Goal: Information Seeking & Learning: Compare options

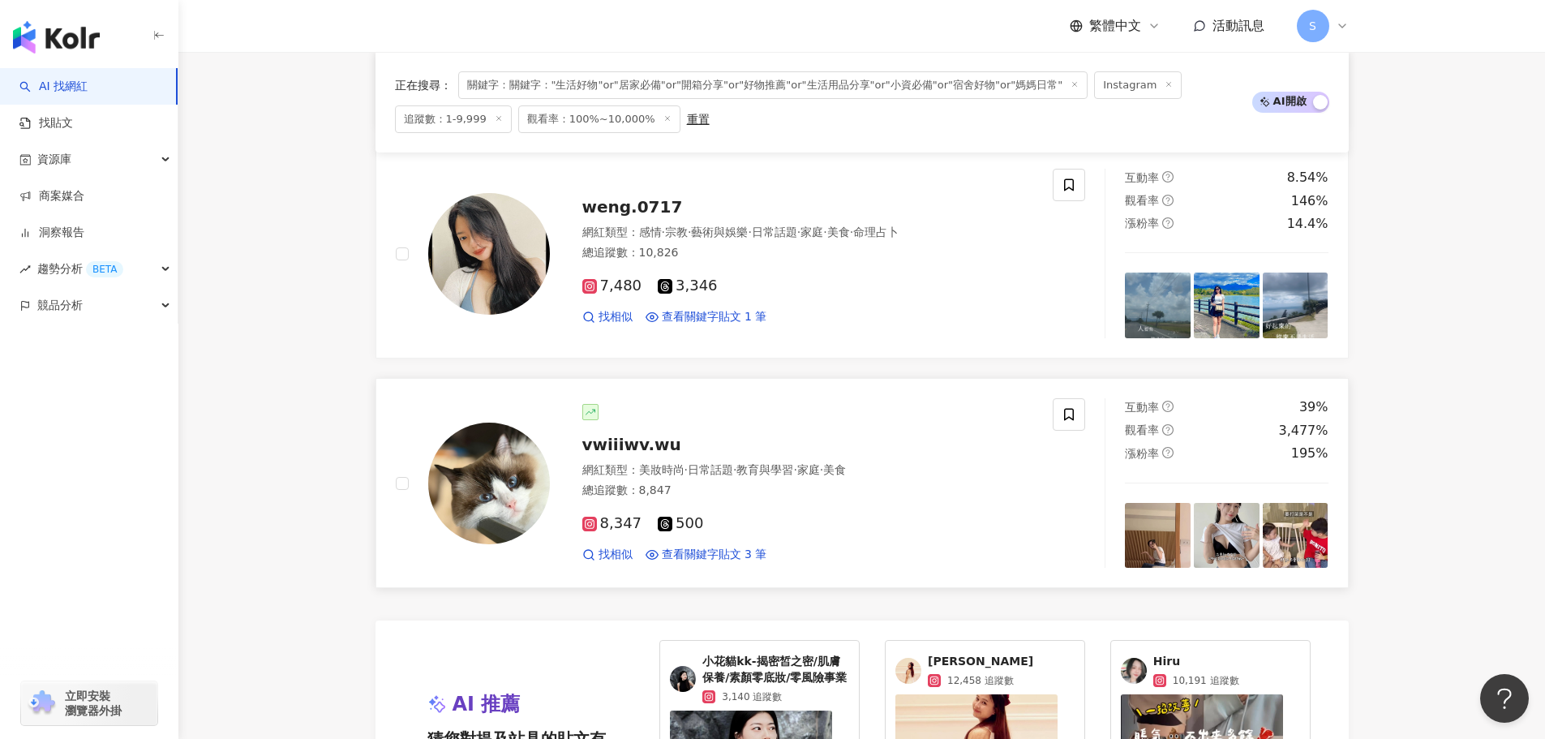
scroll to position [2543, 0]
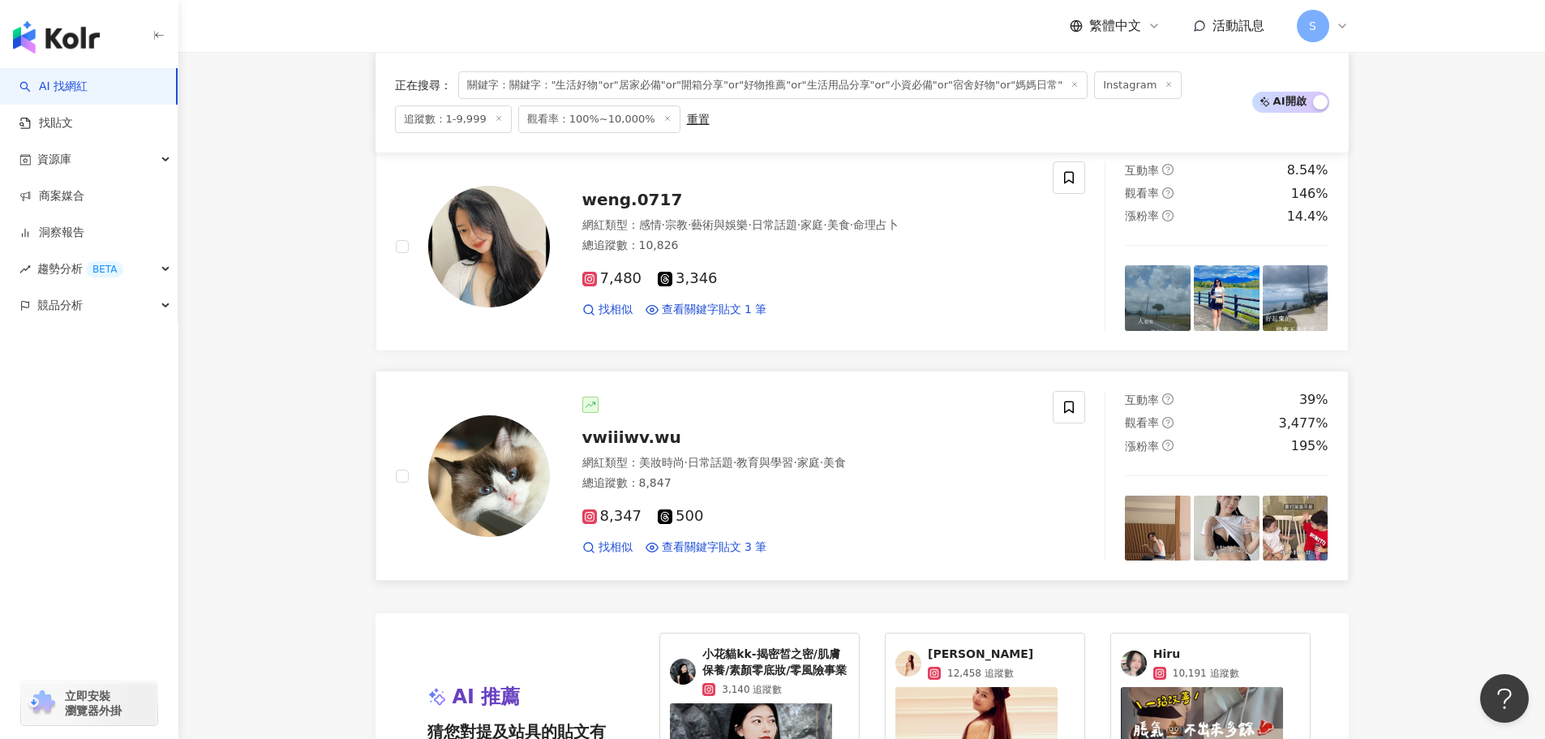
click at [625, 434] on span "vwiiiwv.wu" at bounding box center [631, 436] width 99 height 19
click at [637, 200] on span "weng.0717" at bounding box center [632, 199] width 101 height 19
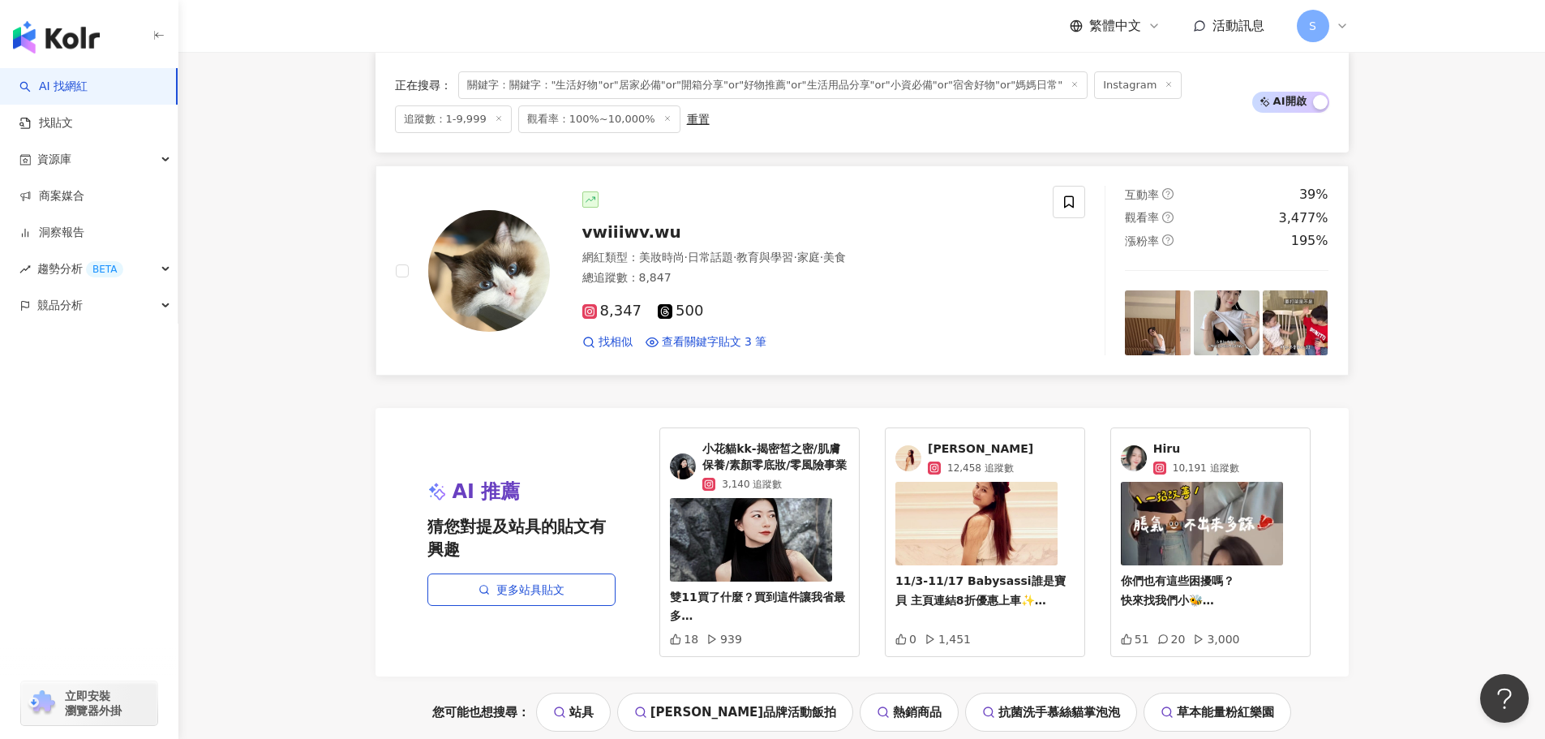
scroll to position [3029, 0]
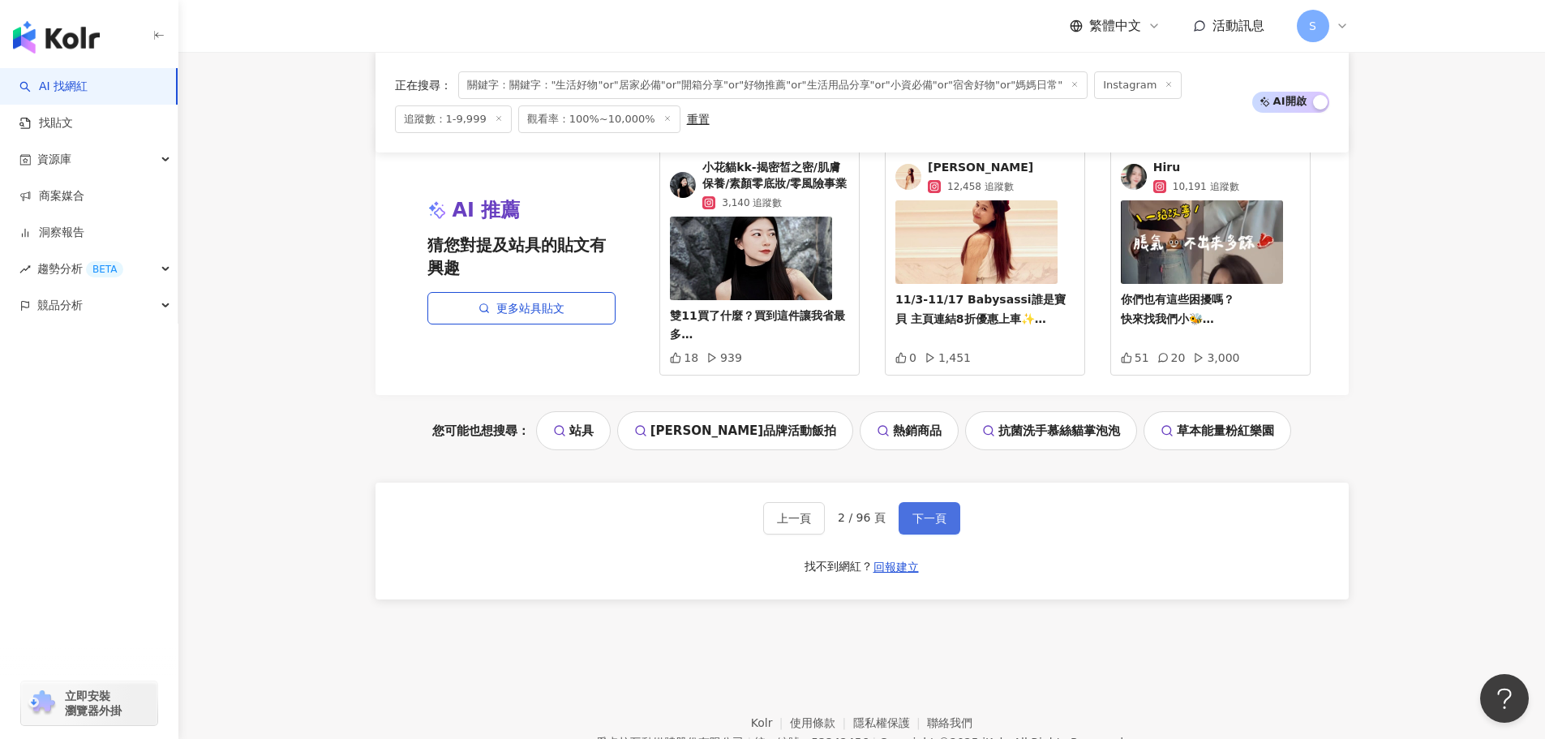
click at [925, 506] on button "下一頁" at bounding box center [930, 518] width 62 height 32
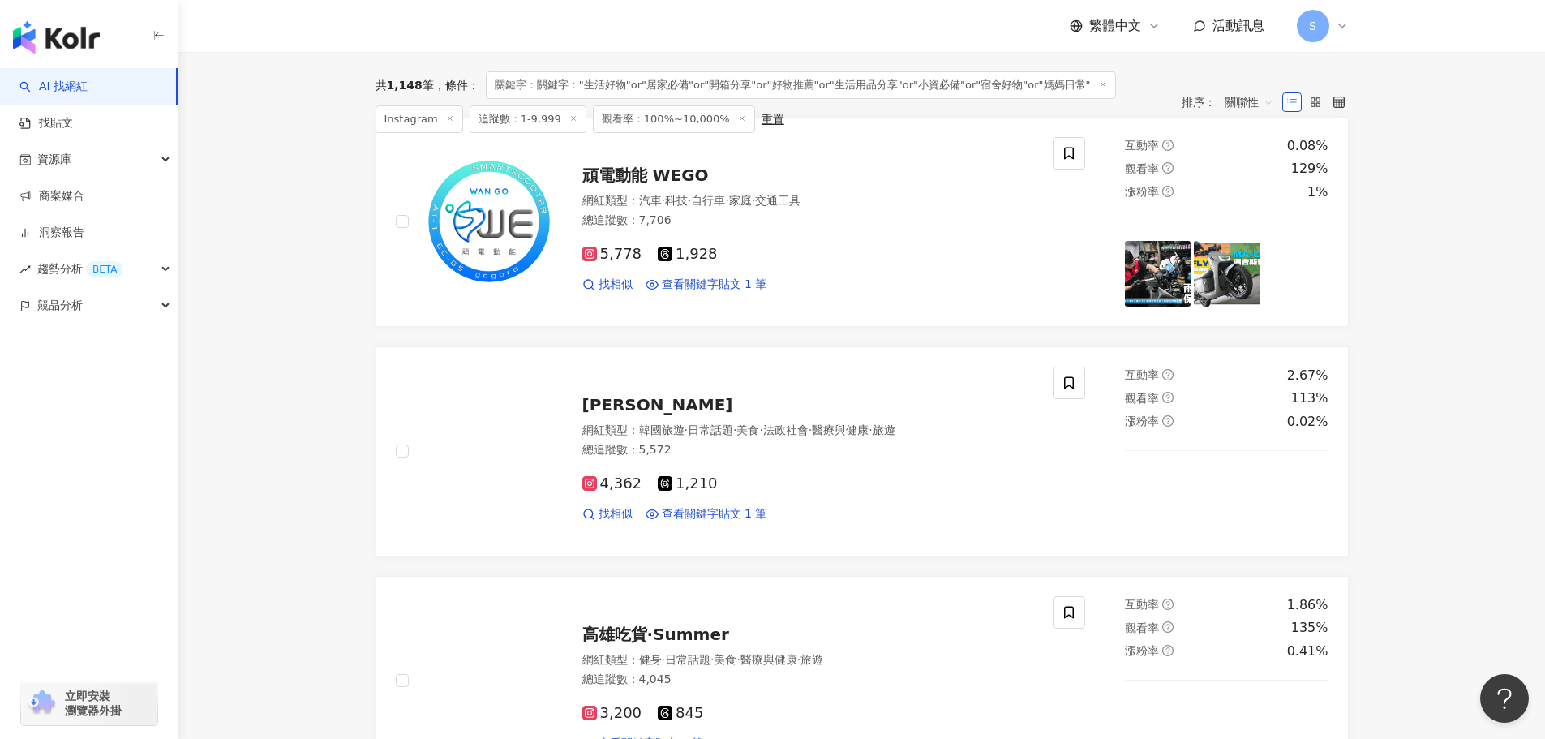
scroll to position [406, 0]
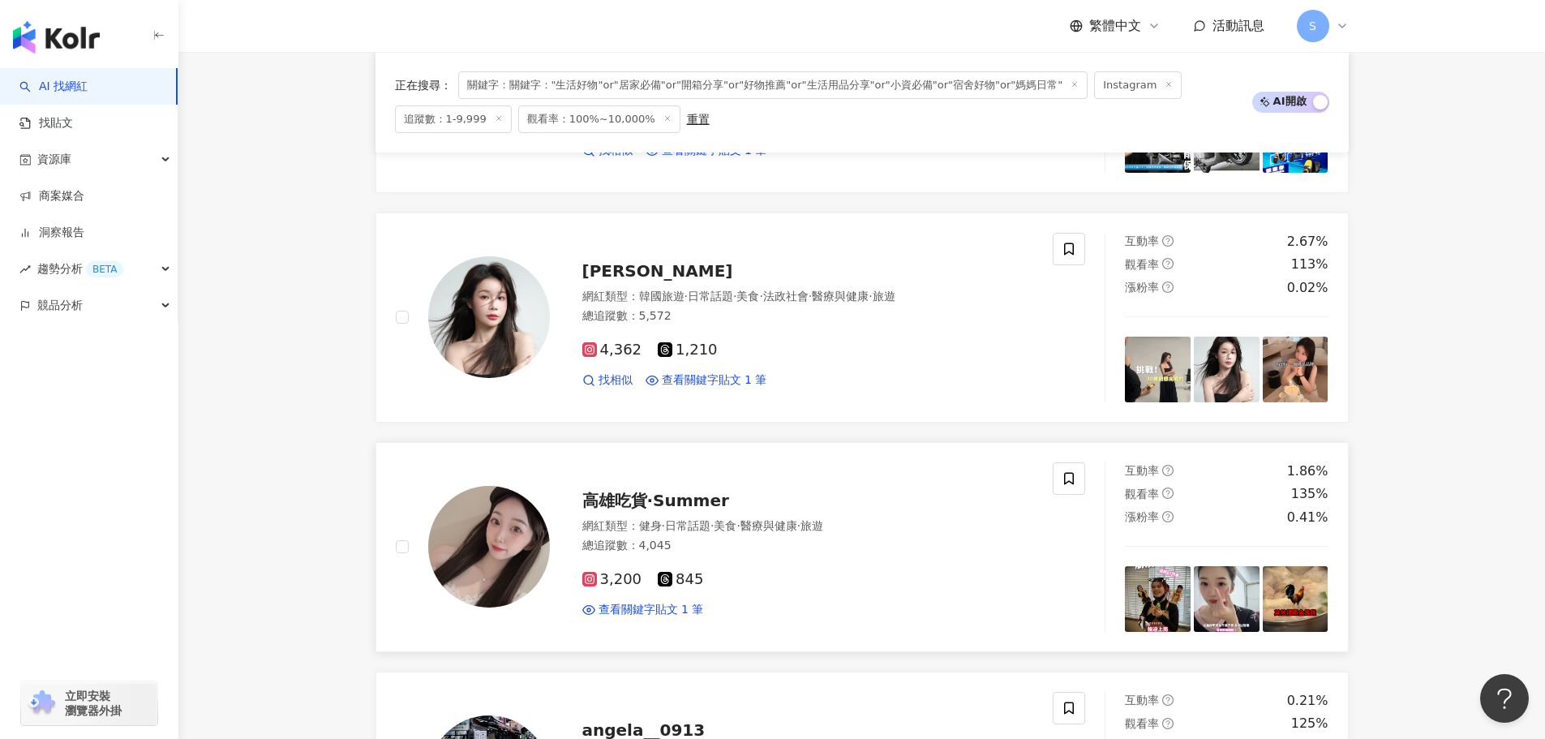
click at [685, 491] on span "高雄吃貨·Summer" at bounding box center [655, 500] width 147 height 19
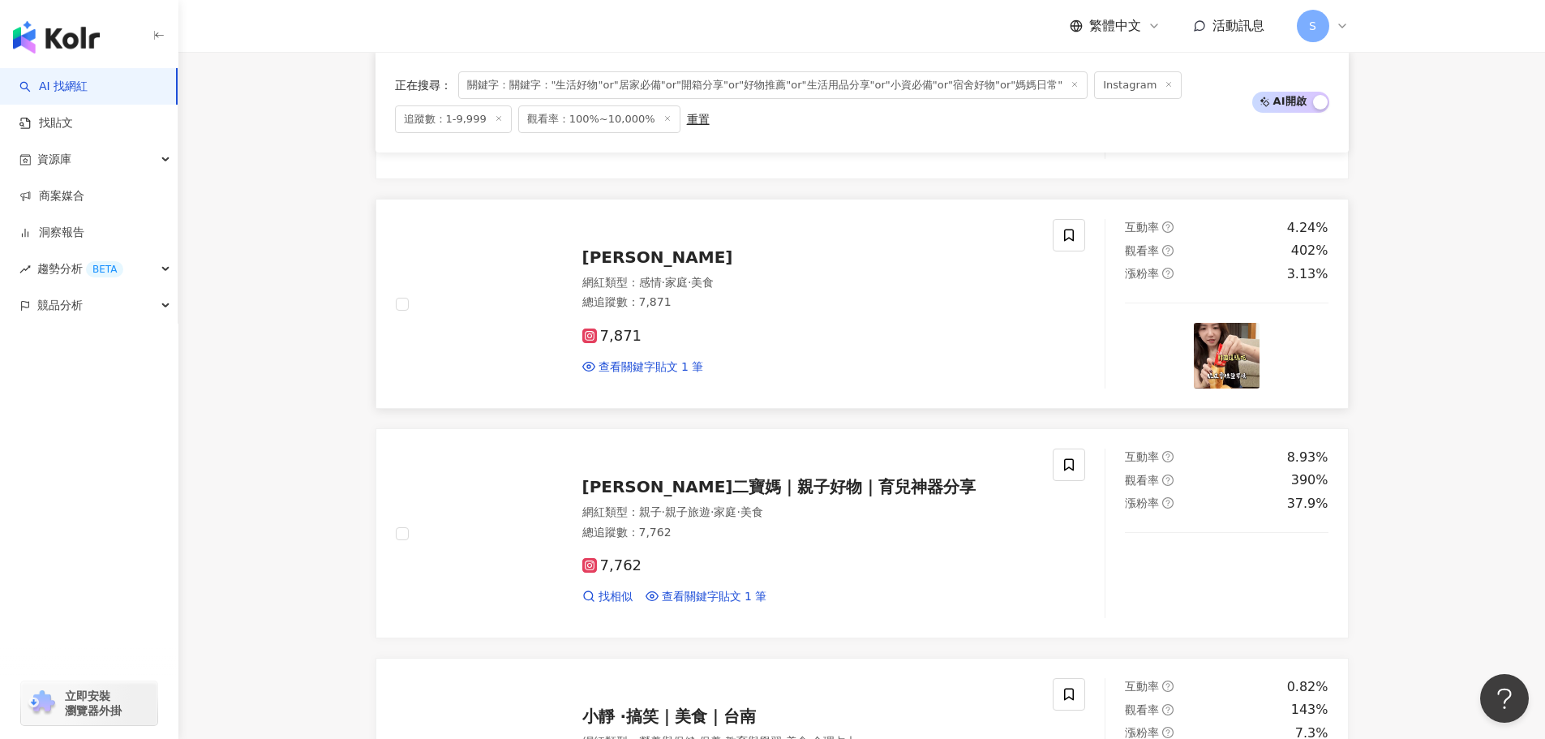
scroll to position [1054, 0]
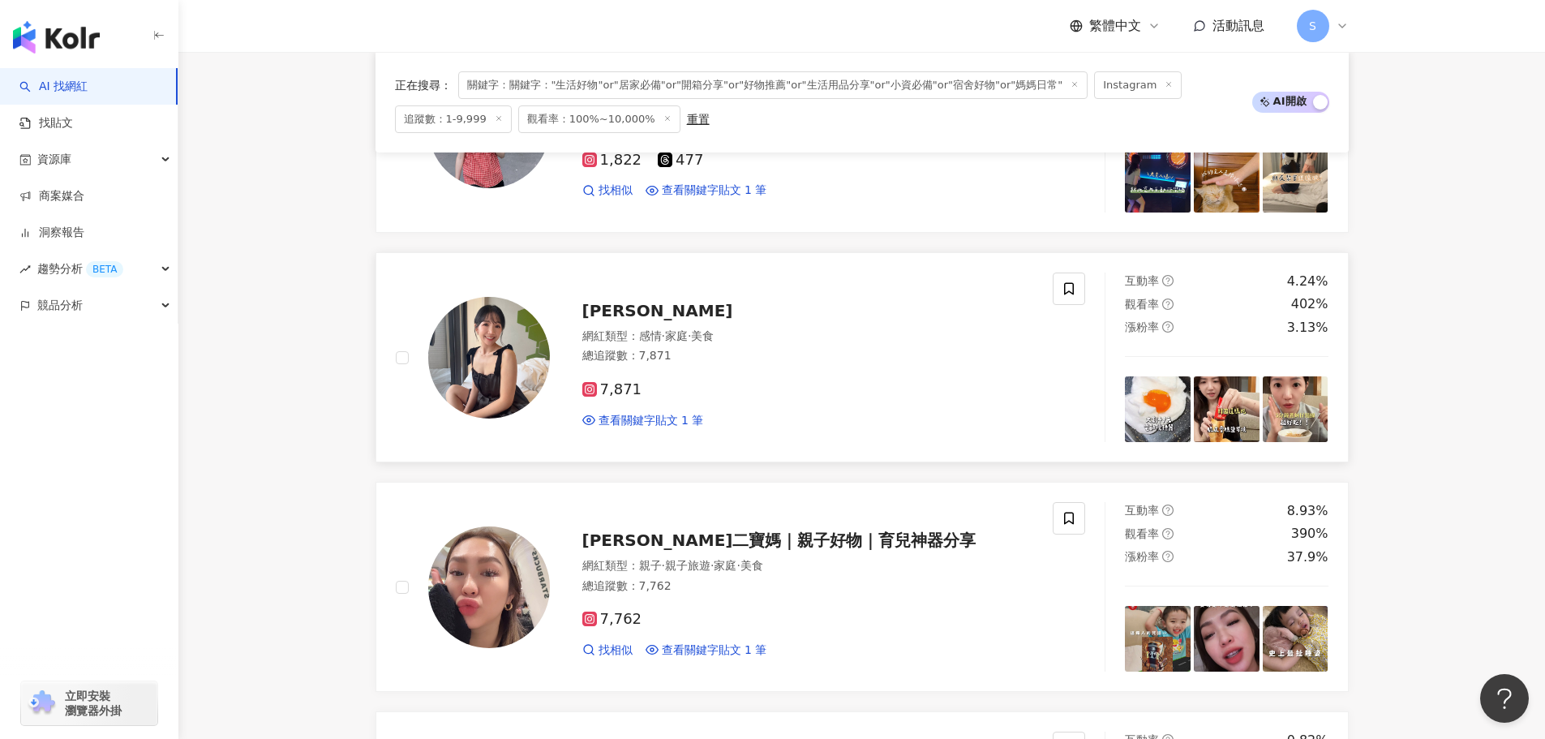
click at [643, 314] on span "Katelin郁偉" at bounding box center [657, 310] width 151 height 19
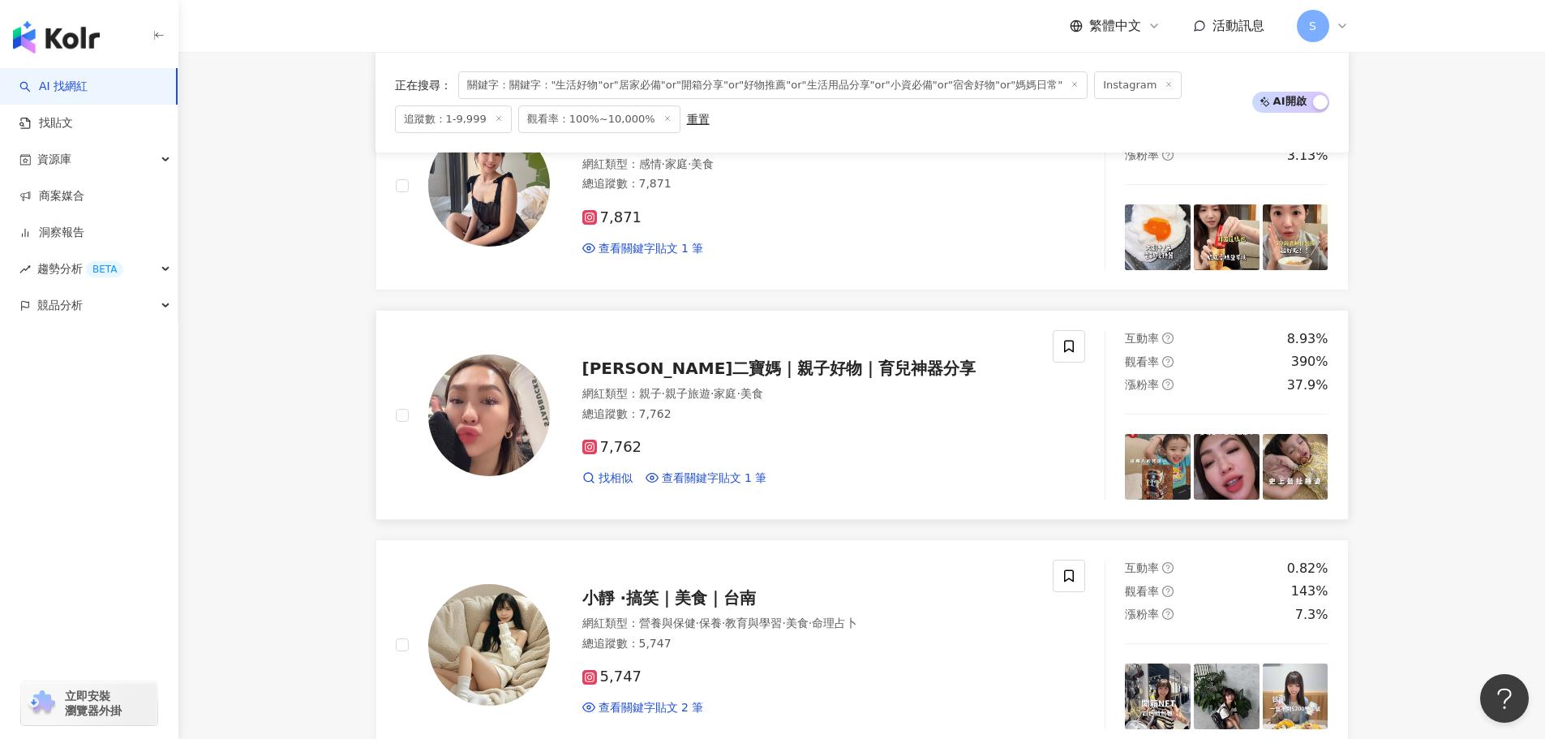
scroll to position [1379, 0]
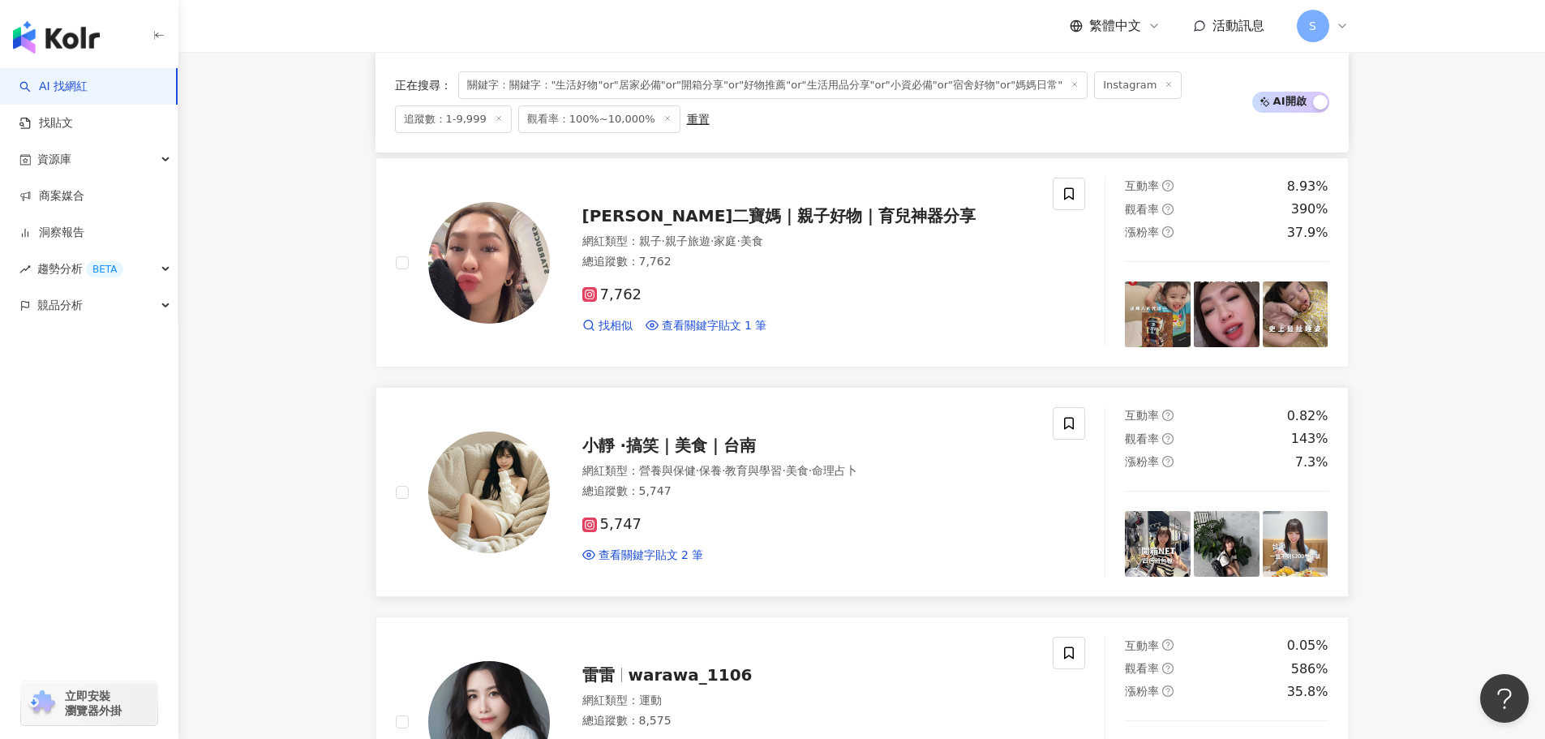
click at [744, 448] on span "小靜 ·搞笑｜美食｜台南" at bounding box center [669, 445] width 174 height 19
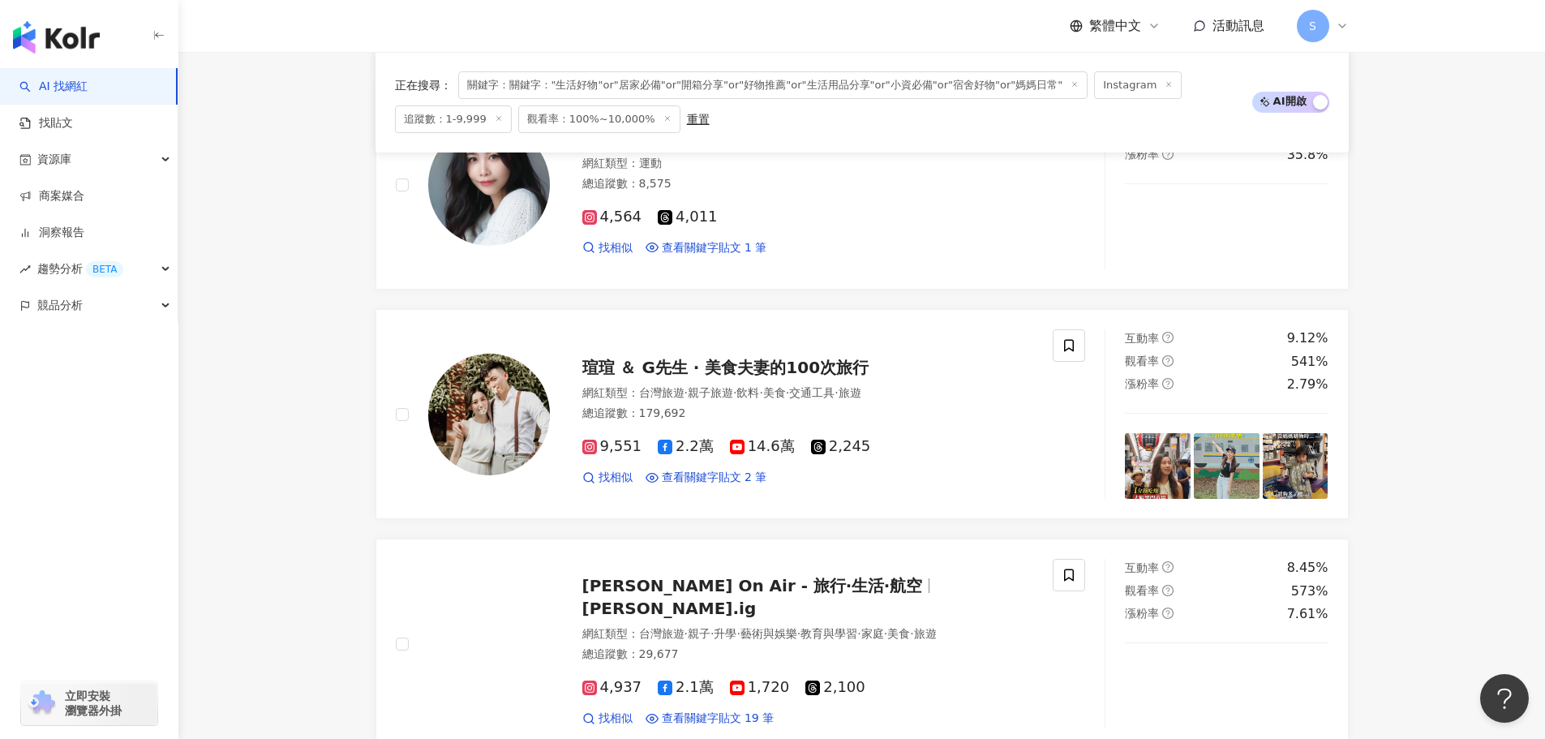
scroll to position [2028, 0]
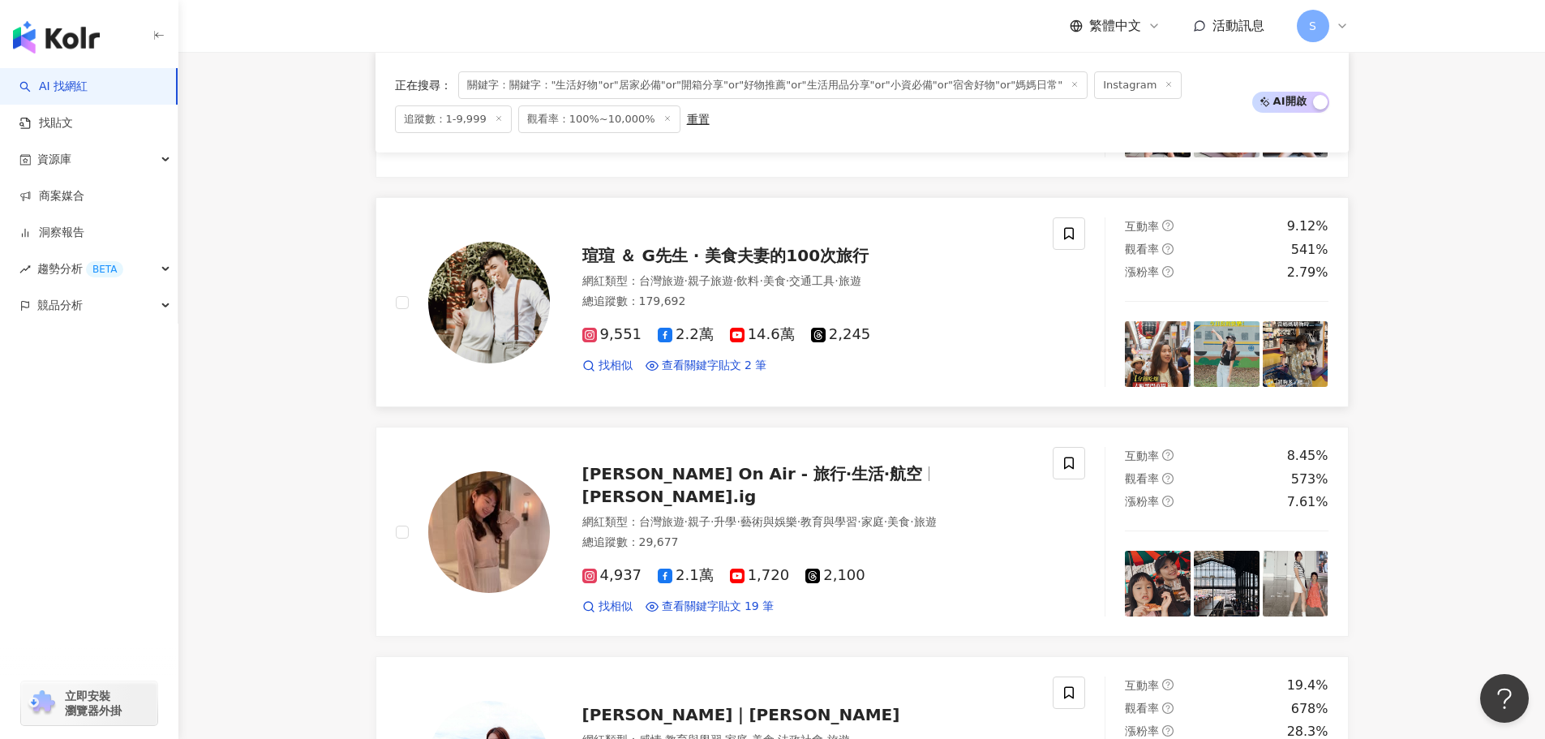
click at [791, 258] on span "瑄瑄 ＆ G先生 · 美食夫妻的100次旅行" at bounding box center [725, 255] width 287 height 19
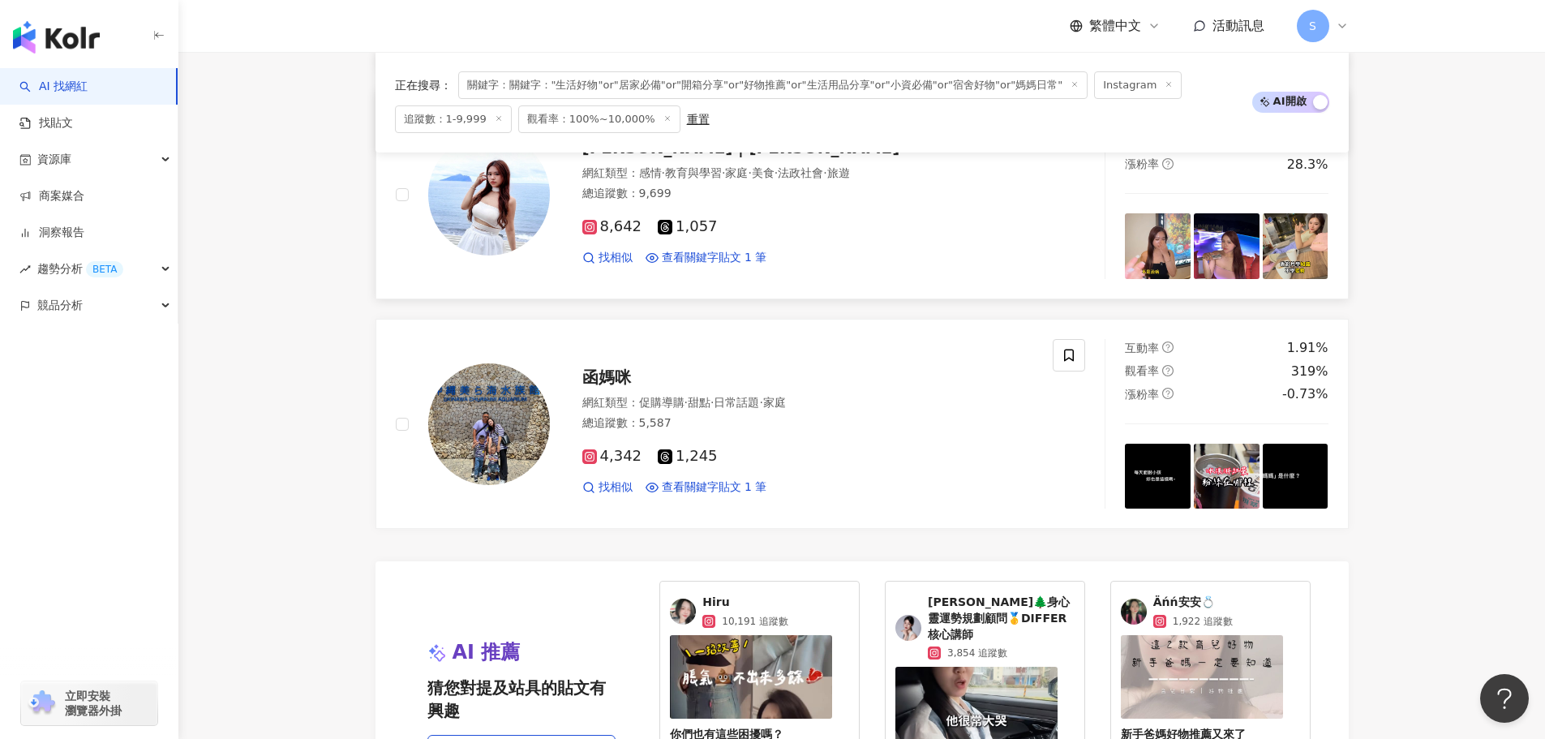
scroll to position [2595, 0]
click at [603, 372] on span "函媽咪" at bounding box center [606, 376] width 49 height 19
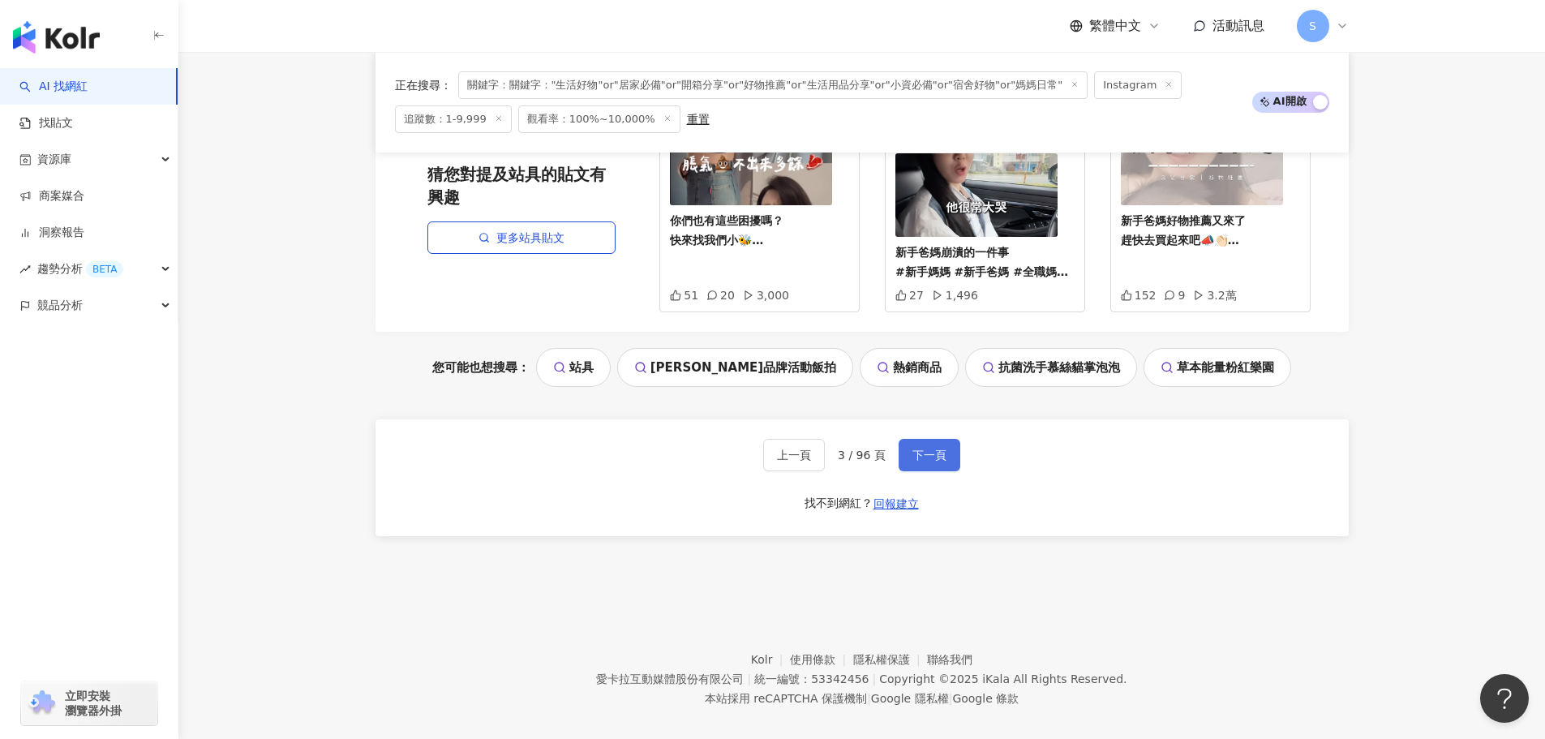
scroll to position [3110, 0]
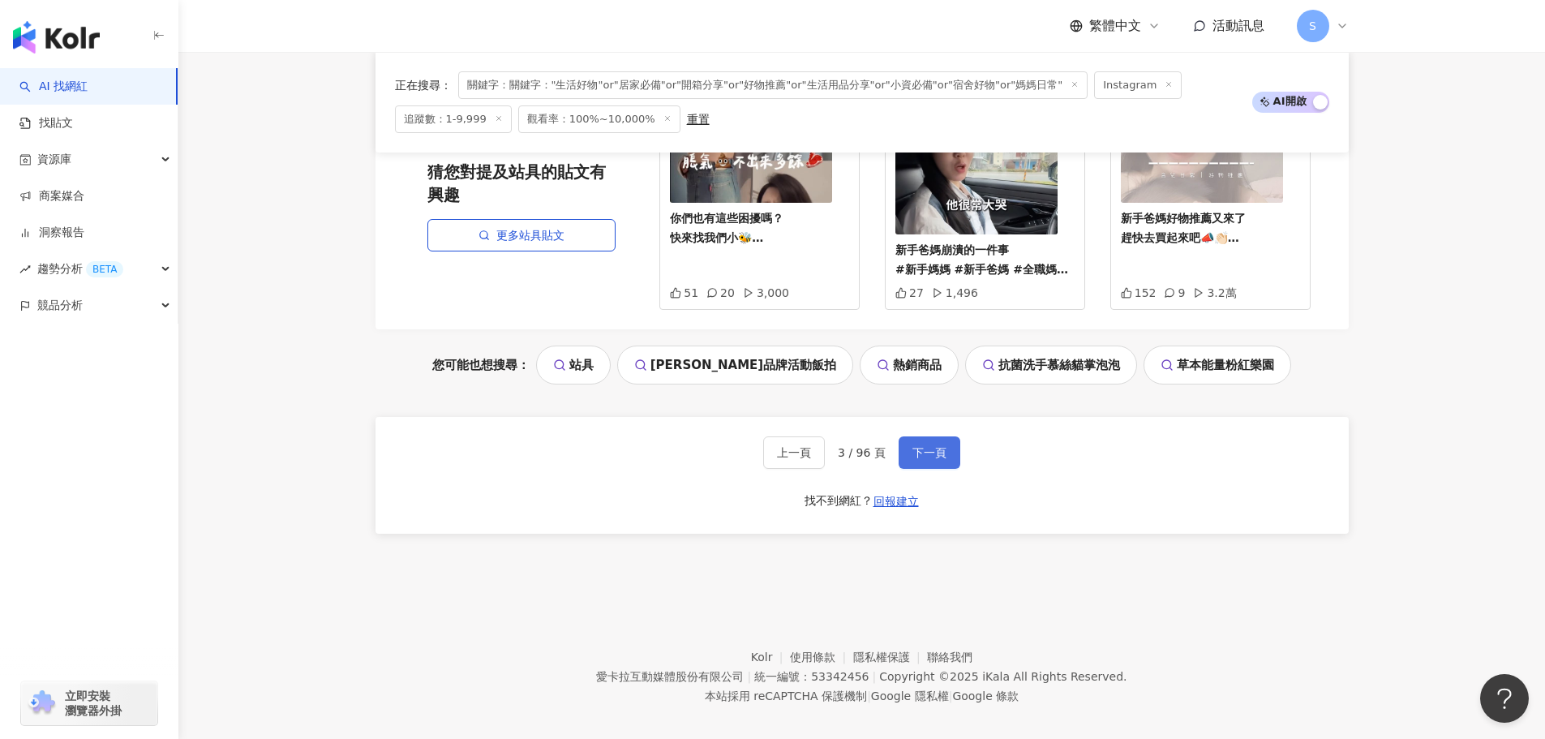
click at [926, 446] on span "下一頁" at bounding box center [929, 452] width 34 height 13
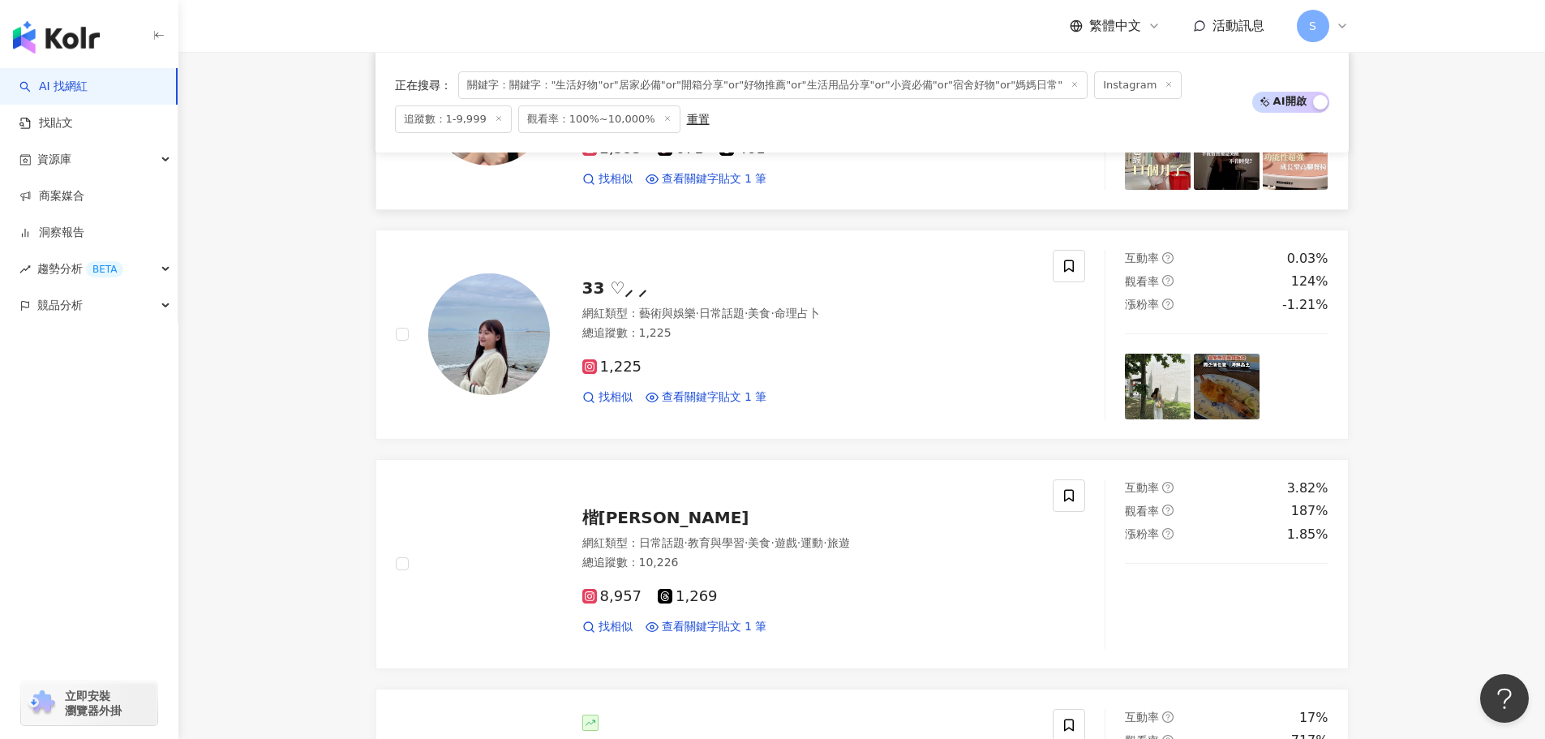
scroll to position [406, 0]
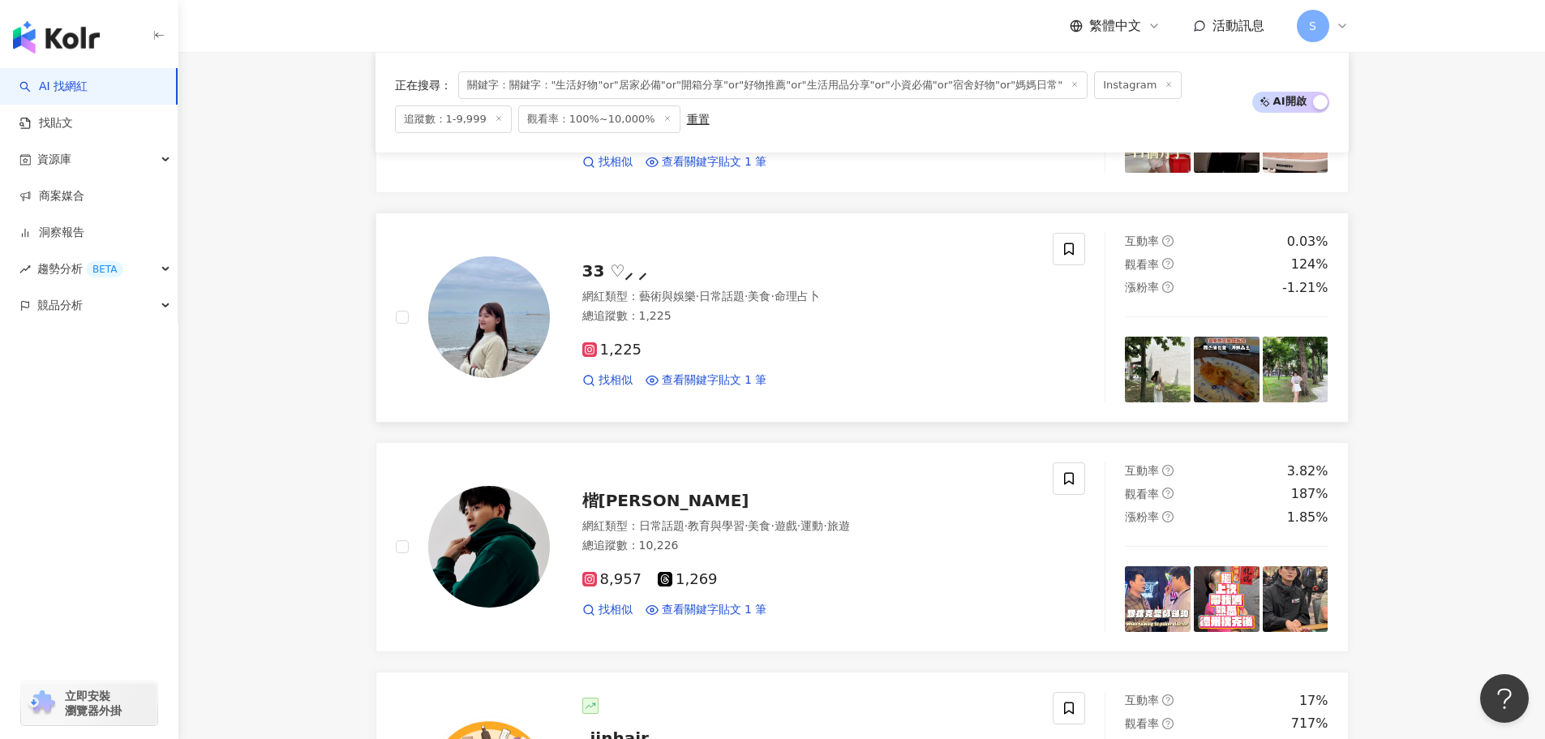
click at [605, 271] on span "33 ♡⸝ ⸝" at bounding box center [614, 270] width 65 height 19
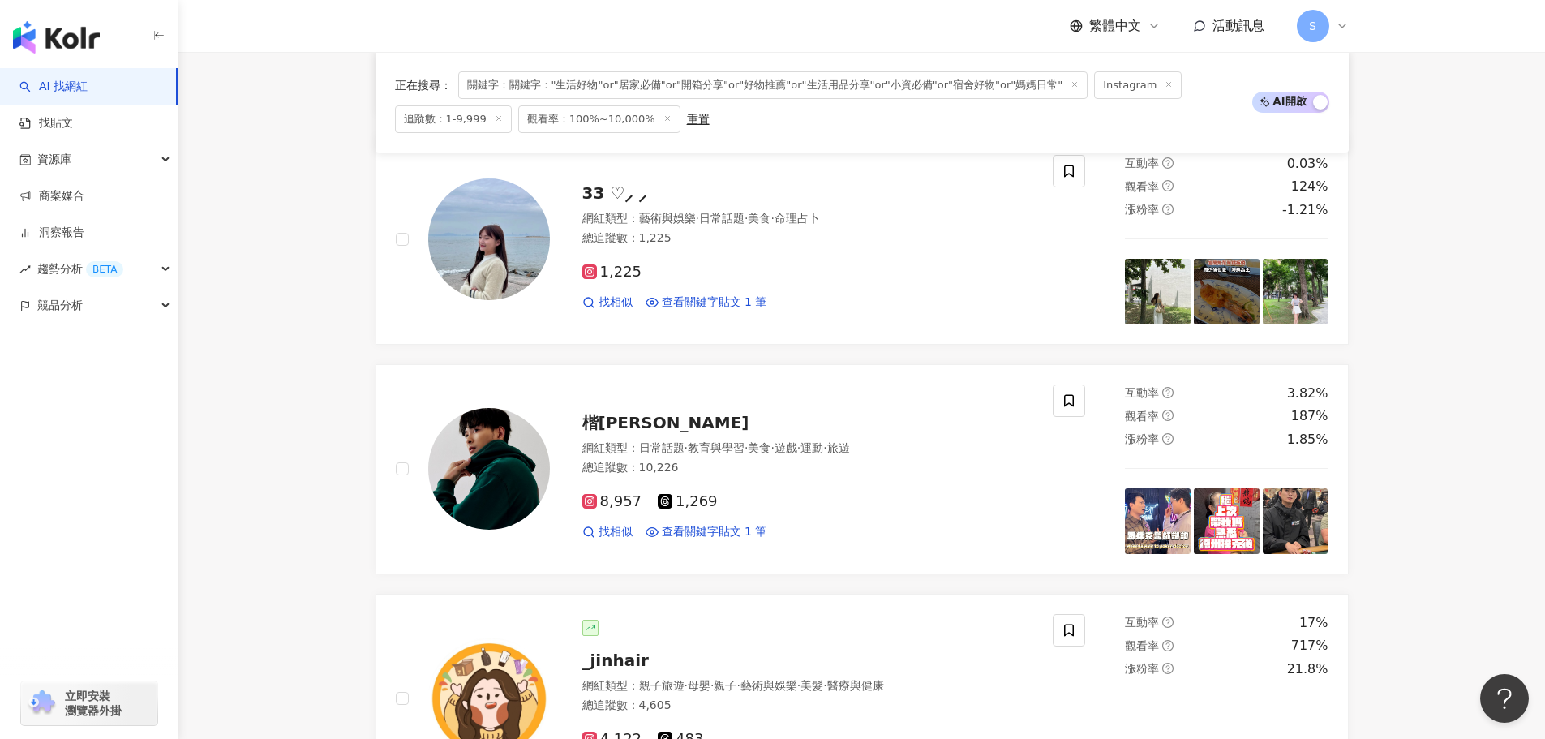
scroll to position [487, 0]
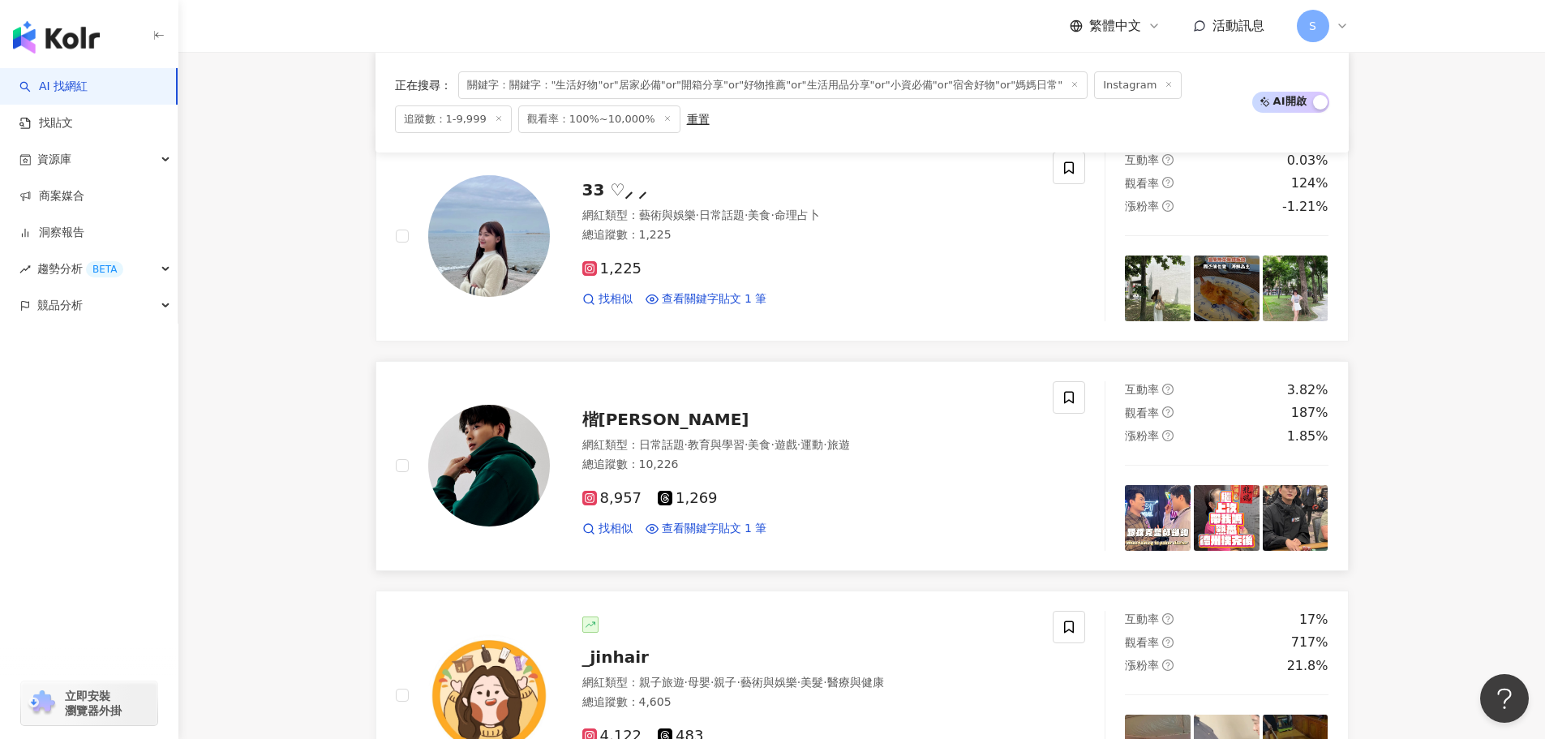
click at [648, 414] on span "楷楷 kirk" at bounding box center [665, 419] width 167 height 19
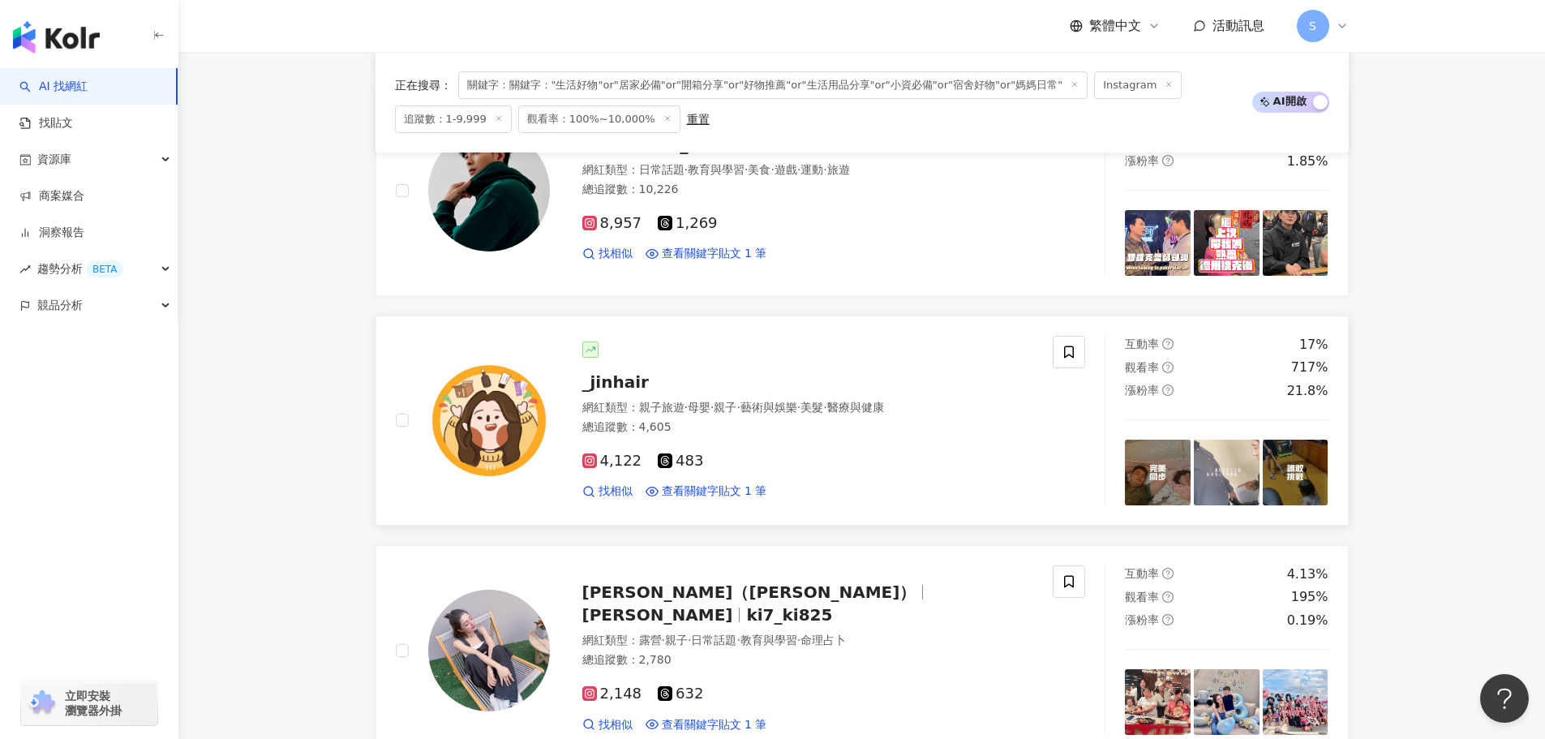
scroll to position [811, 0]
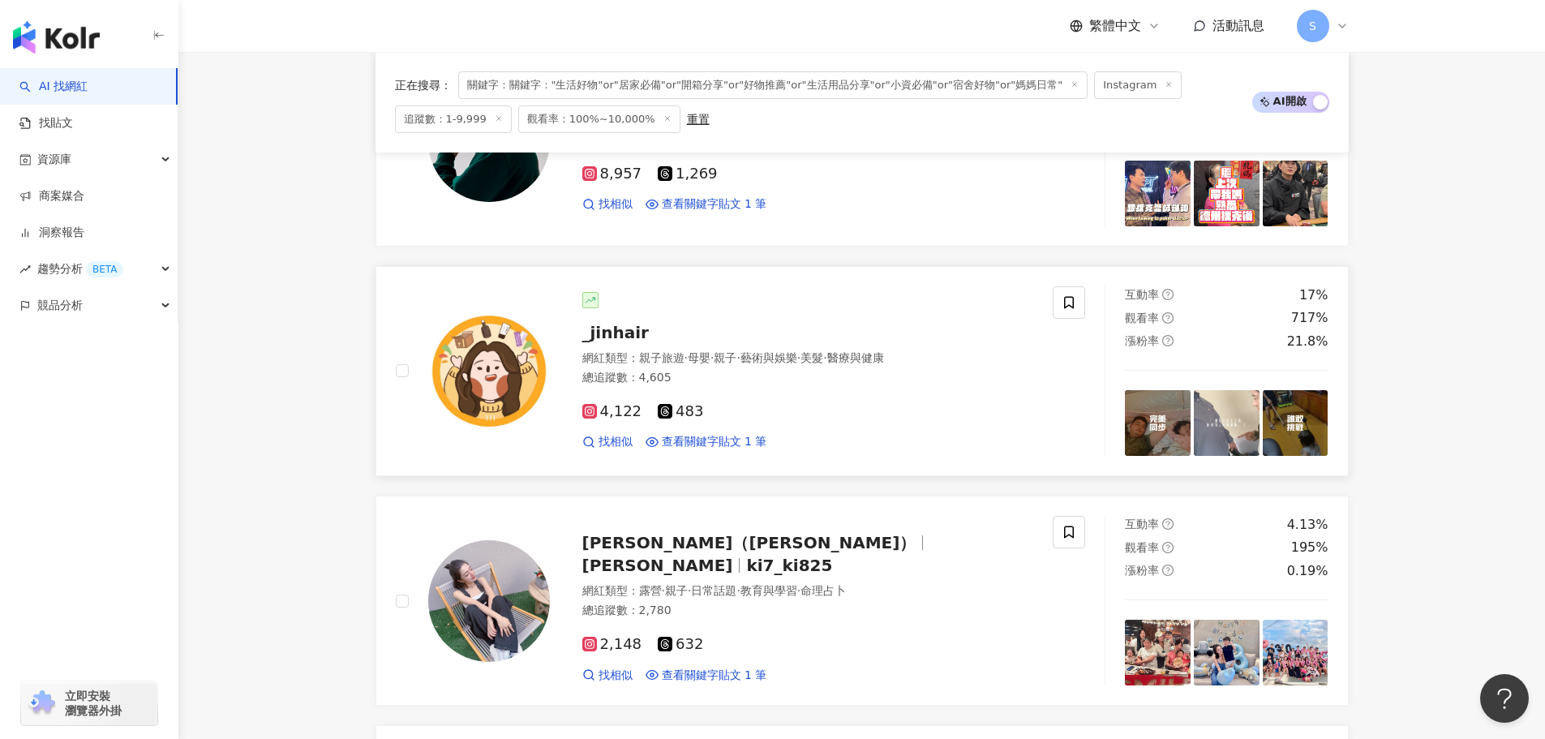
click at [601, 326] on span "_jinhair" at bounding box center [615, 332] width 67 height 19
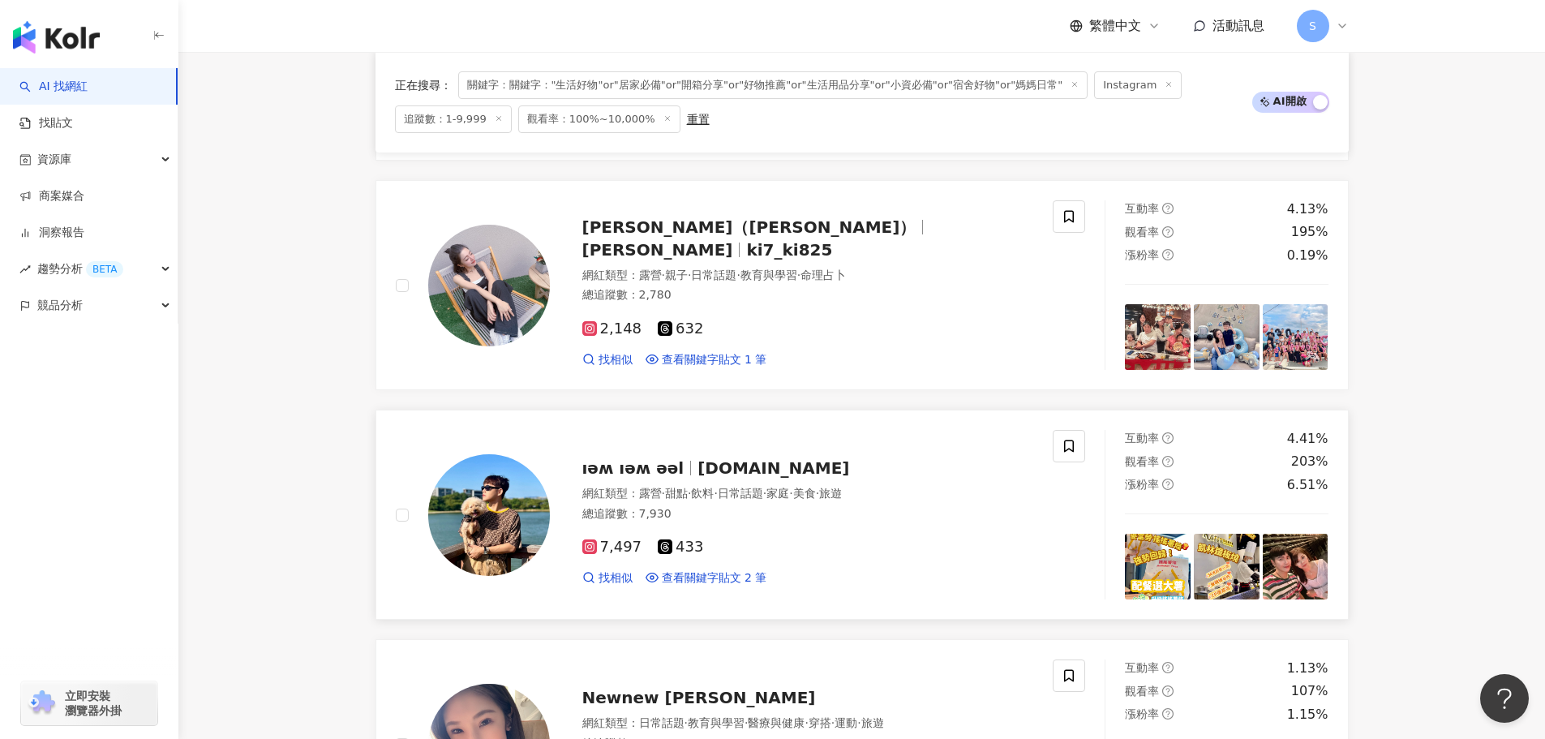
scroll to position [1135, 0]
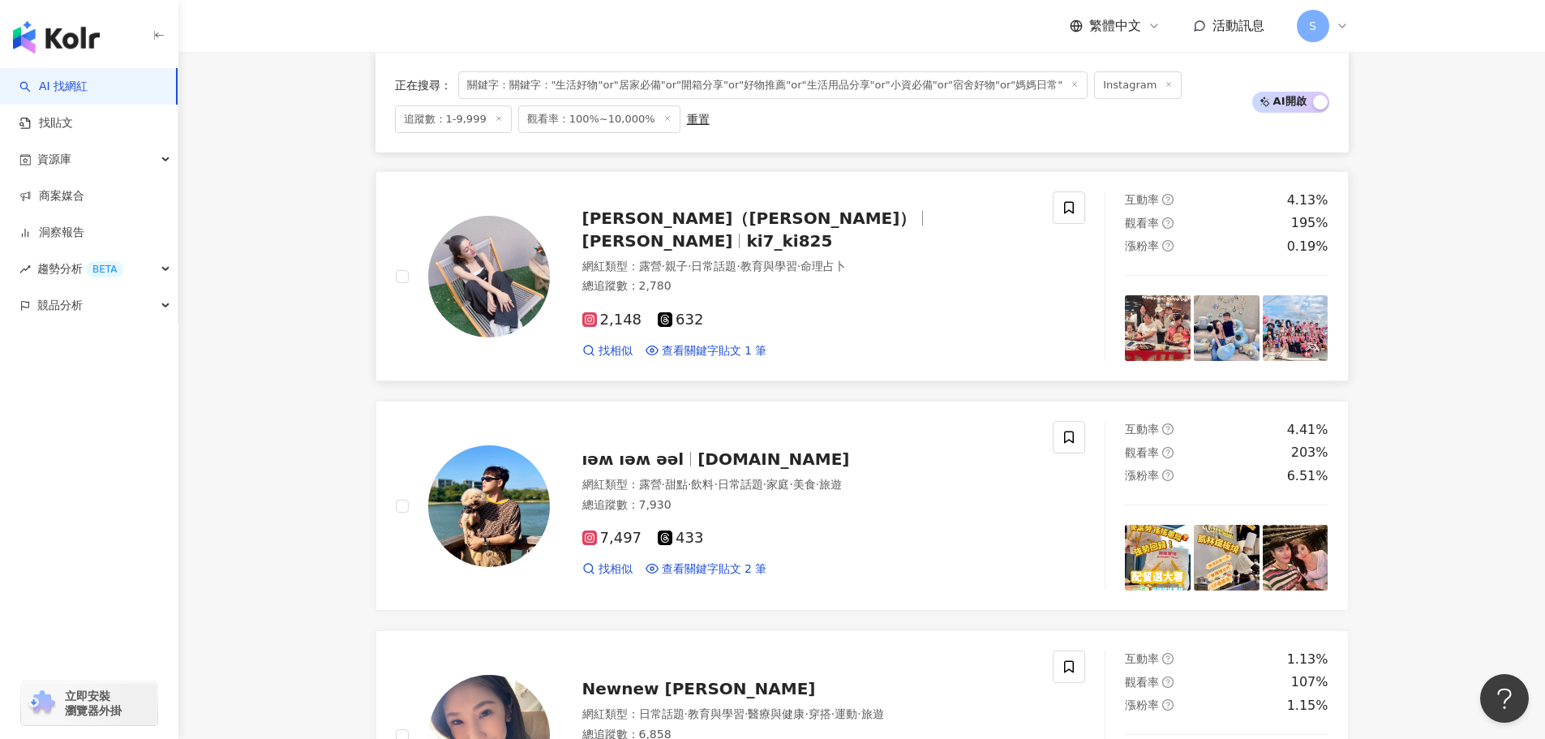
click at [699, 228] on span "[PERSON_NAME]（[PERSON_NAME]）" at bounding box center [749, 217] width 334 height 19
drag, startPoint x: 681, startPoint y: 458, endPoint x: 1026, endPoint y: 143, distance: 467.3
click at [697, 458] on span "weiweilee.tw" at bounding box center [773, 458] width 152 height 19
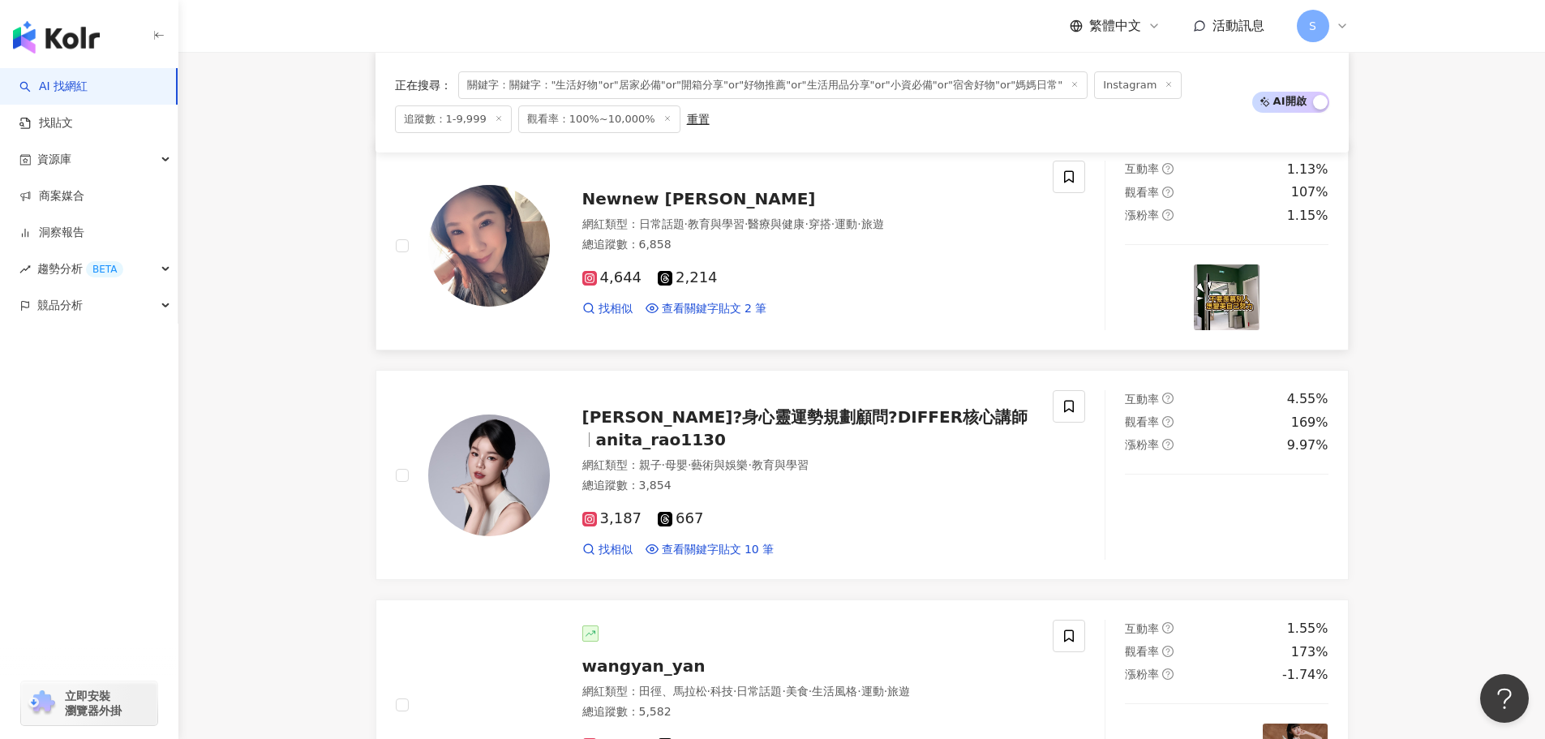
scroll to position [1622, 0]
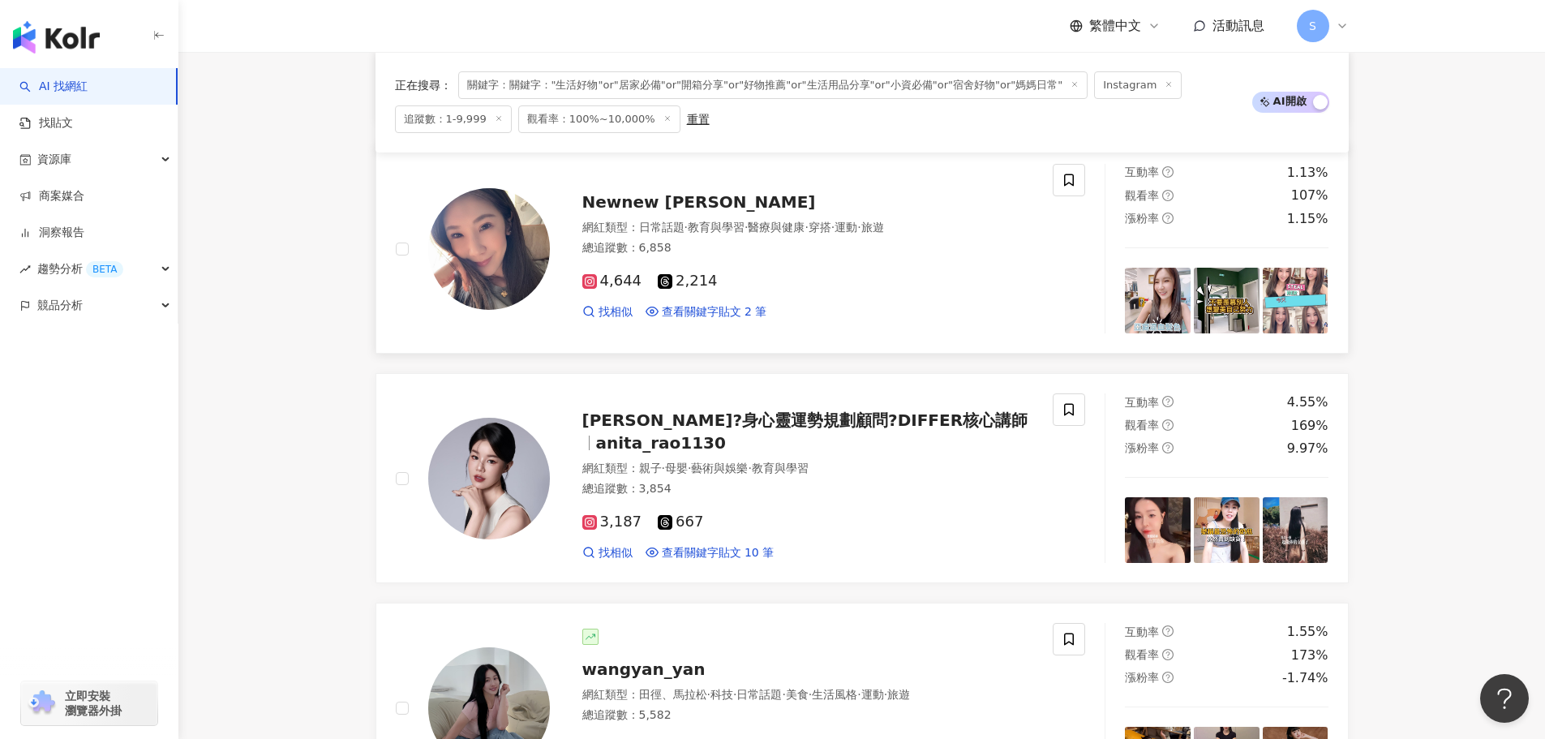
click at [657, 202] on span "Newnew Lin" at bounding box center [699, 201] width 234 height 19
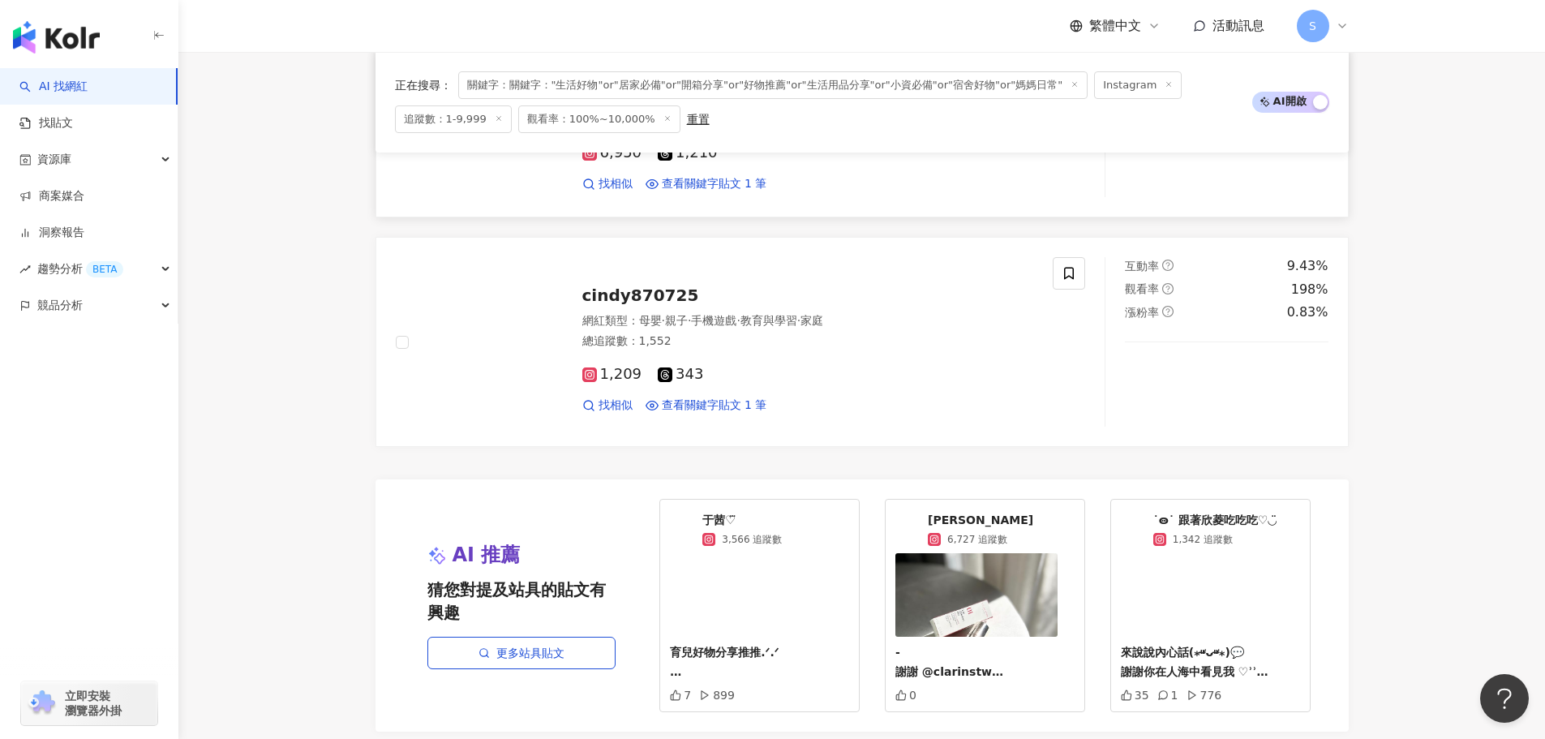
scroll to position [2920, 0]
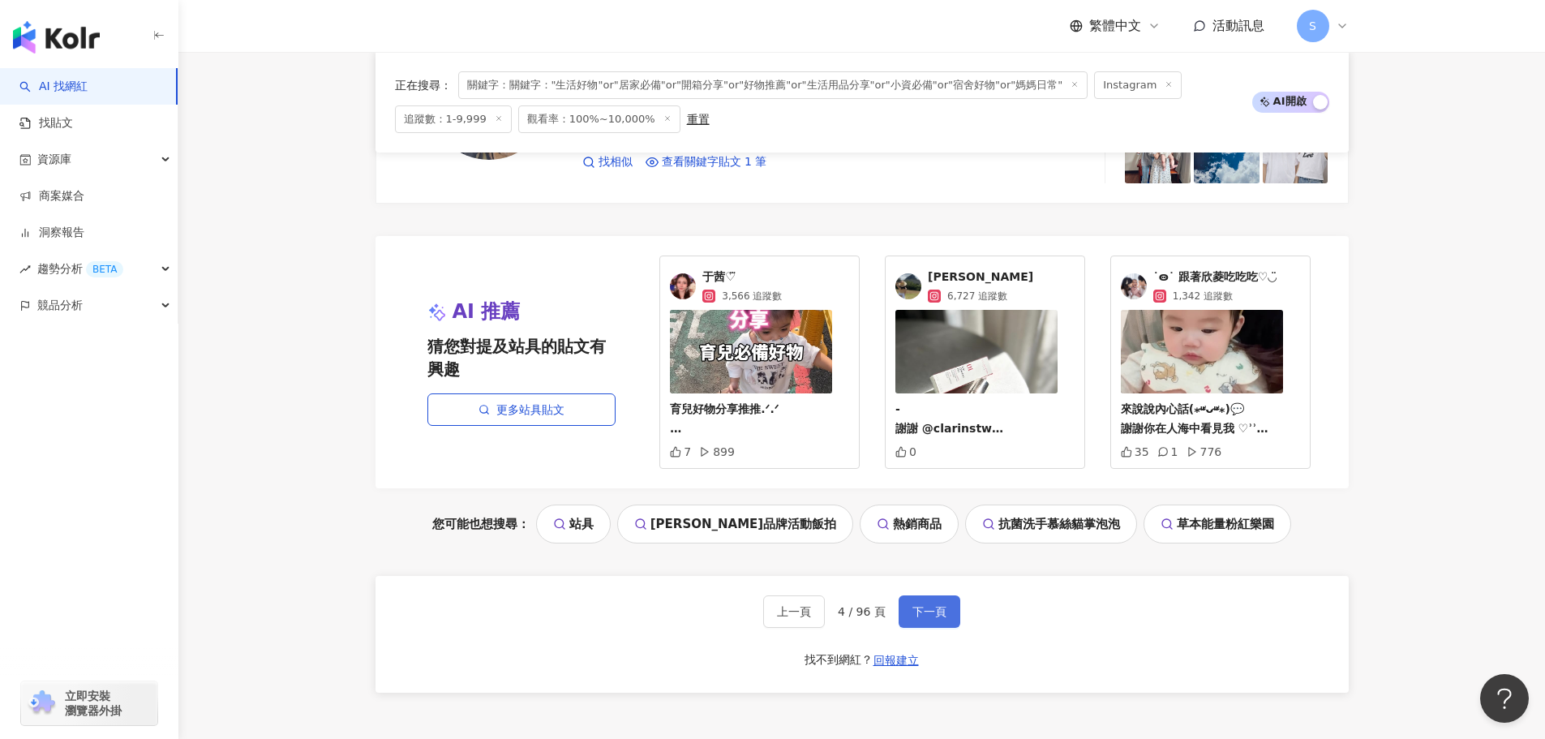
click at [920, 609] on span "下一頁" at bounding box center [929, 611] width 34 height 13
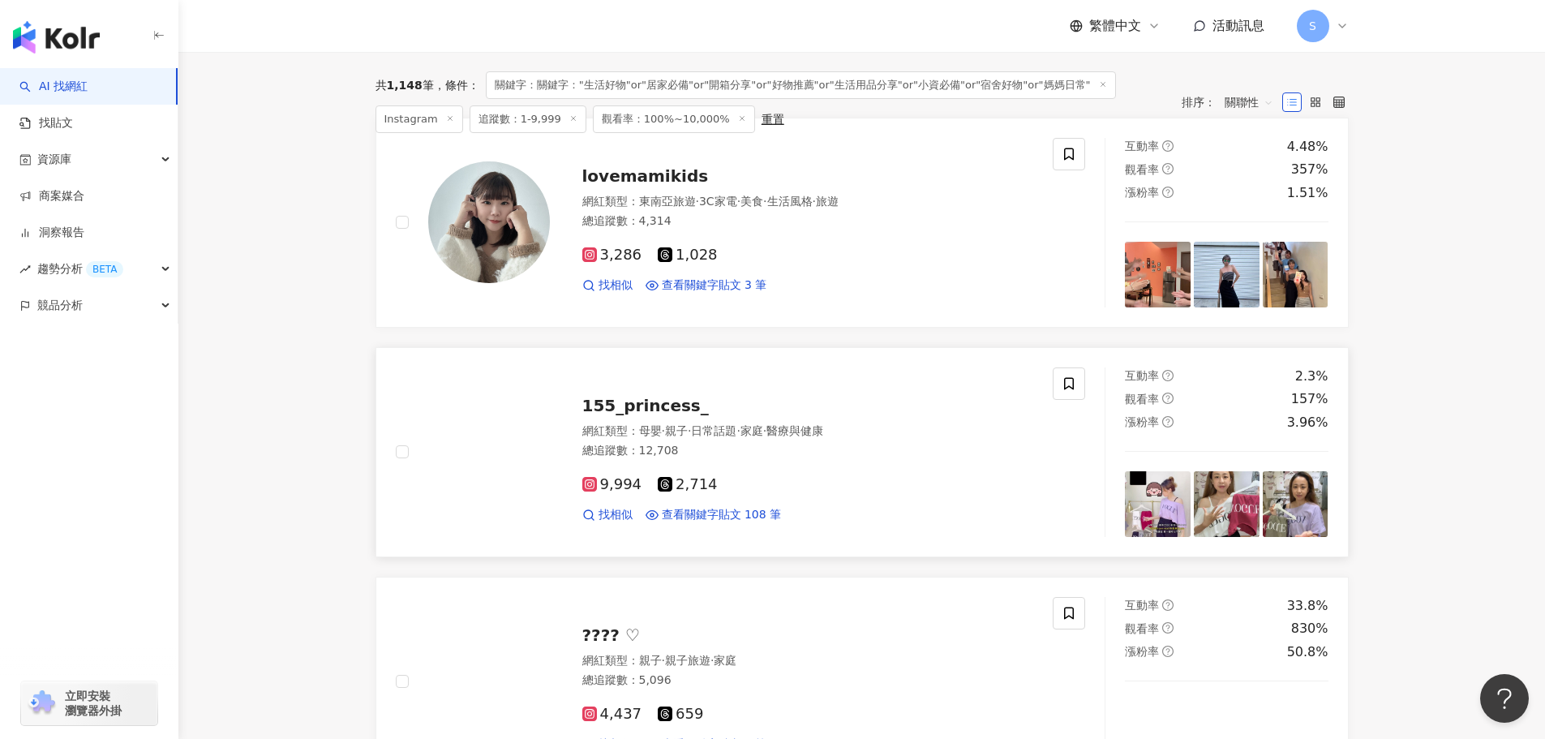
scroll to position [81, 0]
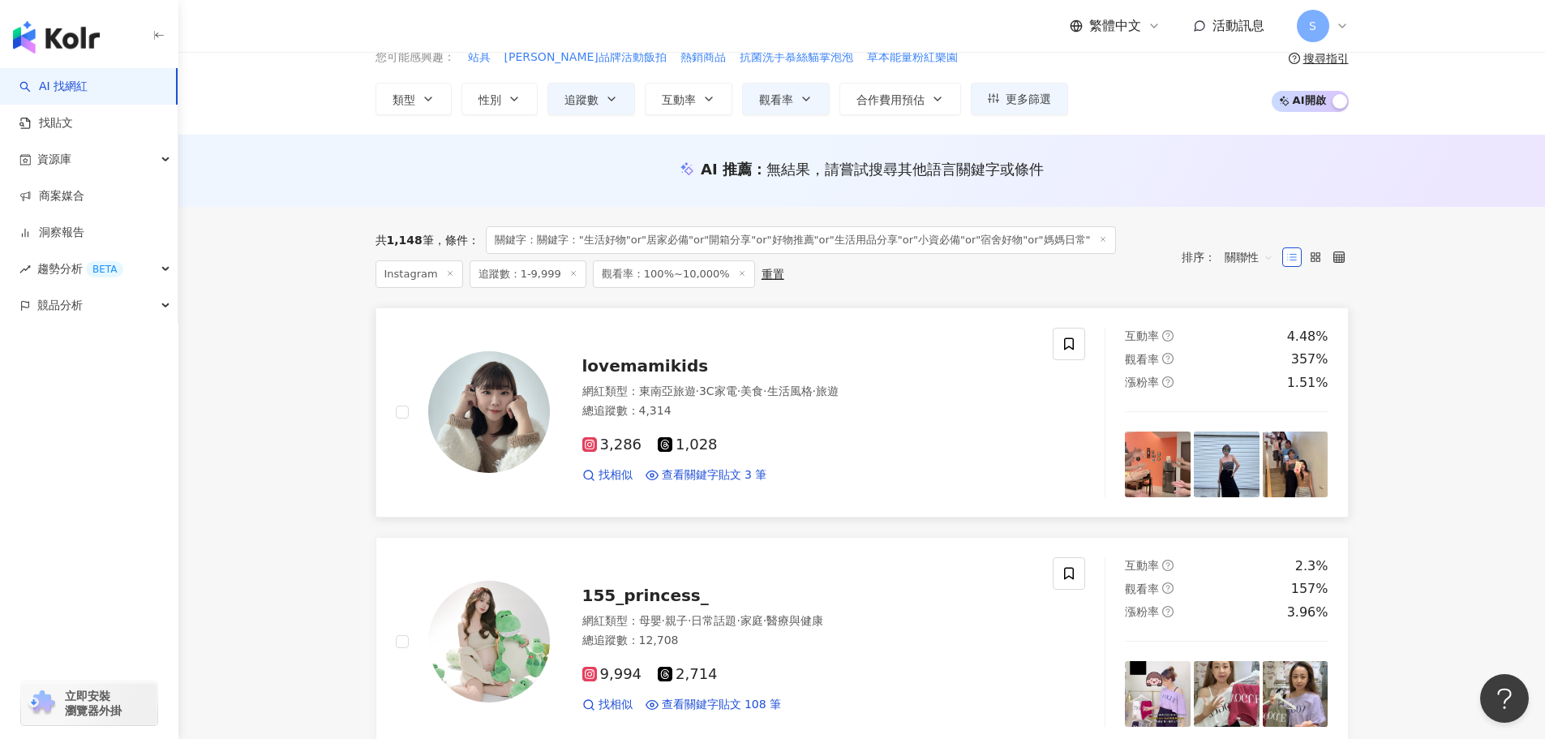
click at [663, 364] on span "lovemamikids" at bounding box center [645, 365] width 127 height 19
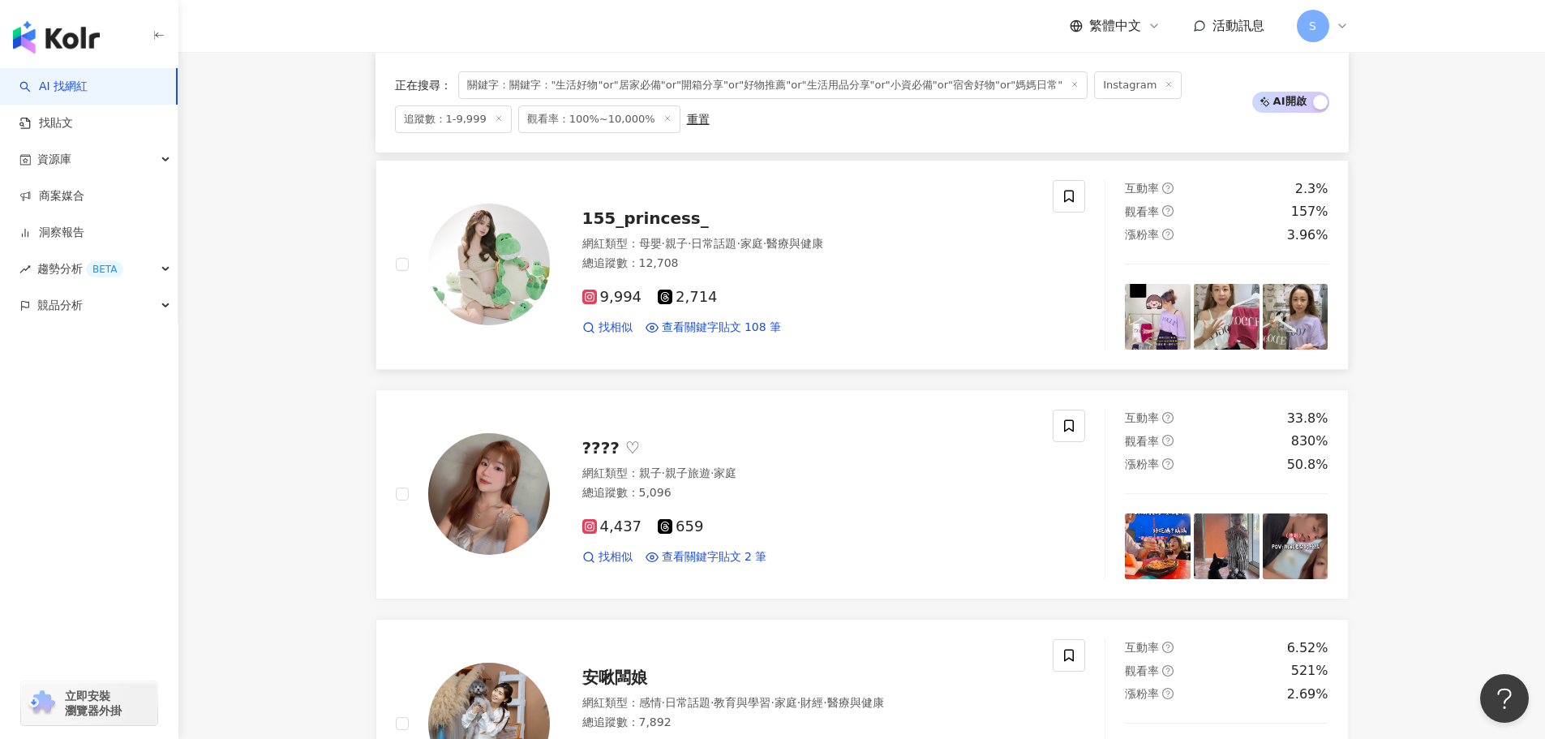
scroll to position [487, 0]
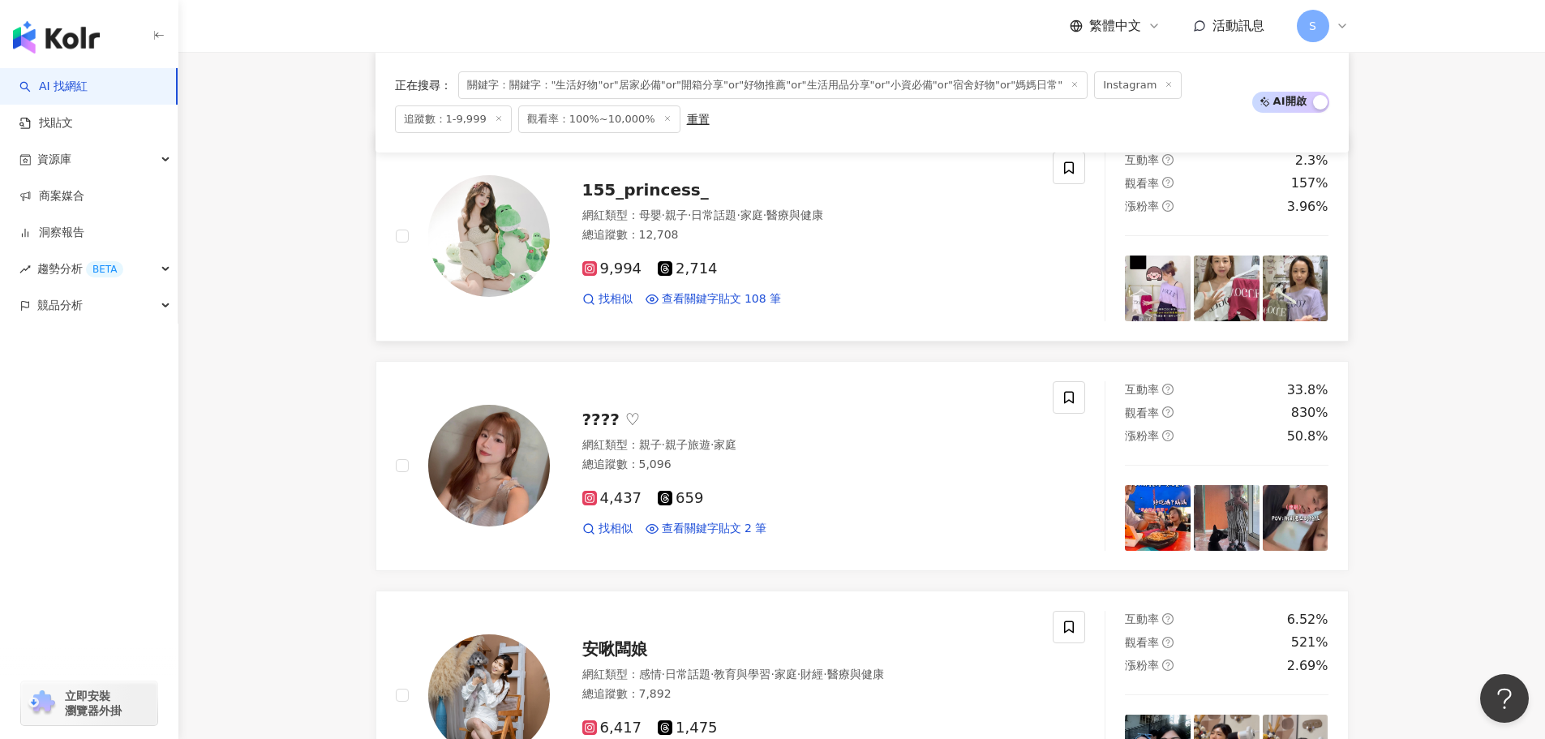
click at [640, 183] on span "155_princess_" at bounding box center [645, 189] width 127 height 19
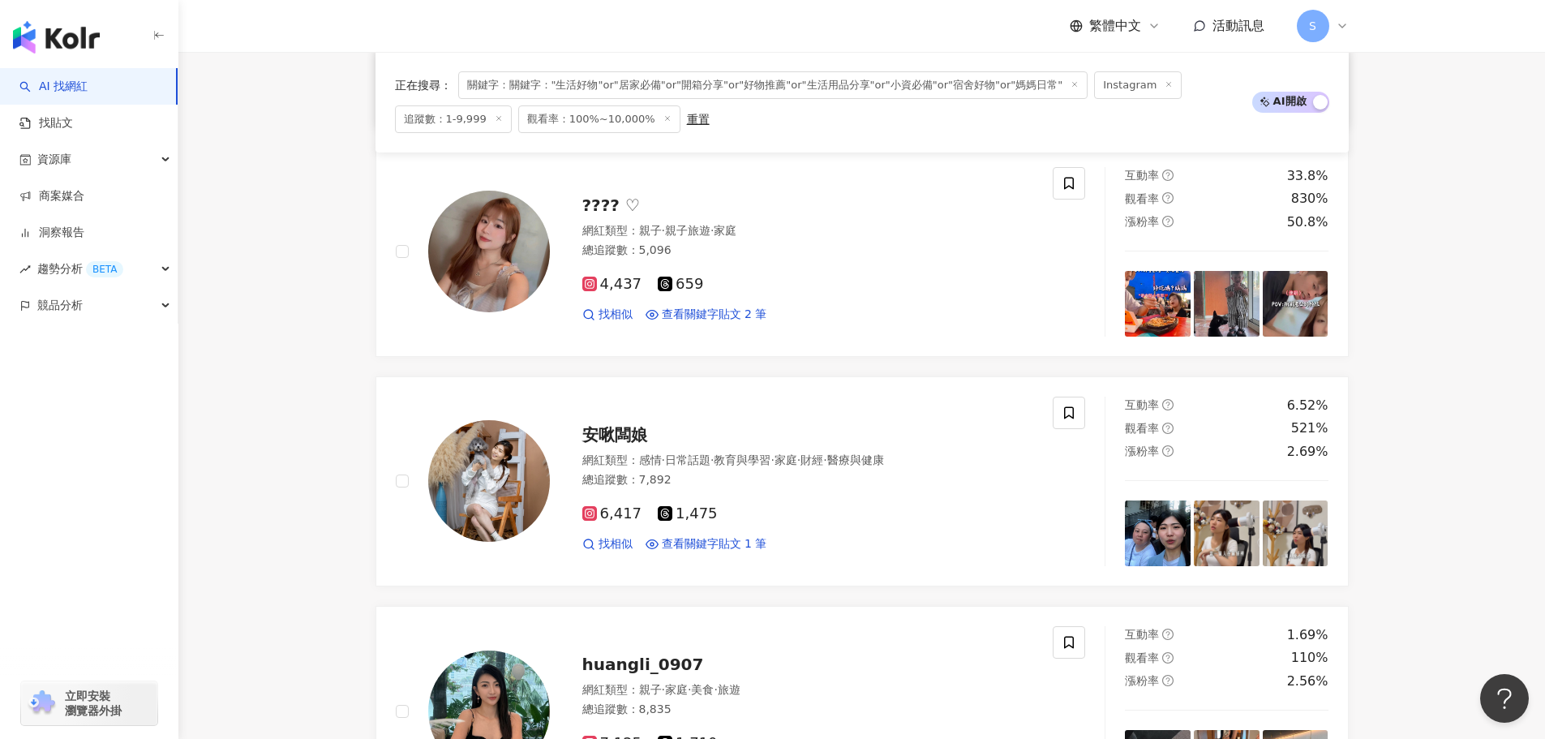
scroll to position [730, 0]
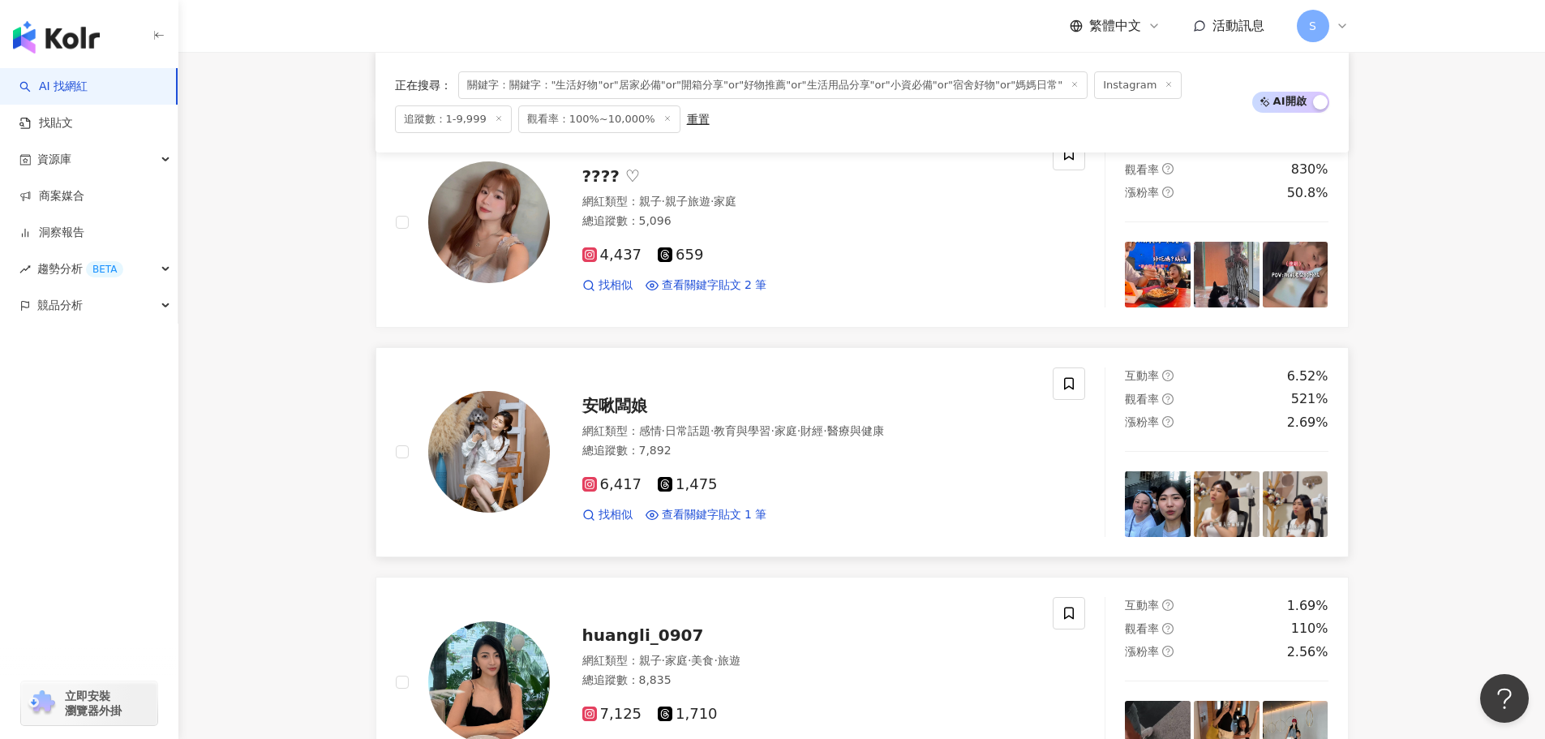
click at [625, 404] on span "安啾闆娘" at bounding box center [614, 405] width 65 height 19
click at [741, 81] on span "關鍵字：關鍵字："生活好物"or"居家必備"or"開箱分享"or"好物推薦"or"生活用品分享"or"小資必備"or"宿舍好物"or"媽媽日常"" at bounding box center [773, 85] width 630 height 28
click at [775, 83] on span "關鍵字：關鍵字："生活好物"or"居家必備"or"開箱分享"or"好物推薦"or"生活用品分享"or"小資必備"or"宿舍好物"or"媽媽日常"" at bounding box center [773, 85] width 630 height 28
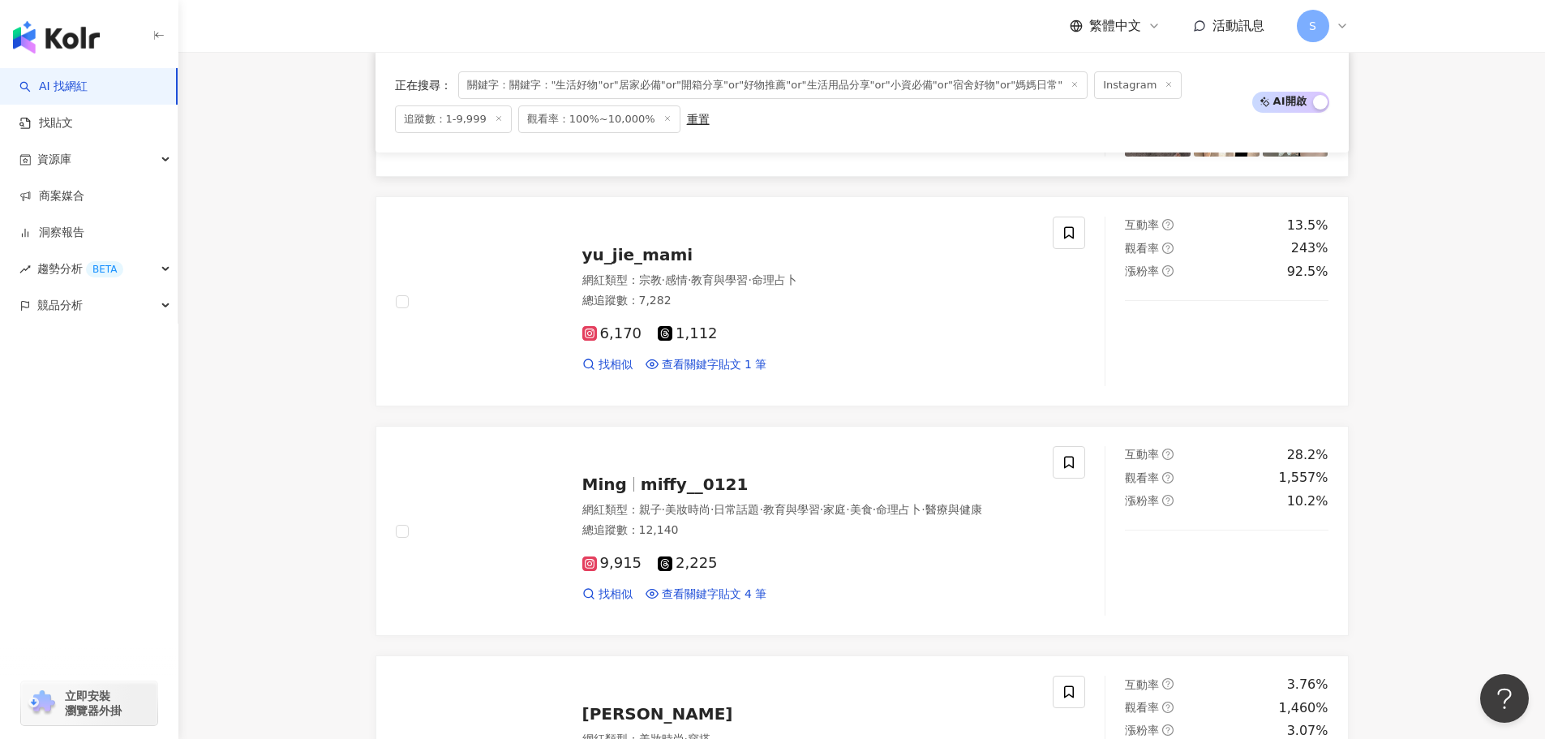
scroll to position [1379, 0]
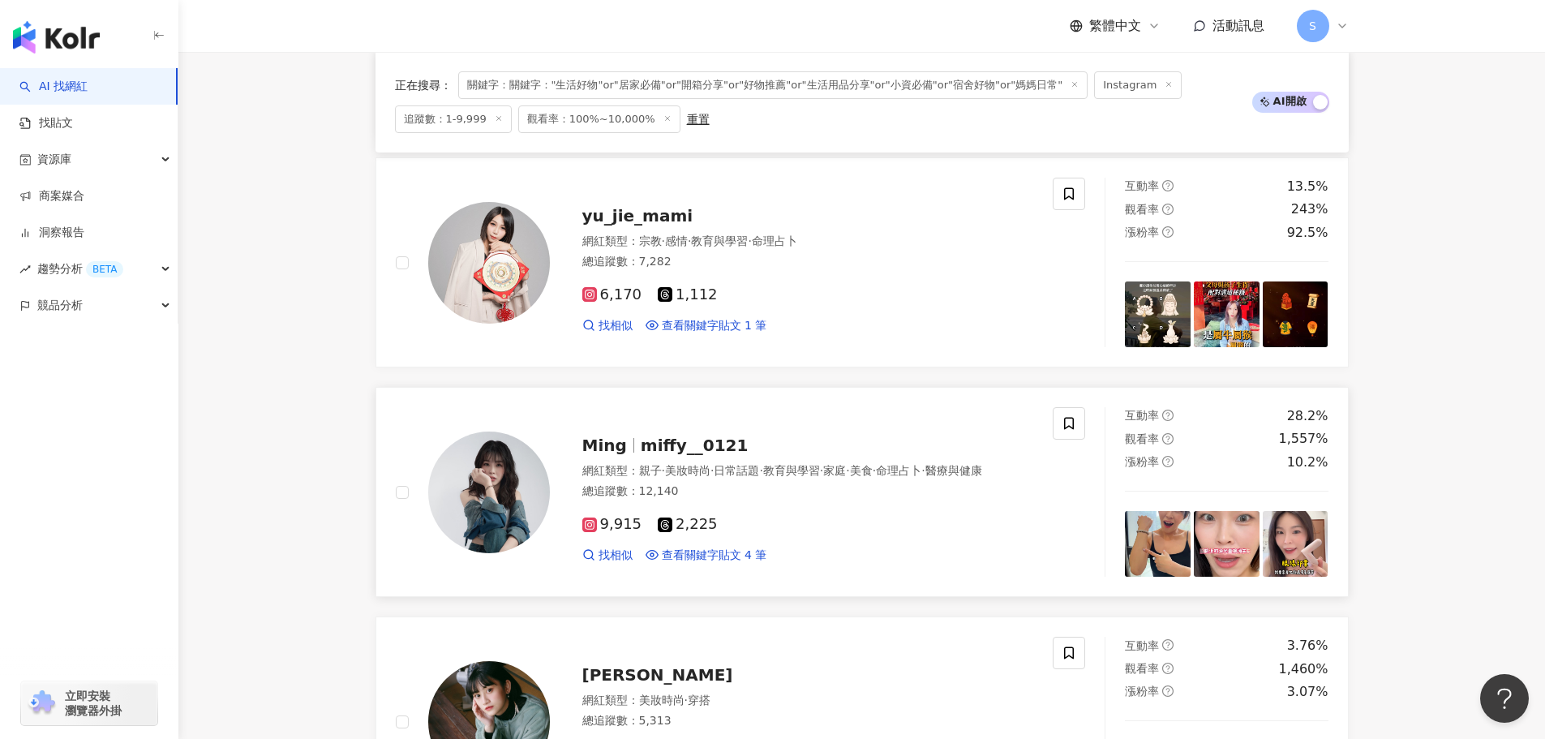
click at [689, 436] on span "miffy__0121" at bounding box center [695, 445] width 108 height 19
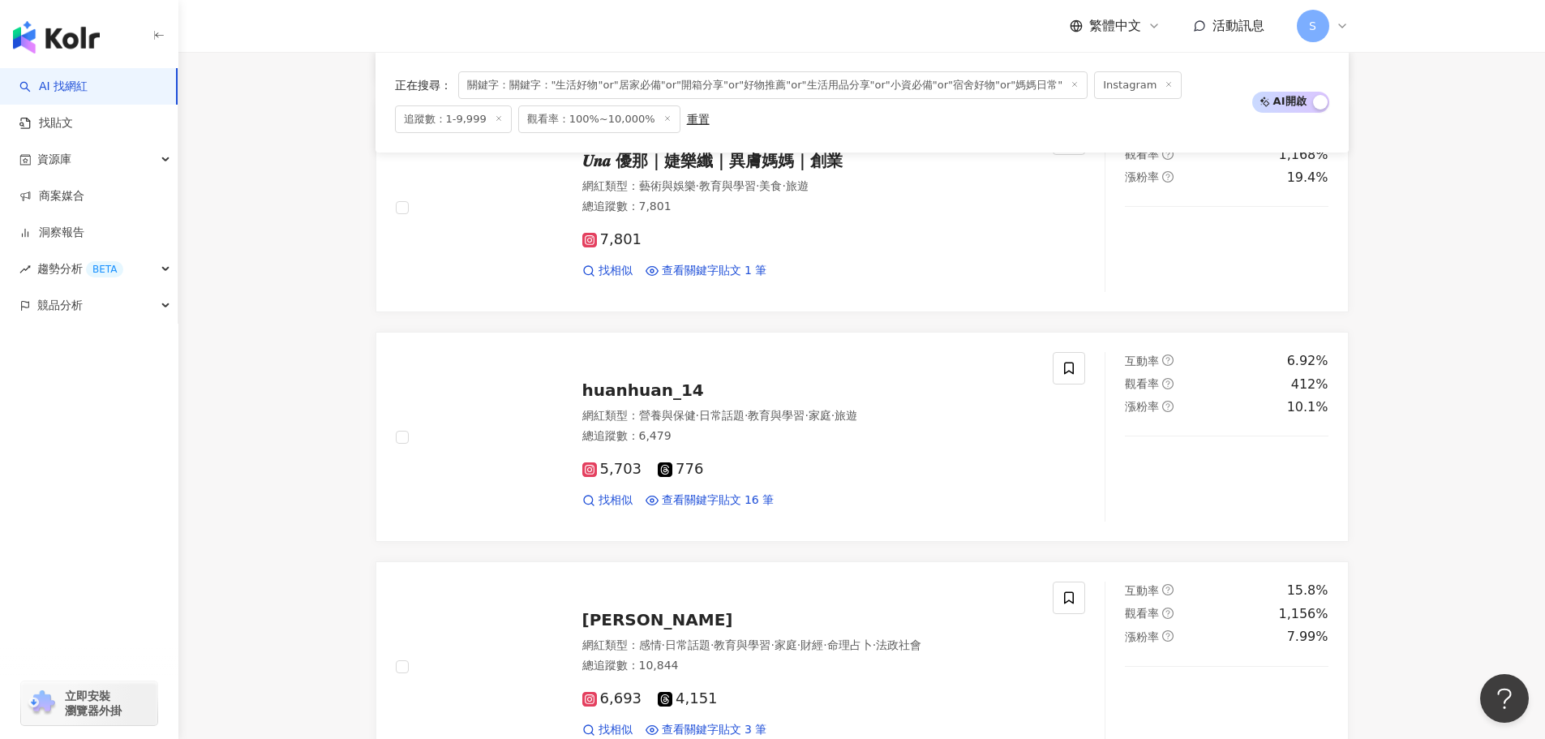
scroll to position [3001, 0]
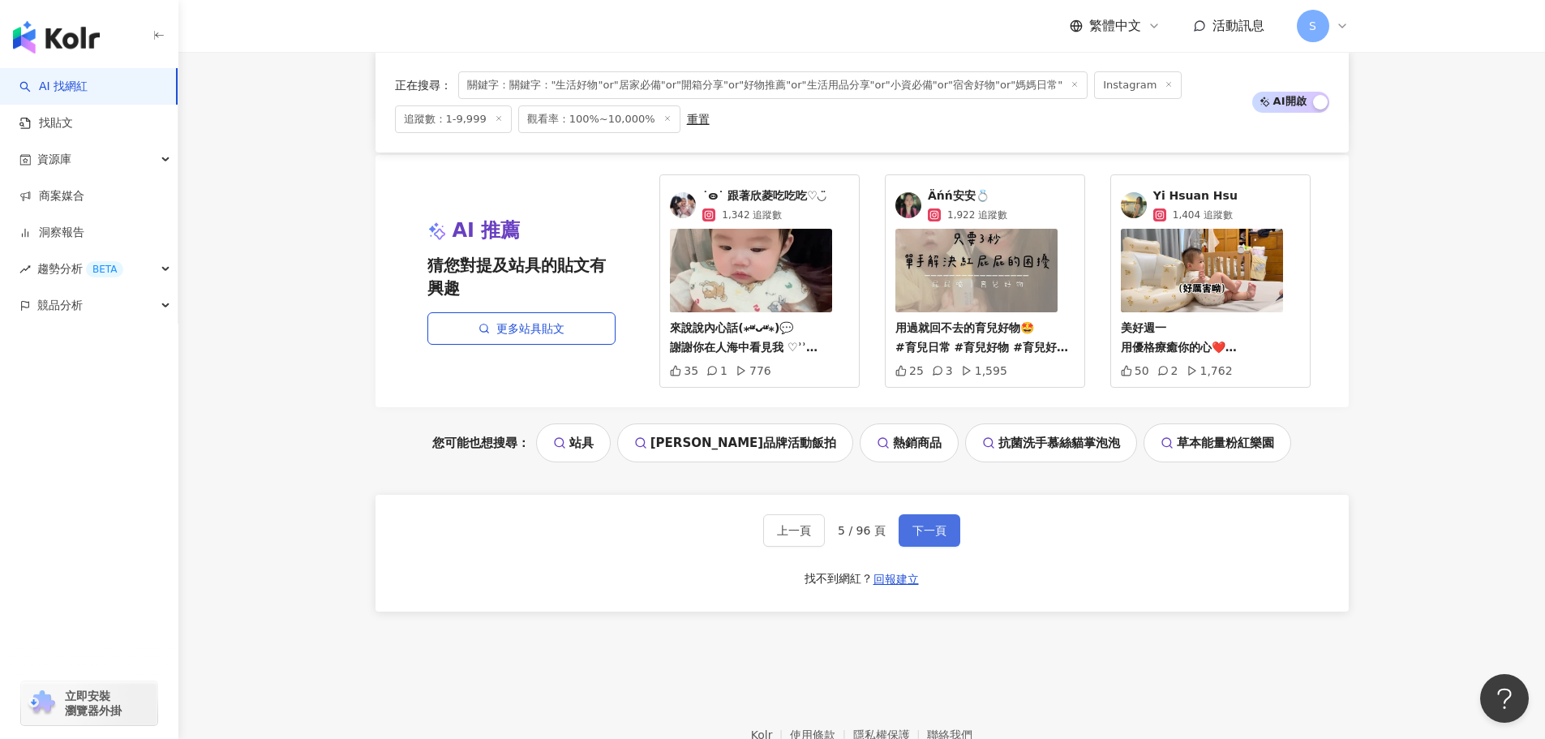
click at [925, 521] on button "下一頁" at bounding box center [930, 530] width 62 height 32
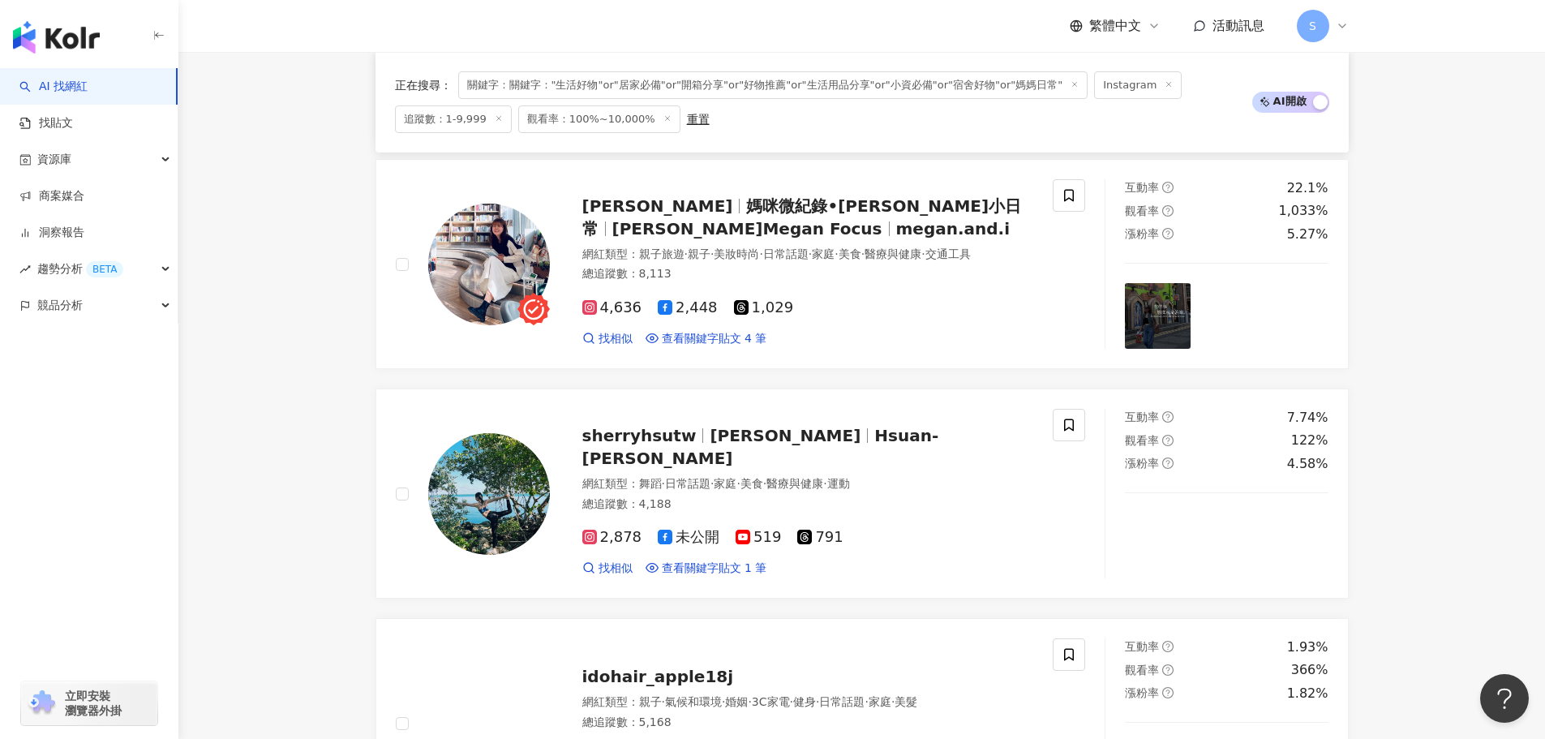
scroll to position [3011, 0]
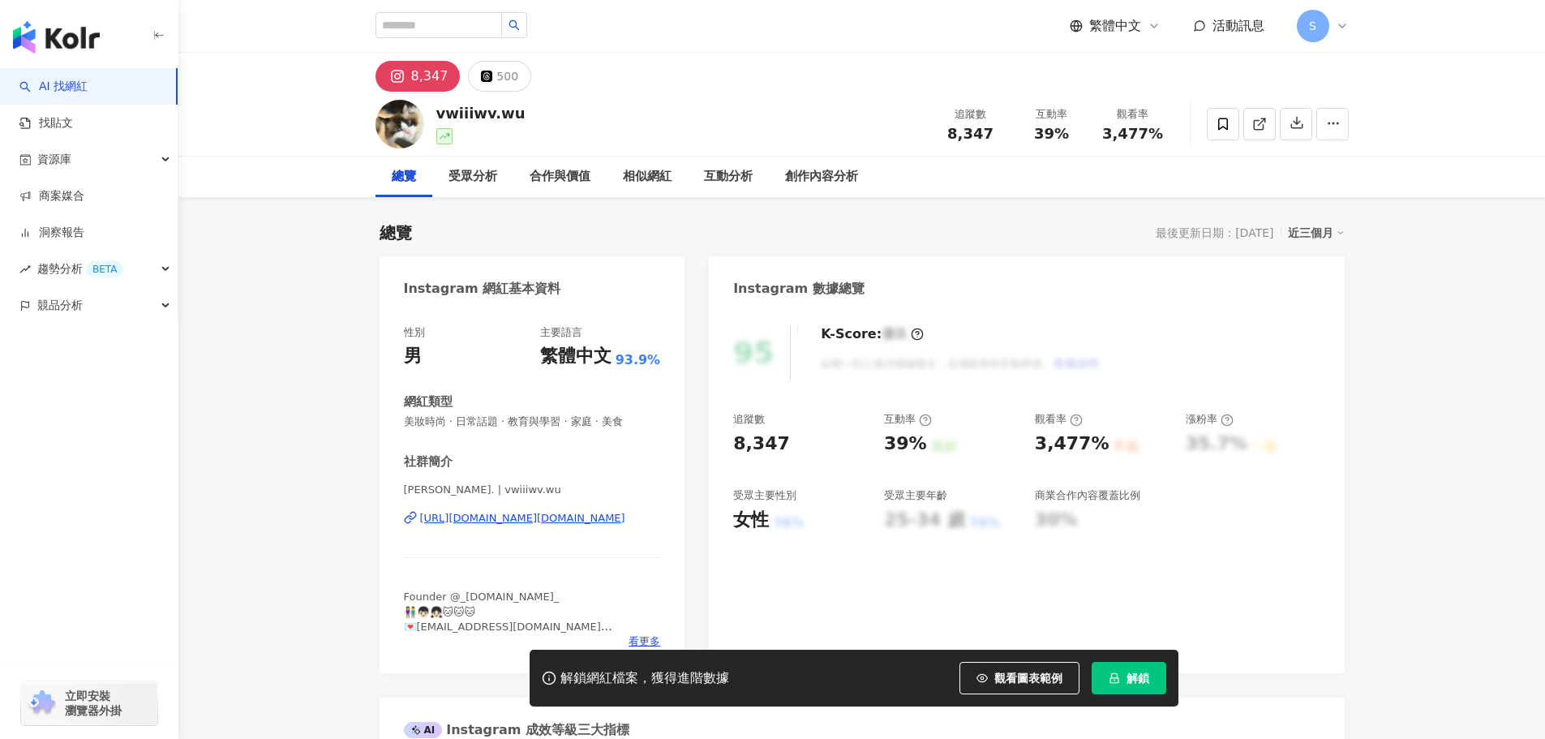
drag, startPoint x: 1252, startPoint y: 123, endPoint x: 1199, endPoint y: 191, distance: 86.0
click at [1252, 123] on icon at bounding box center [1259, 124] width 15 height 15
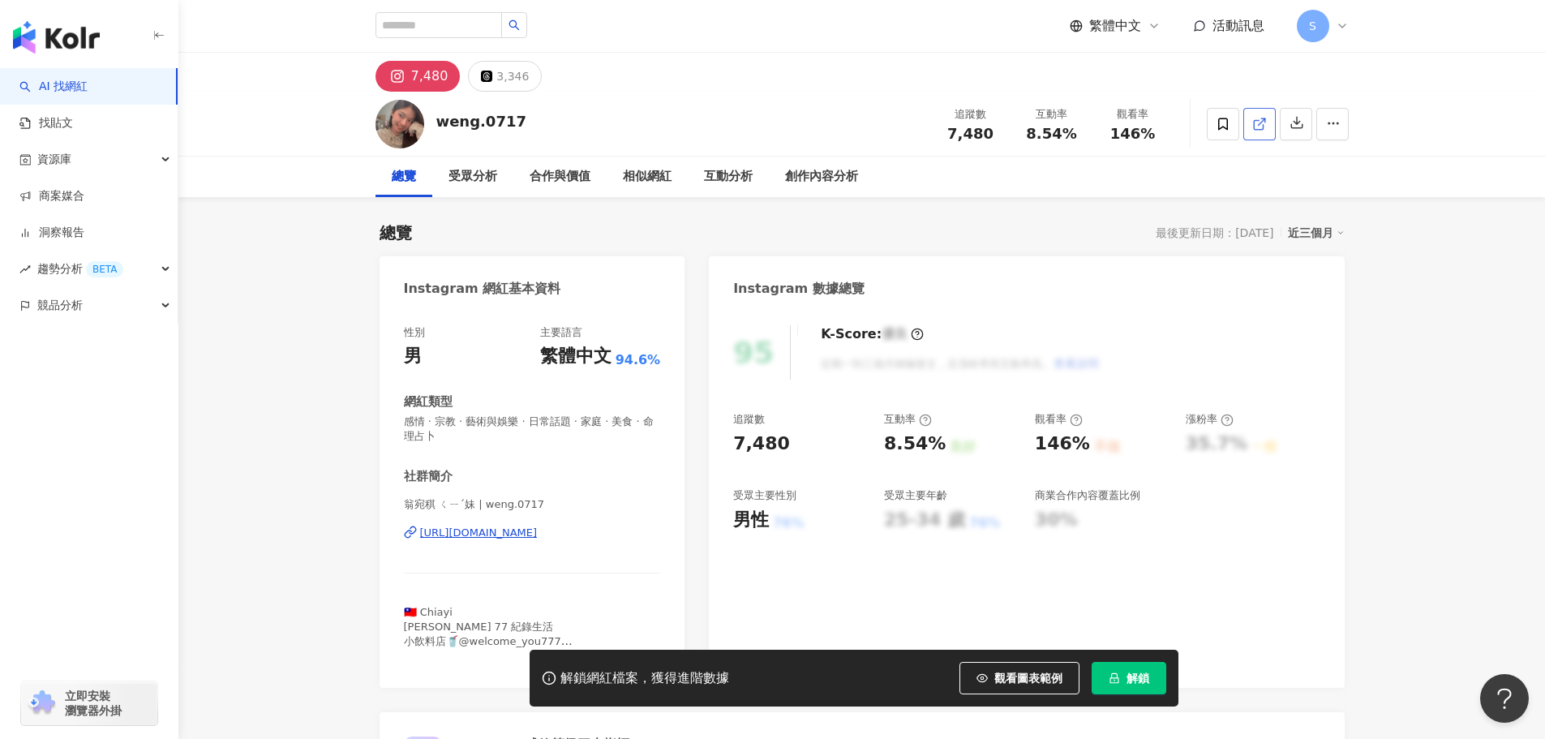
click at [1267, 123] on link at bounding box center [1259, 124] width 32 height 32
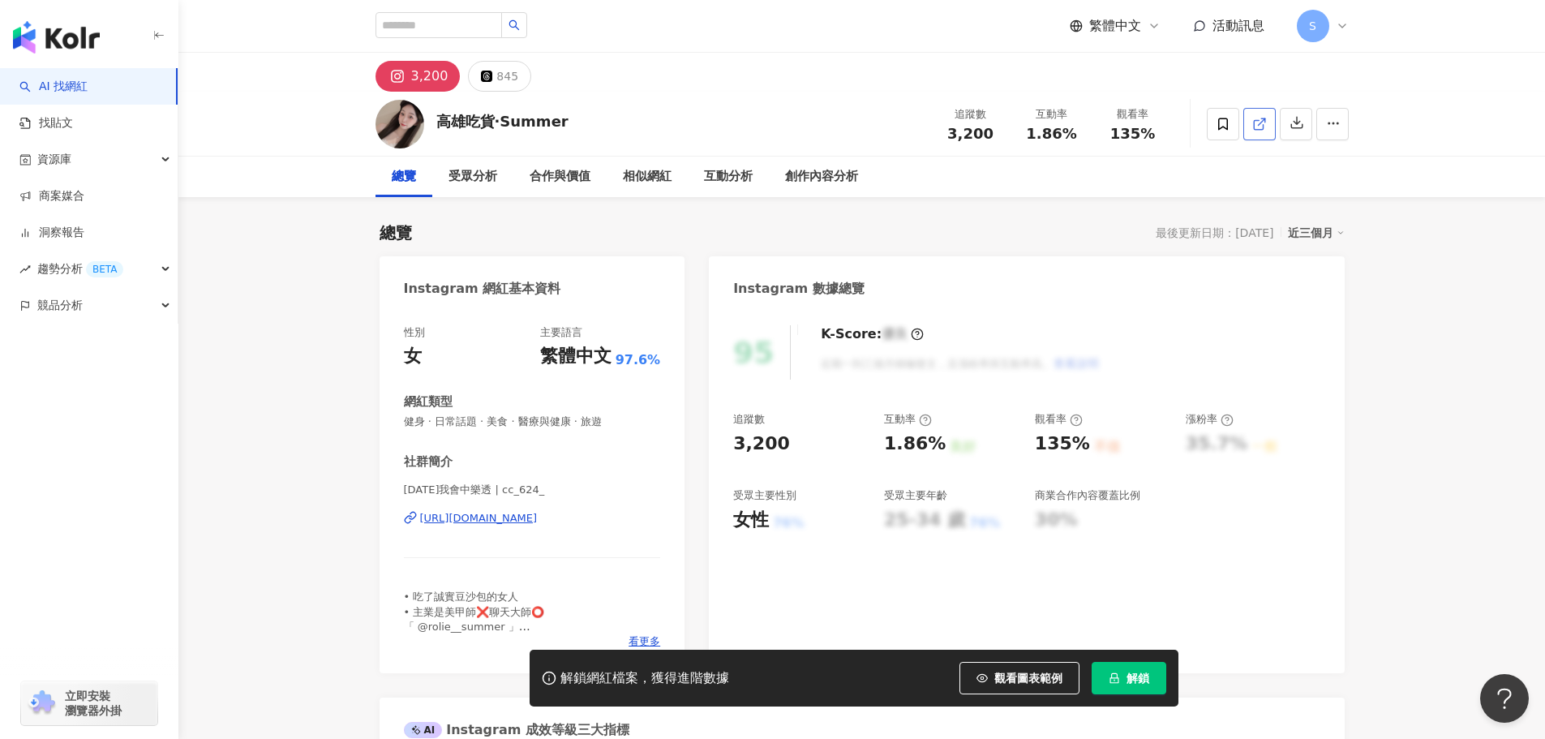
click at [1256, 123] on icon at bounding box center [1259, 124] width 15 height 15
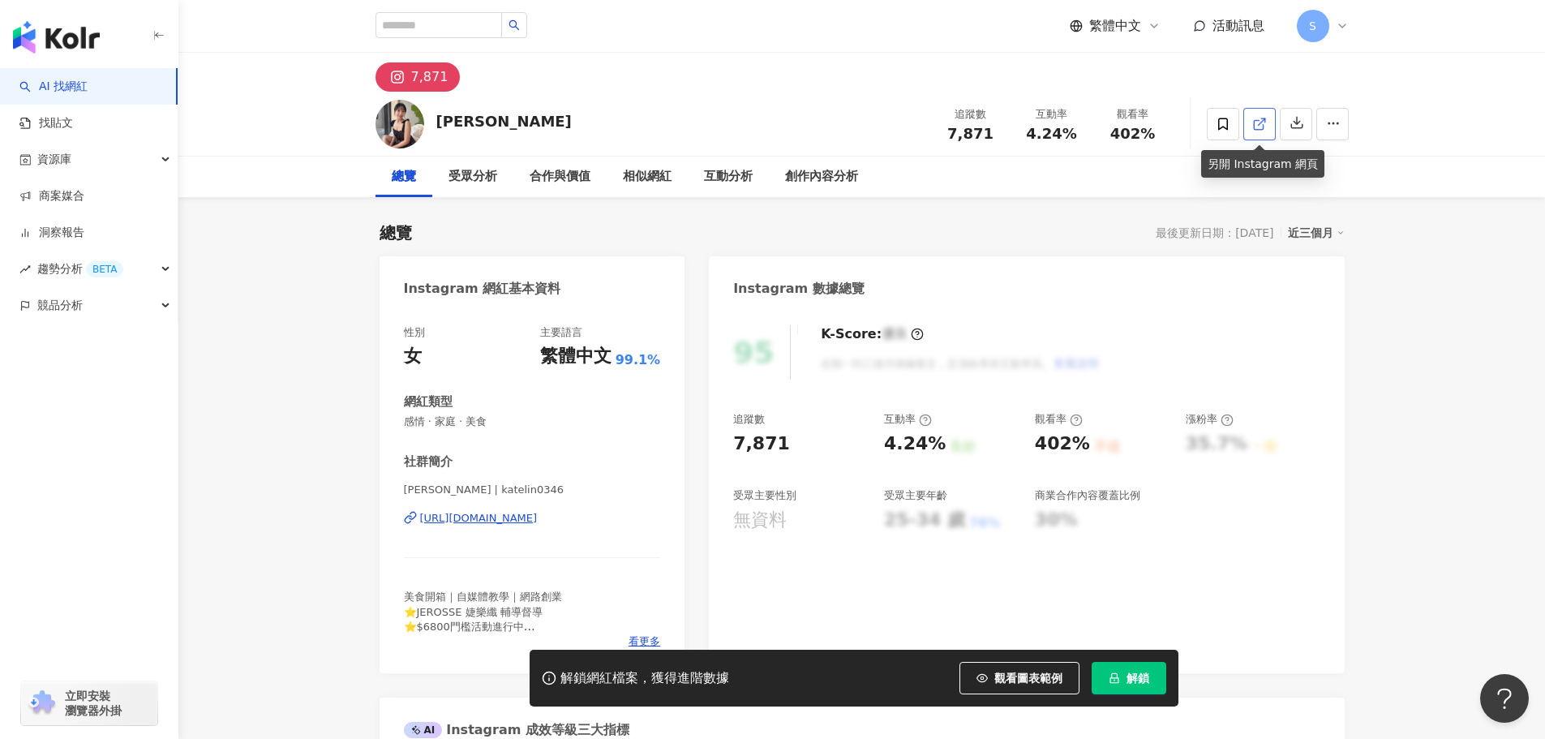
click at [1261, 118] on polyline at bounding box center [1263, 120] width 4 height 4
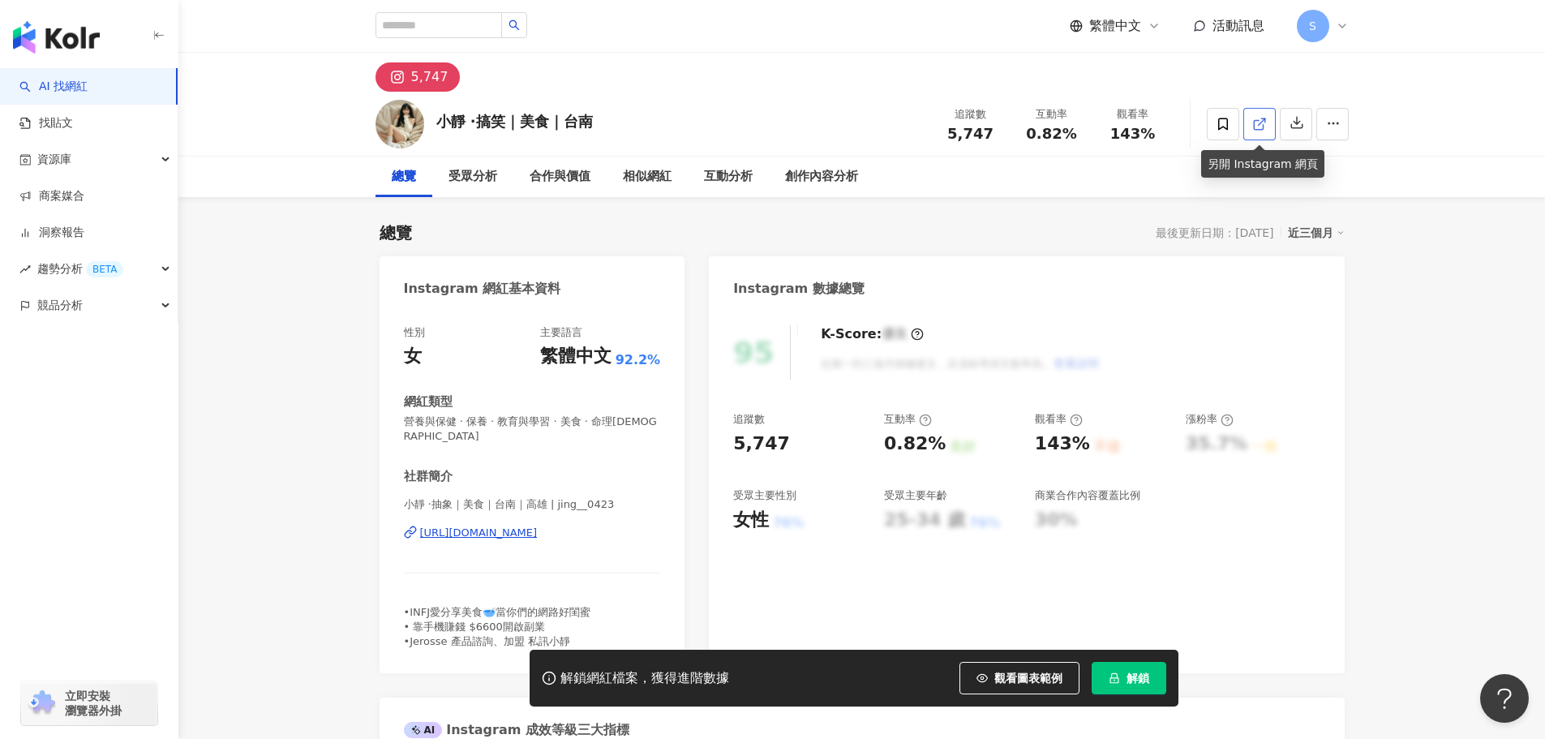
click at [1264, 125] on icon at bounding box center [1259, 124] width 15 height 15
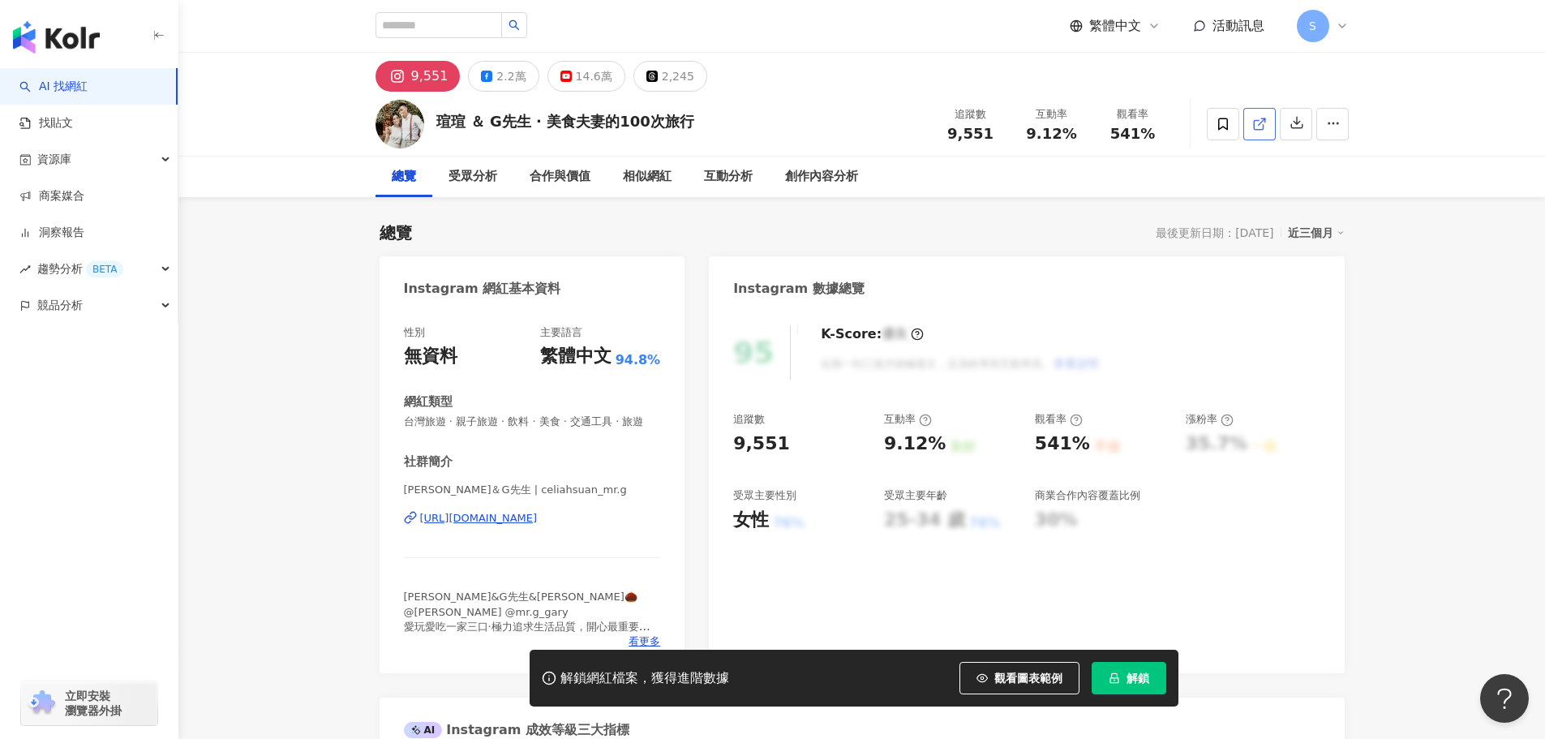
click at [1259, 125] on icon at bounding box center [1259, 124] width 15 height 15
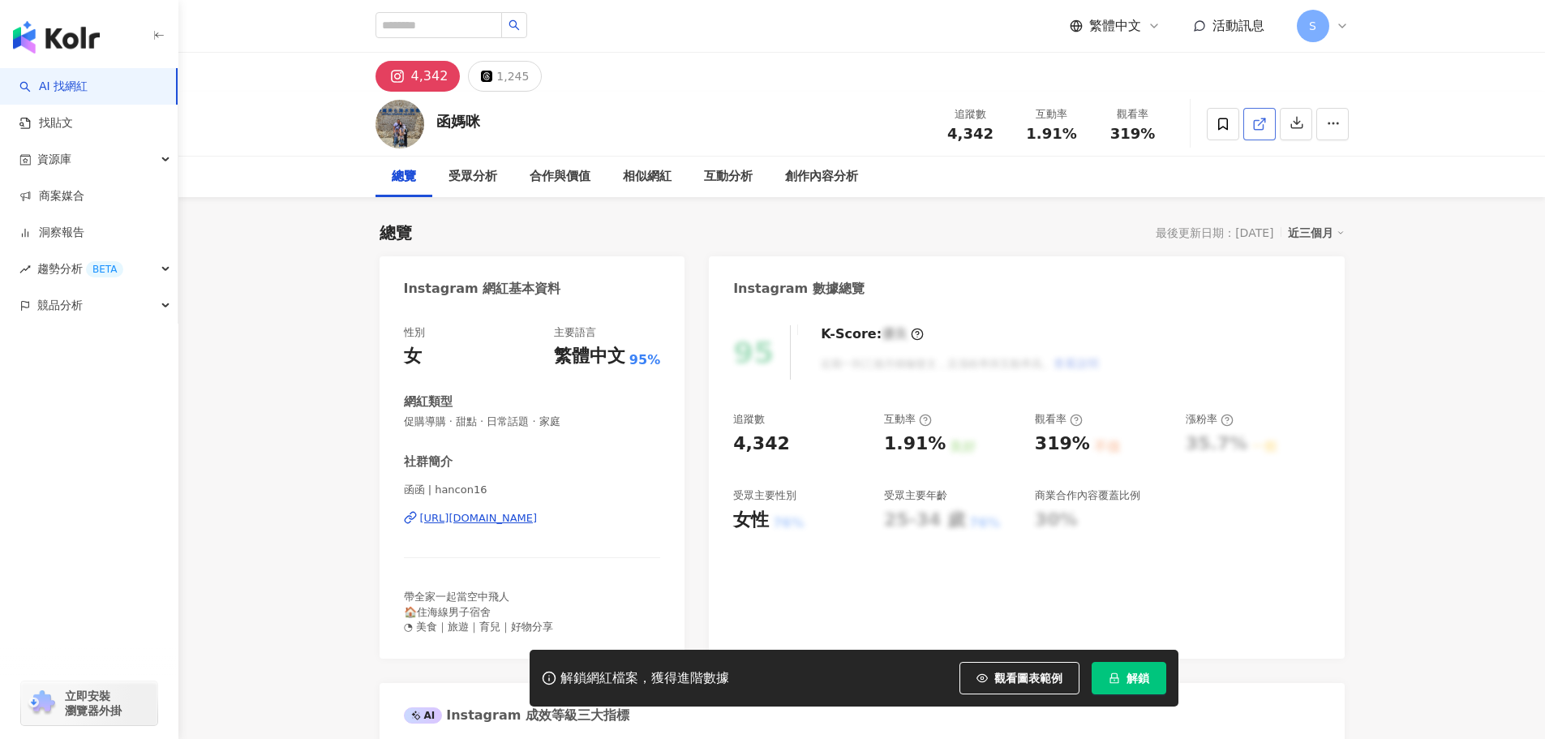
click at [1263, 127] on icon at bounding box center [1258, 124] width 9 height 9
click at [1260, 117] on icon at bounding box center [1259, 124] width 15 height 15
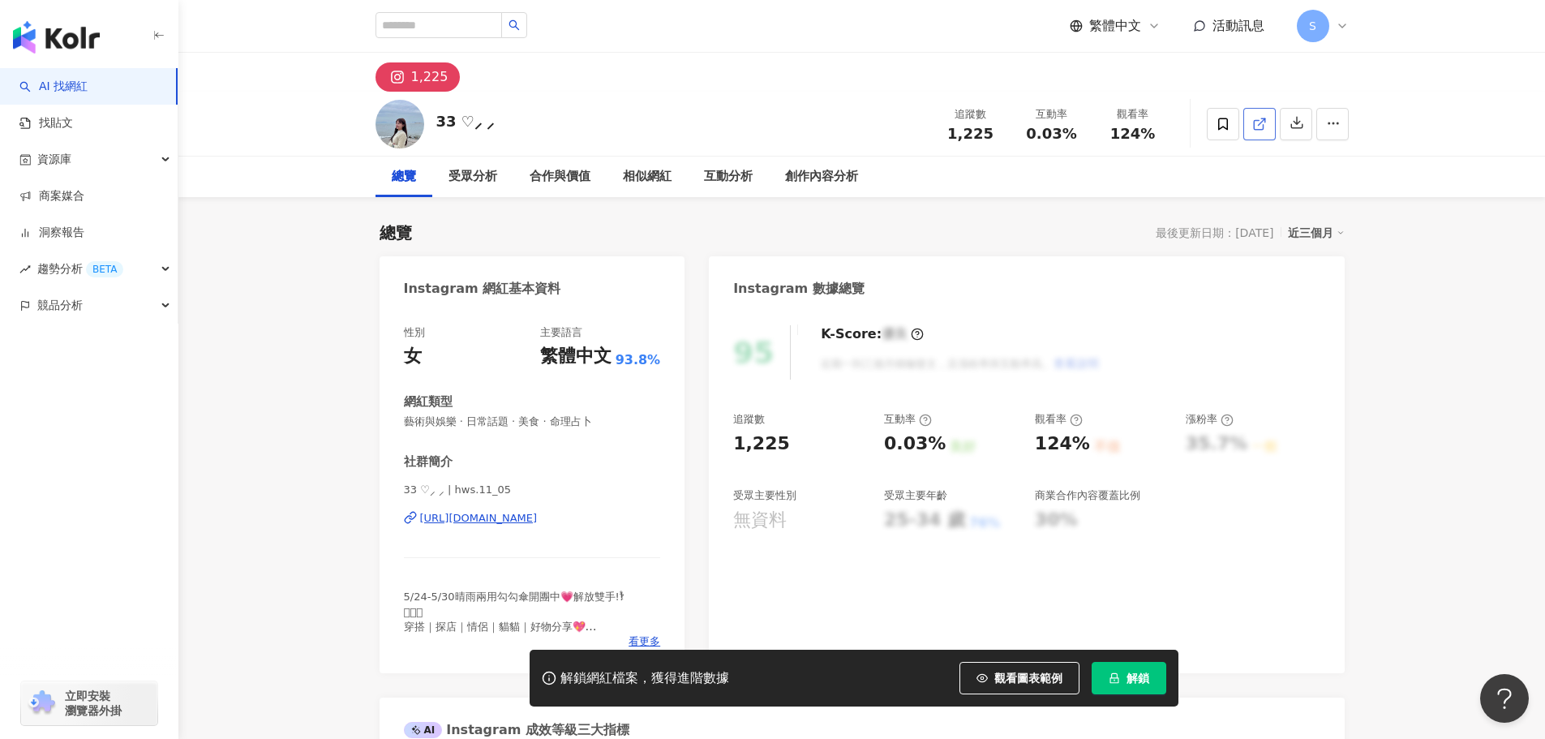
click at [1252, 117] on icon at bounding box center [1259, 124] width 15 height 15
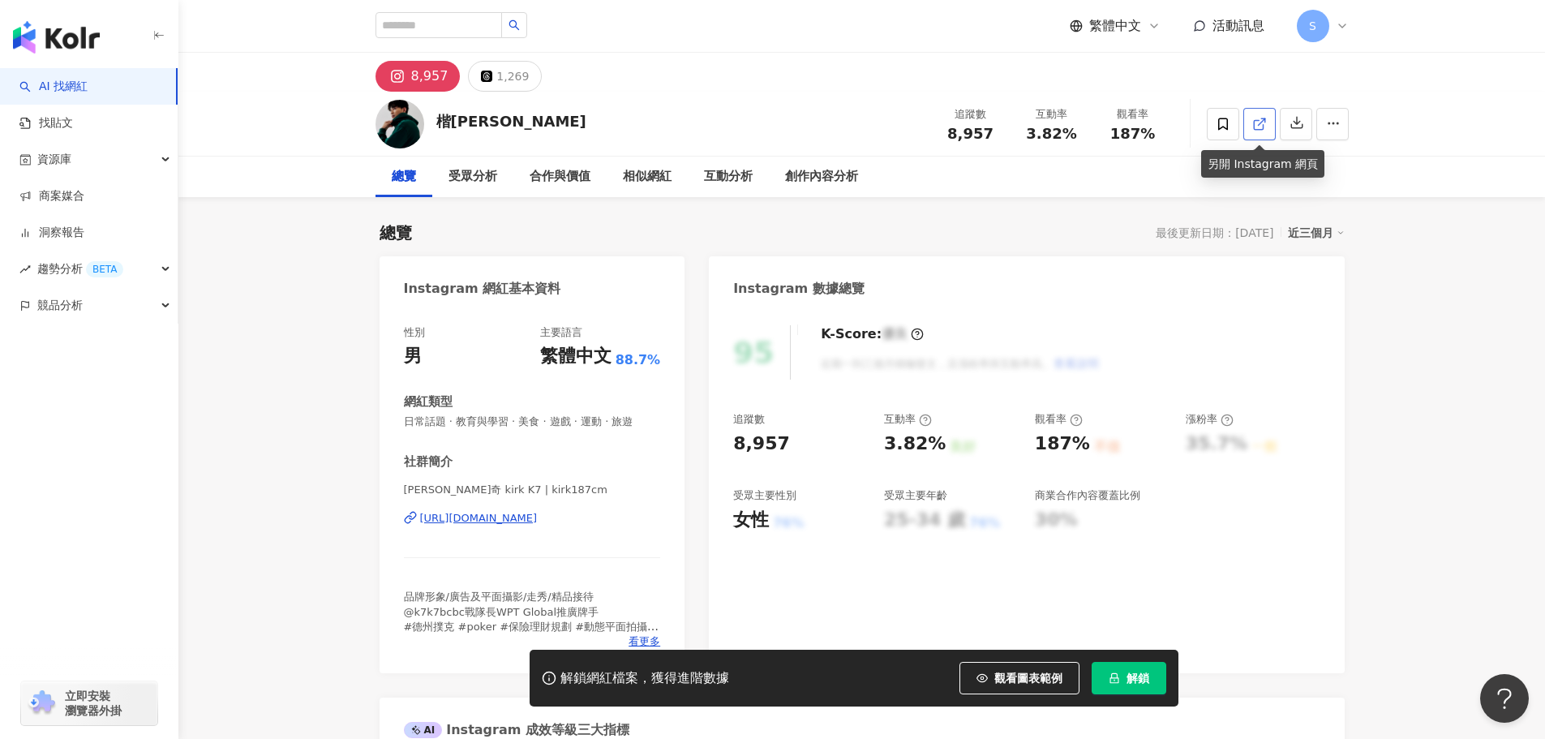
click at [1262, 123] on icon at bounding box center [1259, 124] width 15 height 15
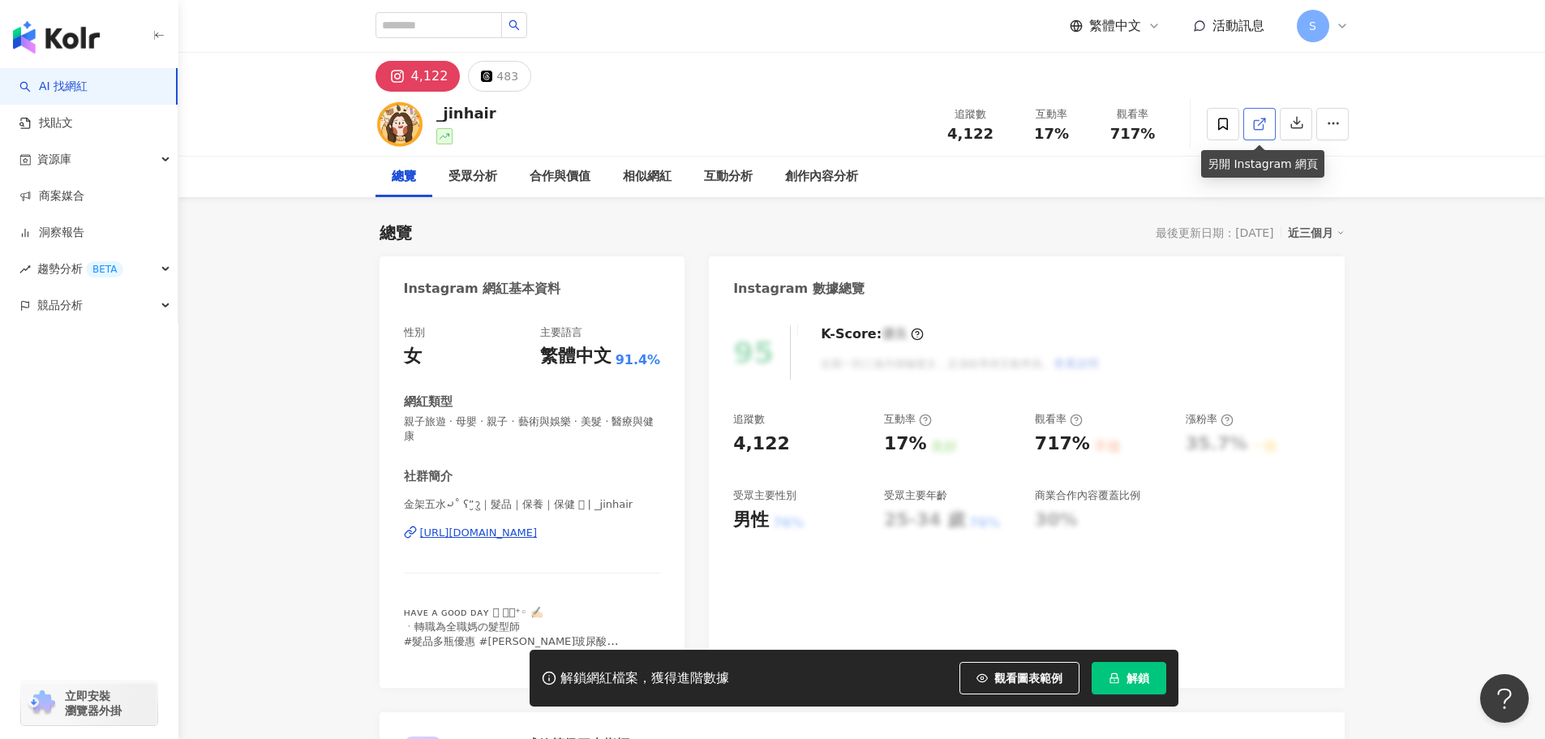
click at [1261, 127] on icon at bounding box center [1259, 124] width 15 height 15
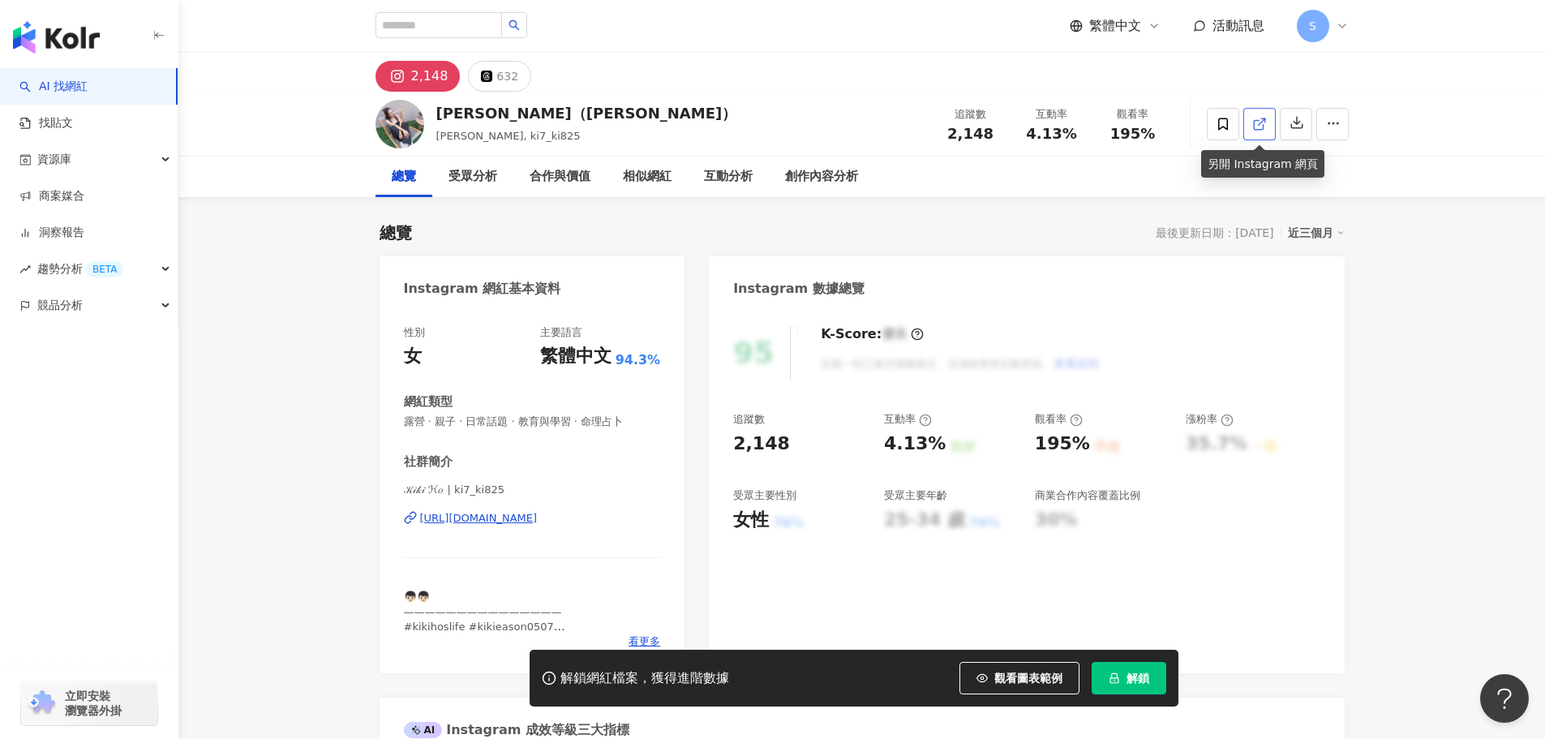
click at [1266, 119] on icon at bounding box center [1259, 124] width 15 height 15
click at [1255, 125] on icon at bounding box center [1259, 124] width 15 height 15
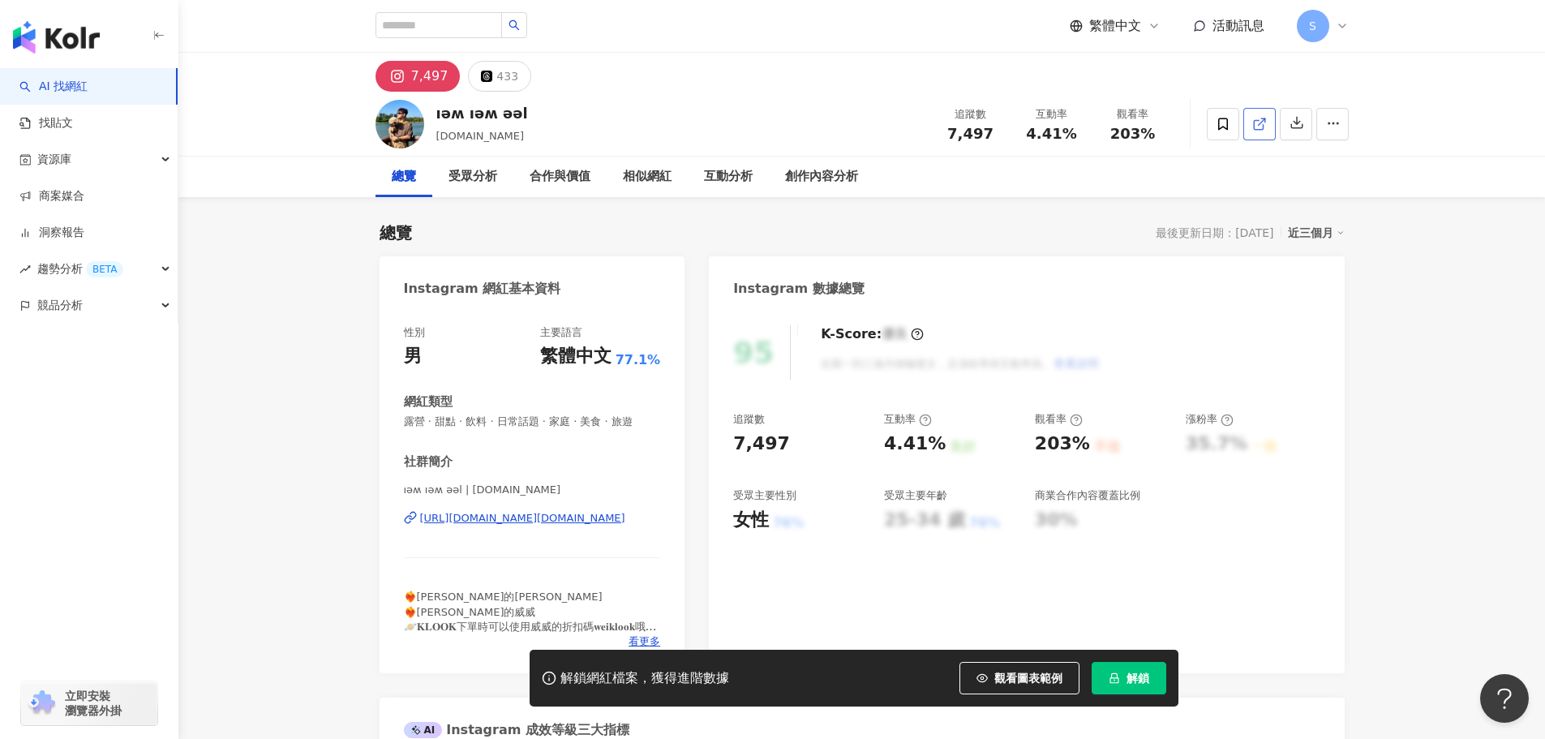
click at [1254, 122] on icon at bounding box center [1258, 124] width 9 height 9
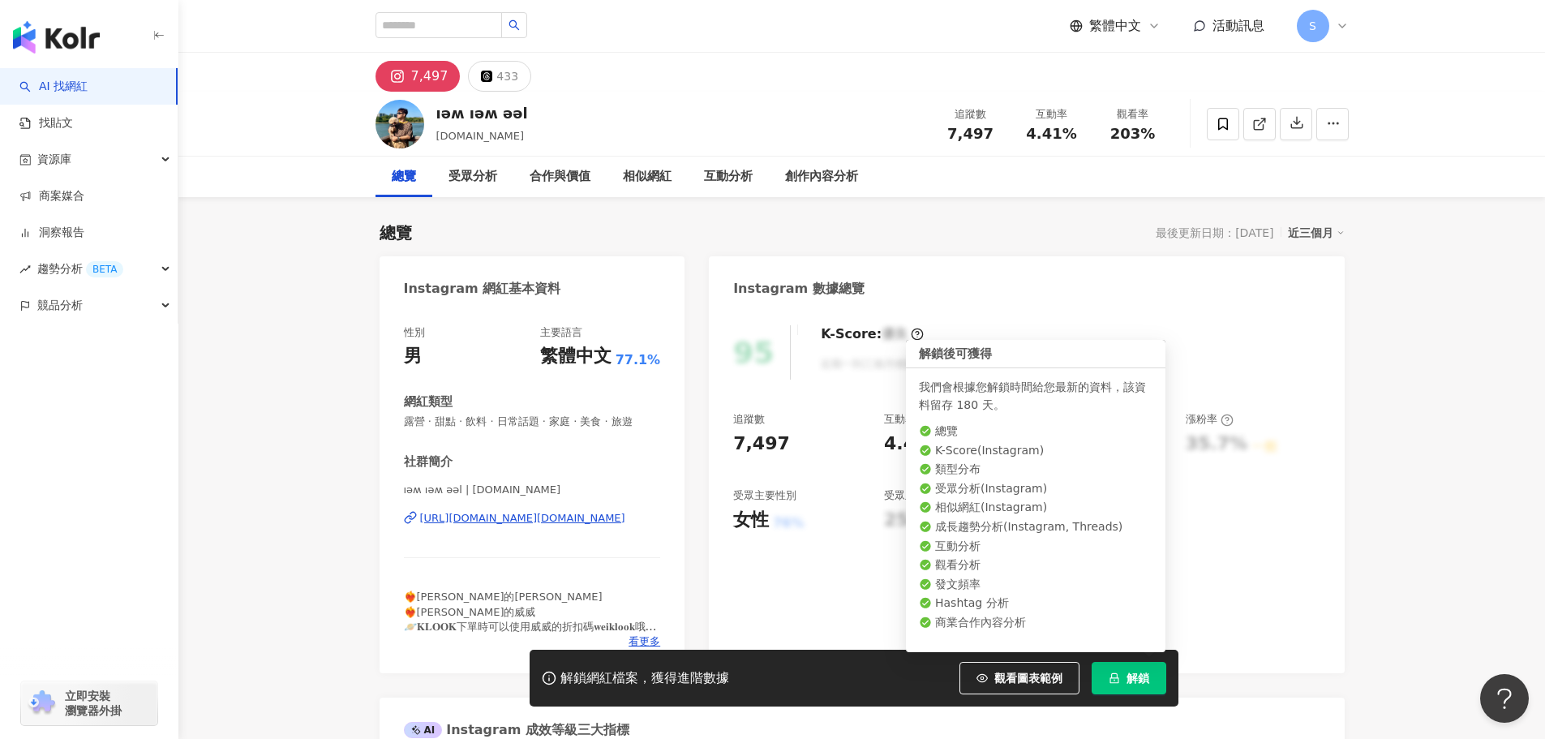
click at [1118, 678] on icon "lock" at bounding box center [1113, 678] width 9 height 11
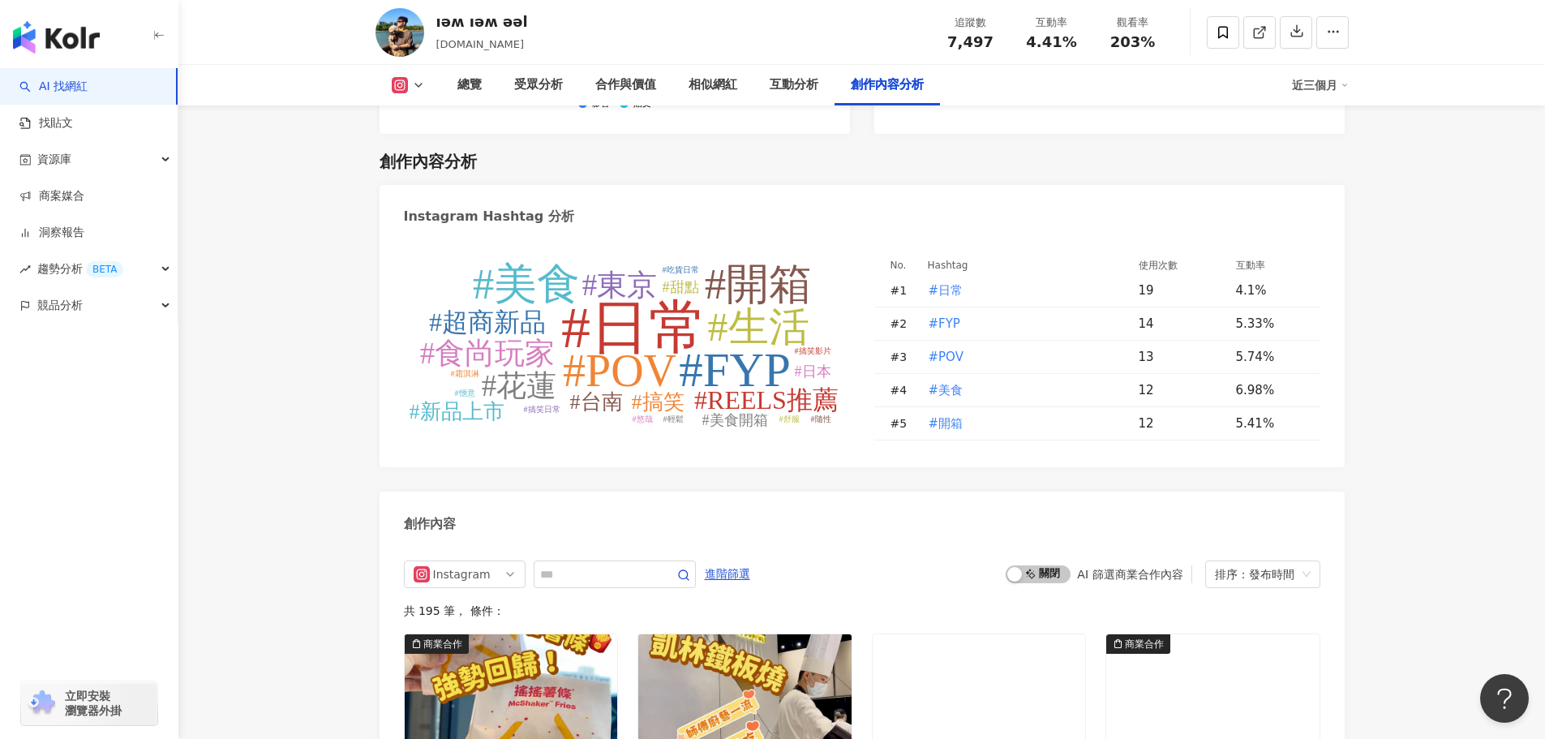
scroll to position [4623, 0]
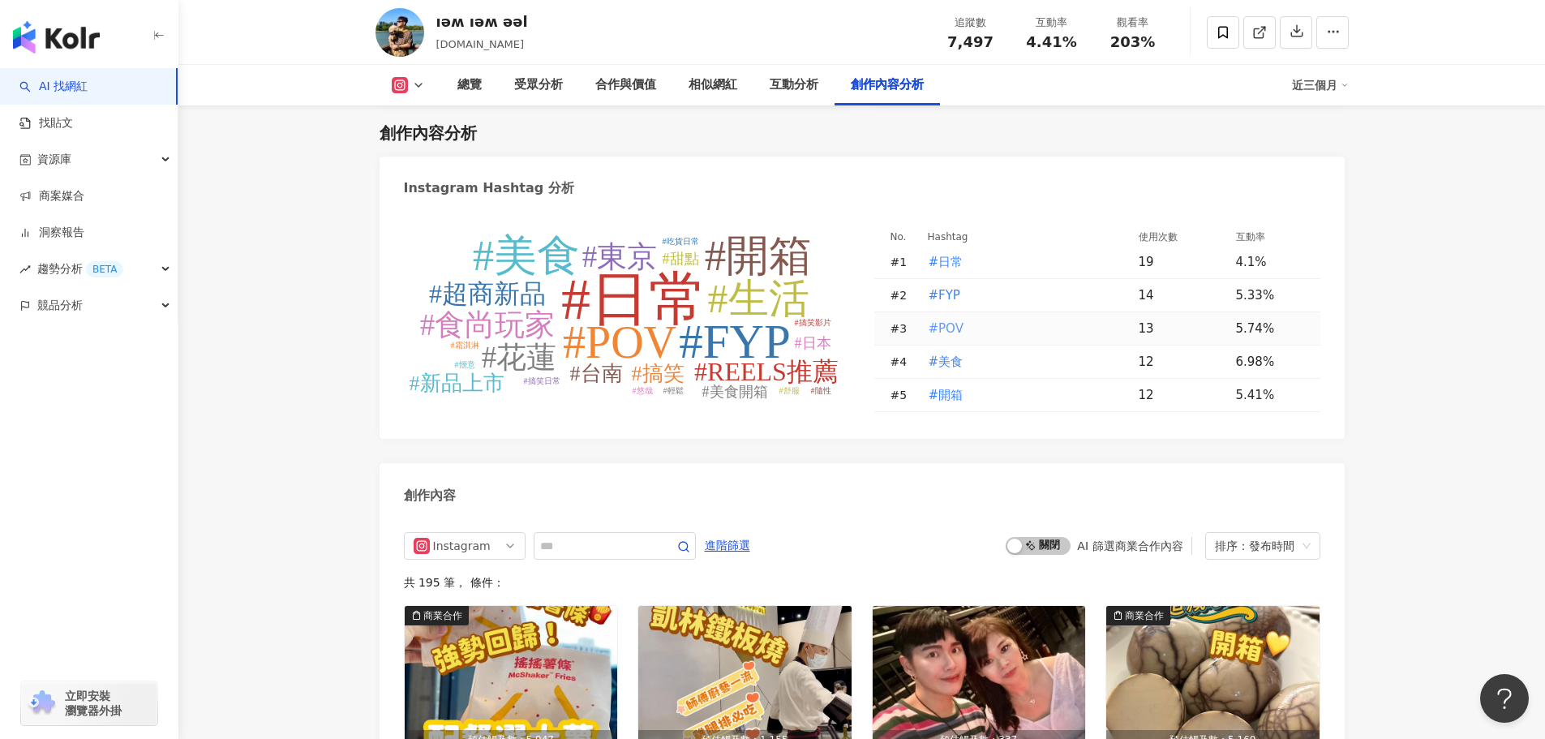
click at [950, 337] on span "#POV" at bounding box center [946, 329] width 35 height 18
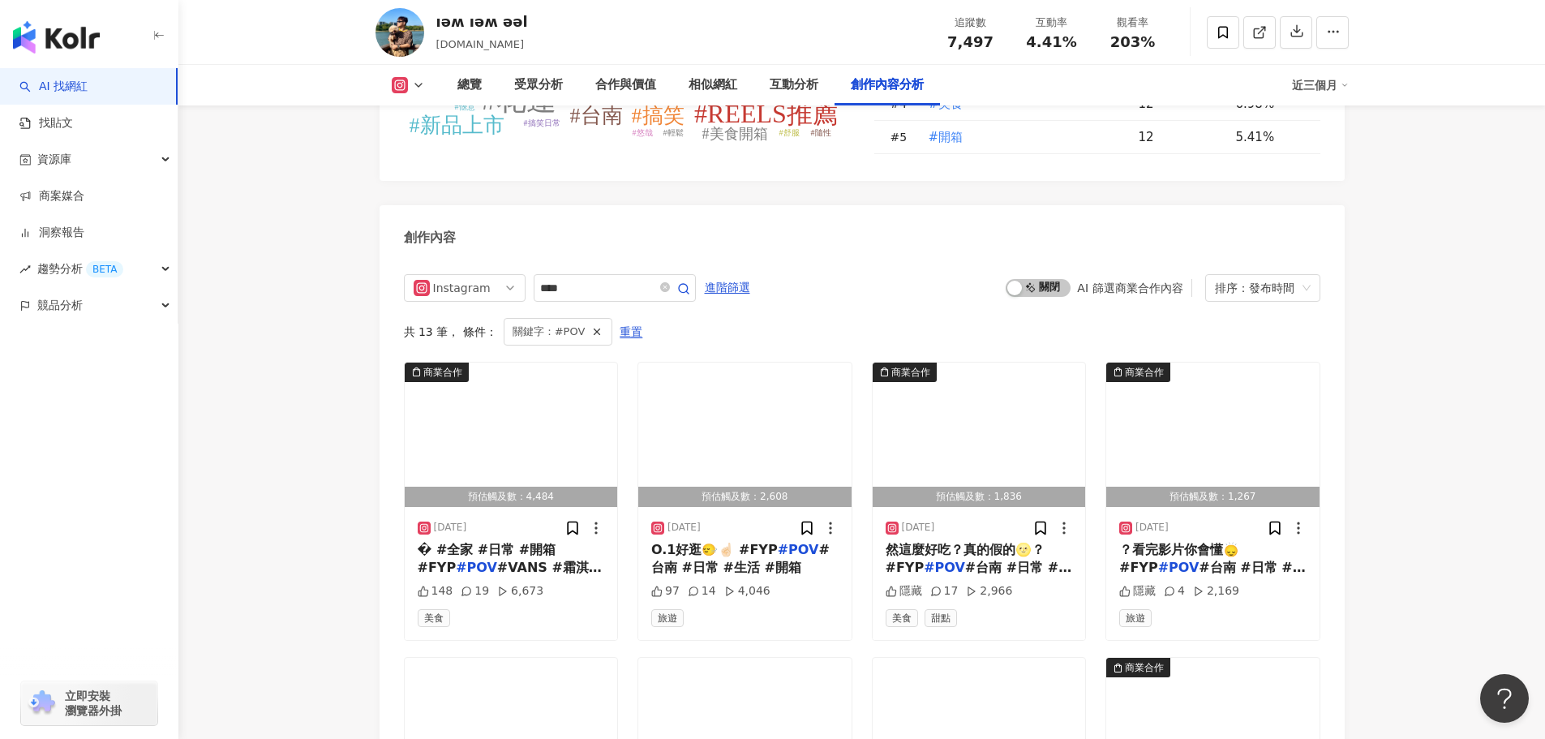
scroll to position [4664, 0]
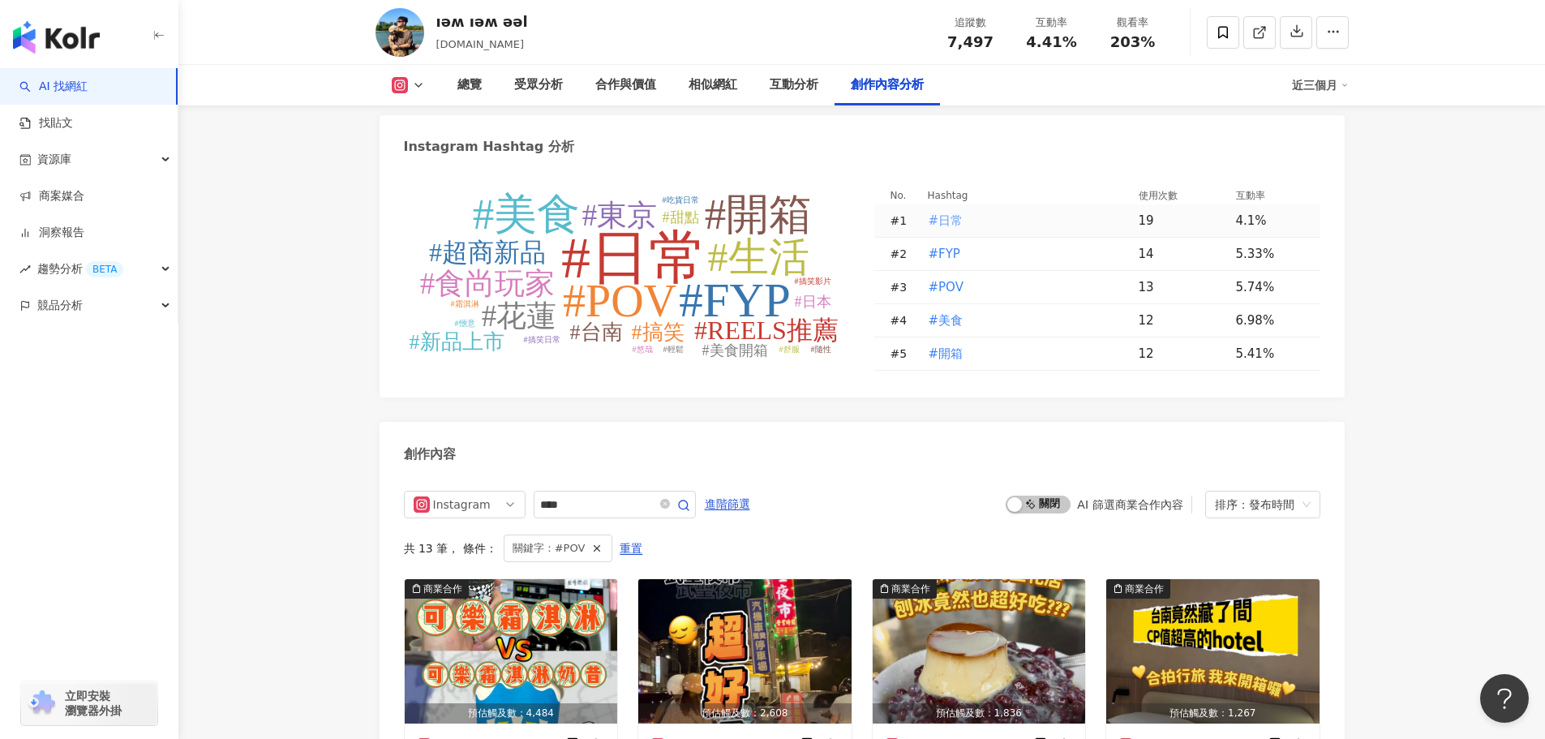
click at [950, 230] on span "#日常" at bounding box center [946, 221] width 35 height 18
type input "***"
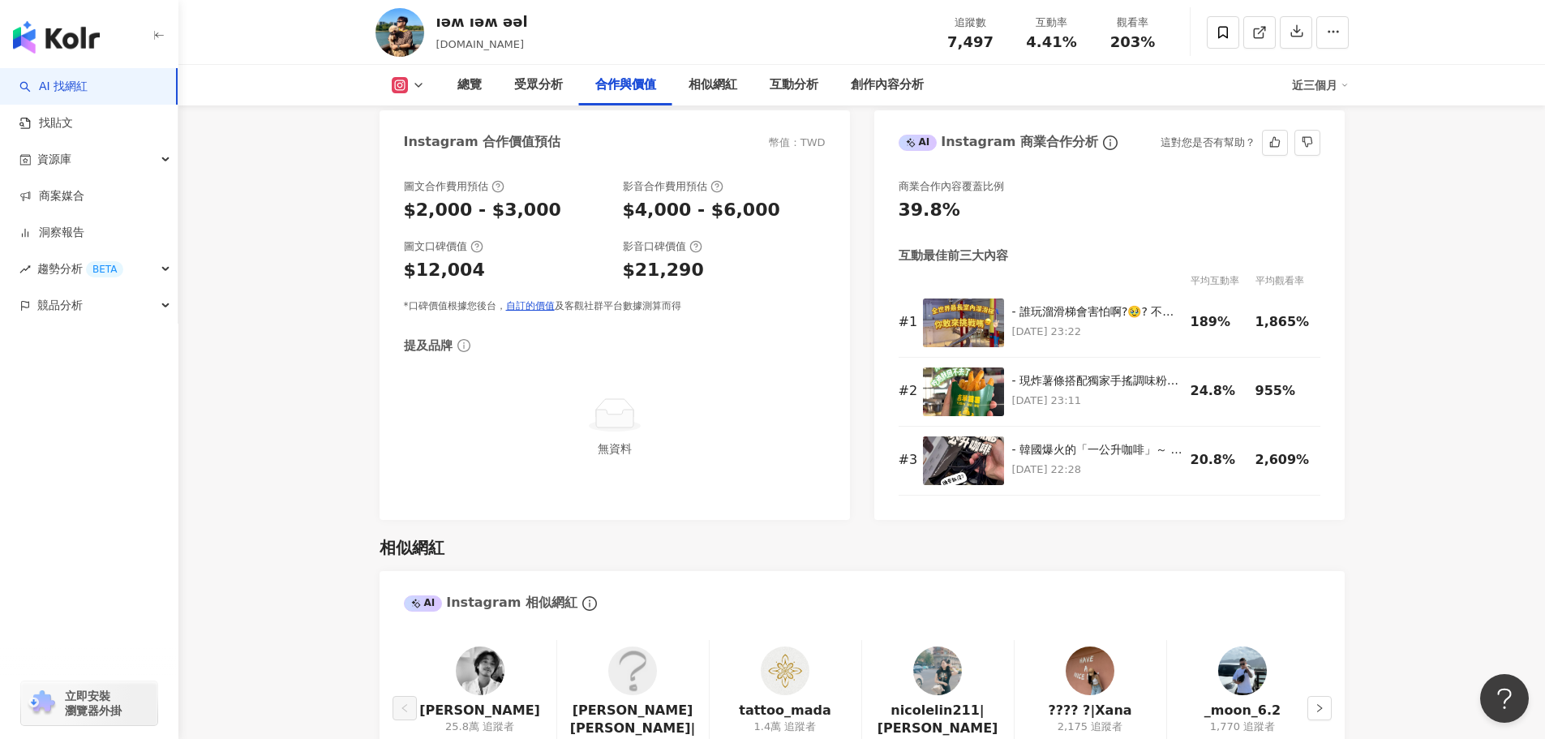
scroll to position [2271, 0]
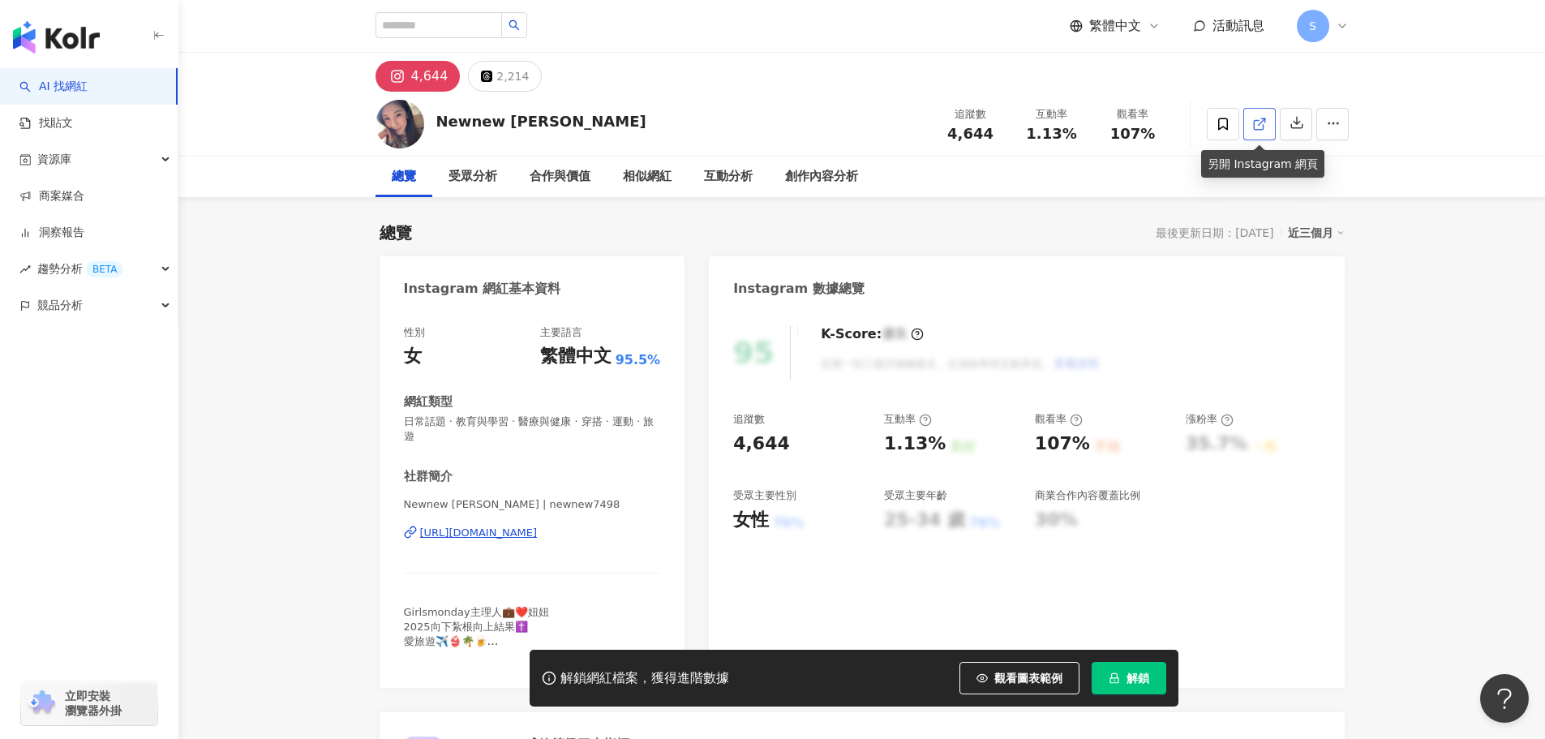
click at [1255, 121] on icon at bounding box center [1259, 124] width 15 height 15
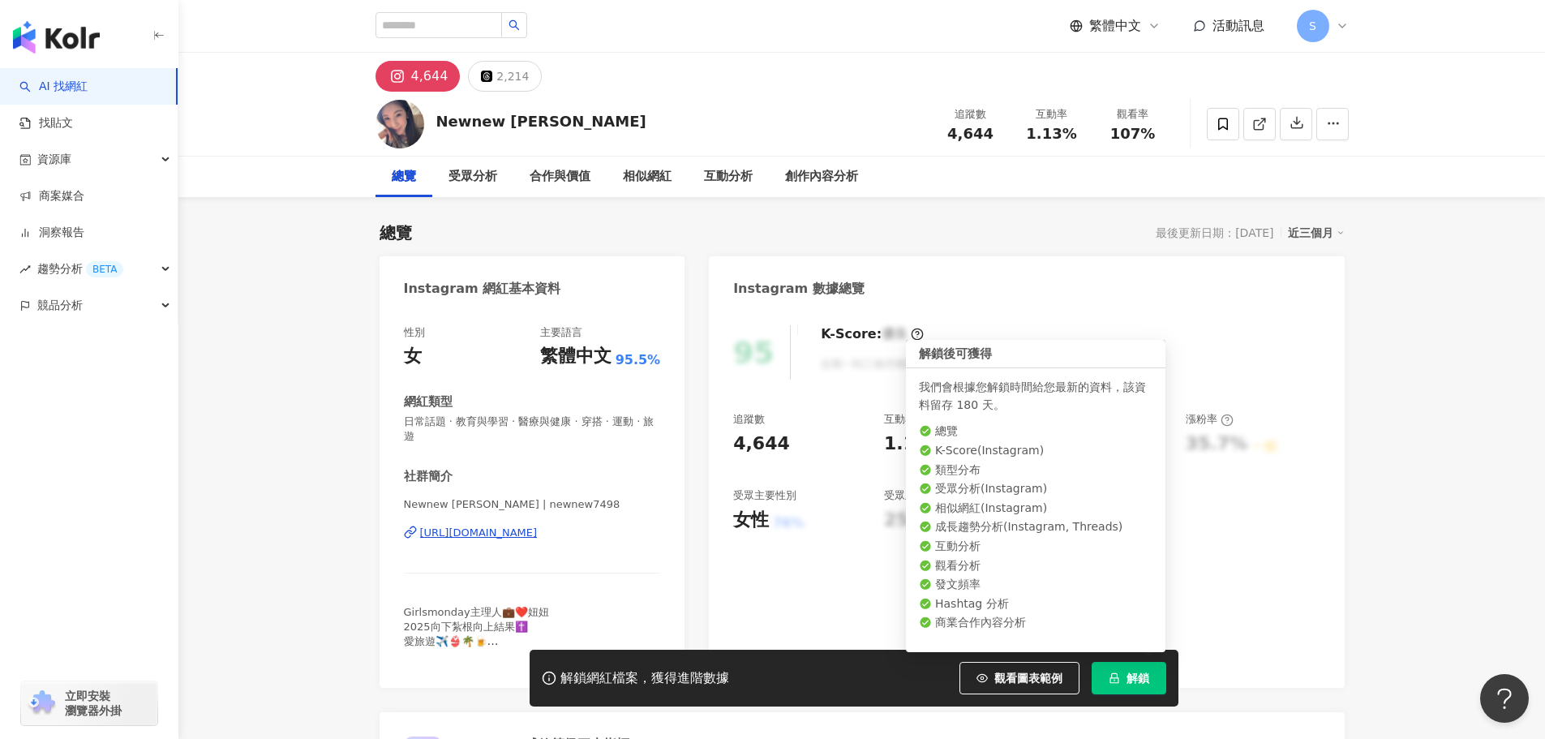
click at [1126, 680] on span "解鎖" at bounding box center [1137, 678] width 23 height 13
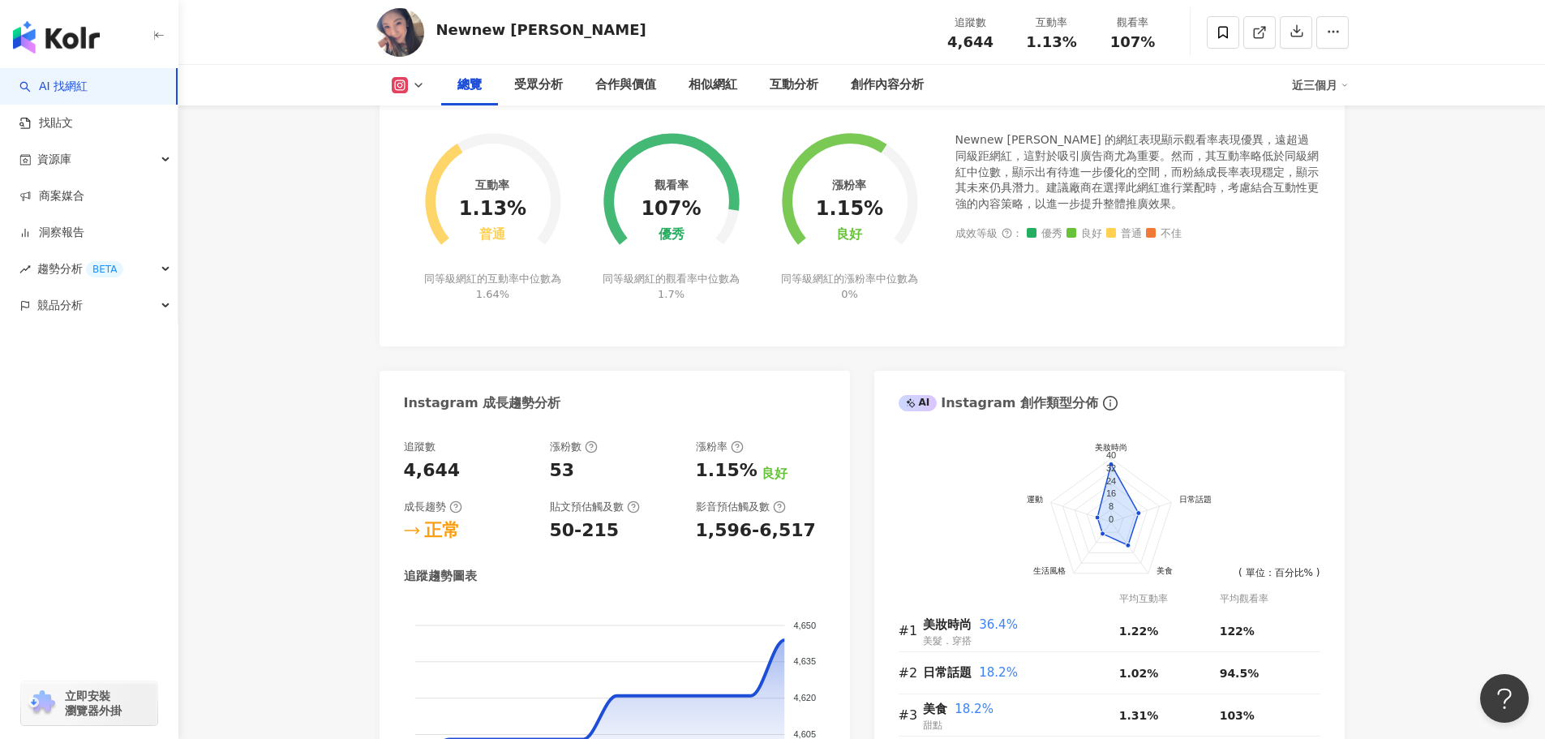
scroll to position [162, 0]
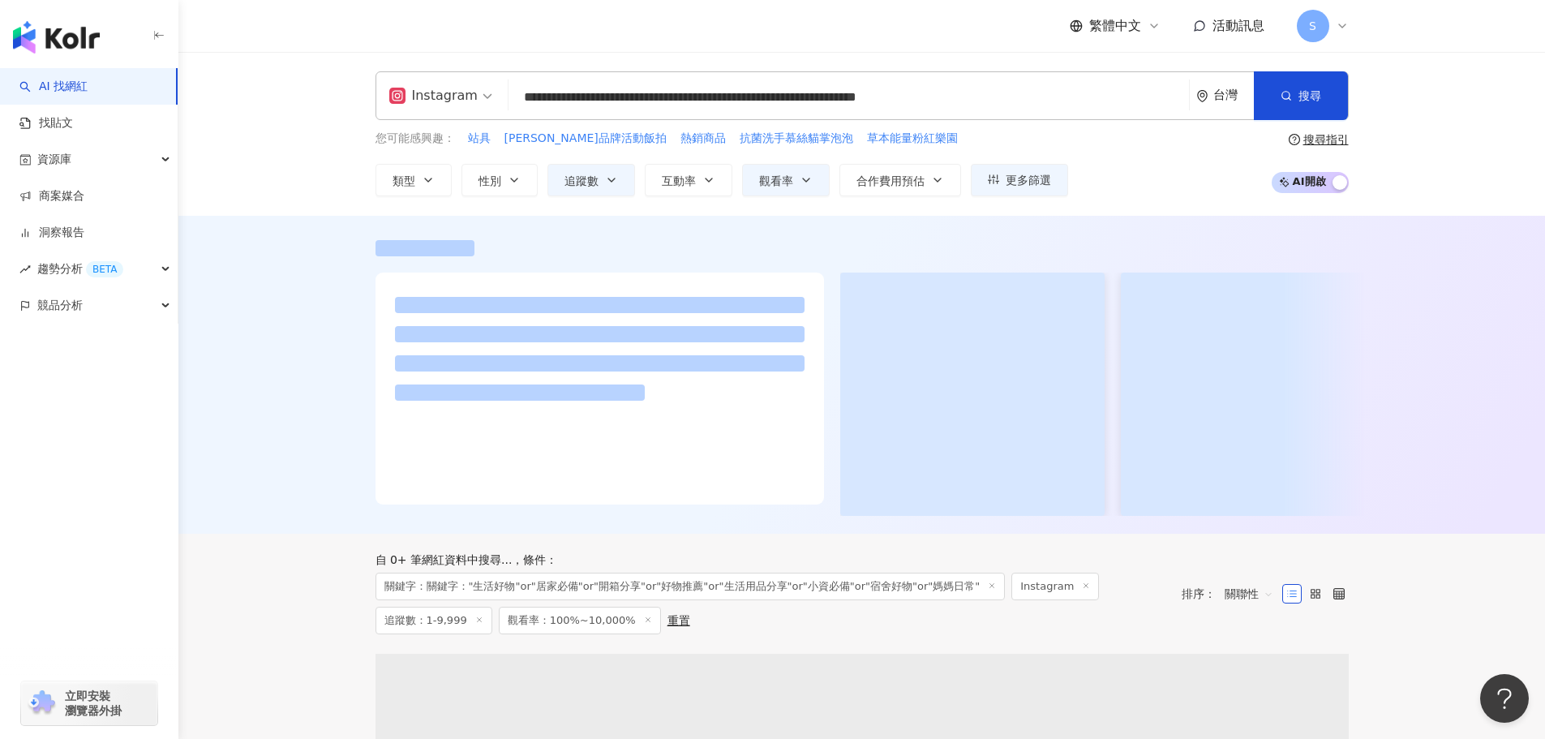
click at [1170, 104] on input "**********" at bounding box center [848, 97] width 667 height 31
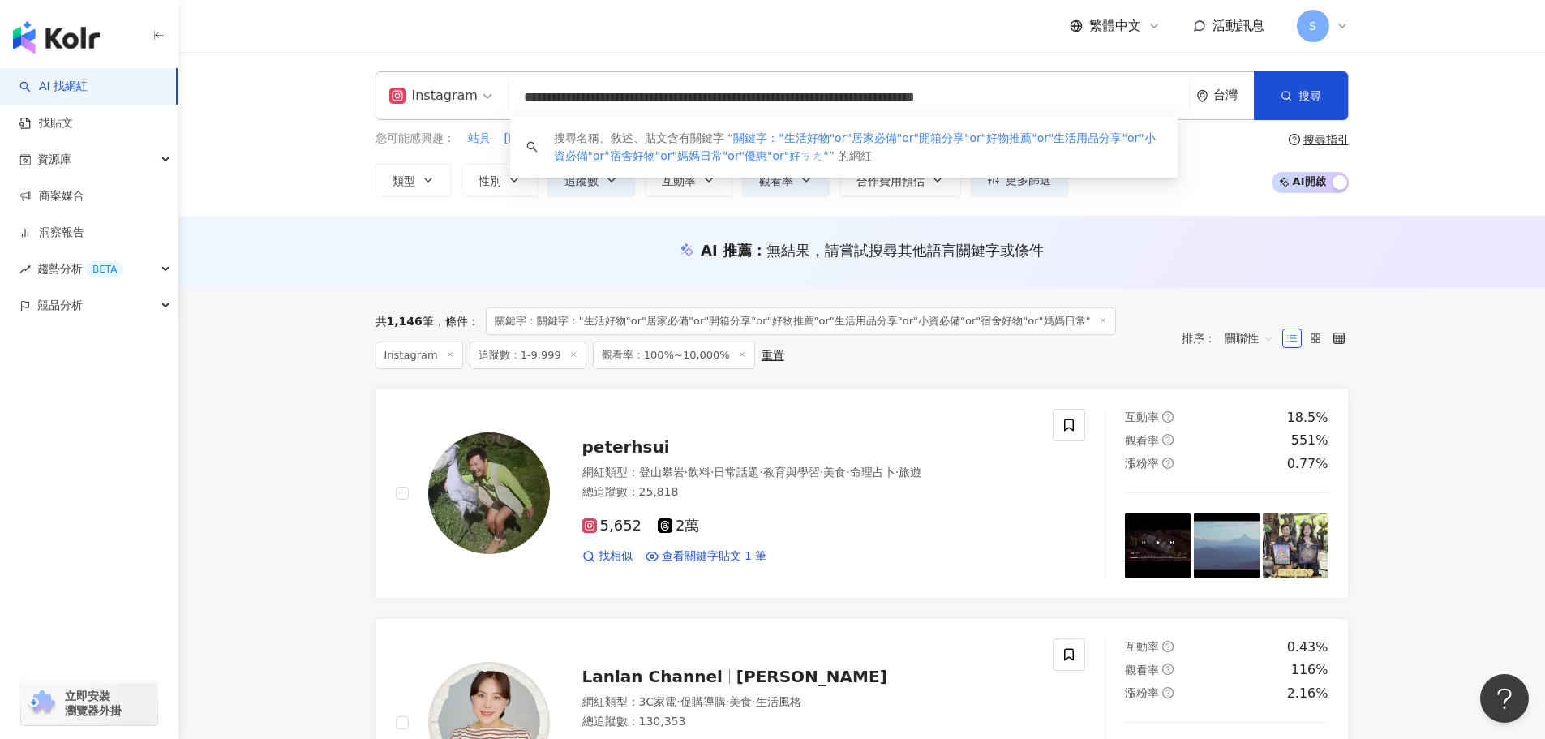
scroll to position [0, 138]
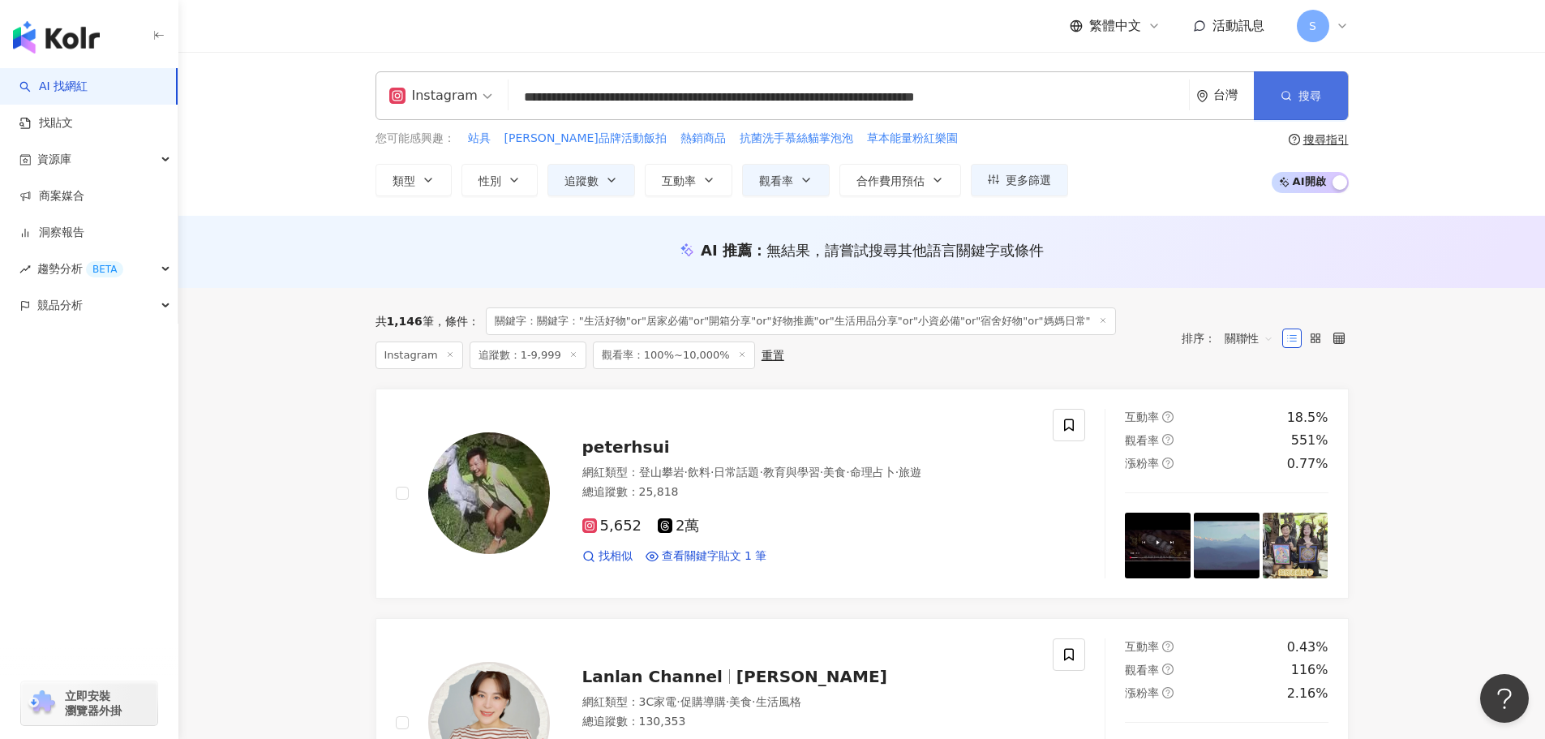
click at [1315, 89] on span "搜尋" at bounding box center [1309, 95] width 23 height 13
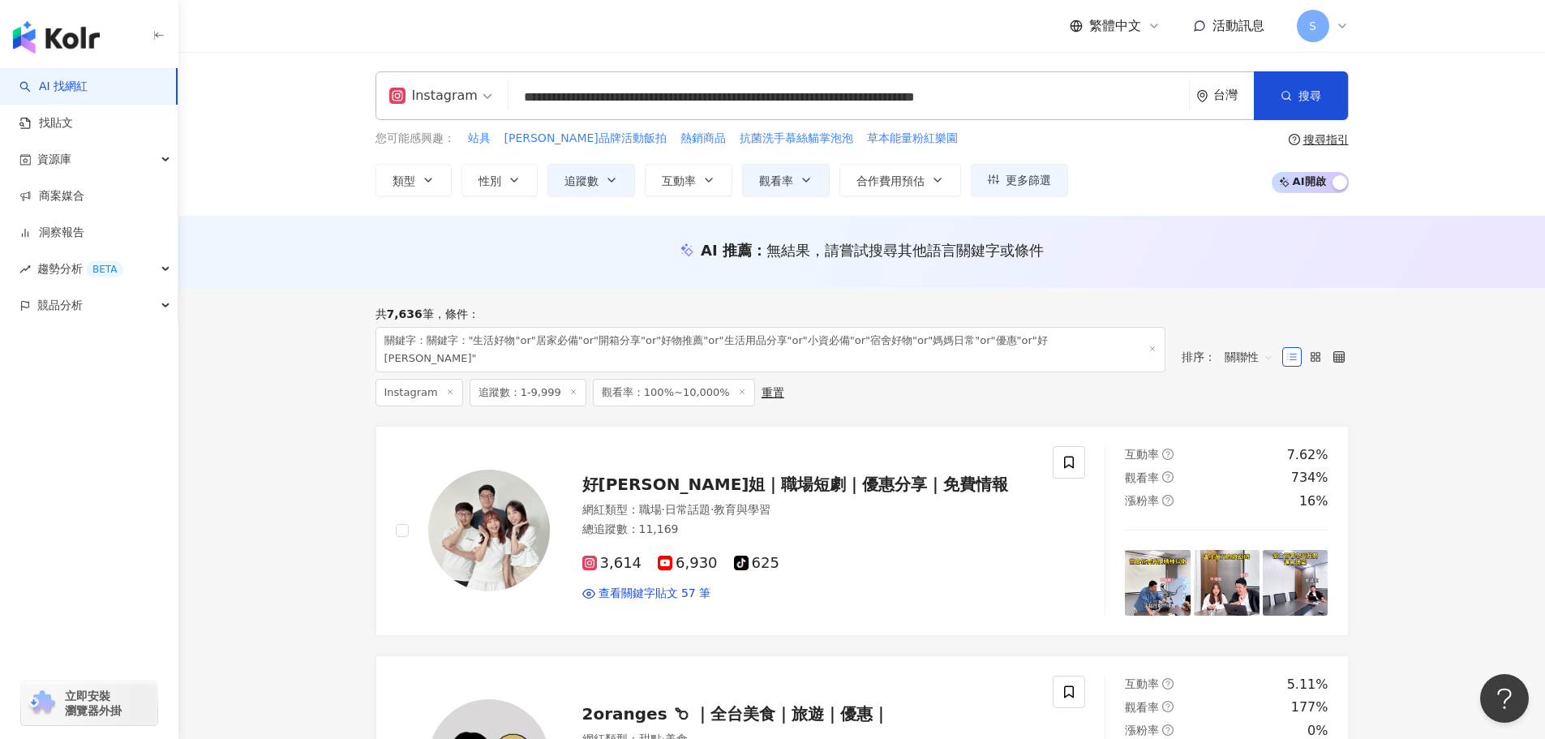
click at [1034, 97] on input "**********" at bounding box center [848, 97] width 667 height 31
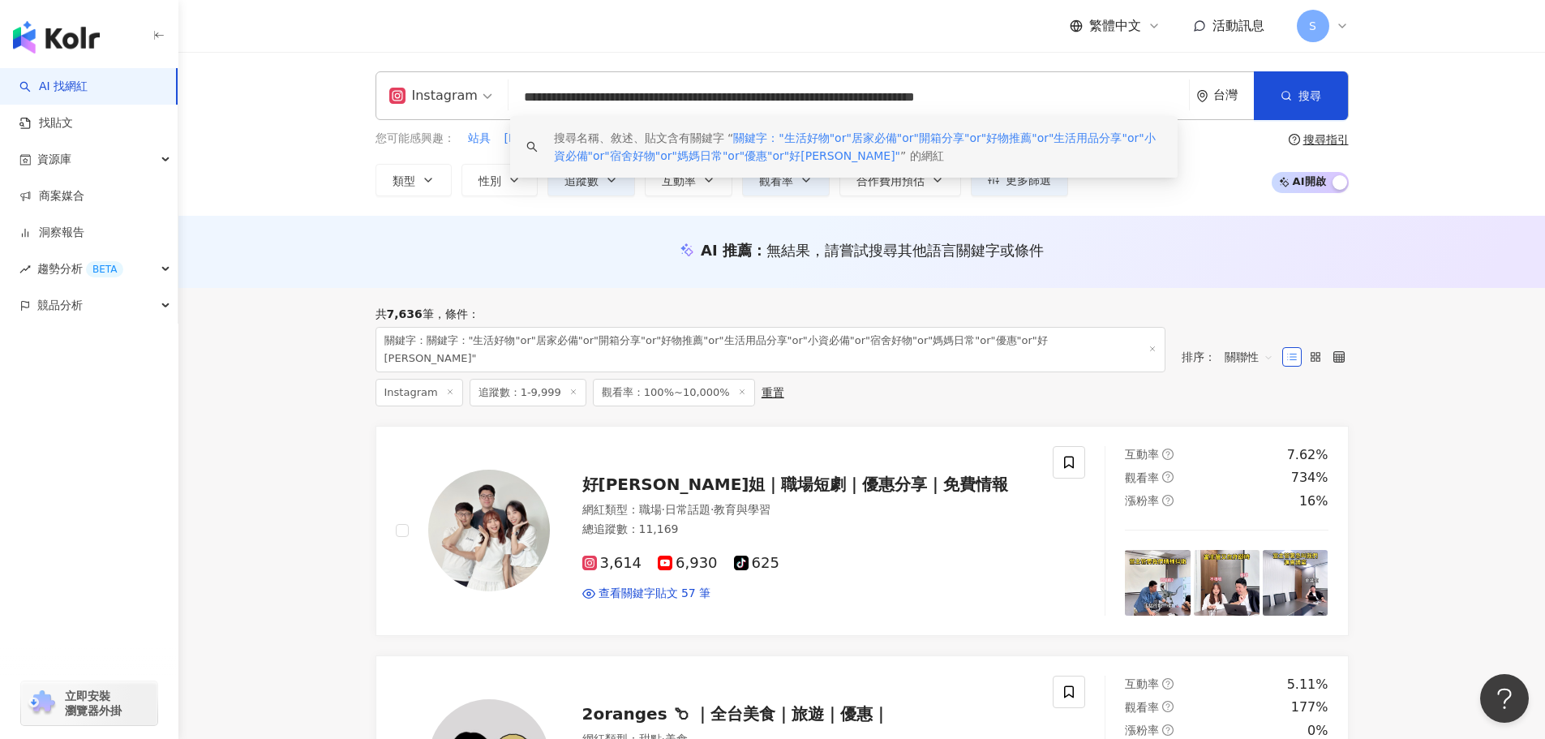
scroll to position [1, 0]
drag, startPoint x: 1118, startPoint y: 99, endPoint x: 1069, endPoint y: 108, distance: 50.3
click at [1069, 108] on input "**********" at bounding box center [848, 97] width 667 height 31
click at [1139, 102] on input "**********" at bounding box center [848, 97] width 667 height 31
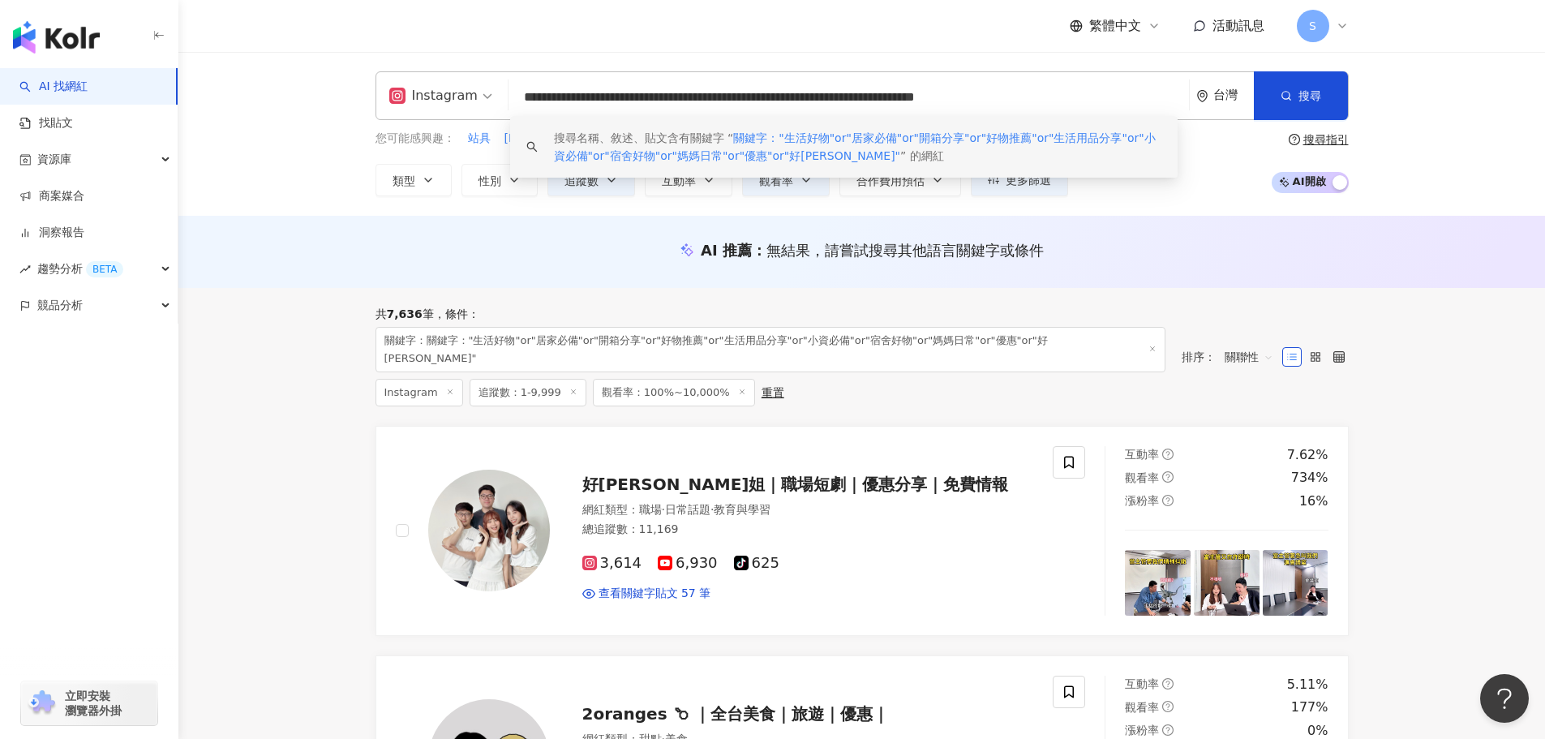
click at [1135, 103] on input "**********" at bounding box center [848, 97] width 667 height 31
click at [1131, 101] on input "**********" at bounding box center [848, 97] width 667 height 31
click at [1136, 98] on input "**********" at bounding box center [848, 97] width 667 height 31
click at [1135, 100] on input "**********" at bounding box center [848, 97] width 667 height 31
click at [790, 90] on input "**********" at bounding box center [848, 97] width 667 height 31
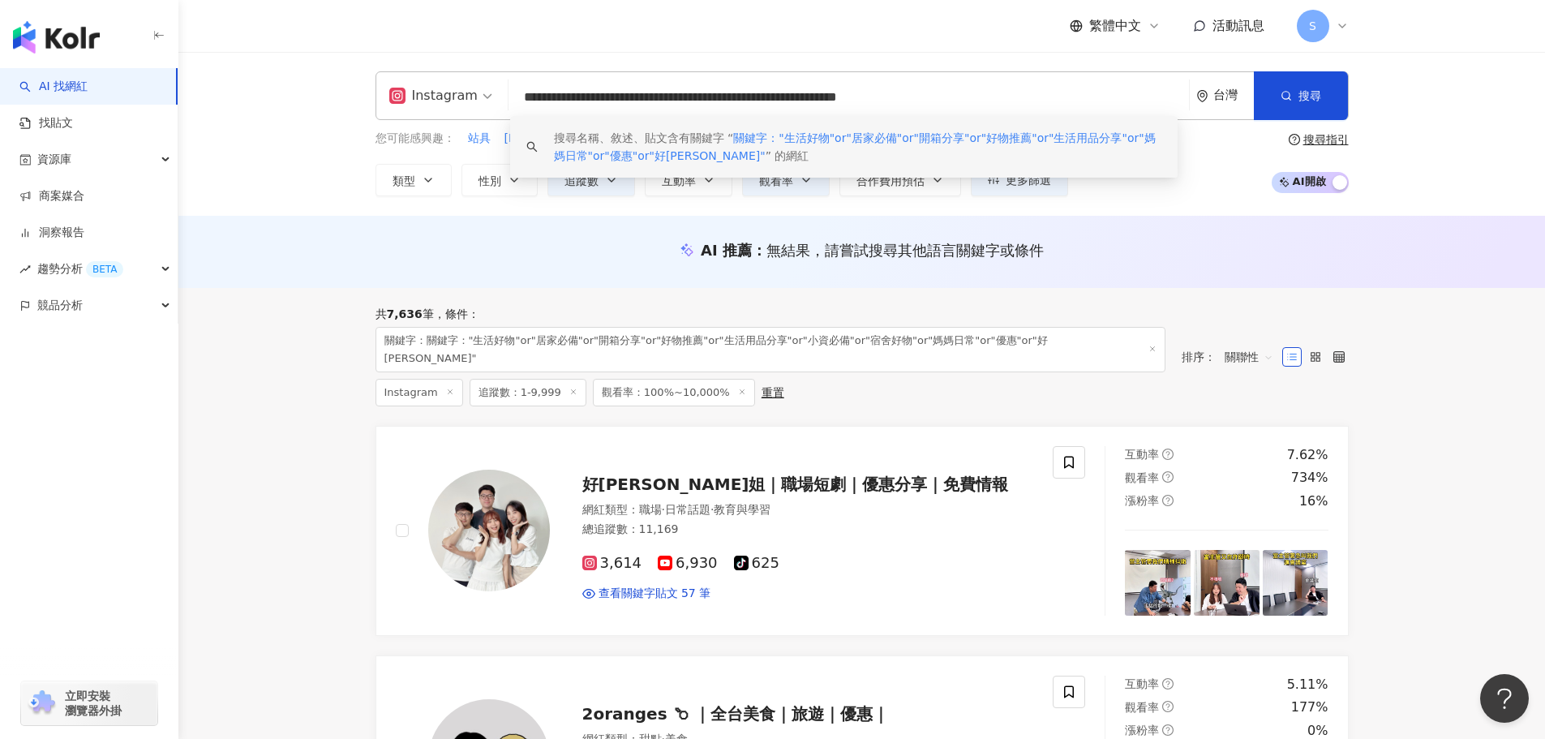
click at [705, 101] on input "**********" at bounding box center [848, 97] width 667 height 31
drag, startPoint x: 714, startPoint y: 98, endPoint x: 707, endPoint y: 104, distance: 8.6
click at [714, 99] on input "**********" at bounding box center [848, 97] width 667 height 31
drag, startPoint x: 776, startPoint y: 99, endPoint x: 780, endPoint y: 112, distance: 13.6
click at [777, 101] on input "**********" at bounding box center [848, 97] width 667 height 31
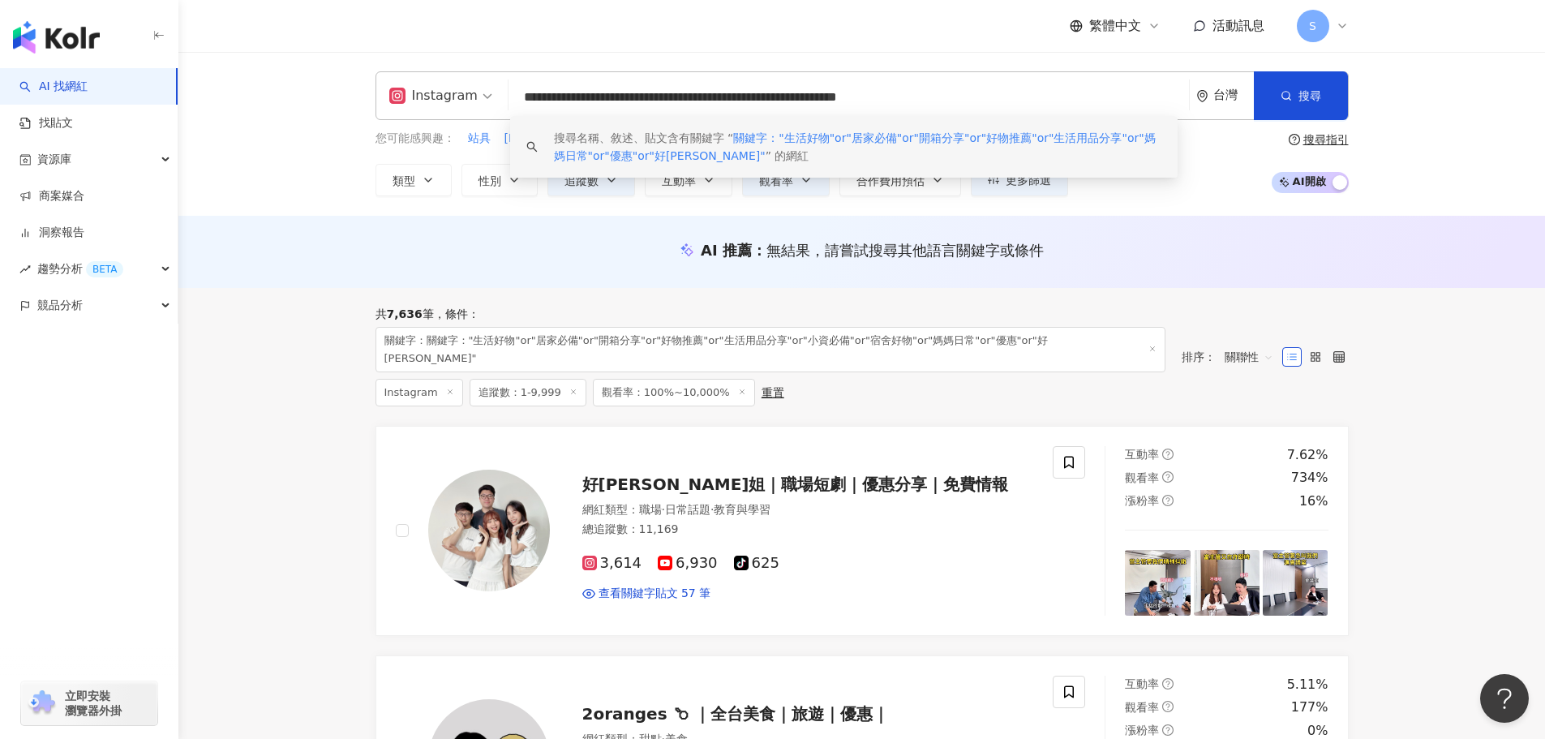
click at [781, 97] on input "**********" at bounding box center [848, 97] width 667 height 31
click at [1326, 101] on button "搜尋" at bounding box center [1300, 95] width 93 height 49
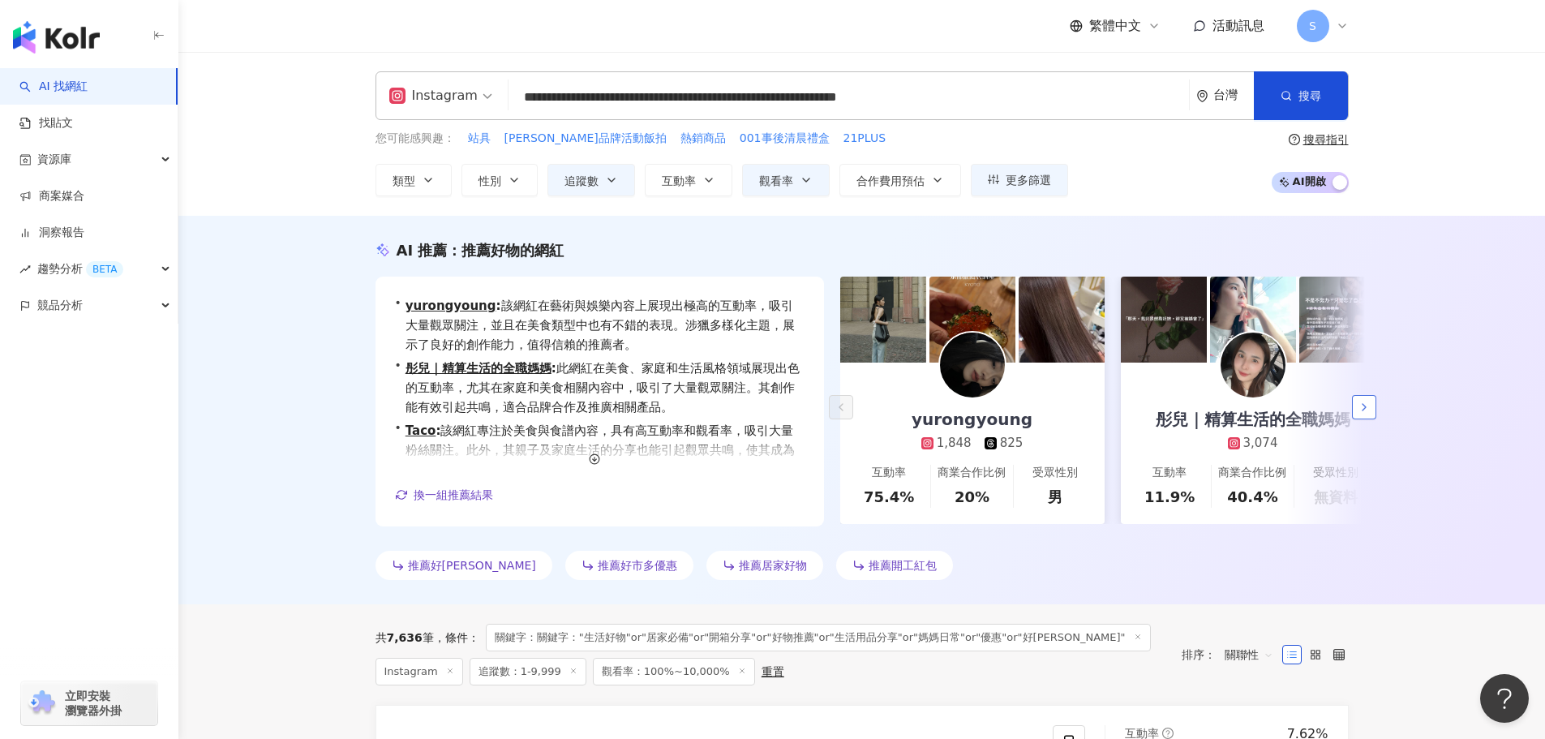
click at [1372, 401] on button "button" at bounding box center [1364, 407] width 24 height 24
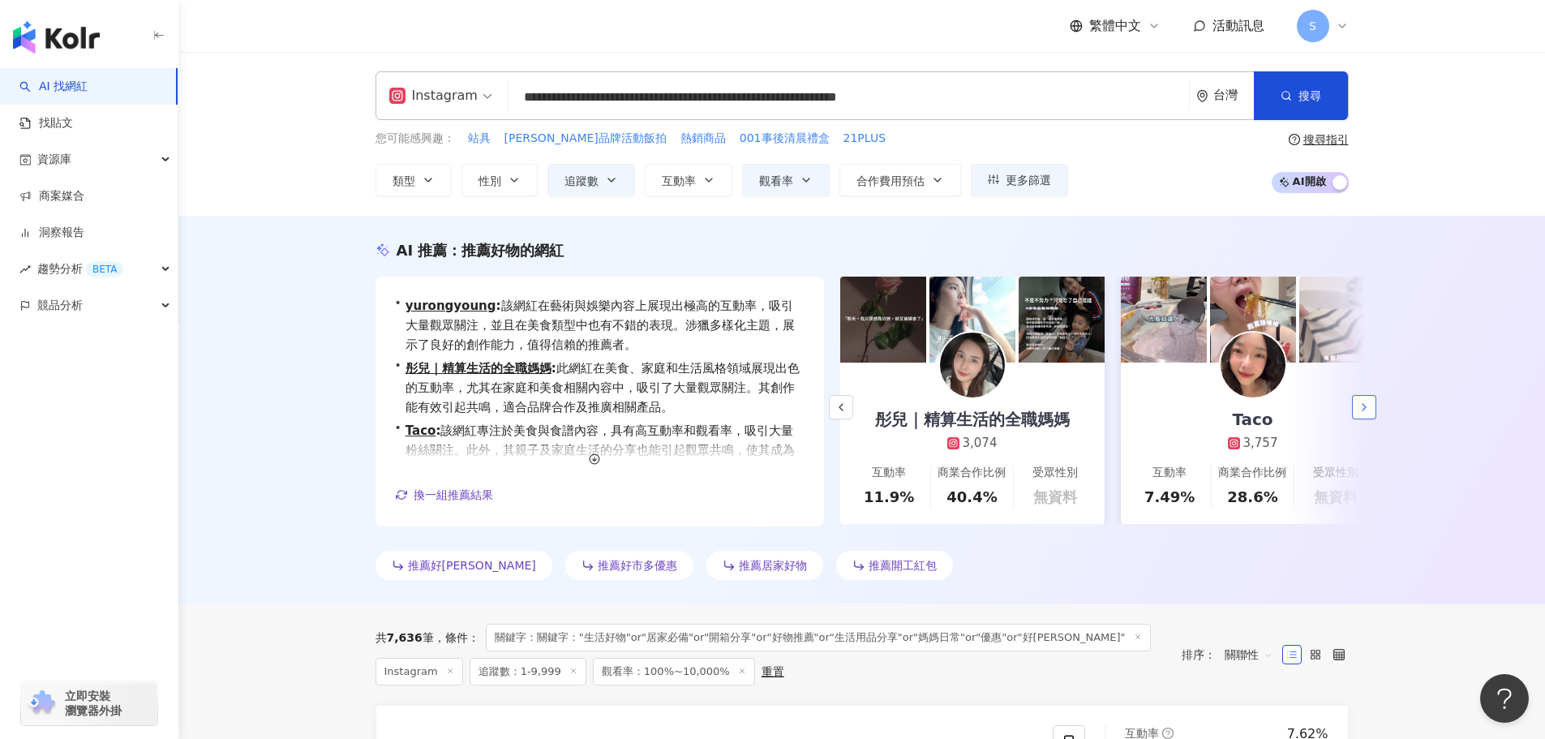
click at [1372, 401] on button "button" at bounding box center [1364, 407] width 24 height 24
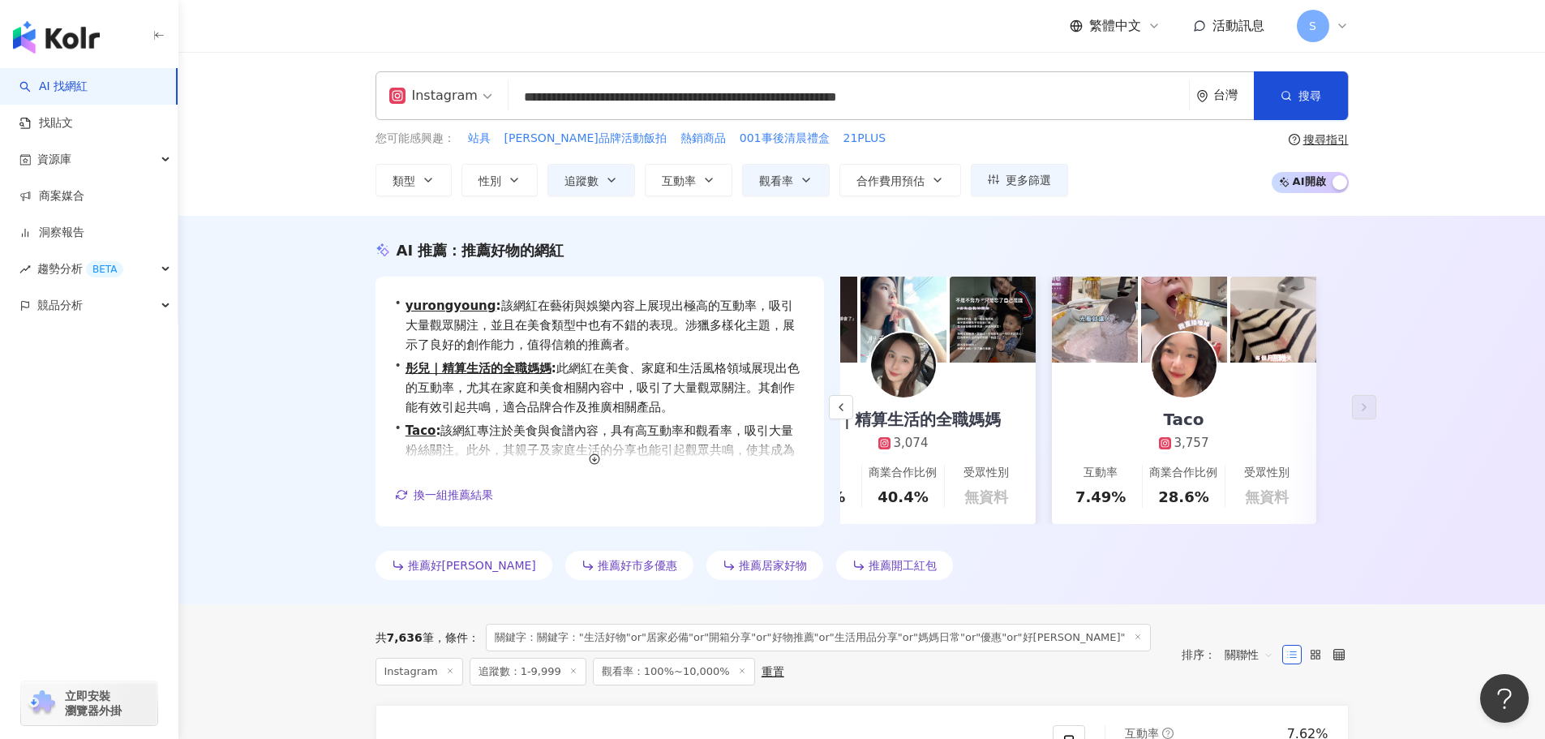
click at [1251, 390] on link "Taco 3,757 互動率 7.49% 商業合作比例 28.6% 受眾性別 無資料" at bounding box center [1184, 443] width 264 height 161
click at [835, 405] on icon "button" at bounding box center [841, 407] width 13 height 13
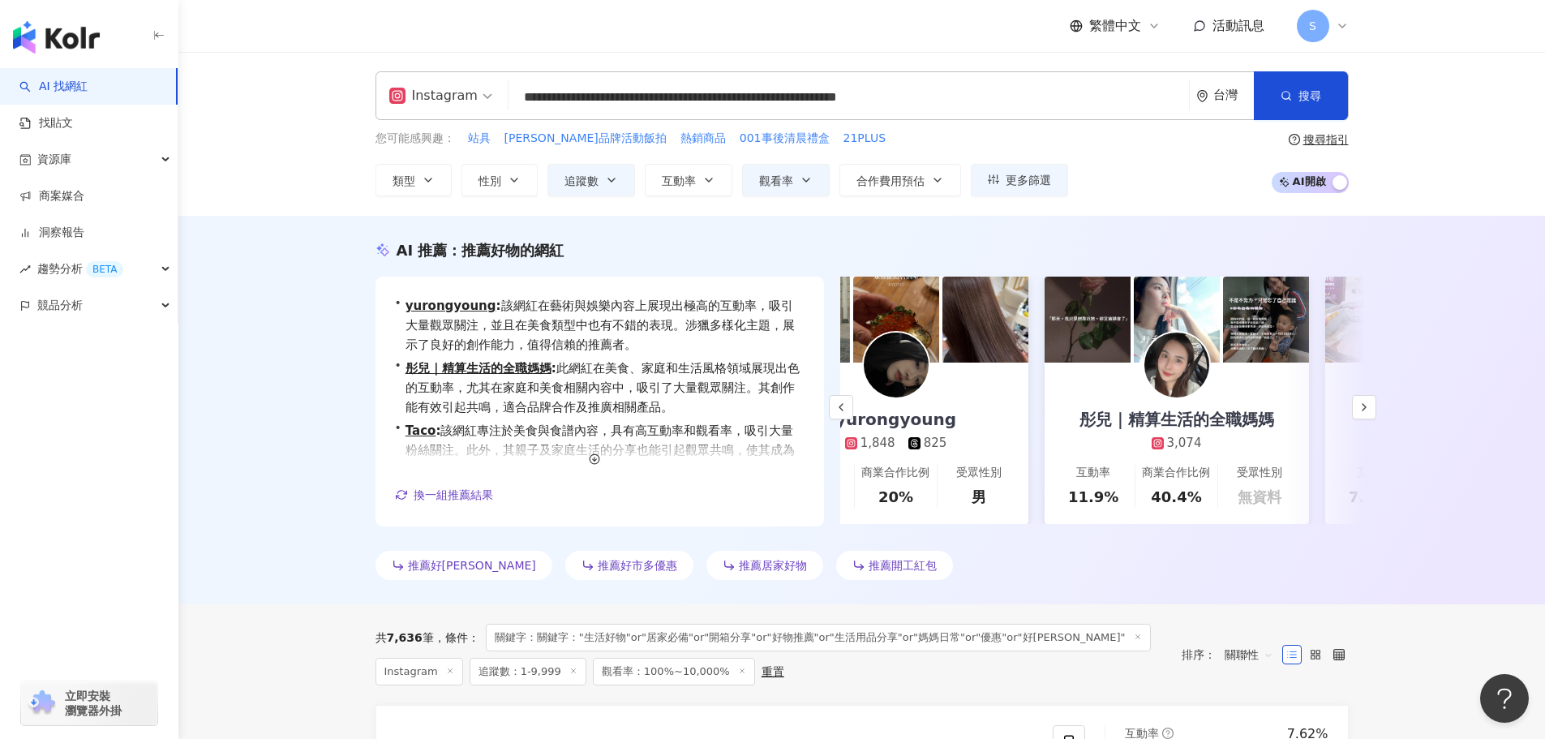
scroll to position [0, 69]
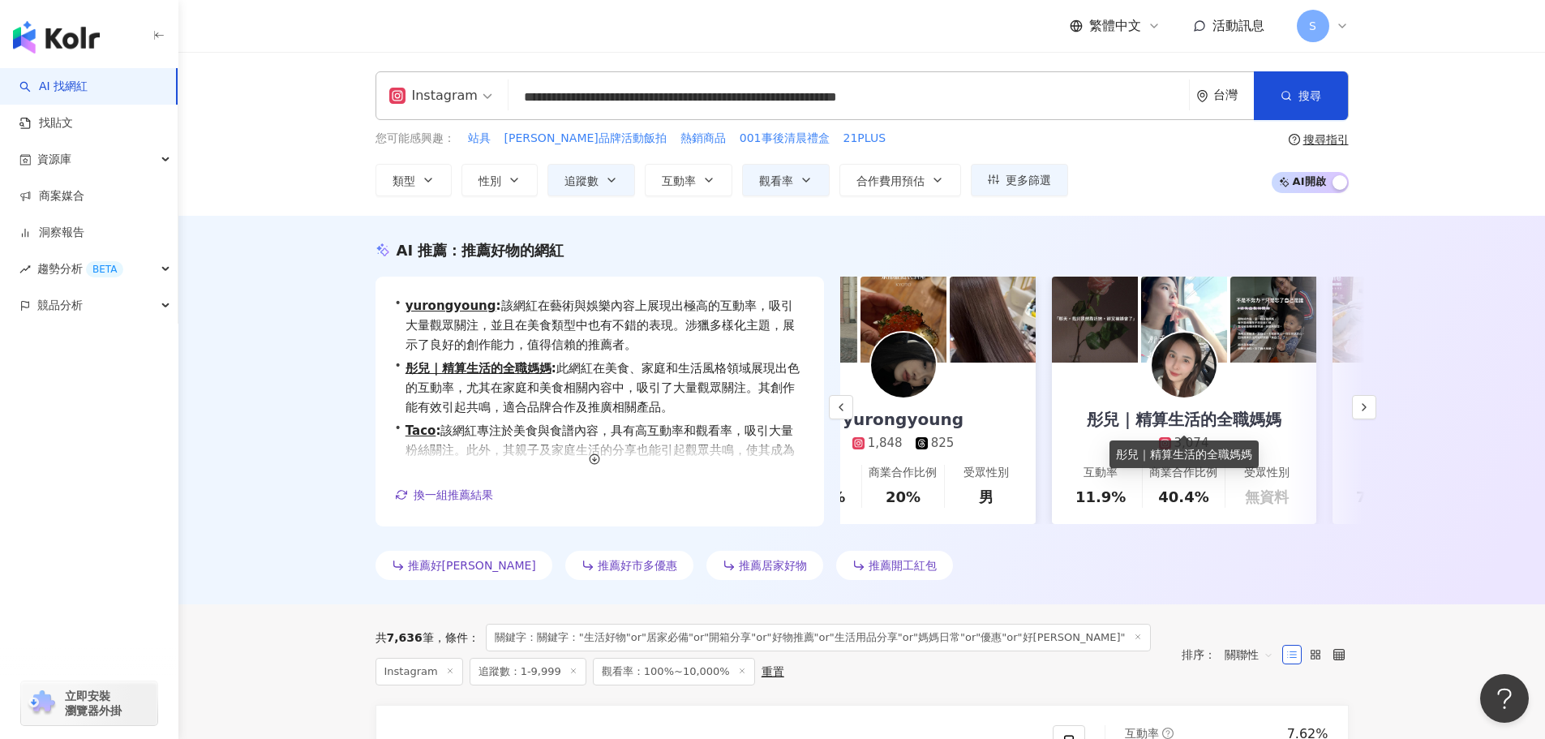
click at [1181, 418] on div "彤兒｜精算生活的全職媽媽" at bounding box center [1184, 419] width 227 height 23
click at [949, 427] on div "yurongyoung" at bounding box center [902, 419] width 153 height 23
drag, startPoint x: 465, startPoint y: 496, endPoint x: 475, endPoint y: 493, distance: 11.0
click at [465, 496] on span "換一組推薦結果" at bounding box center [453, 494] width 79 height 13
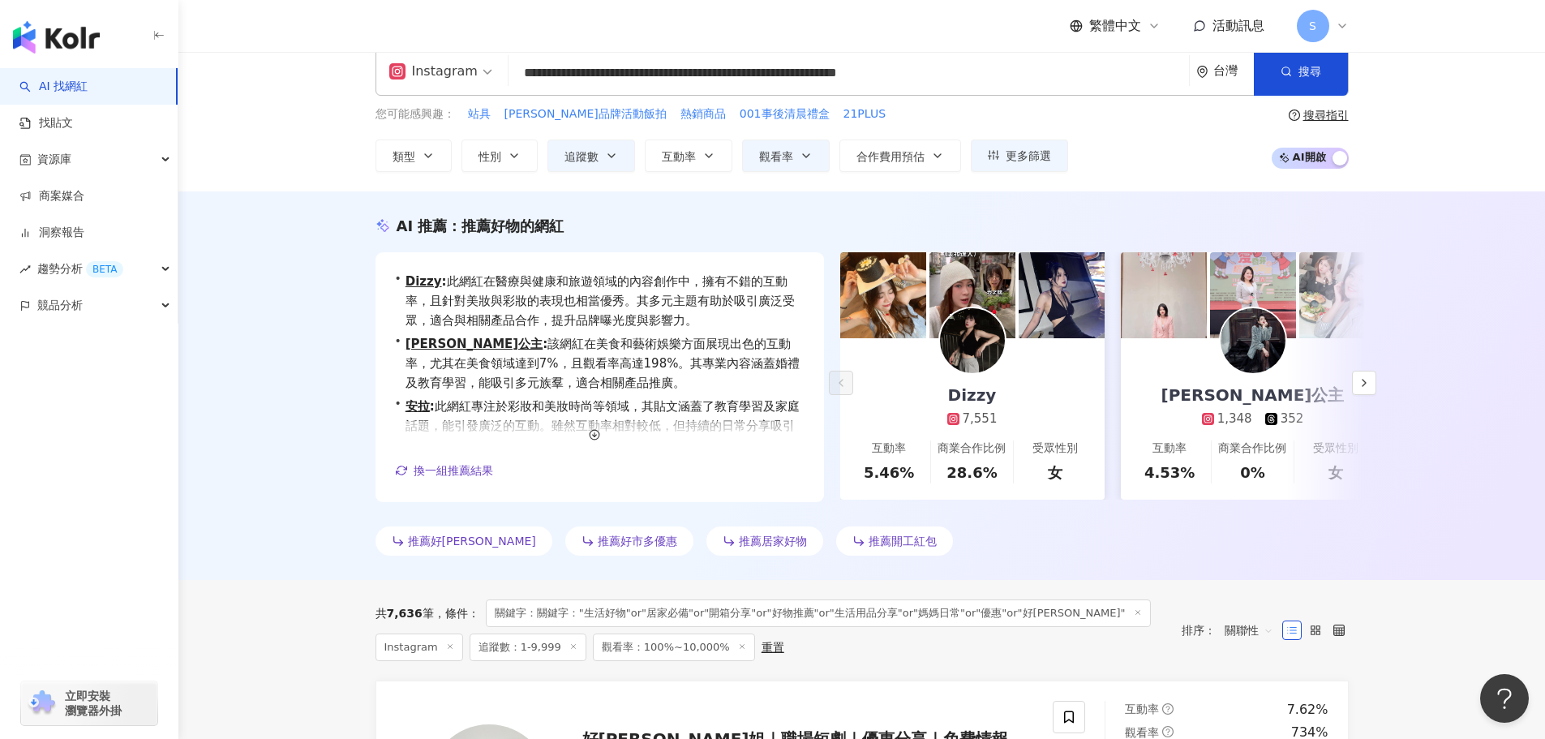
scroll to position [0, 0]
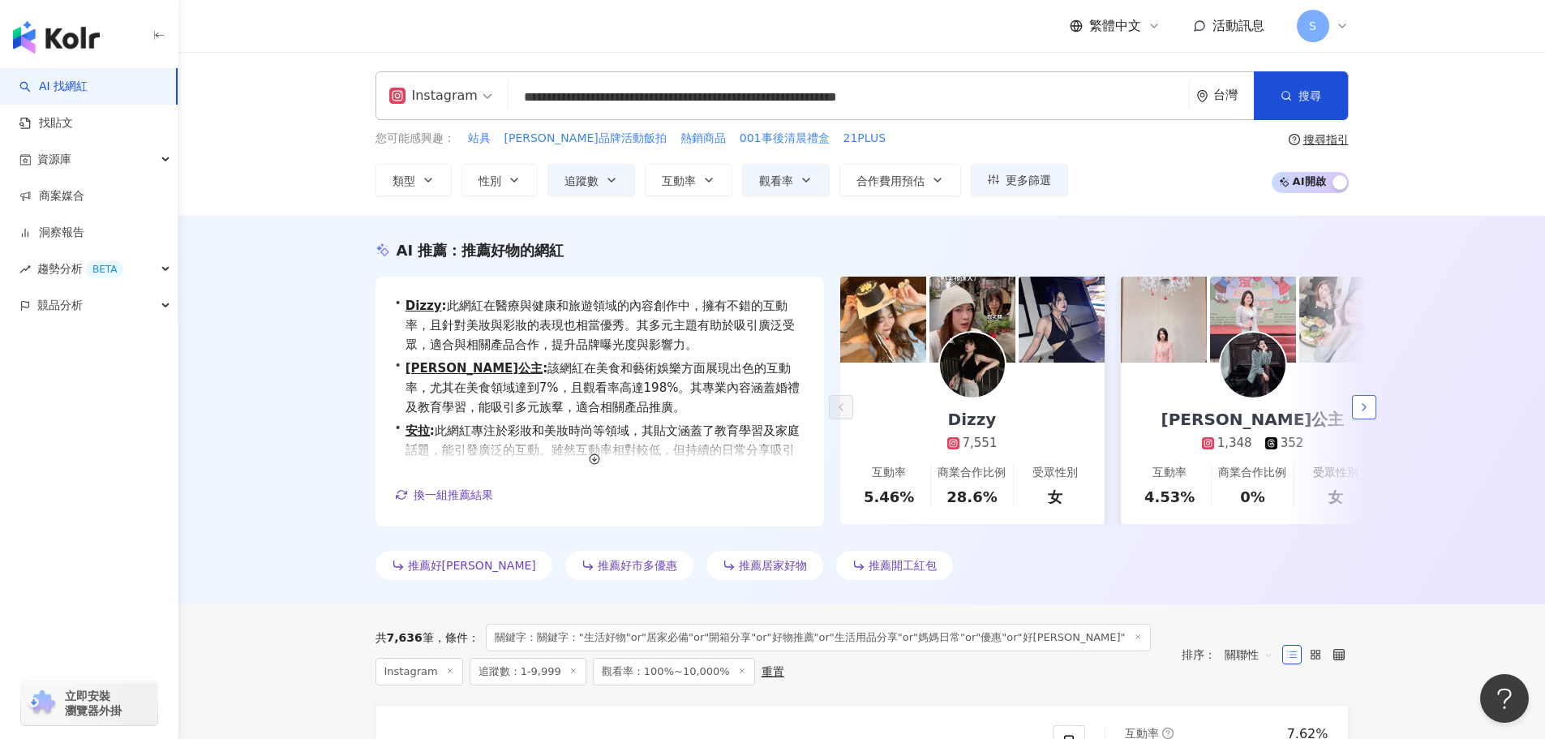
click at [1355, 401] on button "button" at bounding box center [1364, 407] width 24 height 24
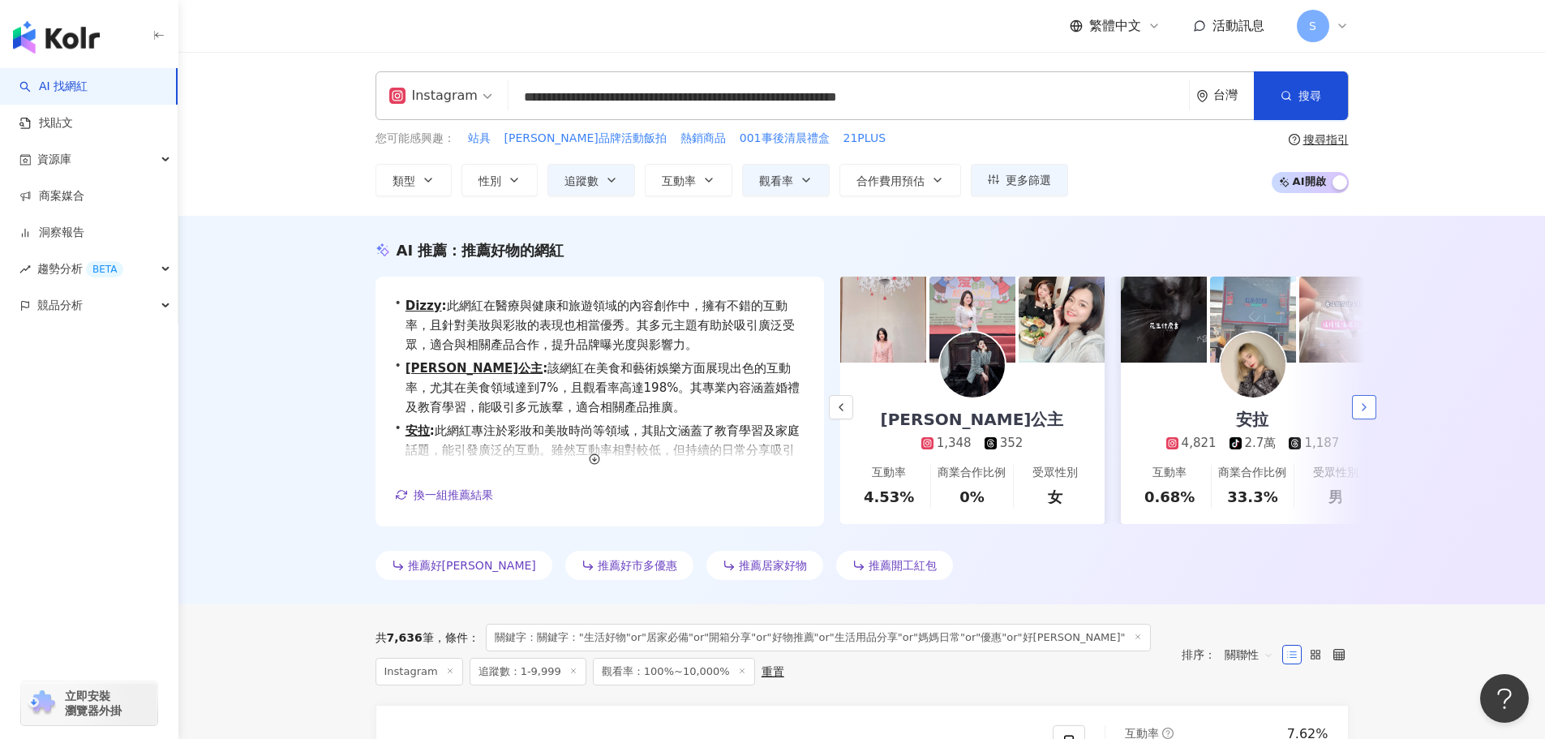
click at [1366, 409] on icon "button" at bounding box center [1364, 407] width 13 height 13
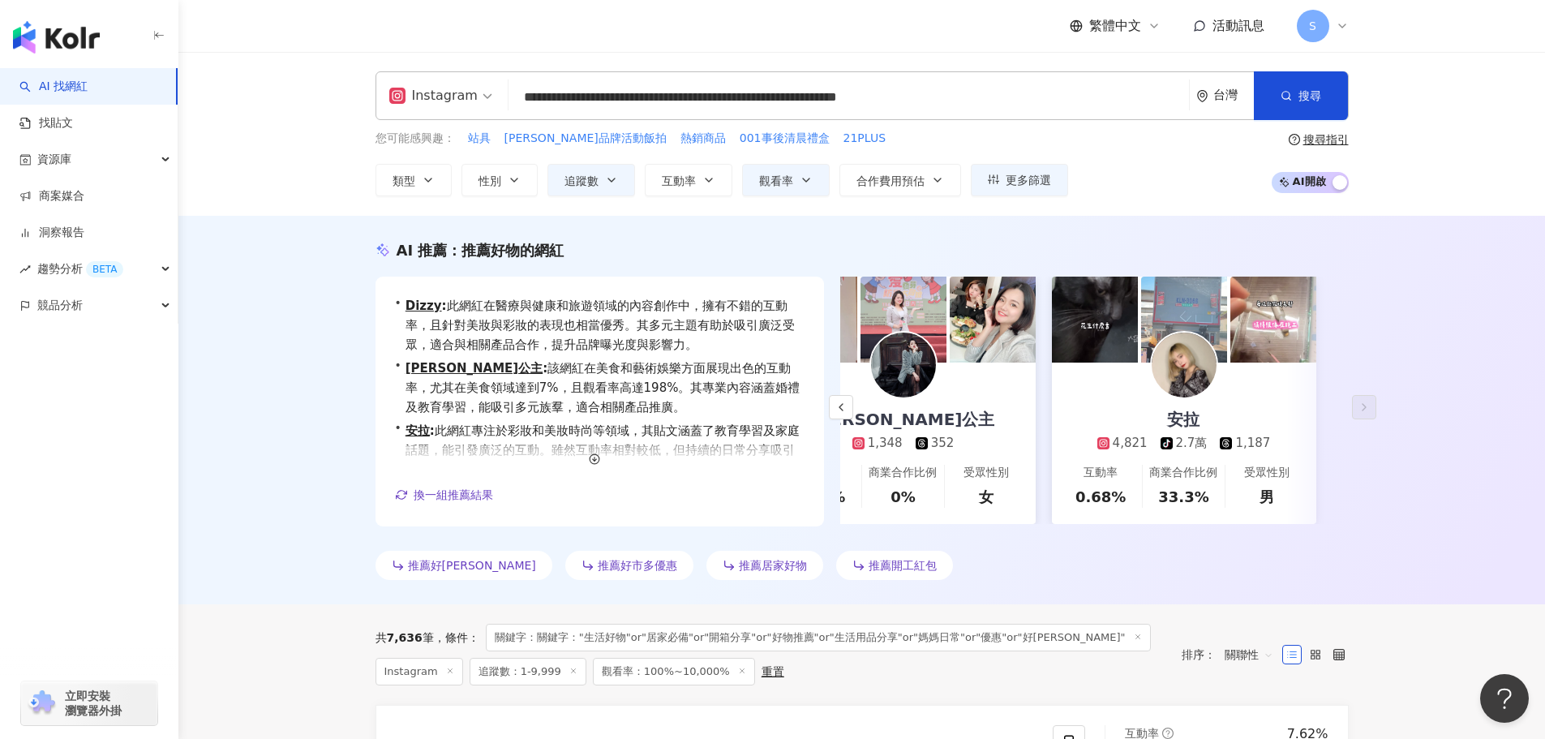
click at [440, 564] on span "推薦好康" at bounding box center [472, 565] width 128 height 13
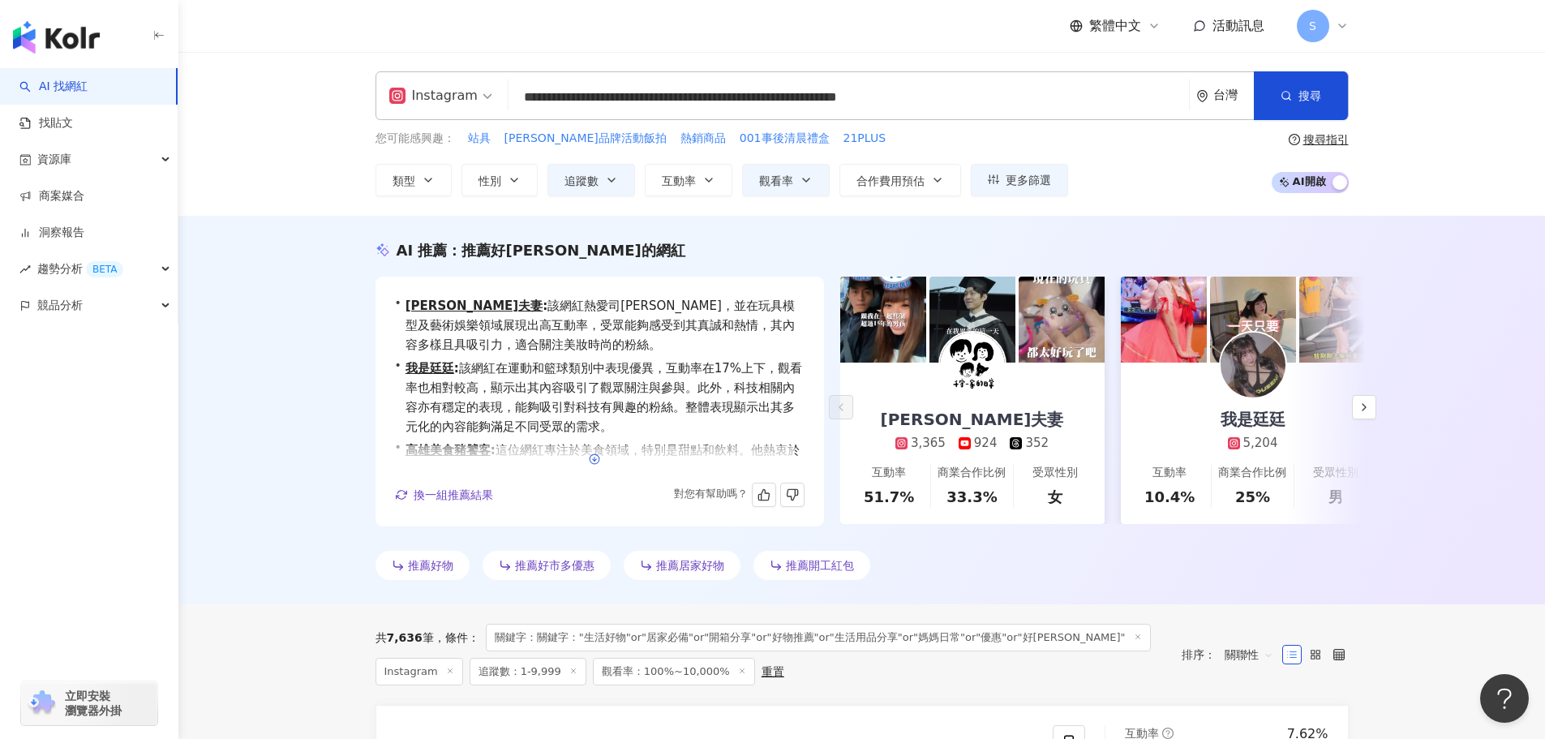
click at [598, 460] on icon "button" at bounding box center [594, 458] width 11 height 11
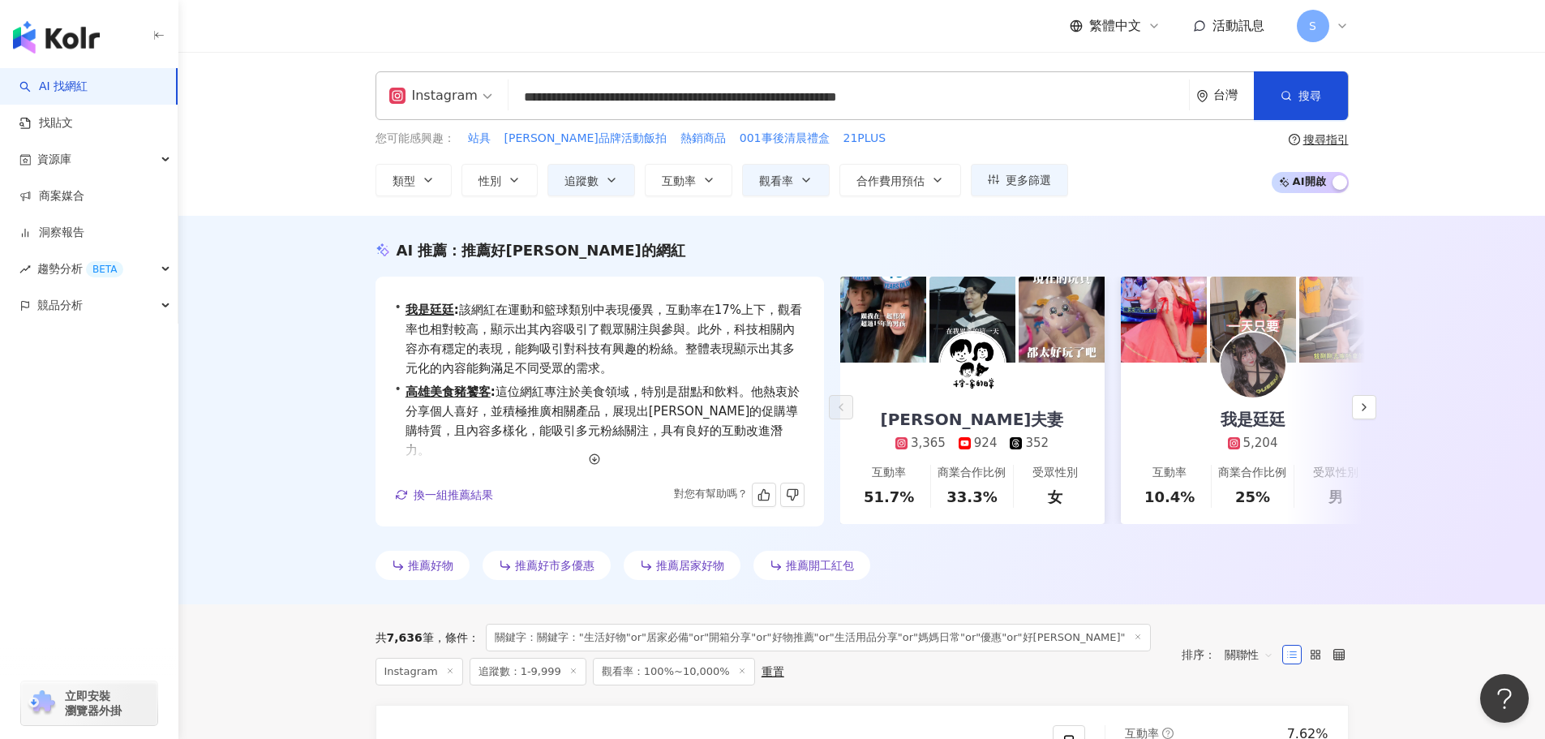
scroll to position [59, 0]
click at [1368, 406] on icon "button" at bounding box center [1364, 407] width 13 height 13
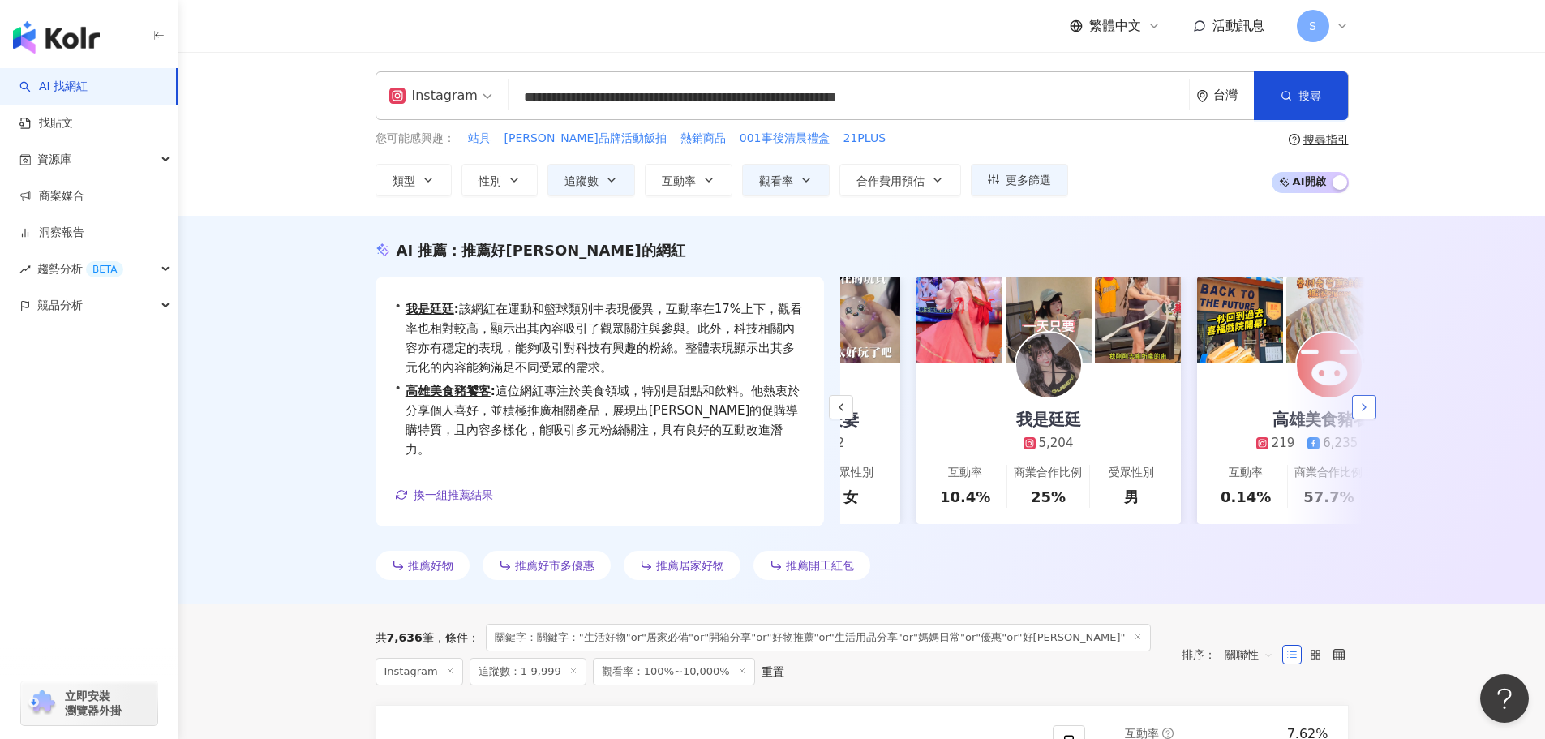
scroll to position [0, 281]
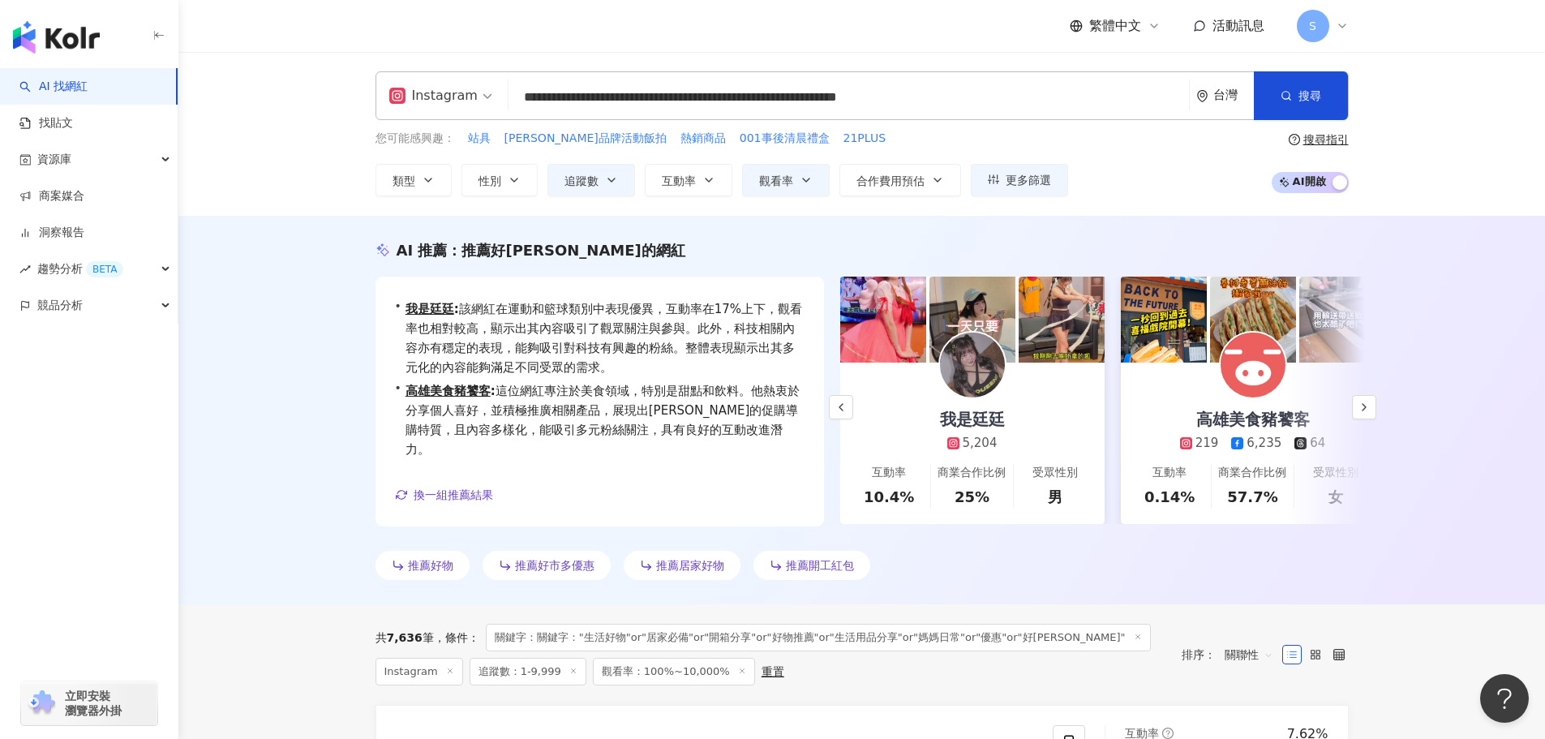
click at [450, 564] on span "推薦好物" at bounding box center [430, 565] width 45 height 13
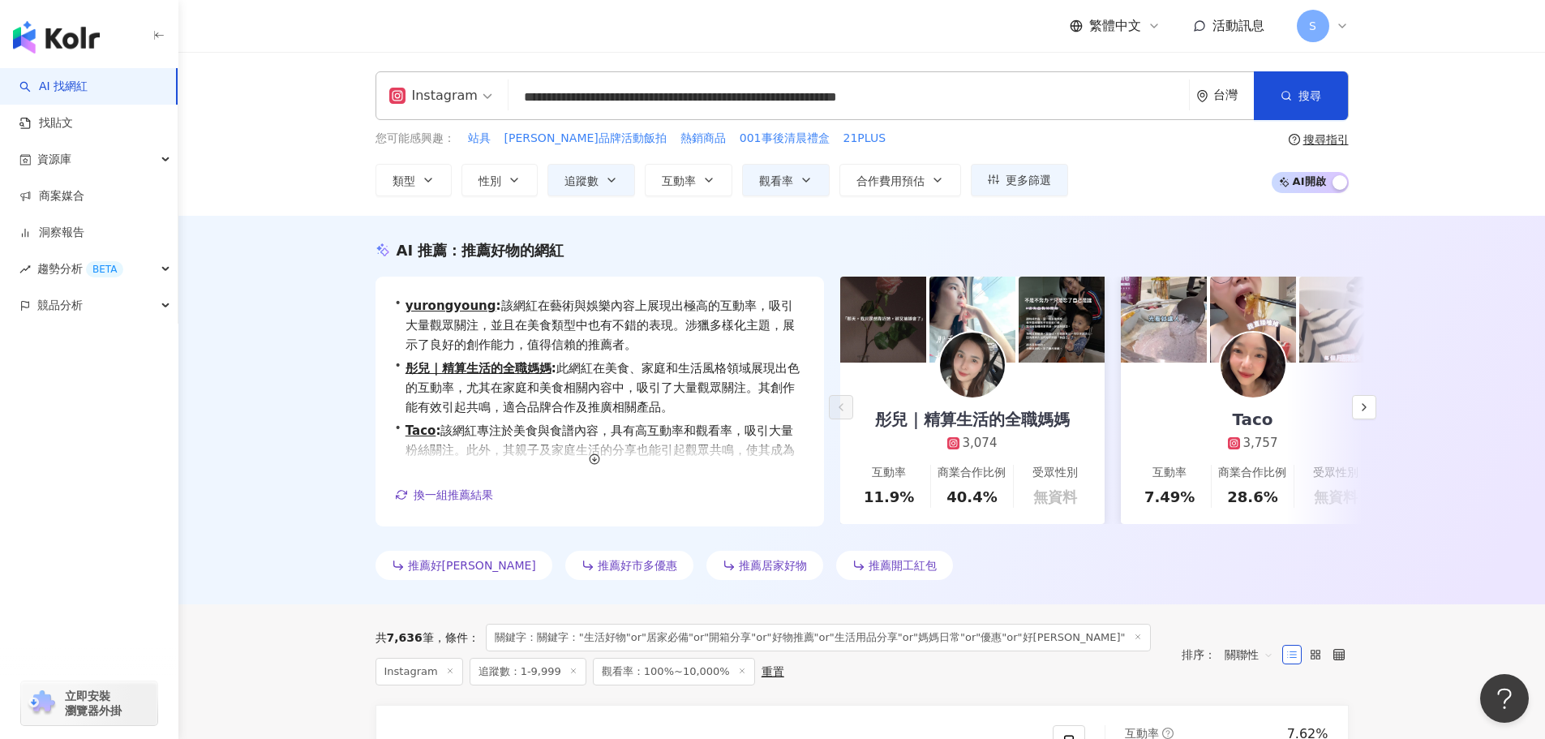
scroll to position [0, 0]
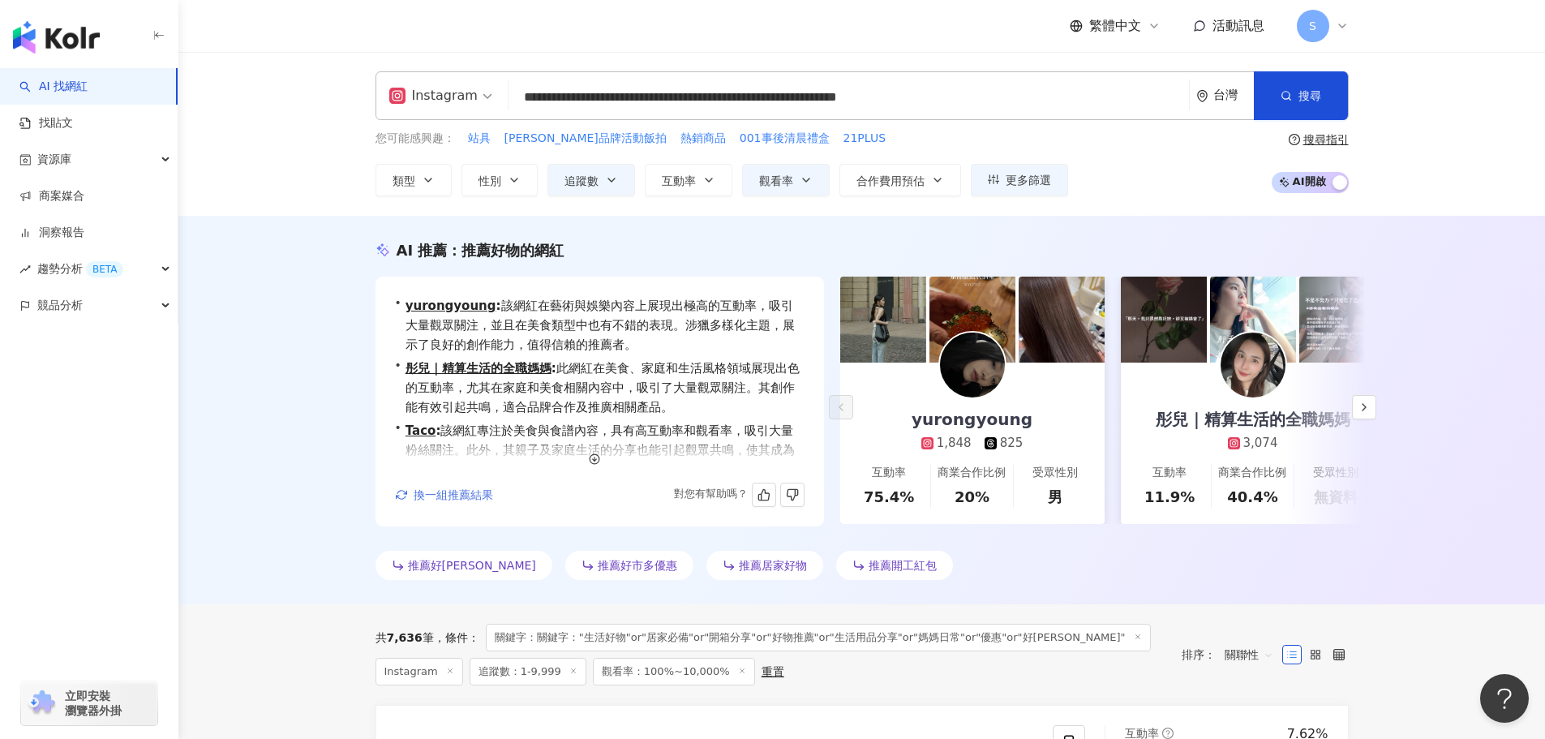
click at [468, 495] on span "換一組推薦結果" at bounding box center [453, 494] width 79 height 13
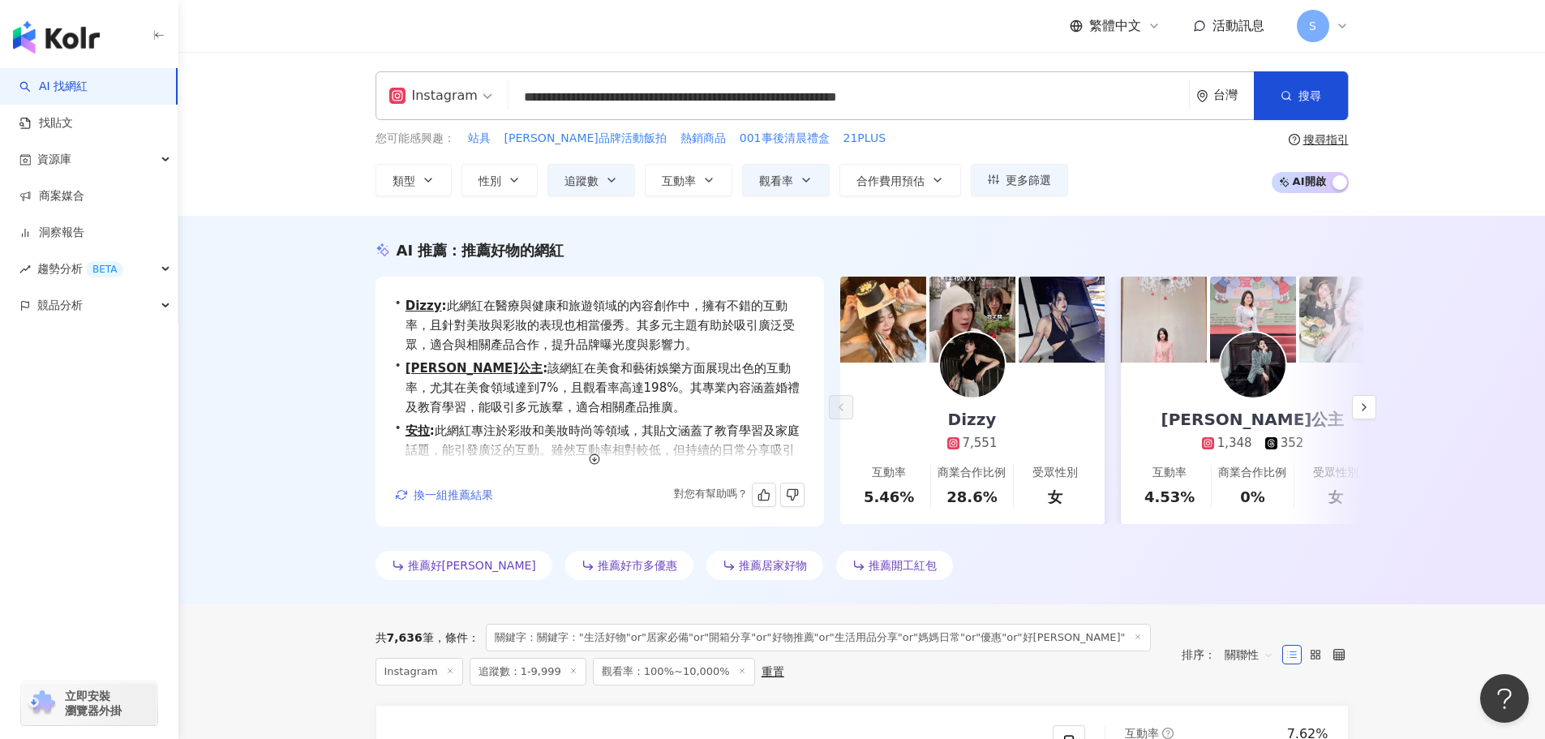
click at [474, 495] on span "換一組推薦結果" at bounding box center [453, 494] width 79 height 13
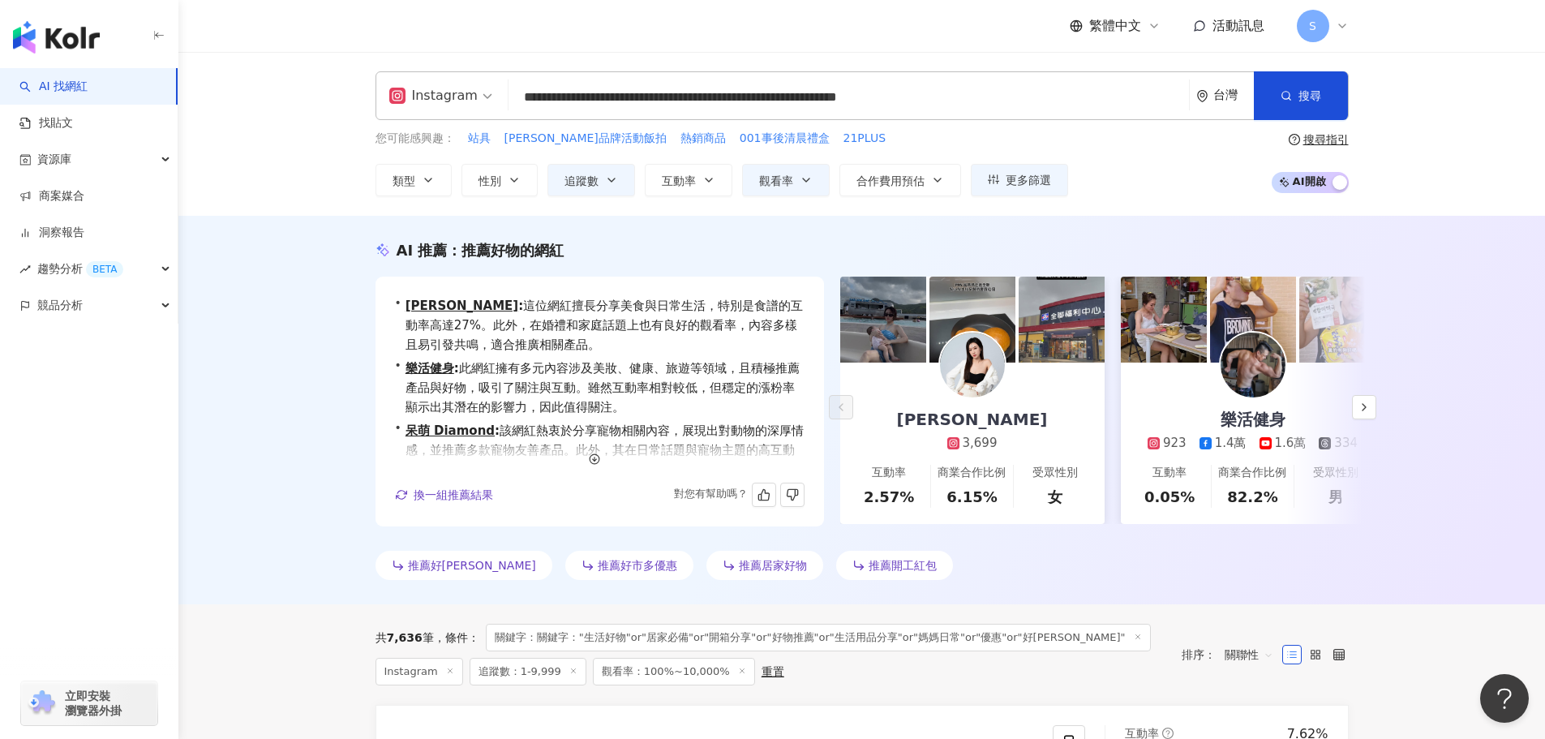
scroll to position [59, 0]
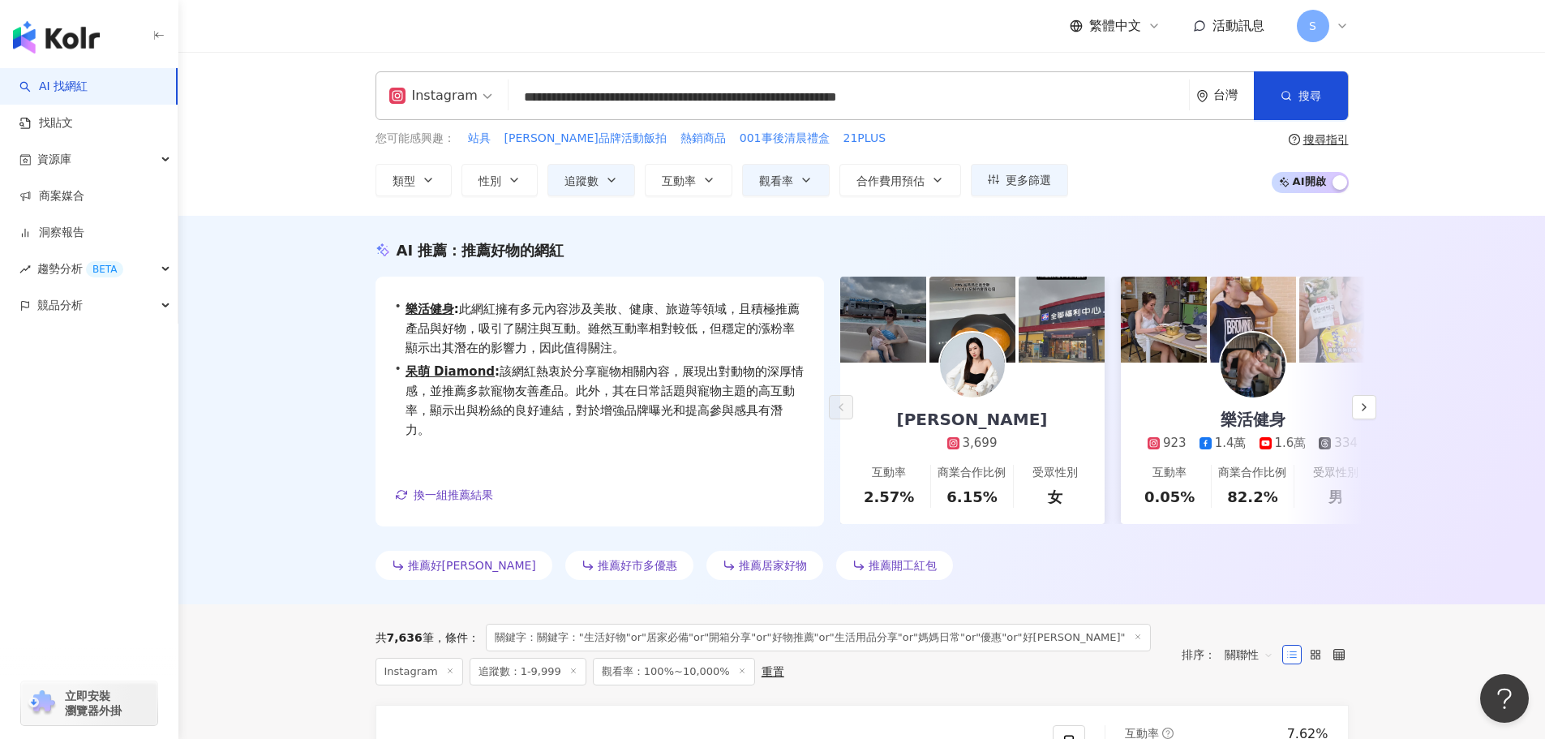
click at [1349, 399] on div "樂活健身 923 1.4萬 1.6萬 334" at bounding box center [1252, 407] width 242 height 89
click at [1371, 405] on button "button" at bounding box center [1364, 407] width 24 height 24
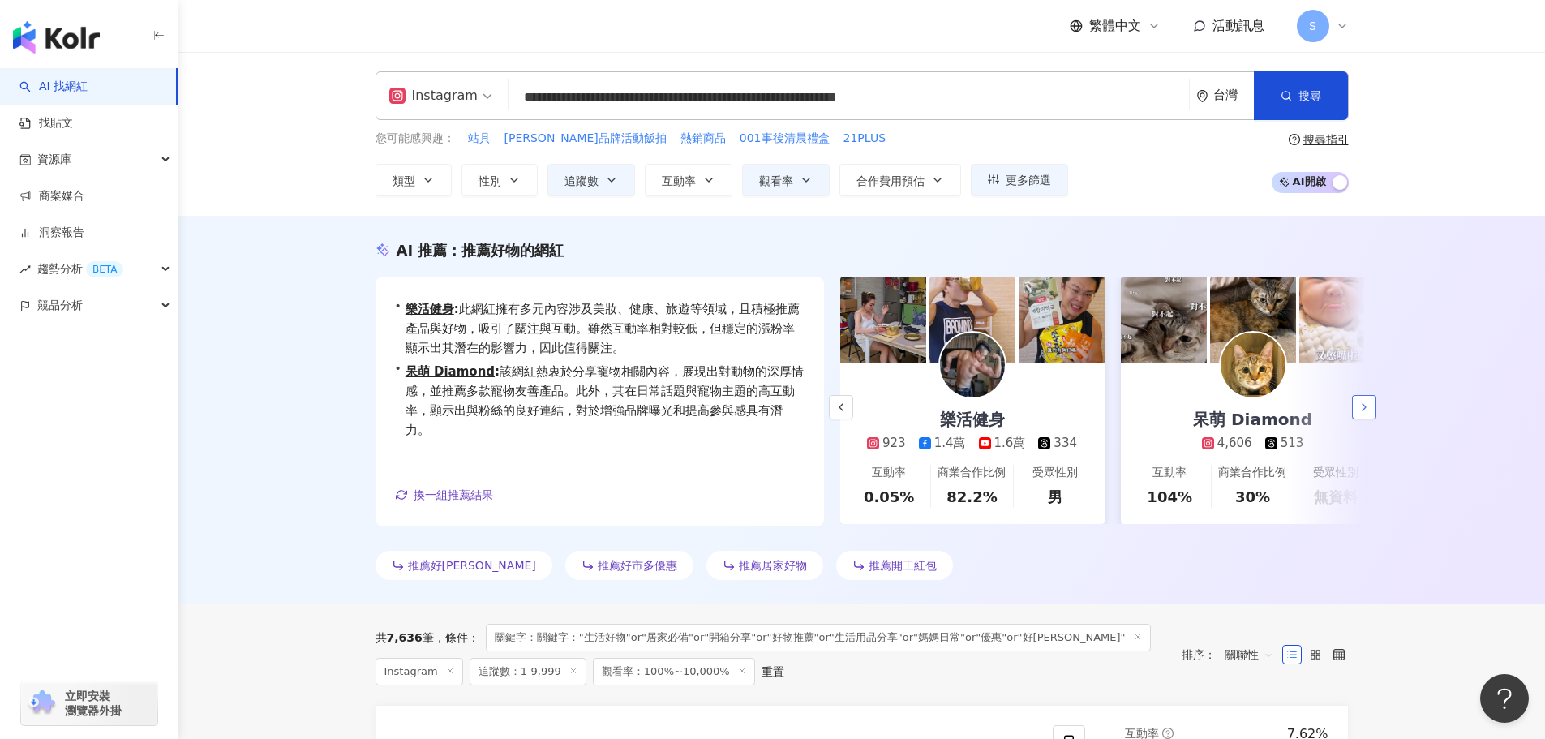
click at [1371, 405] on button "button" at bounding box center [1364, 407] width 24 height 24
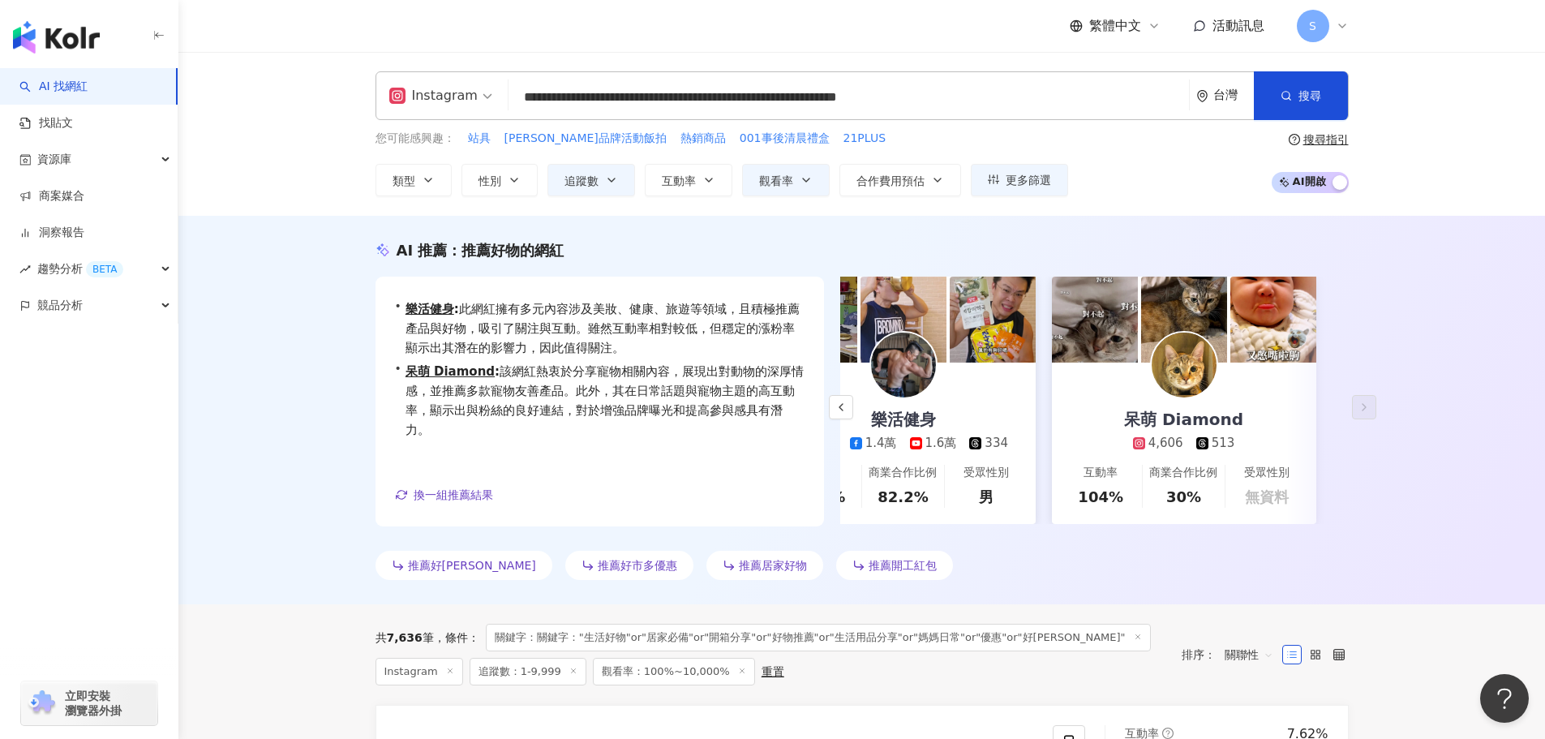
click at [598, 564] on span "推薦好市多優惠" at bounding box center [637, 565] width 79 height 13
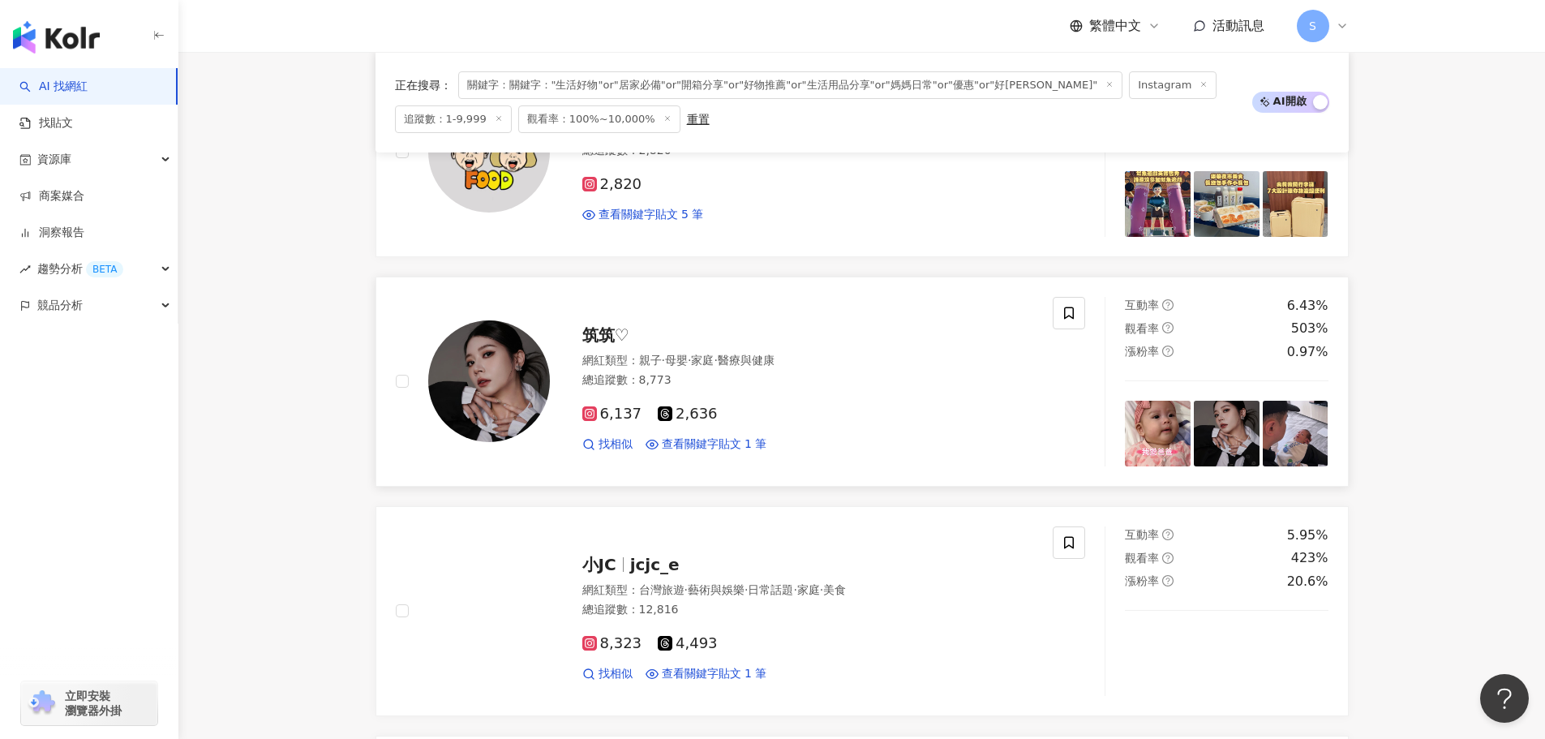
scroll to position [811, 0]
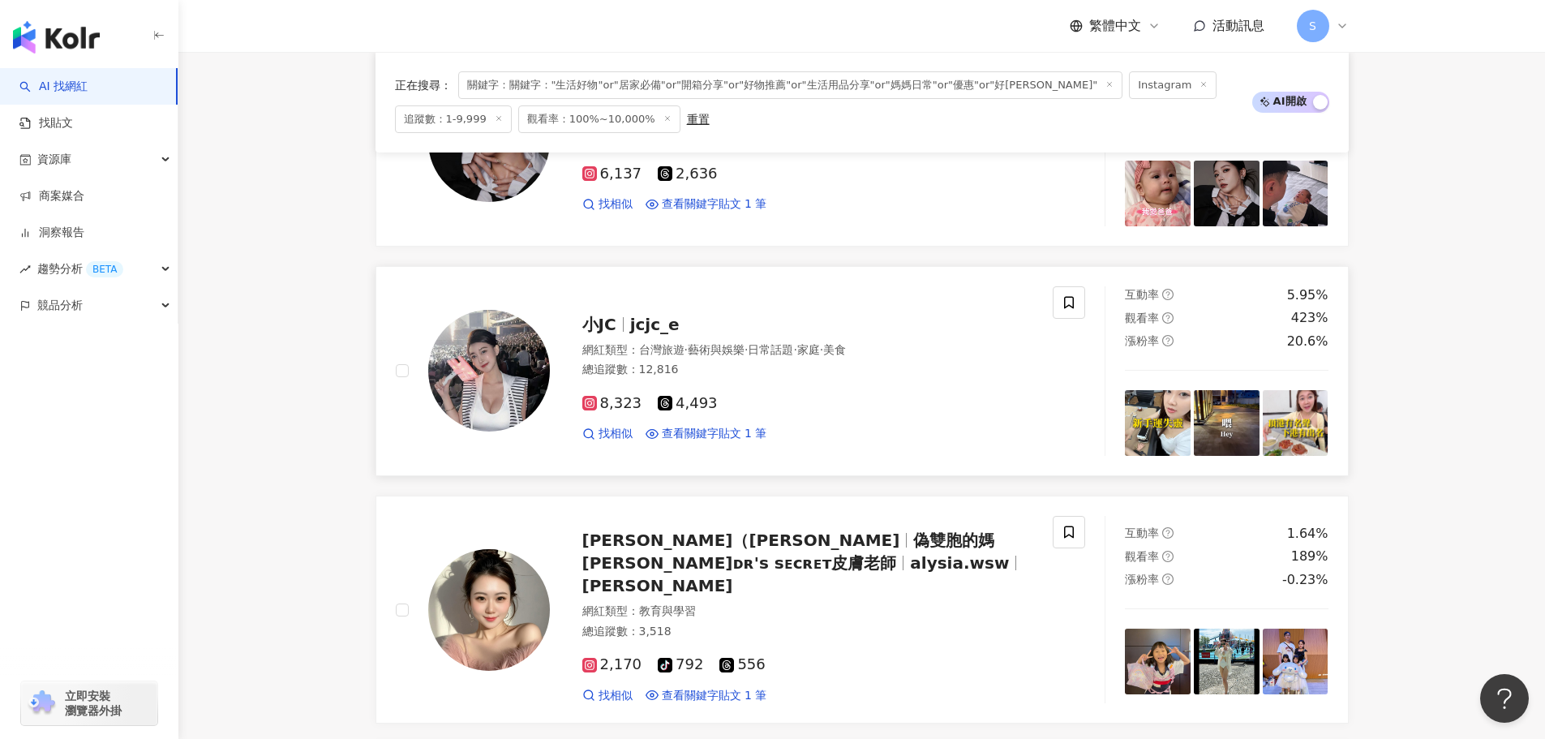
click at [644, 318] on span "jcjc_e" at bounding box center [654, 324] width 49 height 19
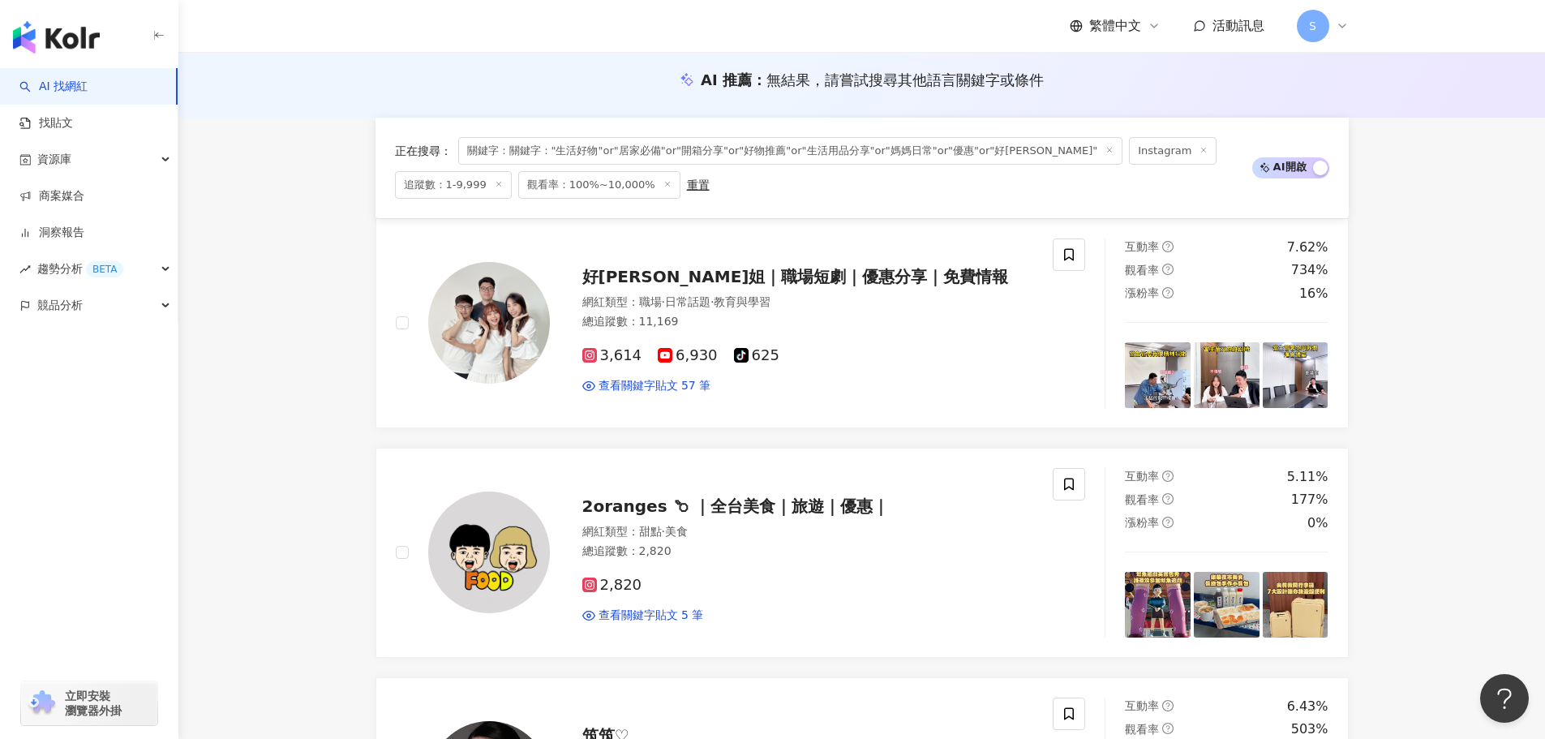
scroll to position [0, 0]
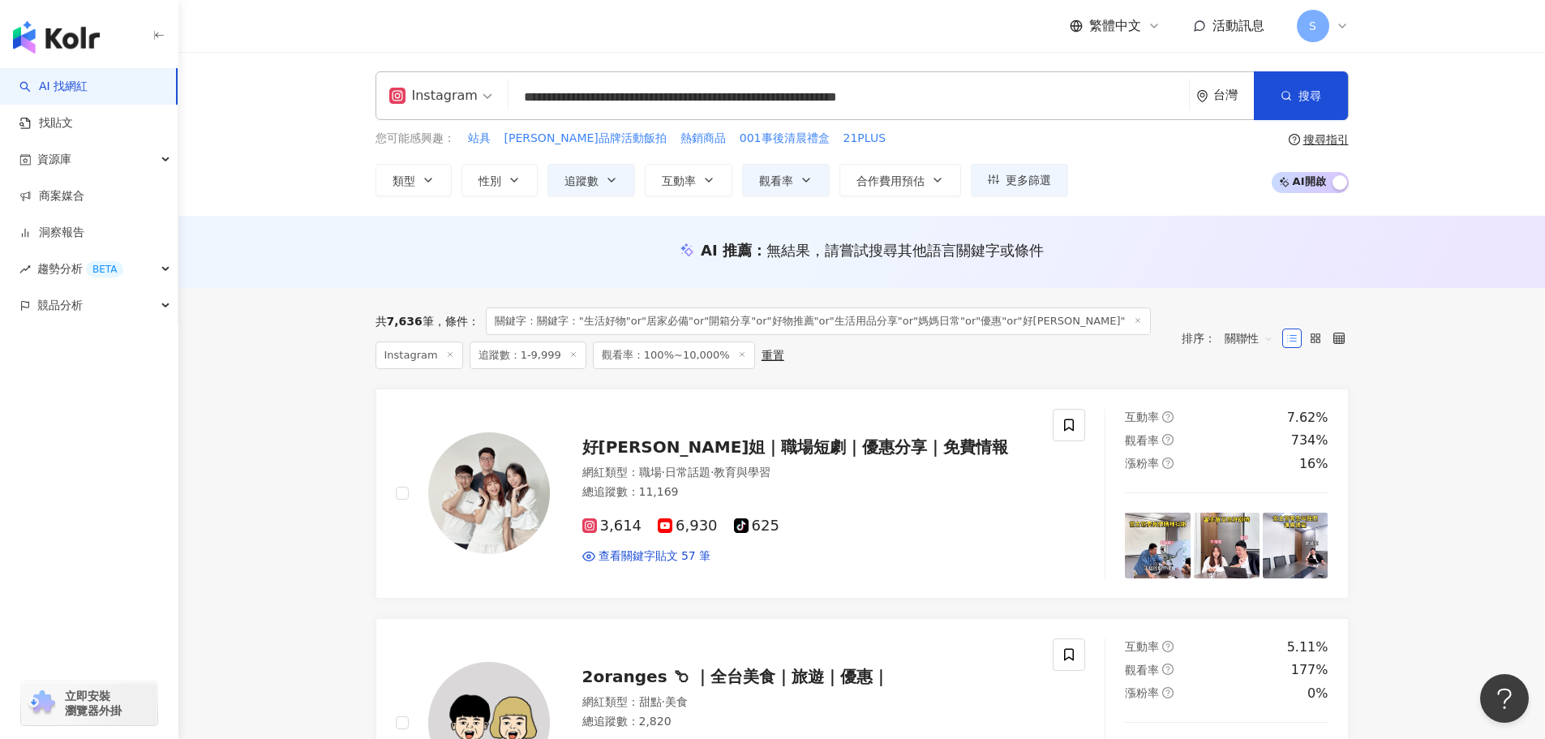
click at [1125, 90] on input "**********" at bounding box center [848, 97] width 667 height 31
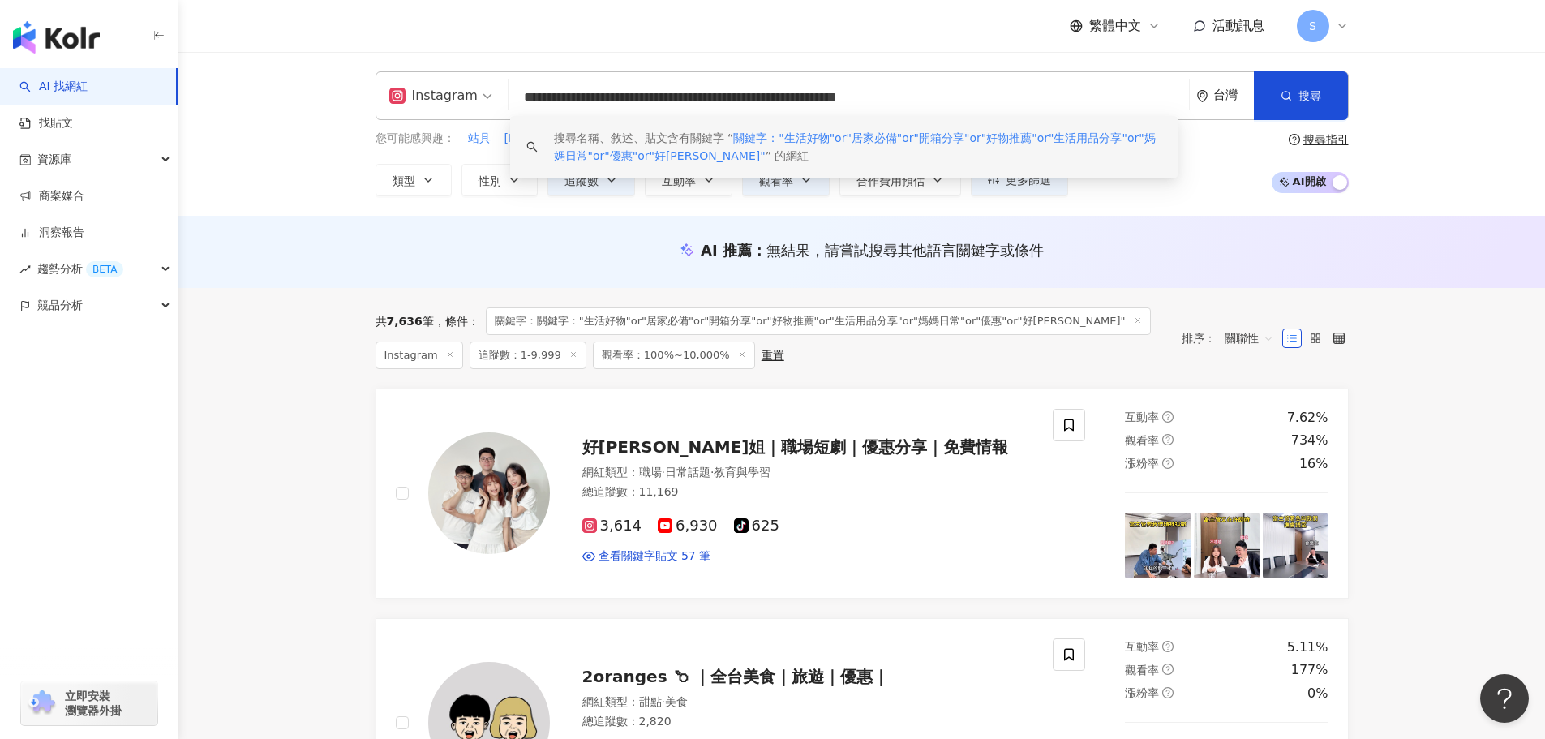
scroll to position [1, 0]
drag, startPoint x: 1152, startPoint y: 99, endPoint x: 1061, endPoint y: 109, distance: 92.2
click at [1061, 109] on input "**********" at bounding box center [848, 97] width 667 height 31
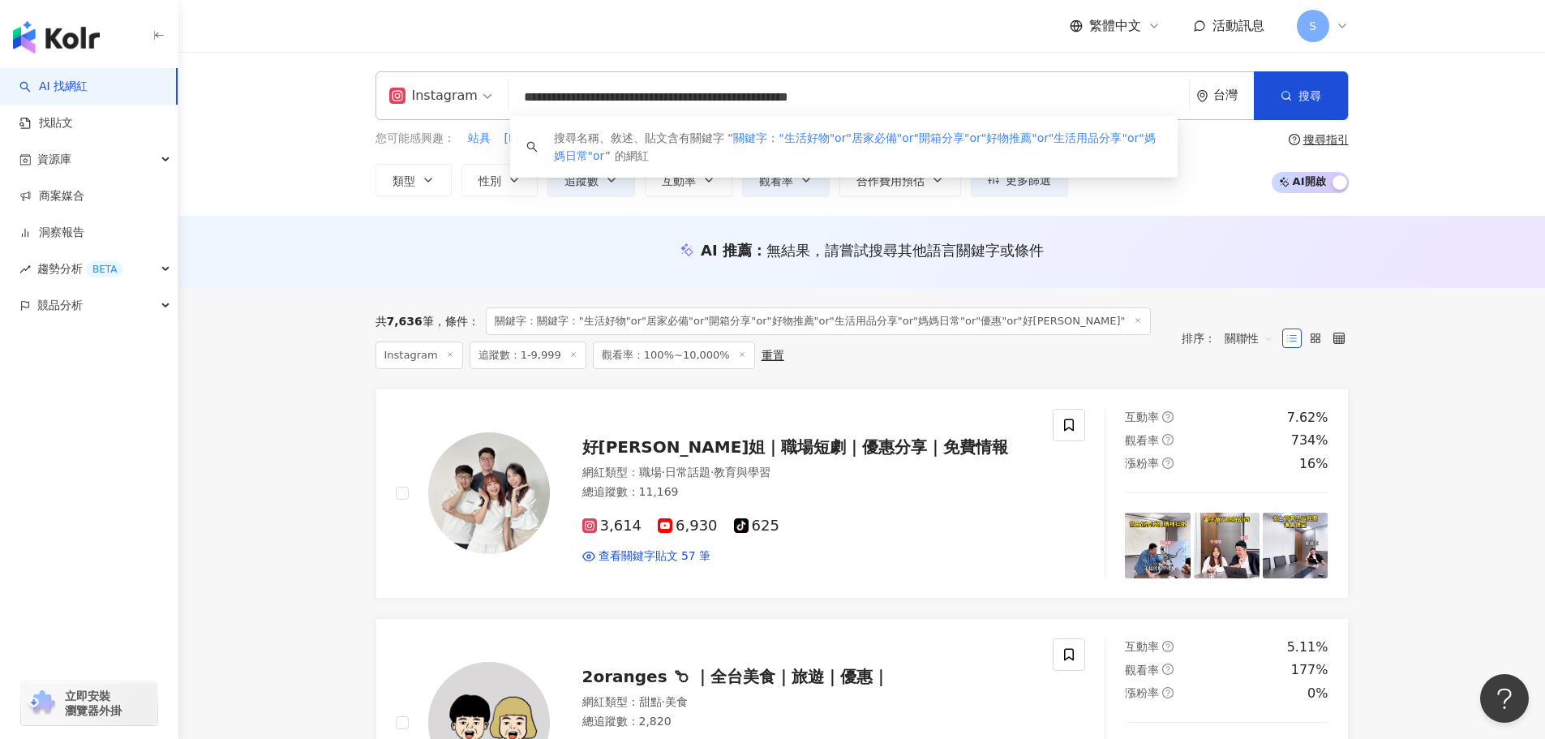
click at [578, 97] on input "**********" at bounding box center [848, 97] width 667 height 31
click at [573, 97] on input "**********" at bounding box center [848, 97] width 667 height 31
paste input "**********"
drag, startPoint x: 1153, startPoint y: 93, endPoint x: 1135, endPoint y: 99, distance: 19.5
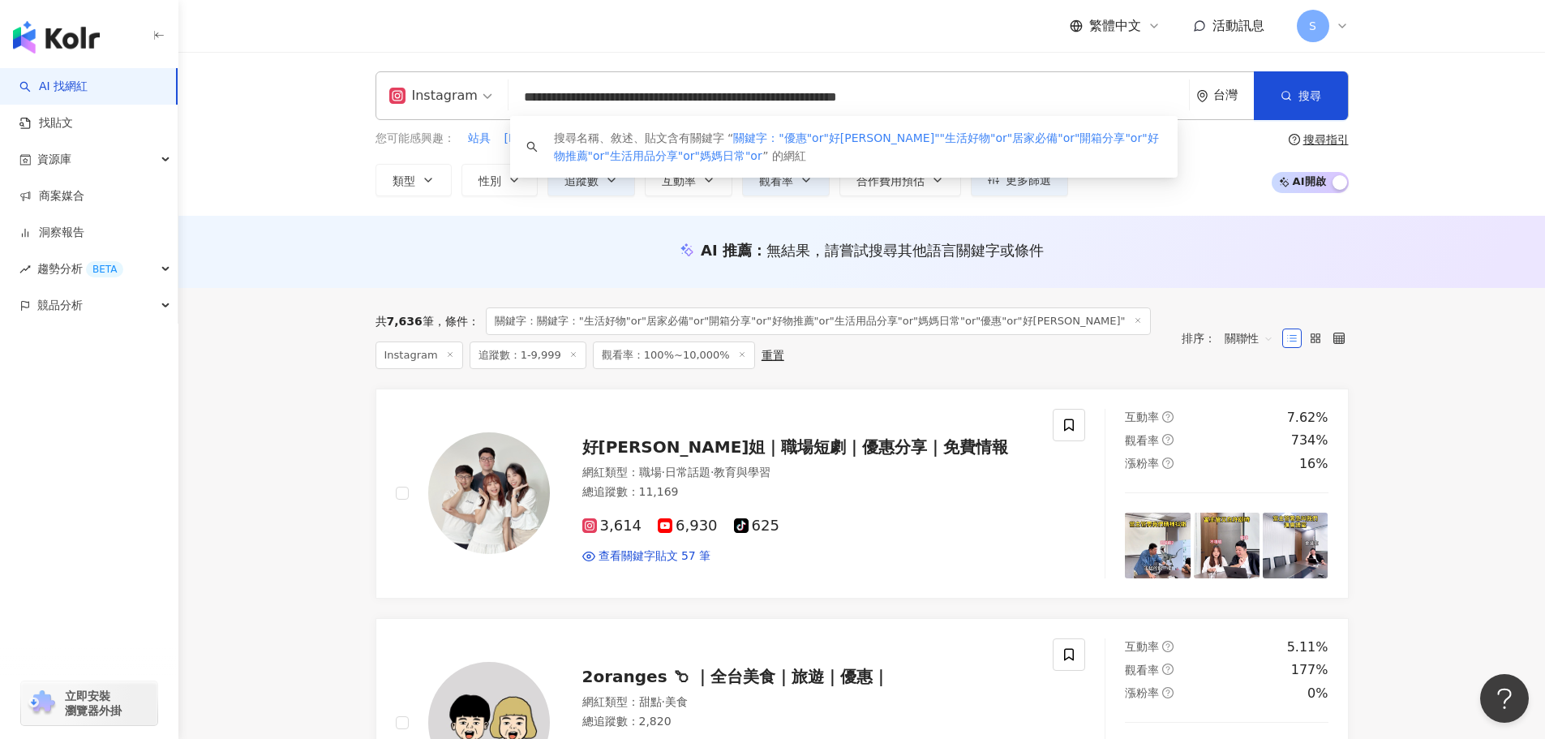
click at [1135, 99] on input "**********" at bounding box center [848, 97] width 667 height 31
click at [661, 97] on input "**********" at bounding box center [848, 97] width 667 height 31
paste input "**"
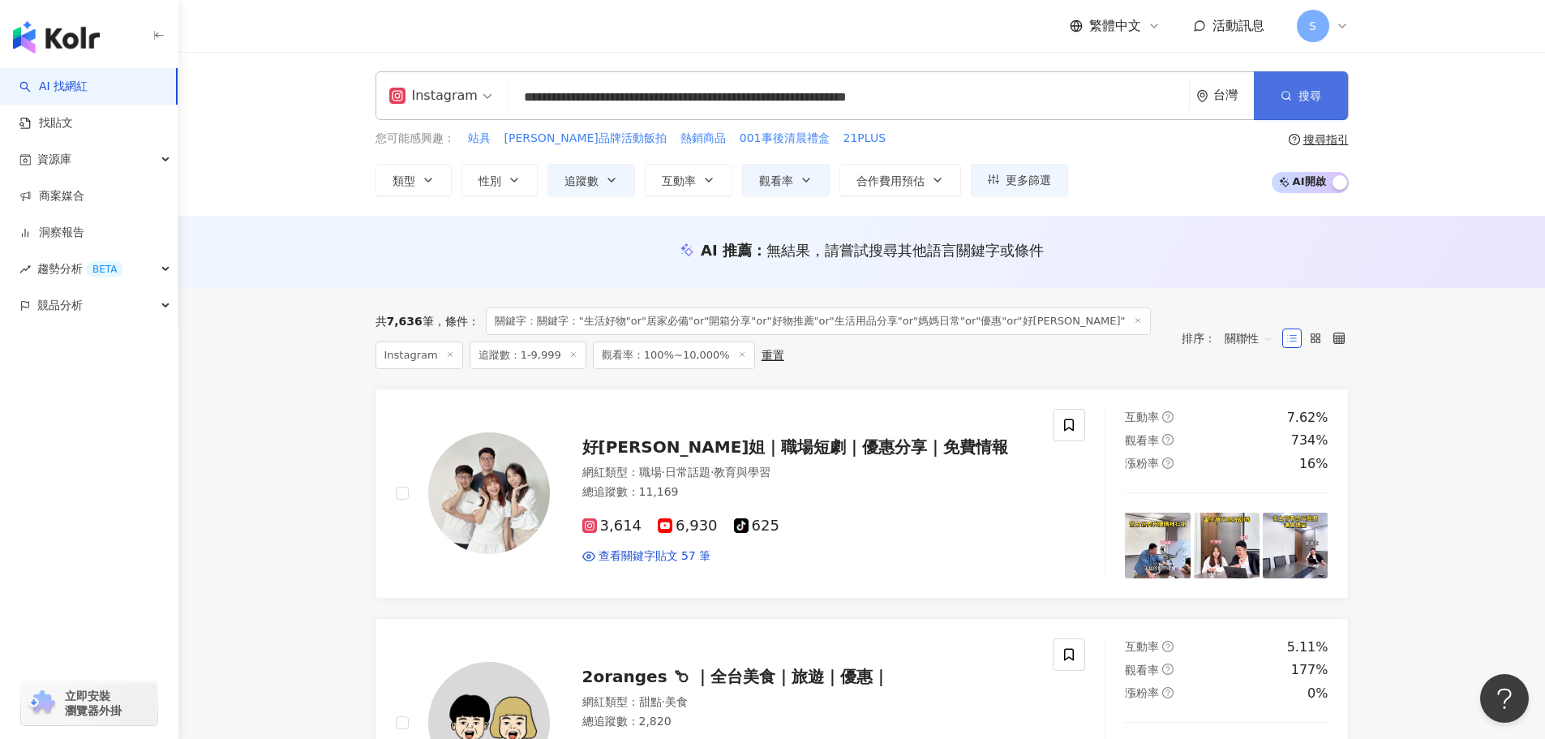
click at [1298, 102] on span "搜尋" at bounding box center [1309, 95] width 23 height 13
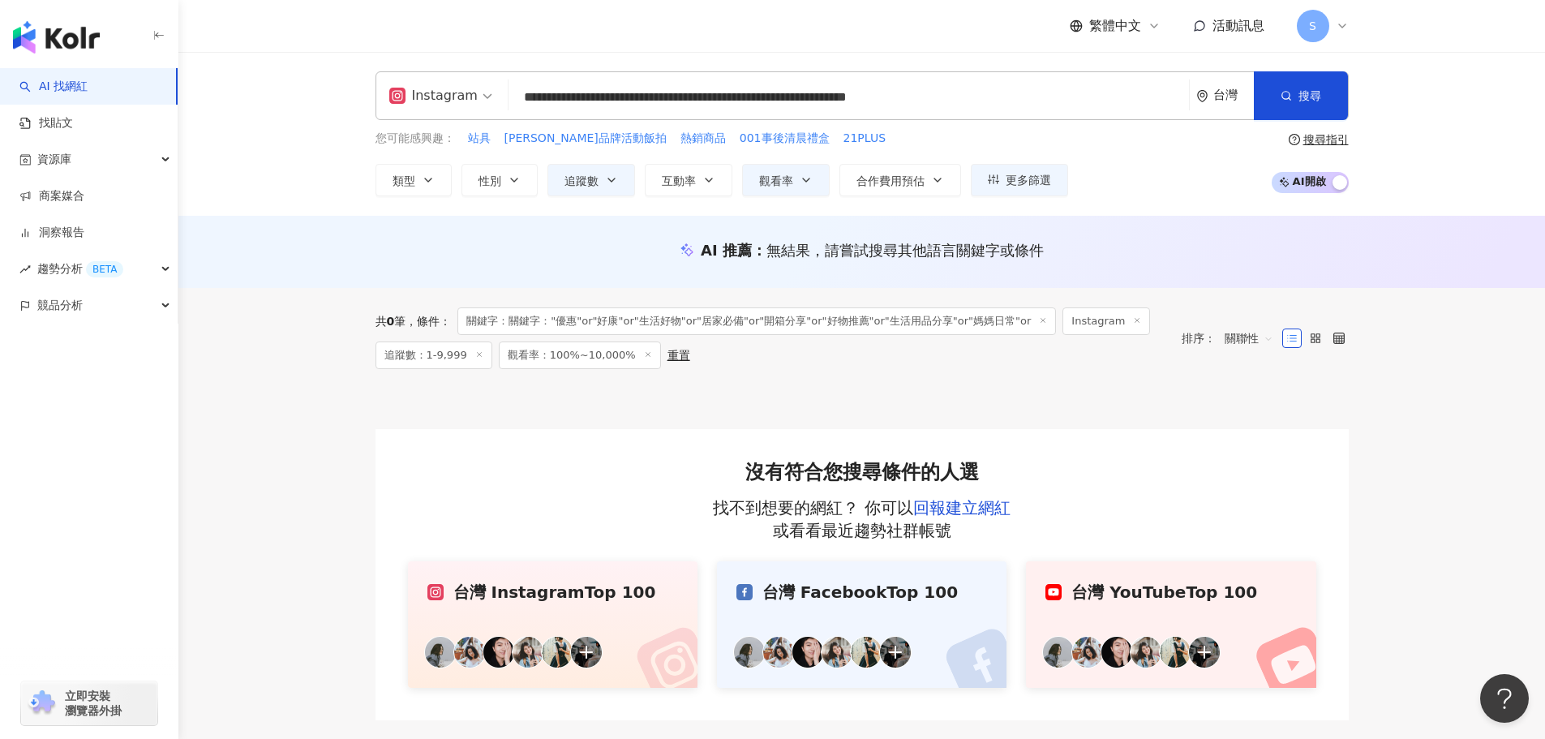
click at [1314, 144] on div "搜尋指引" at bounding box center [1325, 139] width 45 height 13
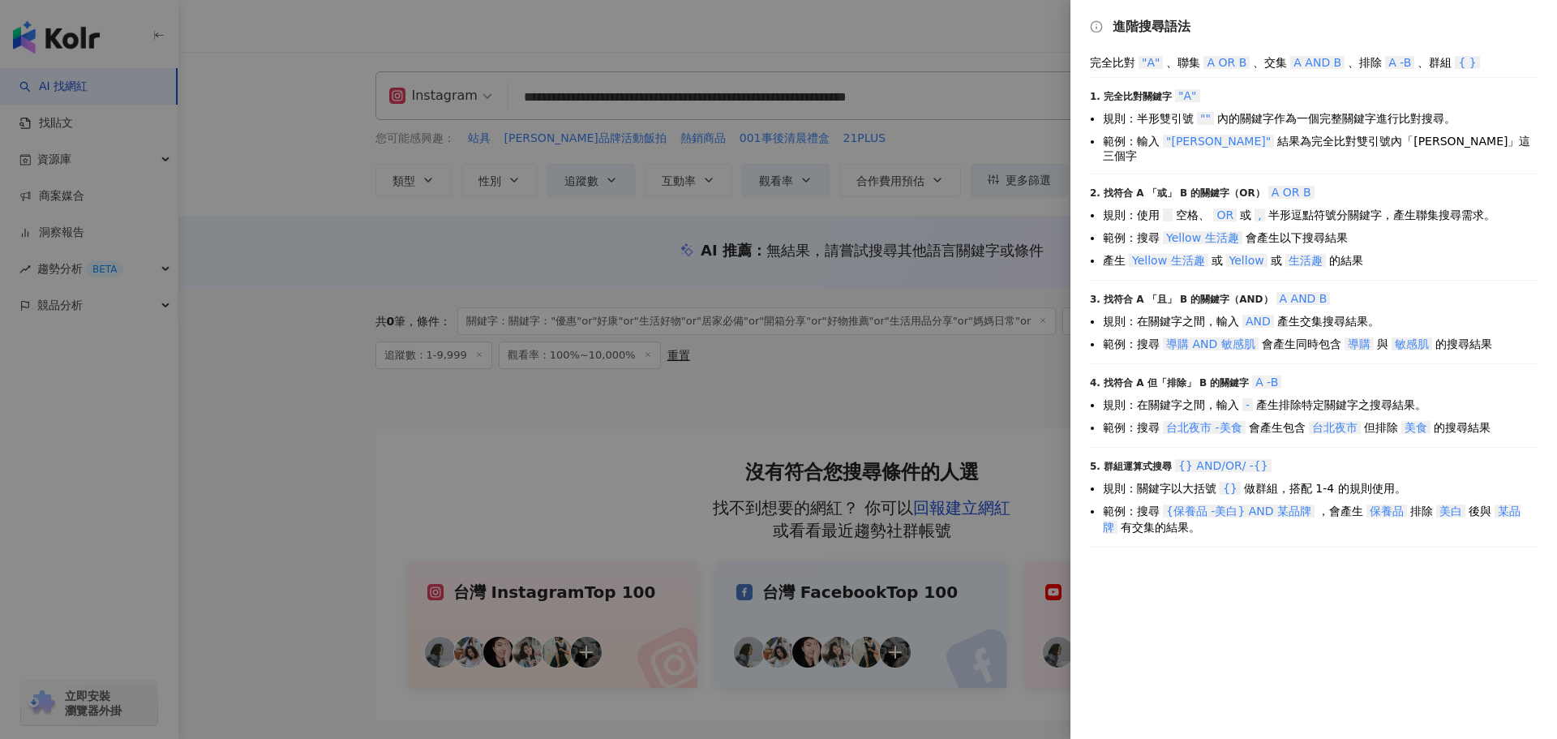
click at [963, 139] on div at bounding box center [778, 369] width 1557 height 739
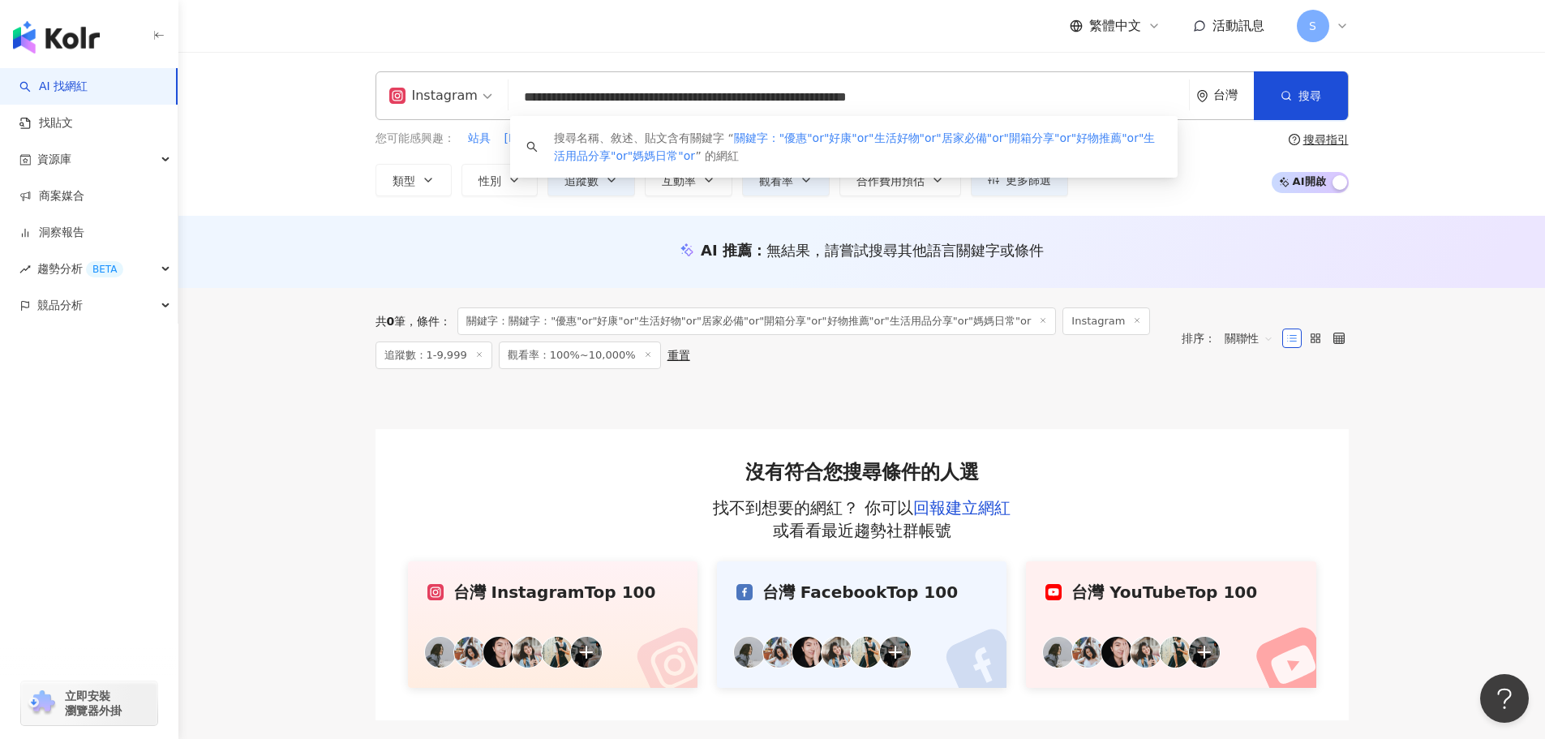
scroll to position [1, 0]
drag, startPoint x: 676, startPoint y: 102, endPoint x: 651, endPoint y: 105, distance: 25.3
click at [651, 105] on input "**********" at bounding box center [848, 97] width 667 height 31
click at [677, 99] on input "**********" at bounding box center [848, 97] width 667 height 31
click at [671, 101] on input "**********" at bounding box center [848, 97] width 667 height 31
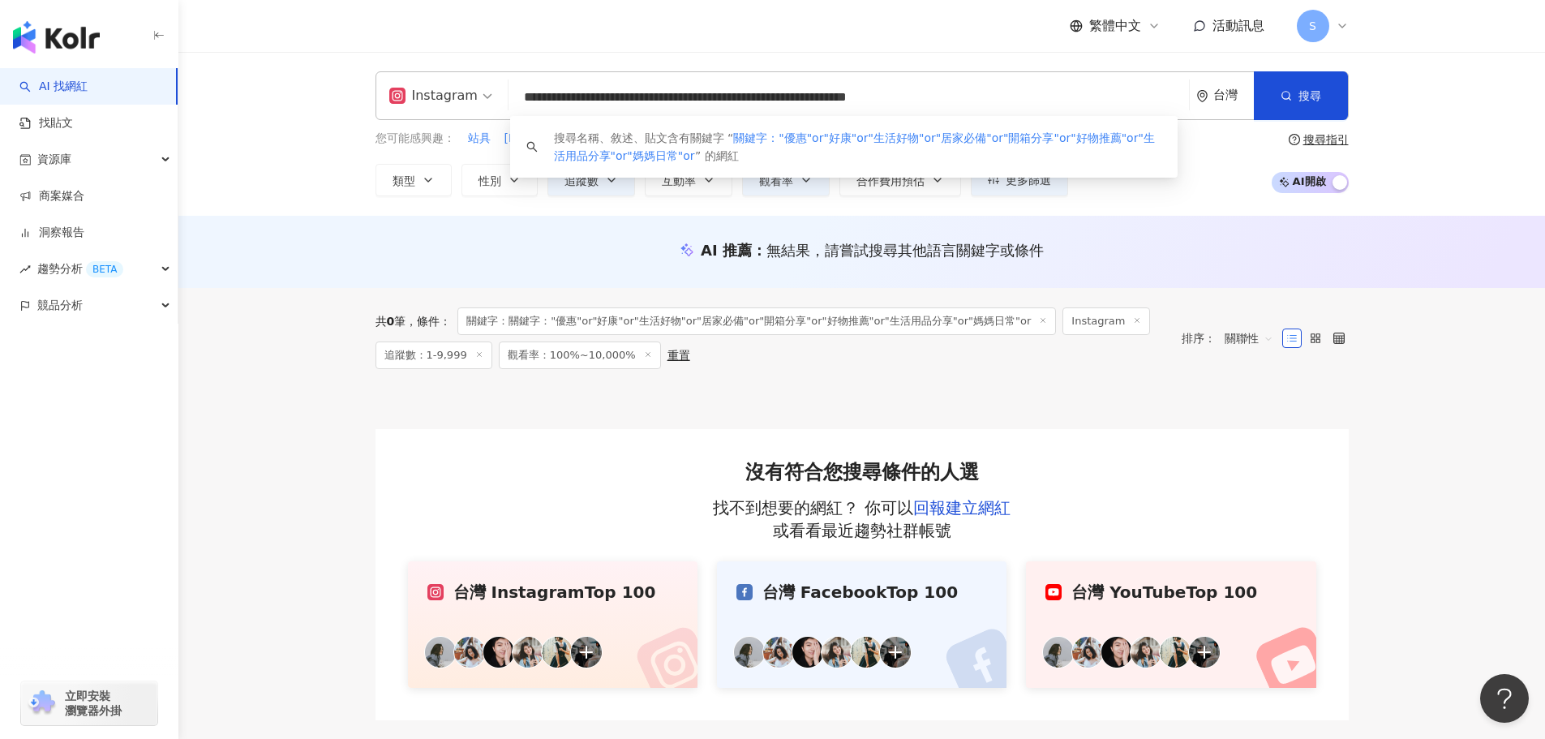
scroll to position [0, 0]
drag, startPoint x: 670, startPoint y: 96, endPoint x: 538, endPoint y: 97, distance: 132.2
click at [538, 97] on input "**********" at bounding box center [848, 97] width 667 height 31
type input "**********"
click at [1303, 98] on span "搜尋" at bounding box center [1309, 95] width 23 height 13
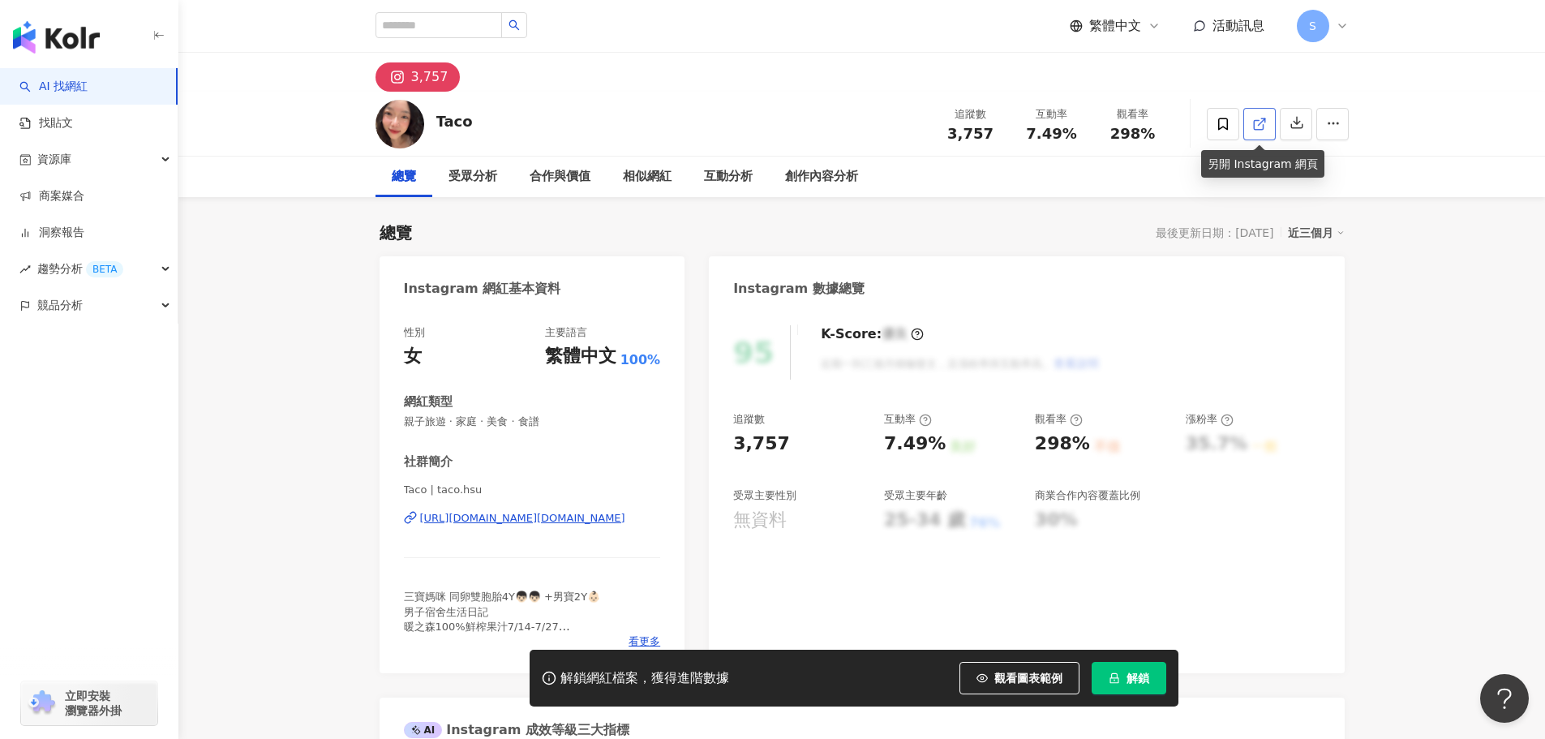
click at [1250, 125] on link at bounding box center [1259, 124] width 32 height 32
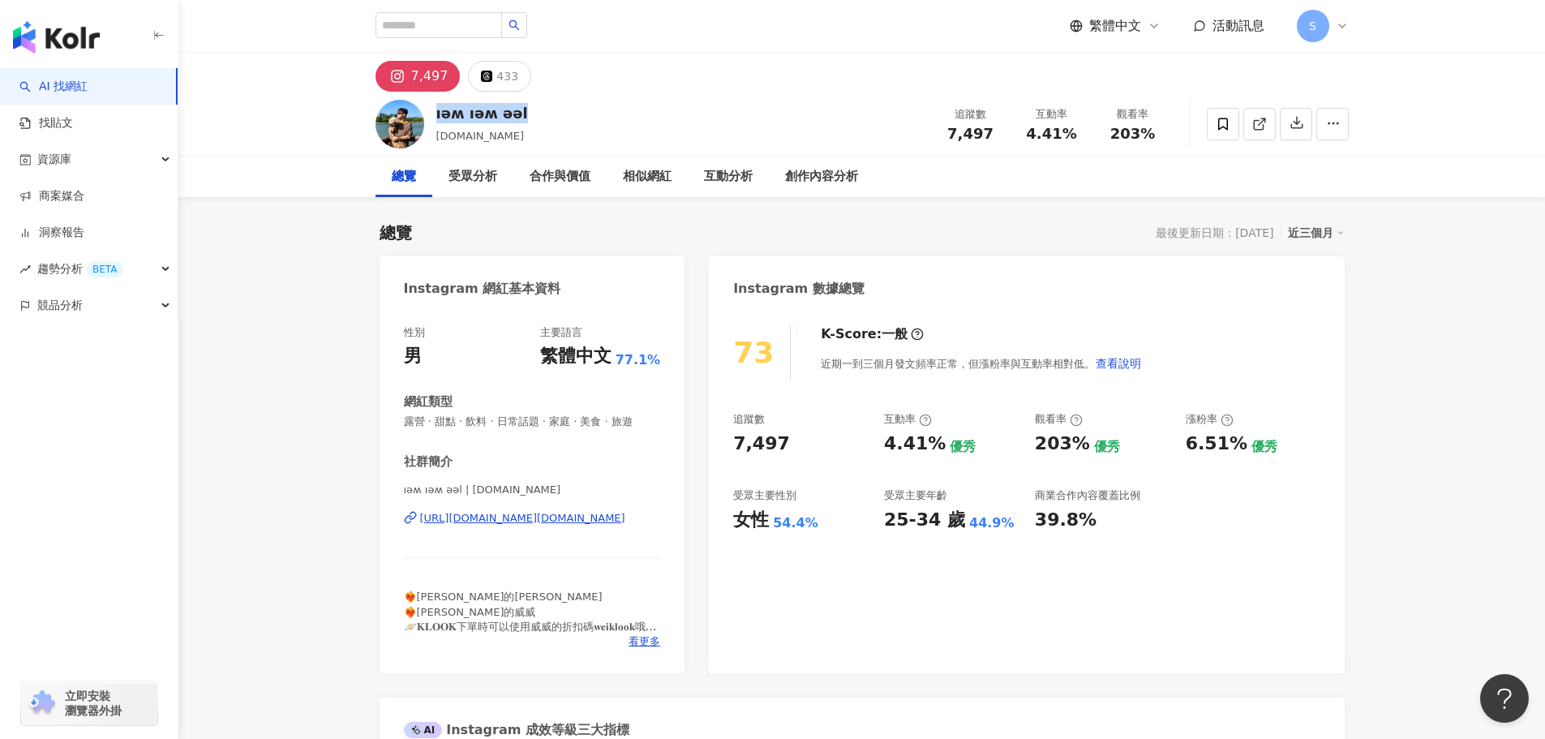
drag, startPoint x: 438, startPoint y: 114, endPoint x: 525, endPoint y: 121, distance: 87.1
click at [525, 121] on div "ıǝʍ ıǝʍ ǝǝl weiweilee.tw 追蹤數 7,497 互動率 4.41% 觀看率 203%" at bounding box center [862, 124] width 1038 height 64
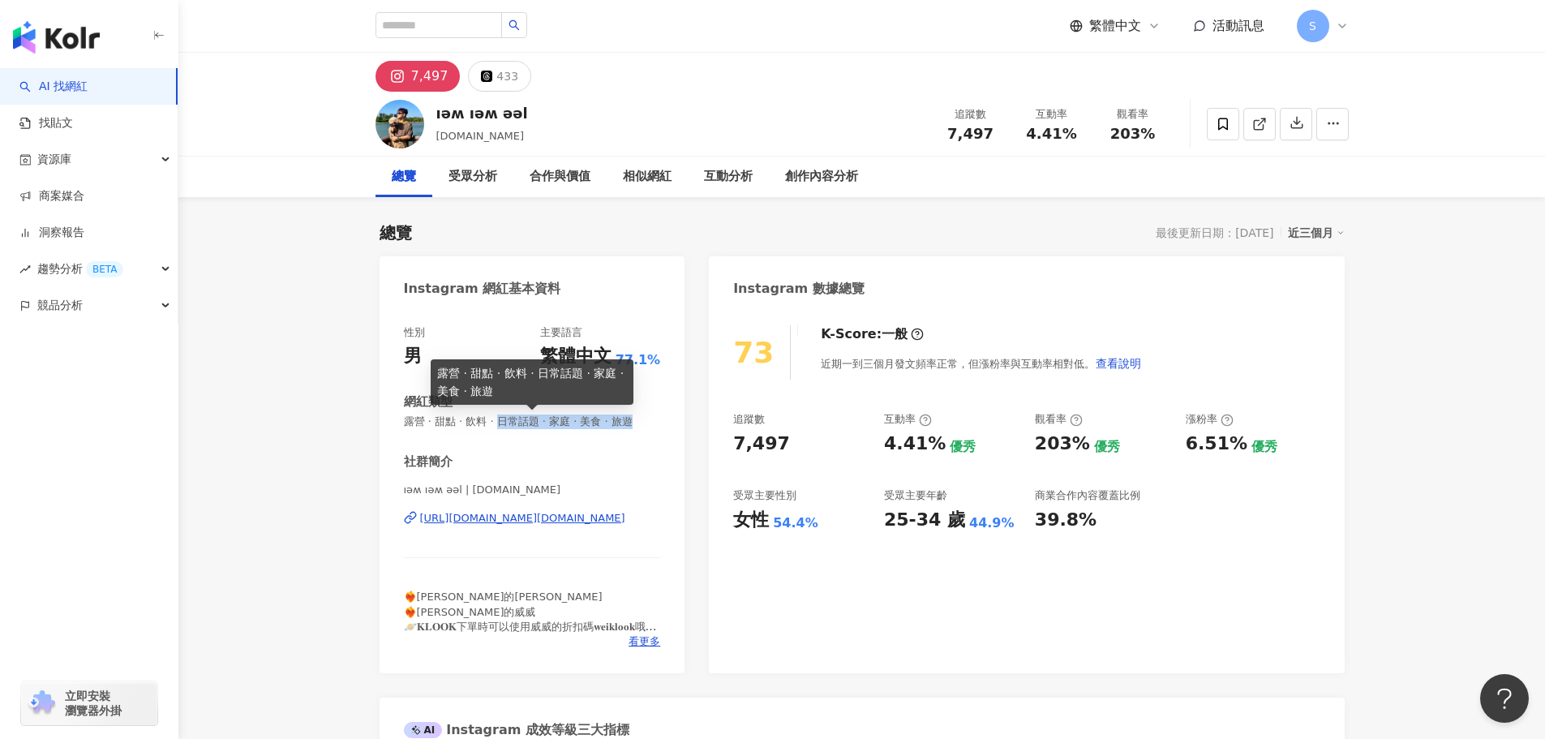
drag, startPoint x: 513, startPoint y: 419, endPoint x: 636, endPoint y: 434, distance: 123.3
click at [636, 429] on span "露營 · 甜點 · 飲料 · 日常話題 · 家庭 · 美食 · 旅遊" at bounding box center [532, 421] width 257 height 15
copy span "日常話題 · 家庭 · 美食 · 旅遊"
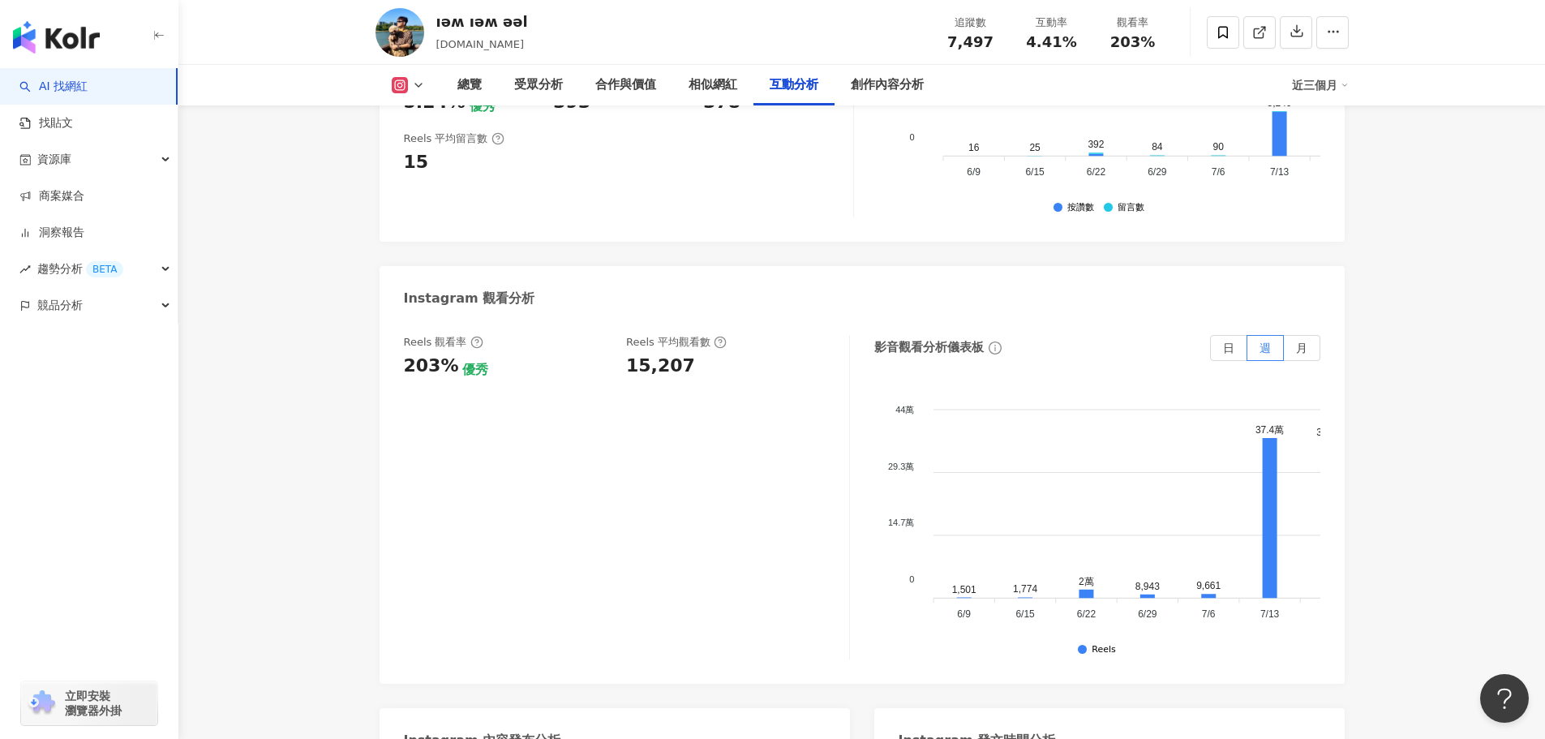
scroll to position [3487, 0]
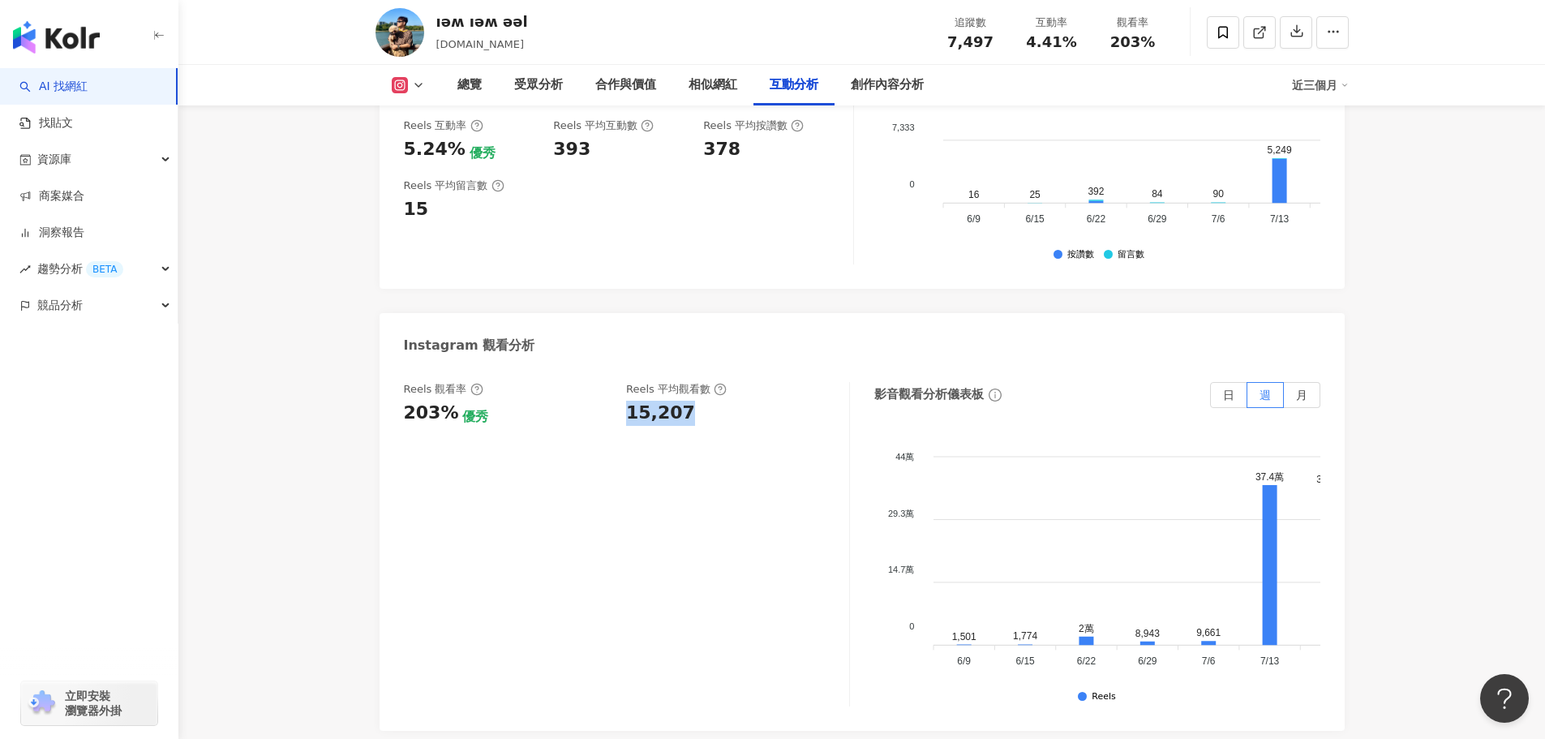
drag, startPoint x: 619, startPoint y: 406, endPoint x: 719, endPoint y: 418, distance: 101.3
click at [719, 418] on div "Reels 觀看率 203% 優秀 Reels 平均觀看數 15,207" at bounding box center [618, 404] width 429 height 44
copy div "15,207"
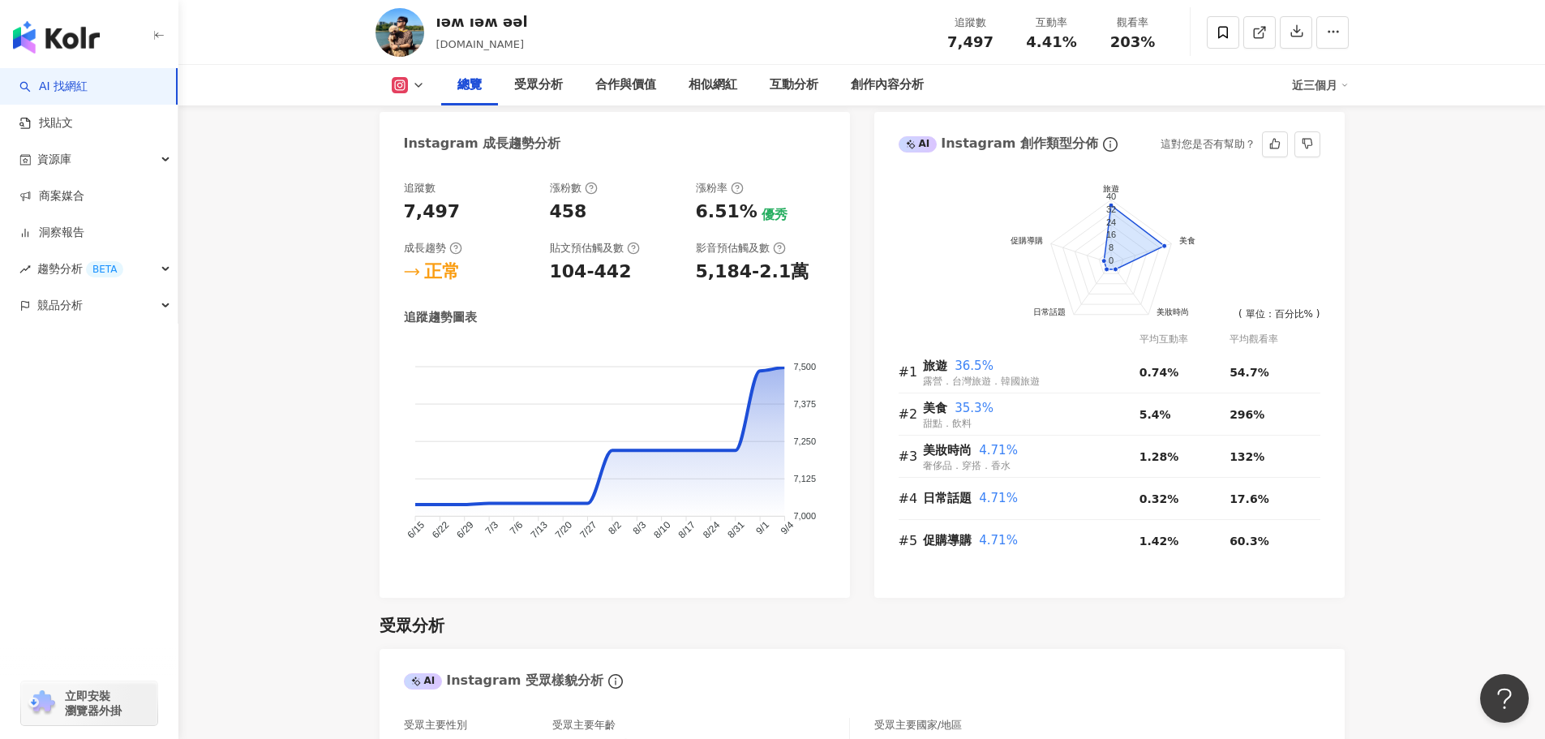
scroll to position [892, 0]
drag, startPoint x: 693, startPoint y: 288, endPoint x: 805, endPoint y: 291, distance: 112.0
click at [805, 285] on div "追蹤數 7,497 漲粉數 458 漲粉率 6.51% 優秀 成長趨勢 正常 貼文預估觸及數 104-442 影音預估觸及數 5,184-2.1萬" at bounding box center [615, 234] width 422 height 104
copy div "5,184-2.1萬"
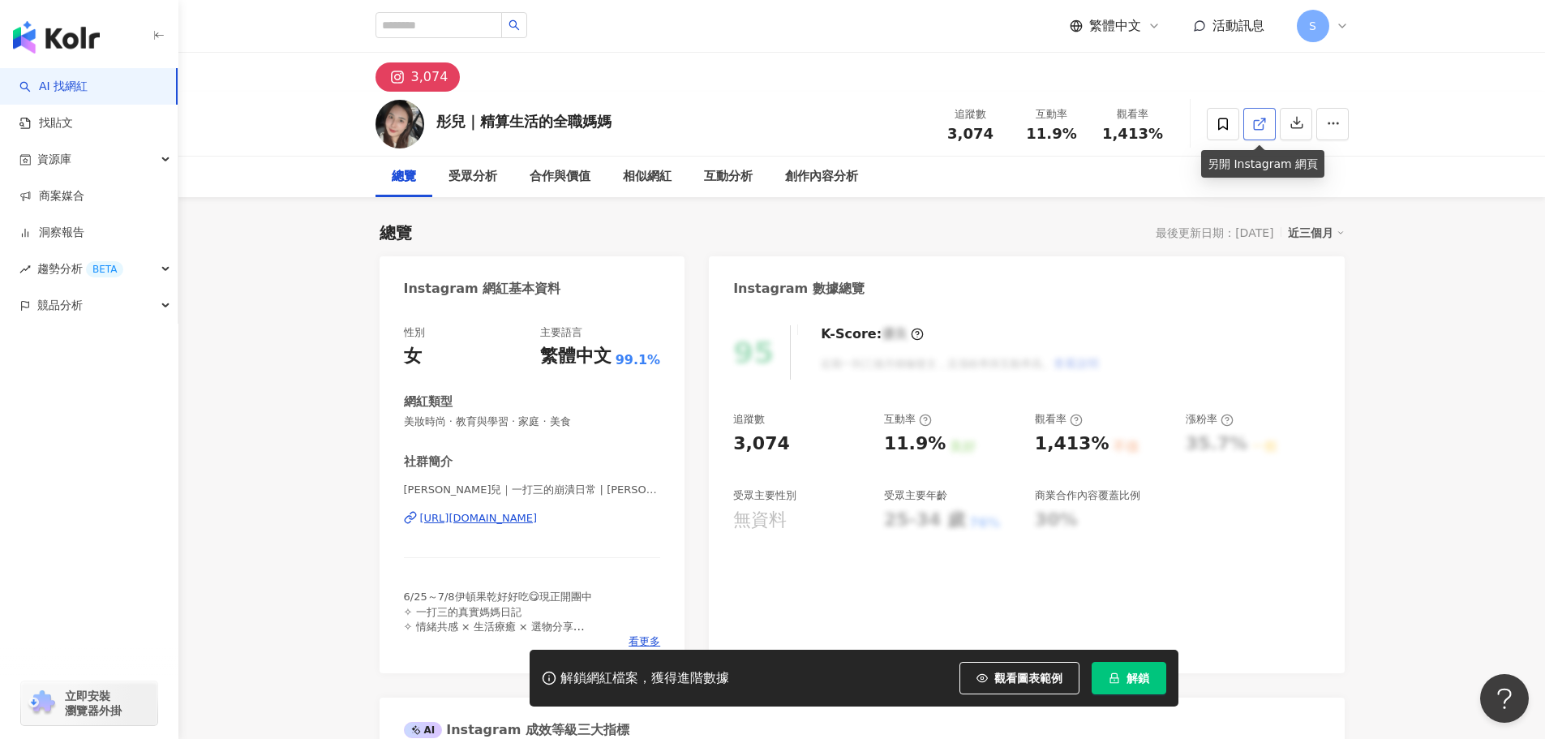
click at [1265, 124] on icon at bounding box center [1259, 124] width 15 height 15
click at [1257, 126] on icon at bounding box center [1259, 124] width 15 height 15
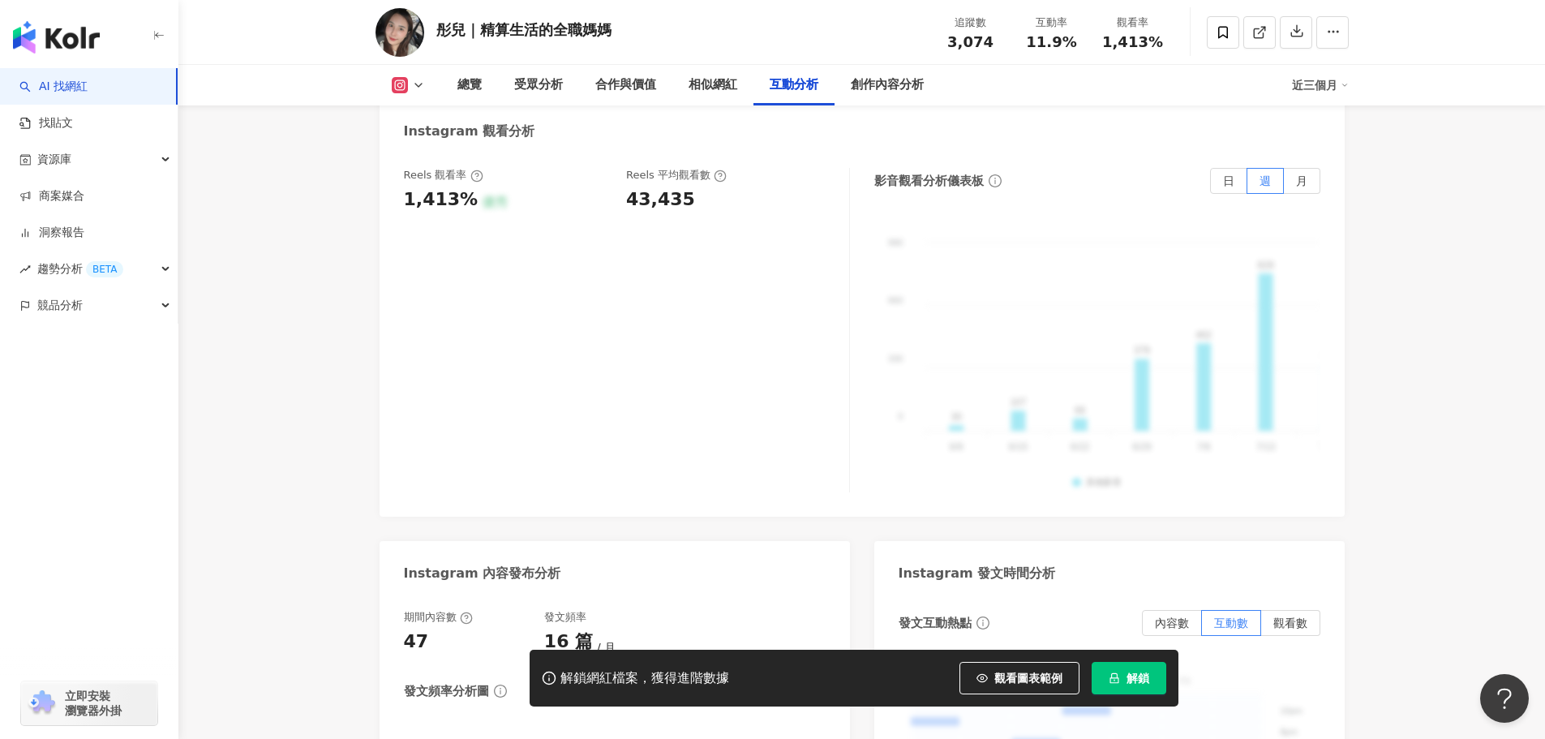
scroll to position [3812, 0]
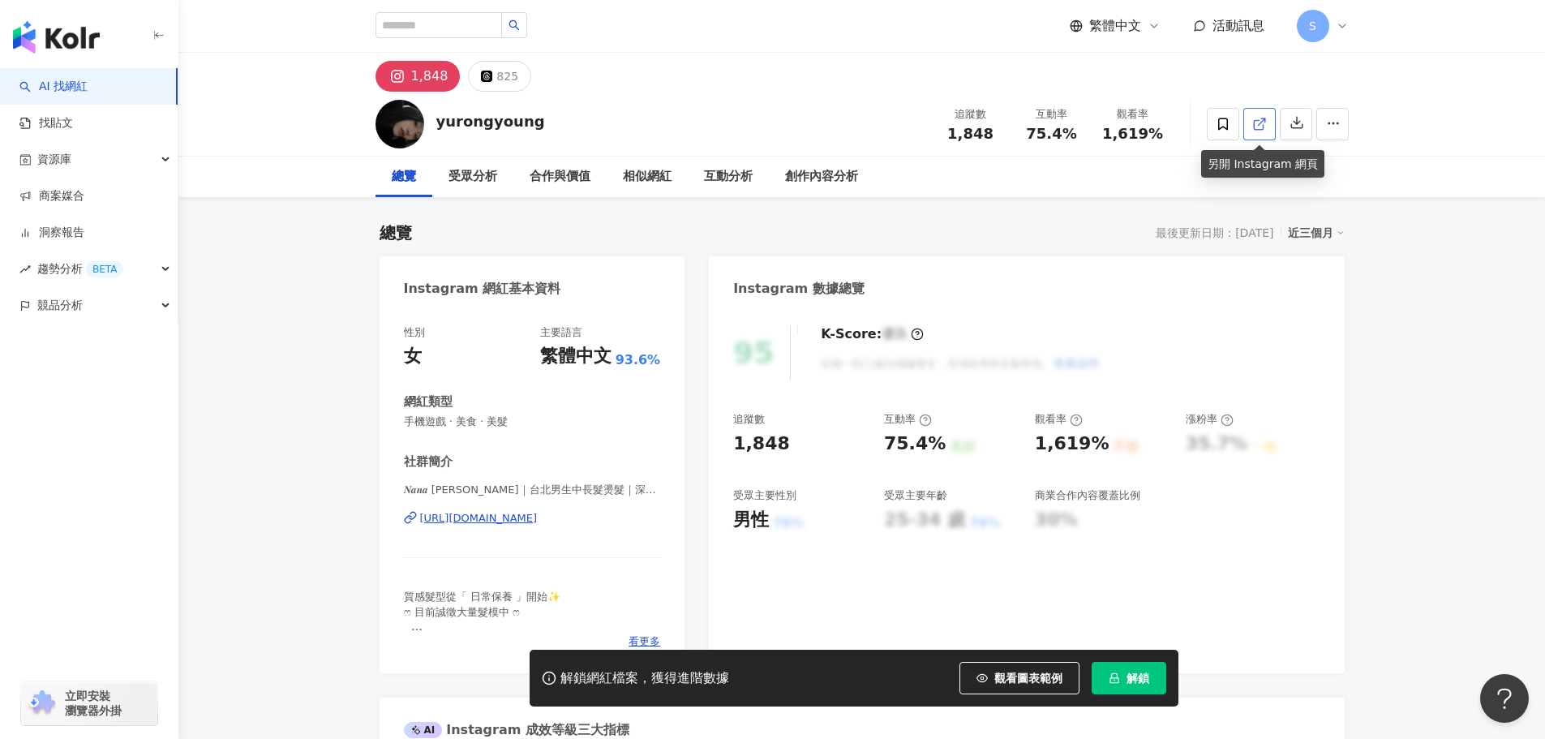
click at [1259, 127] on icon at bounding box center [1259, 124] width 15 height 15
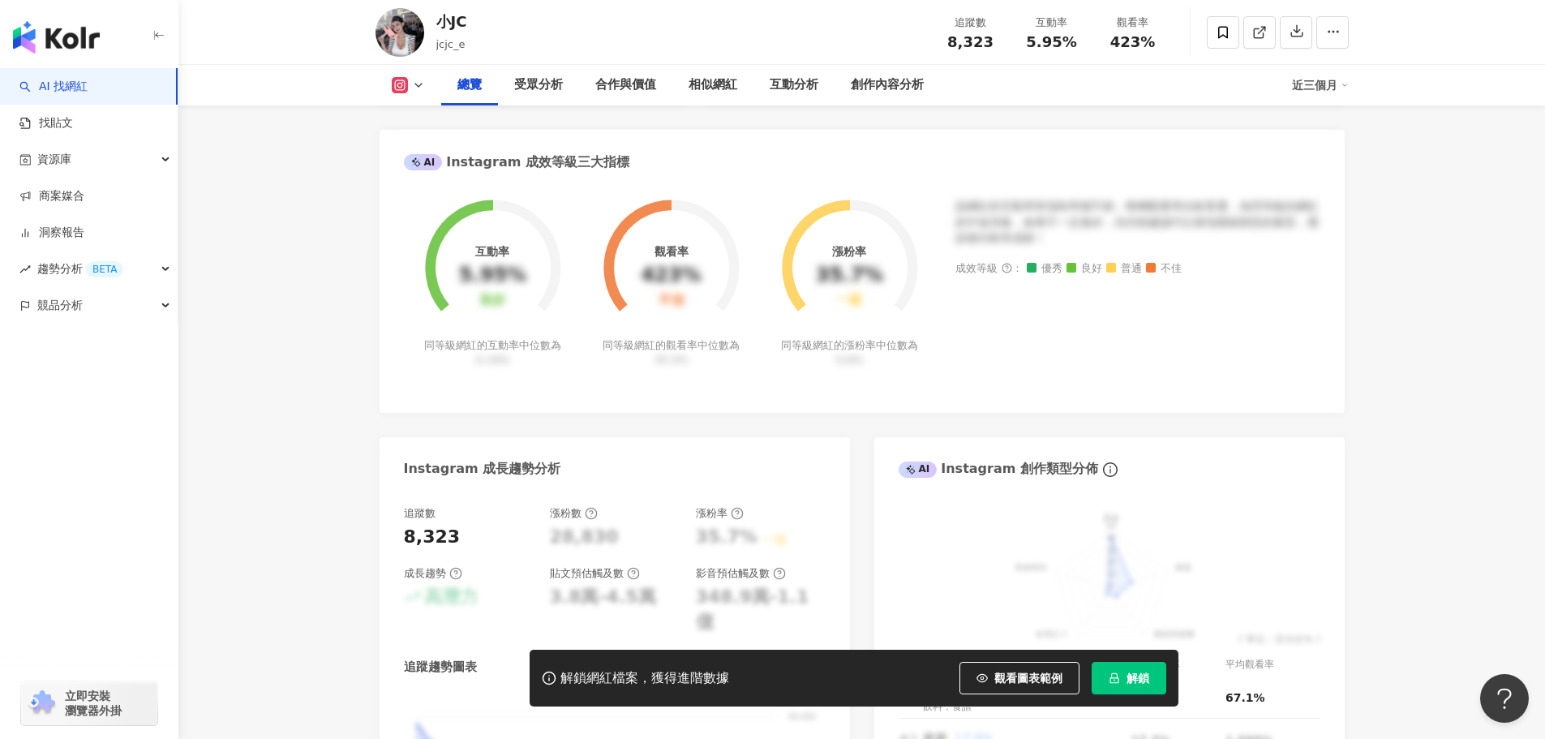
scroll to position [243, 0]
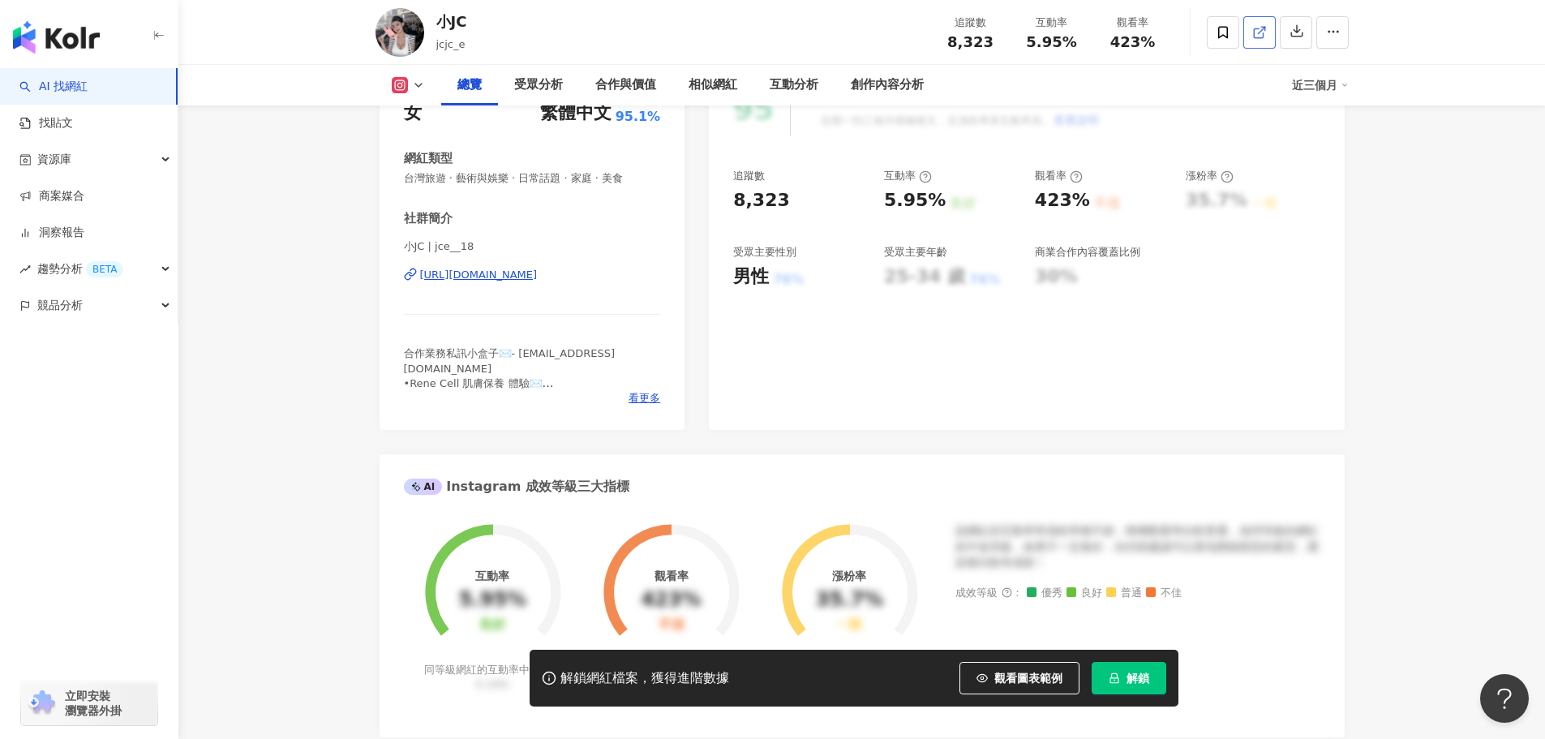
click at [1254, 37] on icon at bounding box center [1258, 32] width 9 height 9
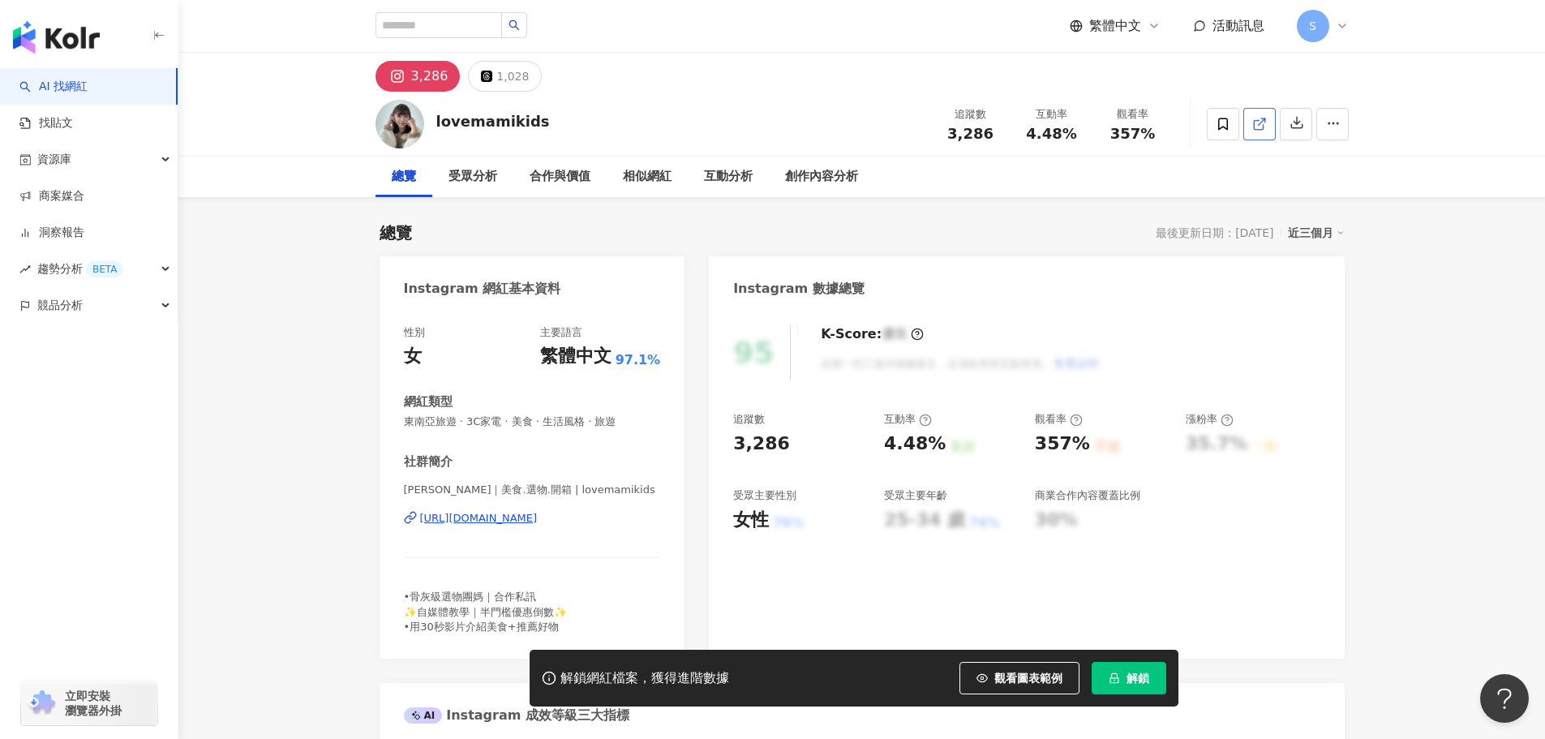
click at [1262, 130] on icon at bounding box center [1259, 124] width 15 height 15
click at [1139, 667] on button "解鎖" at bounding box center [1129, 678] width 75 height 32
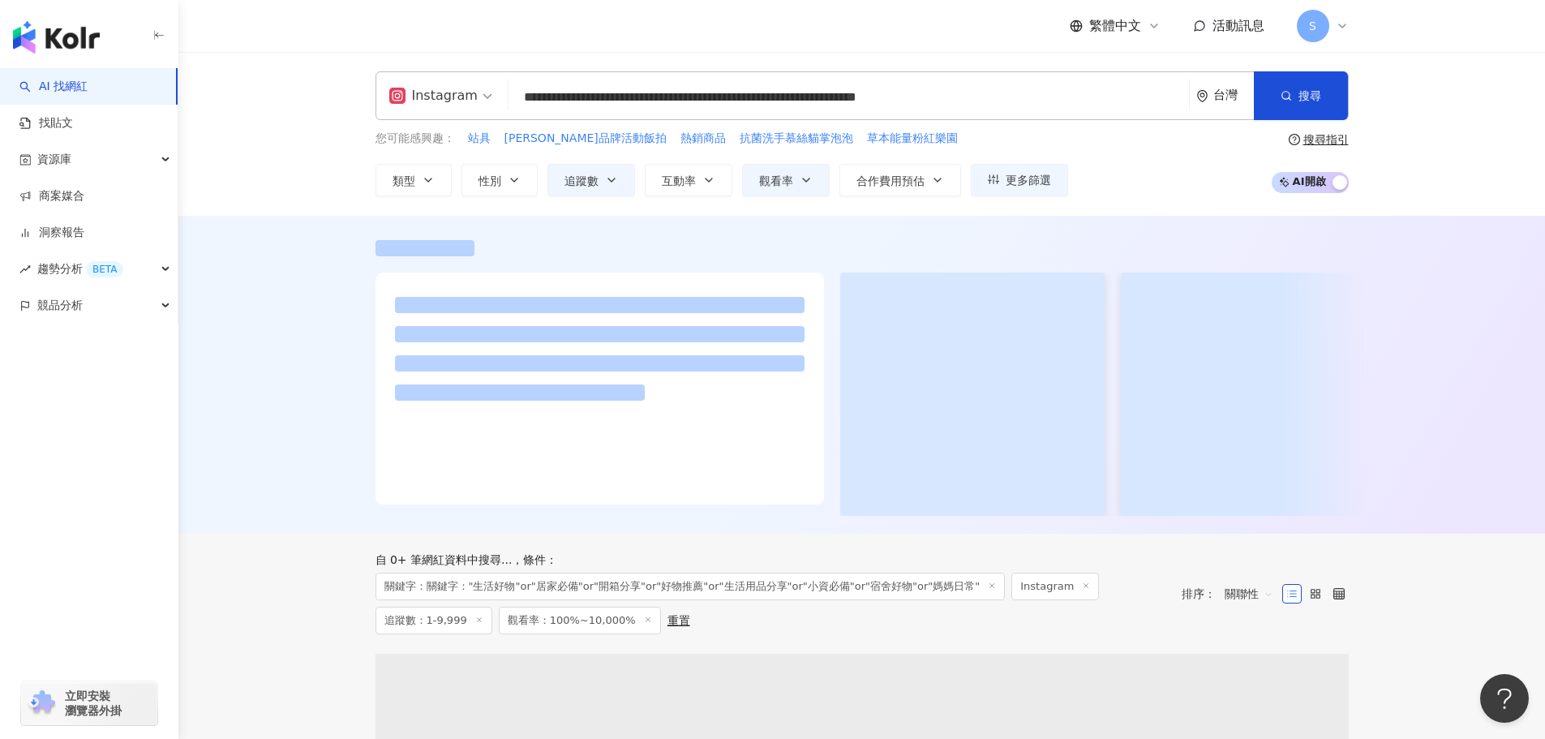
drag, startPoint x: 1167, startPoint y: 89, endPoint x: 466, endPoint y: 86, distance: 700.7
click at [466, 86] on div "**********" at bounding box center [861, 95] width 973 height 49
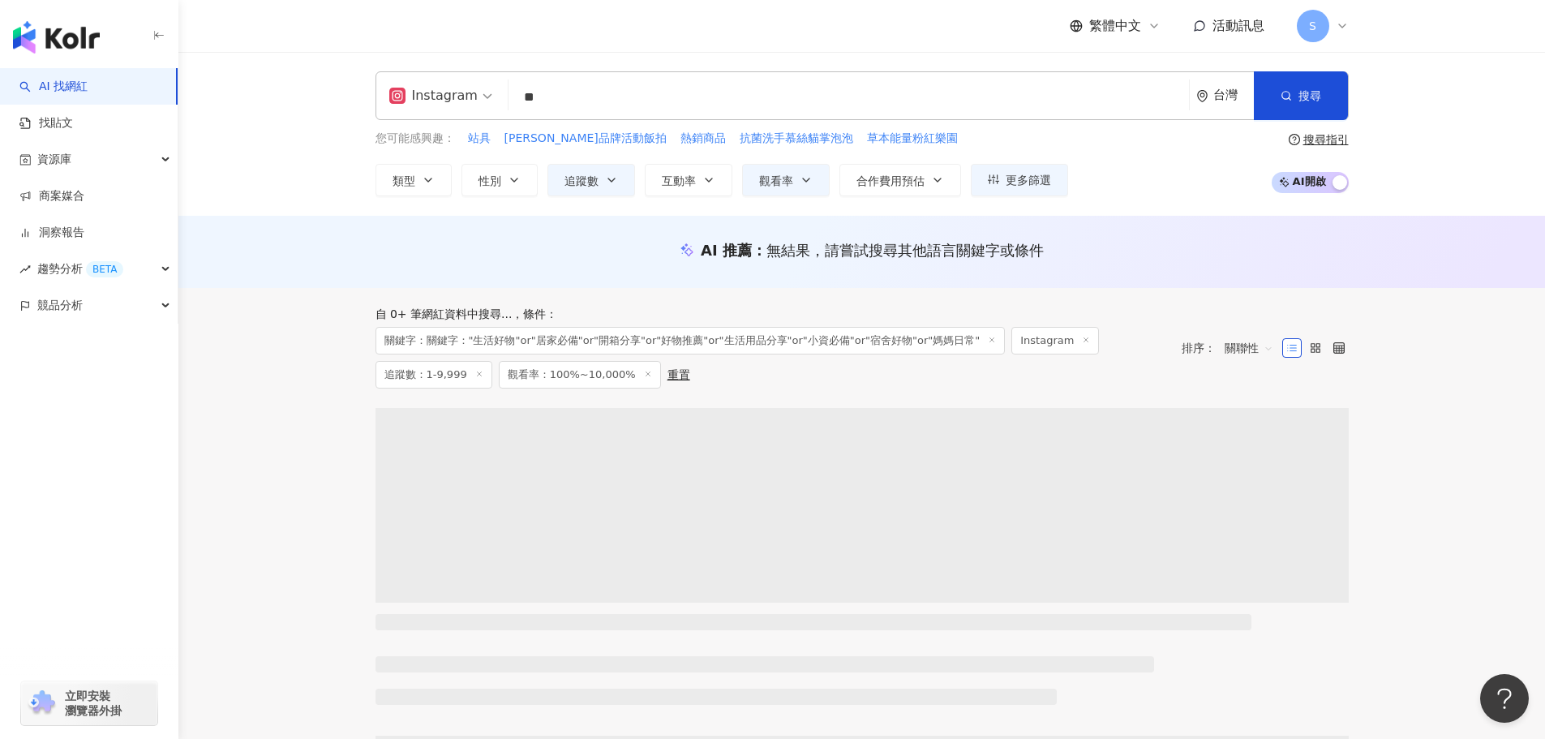
type input "*"
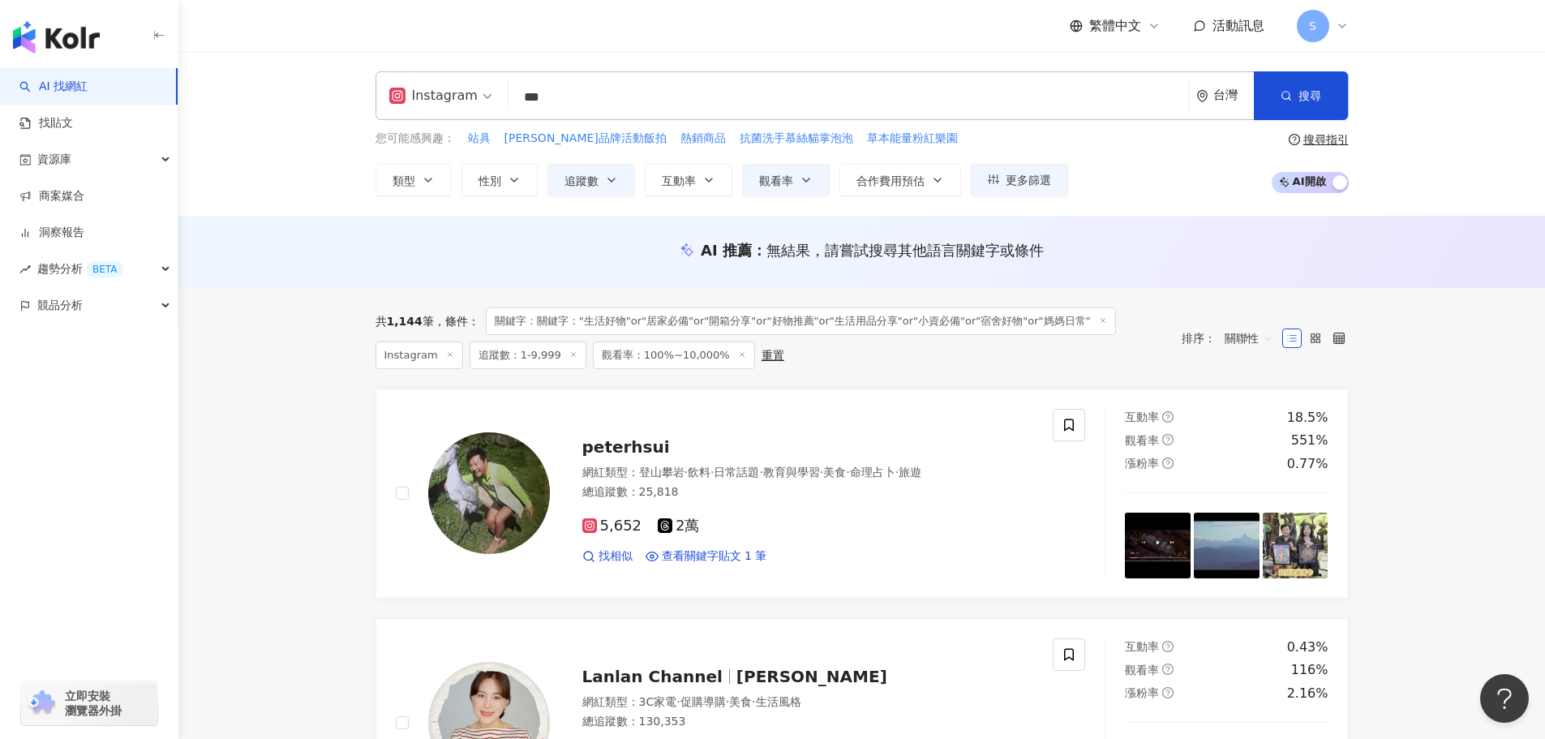
click at [570, 91] on input "***" at bounding box center [848, 97] width 667 height 31
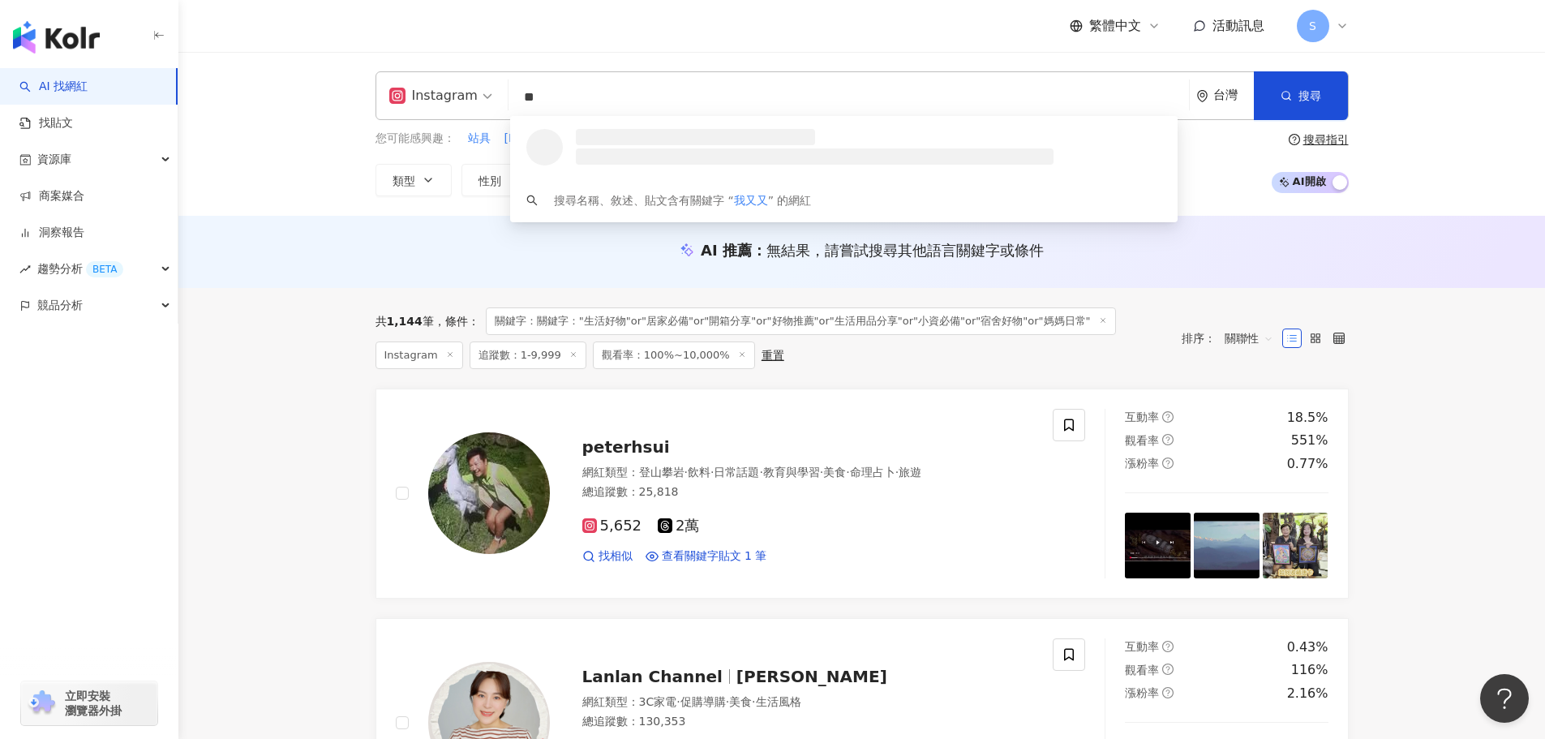
type input "*"
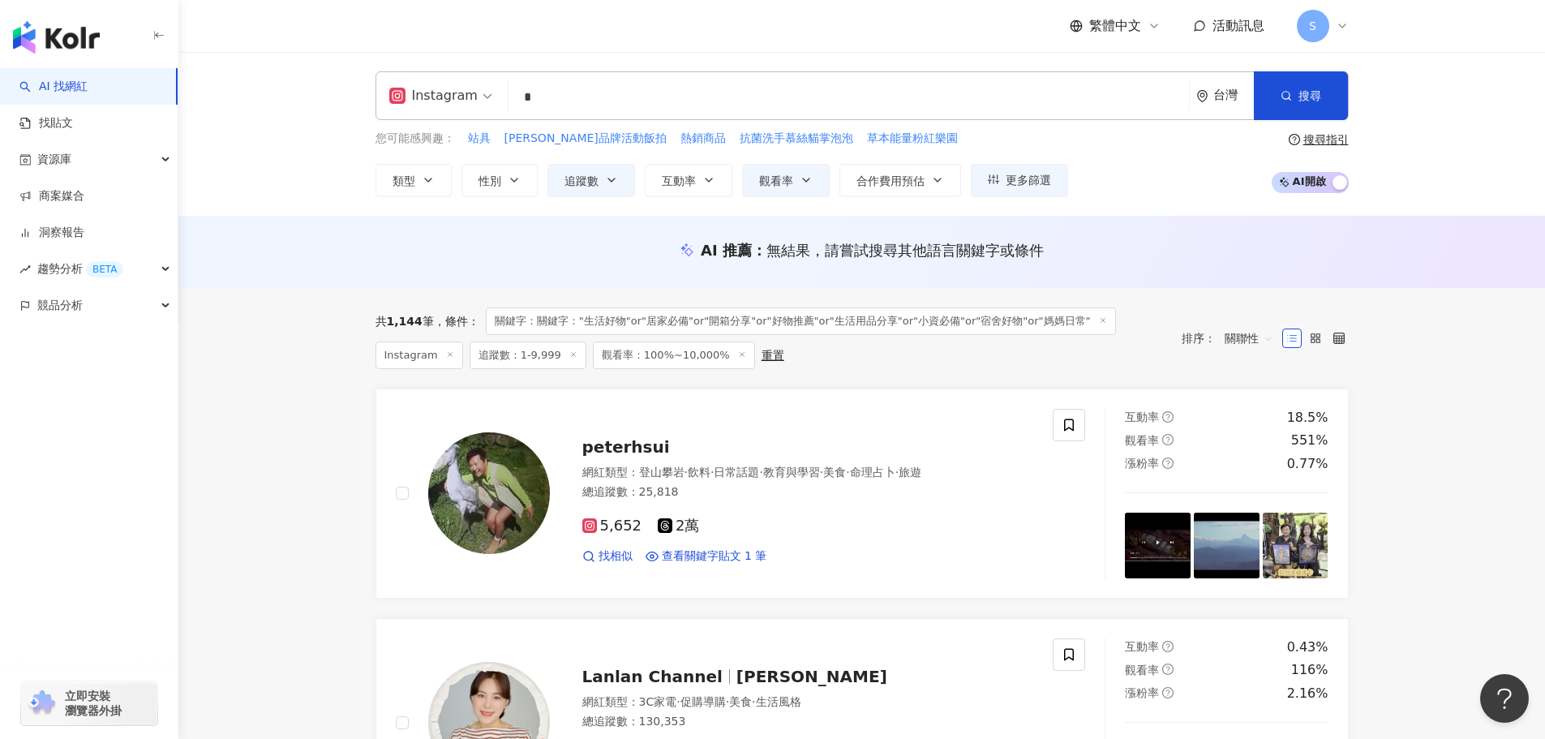
type input "*"
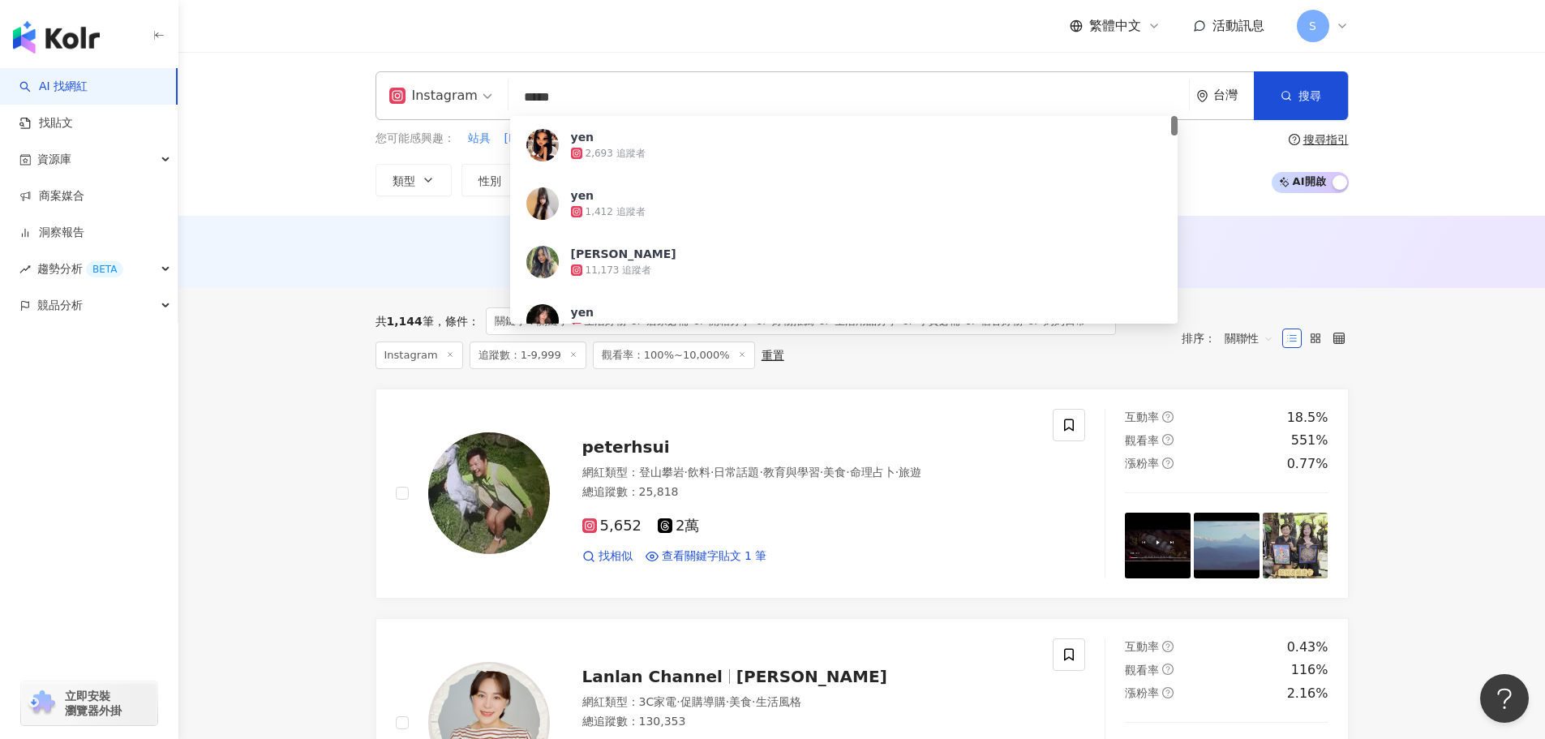
type input "******"
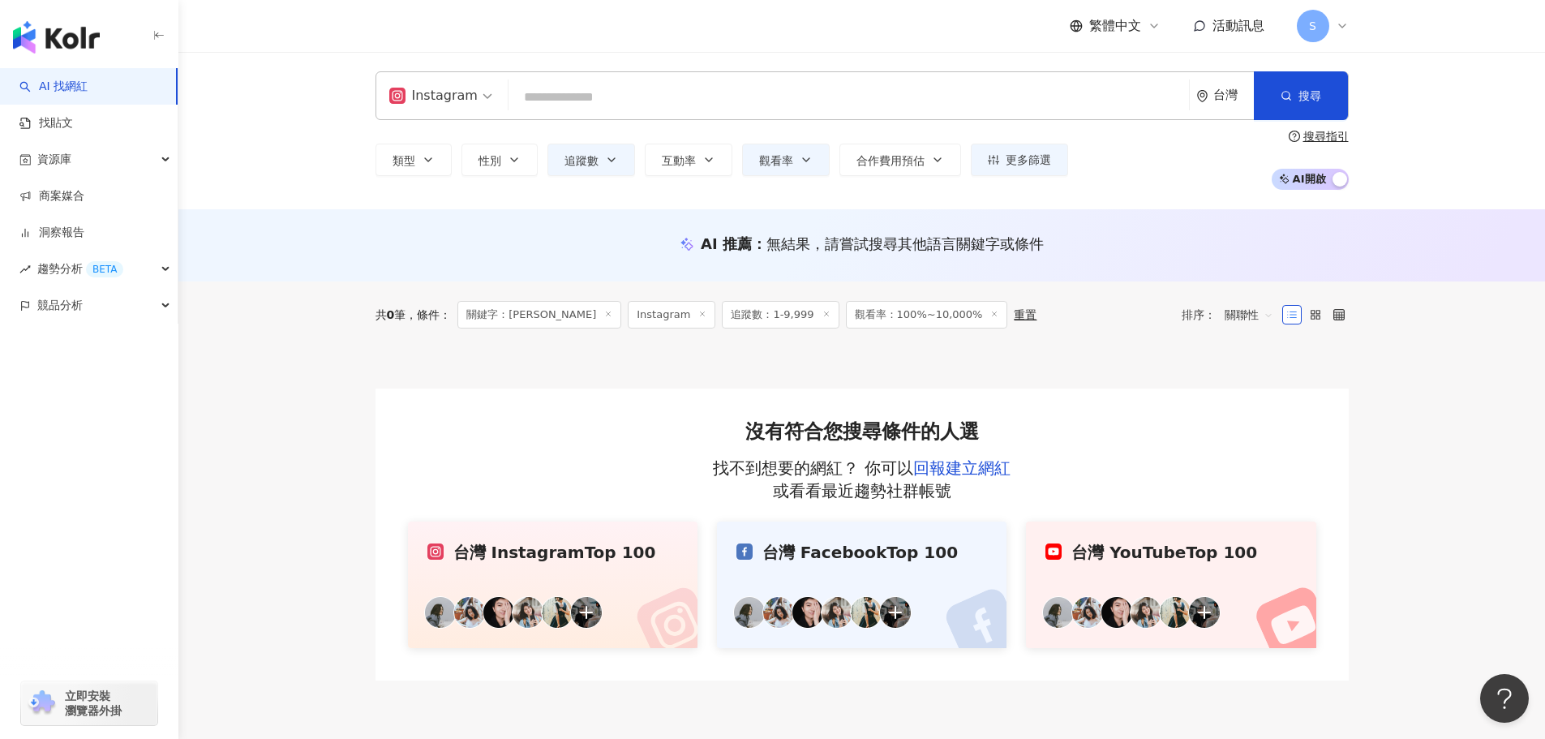
drag, startPoint x: 639, startPoint y: 94, endPoint x: 658, endPoint y: 114, distance: 27.6
click at [642, 98] on input "search" at bounding box center [848, 97] width 667 height 31
click at [1330, 102] on button "搜尋" at bounding box center [1300, 95] width 93 height 49
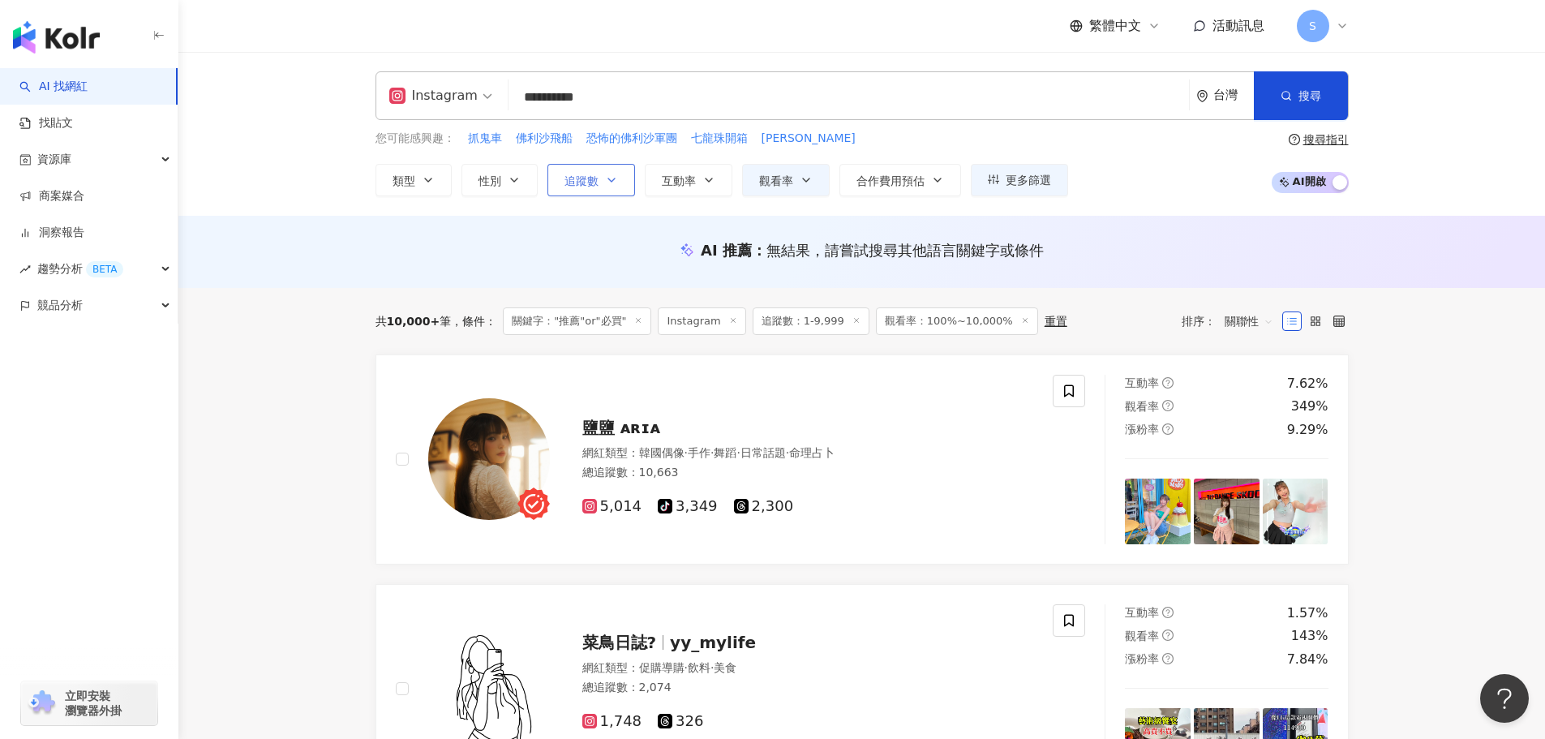
click at [607, 180] on icon "button" at bounding box center [611, 180] width 13 height 13
click at [700, 170] on button "互動率" at bounding box center [689, 180] width 88 height 32
click at [789, 178] on span "觀看率" at bounding box center [776, 180] width 34 height 13
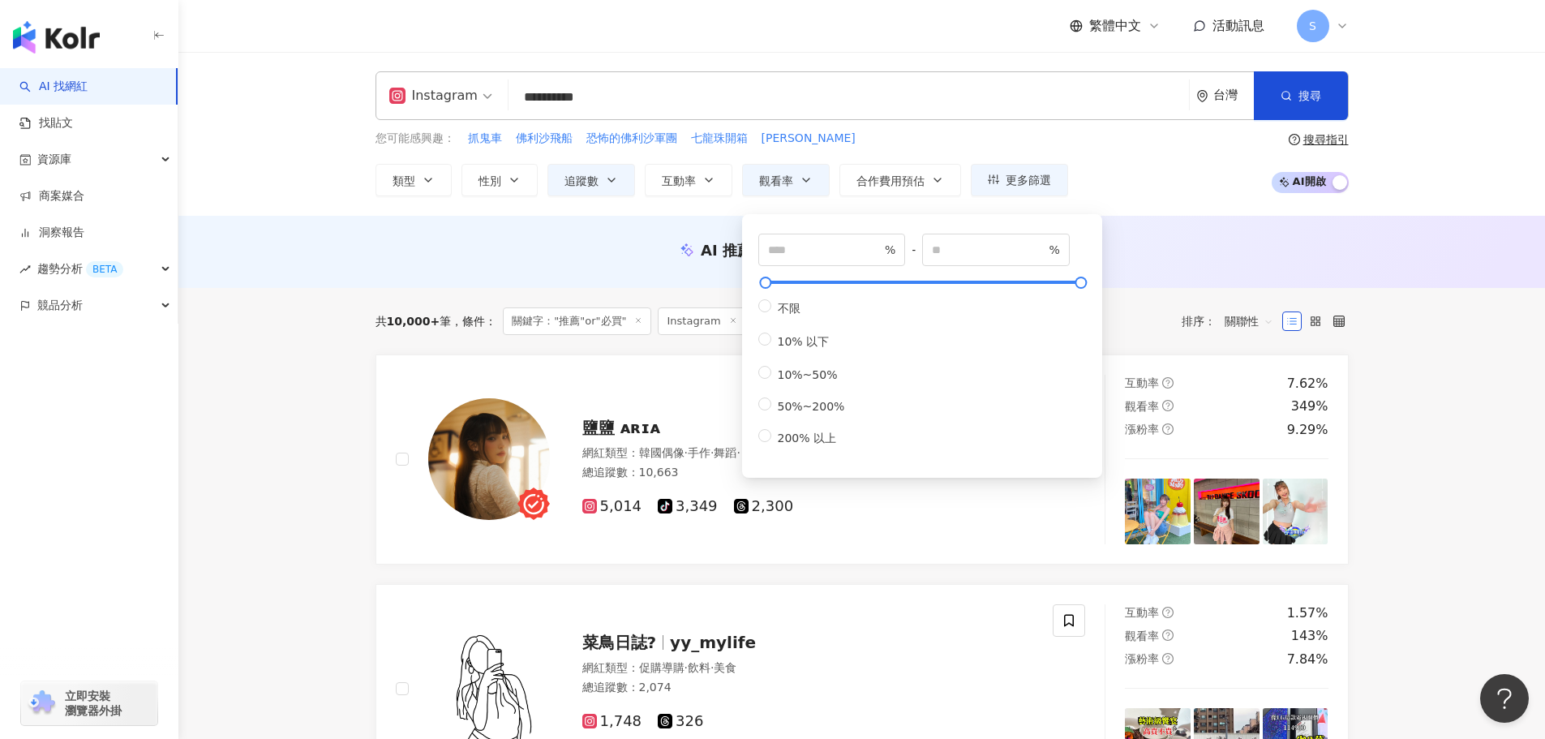
click at [605, 422] on span "鹽鹽 ᴀʀɪᴀ" at bounding box center [621, 427] width 79 height 19
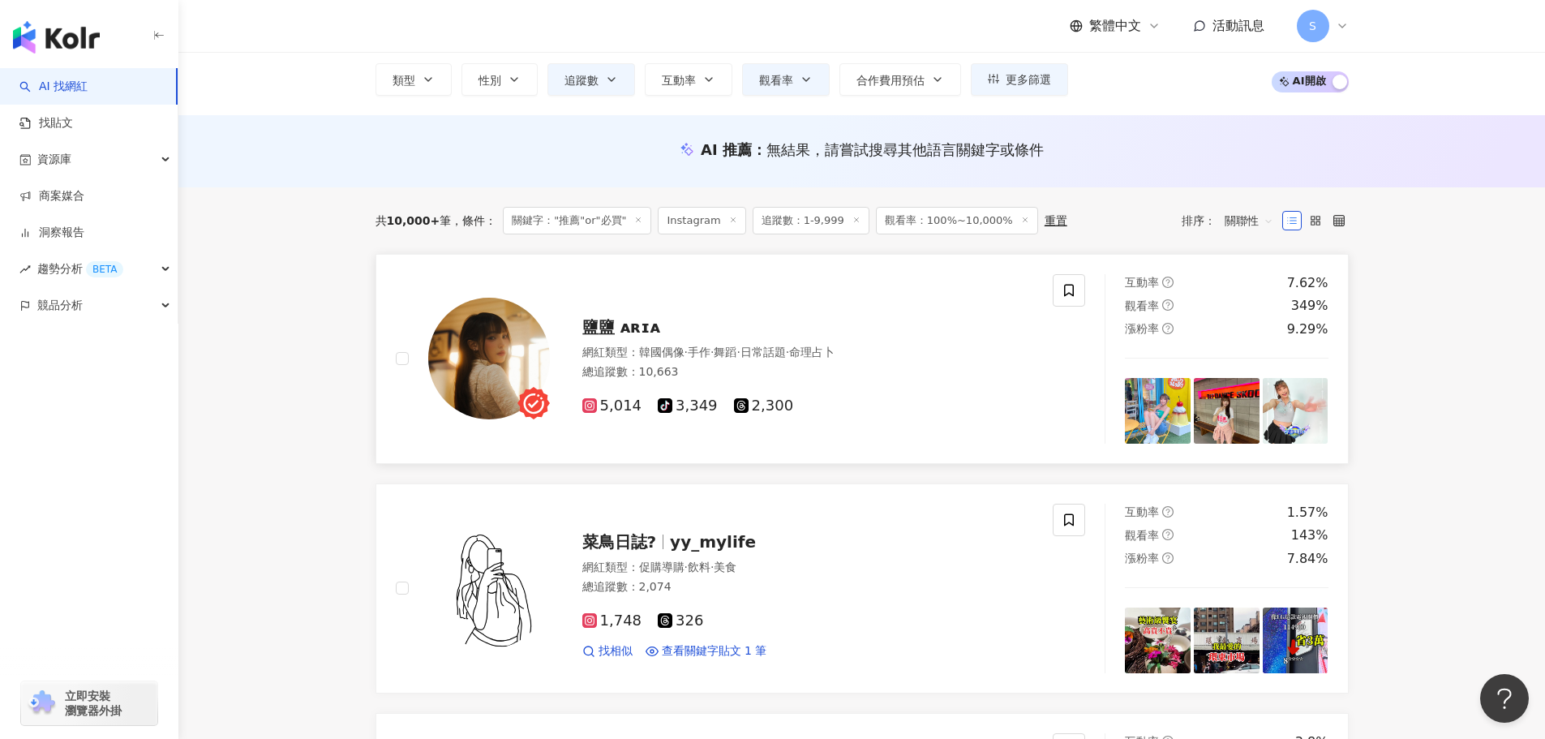
scroll to position [243, 0]
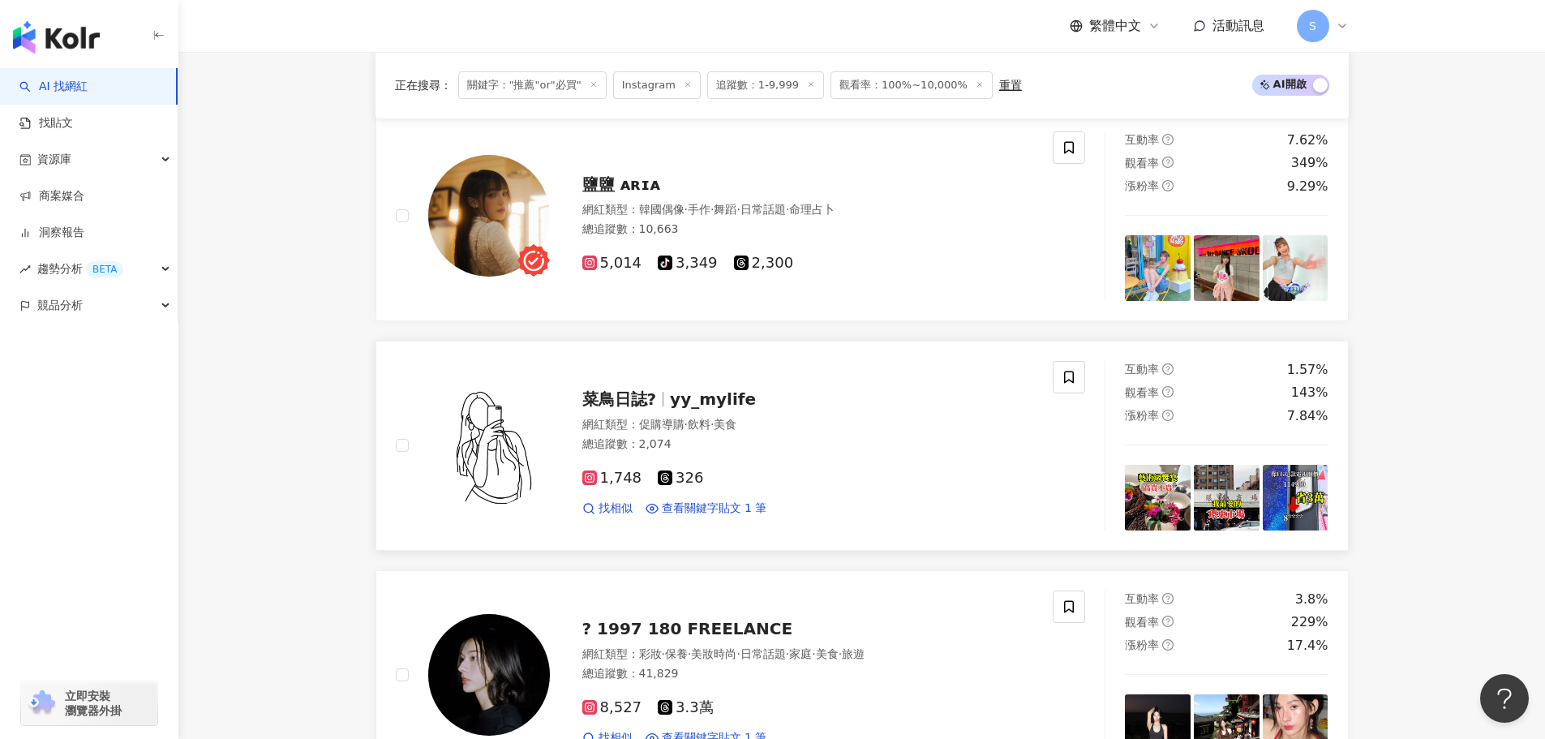
click at [708, 398] on span "yy_mylife" at bounding box center [713, 398] width 86 height 19
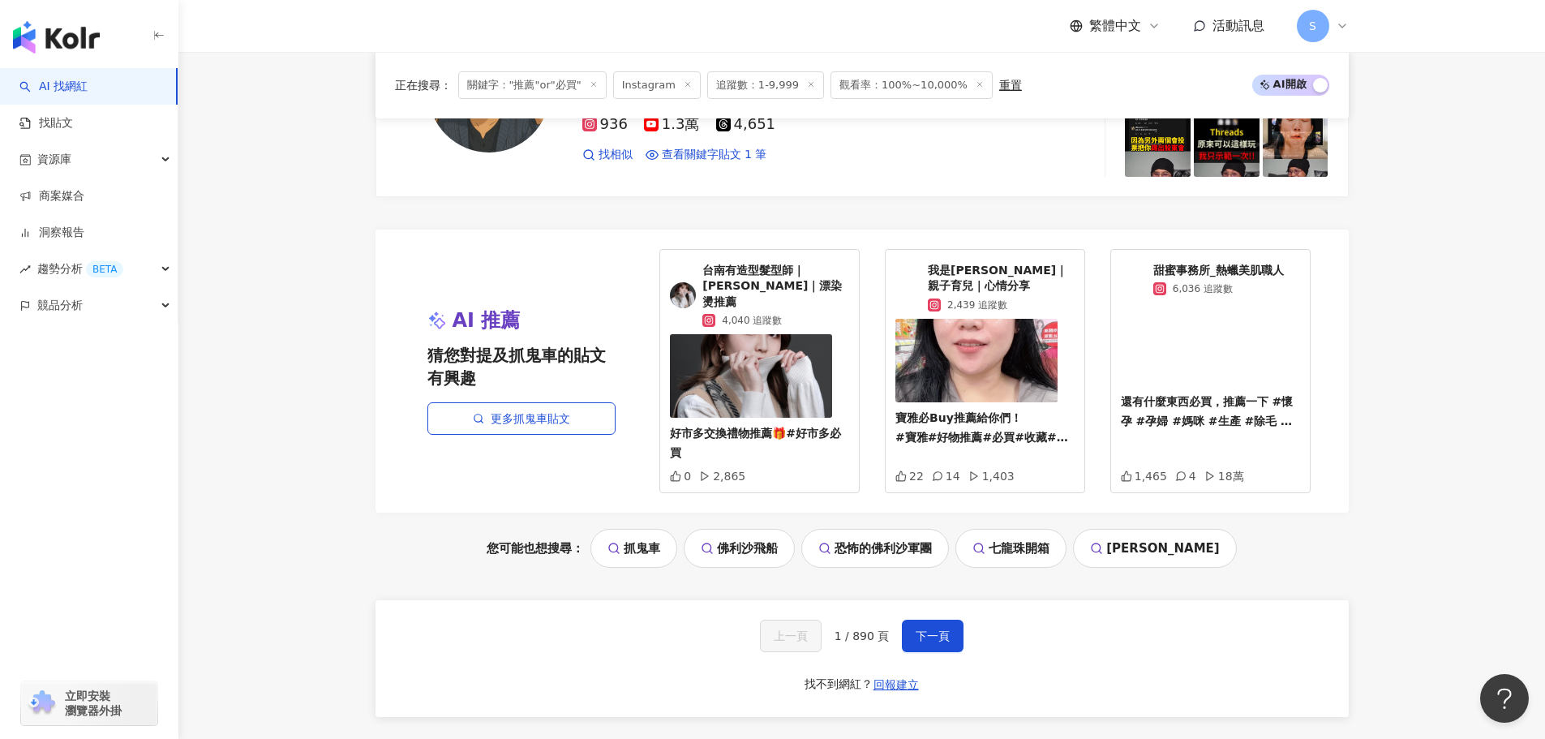
scroll to position [3001, 0]
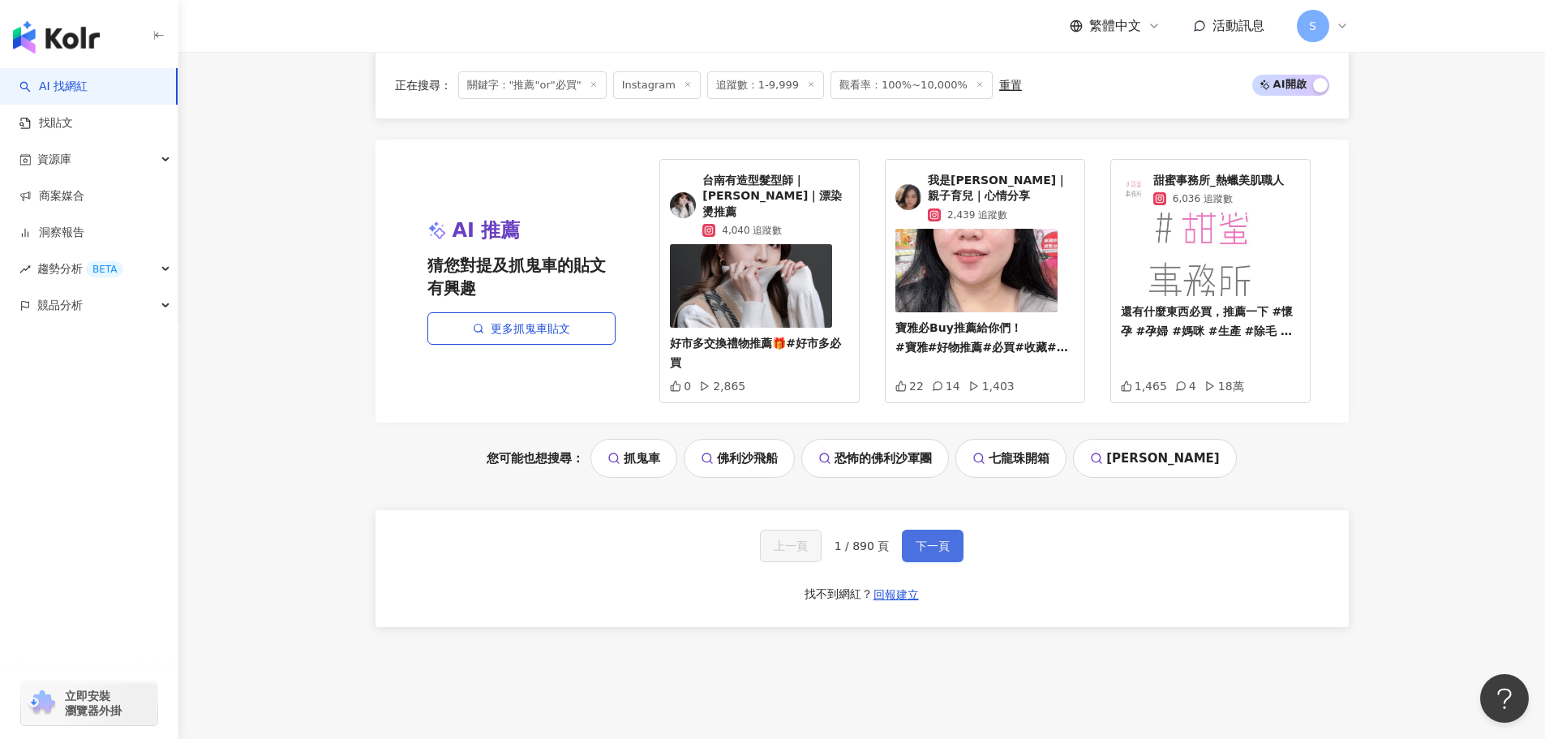
click at [928, 539] on span "下一頁" at bounding box center [933, 545] width 34 height 13
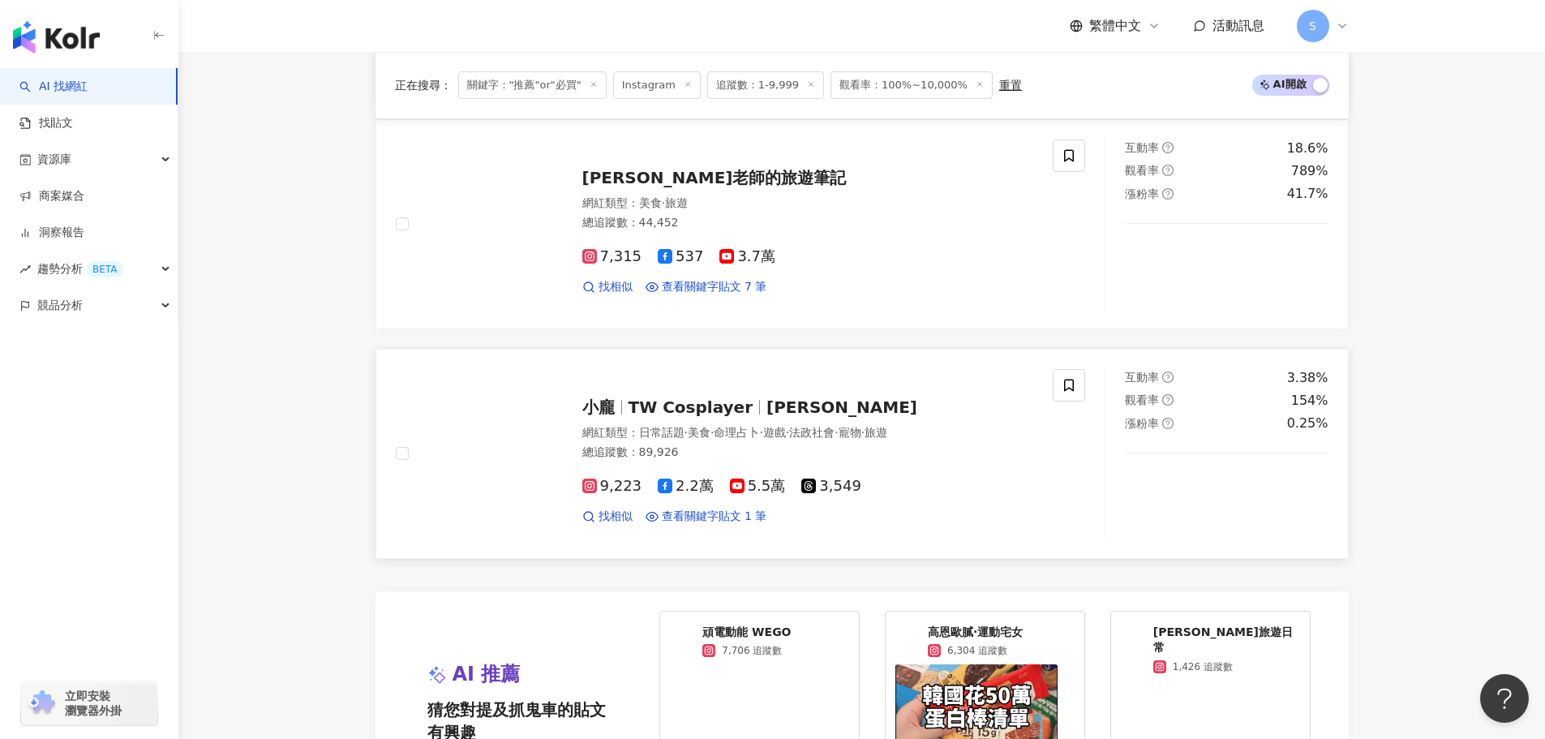
scroll to position [2573, 0]
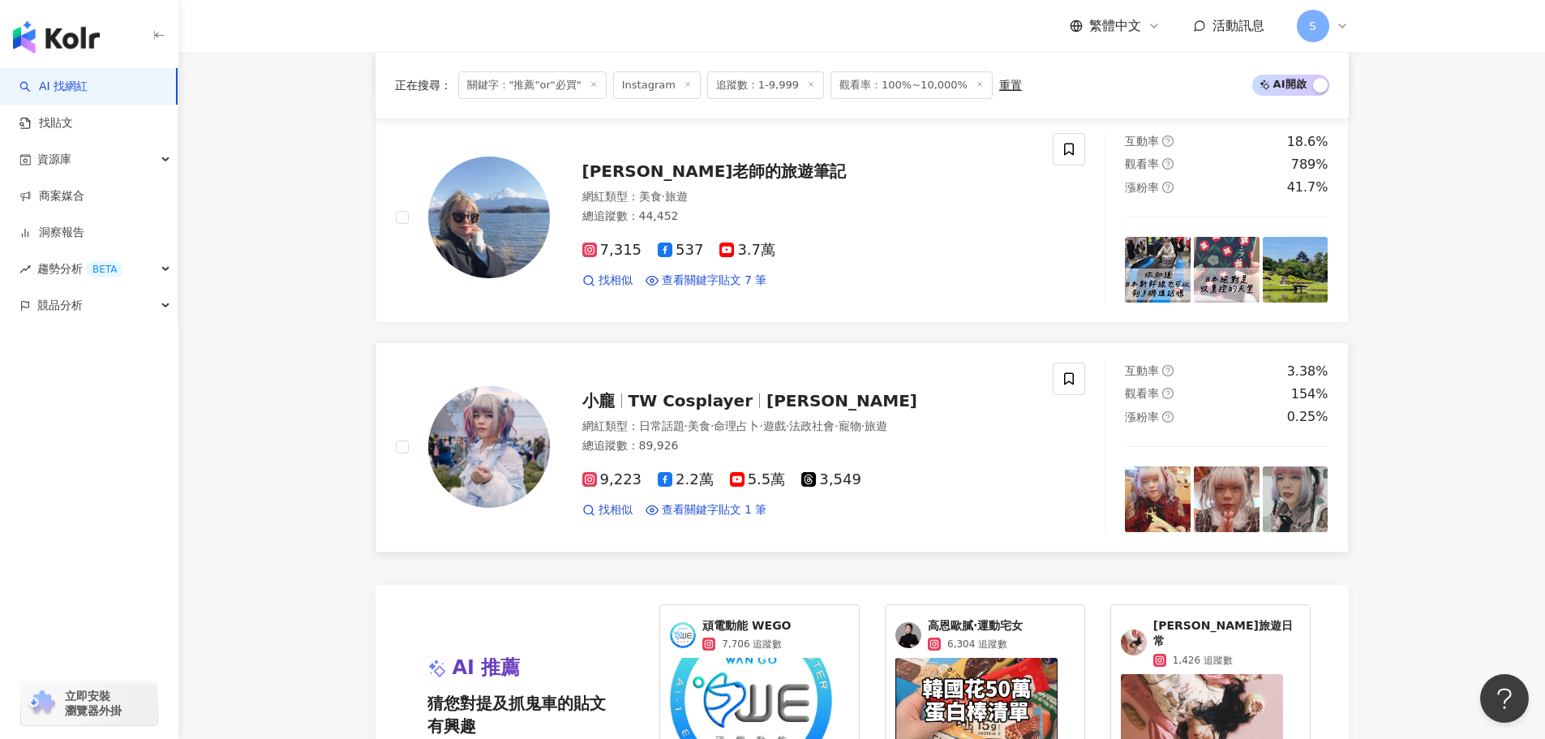
click at [698, 391] on span "TW Cosplayer" at bounding box center [691, 400] width 125 height 19
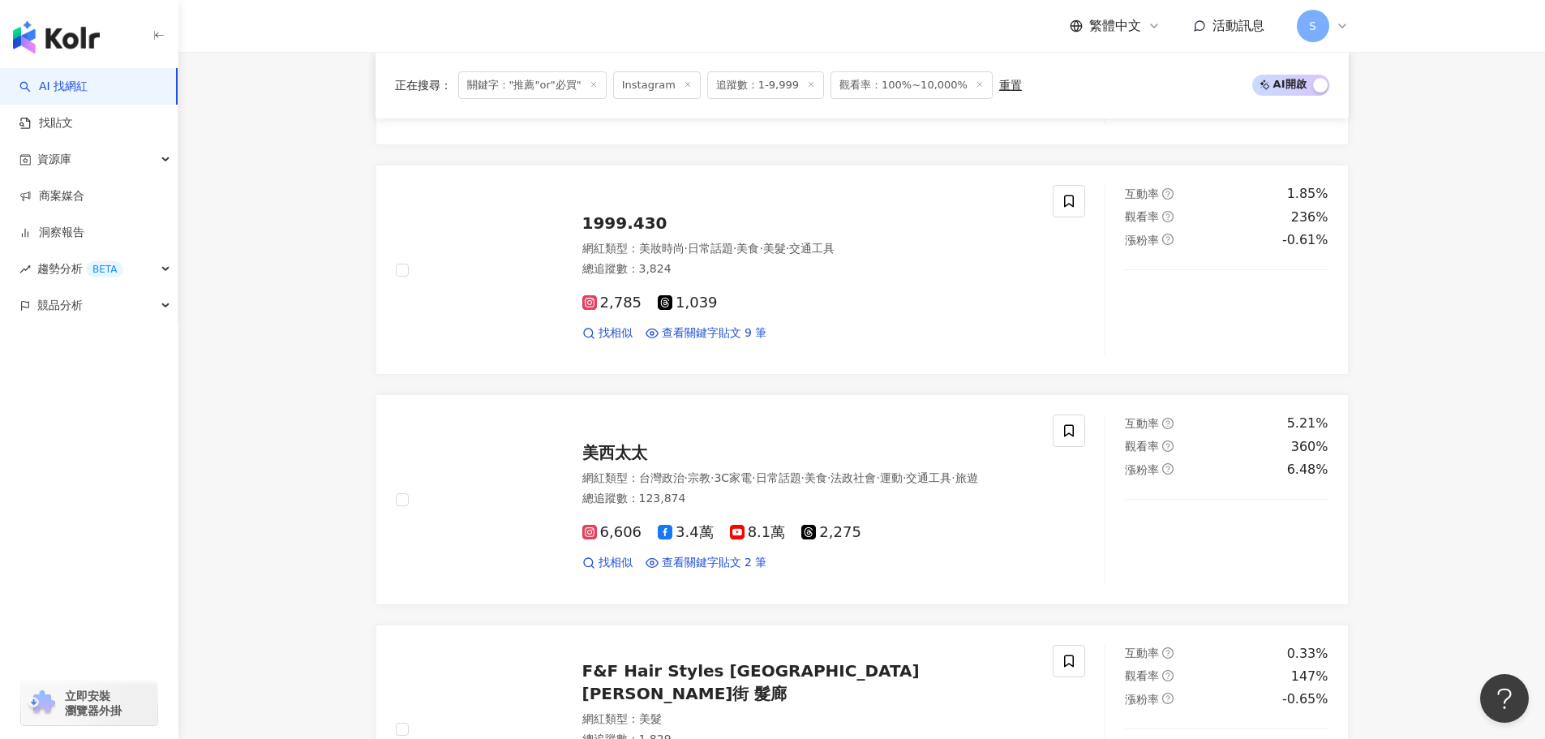
scroll to position [1600, 0]
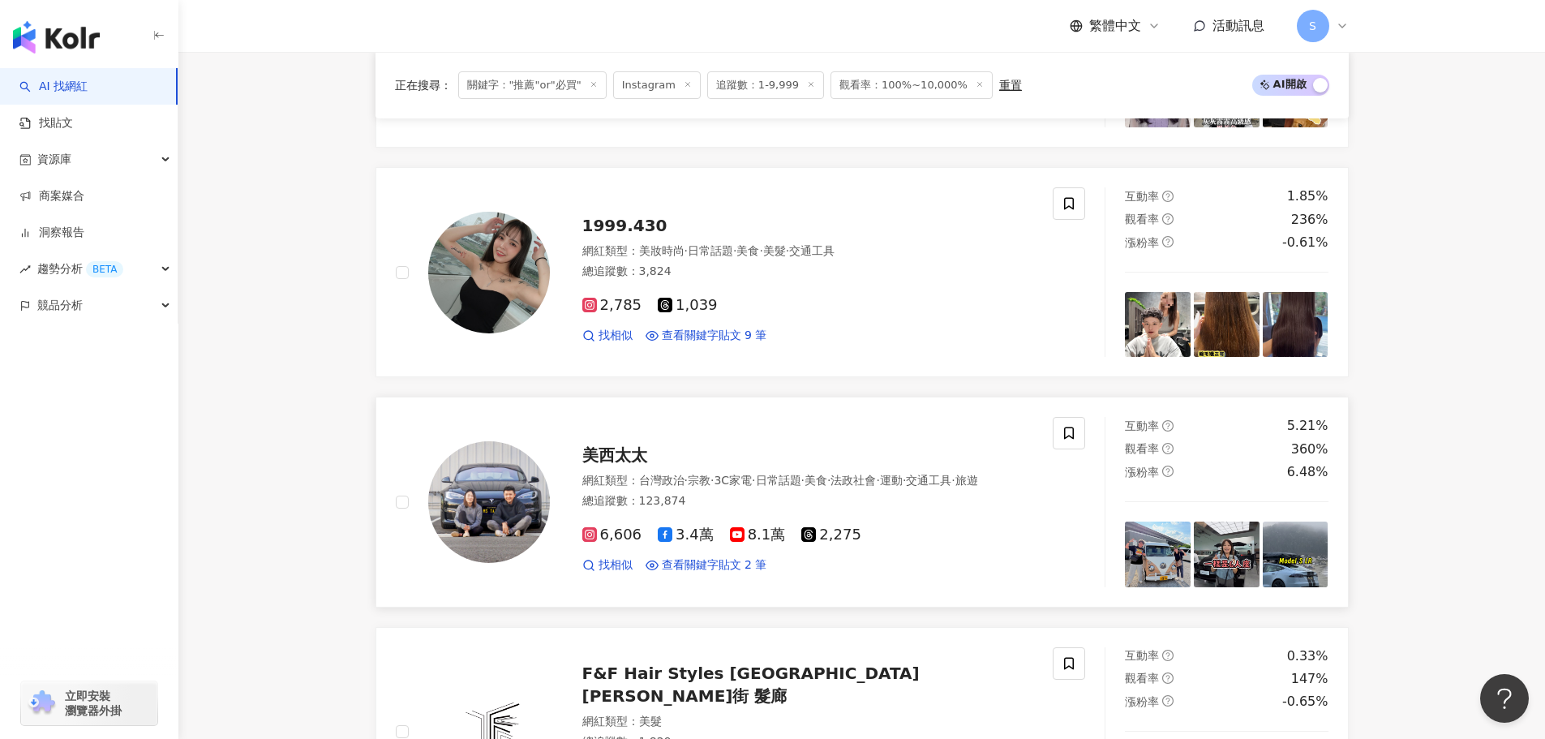
click at [606, 445] on span "美西太太" at bounding box center [614, 454] width 65 height 19
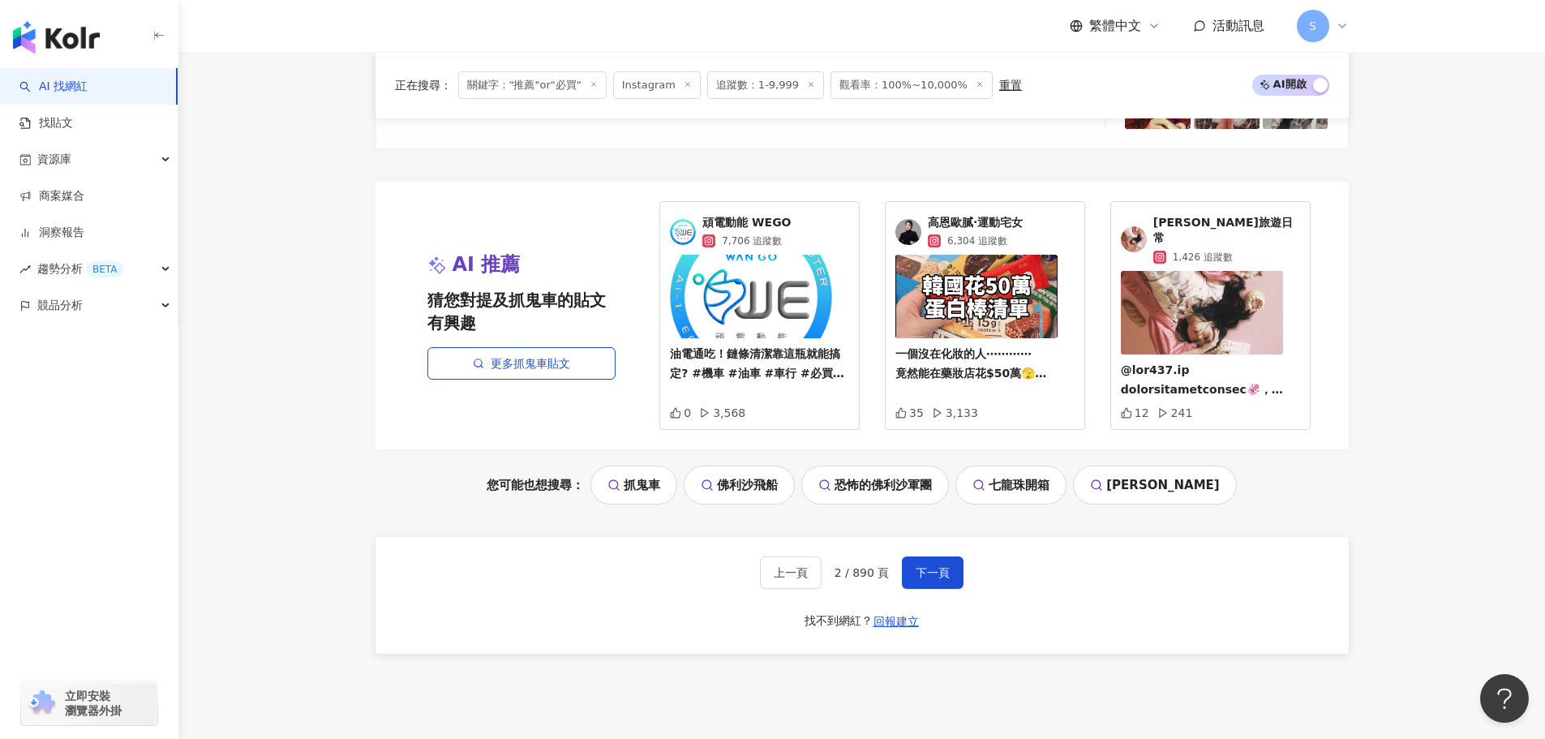
scroll to position [2979, 0]
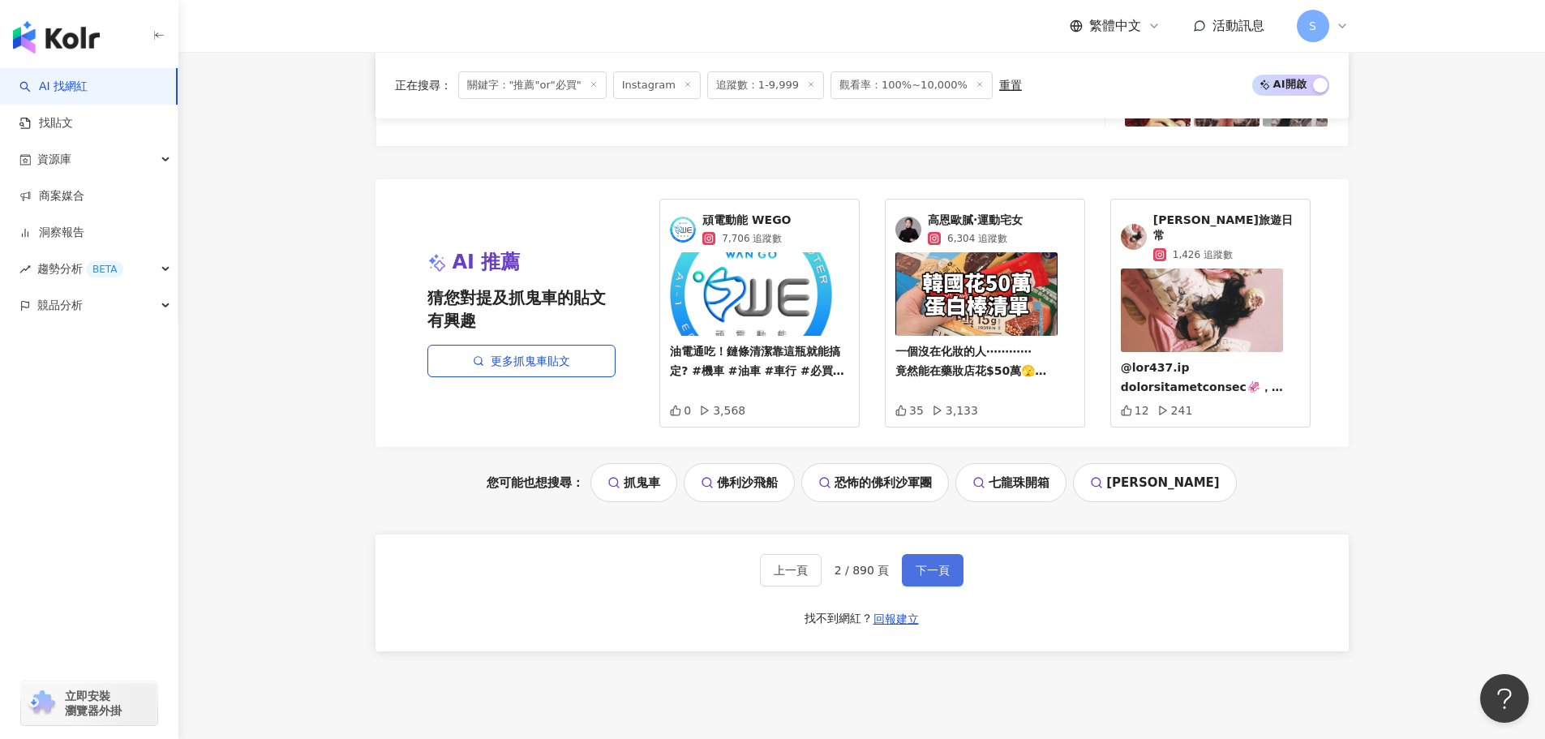
click at [924, 554] on button "下一頁" at bounding box center [933, 570] width 62 height 32
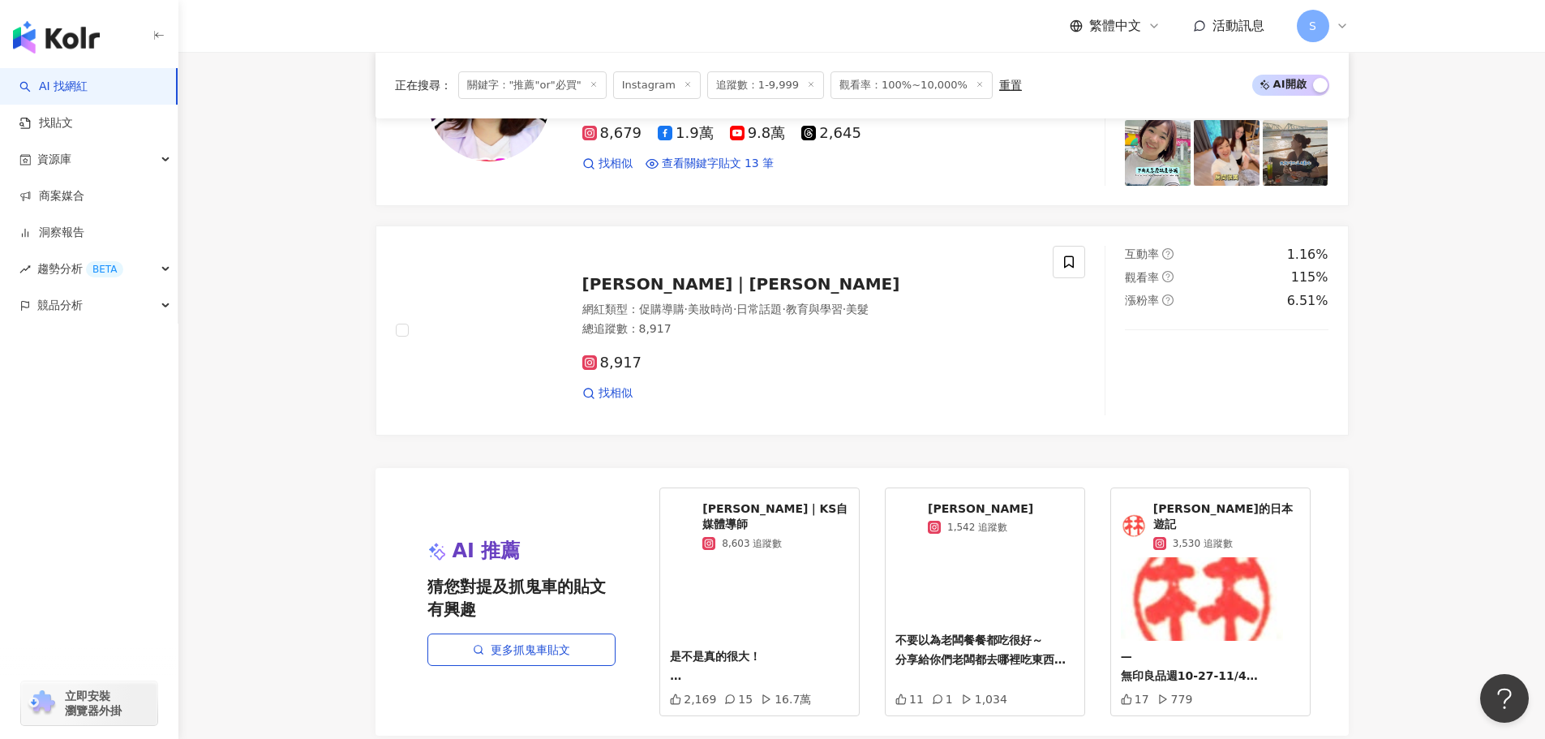
scroll to position [2445, 0]
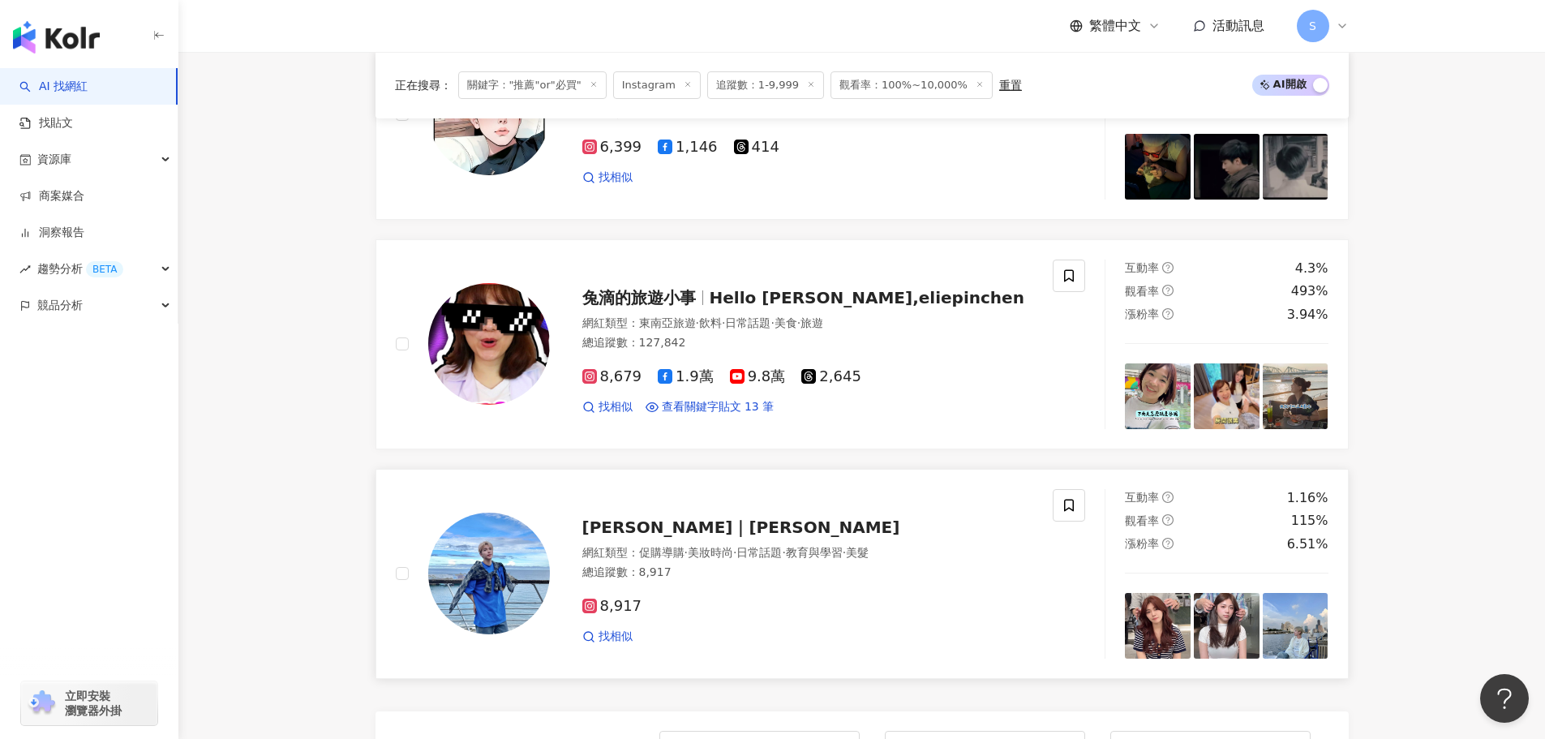
click at [665, 520] on span "尤卡UCA｜Terry 泰瑞" at bounding box center [741, 526] width 318 height 19
click at [786, 293] on span "Hello Elie,Elie,eliepinchen" at bounding box center [867, 297] width 315 height 19
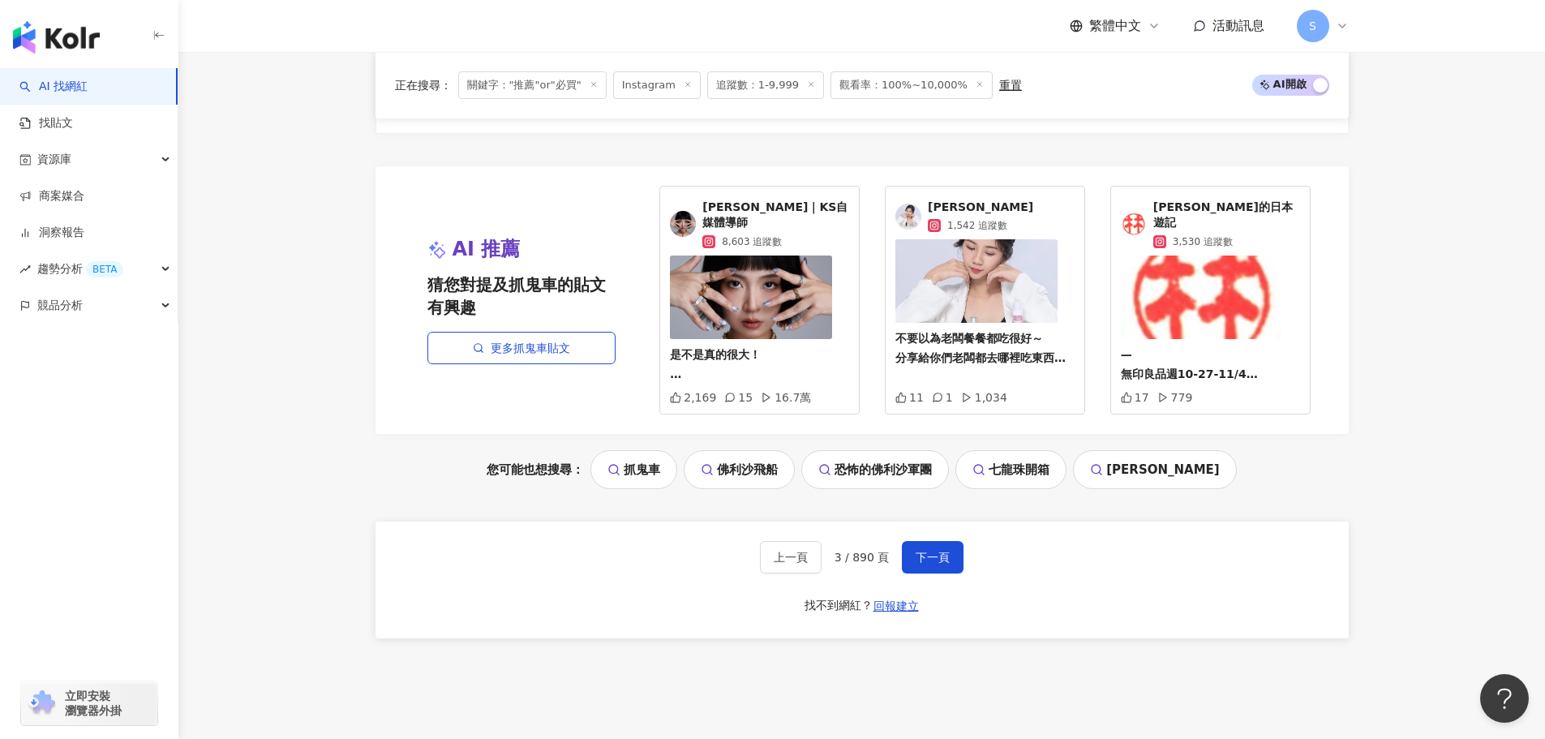
scroll to position [3013, 0]
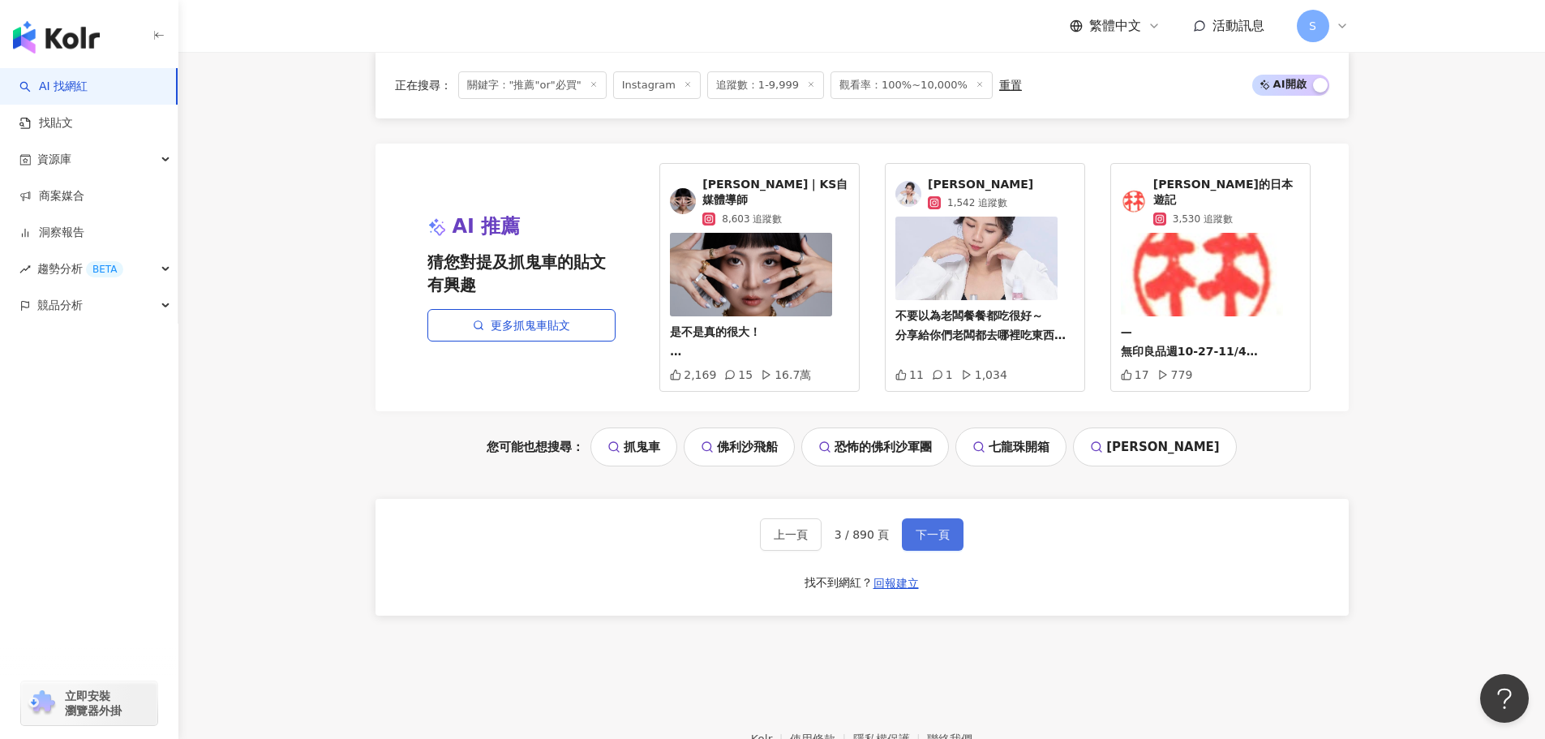
click at [920, 528] on span "下一頁" at bounding box center [933, 534] width 34 height 13
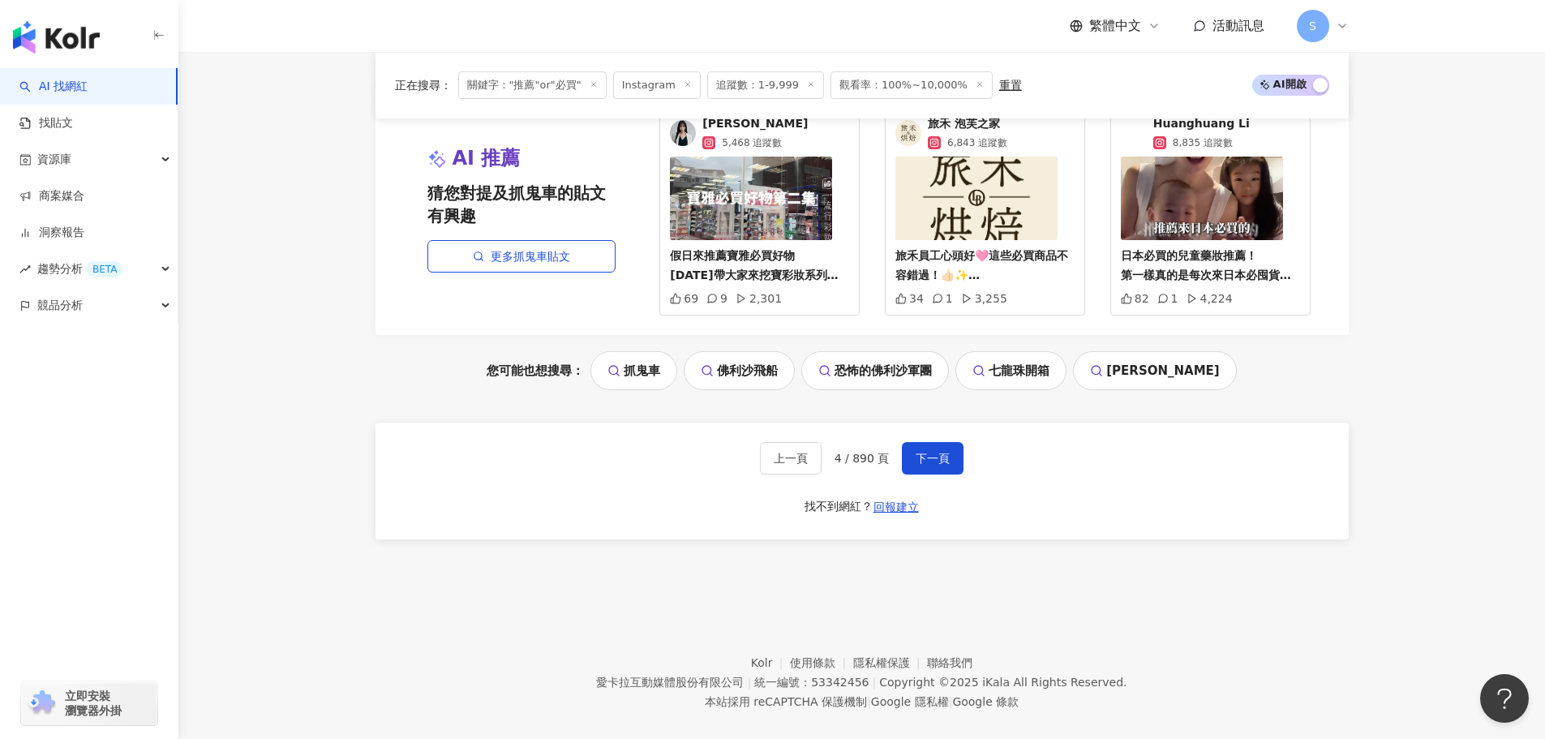
scroll to position [3060, 0]
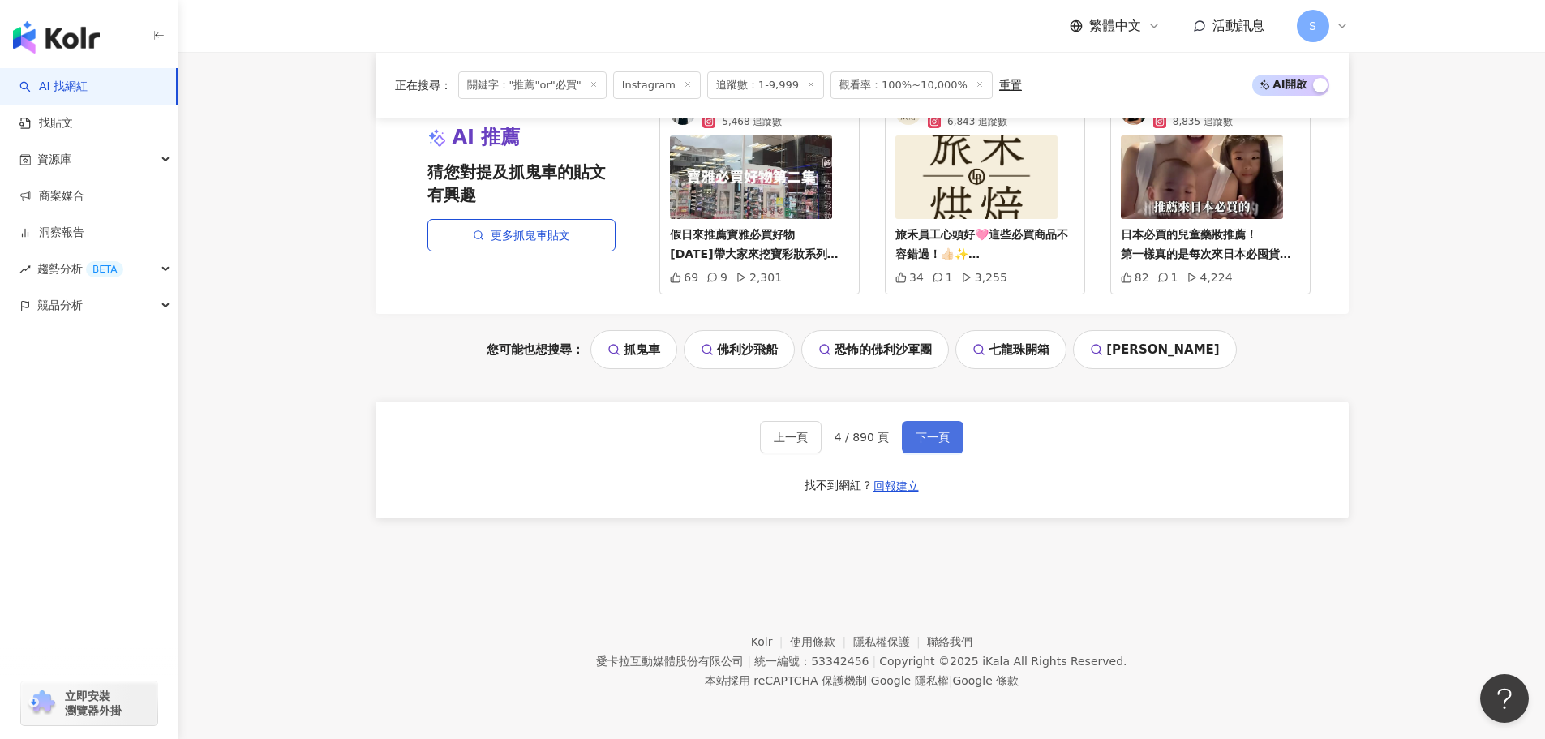
click at [926, 431] on span "下一頁" at bounding box center [933, 437] width 34 height 13
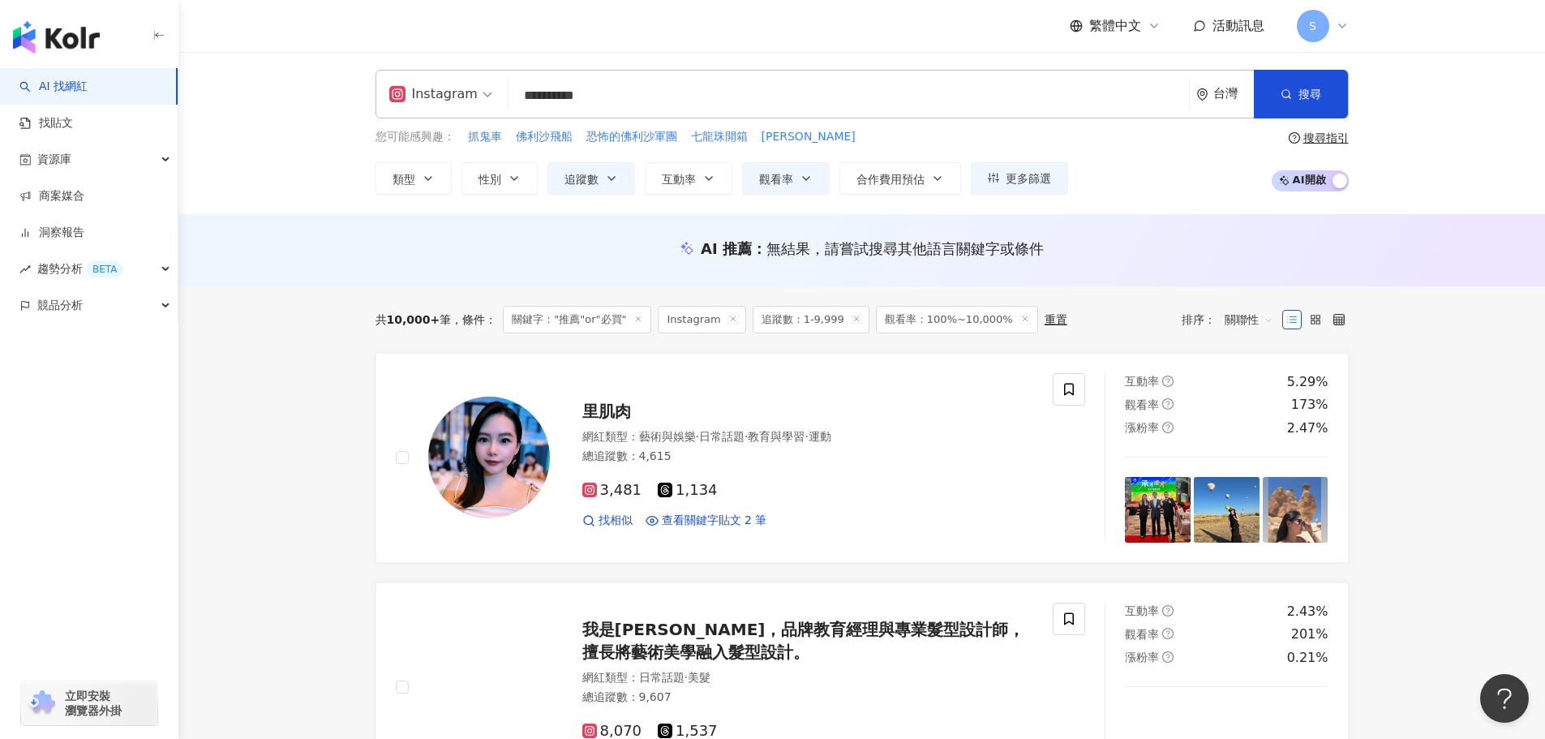
scroll to position [0, 0]
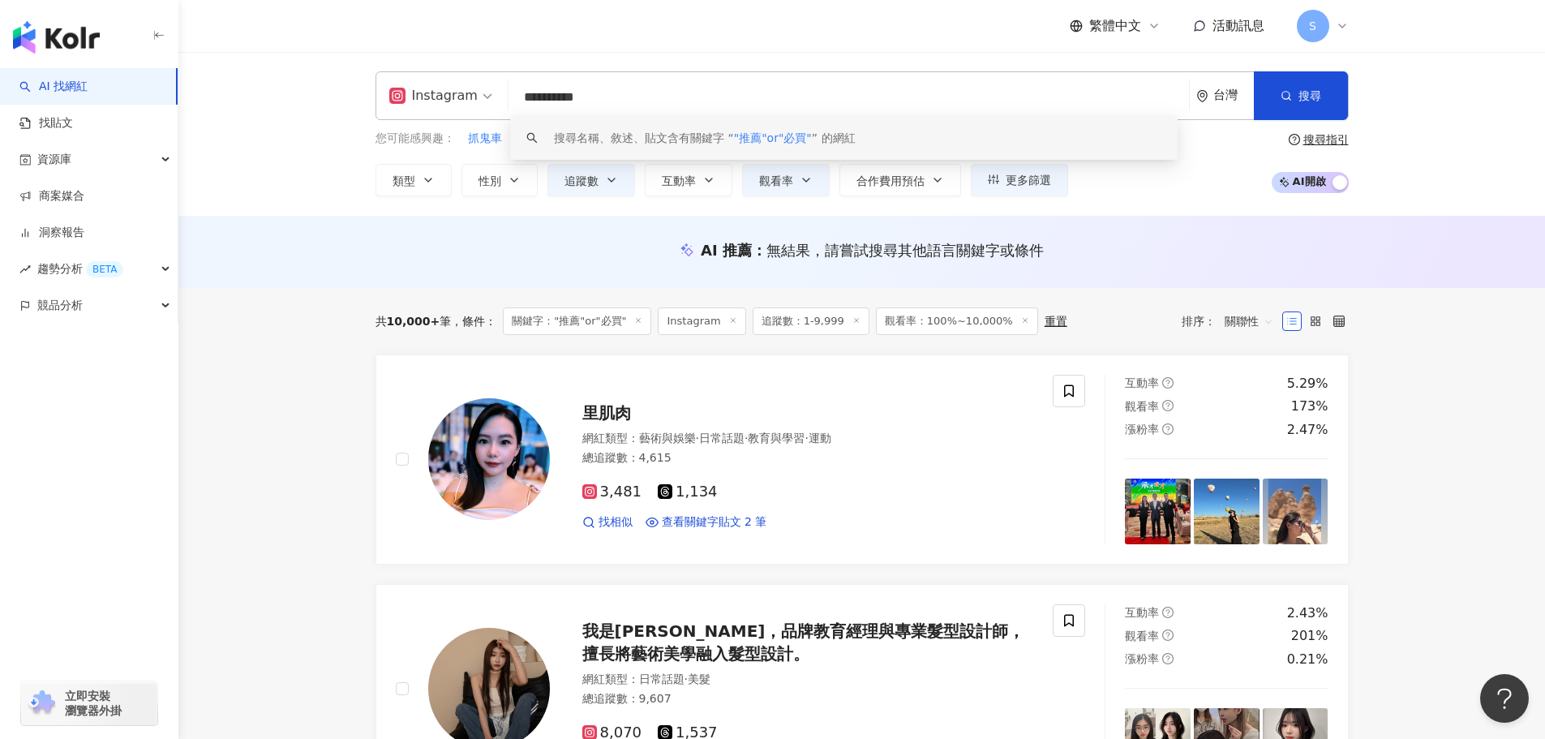
drag, startPoint x: 756, startPoint y: 98, endPoint x: 480, endPoint y: 97, distance: 275.7
click at [480, 97] on div "**********" at bounding box center [861, 95] width 973 height 49
paste input "***"
click at [551, 97] on input "**********" at bounding box center [848, 97] width 667 height 31
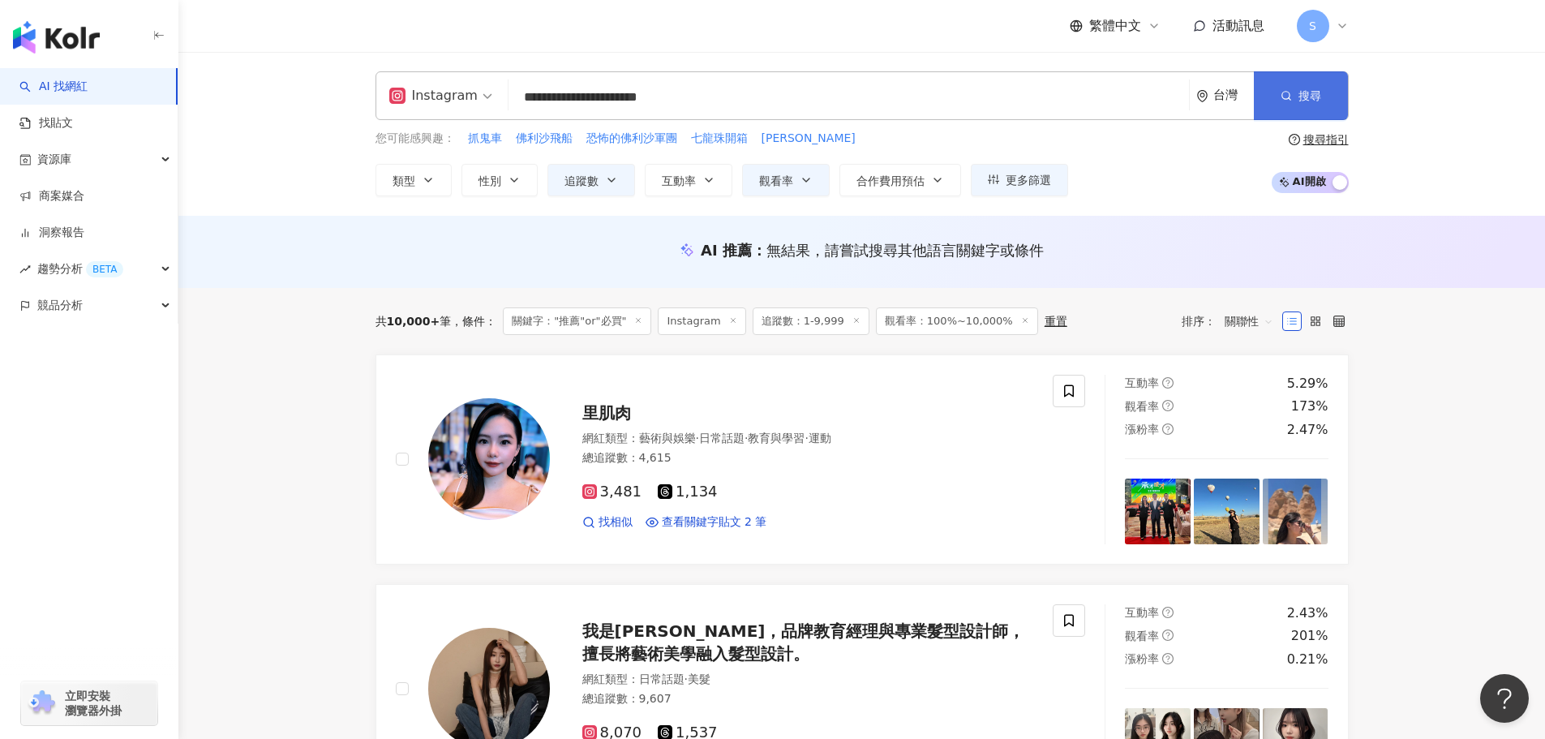
click at [1256, 92] on button "搜尋" at bounding box center [1300, 95] width 93 height 49
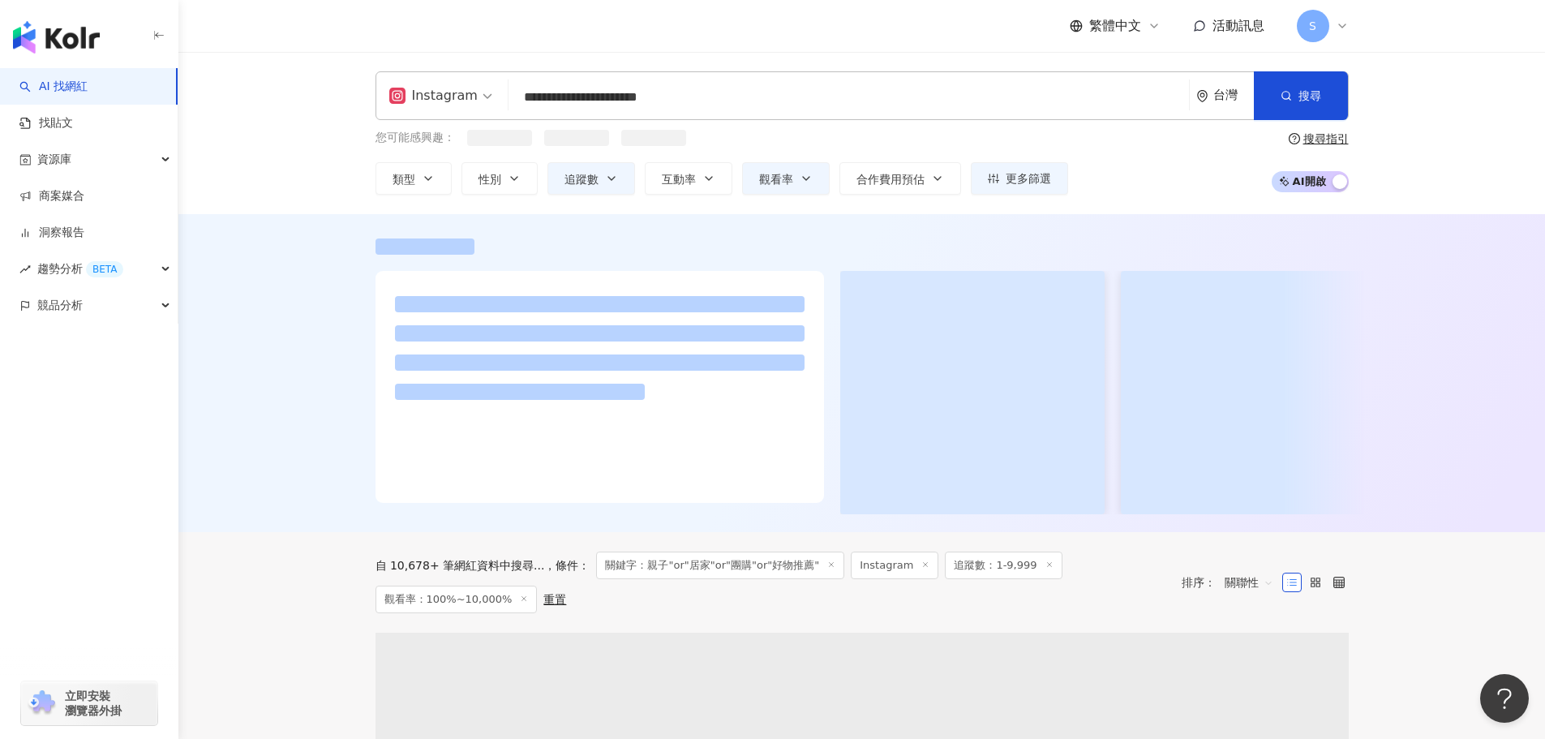
click at [1332, 135] on div "搜尋指引" at bounding box center [1325, 138] width 45 height 13
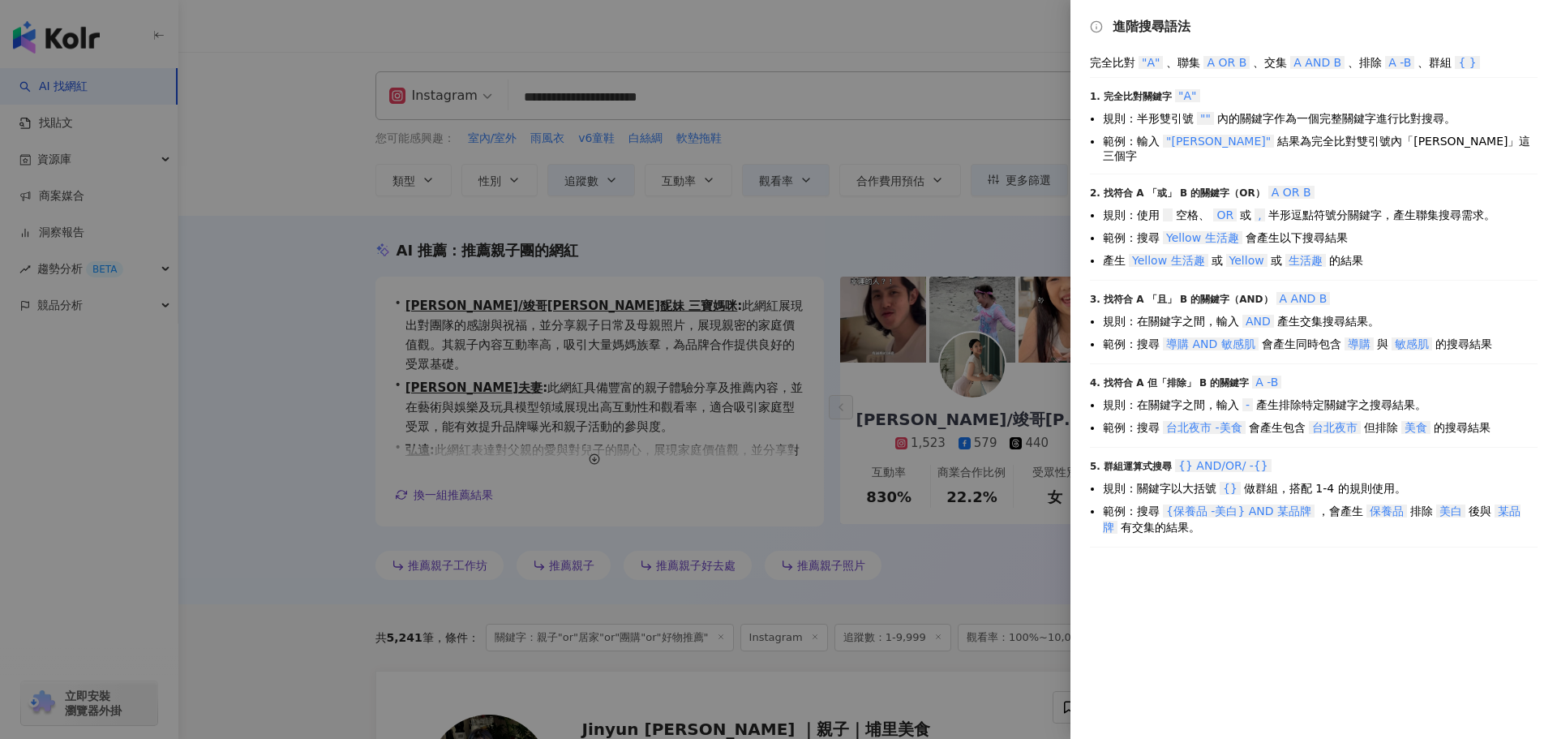
click at [1044, 42] on div at bounding box center [778, 369] width 1557 height 739
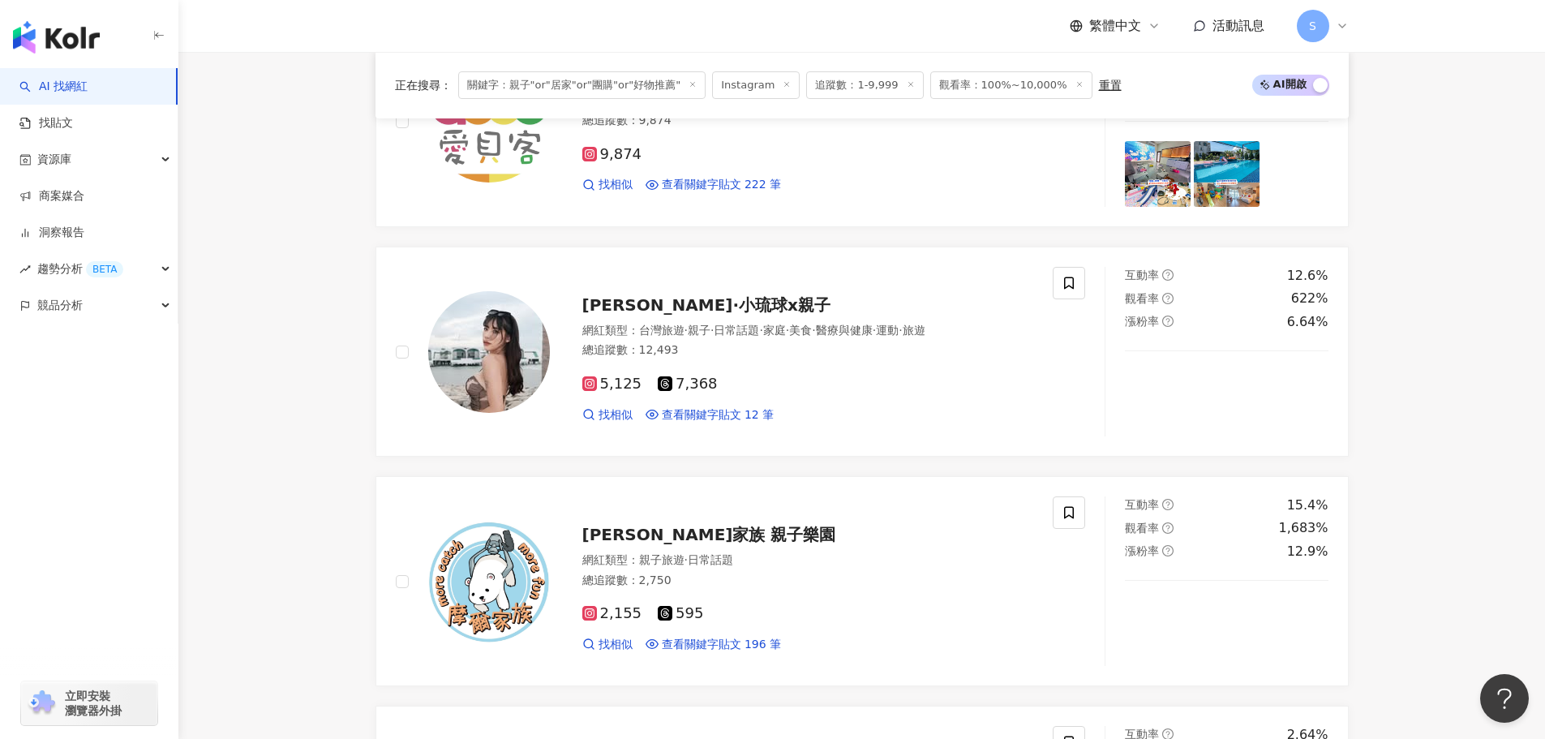
scroll to position [892, 0]
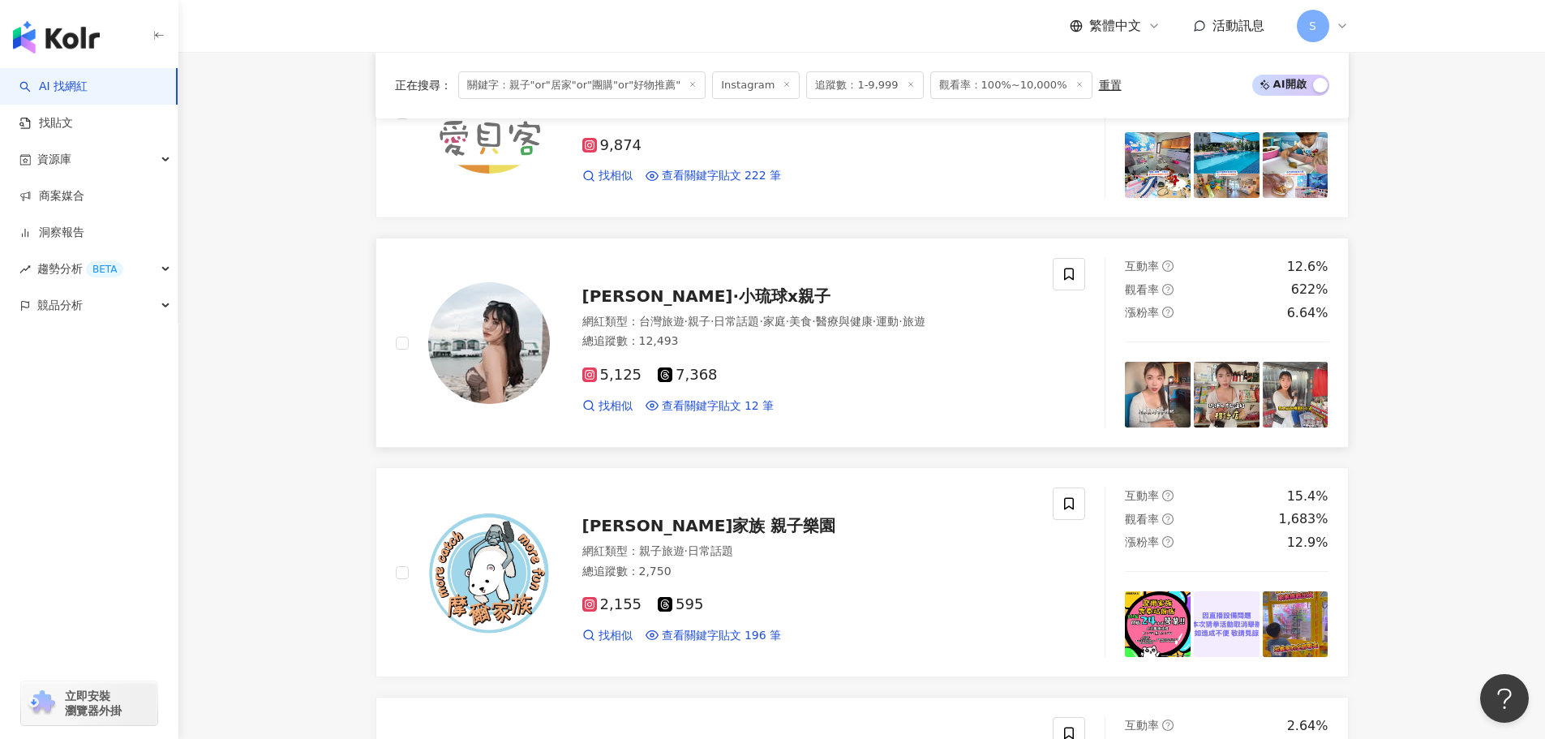
click at [691, 290] on span "阿珍·小琉球x親子" at bounding box center [706, 295] width 248 height 19
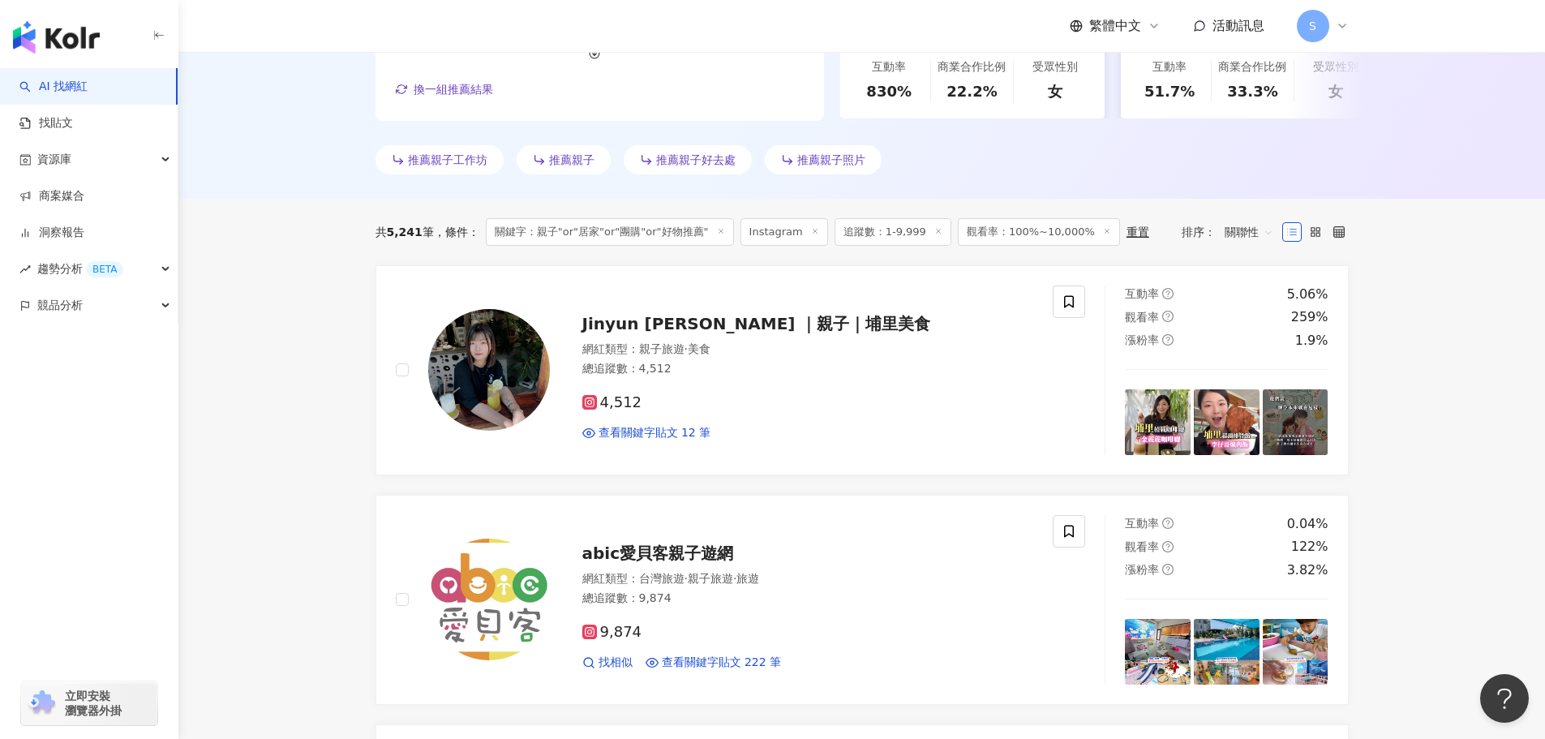
scroll to position [0, 0]
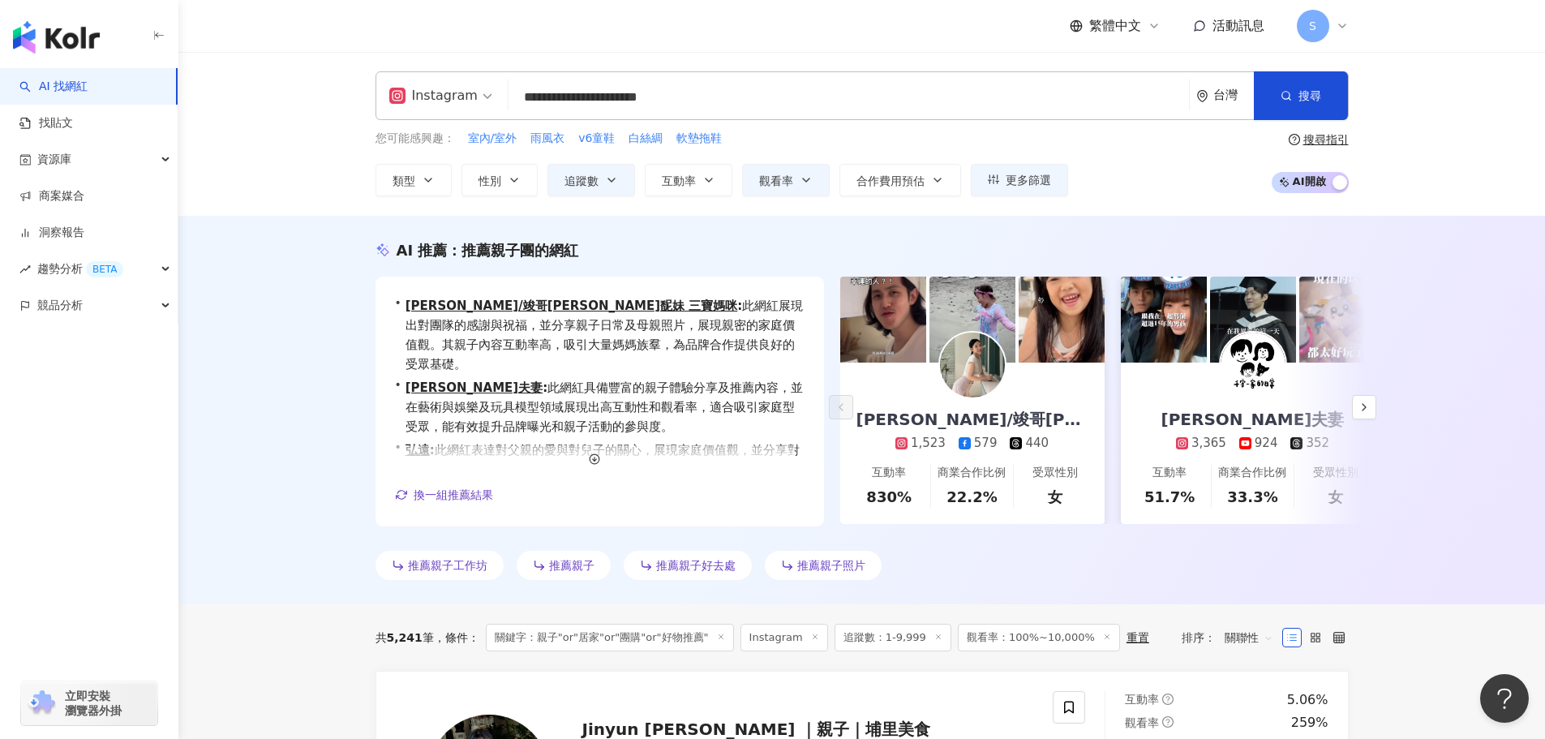
click at [549, 96] on input "**********" at bounding box center [848, 97] width 667 height 31
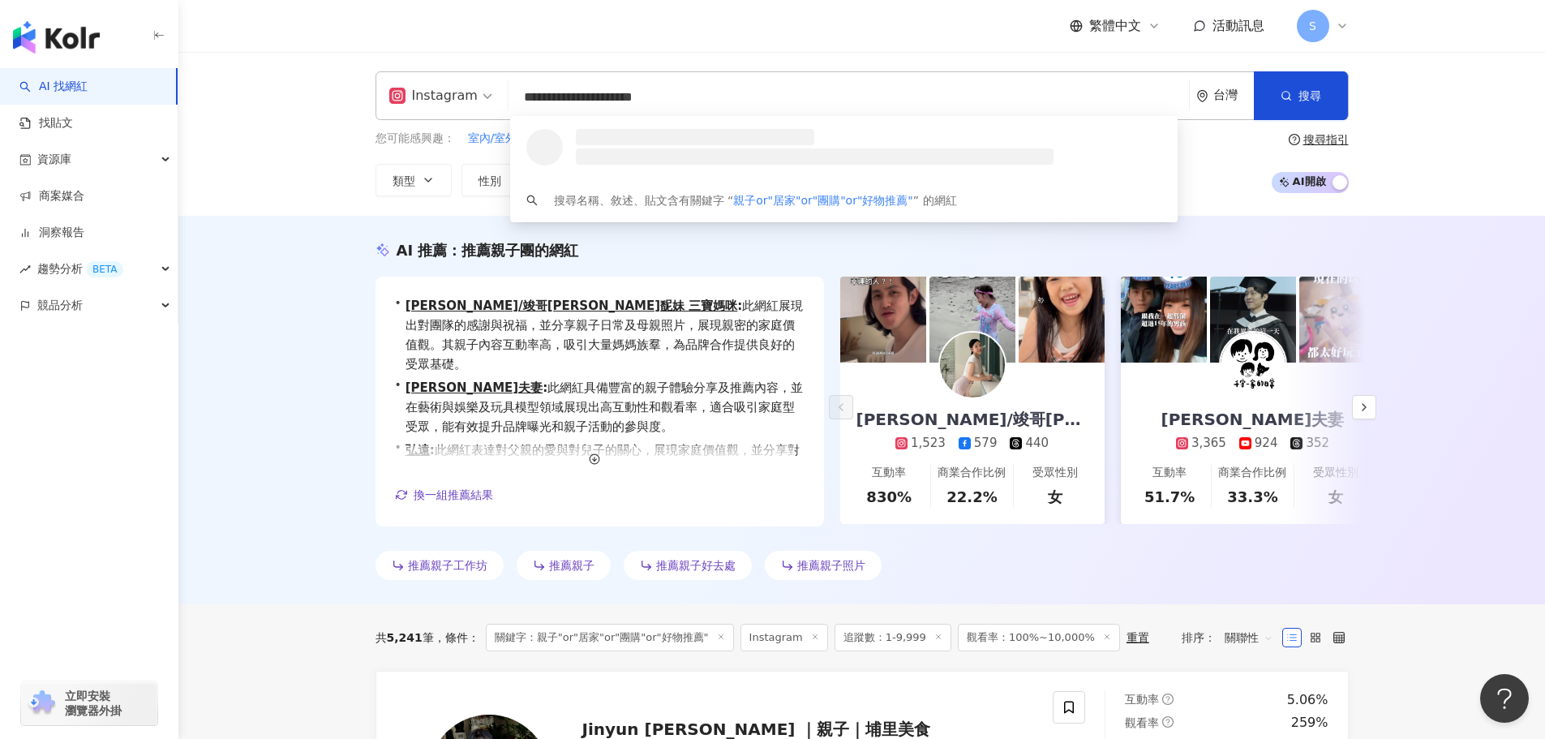
click at [565, 95] on input "**********" at bounding box center [848, 97] width 667 height 31
click at [588, 97] on input "**********" at bounding box center [848, 97] width 667 height 31
drag, startPoint x: 596, startPoint y: 95, endPoint x: 604, endPoint y: 97, distance: 8.5
click at [599, 95] on input "**********" at bounding box center [848, 97] width 667 height 31
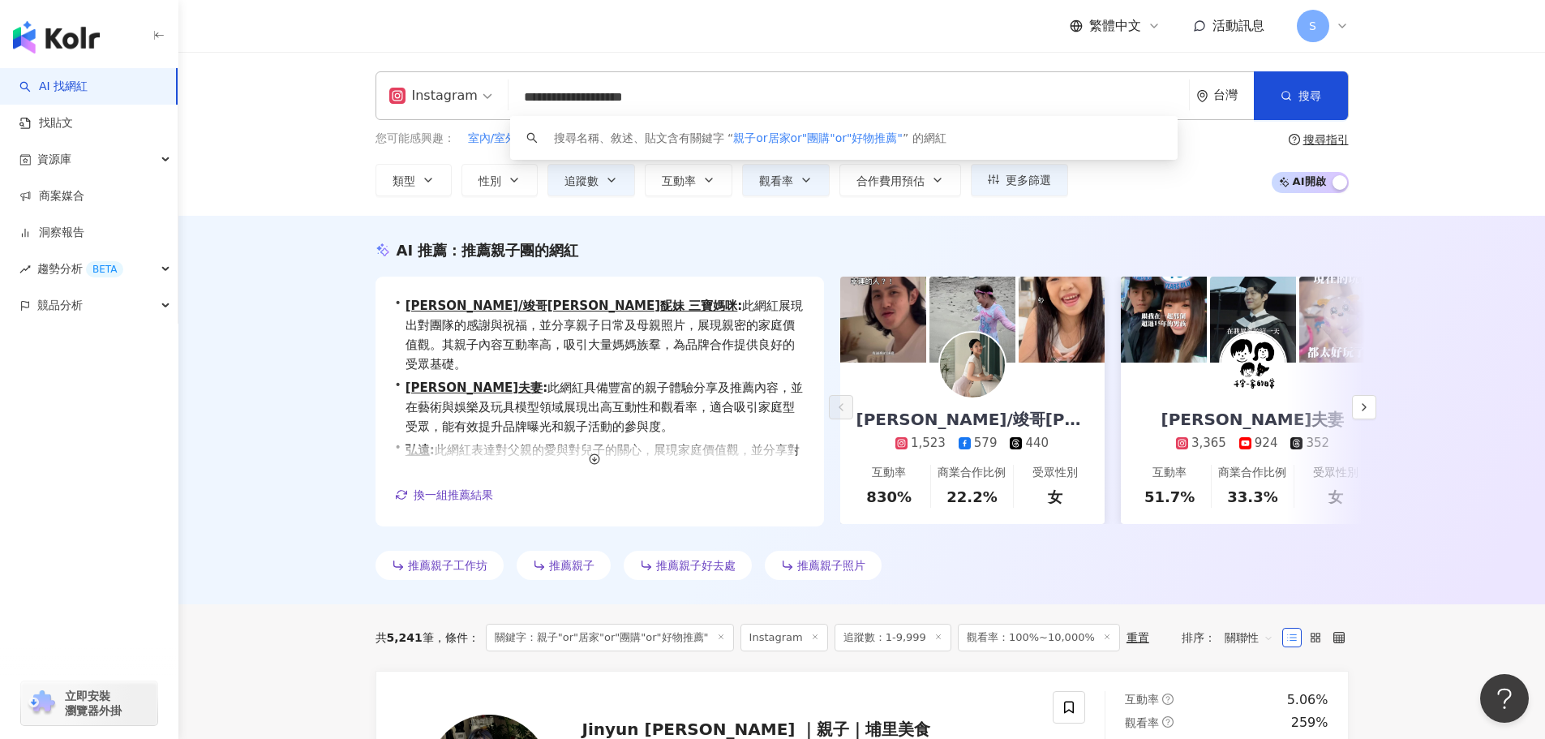
click at [603, 97] on input "**********" at bounding box center [848, 97] width 667 height 31
click at [629, 101] on input "**********" at bounding box center [848, 97] width 667 height 31
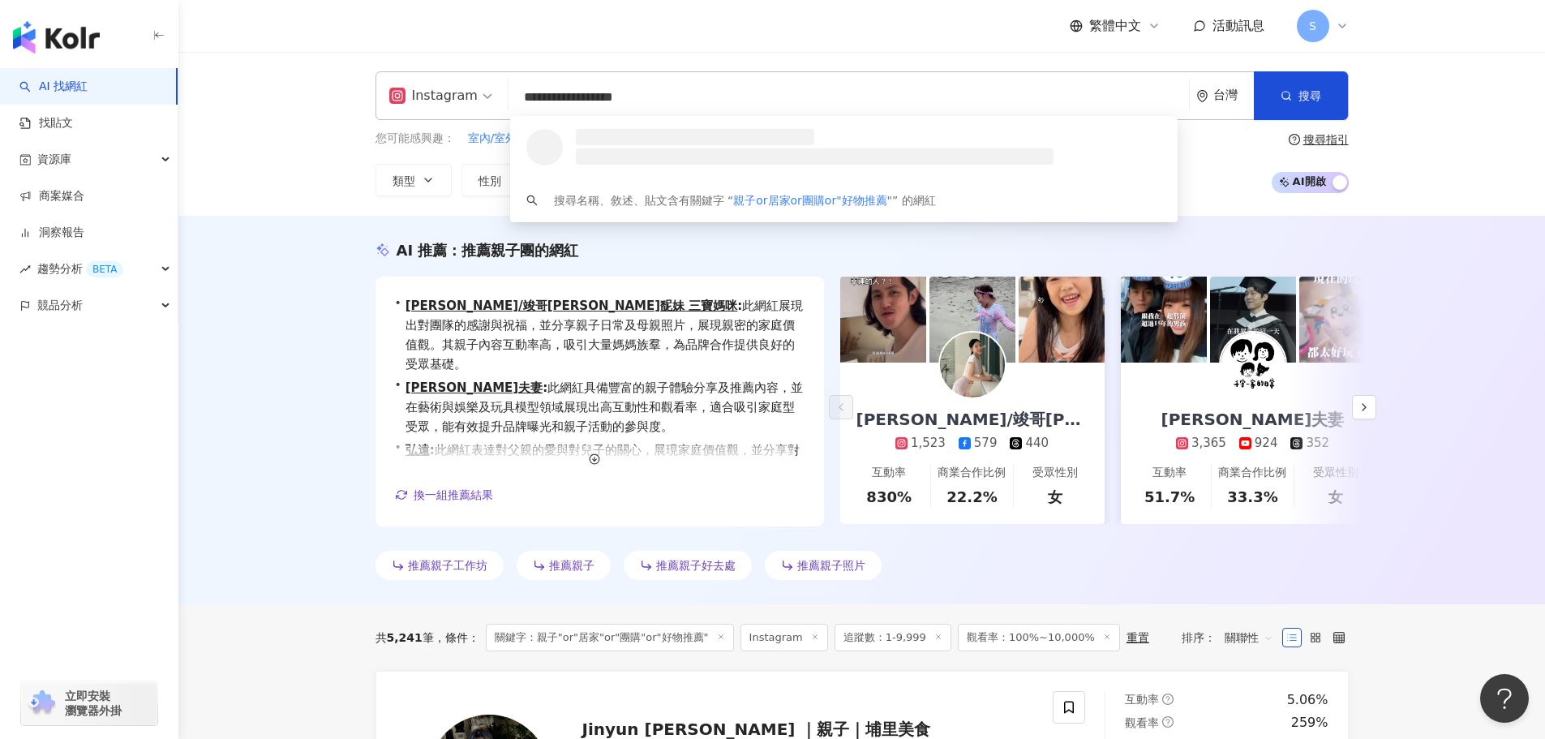
click at [642, 93] on input "**********" at bounding box center [848, 97] width 667 height 31
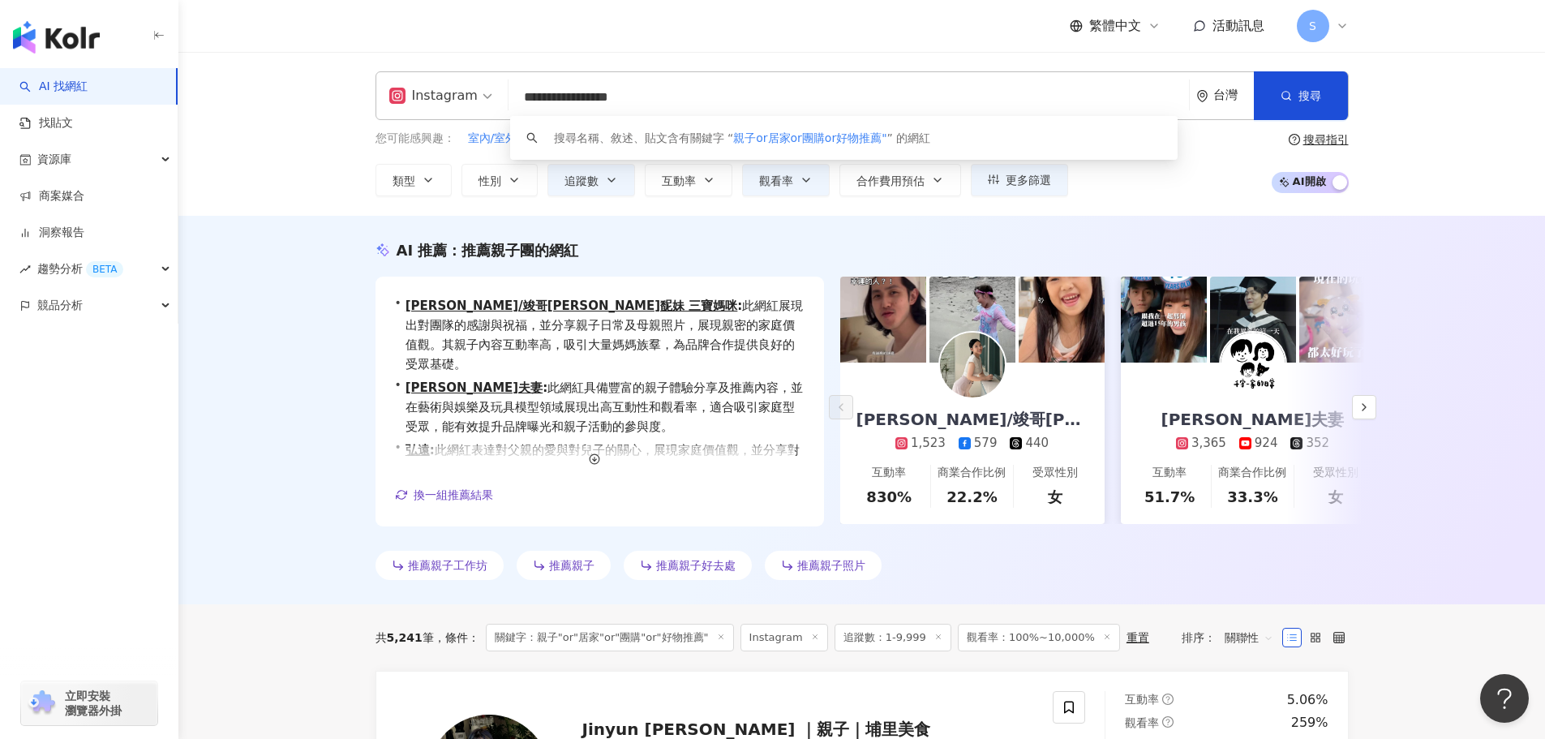
click at [698, 97] on input "**********" at bounding box center [848, 97] width 667 height 31
click at [1298, 144] on icon "question-circle" at bounding box center [1294, 139] width 11 height 11
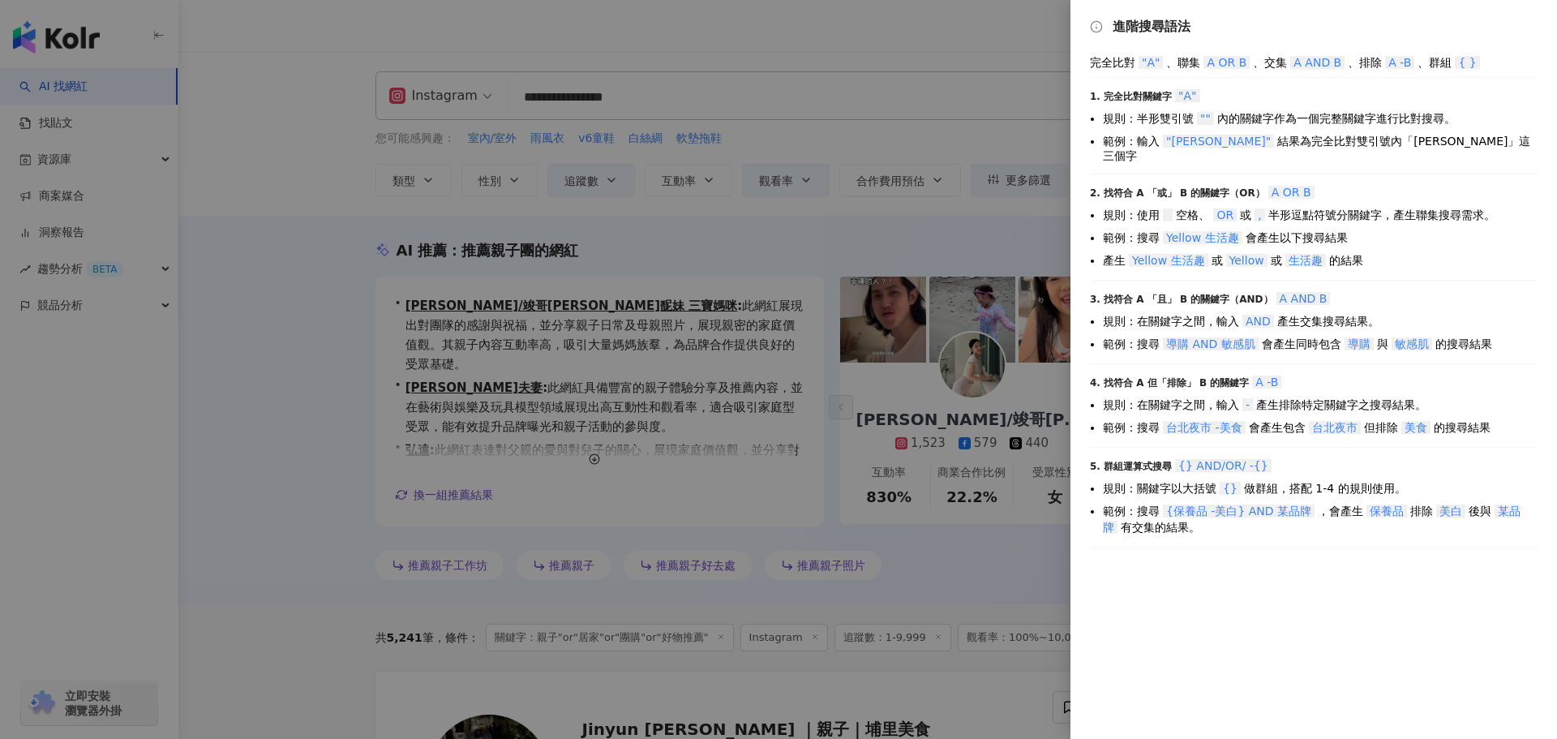
drag, startPoint x: 1069, startPoint y: 474, endPoint x: 1063, endPoint y: 419, distance: 54.6
click at [1068, 474] on div at bounding box center [778, 369] width 1557 height 739
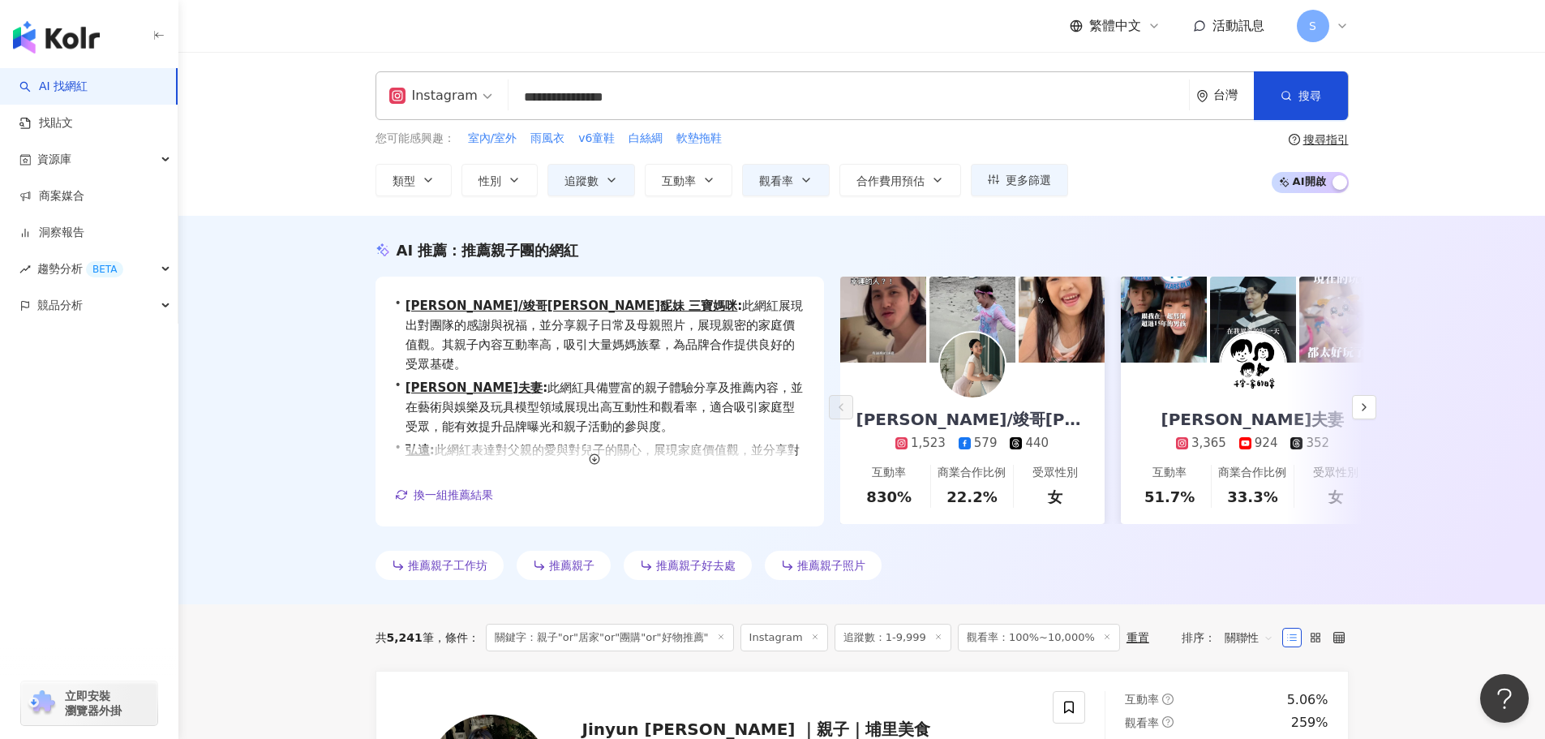
click at [714, 98] on input "**********" at bounding box center [848, 97] width 667 height 31
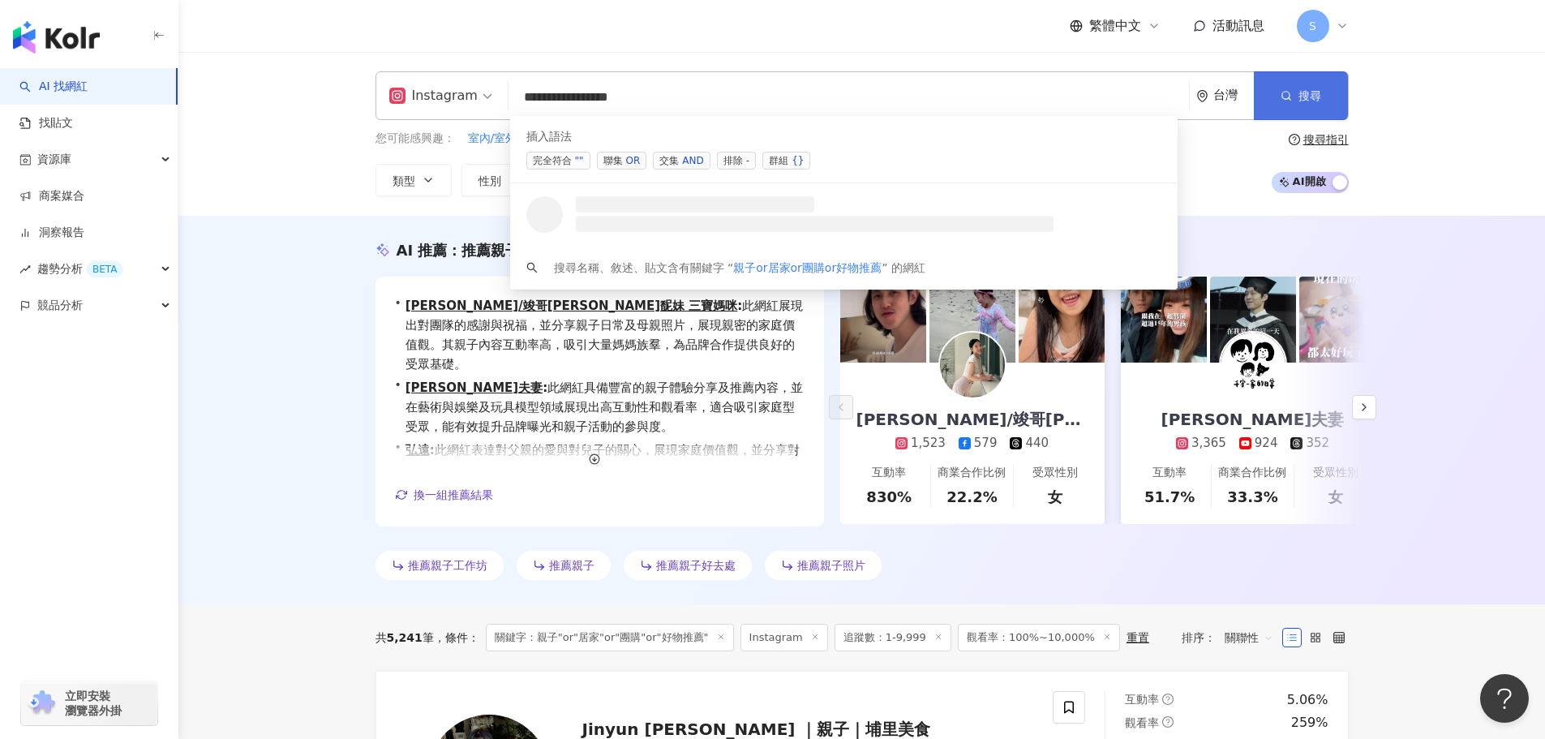
click at [1303, 105] on button "搜尋" at bounding box center [1300, 95] width 93 height 49
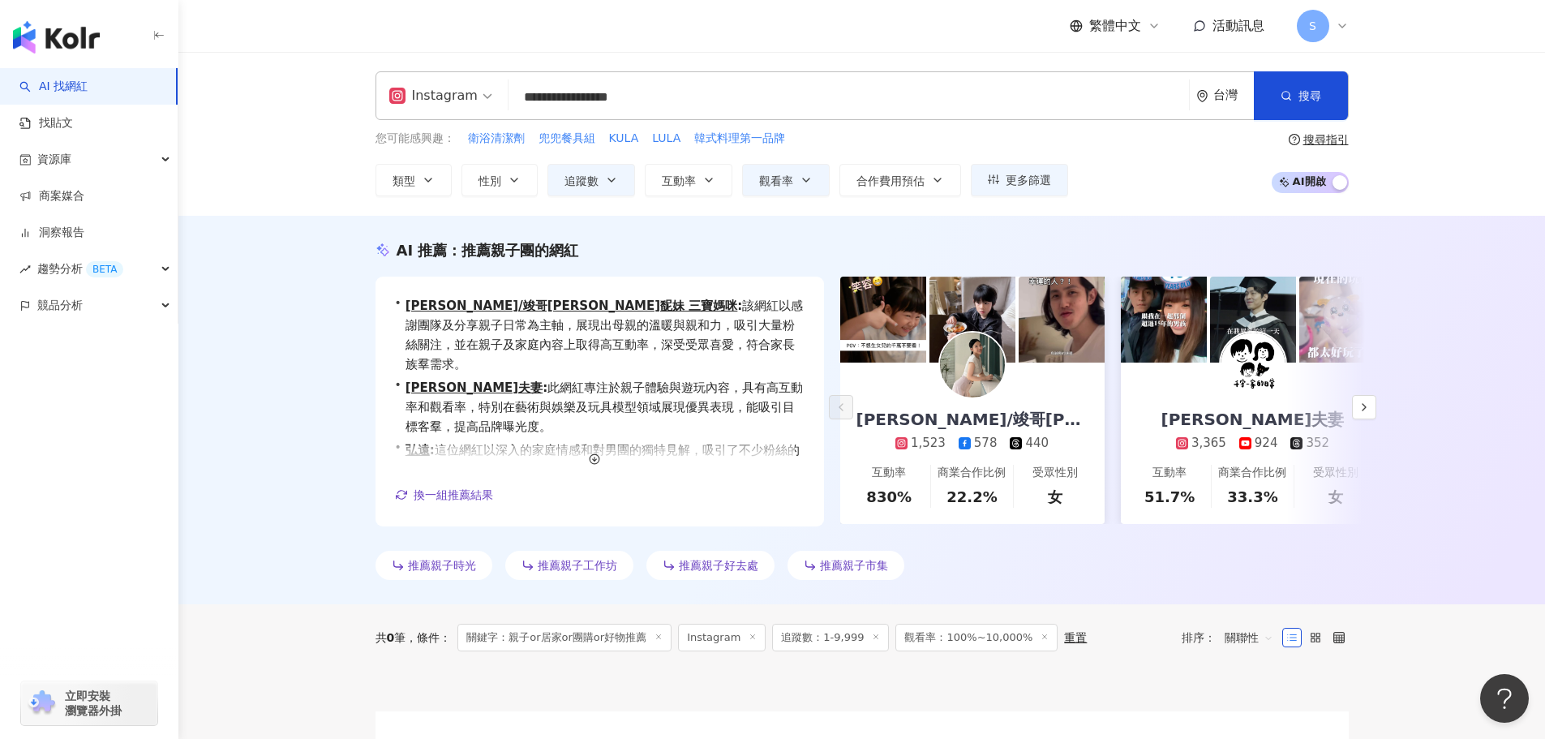
click at [1334, 137] on div "搜尋指引" at bounding box center [1325, 139] width 45 height 13
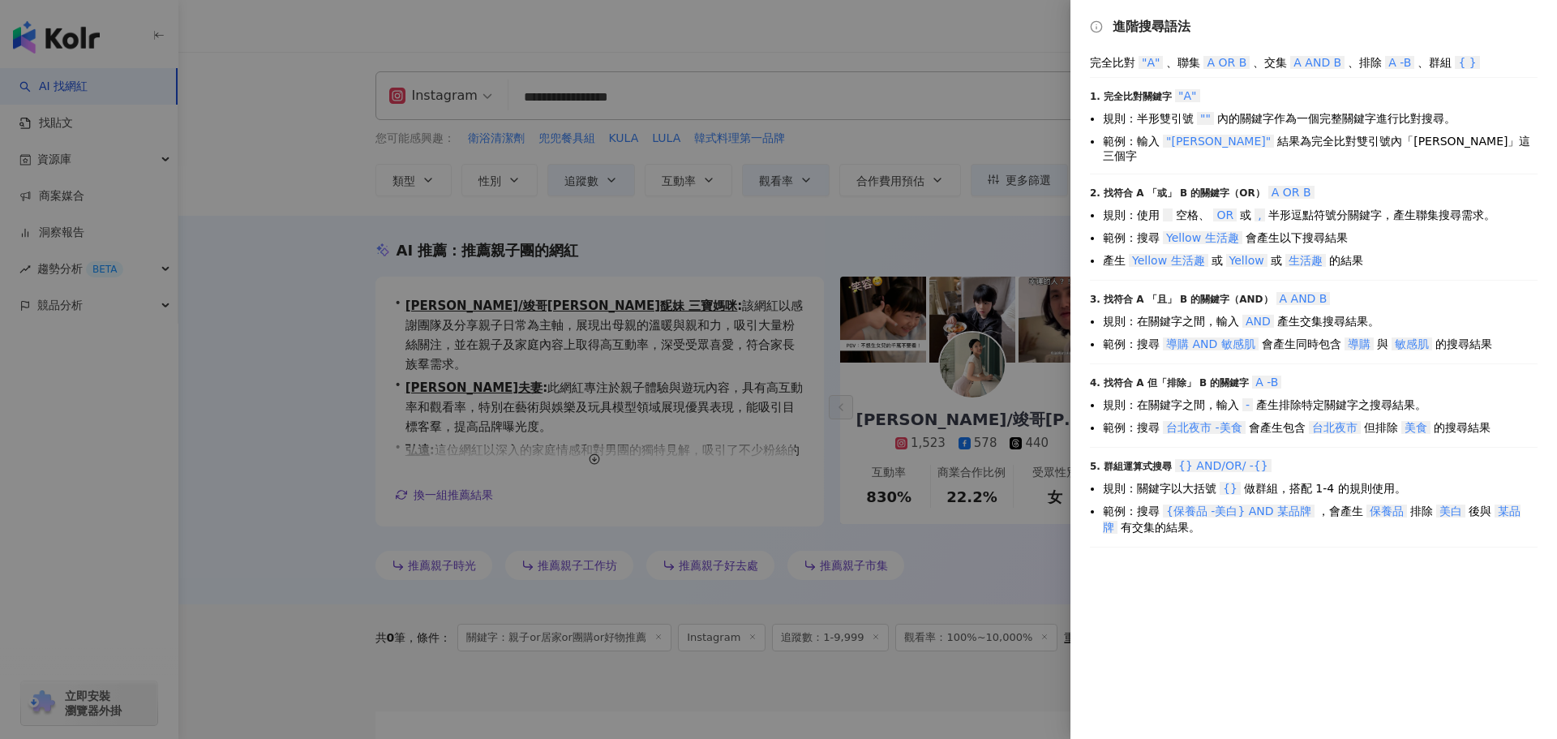
click at [1011, 320] on div at bounding box center [778, 369] width 1557 height 739
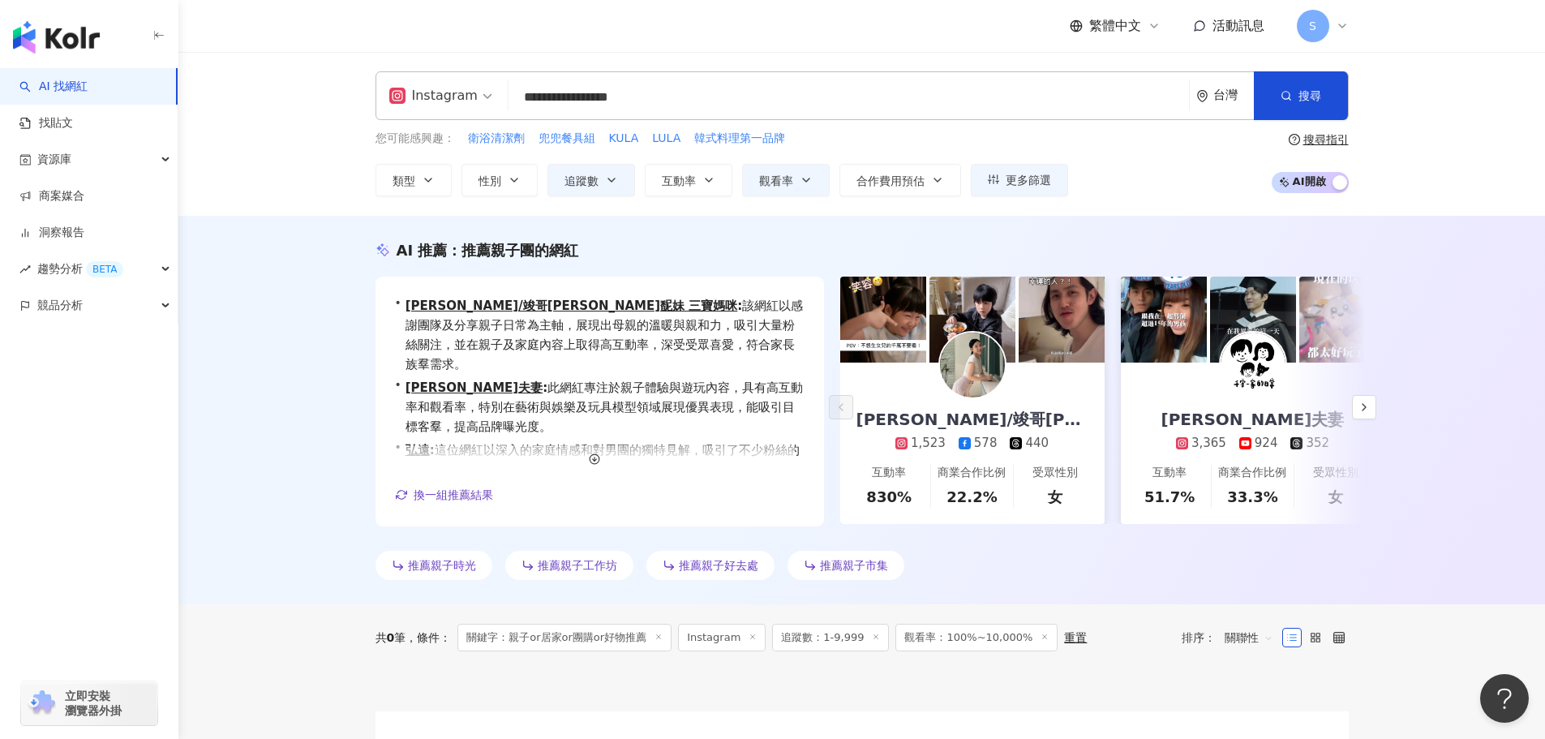
click at [553, 100] on input "**********" at bounding box center [848, 97] width 667 height 31
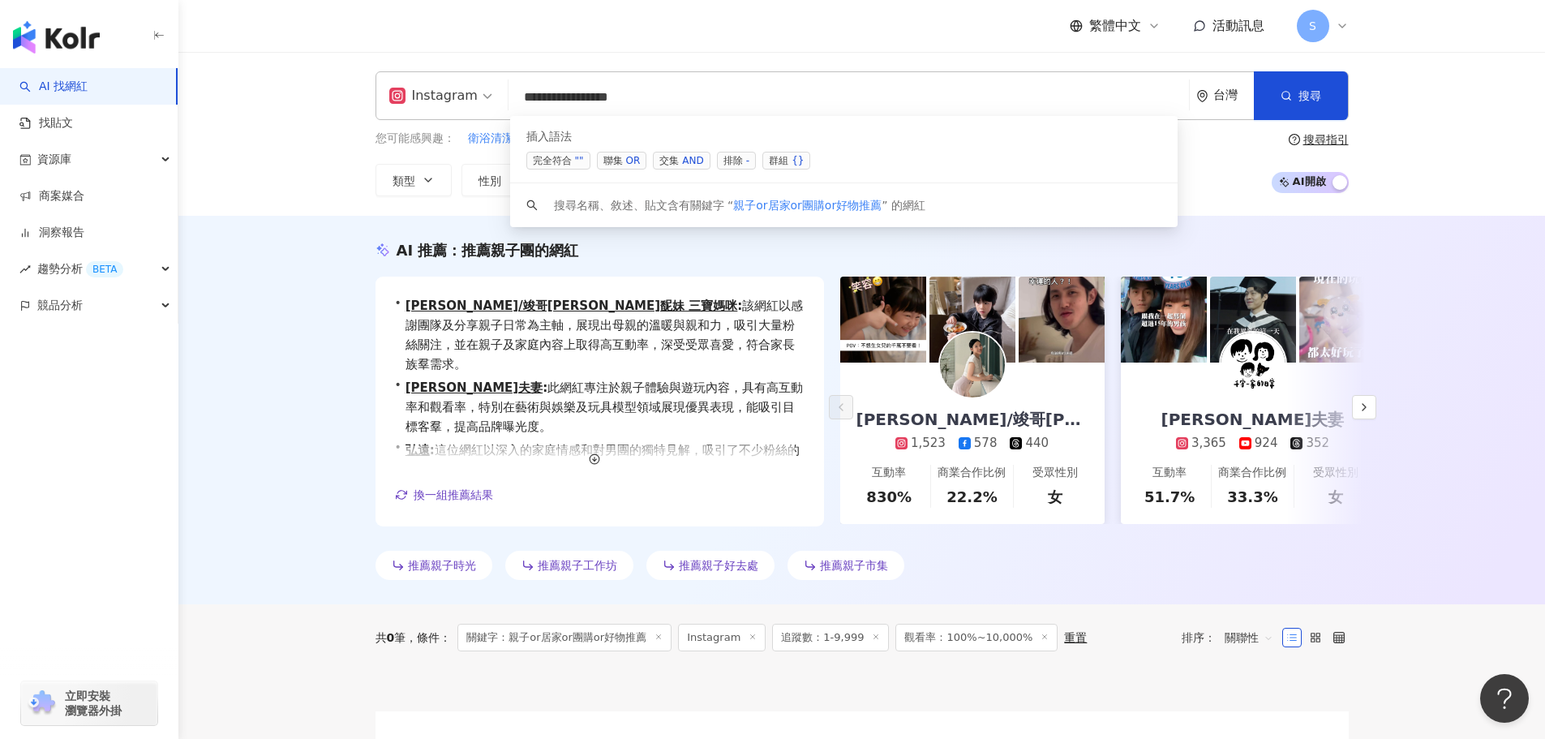
click at [688, 153] on div "AND" at bounding box center [692, 160] width 21 height 16
click at [552, 95] on input "**********" at bounding box center [848, 97] width 667 height 31
click at [632, 155] on div "OR" at bounding box center [633, 160] width 15 height 16
drag, startPoint x: 748, startPoint y: 94, endPoint x: 719, endPoint y: 98, distance: 29.5
click at [719, 98] on input "**********" at bounding box center [848, 97] width 667 height 31
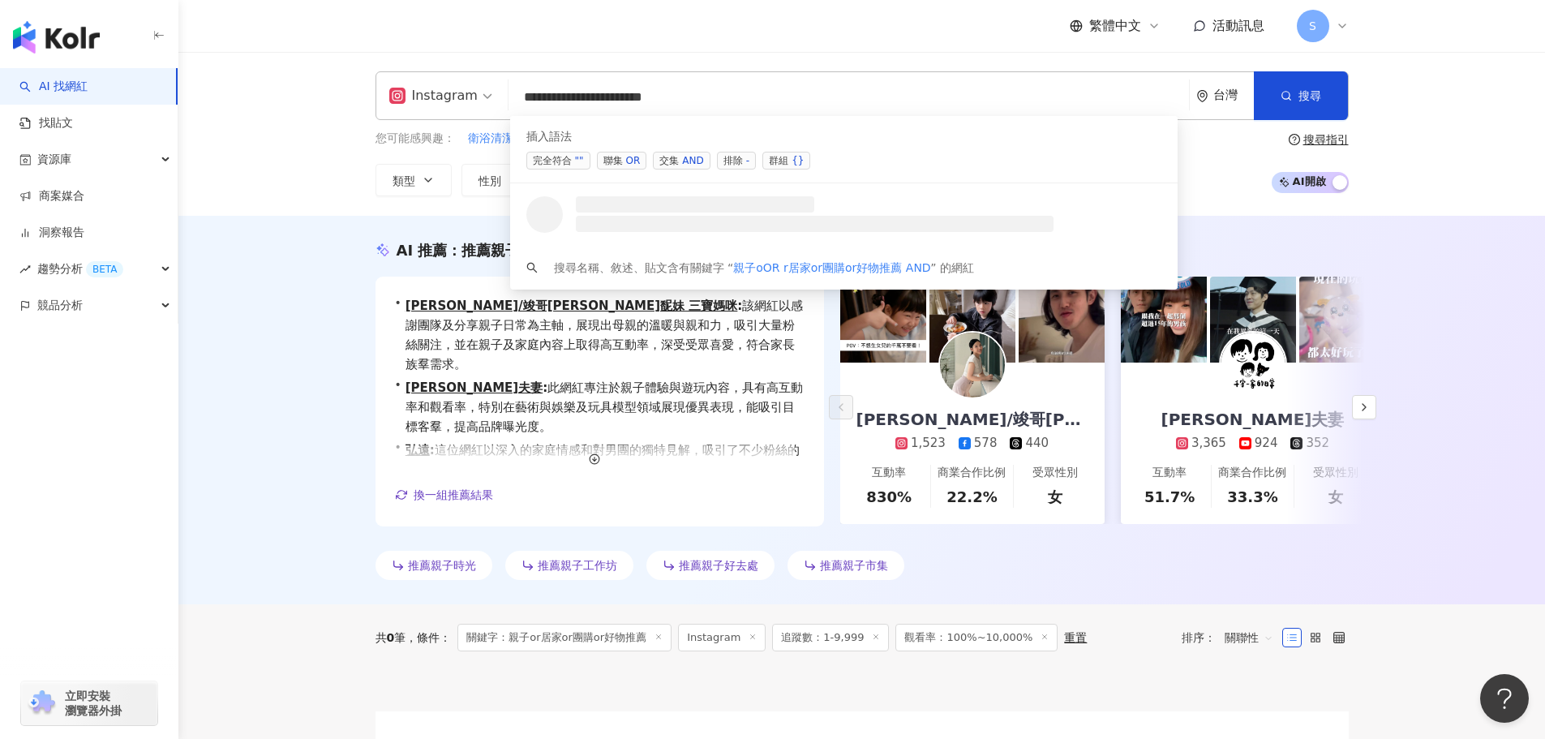
click at [555, 97] on input "**********" at bounding box center [848, 97] width 667 height 31
click at [570, 97] on input "**********" at bounding box center [848, 97] width 667 height 31
click at [598, 100] on input "**********" at bounding box center [848, 97] width 667 height 31
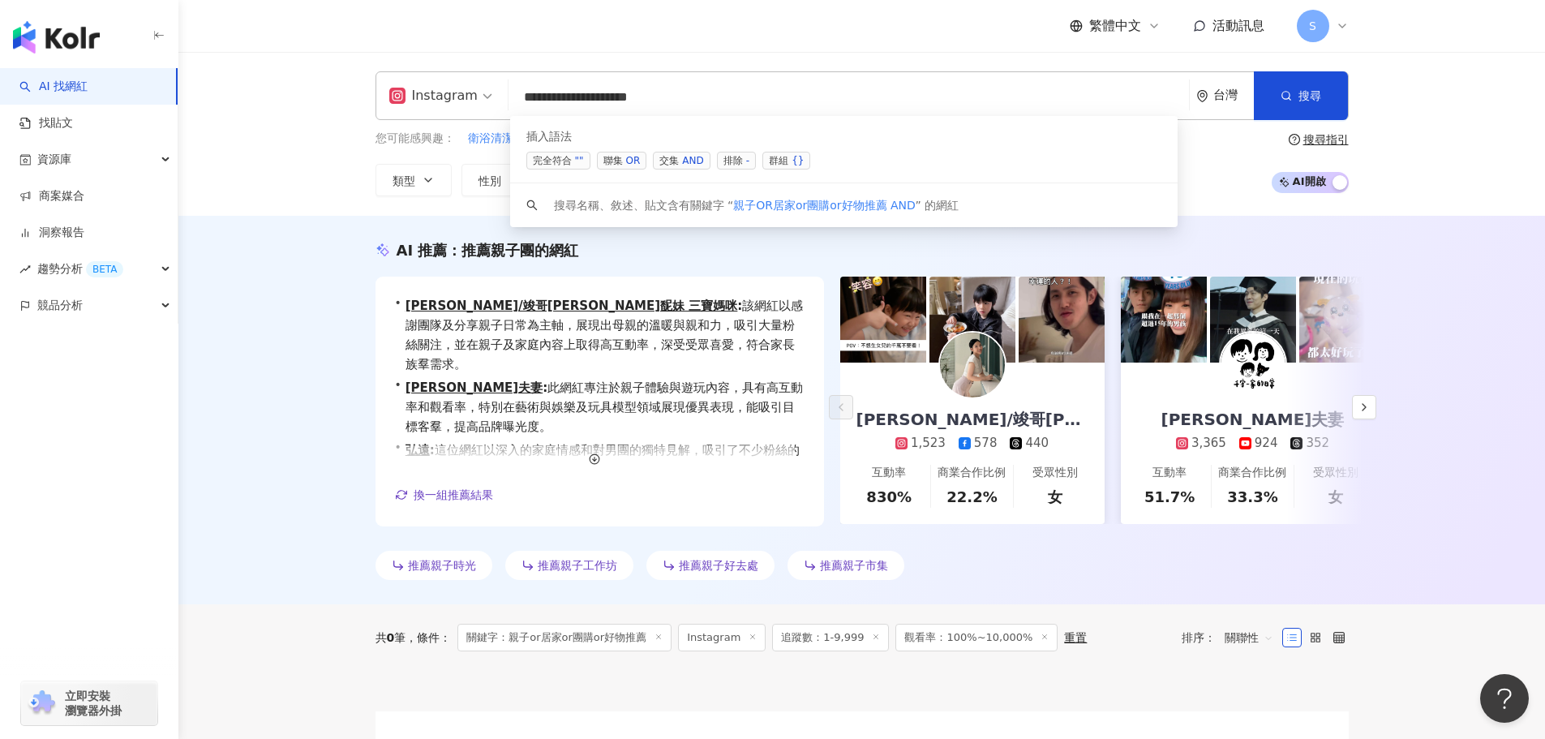
click at [633, 159] on div "OR" at bounding box center [633, 160] width 15 height 16
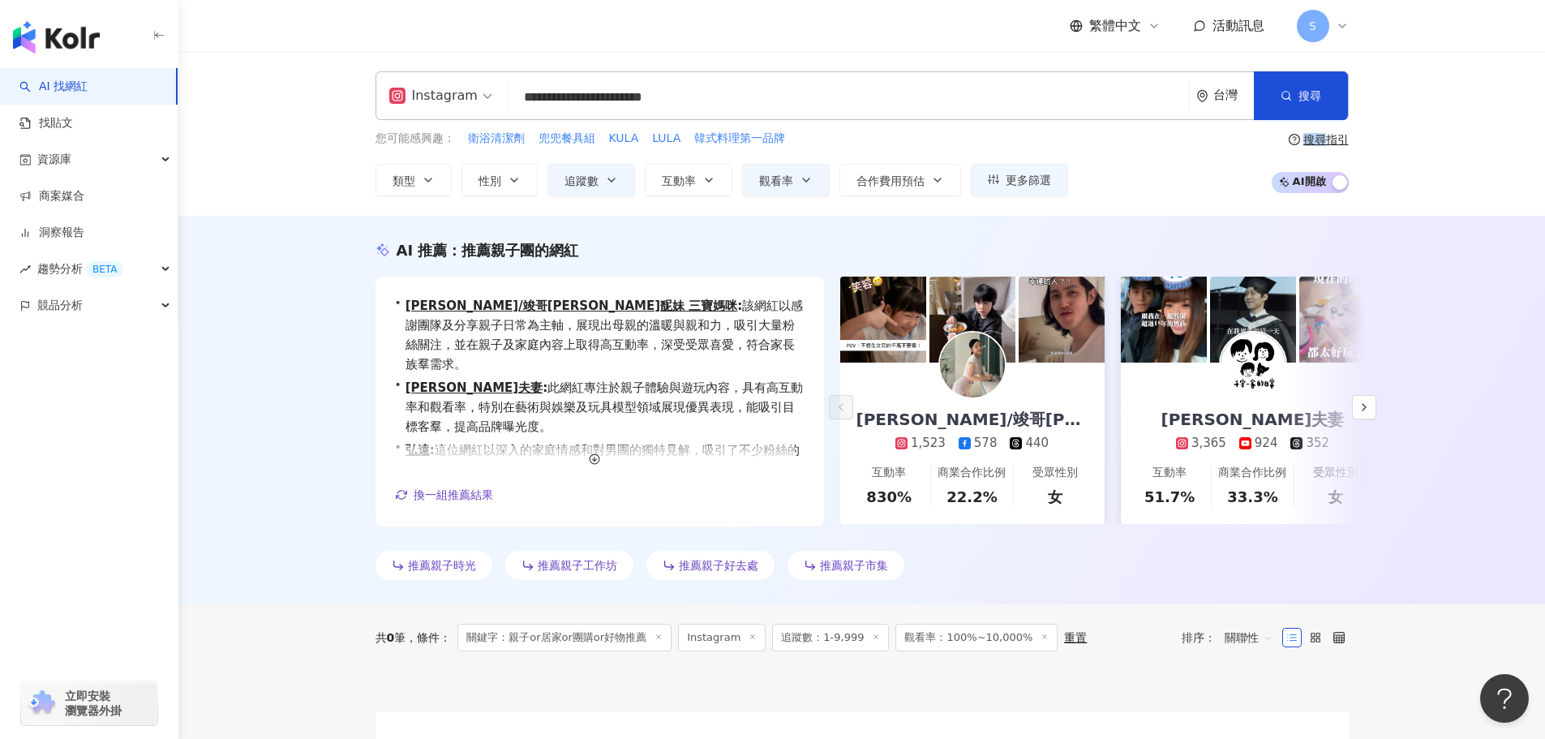
click at [633, 159] on div "您可能感興趣： 衛浴清潔劑 兜兜餐具組 KULA LULA 韓式料理第一品牌 類型 性別 追蹤數 互動率 觀看率 合作費用預估 更多篩選 * - **** 不…" at bounding box center [721, 163] width 693 height 67
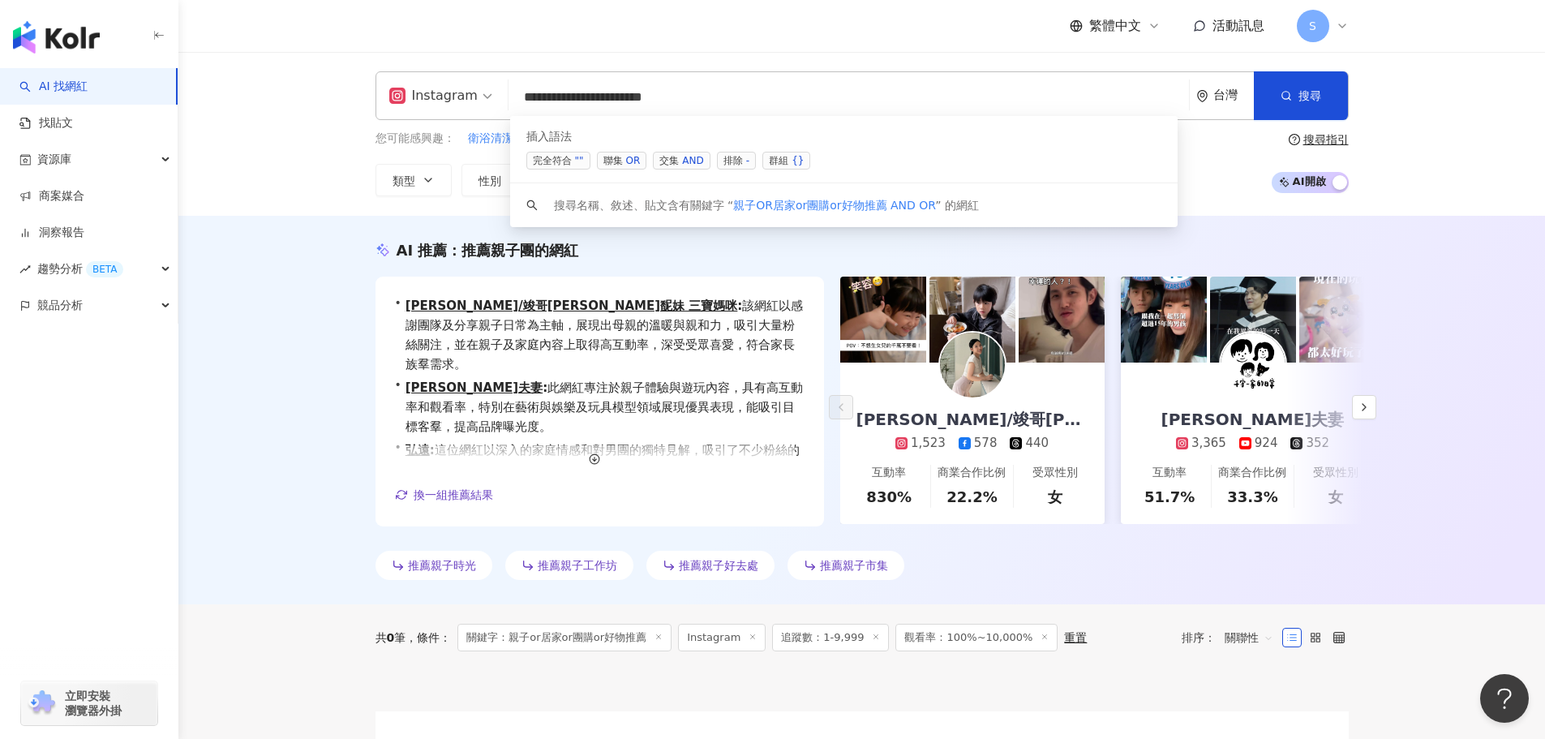
drag, startPoint x: 743, startPoint y: 97, endPoint x: 717, endPoint y: 98, distance: 26.0
click at [717, 98] on input "**********" at bounding box center [848, 97] width 667 height 31
click at [621, 97] on input "**********" at bounding box center [848, 97] width 667 height 31
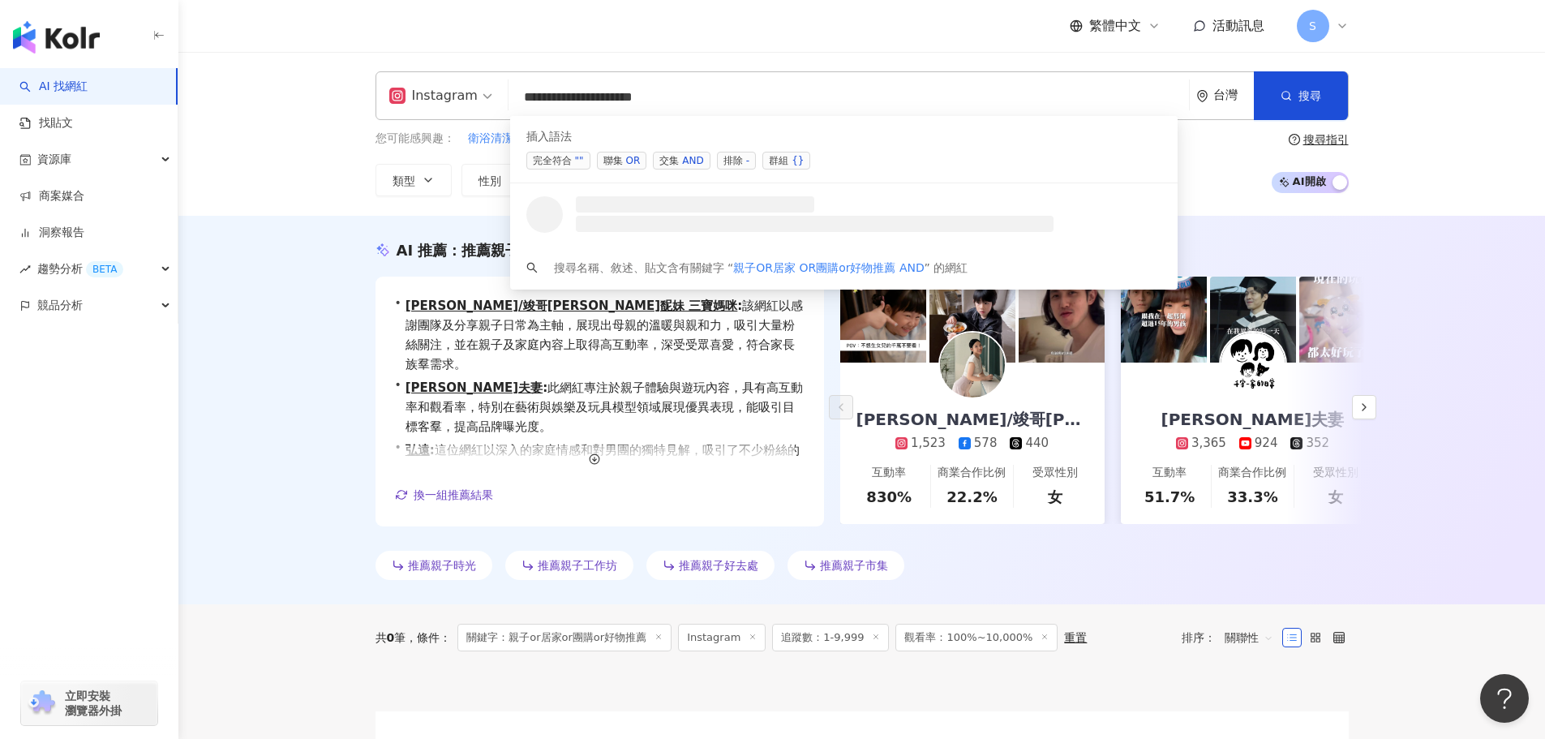
drag, startPoint x: 590, startPoint y: 94, endPoint x: 603, endPoint y: 102, distance: 14.6
click at [590, 96] on input "**********" at bounding box center [848, 97] width 667 height 31
click at [762, 92] on input "**********" at bounding box center [848, 97] width 667 height 31
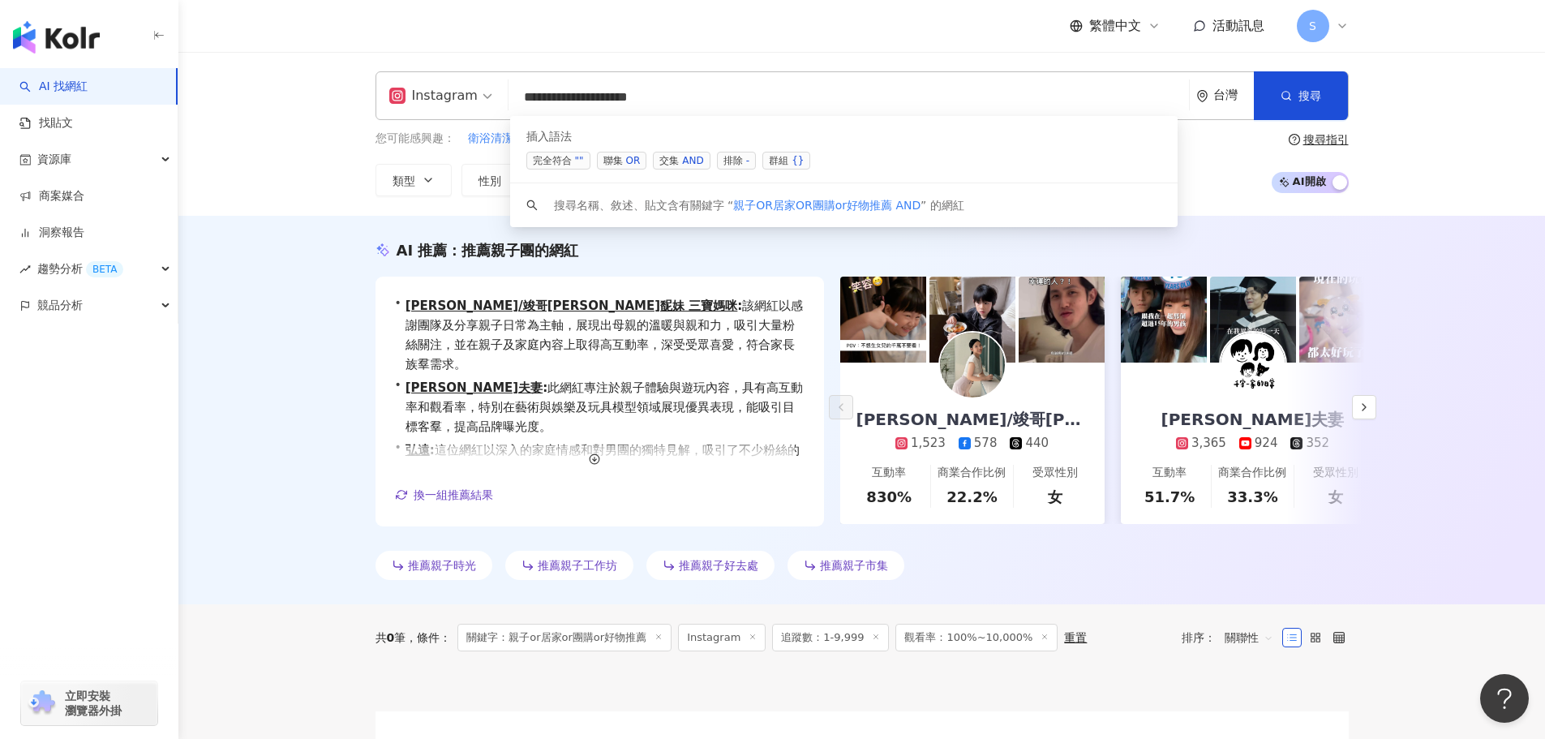
click at [629, 157] on div "OR" at bounding box center [633, 160] width 15 height 16
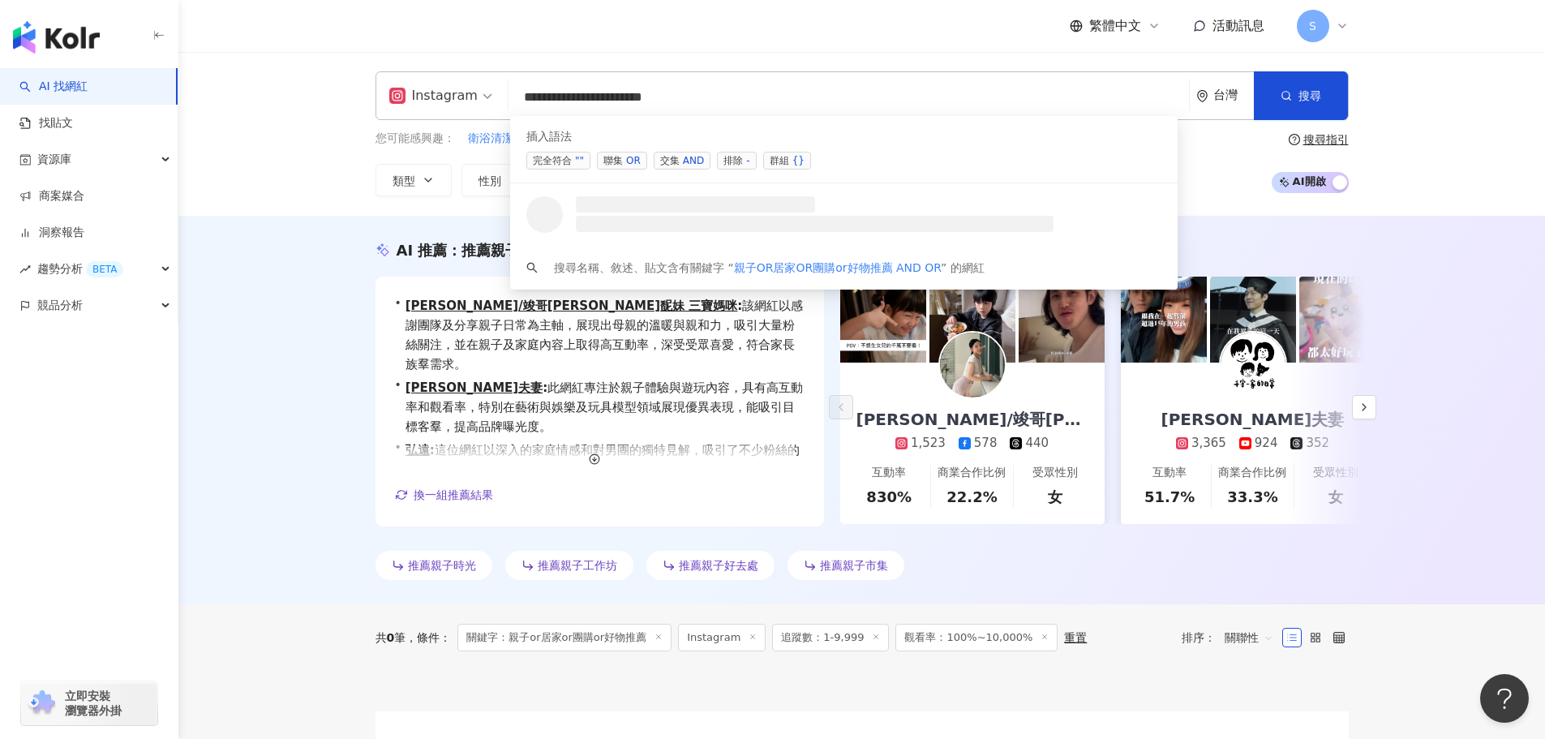
drag, startPoint x: 746, startPoint y: 97, endPoint x: 727, endPoint y: 93, distance: 18.9
click at [727, 93] on input "**********" at bounding box center [848, 97] width 667 height 31
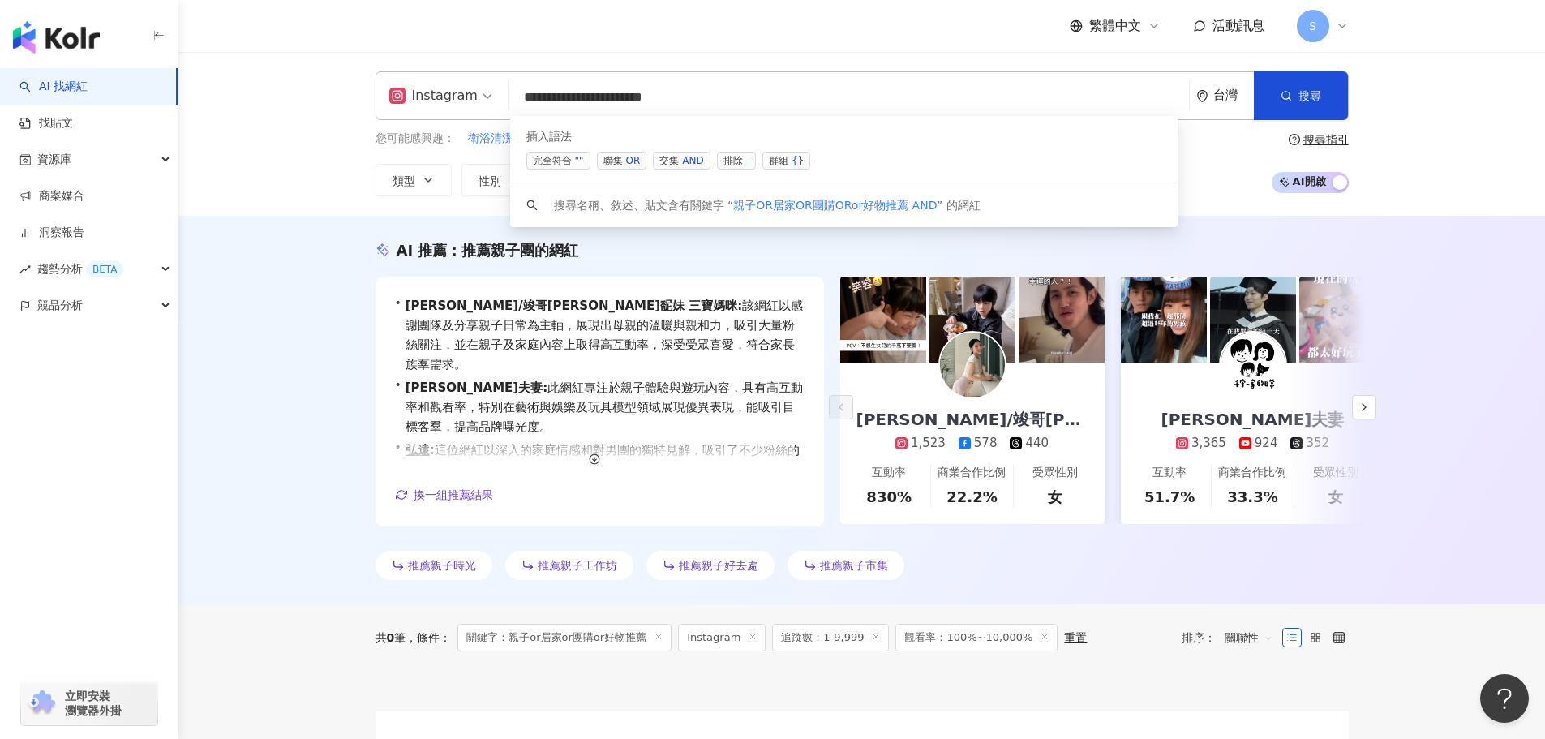
drag, startPoint x: 662, startPoint y: 98, endPoint x: 649, endPoint y: 98, distance: 13.0
click at [649, 98] on input "**********" at bounding box center [848, 97] width 667 height 31
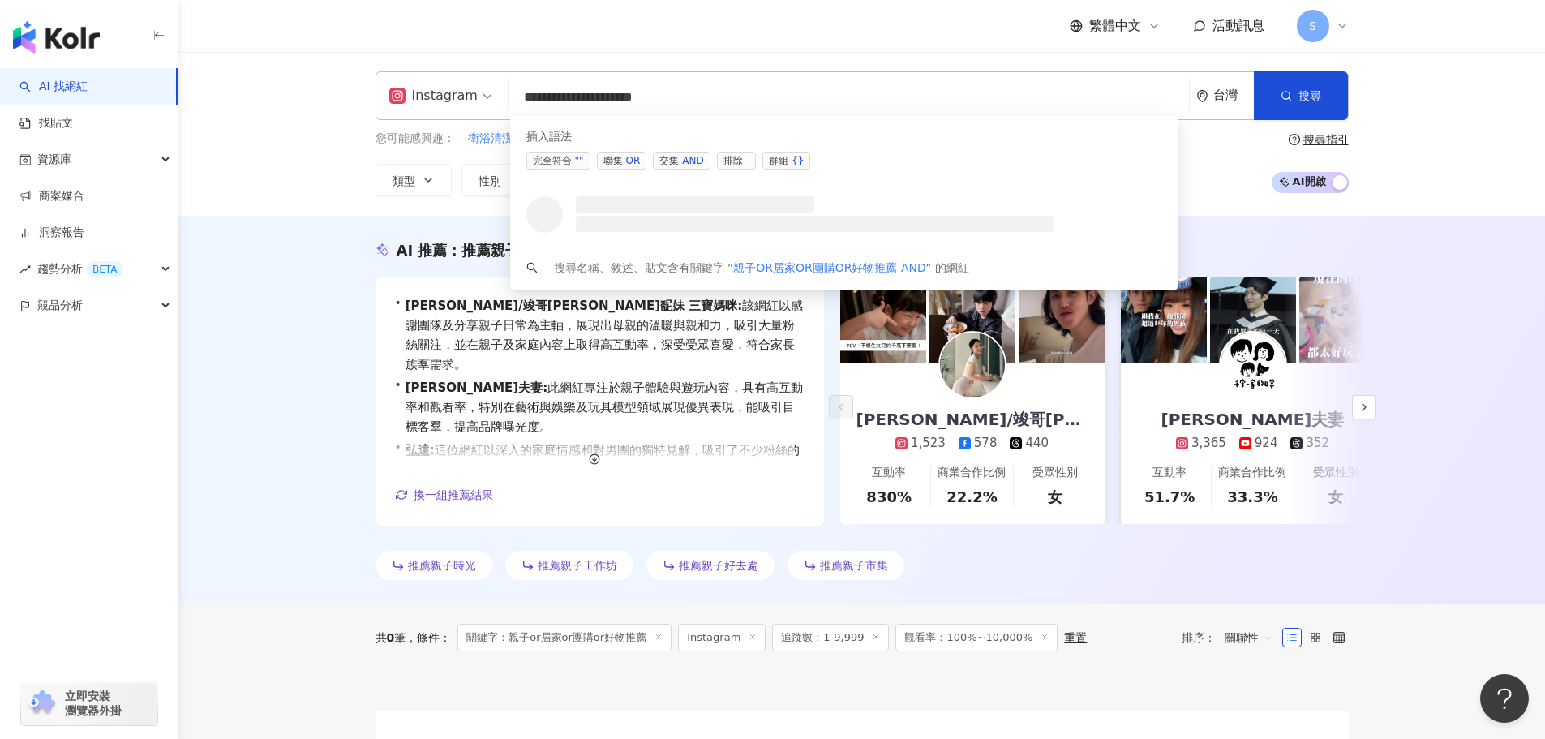
drag, startPoint x: 746, startPoint y: 95, endPoint x: 694, endPoint y: 105, distance: 52.8
click at [694, 101] on input "**********" at bounding box center [848, 97] width 667 height 31
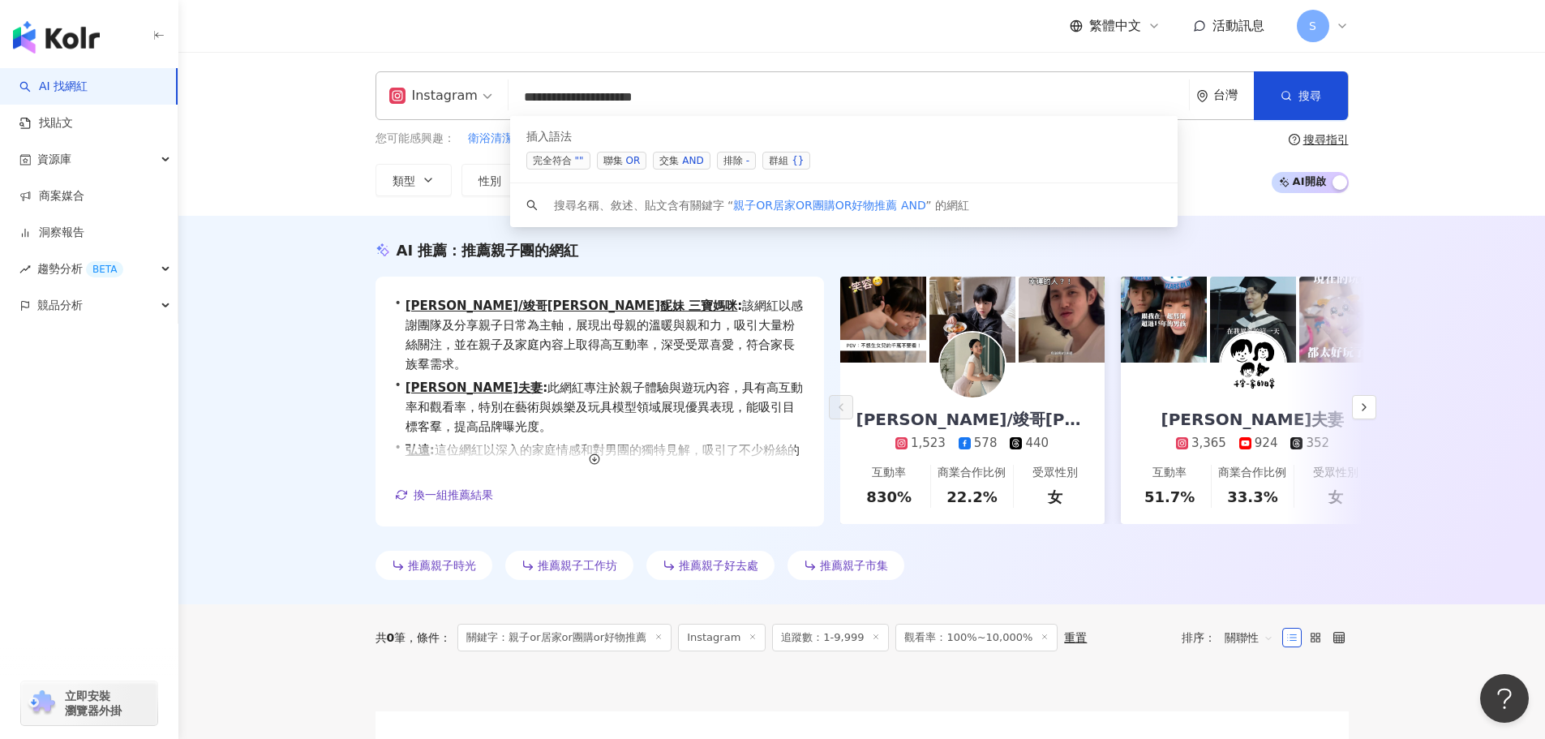
click at [705, 96] on input "**********" at bounding box center [848, 97] width 667 height 31
drag, startPoint x: 745, startPoint y: 93, endPoint x: 705, endPoint y: 98, distance: 40.8
click at [705, 98] on input "**********" at bounding box center [848, 97] width 667 height 31
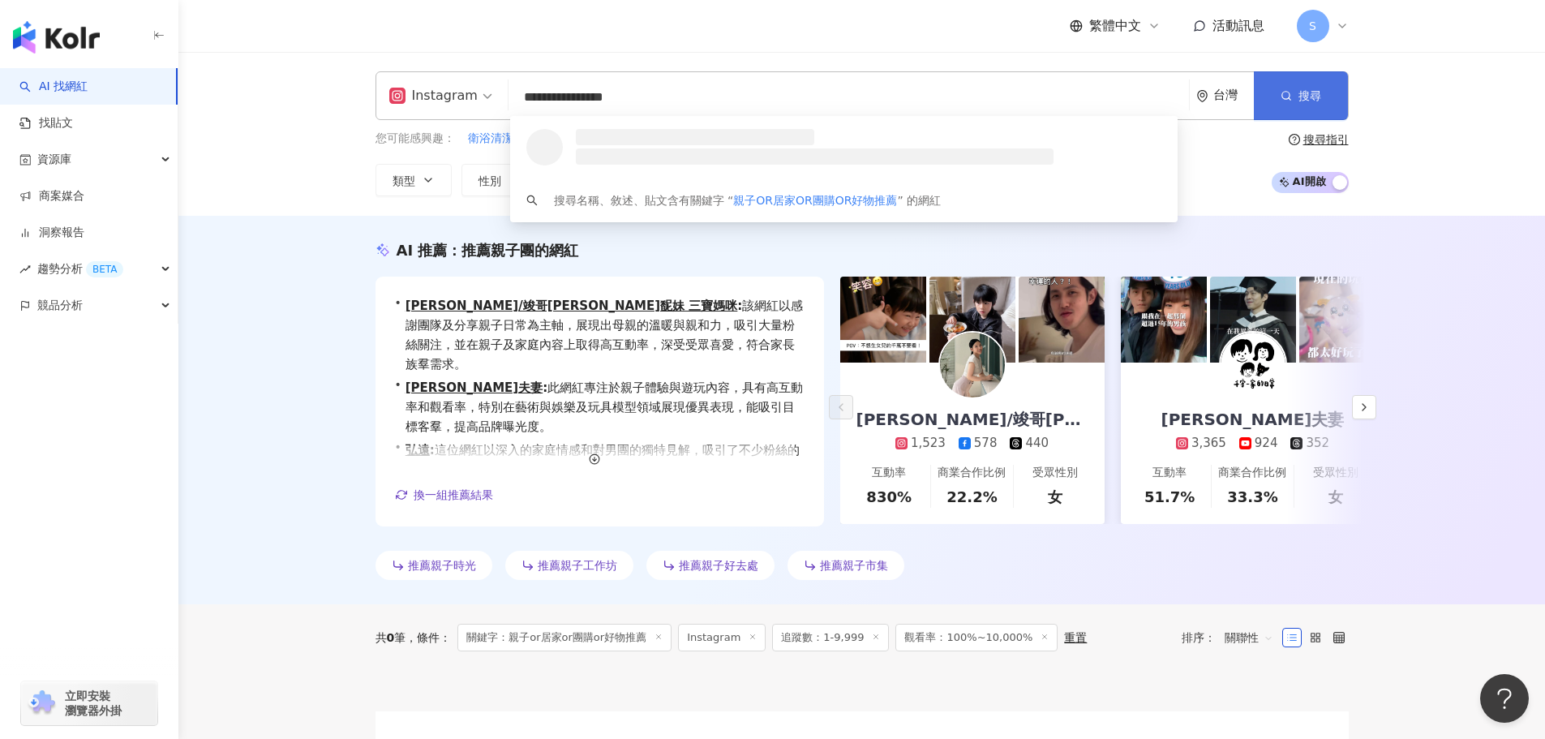
click at [1297, 104] on button "搜尋" at bounding box center [1300, 95] width 93 height 49
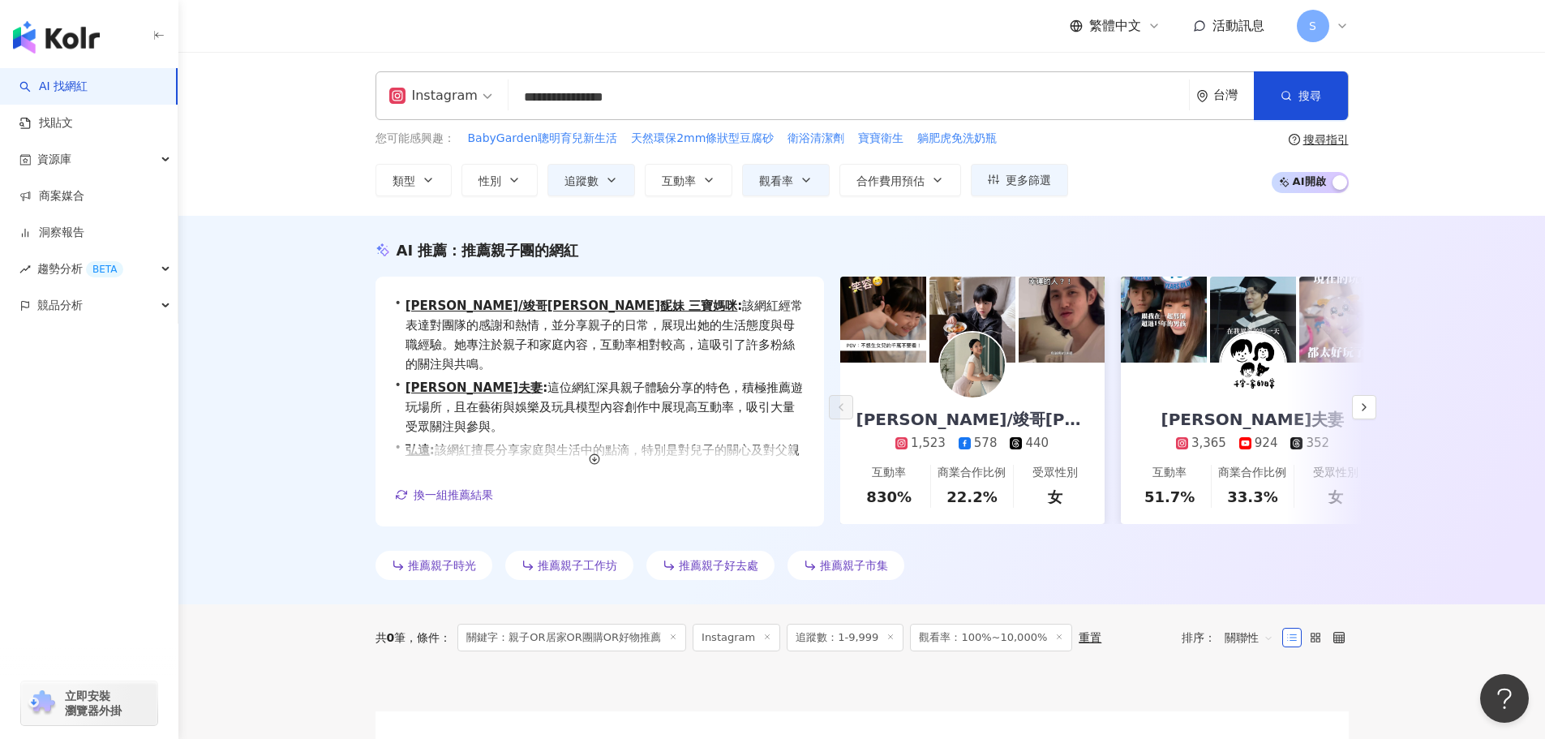
click at [560, 101] on input "**********" at bounding box center [848, 97] width 667 height 31
drag, startPoint x: 560, startPoint y: 101, endPoint x: 526, endPoint y: 97, distance: 35.1
click at [526, 97] on input "**********" at bounding box center [848, 97] width 667 height 31
click at [528, 97] on input "**********" at bounding box center [848, 97] width 667 height 31
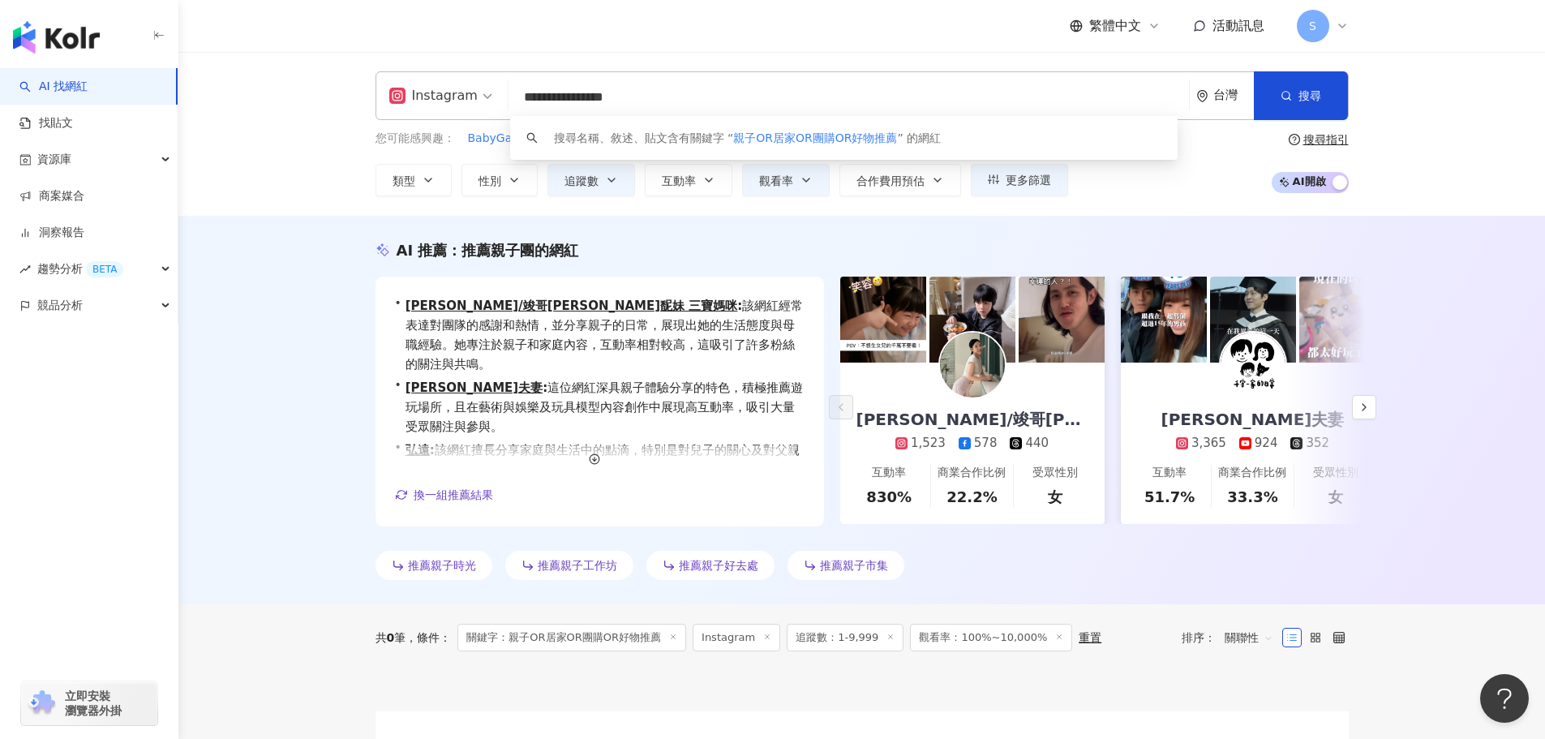
drag, startPoint x: 607, startPoint y: 99, endPoint x: 506, endPoint y: 105, distance: 100.7
click at [506, 105] on div "**********" at bounding box center [861, 95] width 973 height 49
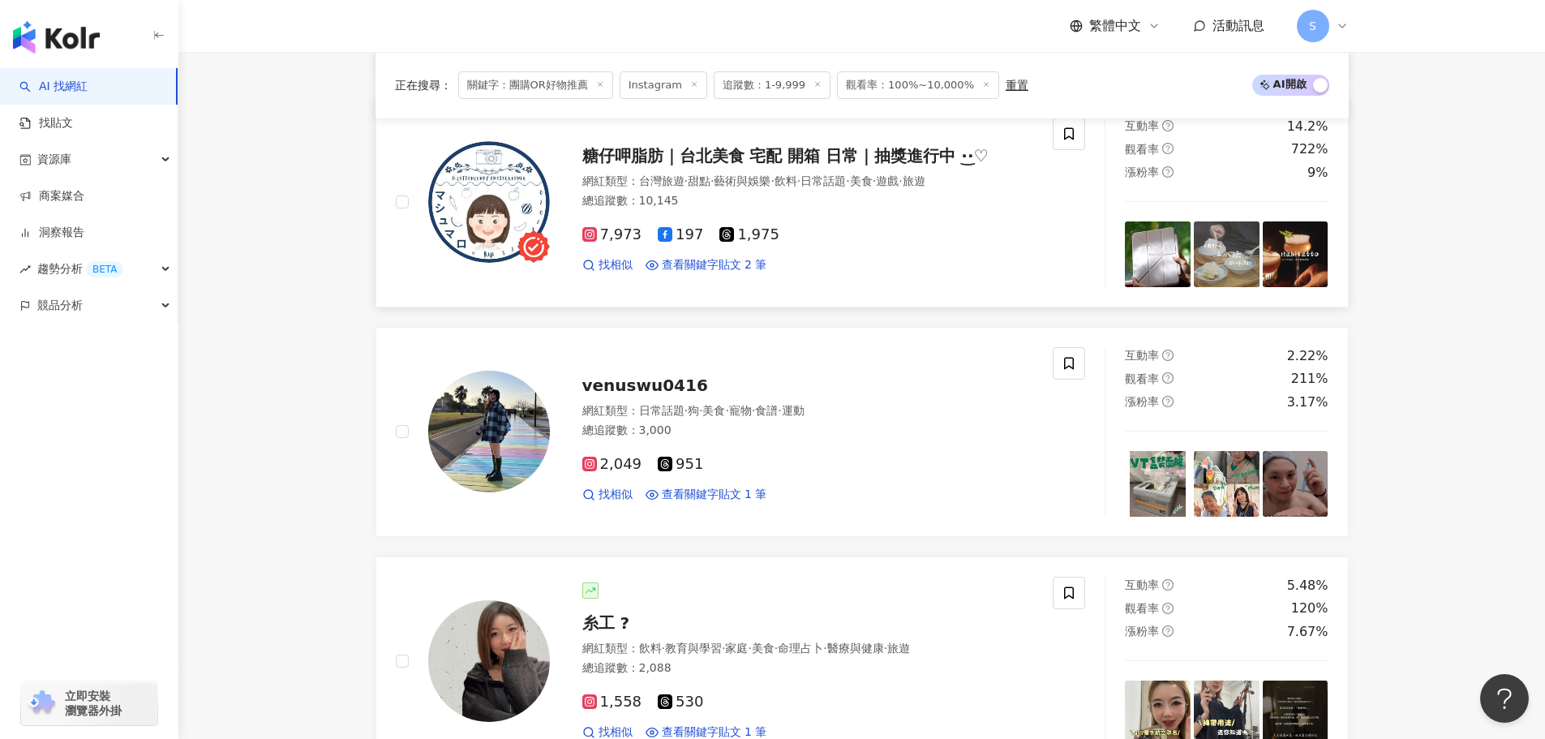
click at [734, 156] on span "糖仔呷脂肪｜台北美食 宅配 開箱 日常｜抽獎進行中 ·͜·♡" at bounding box center [785, 155] width 406 height 19
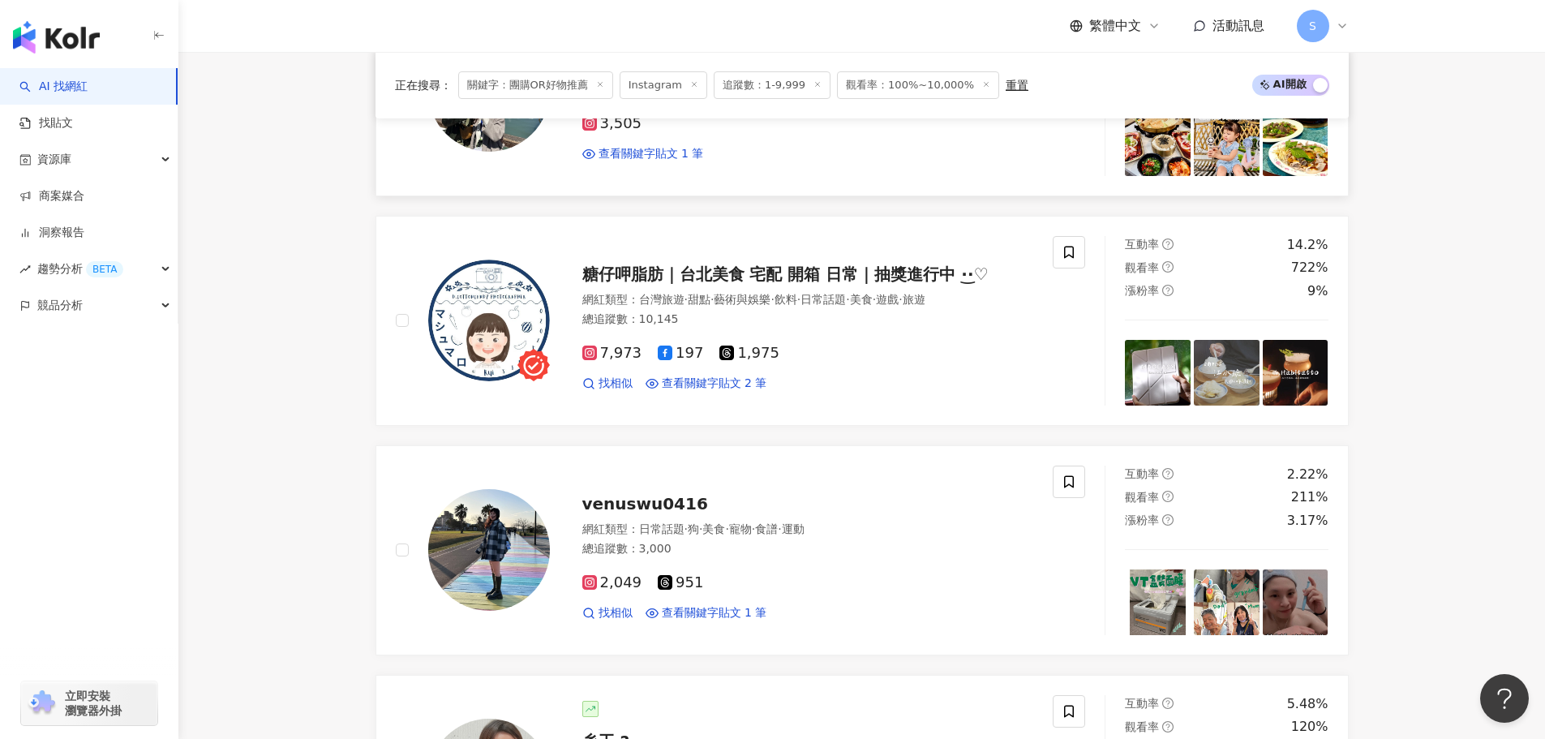
scroll to position [81, 0]
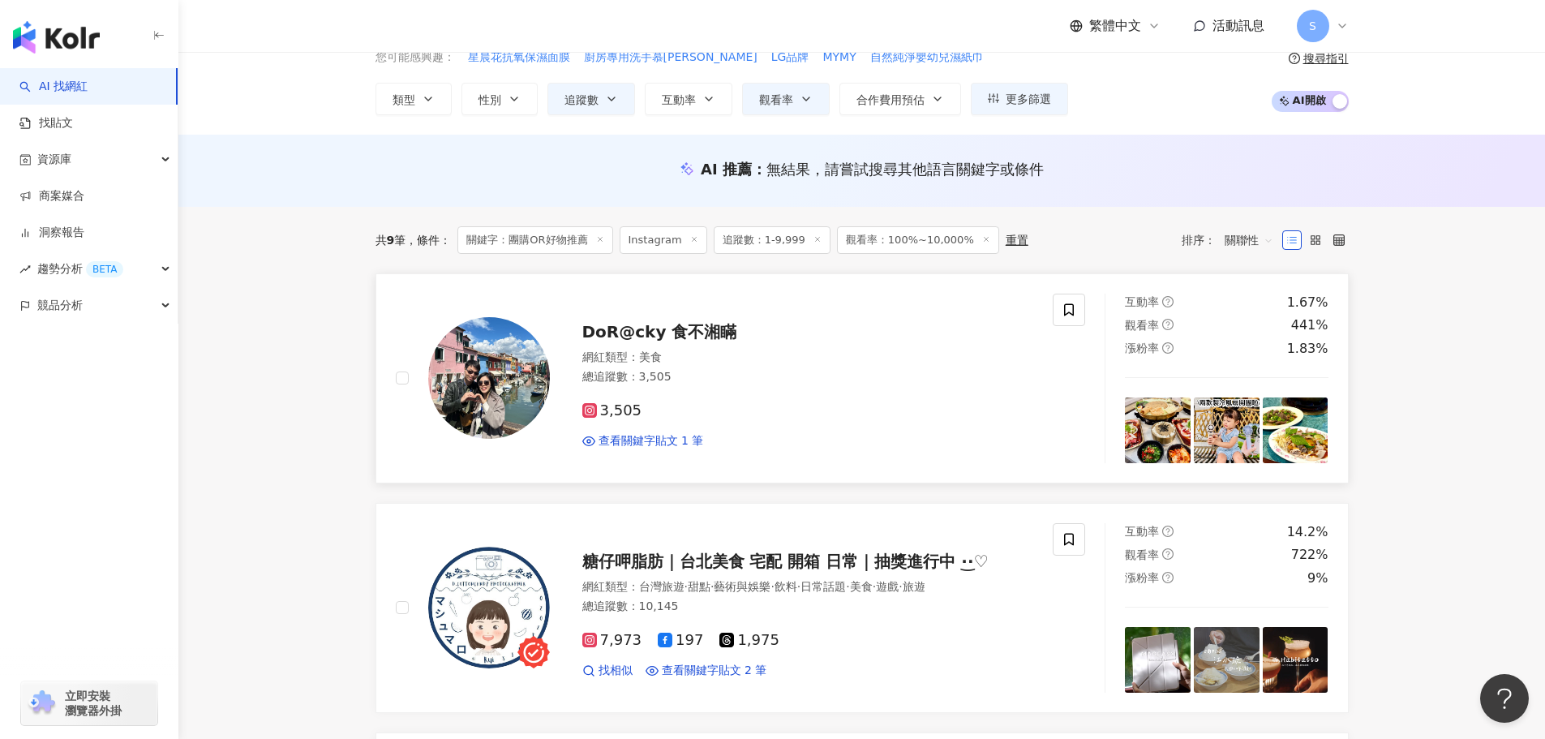
click at [707, 324] on span "DoR@cky 食不湘瞞" at bounding box center [659, 331] width 155 height 19
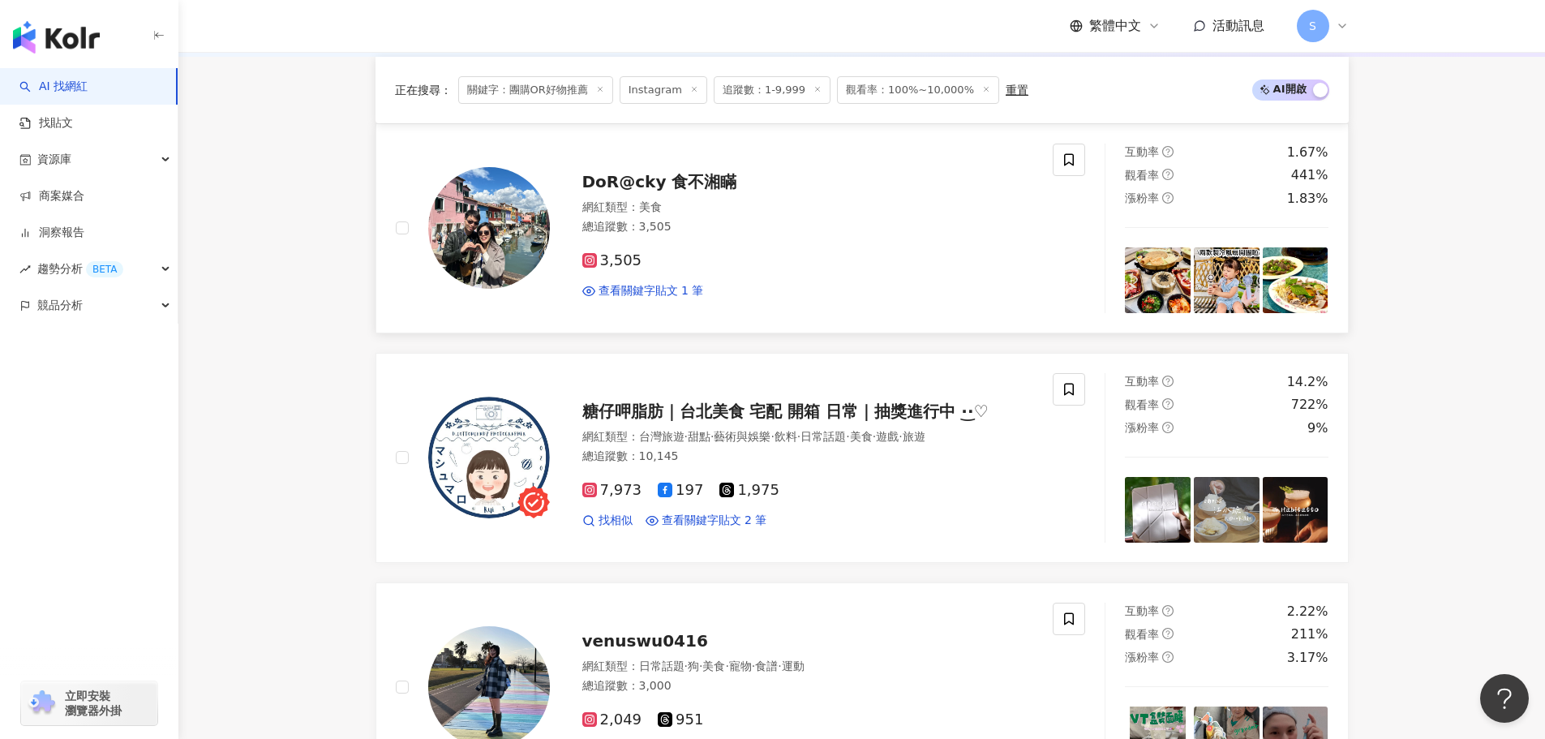
scroll to position [324, 0]
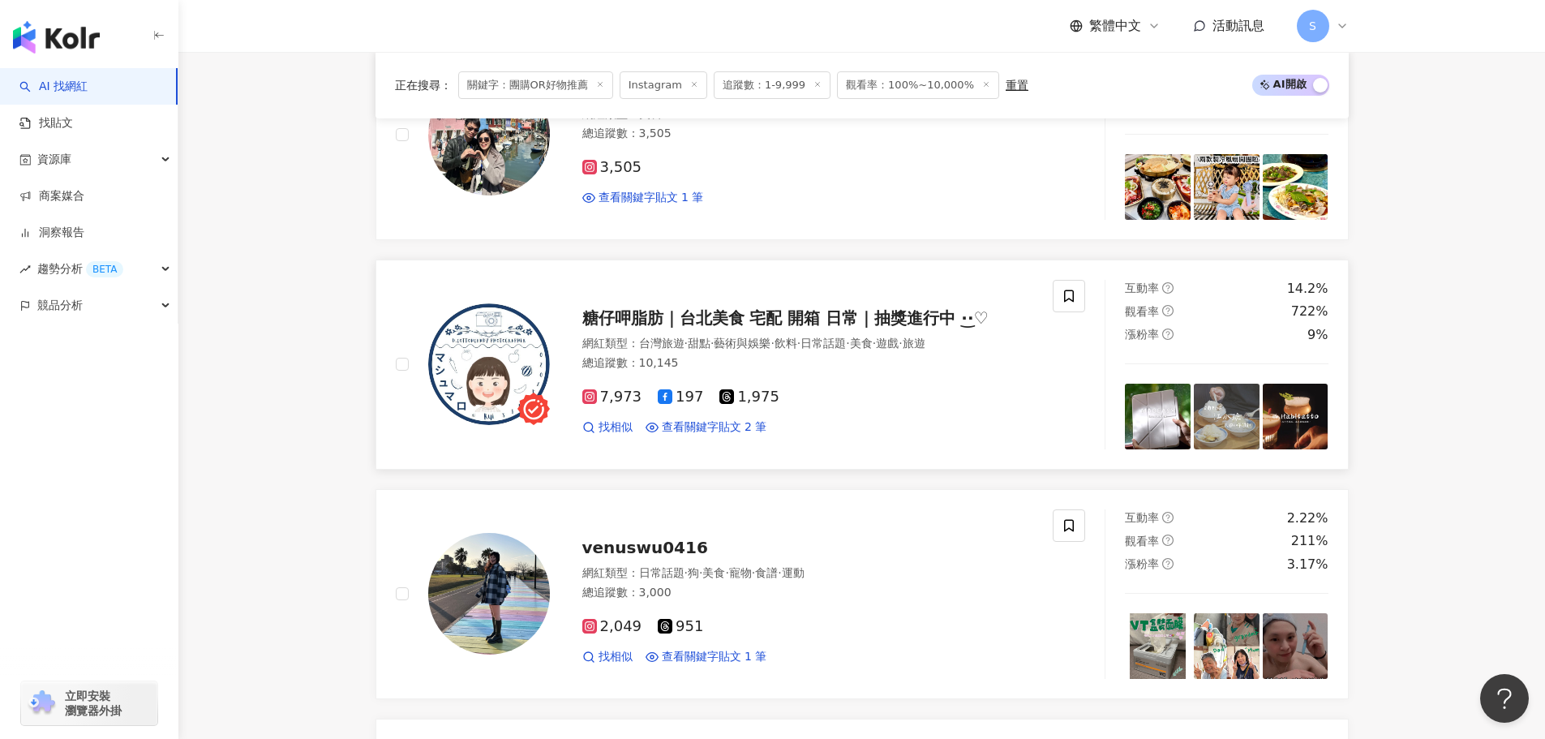
click at [823, 311] on span "糖仔呷脂肪｜台北美食 宅配 開箱 日常｜抽獎進行中 ·͜·♡" at bounding box center [785, 317] width 406 height 19
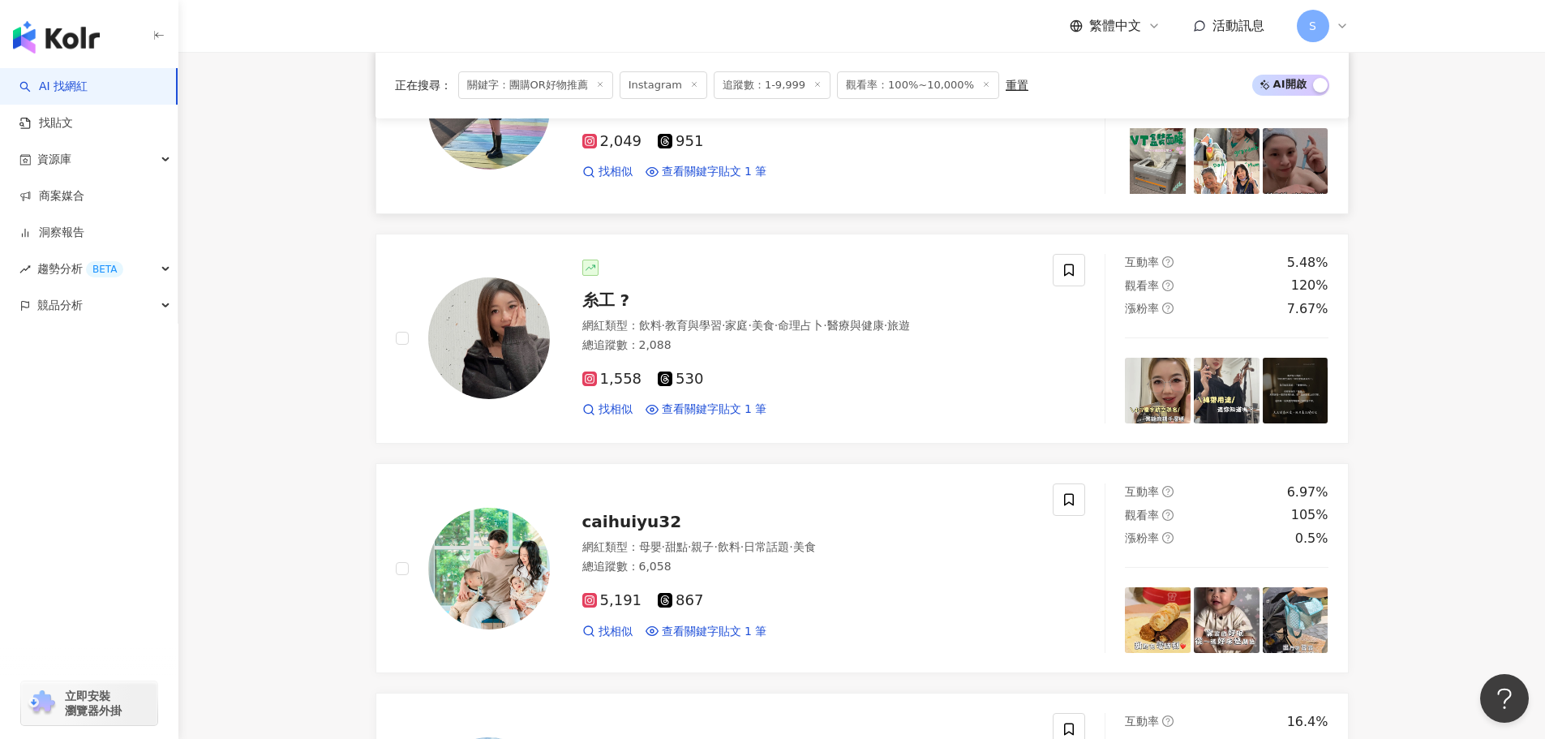
scroll to position [811, 0]
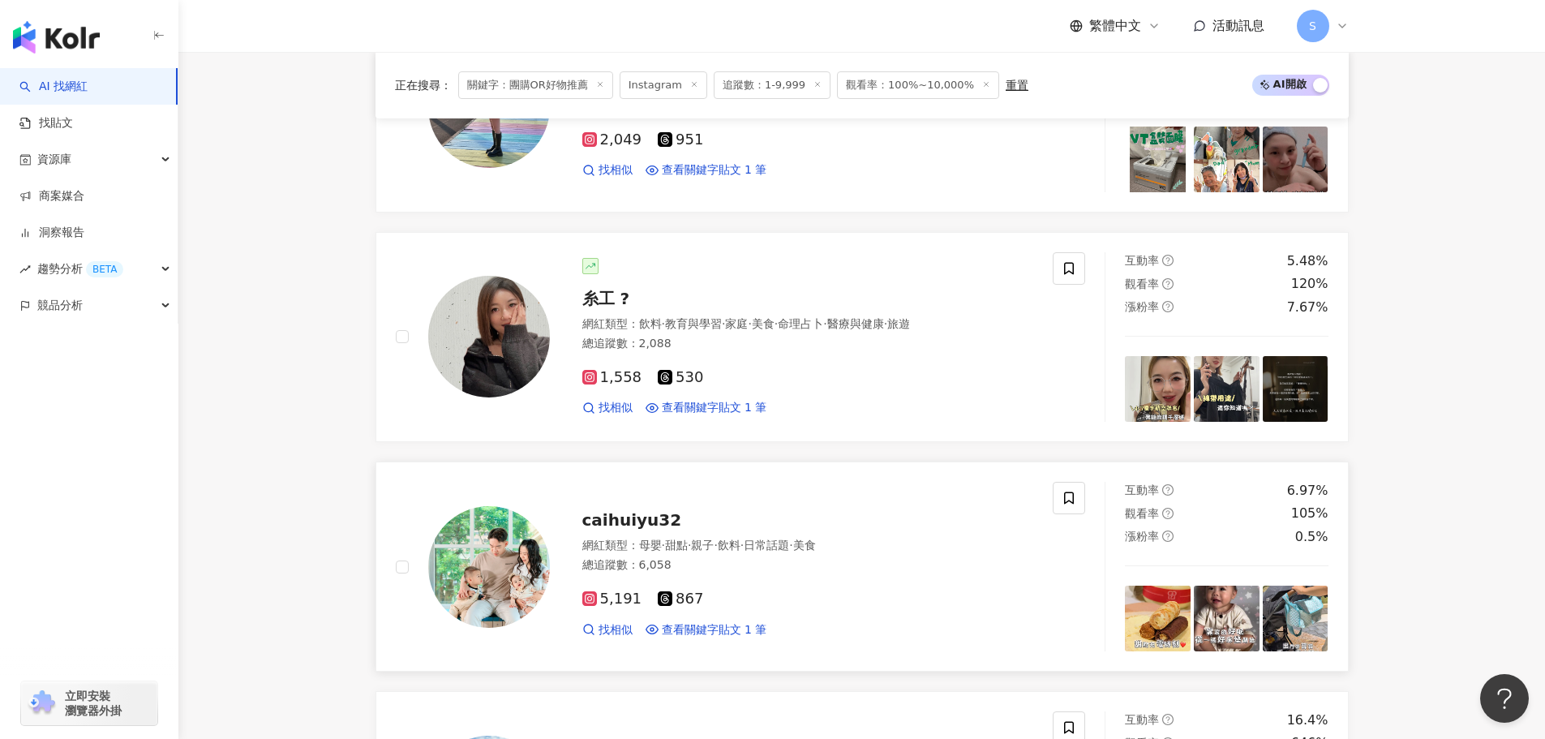
click at [639, 515] on span "caihuiyu32" at bounding box center [632, 519] width 100 height 19
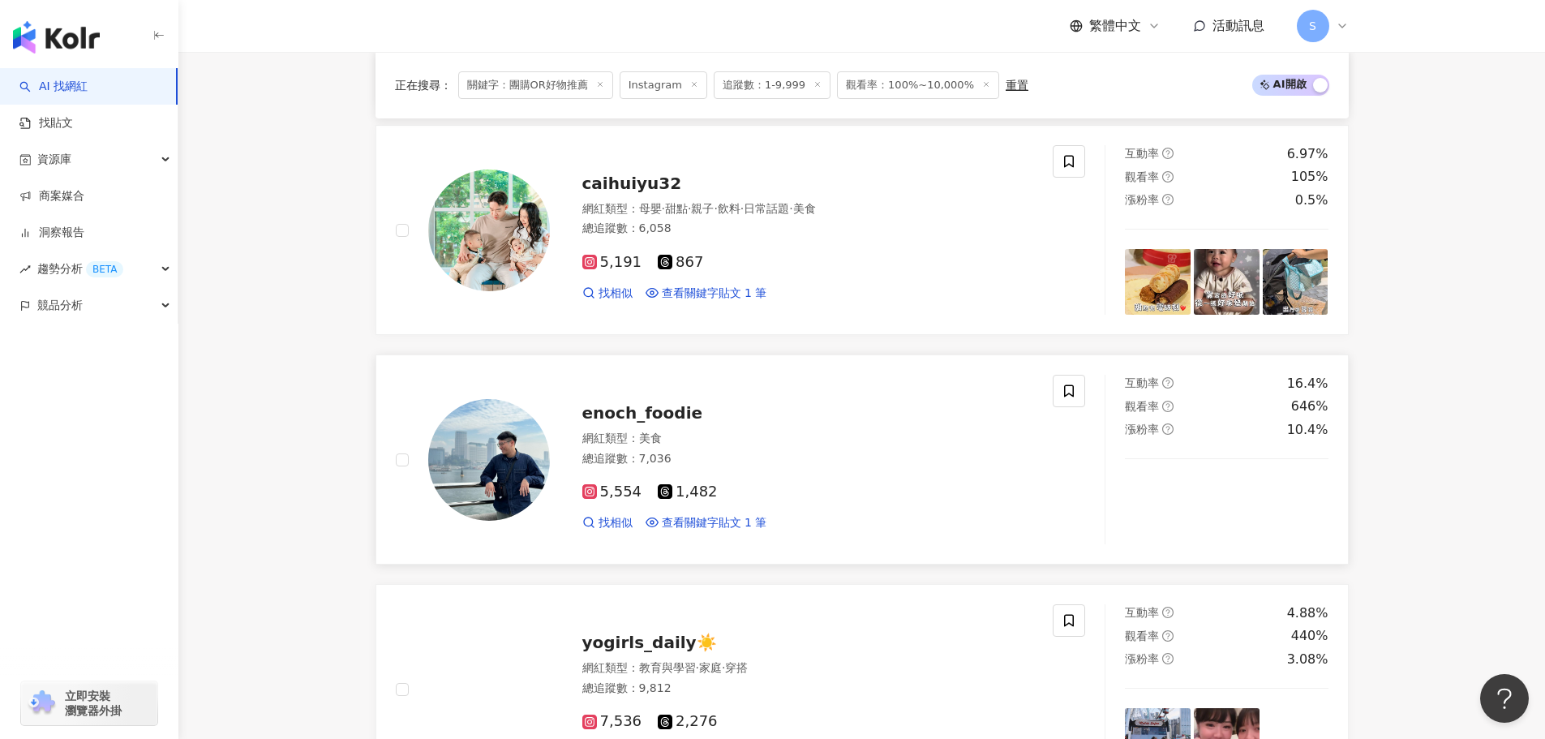
scroll to position [892, 0]
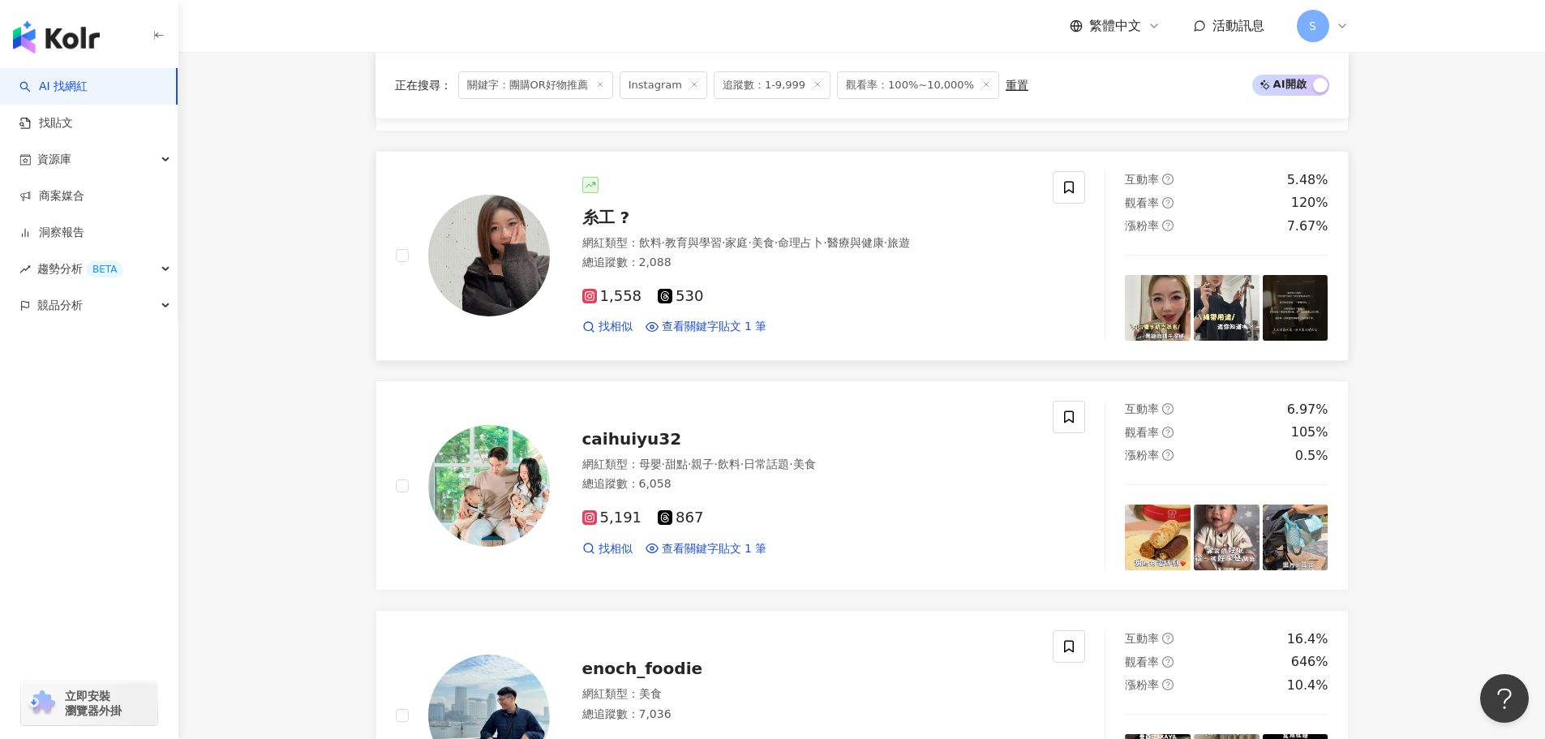
click at [626, 220] on span "糸工 ?" at bounding box center [606, 217] width 48 height 19
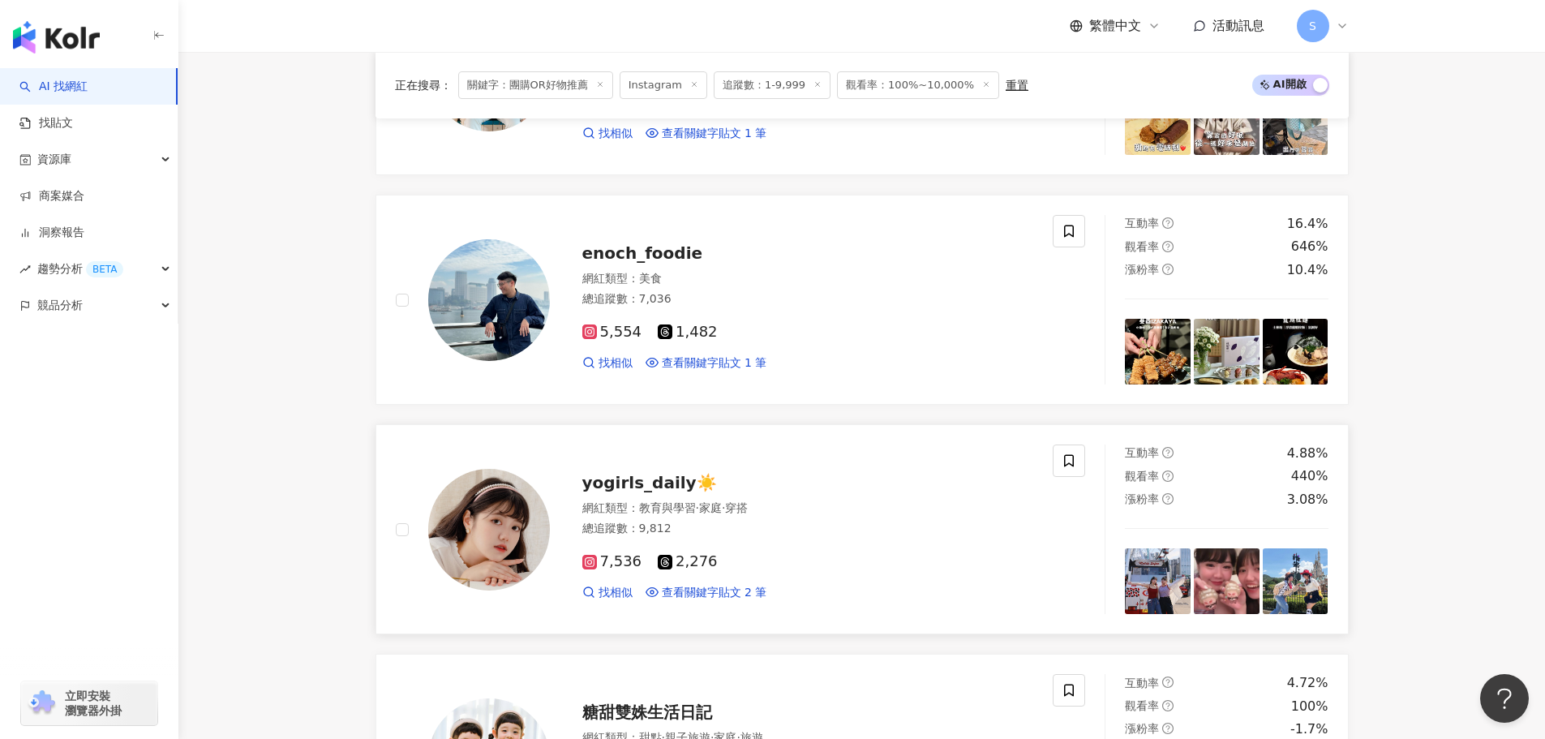
scroll to position [1298, 0]
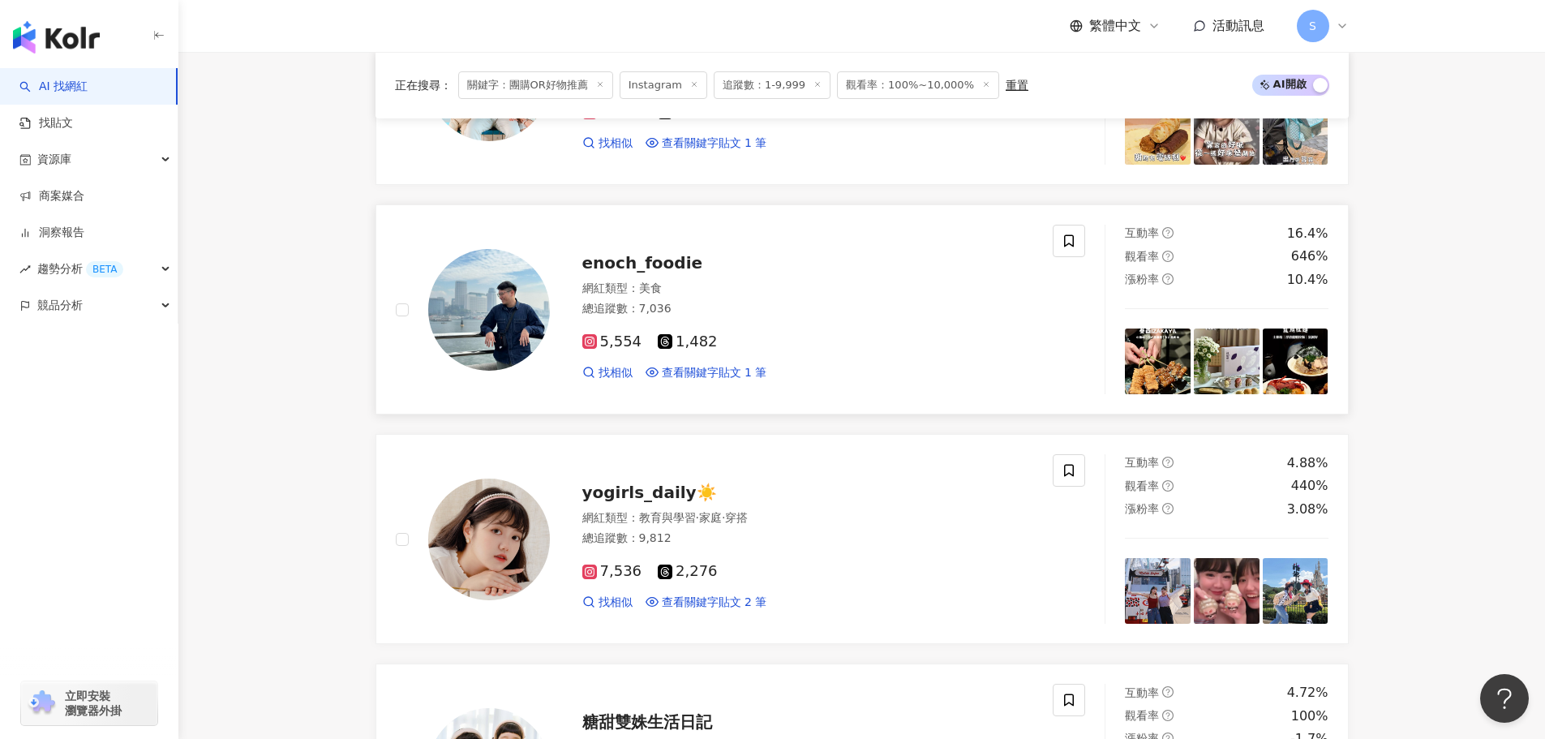
click at [624, 259] on span "enoch_foodie" at bounding box center [642, 262] width 121 height 19
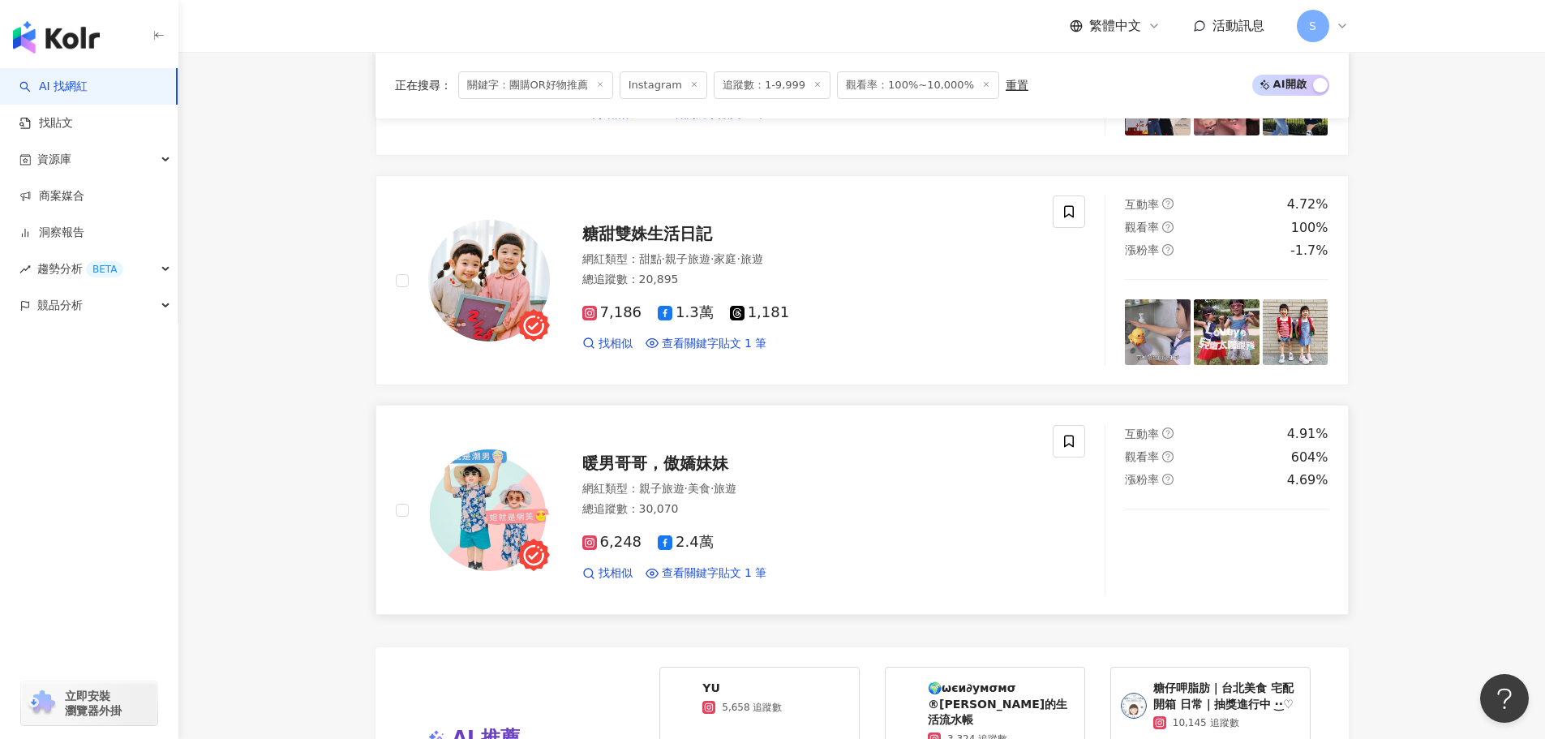
scroll to position [1865, 0]
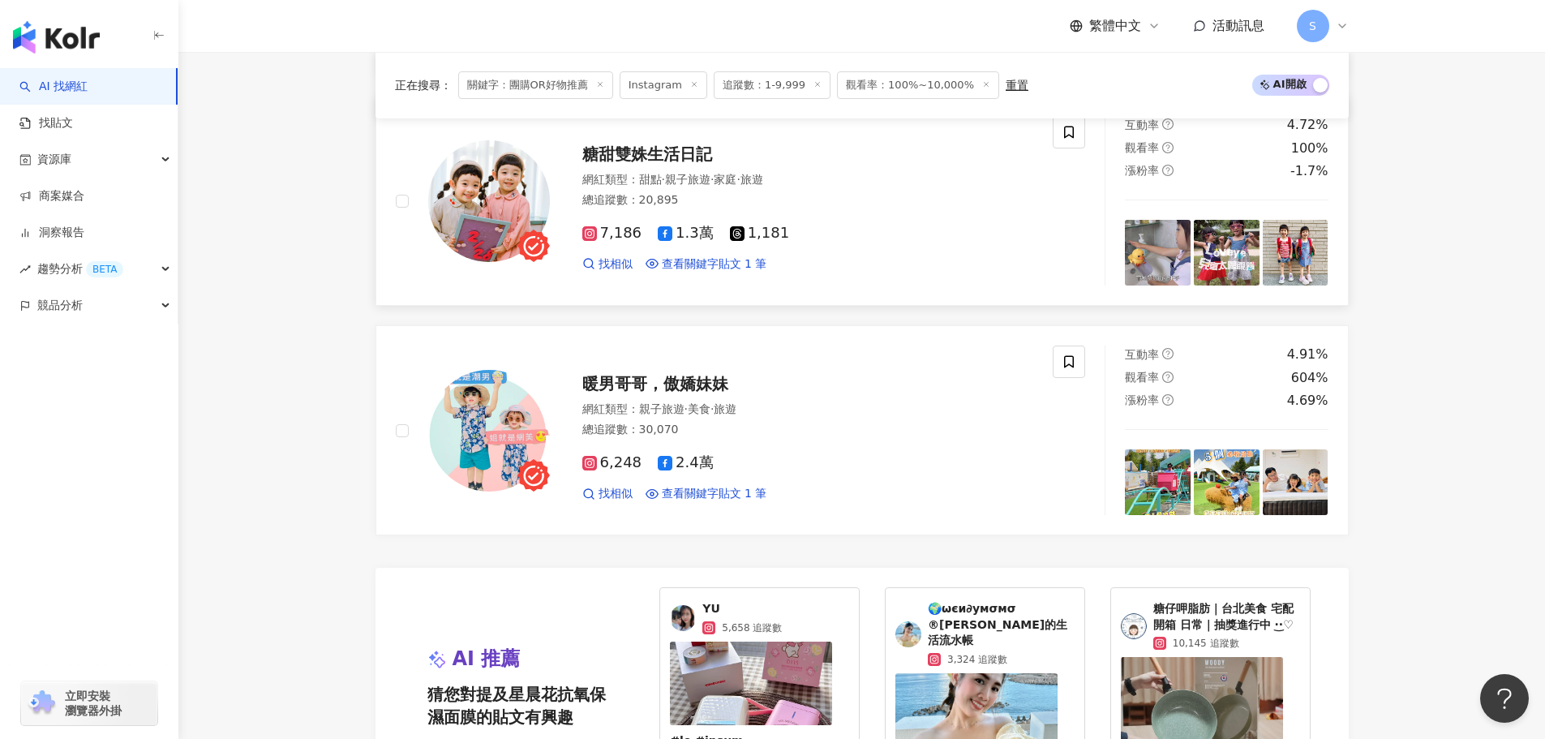
click at [677, 152] on span "糖甜雙姝生活日記" at bounding box center [647, 153] width 130 height 19
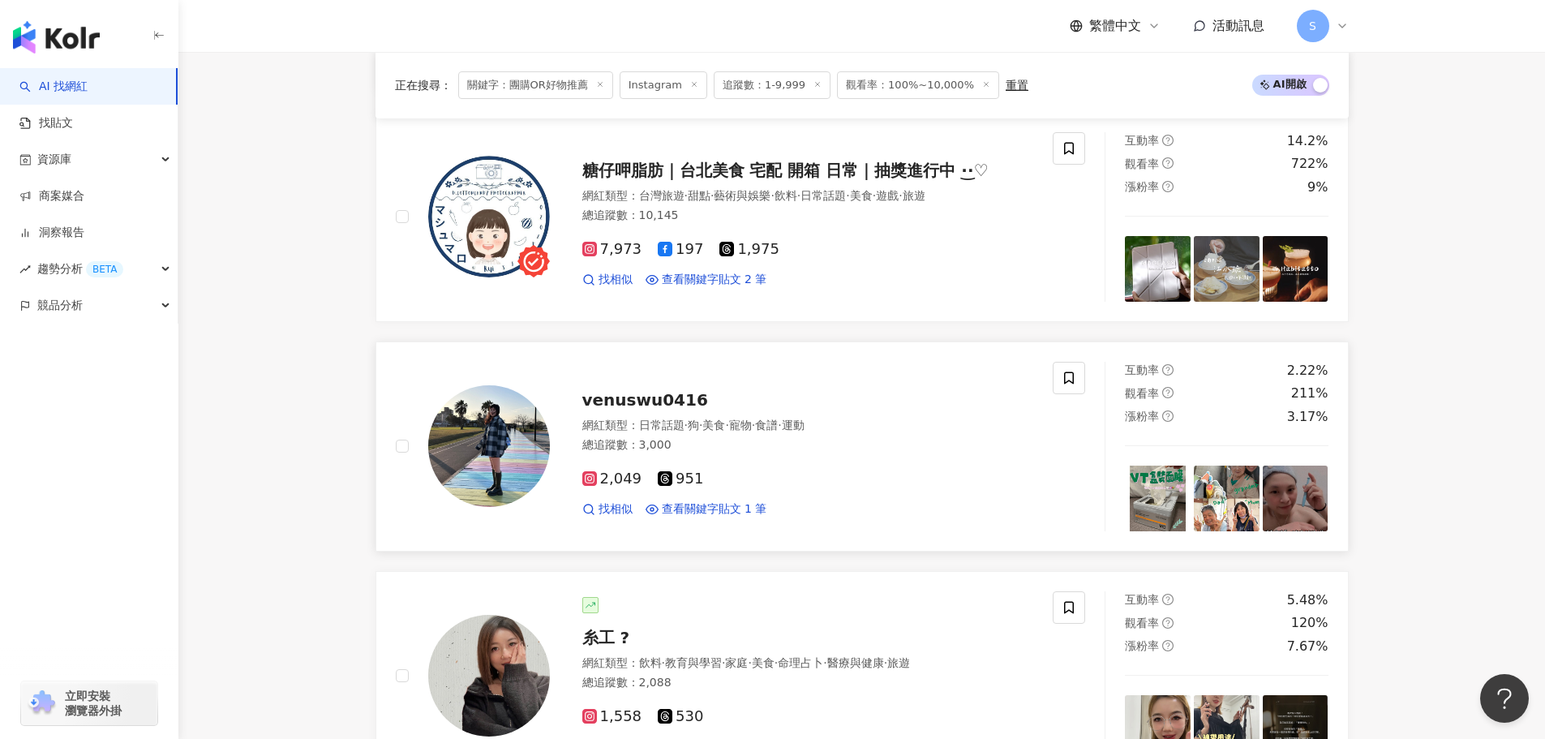
scroll to position [0, 0]
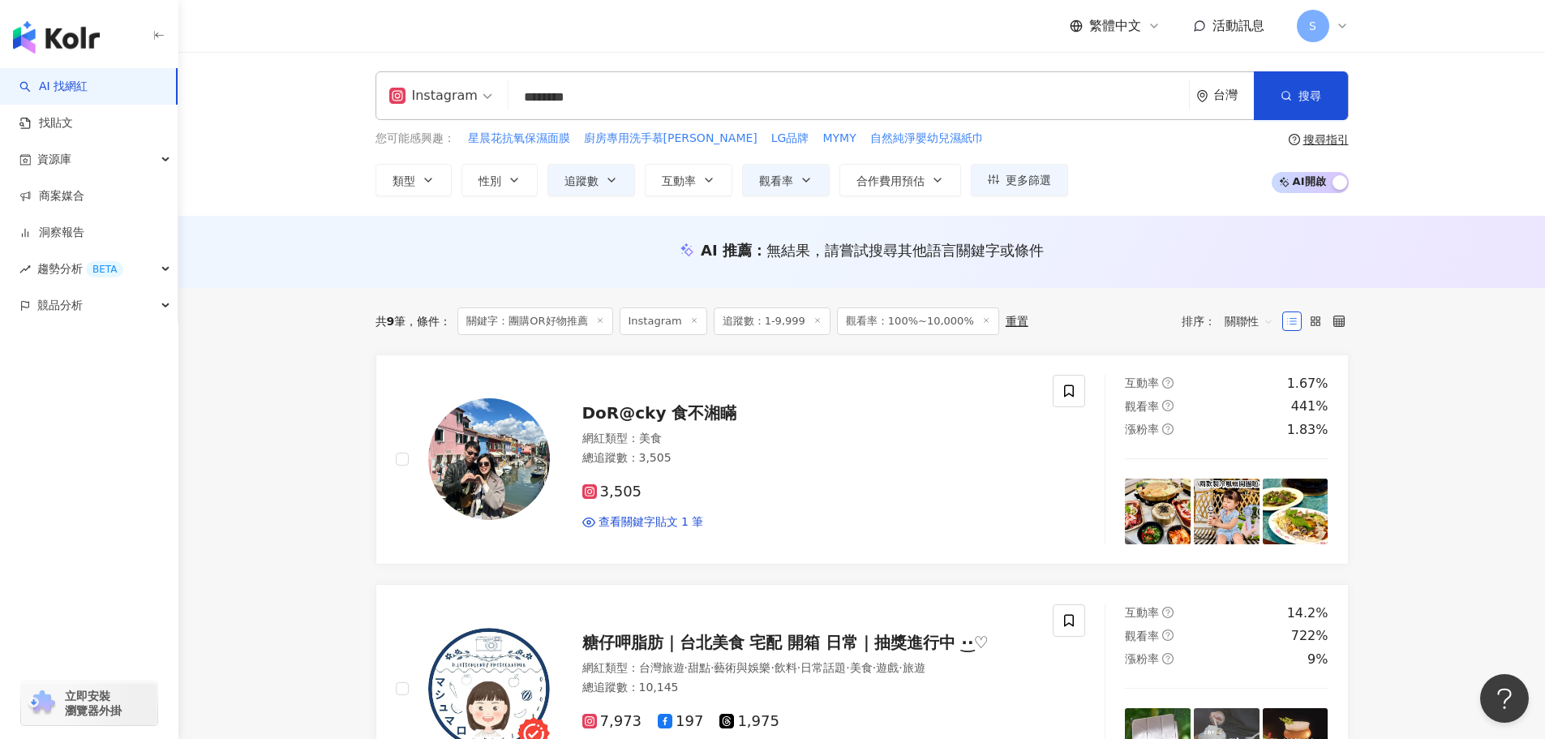
click at [624, 99] on input "********" at bounding box center [848, 97] width 667 height 31
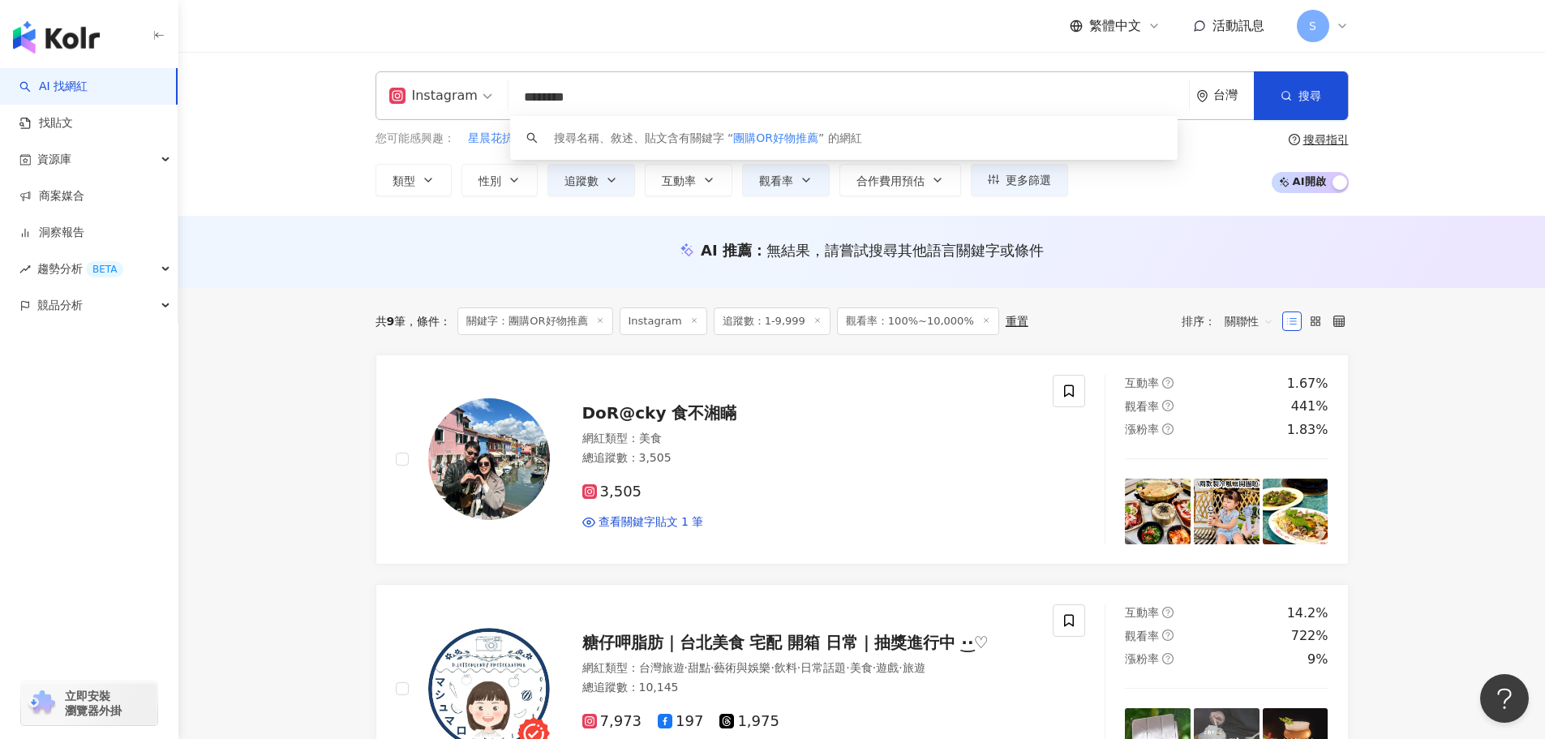
click at [564, 97] on input "********" at bounding box center [848, 97] width 667 height 31
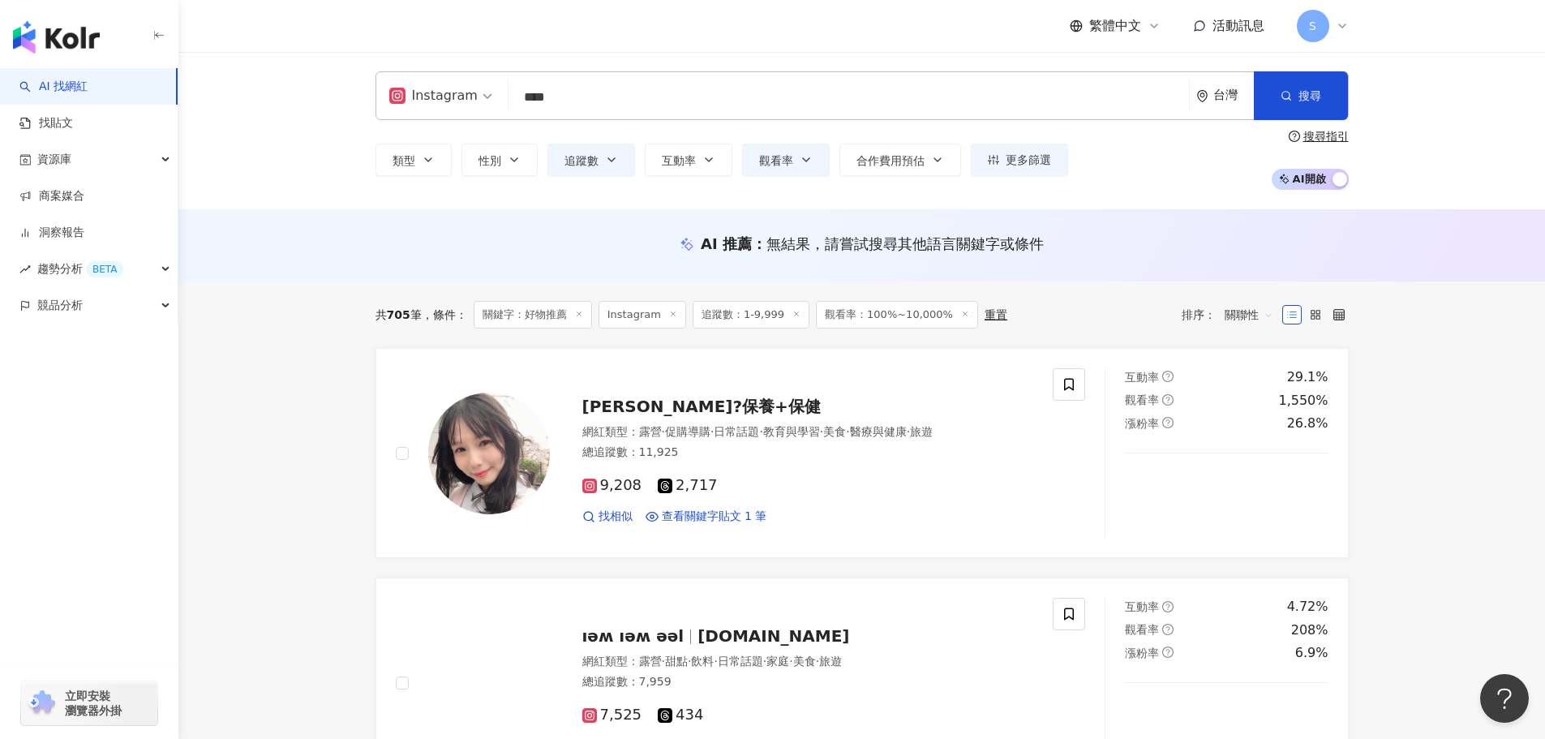
type input "****"
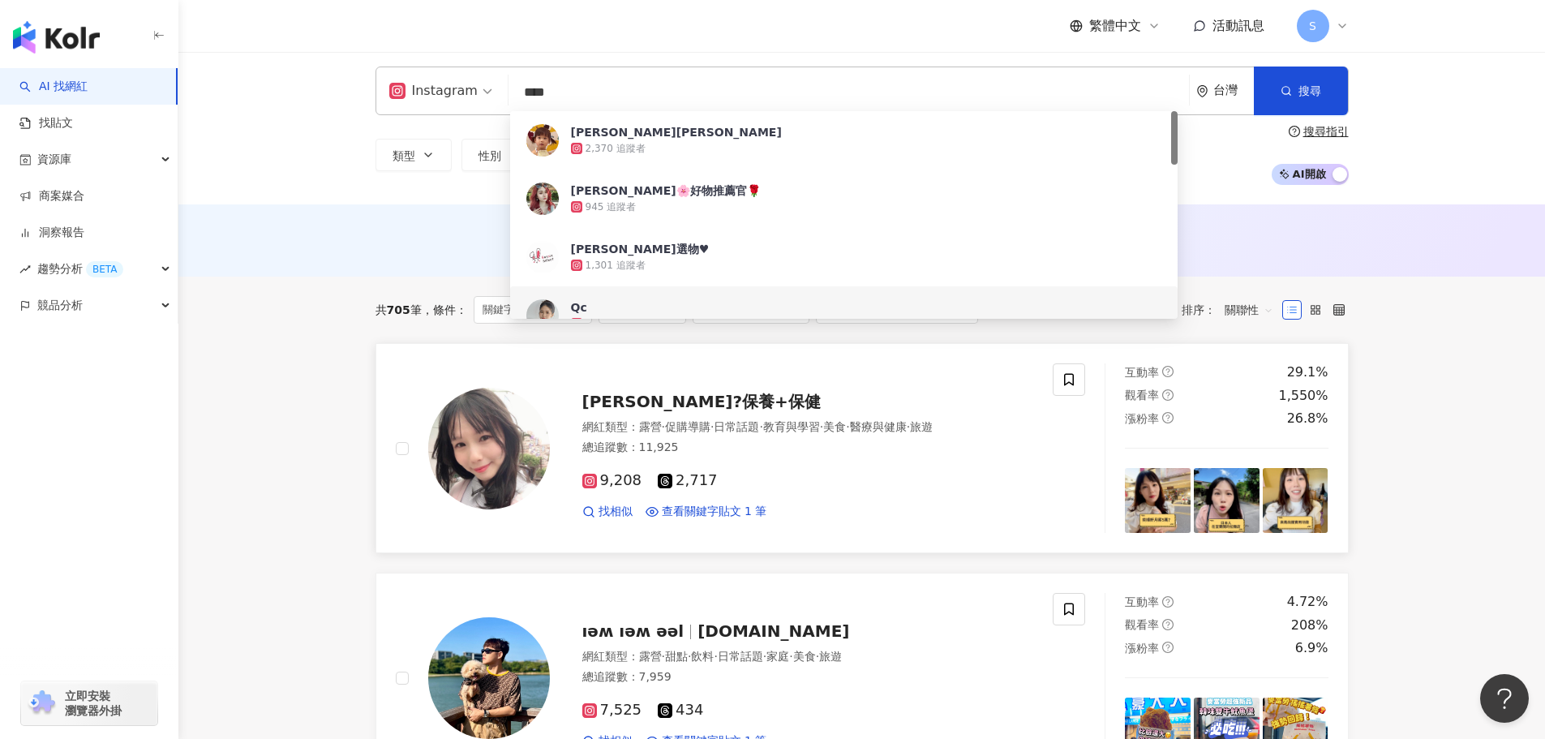
scroll to position [162, 0]
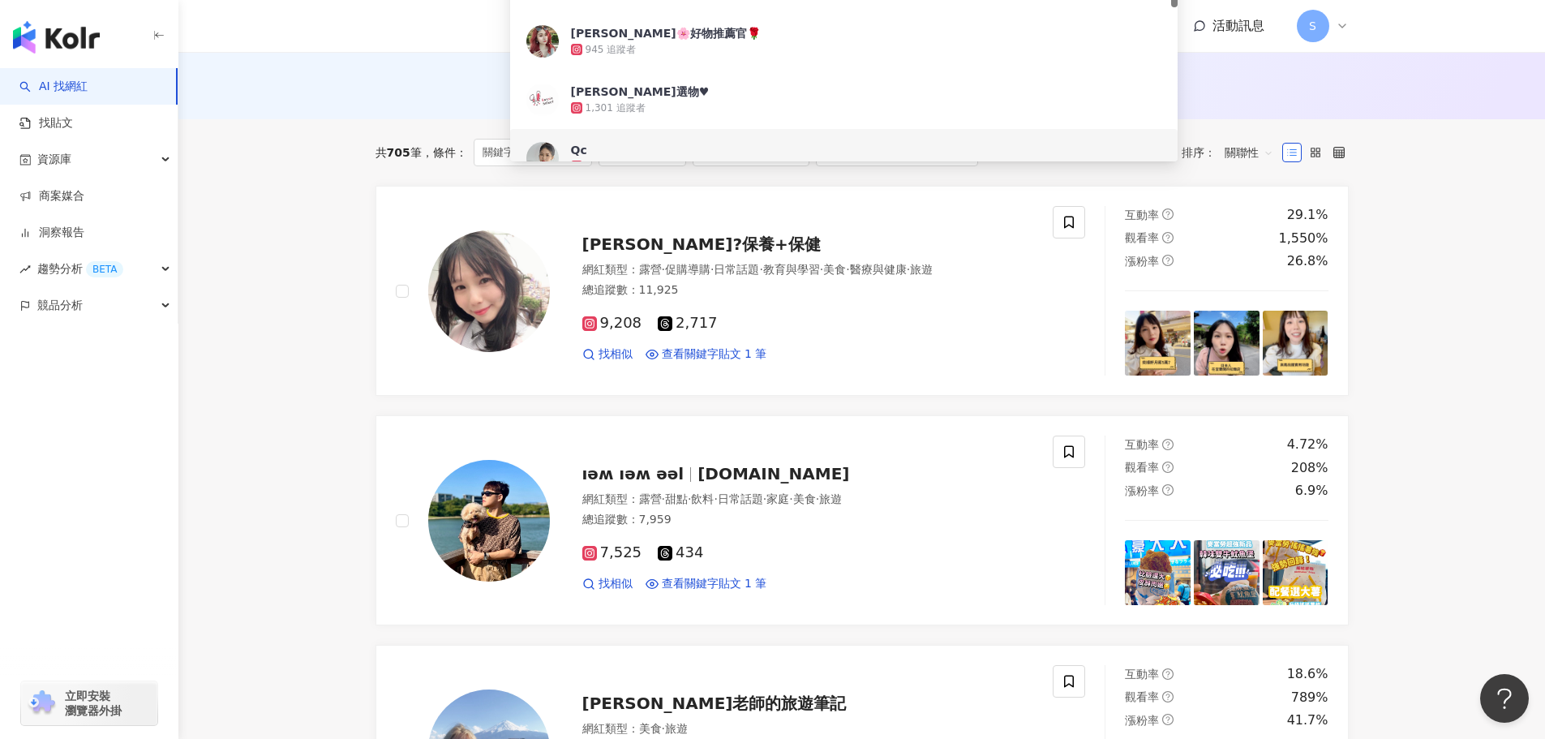
drag, startPoint x: 331, startPoint y: 372, endPoint x: 345, endPoint y: 370, distance: 14.8
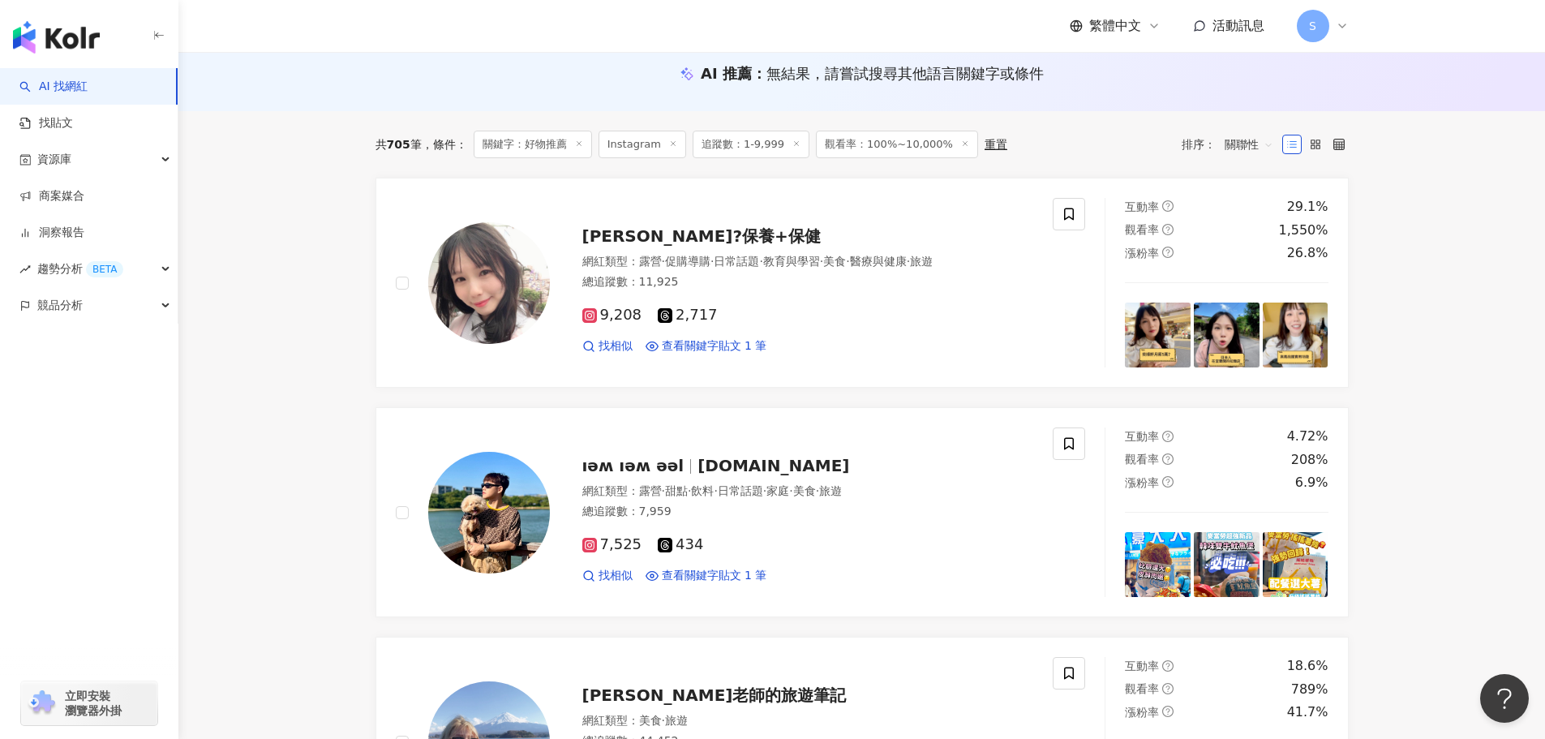
scroll to position [0, 0]
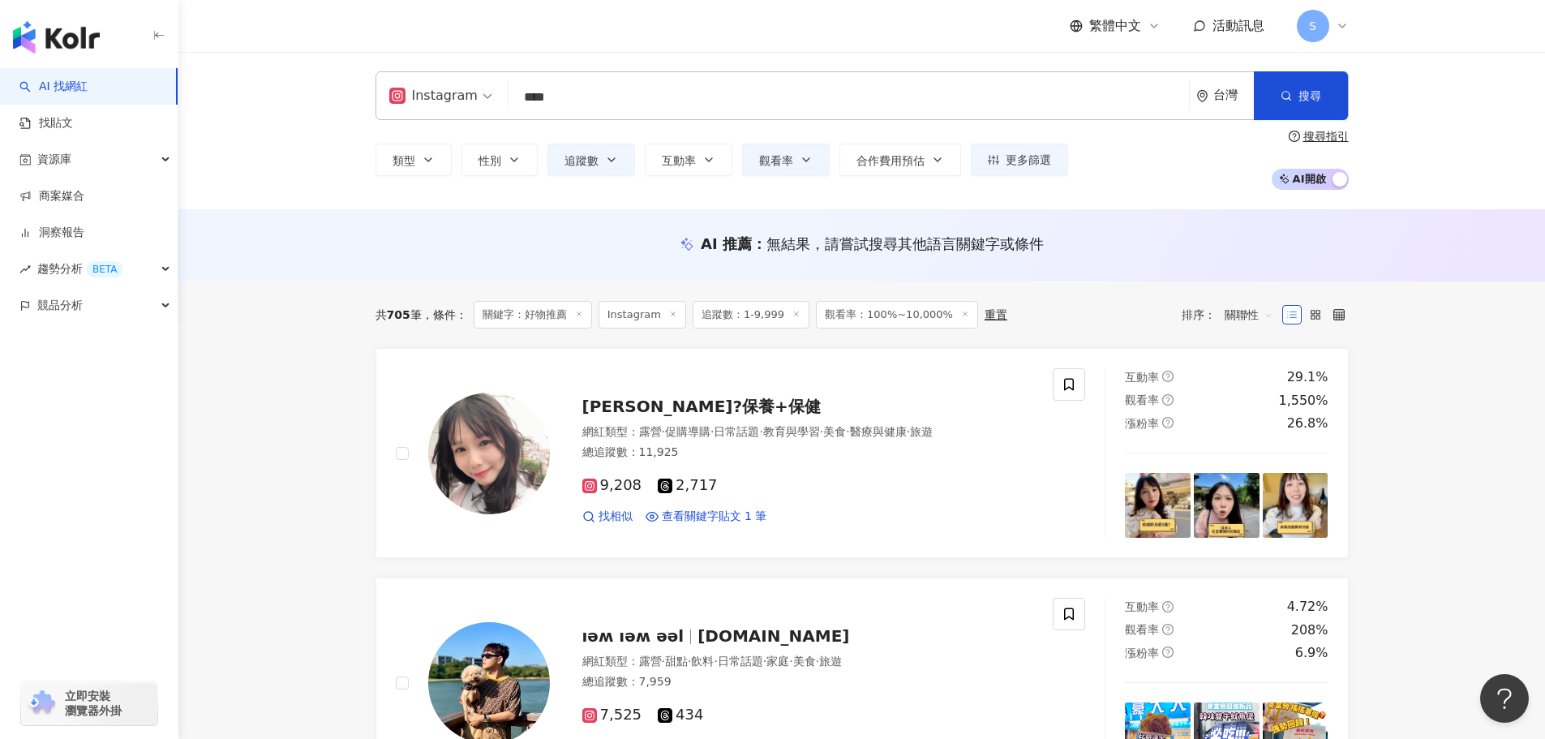
click at [712, 112] on input "****" at bounding box center [848, 97] width 667 height 31
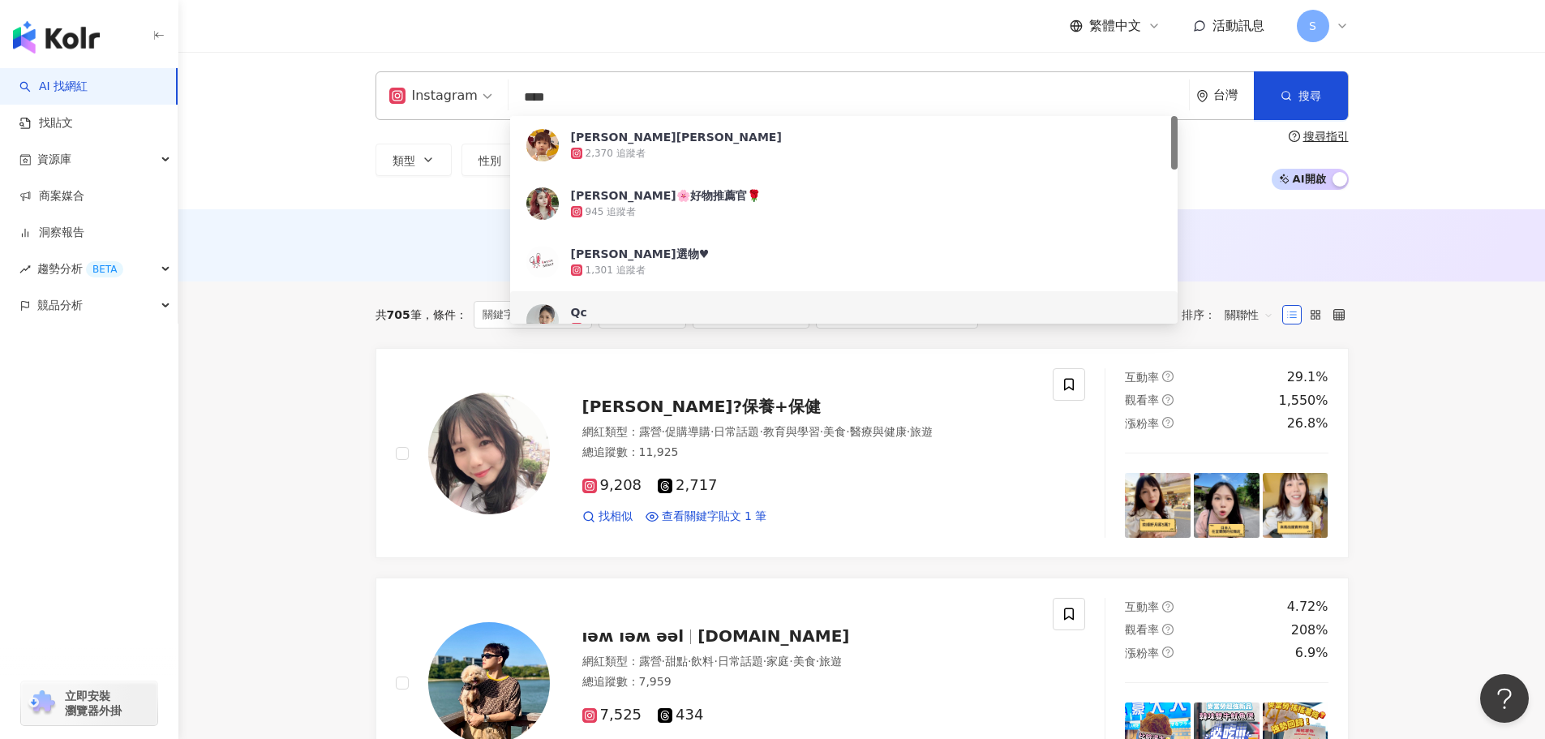
drag, startPoint x: 718, startPoint y: 106, endPoint x: 716, endPoint y: 92, distance: 13.9
click at [716, 92] on input "****" at bounding box center [848, 97] width 667 height 31
click at [723, 204] on div "945 追蹤者" at bounding box center [835, 212] width 528 height 16
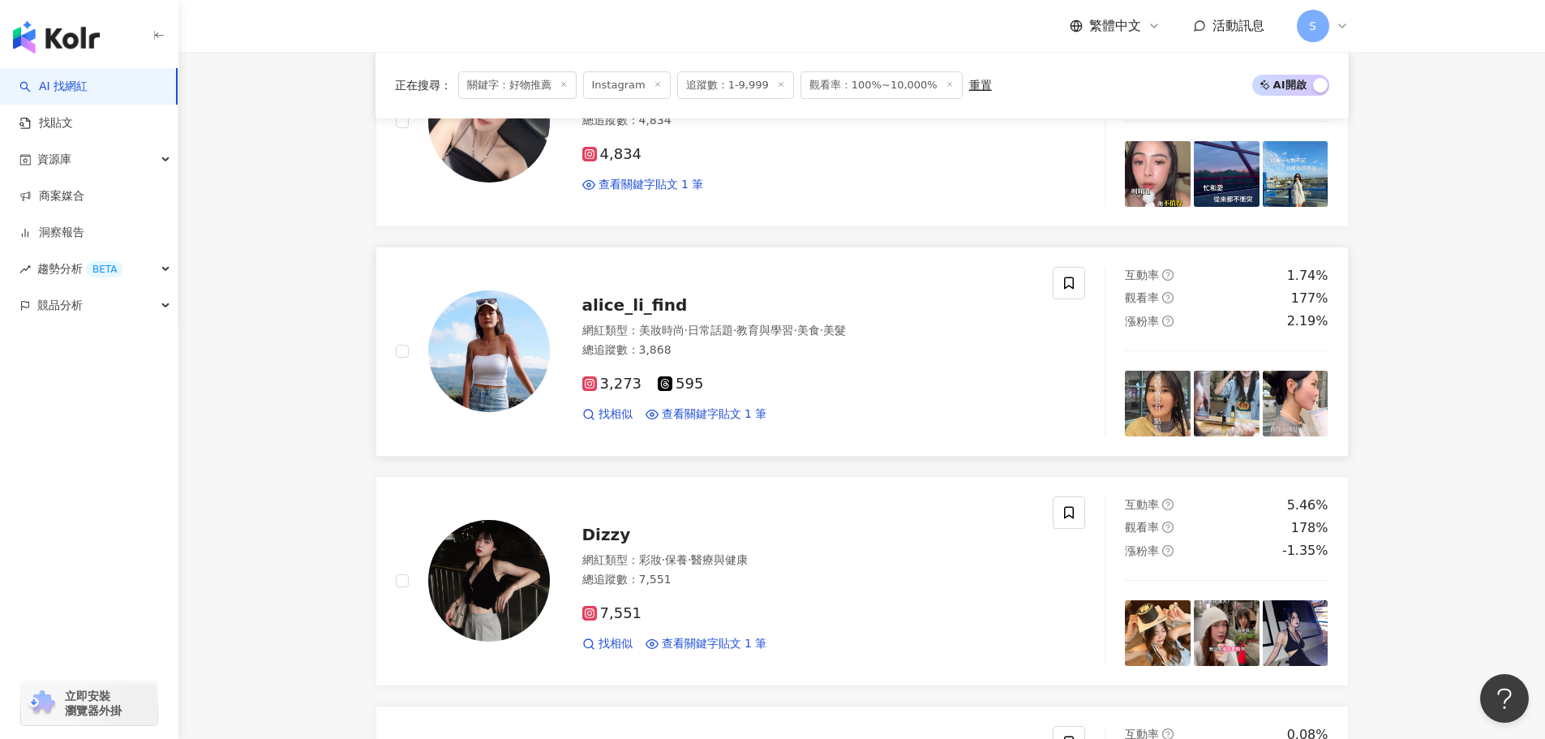
scroll to position [1703, 0]
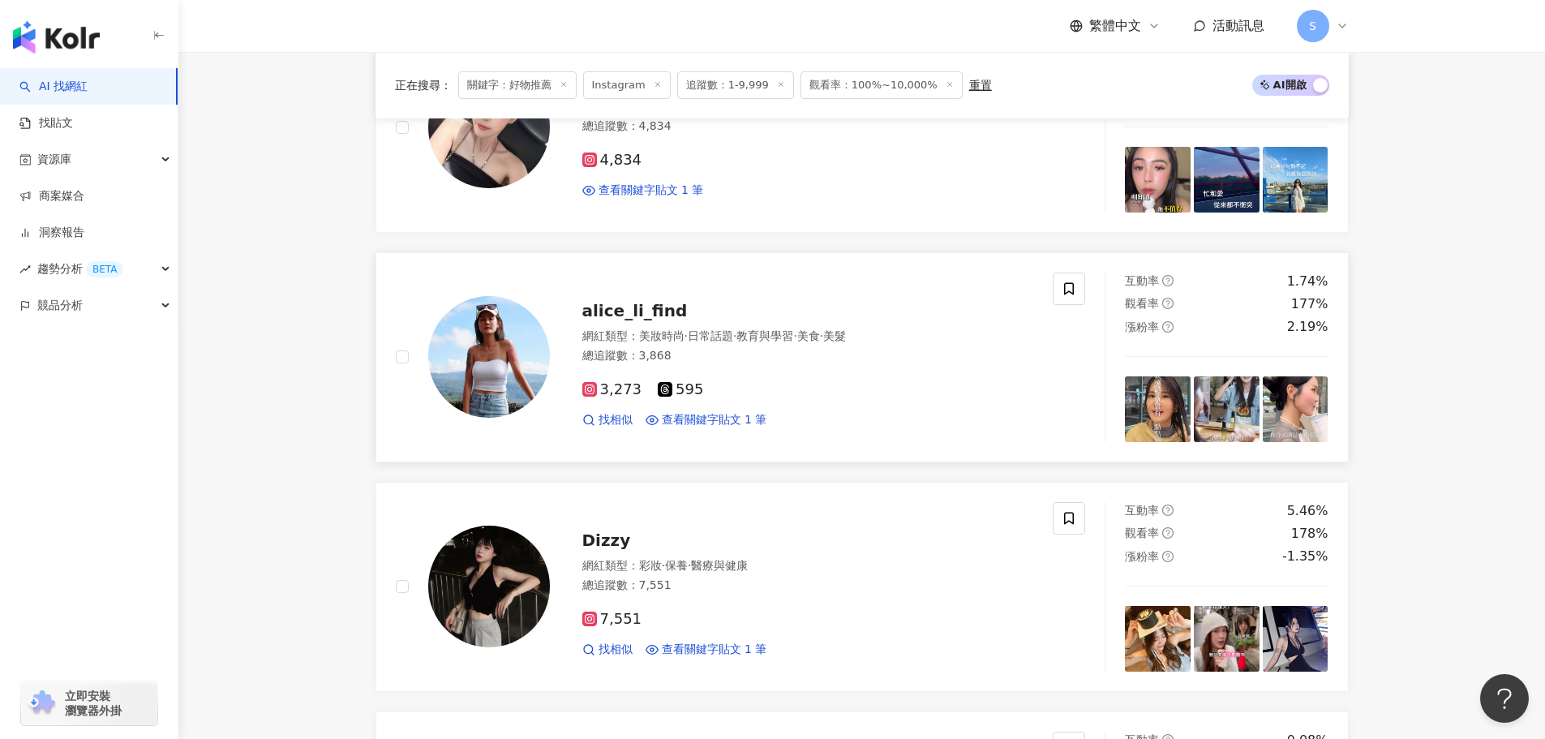
click at [643, 312] on span "alice_li_find" at bounding box center [634, 310] width 105 height 19
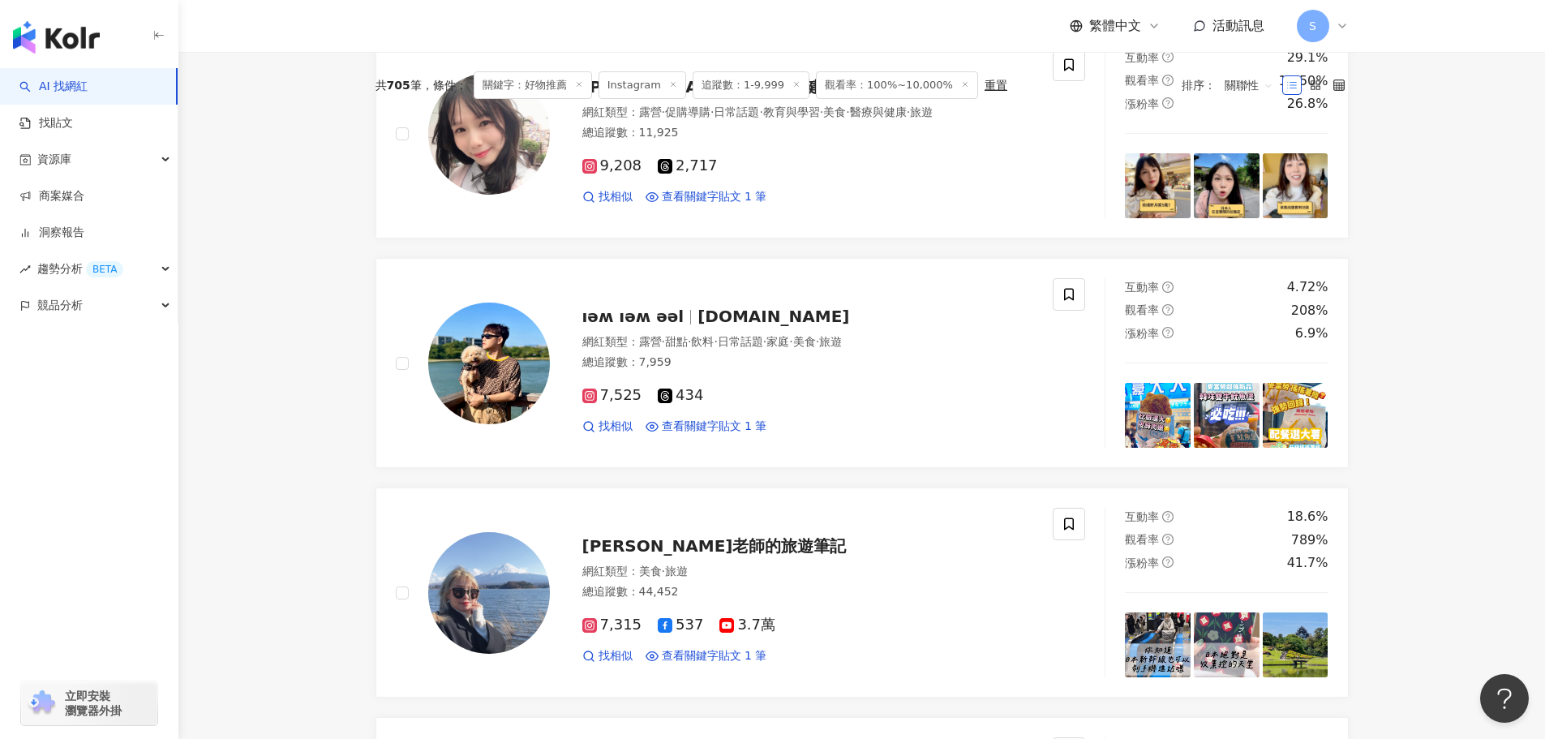
scroll to position [0, 0]
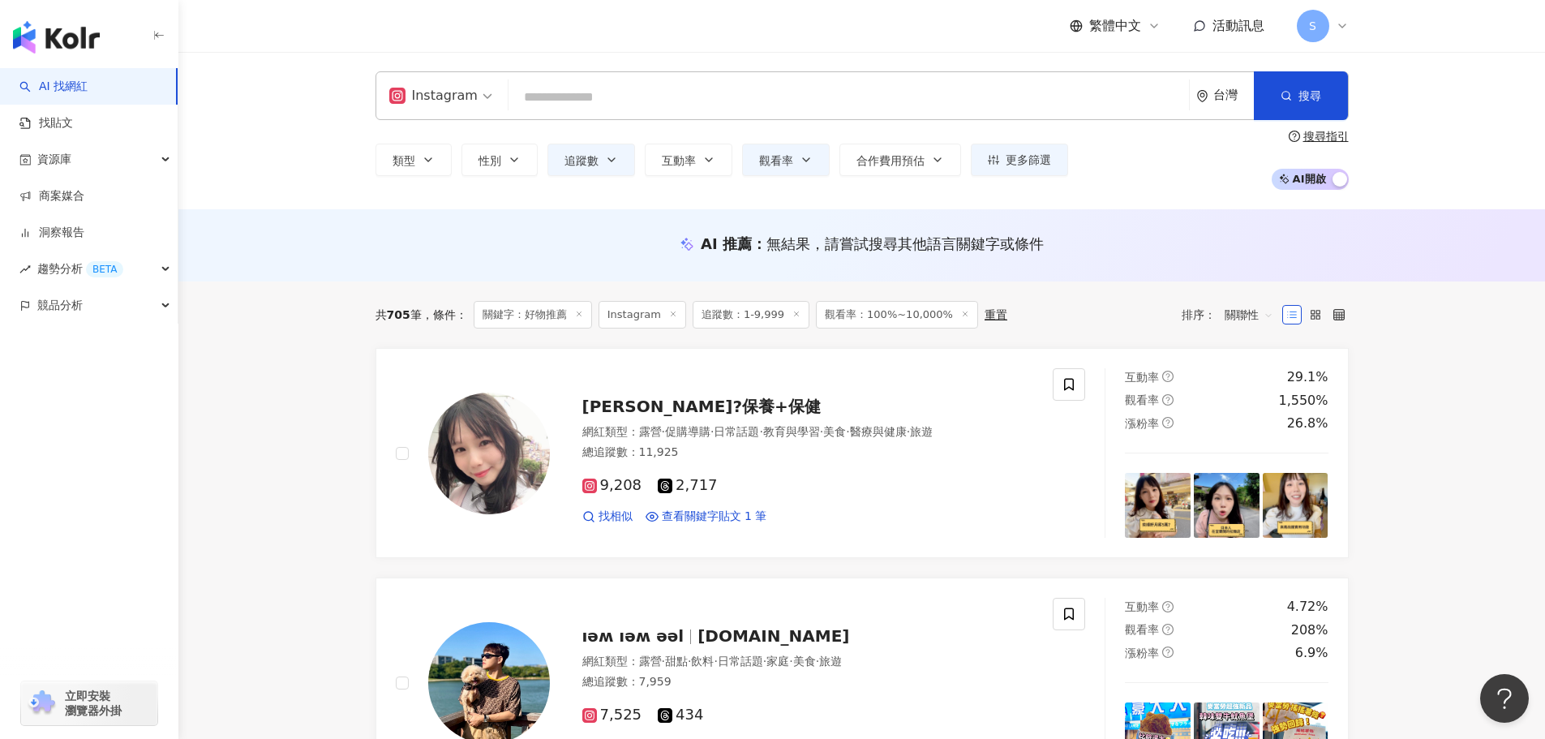
click at [682, 99] on input "search" at bounding box center [848, 97] width 667 height 31
click at [719, 96] on input "search" at bounding box center [848, 97] width 667 height 31
type input "*"
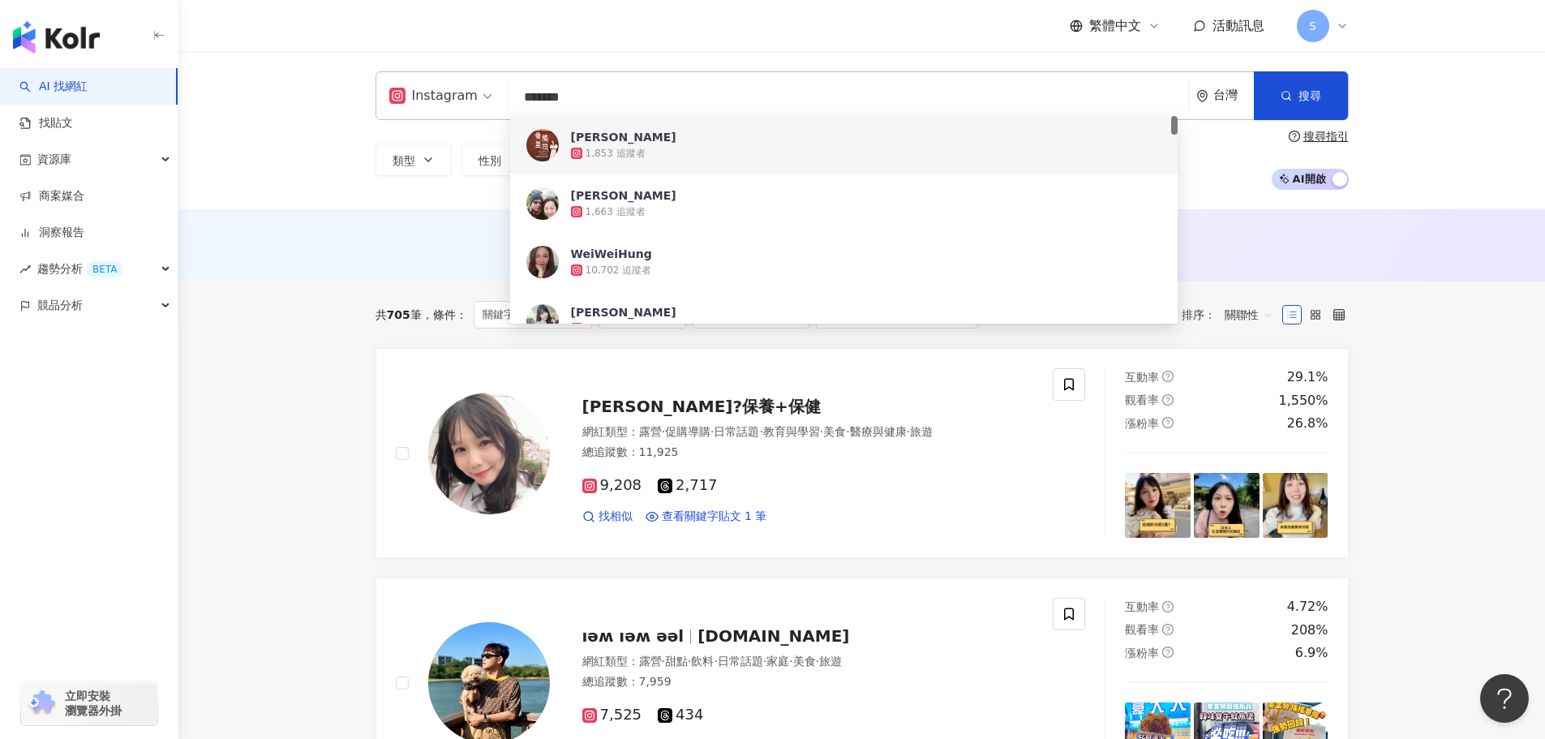
drag, startPoint x: 653, startPoint y: 92, endPoint x: 511, endPoint y: 85, distance: 142.1
click at [515, 85] on input "*******" at bounding box center [848, 97] width 667 height 31
paste input "****"
type input "**********"
click at [587, 144] on div "ıǝʍ ıǝʍ ǝǝl" at bounding box center [606, 137] width 71 height 16
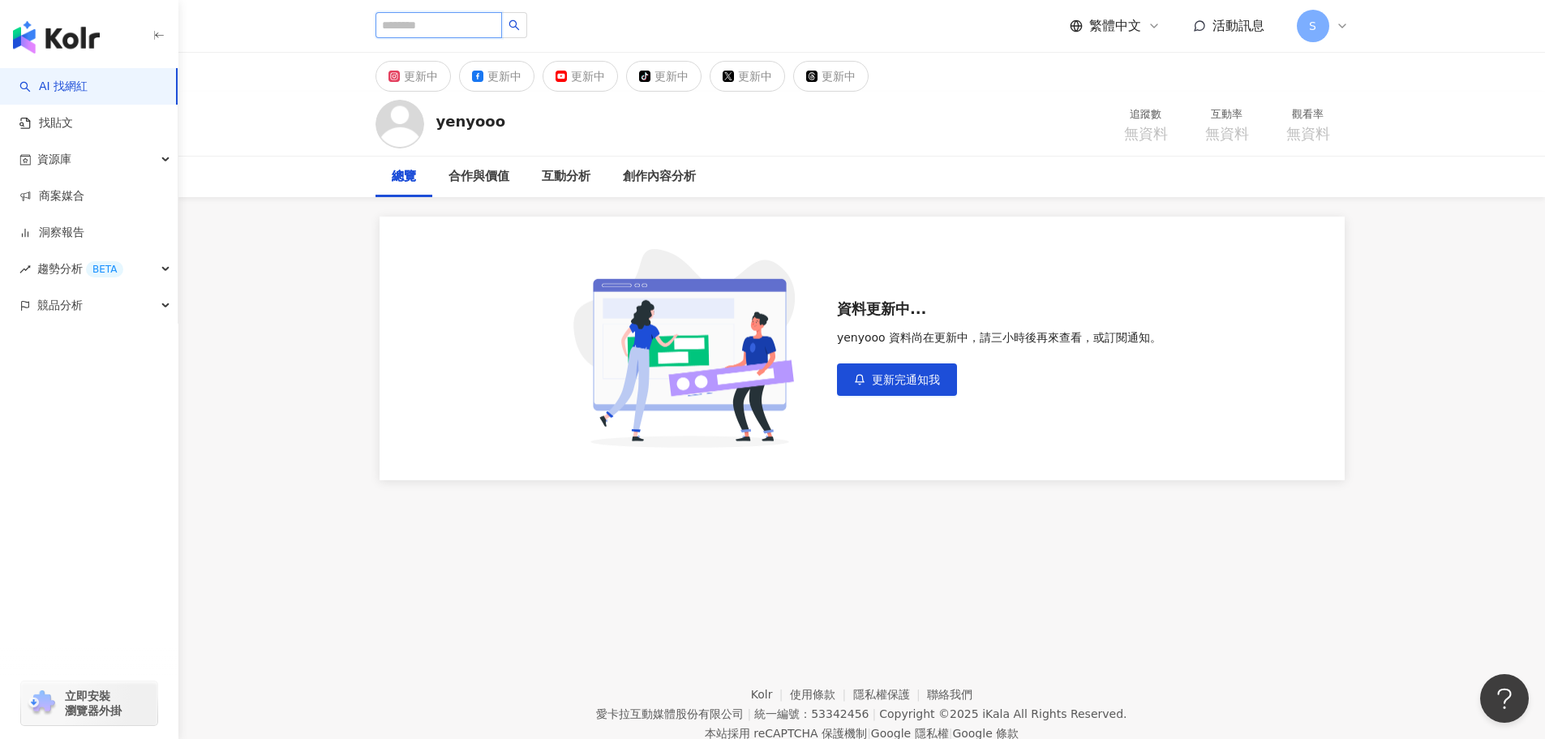
click at [491, 36] on input "search" at bounding box center [438, 25] width 127 height 26
paste input "*********"
drag, startPoint x: 423, startPoint y: 32, endPoint x: 374, endPoint y: 29, distance: 48.8
click at [374, 29] on div "********* 搜尋名稱、敘述、貼文含有關鍵字 “ yenyoo_95 ” 的網紅 繁體中文 活動訊息 S" at bounding box center [862, 26] width 1038 height 52
paste input "**********"
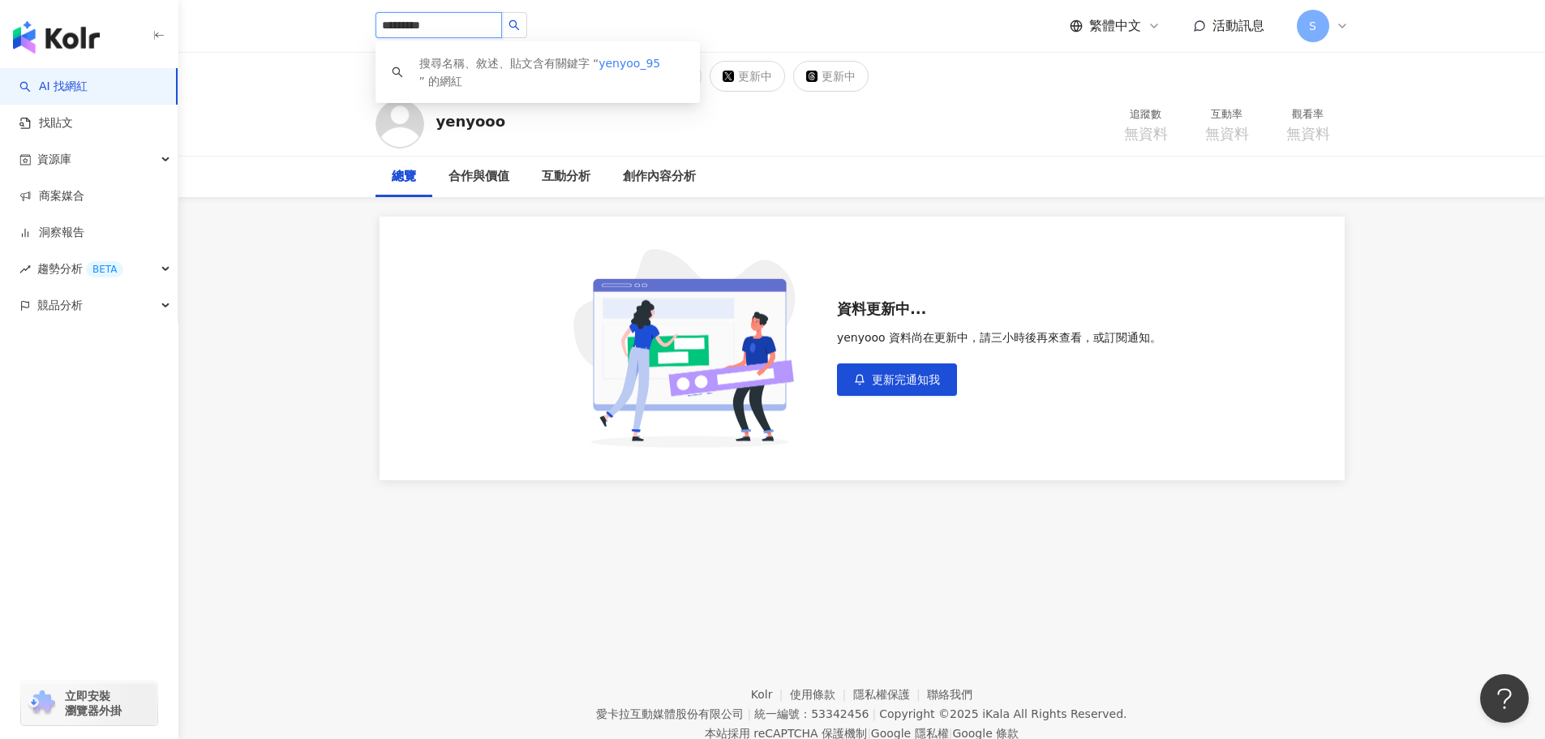
type input "**********"
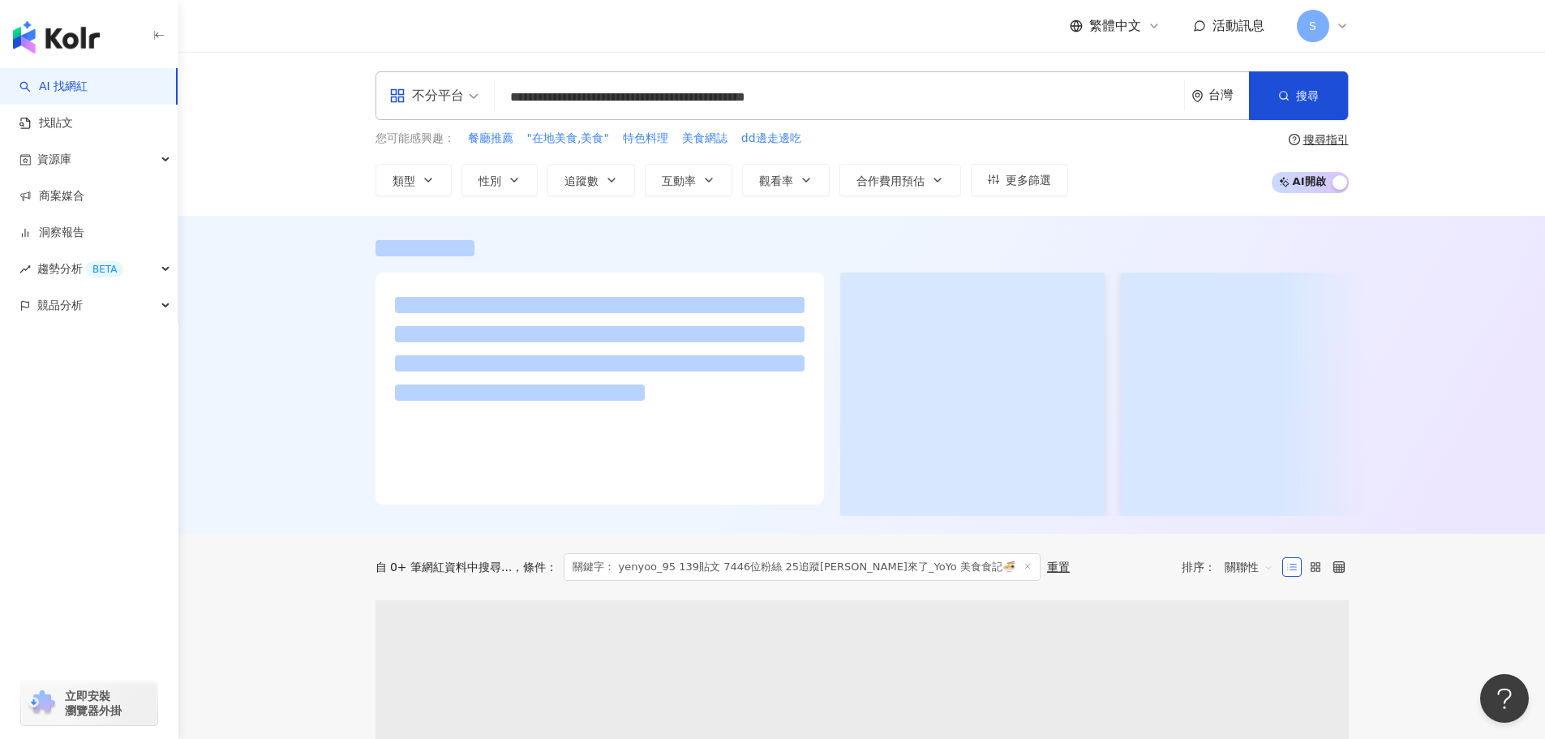
click at [758, 97] on input "**********" at bounding box center [839, 97] width 676 height 31
drag, startPoint x: 757, startPoint y: 97, endPoint x: 476, endPoint y: 112, distance: 281.8
click at [476, 112] on div "**********" at bounding box center [861, 95] width 973 height 49
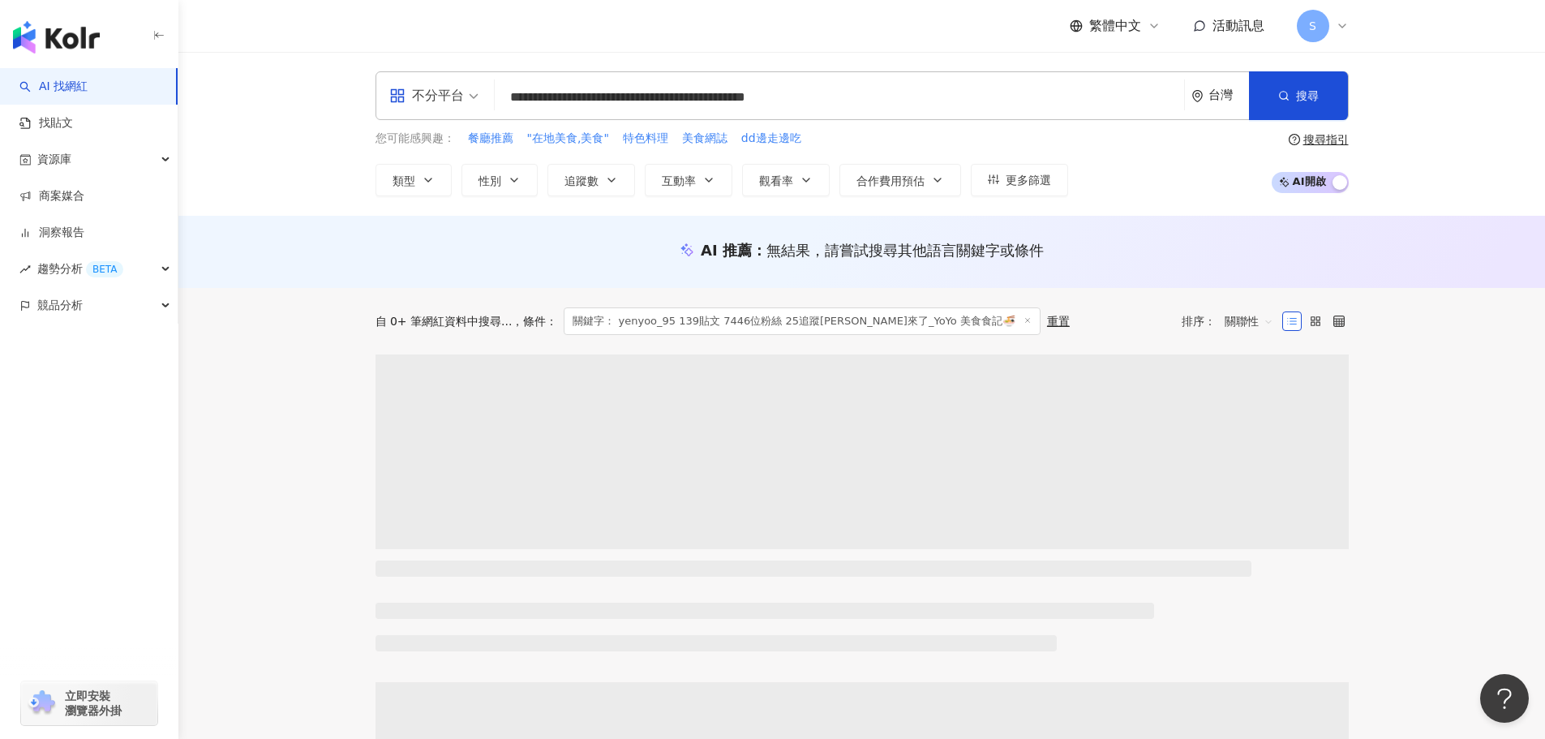
click at [776, 111] on input "**********" at bounding box center [839, 97] width 676 height 31
click at [760, 98] on input "**********" at bounding box center [839, 97] width 676 height 31
drag, startPoint x: 760, startPoint y: 97, endPoint x: 627, endPoint y: 104, distance: 133.2
click at [627, 104] on input "**********" at bounding box center [839, 97] width 676 height 31
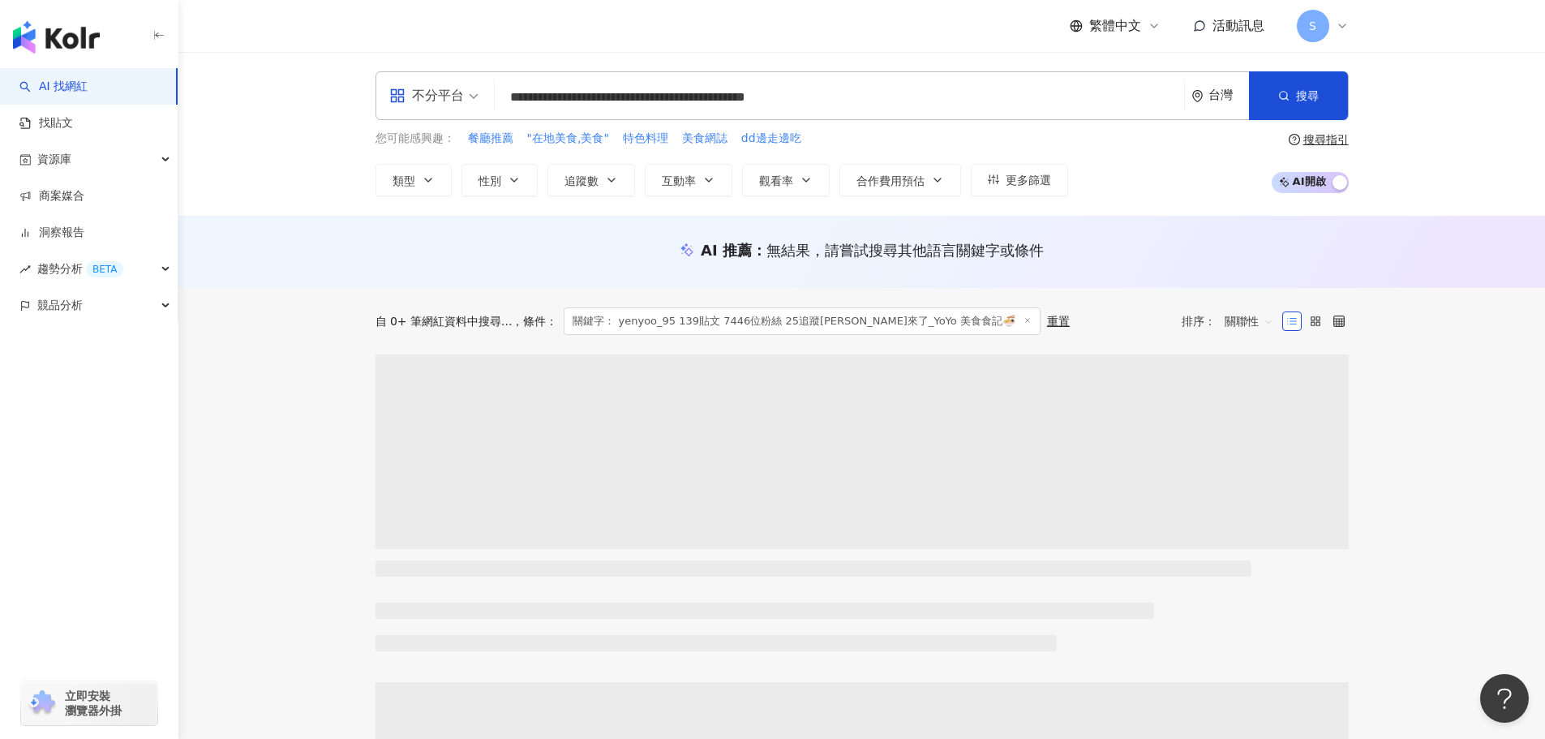
drag, startPoint x: 518, startPoint y: 93, endPoint x: 747, endPoint y: 104, distance: 228.9
click at [747, 104] on div "**********" at bounding box center [861, 95] width 973 height 49
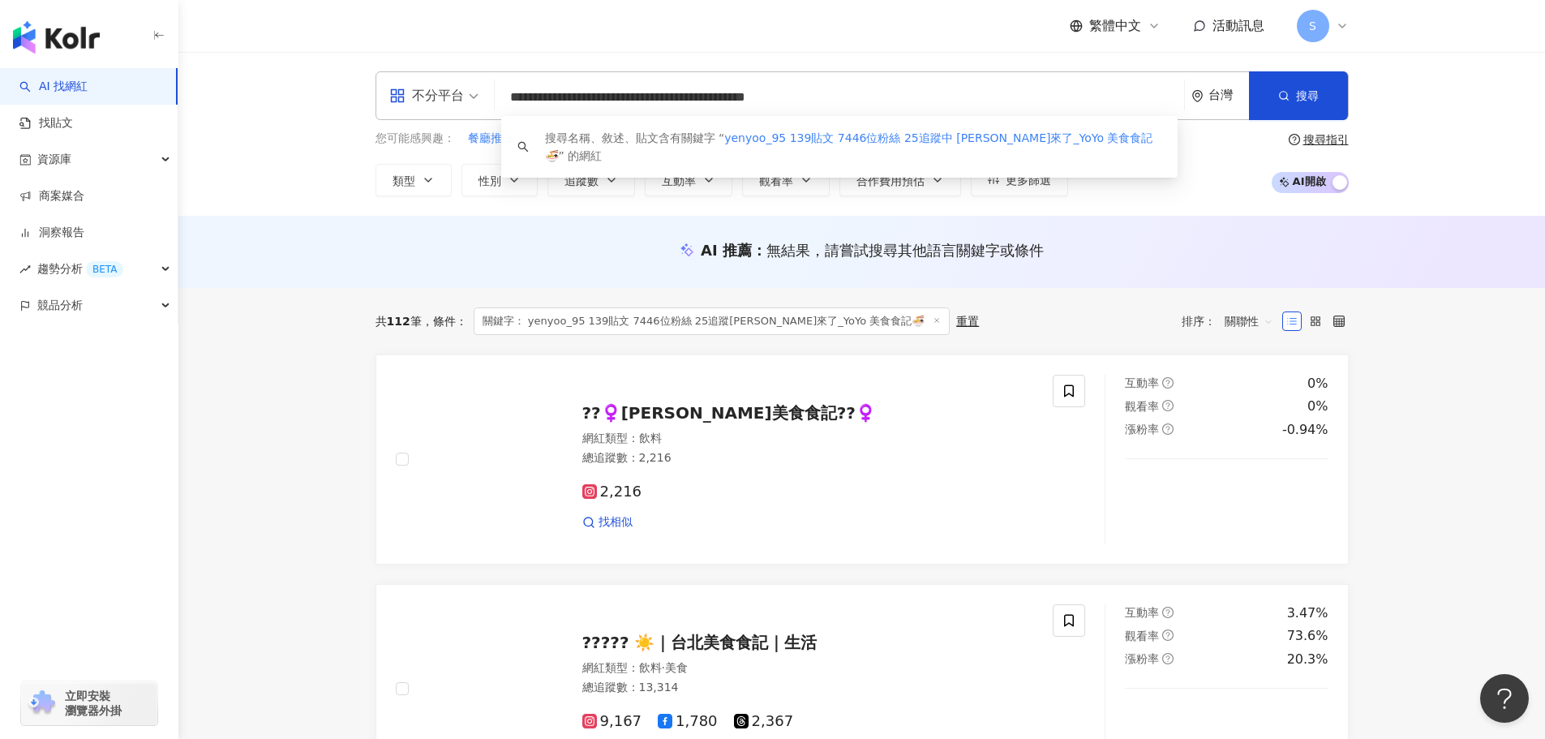
drag, startPoint x: 519, startPoint y: 98, endPoint x: 757, endPoint y: 100, distance: 238.4
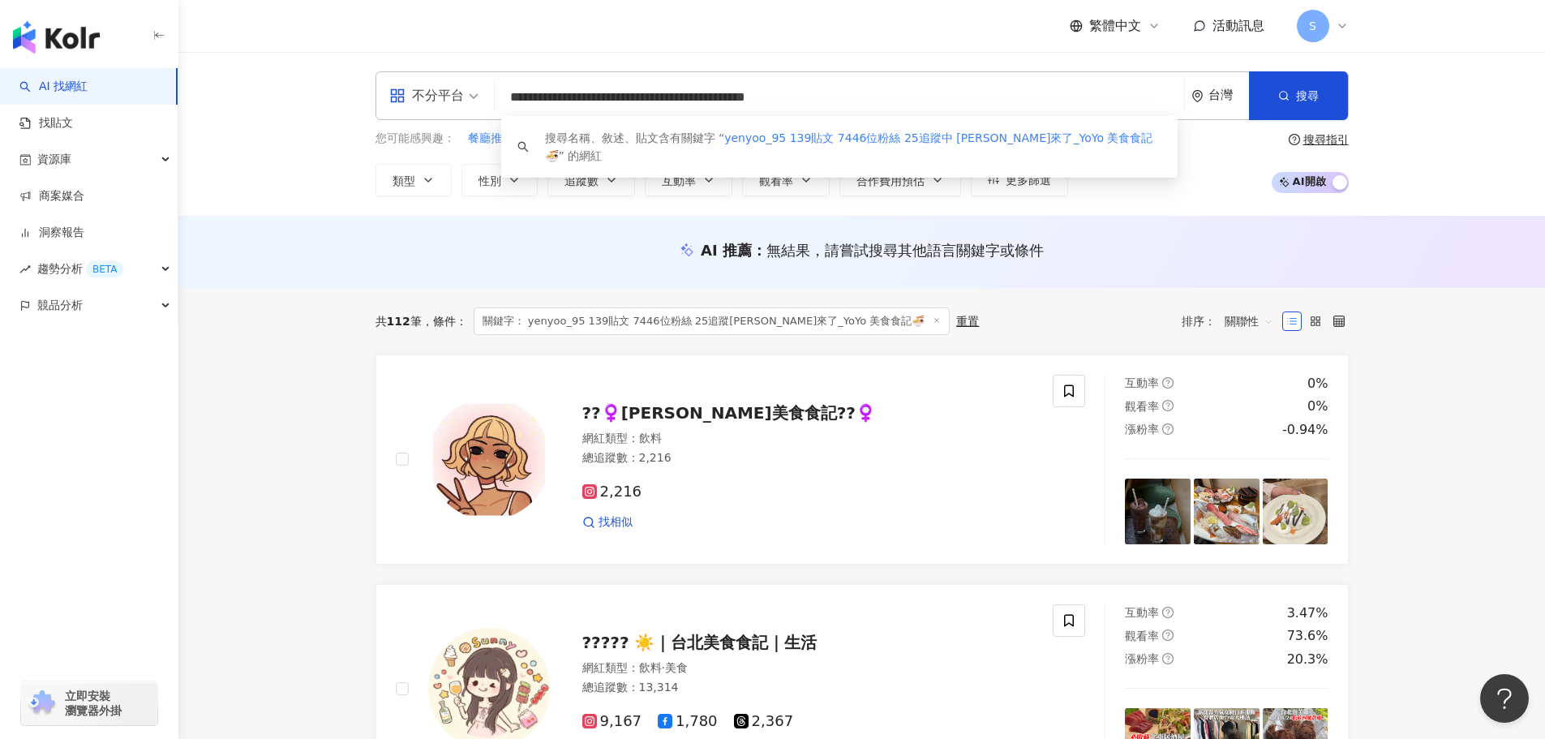
click at [757, 100] on input "**********" at bounding box center [839, 97] width 676 height 31
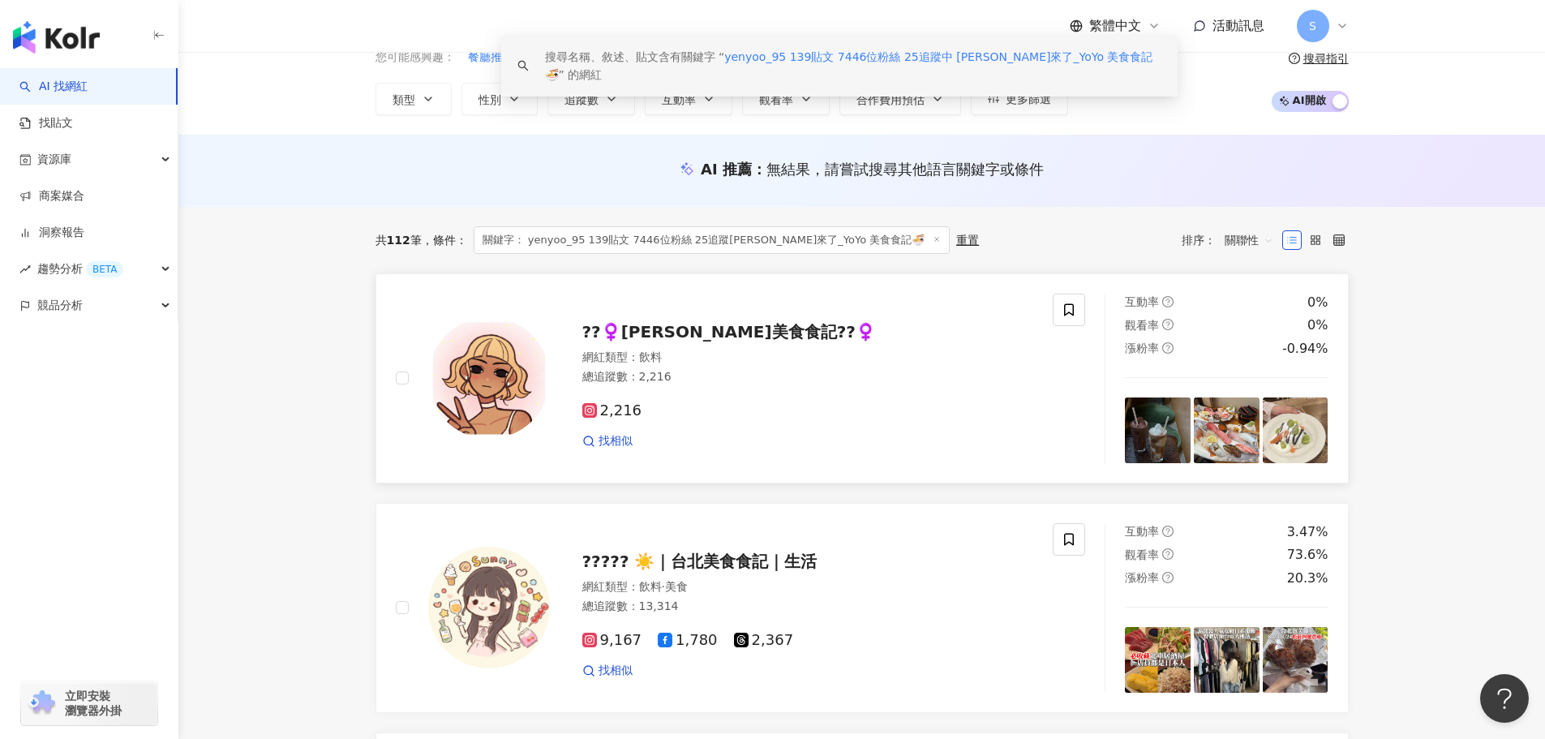
click at [659, 337] on span "??‍♀️[PERSON_NAME]美食食記??‍♀️" at bounding box center [729, 331] width 294 height 19
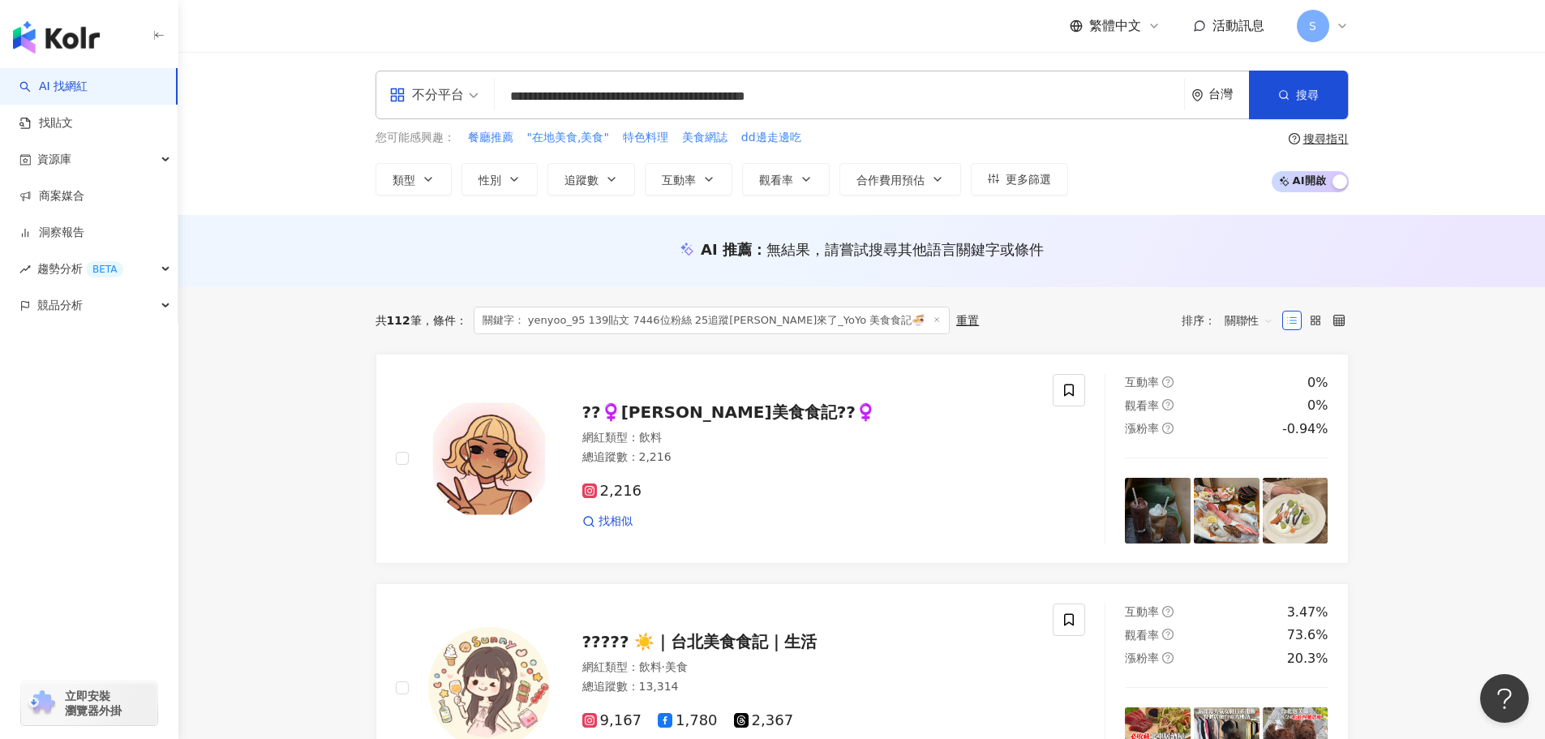
scroll to position [0, 0]
click at [759, 94] on input "**********" at bounding box center [839, 97] width 676 height 31
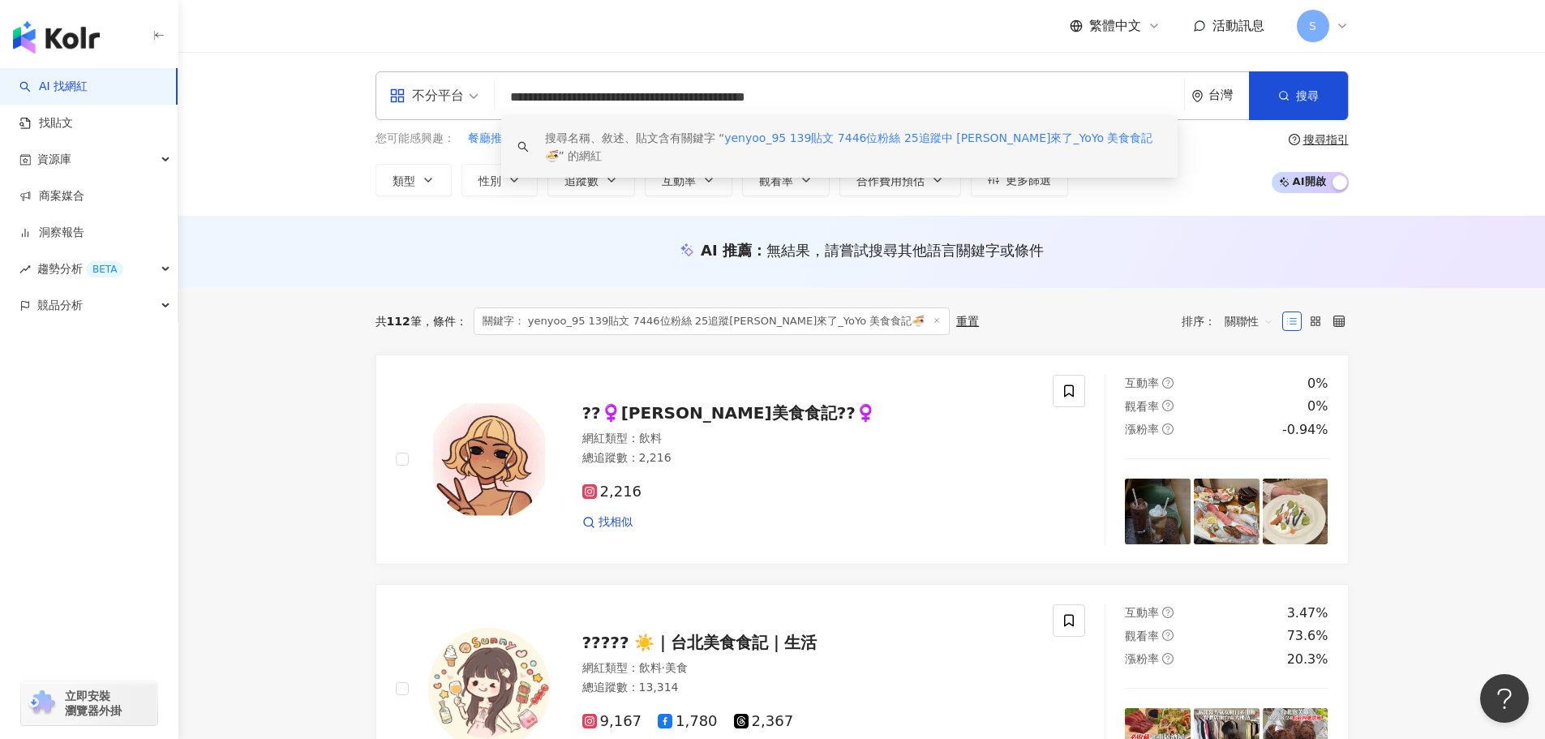
scroll to position [1, 0]
drag, startPoint x: 757, startPoint y: 97, endPoint x: 454, endPoint y: 116, distance: 303.1
click at [454, 117] on div "**********" at bounding box center [861, 95] width 973 height 49
type input "**********"
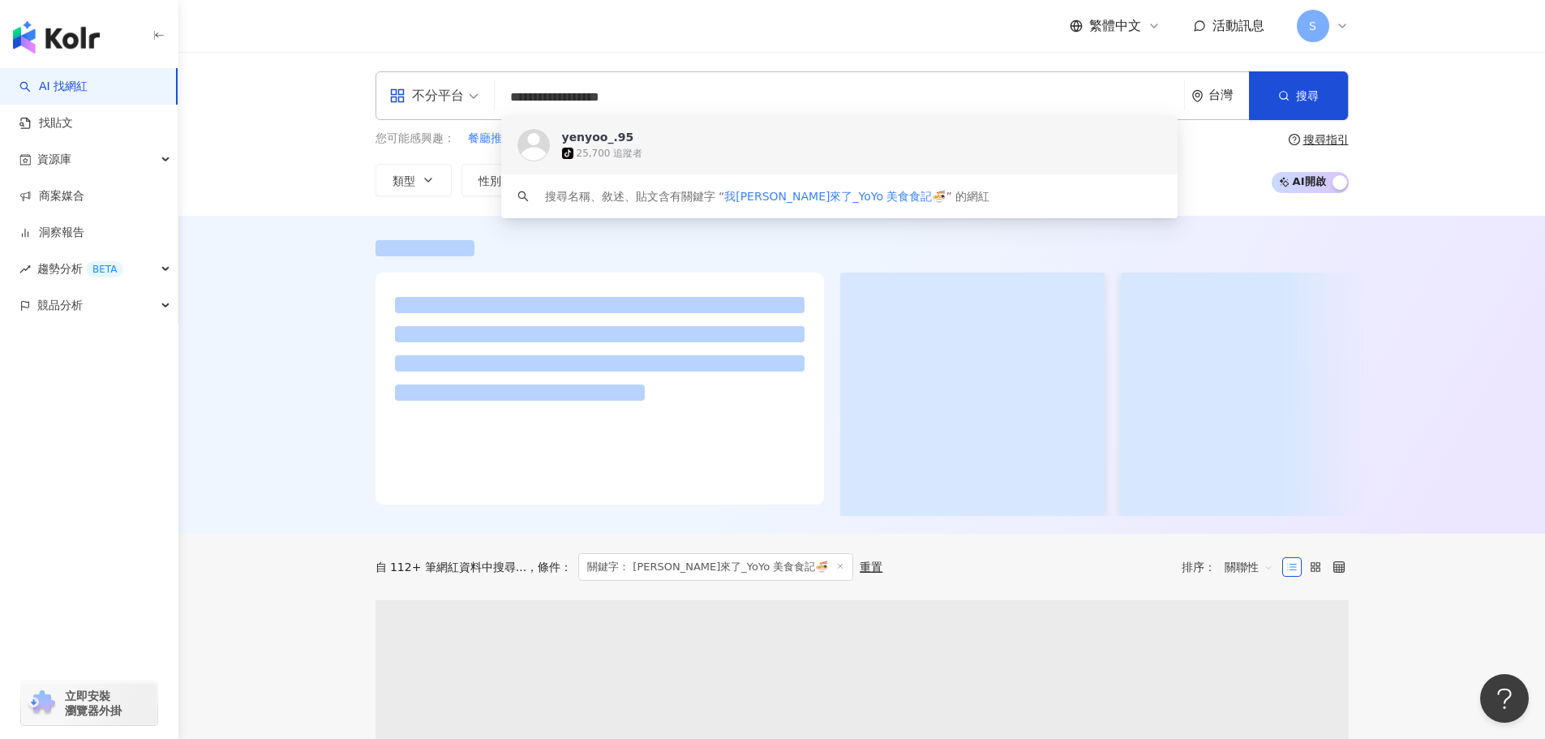
click at [608, 147] on div "25,700 追蹤者" at bounding box center [610, 154] width 67 height 14
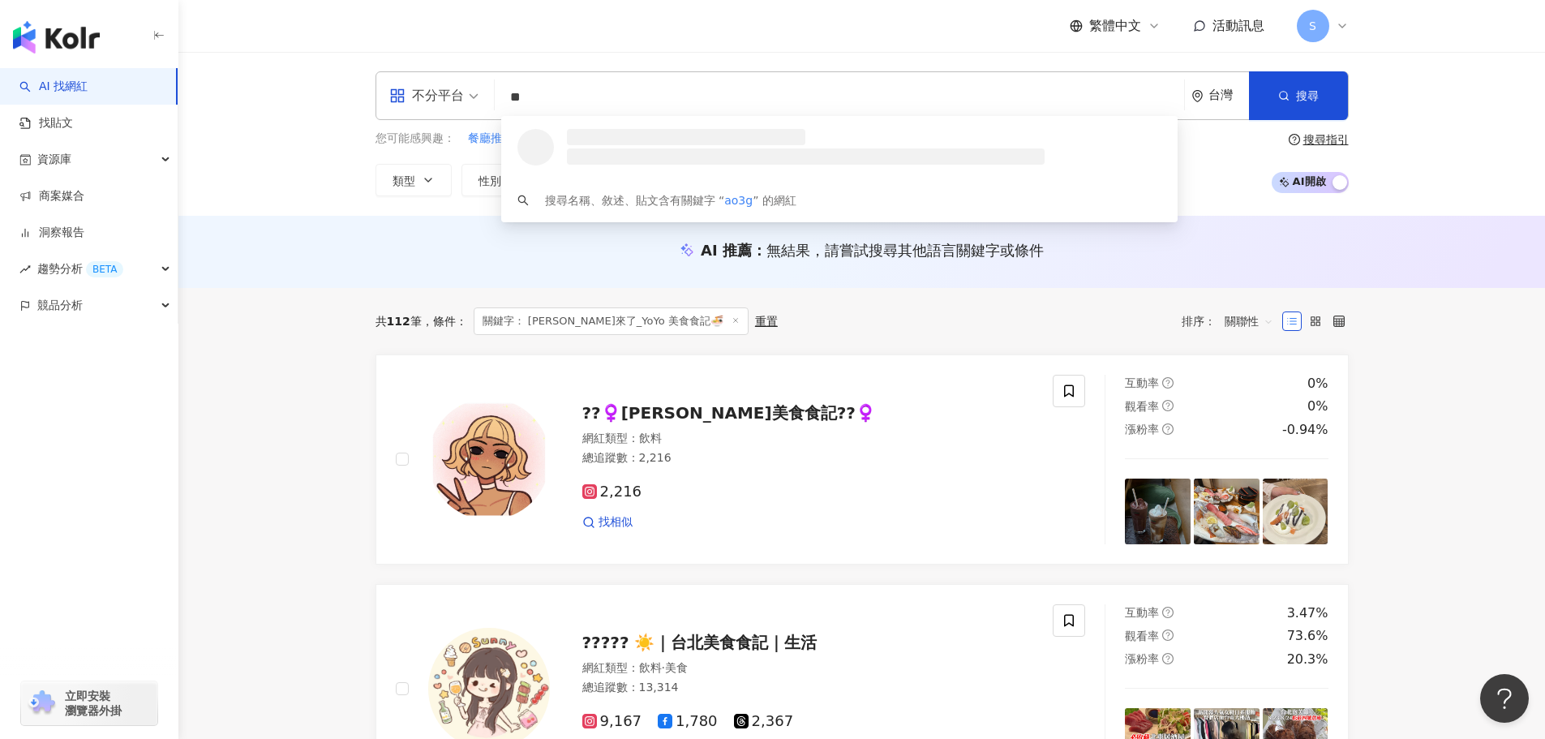
type input "*"
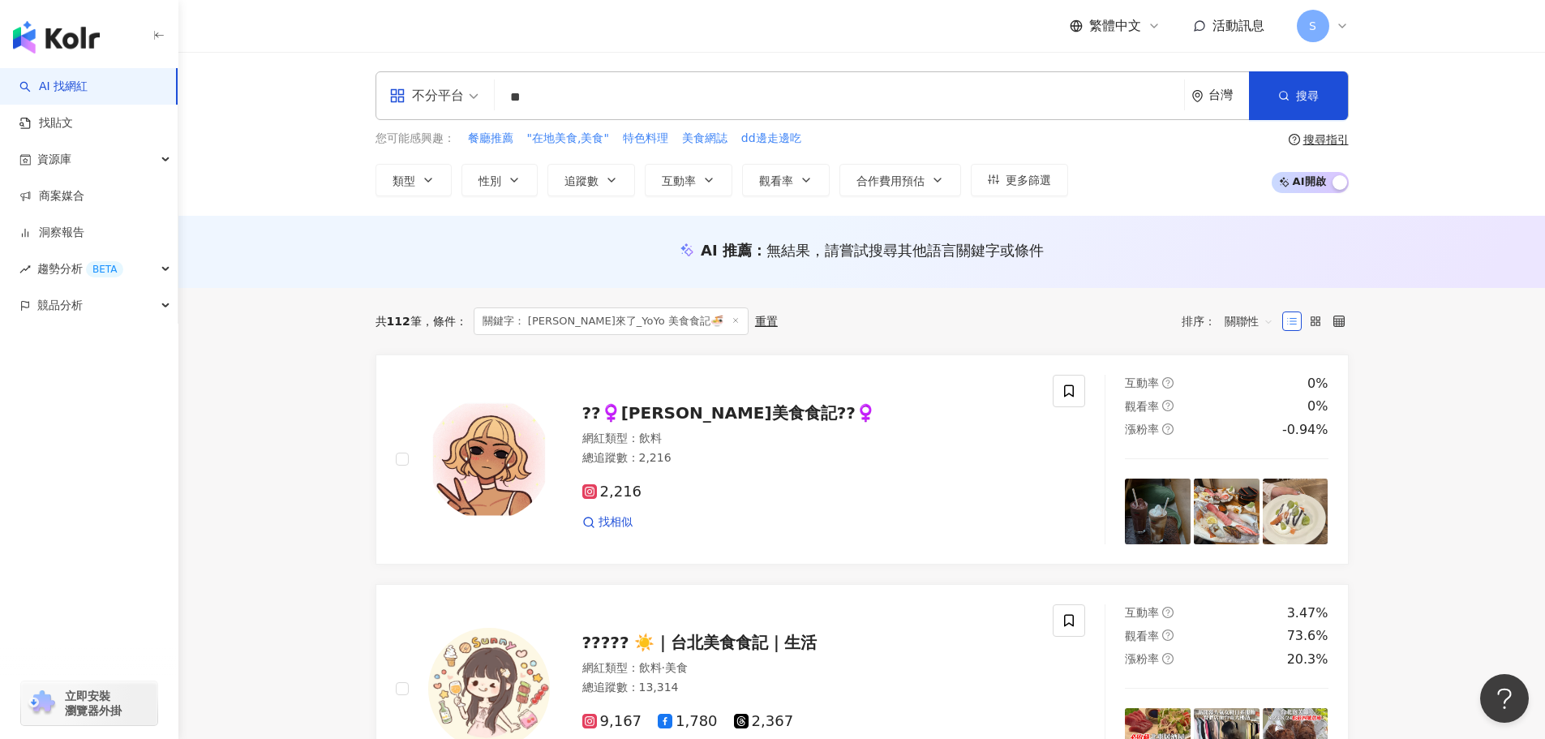
type input "*"
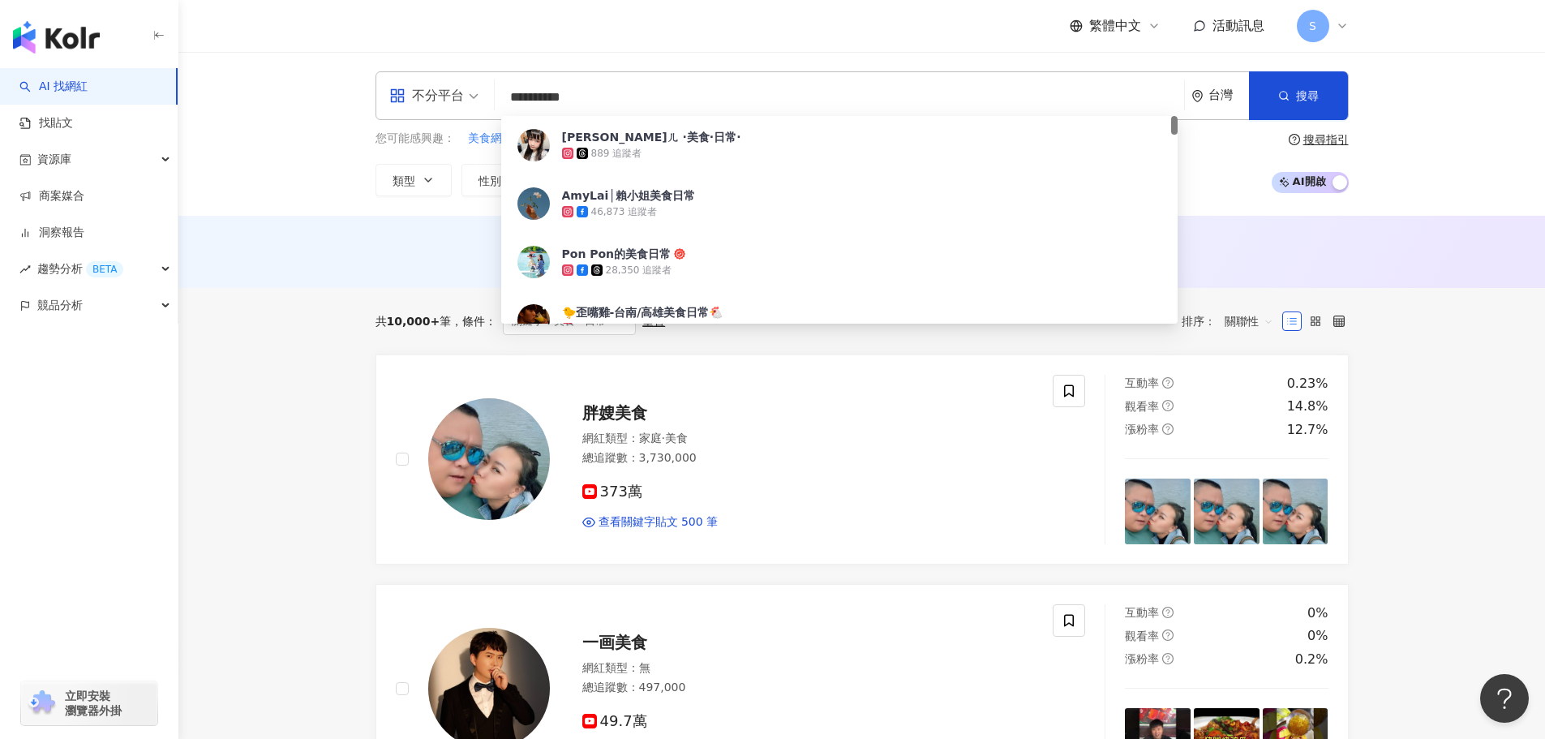
click at [680, 99] on input "**********" at bounding box center [839, 97] width 676 height 31
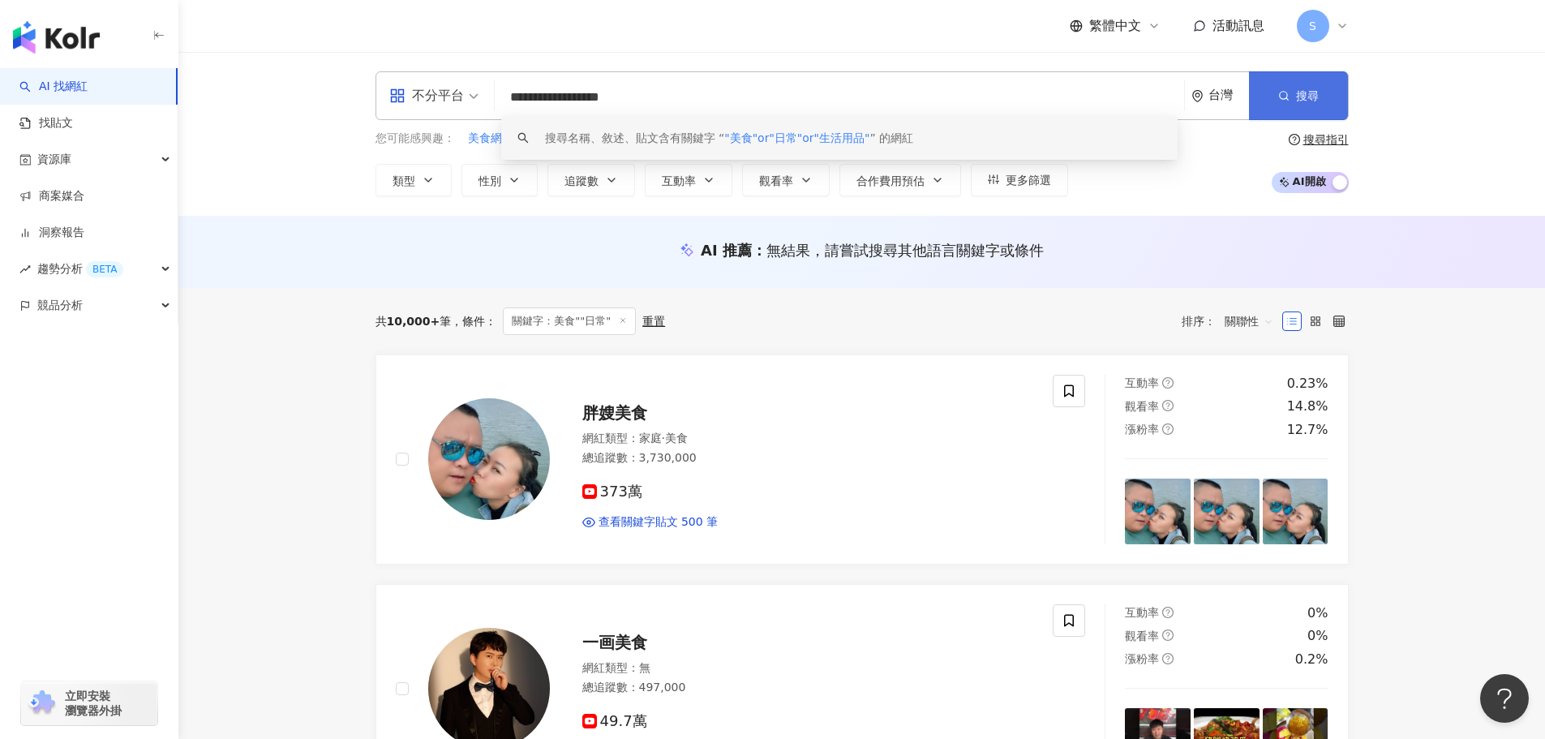
type input "**********"
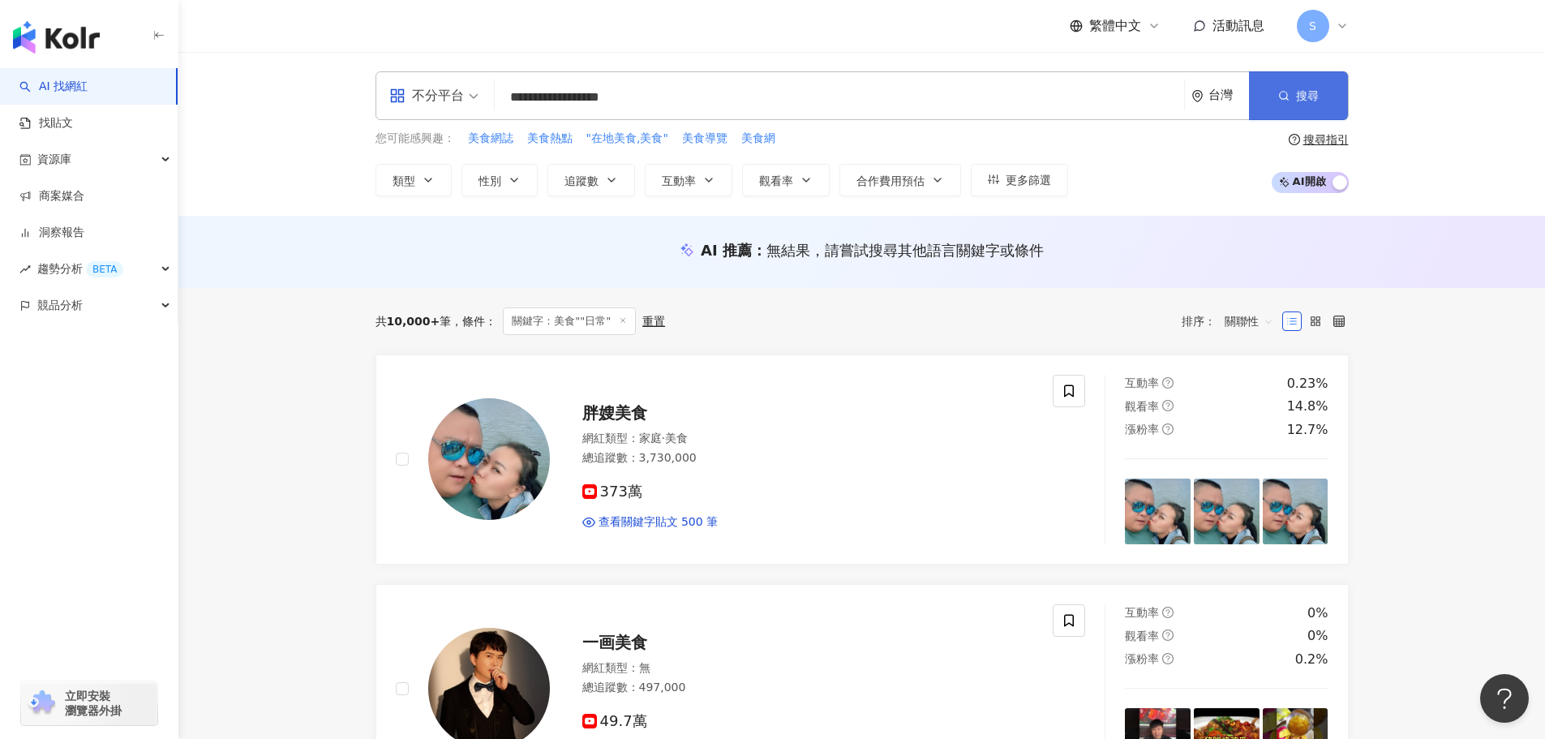
click at [1289, 92] on icon "button" at bounding box center [1283, 95] width 11 height 11
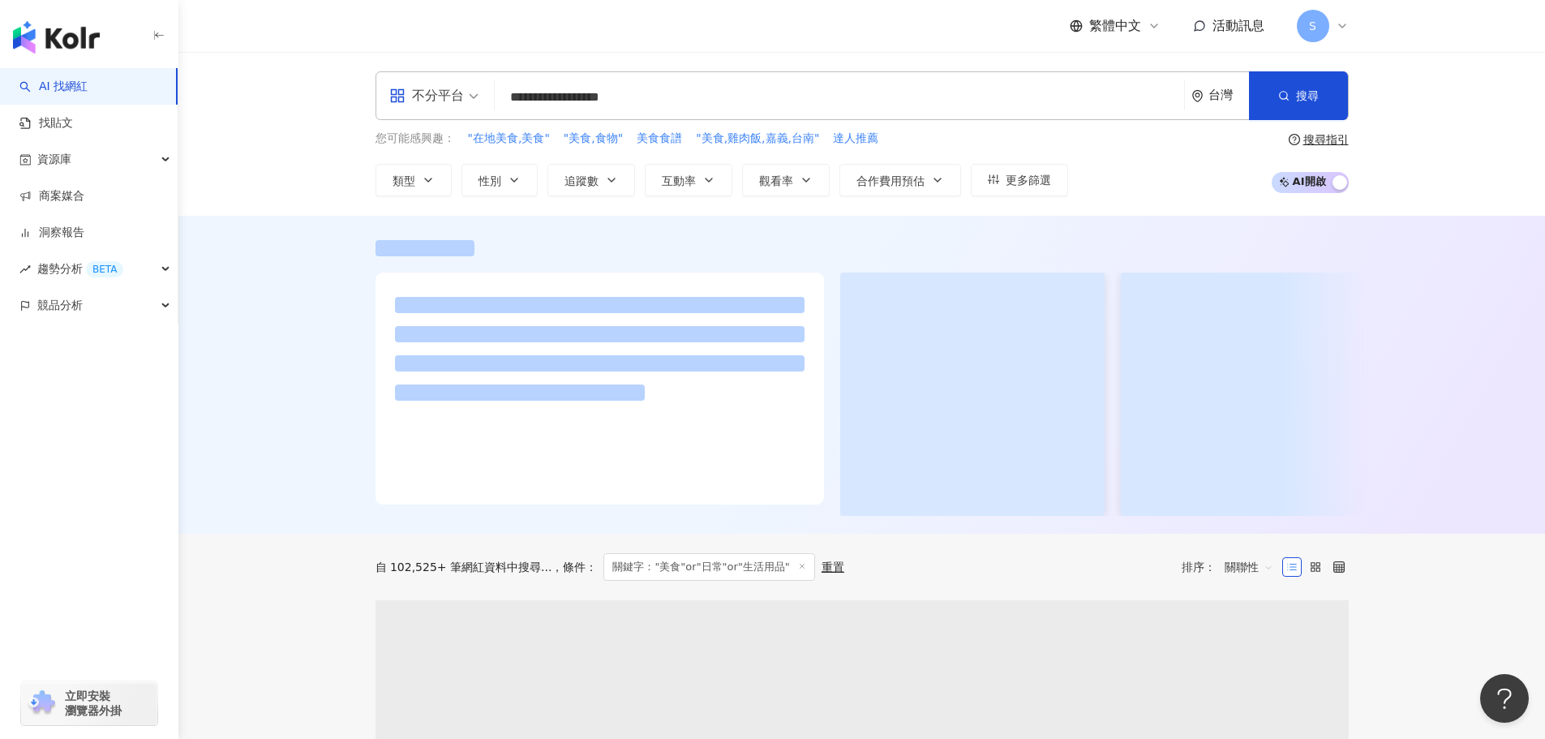
click at [1331, 139] on div "搜尋指引" at bounding box center [1325, 139] width 45 height 13
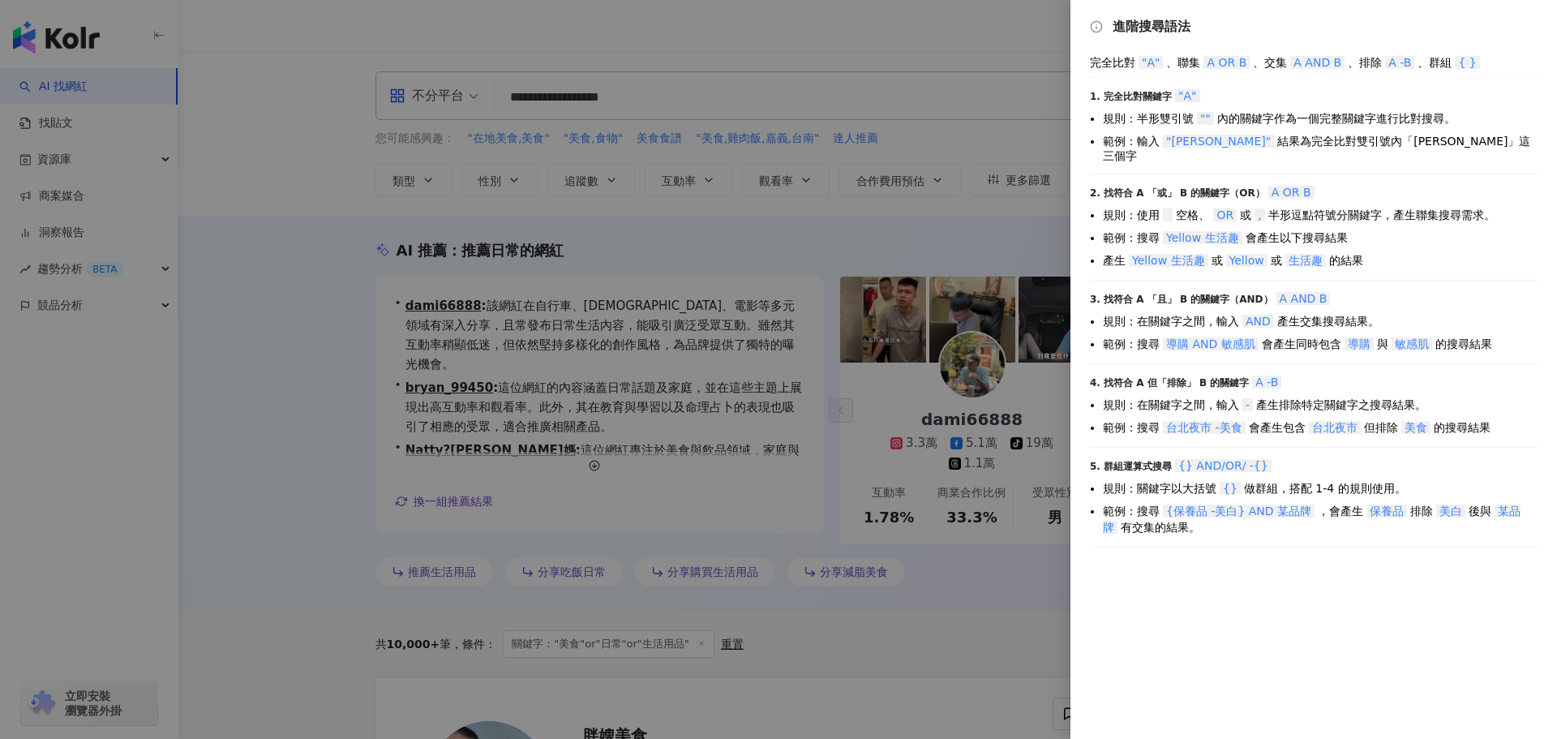
drag, startPoint x: 860, startPoint y: 88, endPoint x: 889, endPoint y: 67, distance: 36.5
click at [862, 85] on div at bounding box center [778, 369] width 1557 height 739
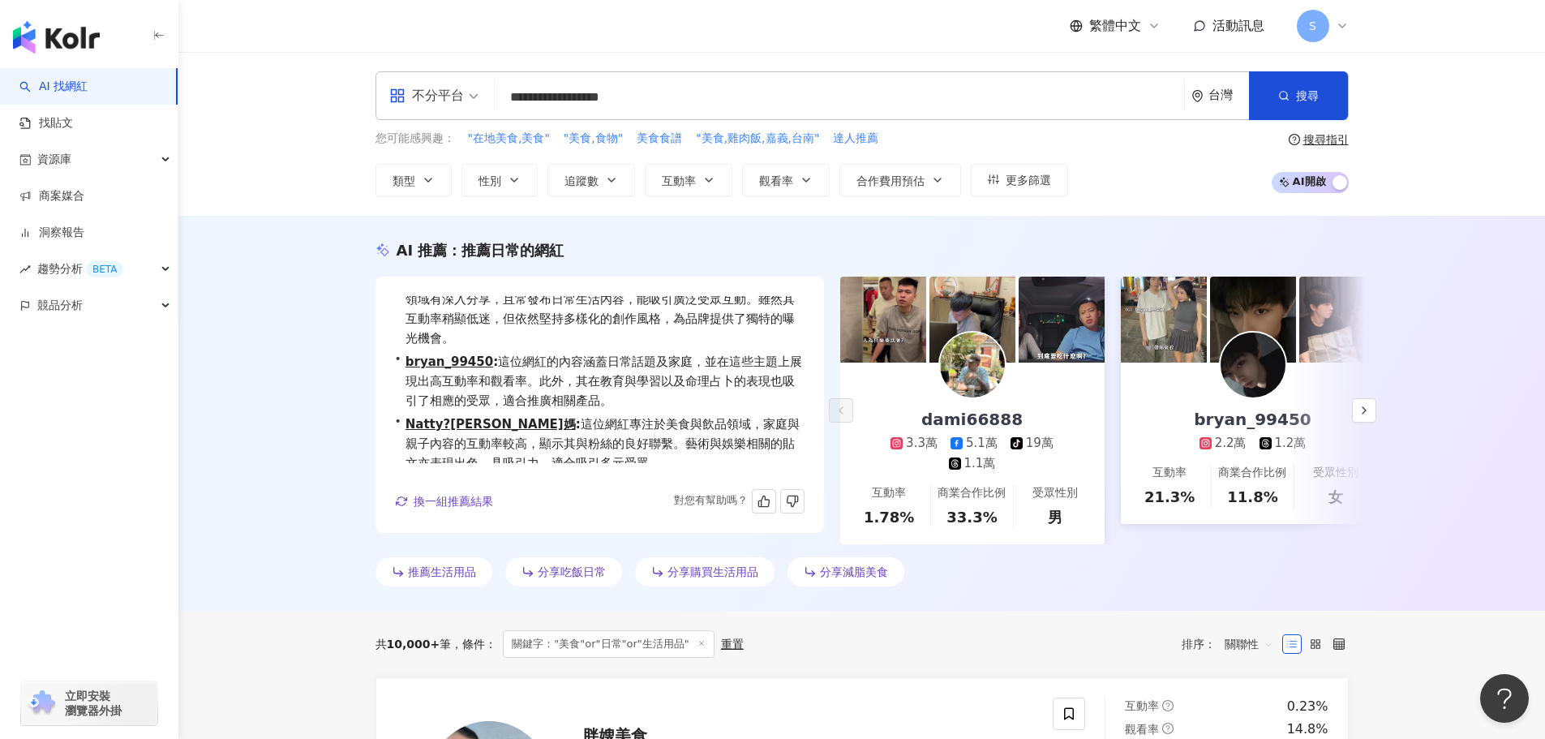
scroll to position [40, 0]
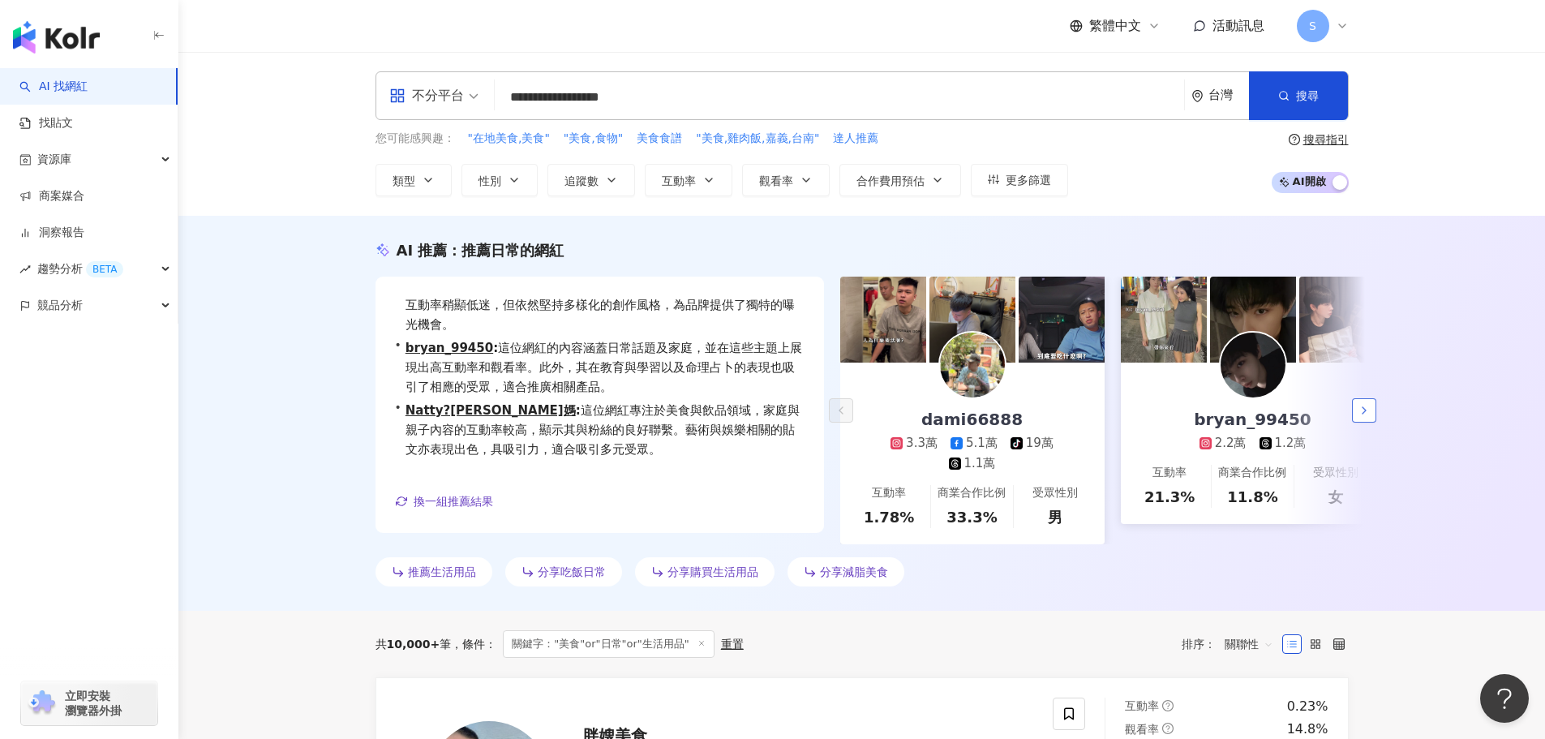
click at [1362, 406] on icon "button" at bounding box center [1364, 410] width 13 height 13
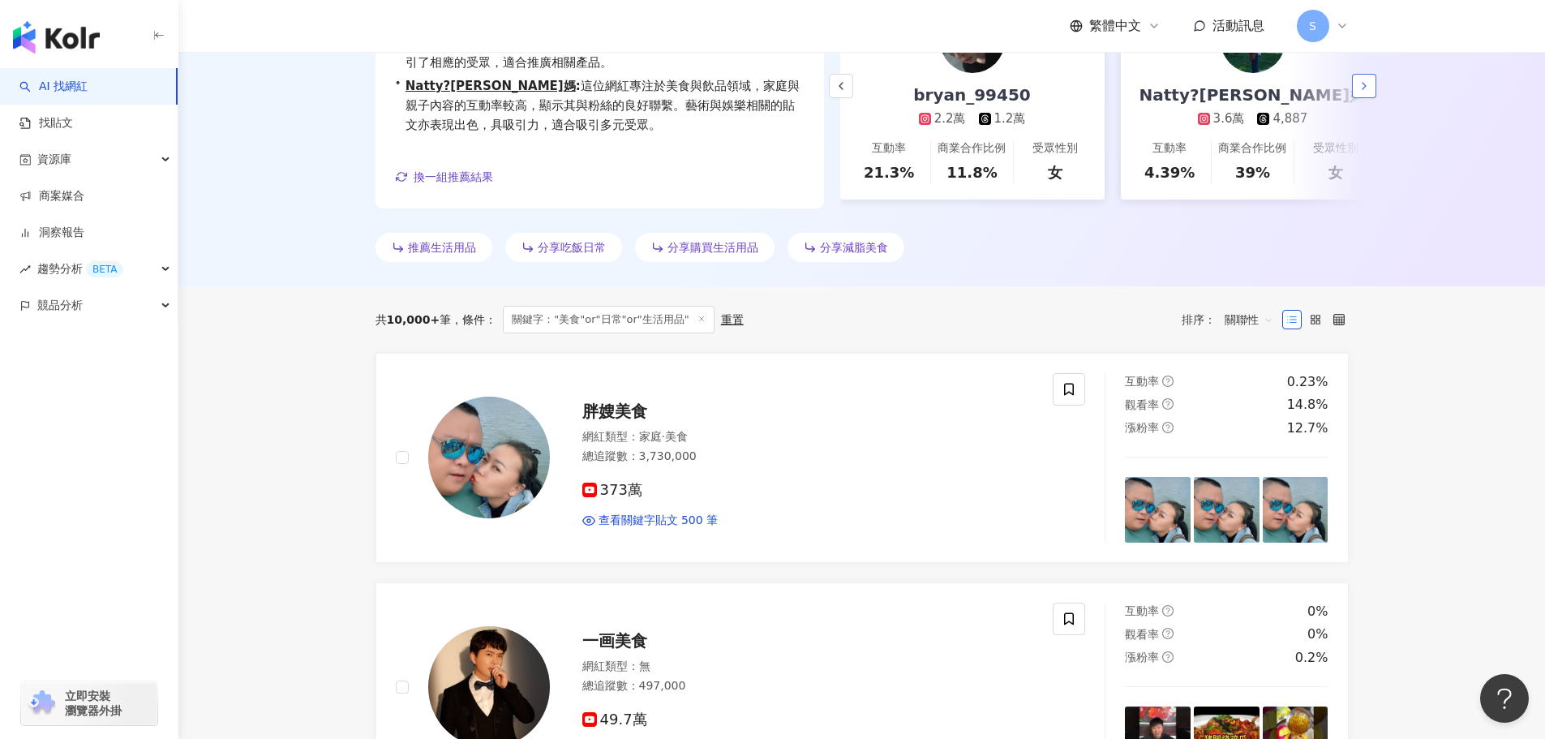
scroll to position [0, 0]
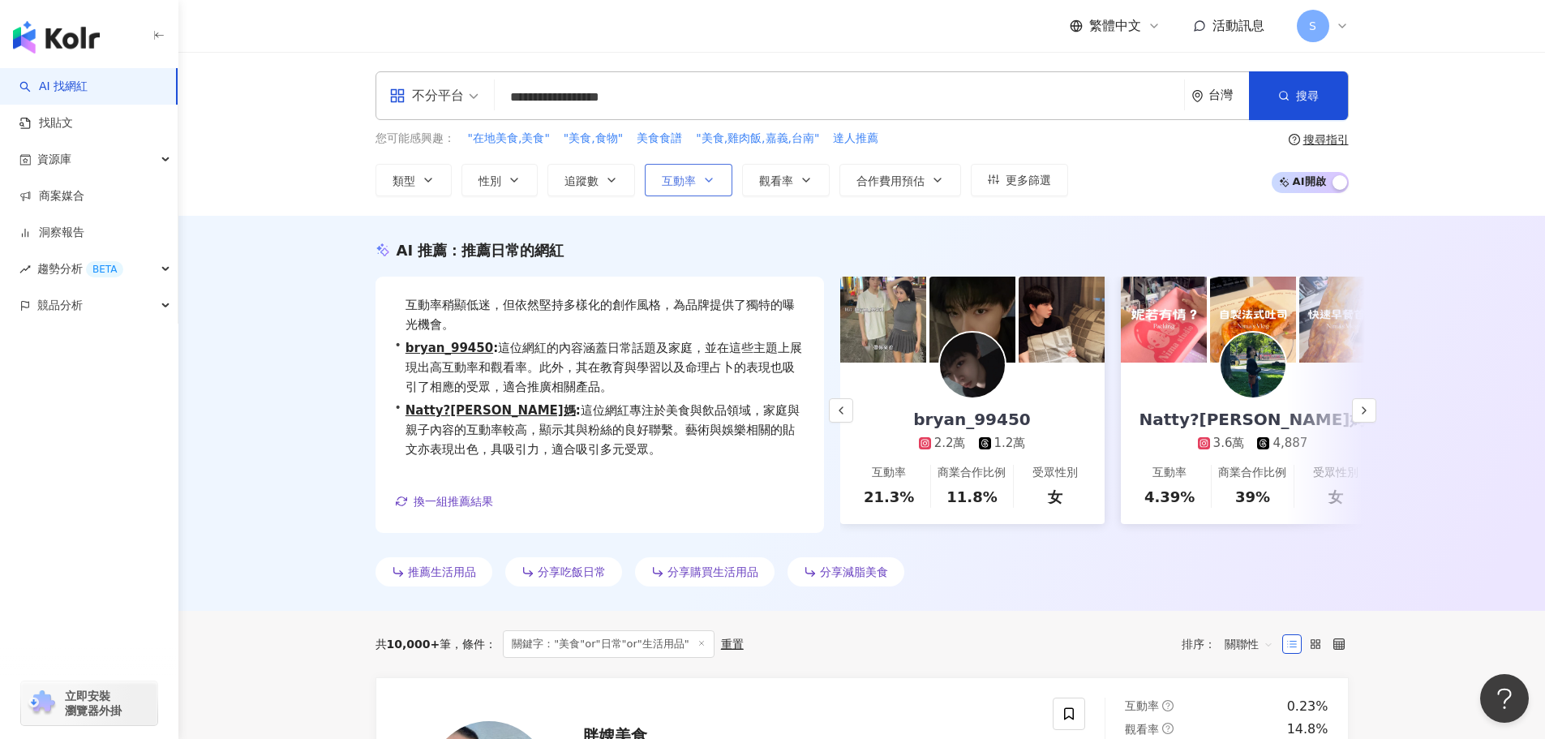
click at [675, 176] on span "互動率" at bounding box center [679, 180] width 34 height 13
drag, startPoint x: 588, startPoint y: 178, endPoint x: 603, endPoint y: 184, distance: 16.7
click at [595, 180] on span "追蹤數" at bounding box center [581, 180] width 34 height 13
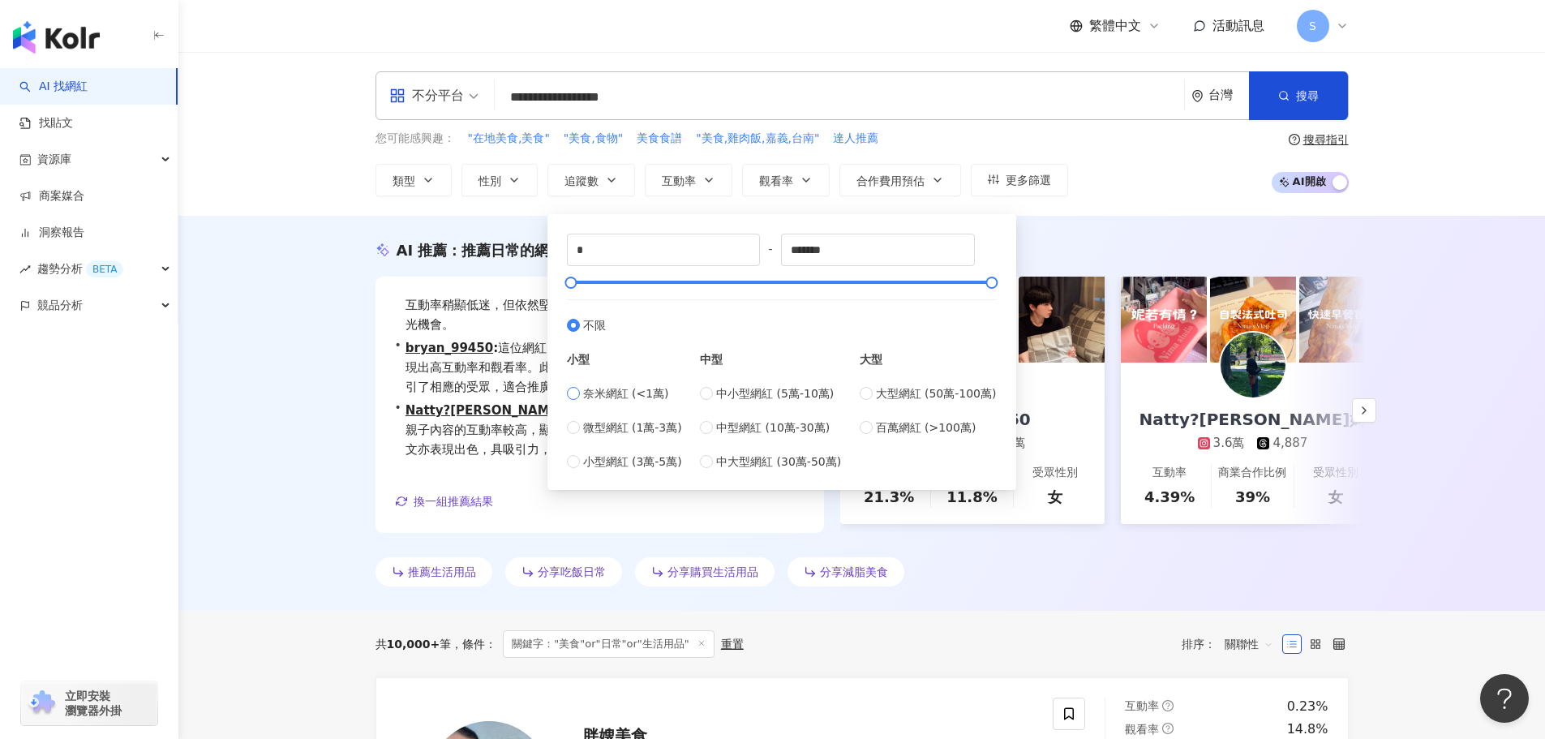
click at [580, 390] on label "奈米網紅 (<1萬)" at bounding box center [624, 393] width 115 height 18
type input "****"
click at [509, 183] on icon "button" at bounding box center [514, 180] width 13 height 13
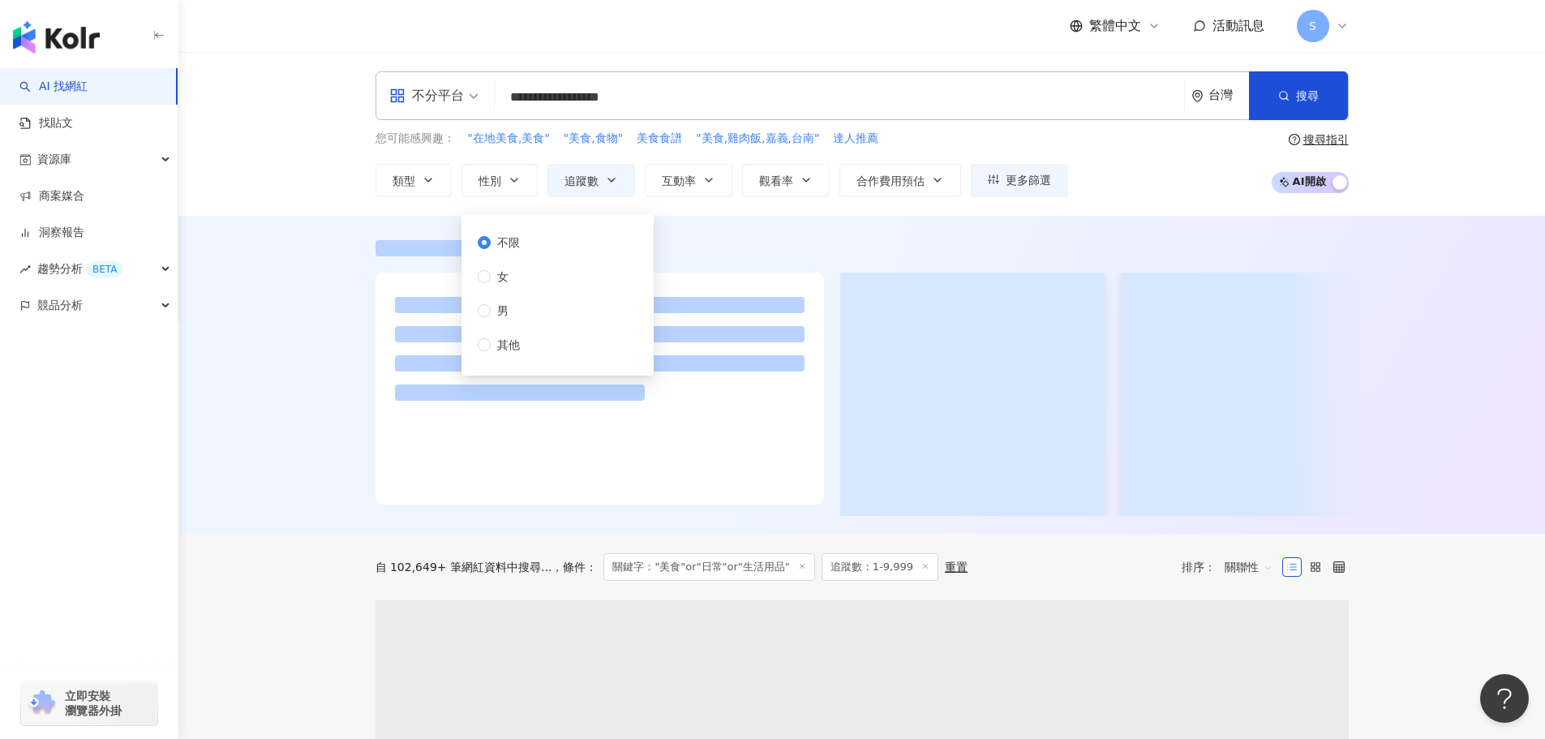
click at [724, 221] on div at bounding box center [861, 375] width 1367 height 318
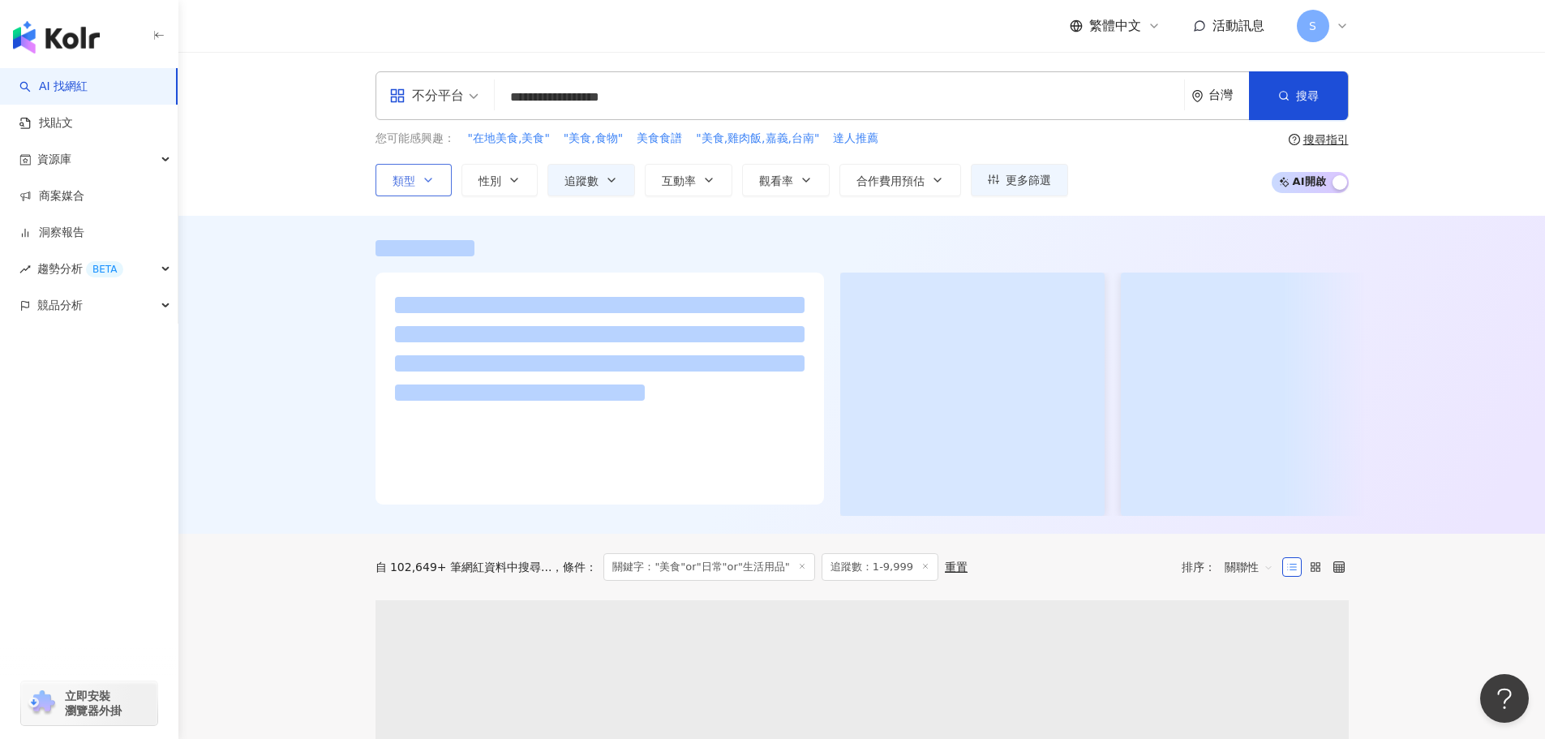
click at [423, 182] on icon "button" at bounding box center [428, 180] width 13 height 13
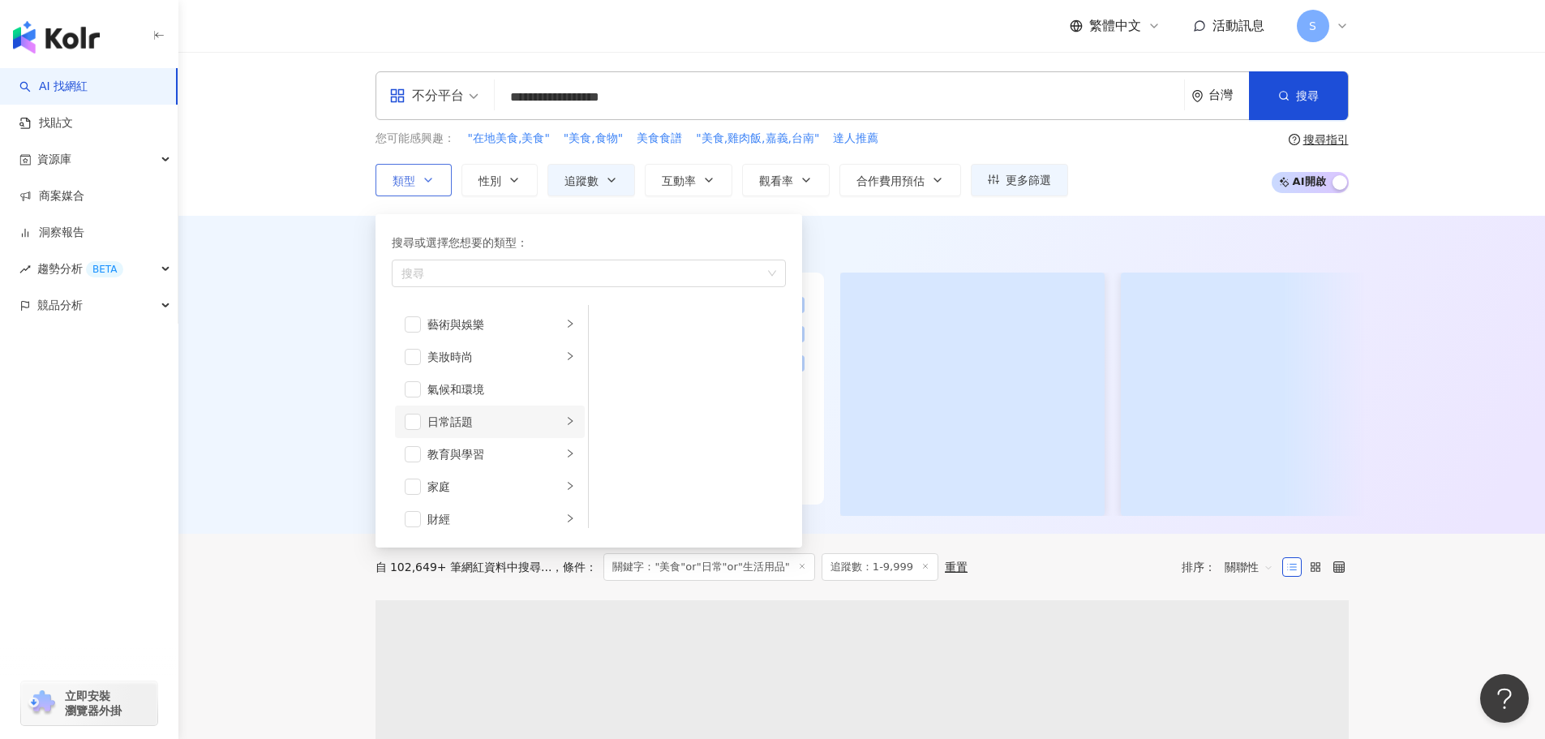
click at [565, 422] on icon "right" at bounding box center [570, 421] width 10 height 10
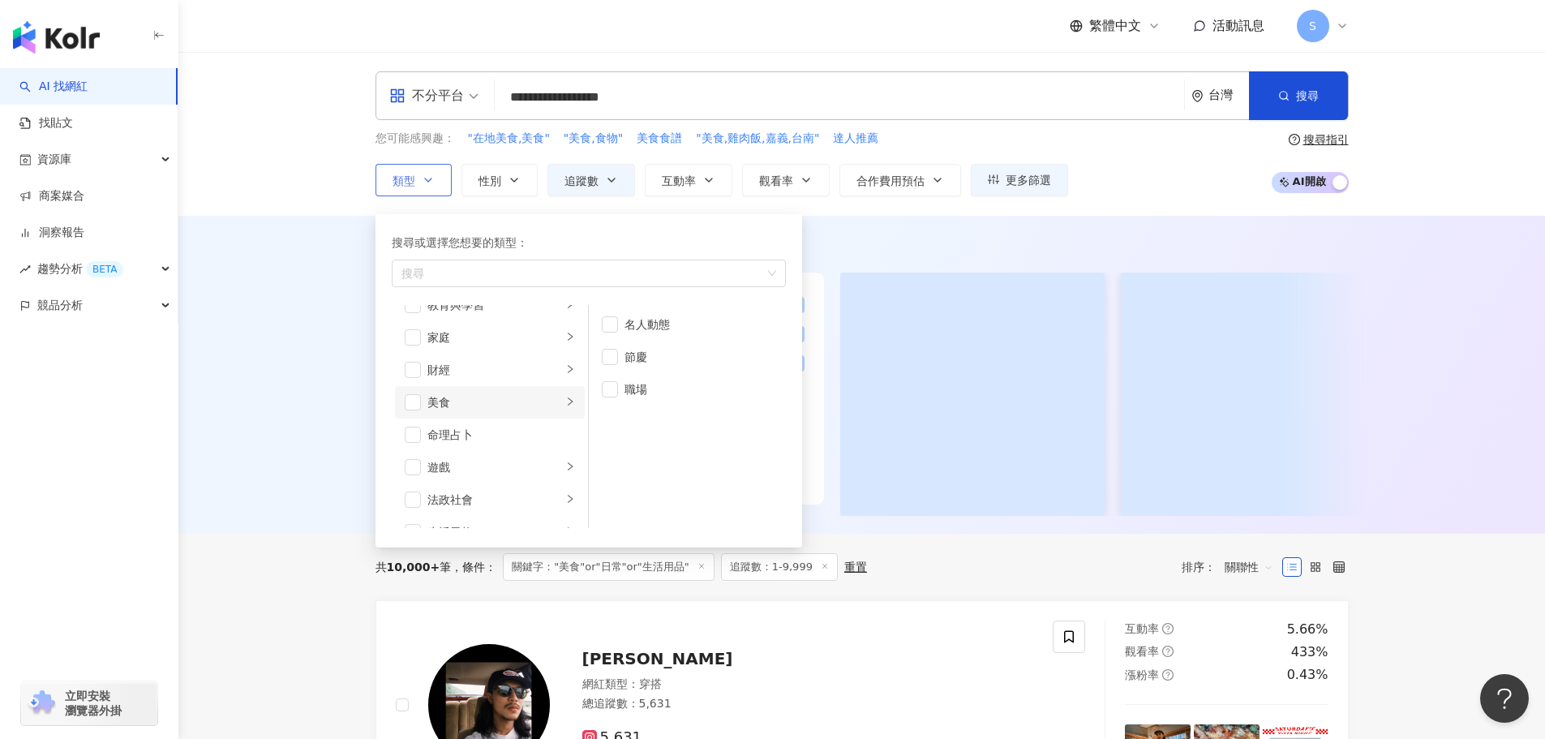
scroll to position [162, 0]
click at [551, 386] on li "美食" at bounding box center [490, 389] width 190 height 32
drag, startPoint x: 832, startPoint y: 226, endPoint x: 748, endPoint y: 208, distance: 86.4
click at [831, 226] on div at bounding box center [861, 375] width 1367 height 318
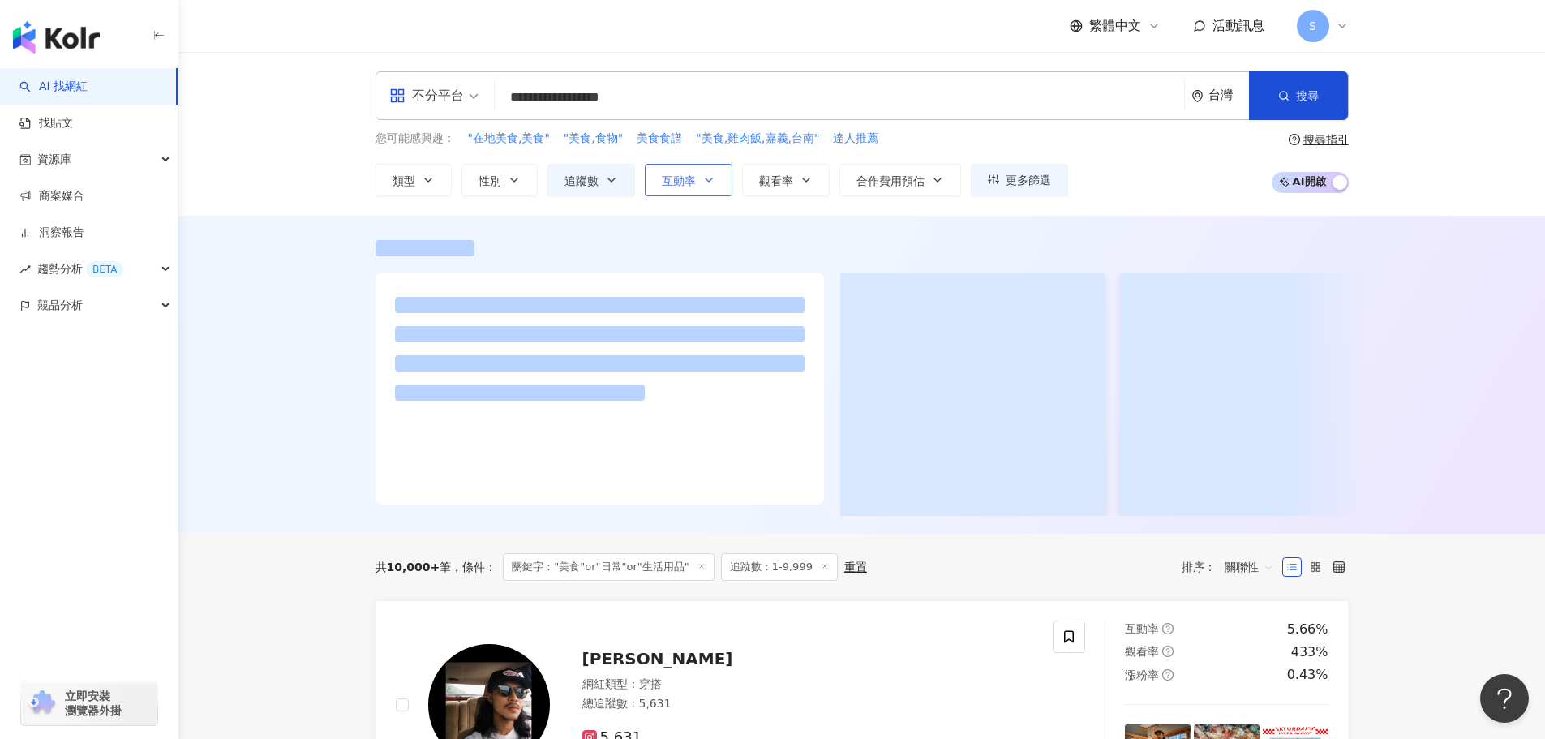
click at [680, 171] on button "互動率" at bounding box center [689, 180] width 88 height 32
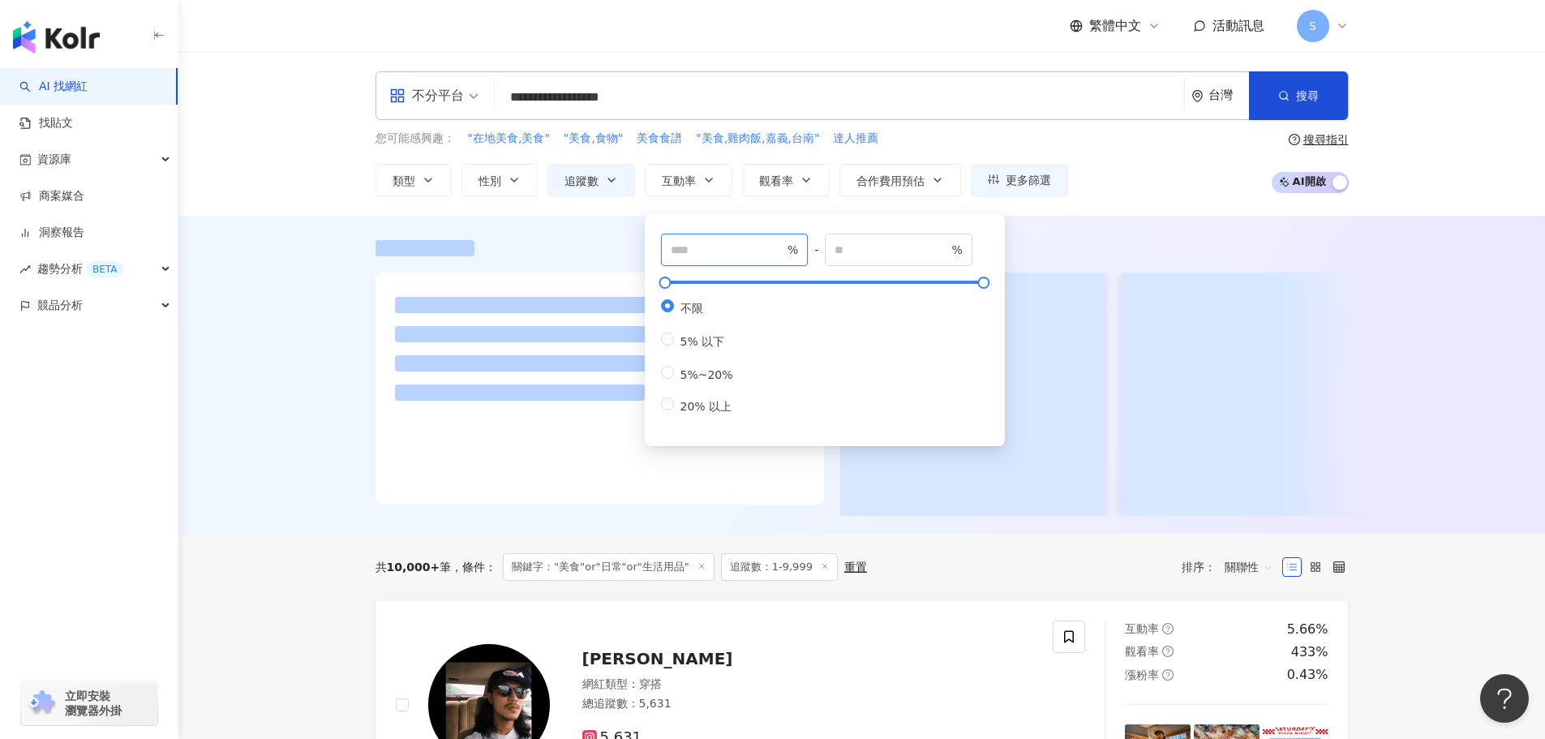
click at [705, 250] on input "number" at bounding box center [728, 250] width 114 height 18
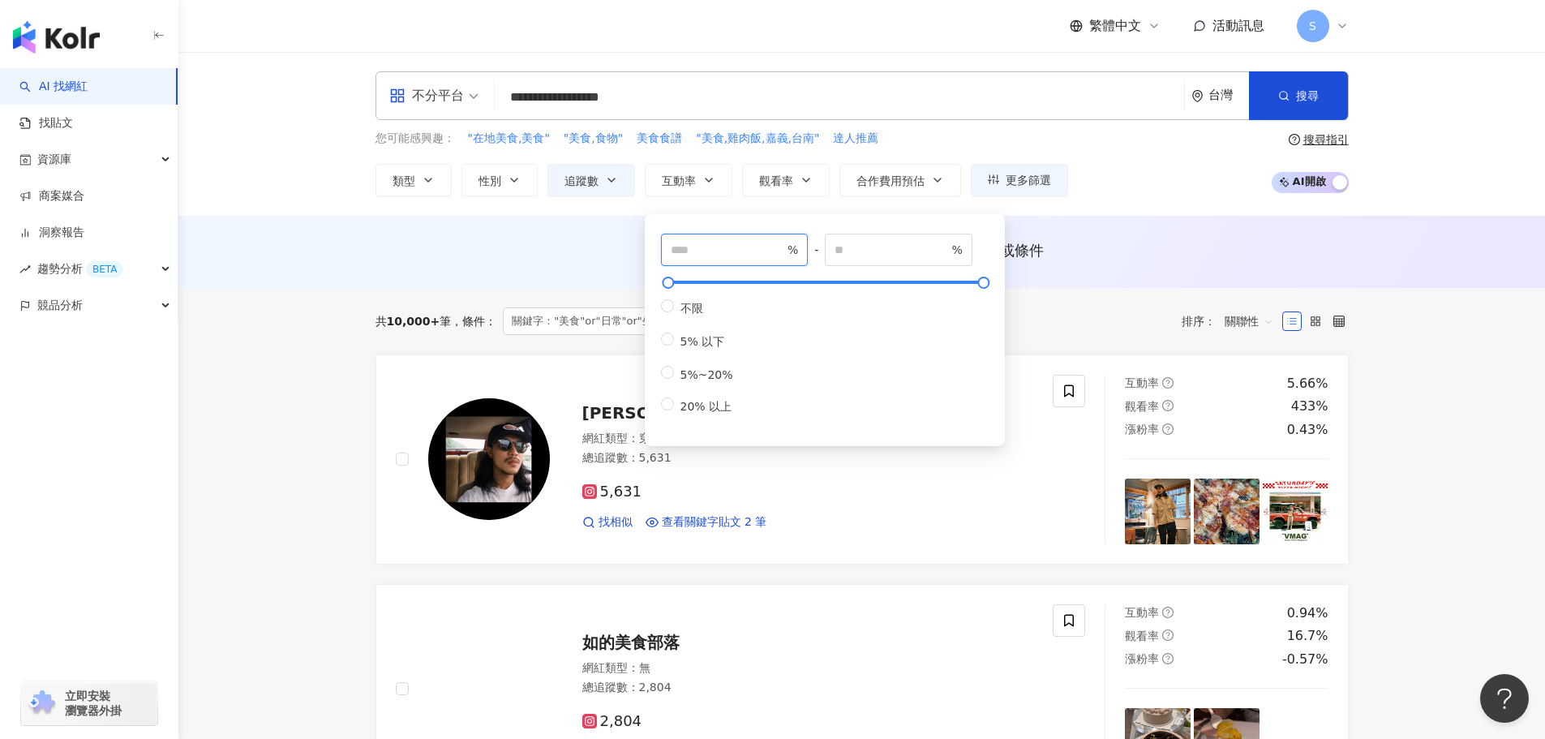
type input "***"
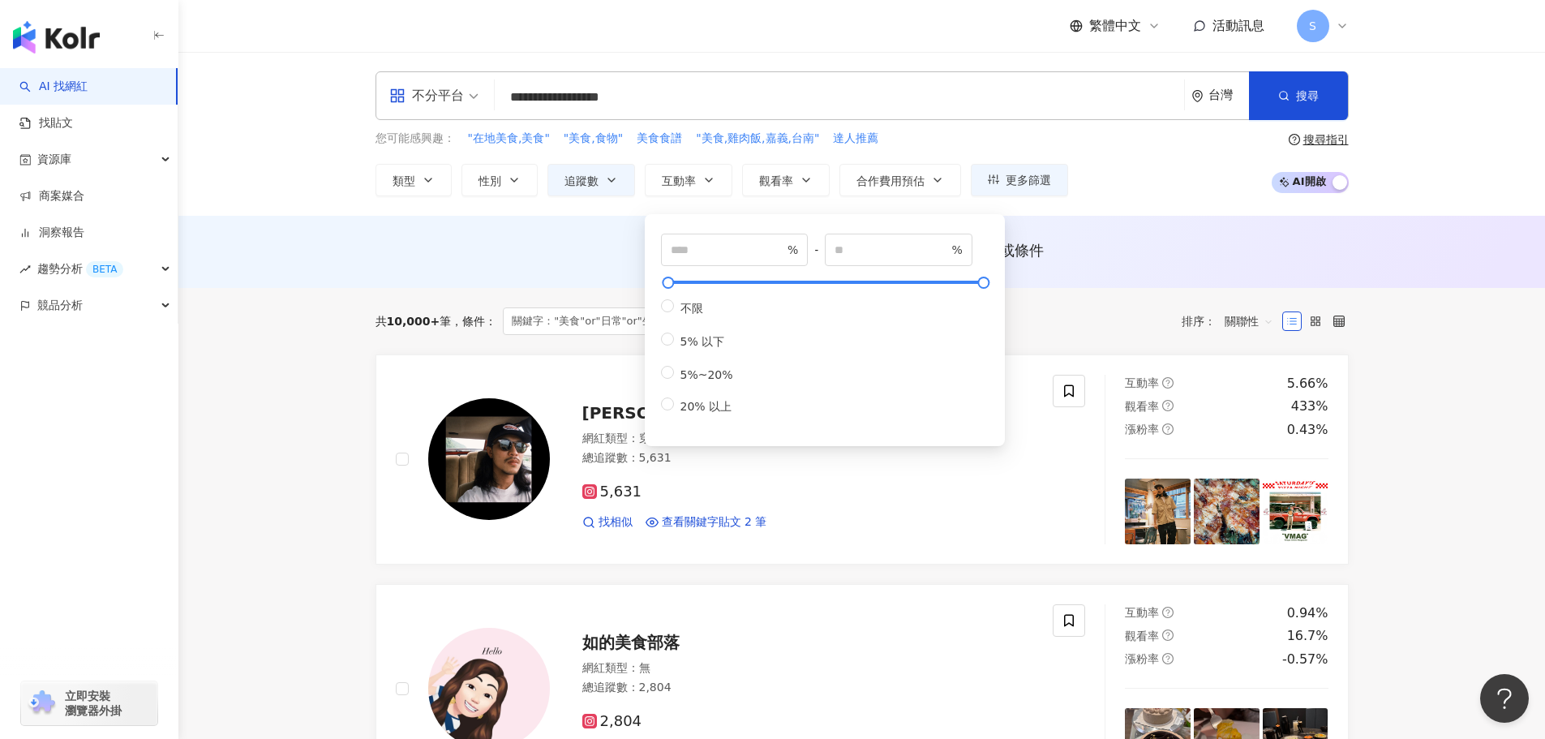
click at [754, 209] on div "*** % - % 不限 5% 以下 5%~20% 20% 以上" at bounding box center [825, 326] width 360 height 240
click at [1043, 220] on div "AI 推薦 ： 無結果，請嘗試搜尋其他語言關鍵字或條件" at bounding box center [861, 252] width 1367 height 72
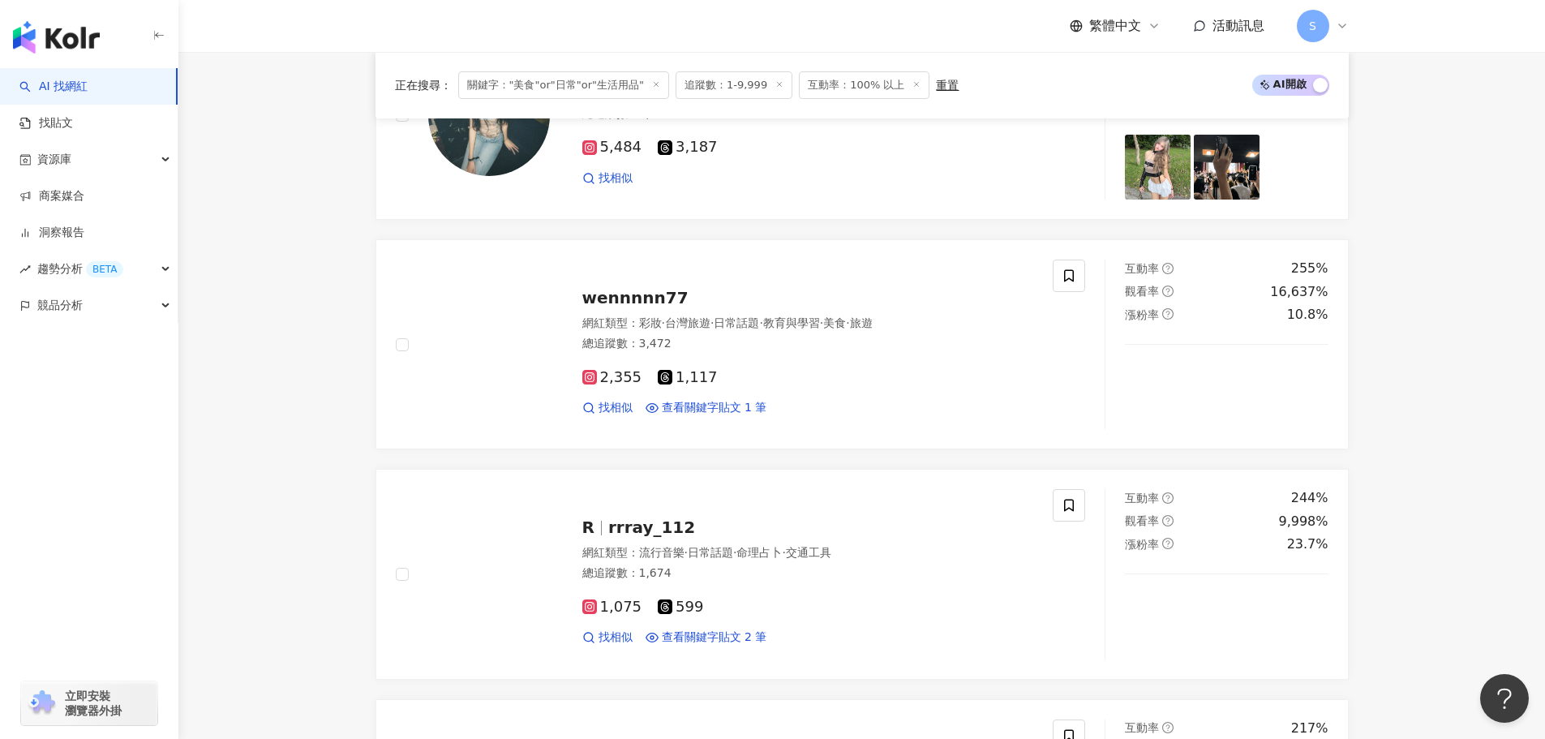
scroll to position [2352, 0]
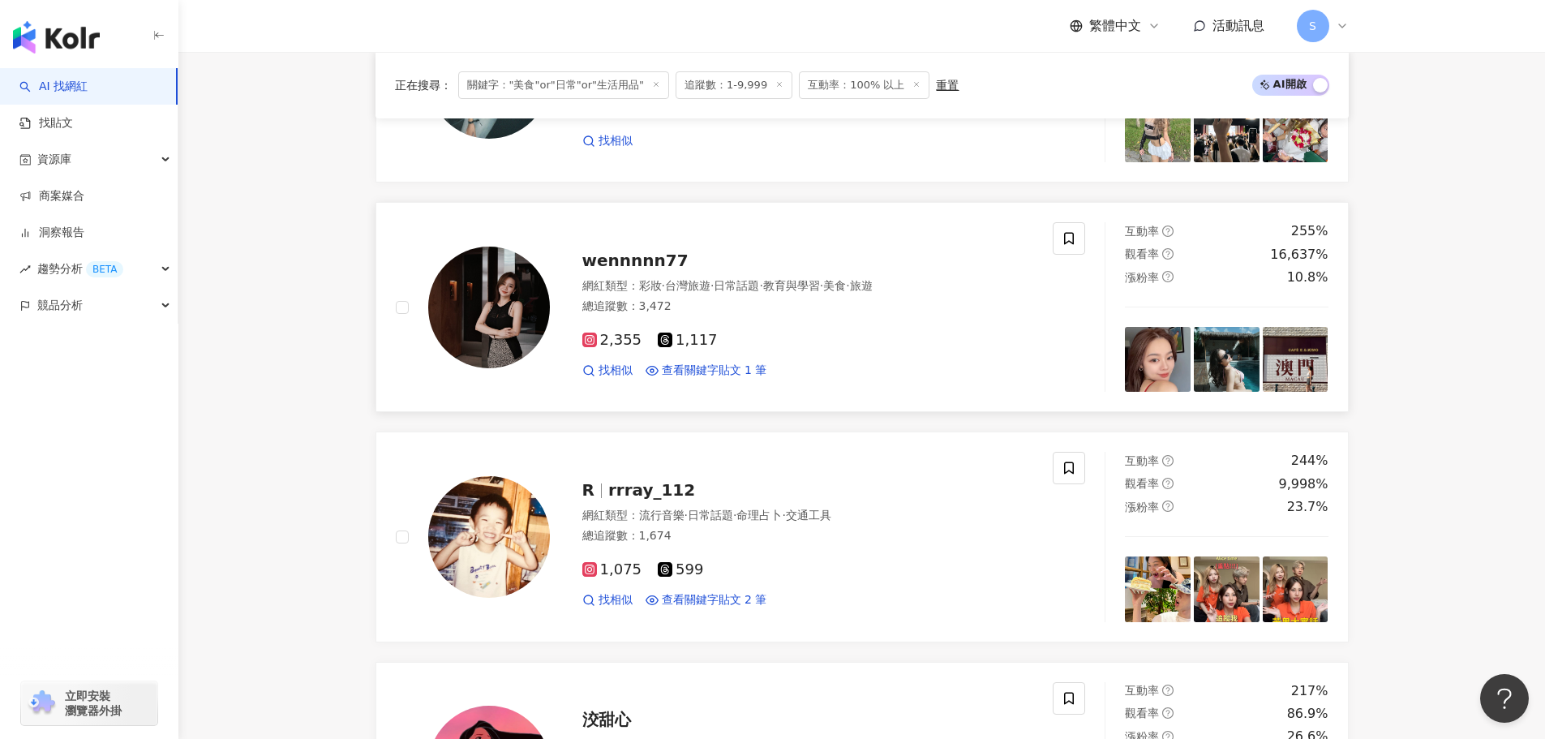
click at [627, 264] on span "wennnnn77" at bounding box center [635, 260] width 106 height 19
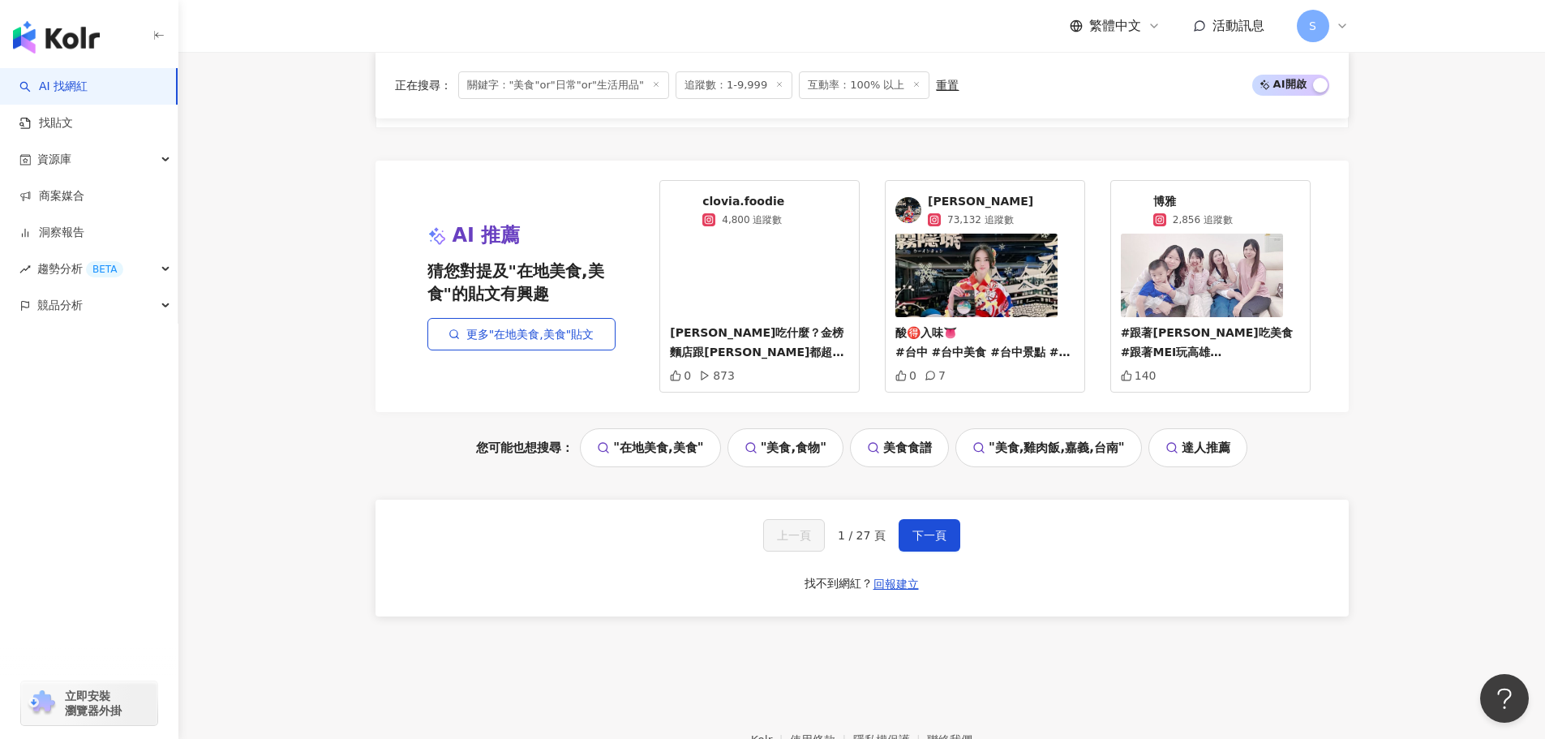
scroll to position [3423, 0]
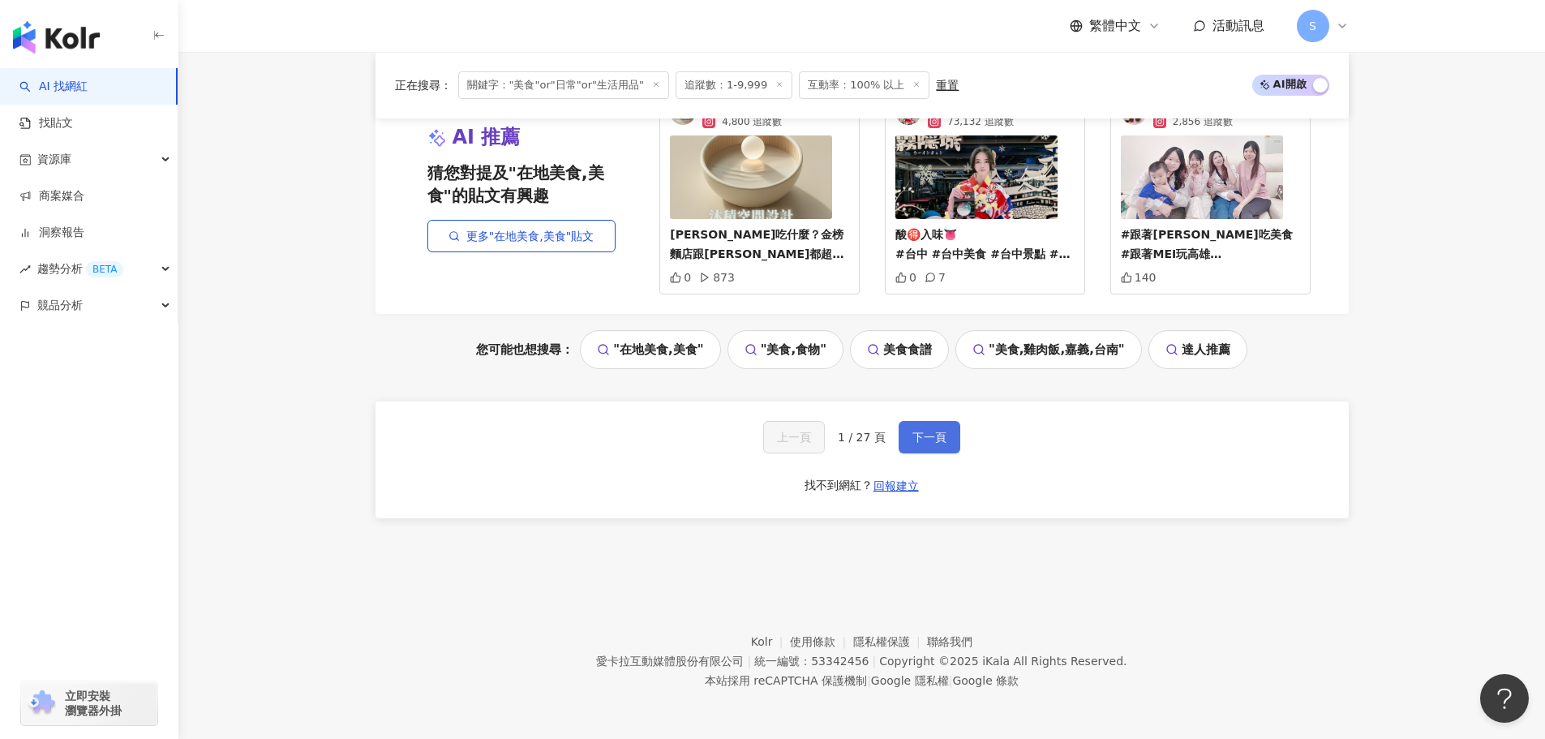
click at [925, 434] on span "下一頁" at bounding box center [929, 437] width 34 height 13
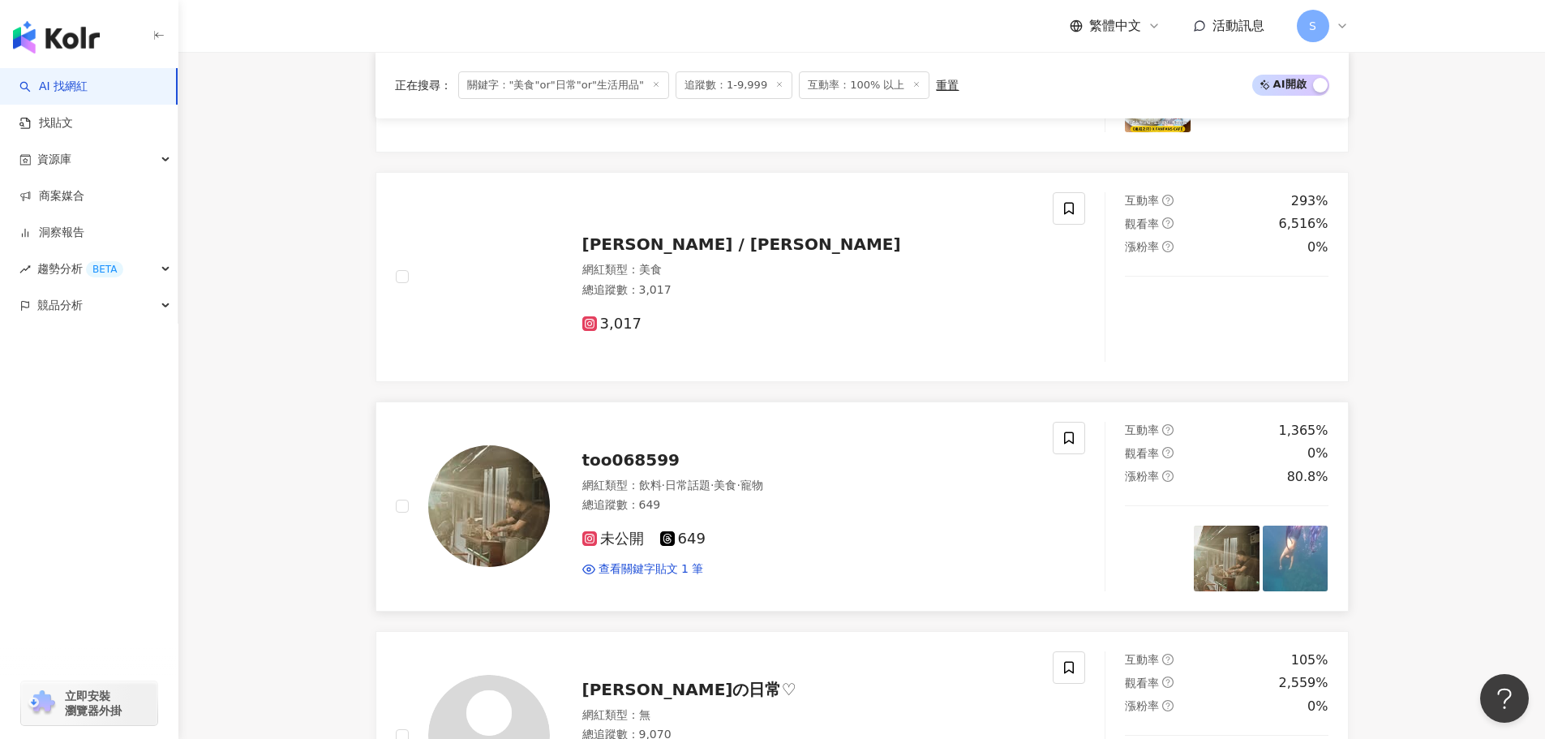
scroll to position [2518, 0]
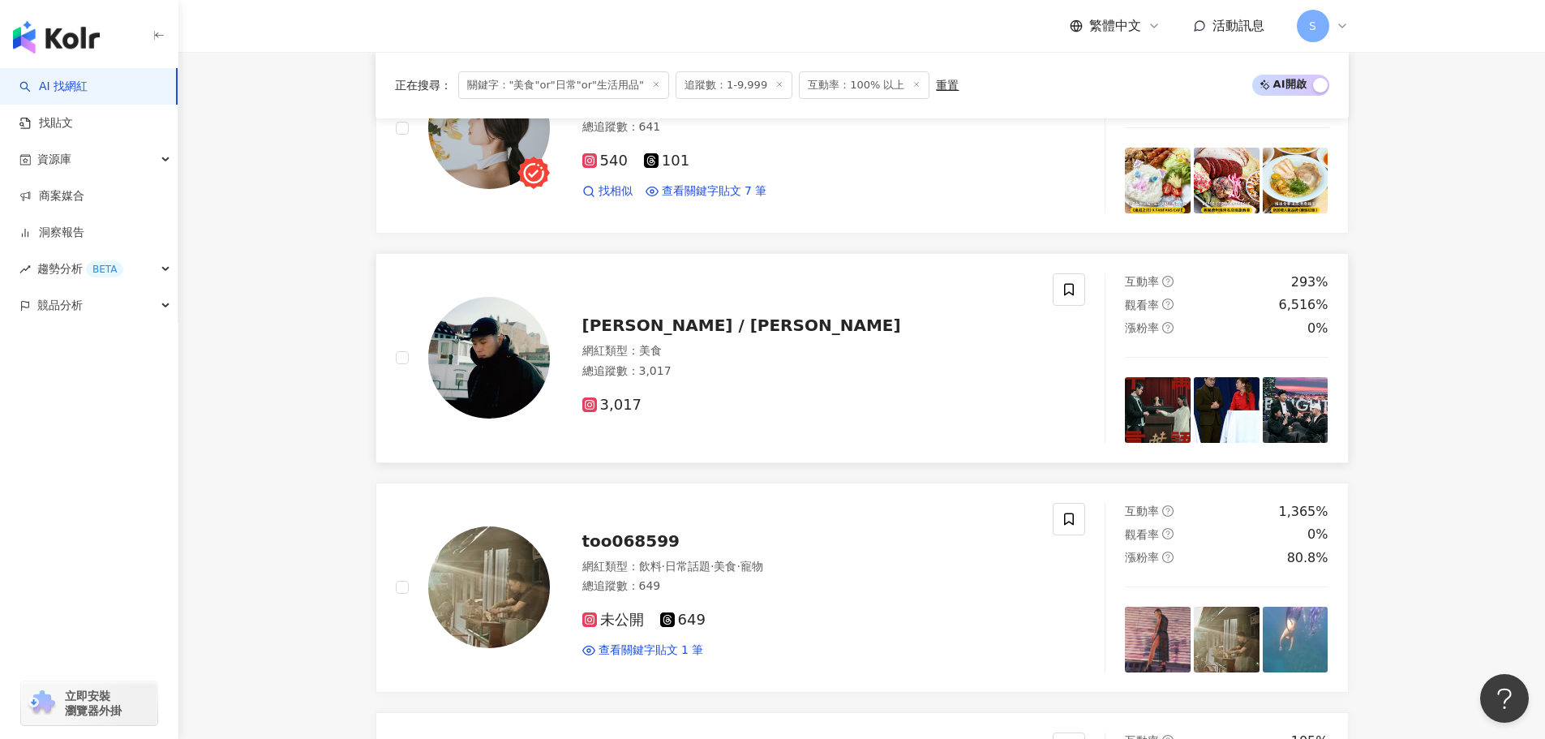
click at [640, 319] on span "Lee / 李伯恩" at bounding box center [741, 324] width 319 height 19
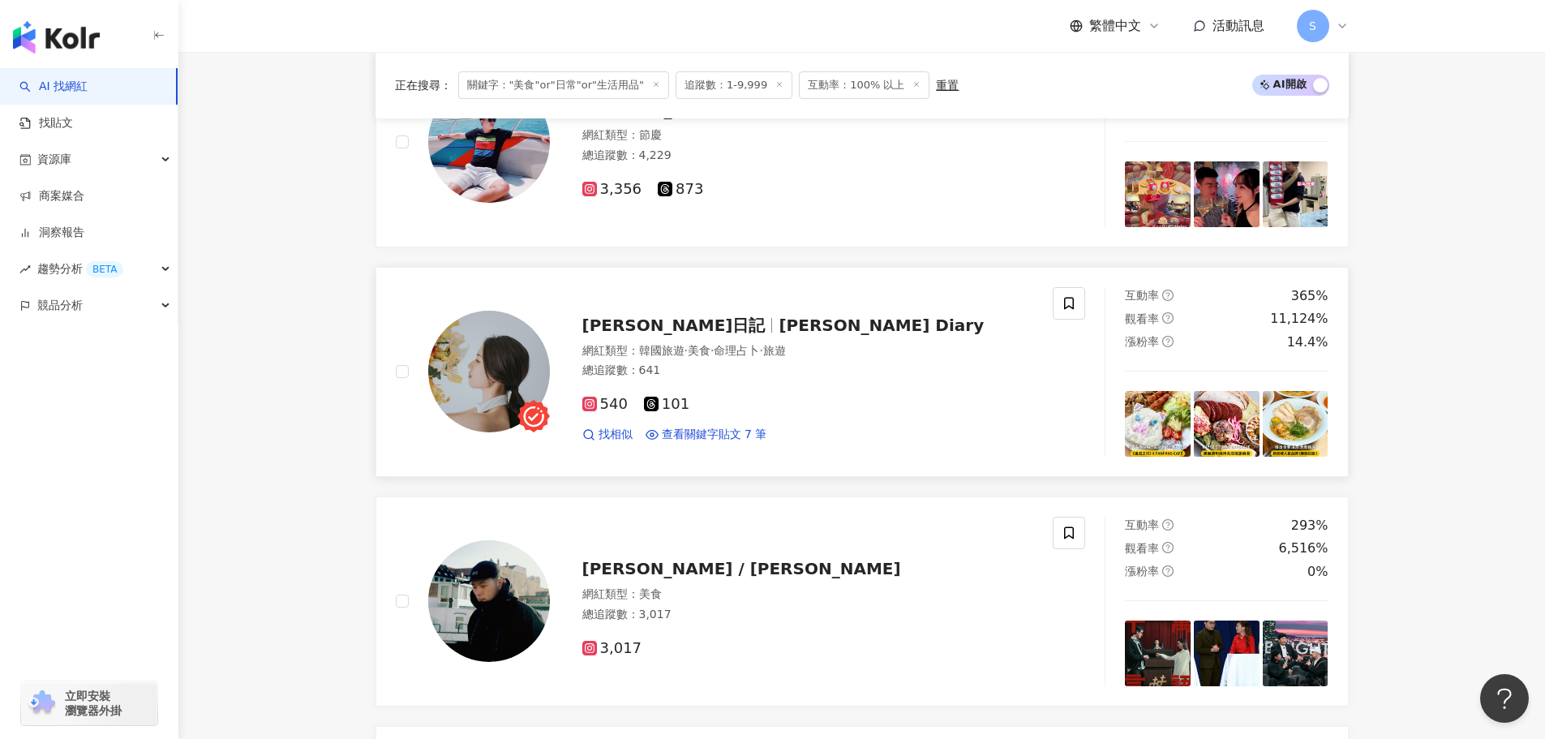
scroll to position [1869, 0]
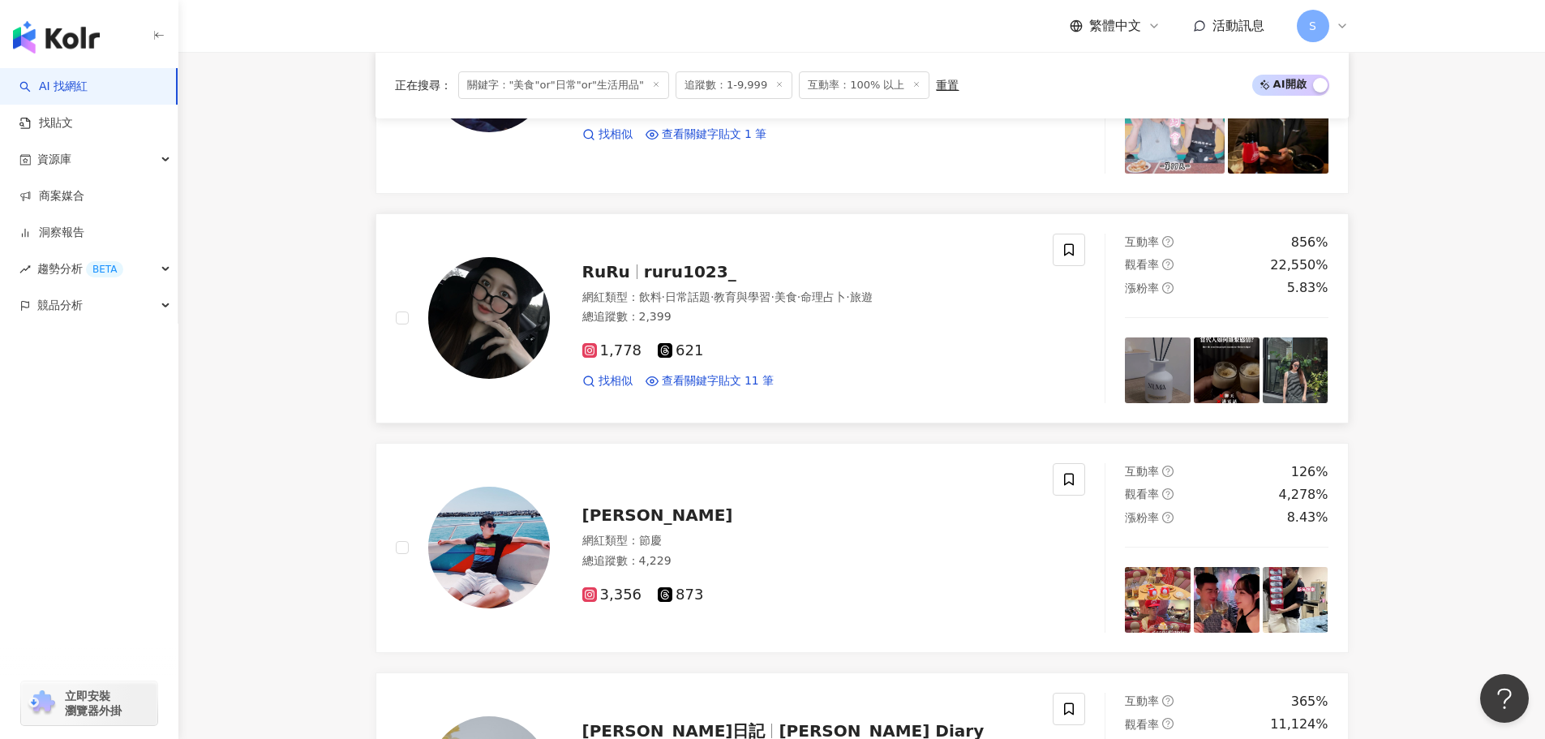
click at [681, 267] on span "ruru1023_" at bounding box center [690, 271] width 92 height 19
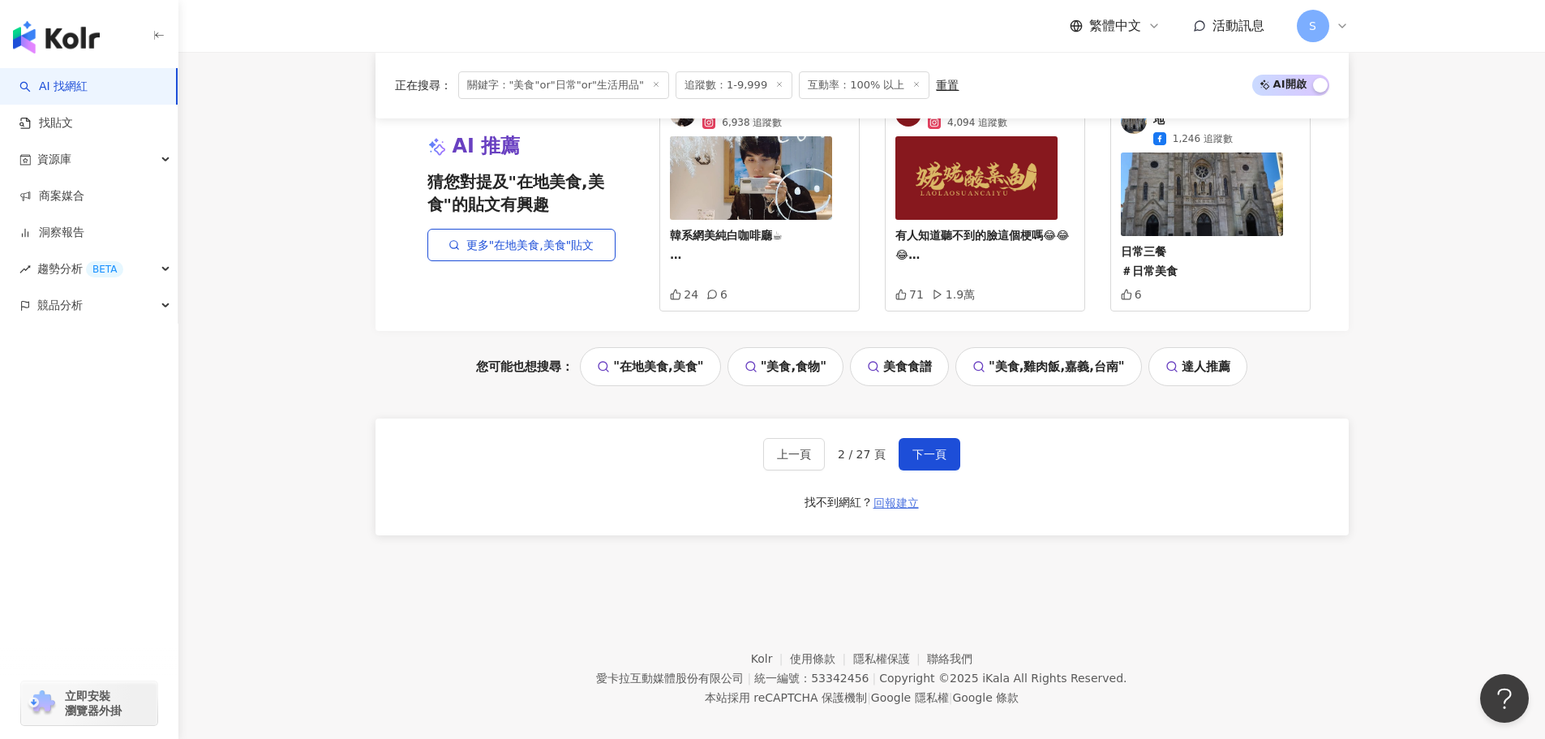
scroll to position [3410, 0]
click at [925, 447] on span "下一頁" at bounding box center [929, 453] width 34 height 13
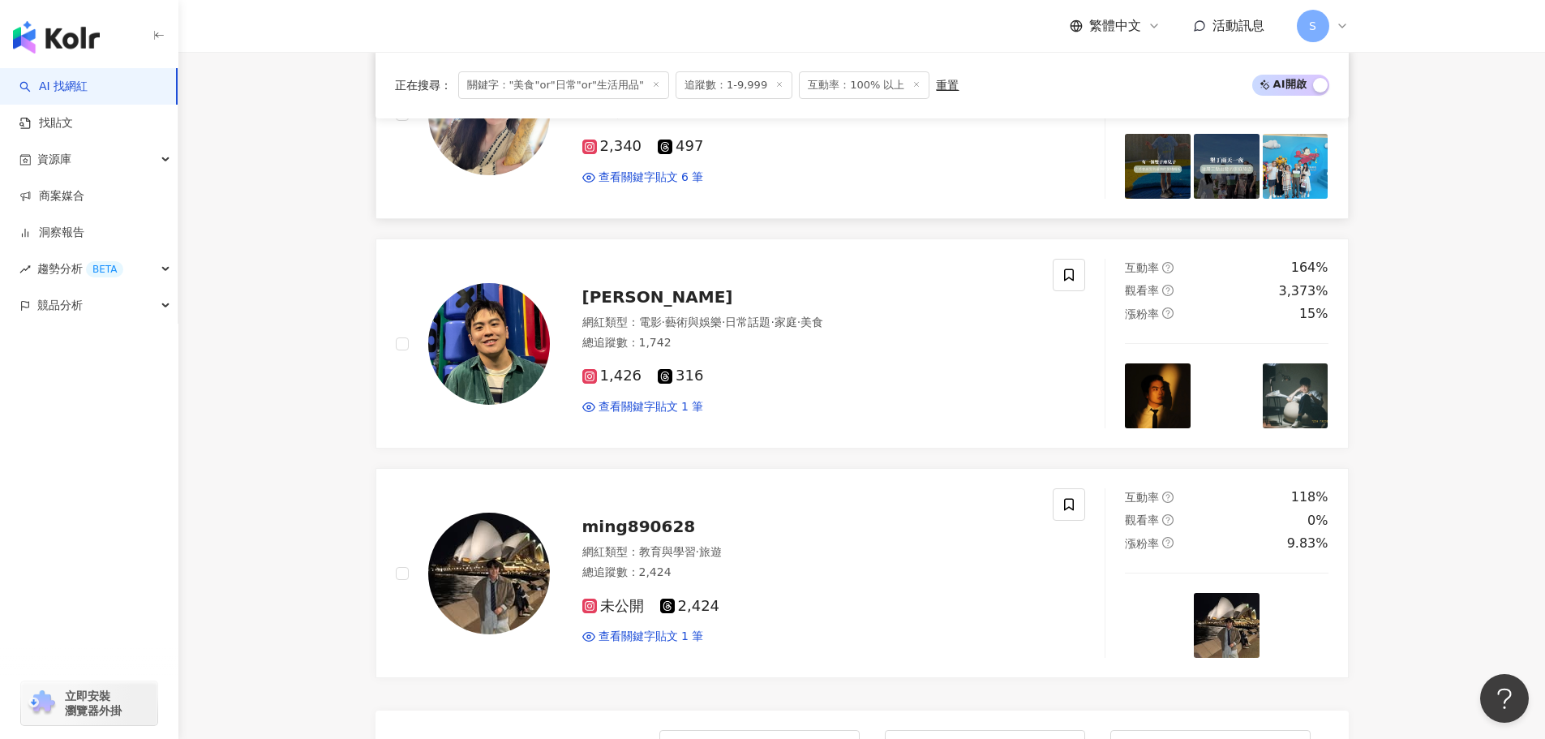
scroll to position [781, 0]
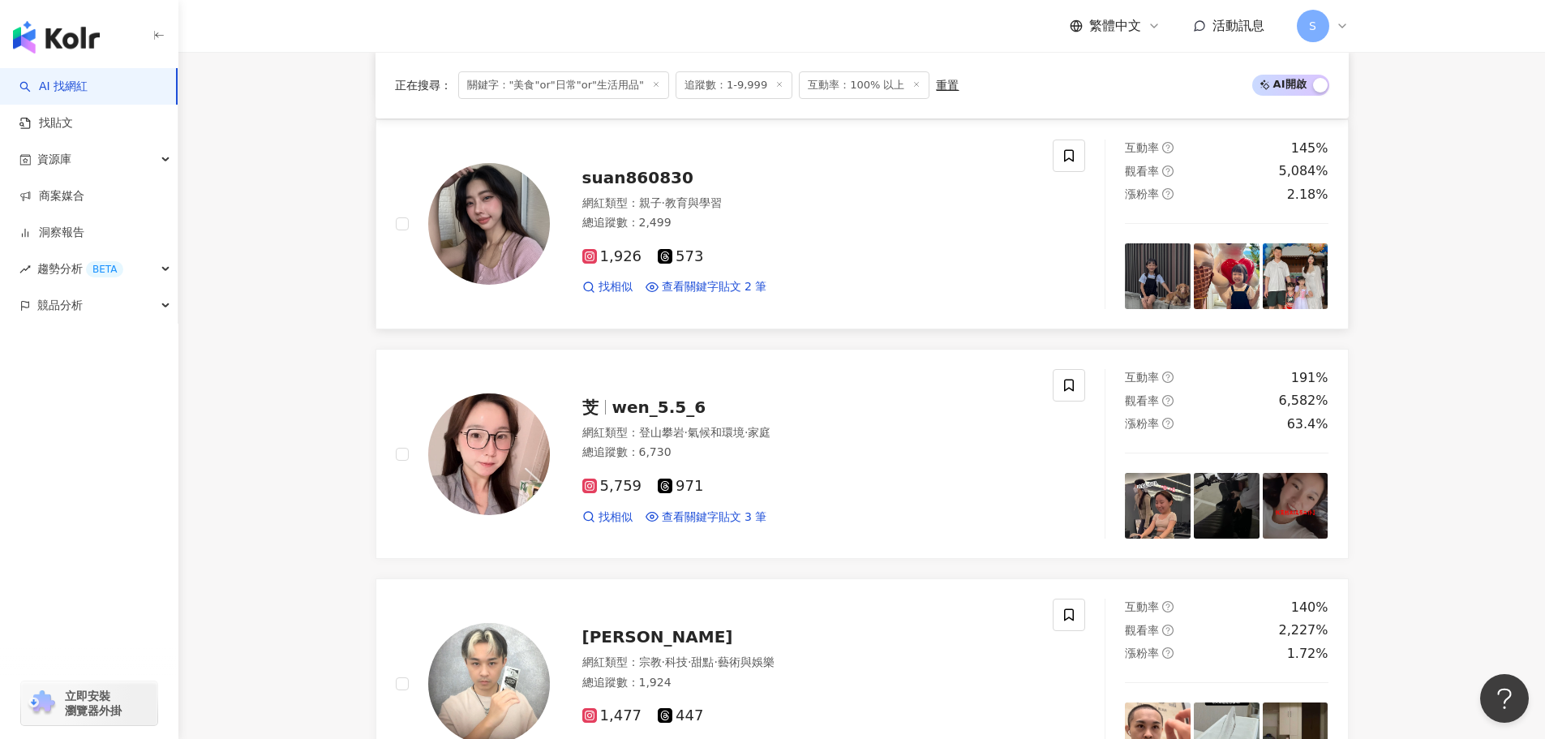
click at [662, 172] on span "suan860830" at bounding box center [637, 177] width 111 height 19
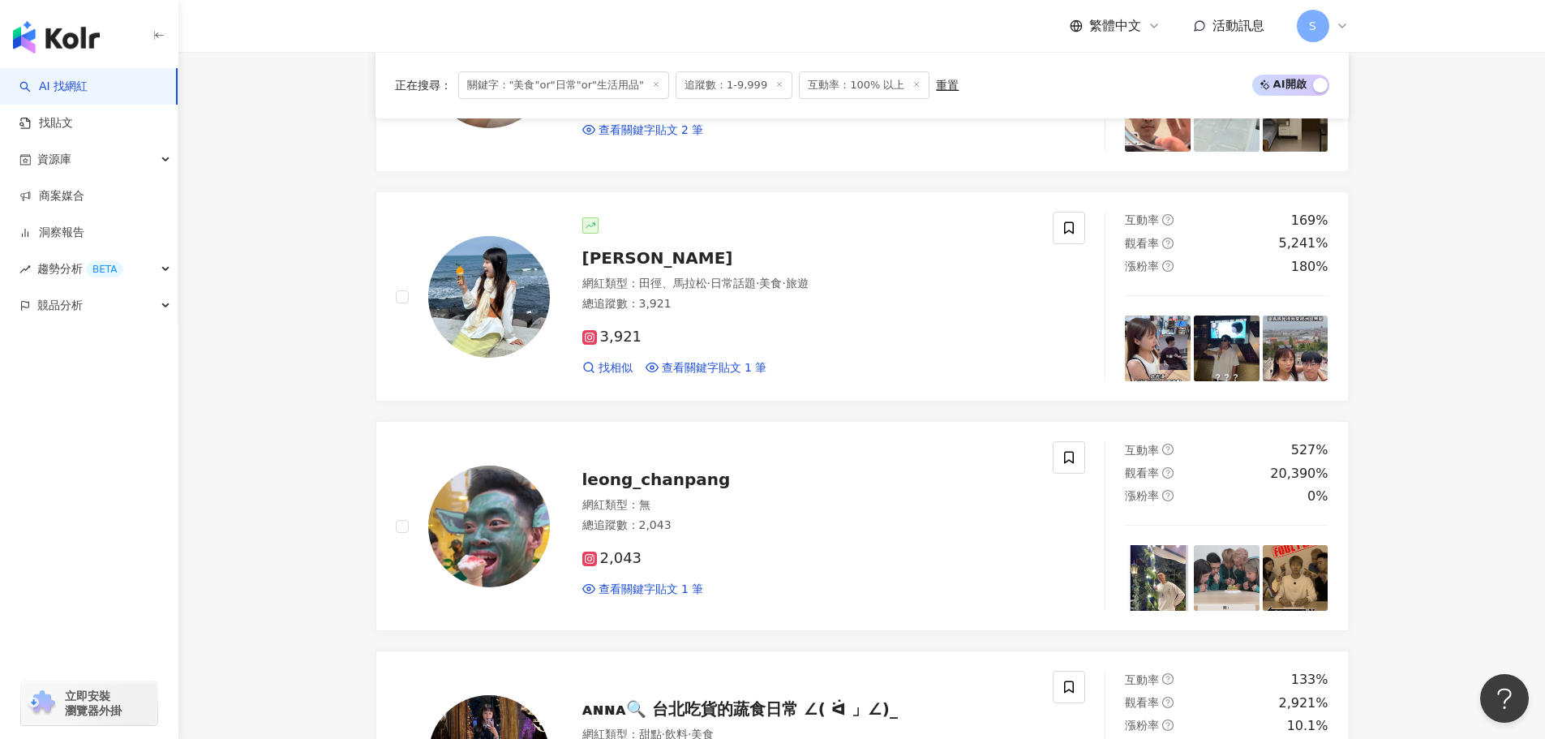
scroll to position [1430, 0]
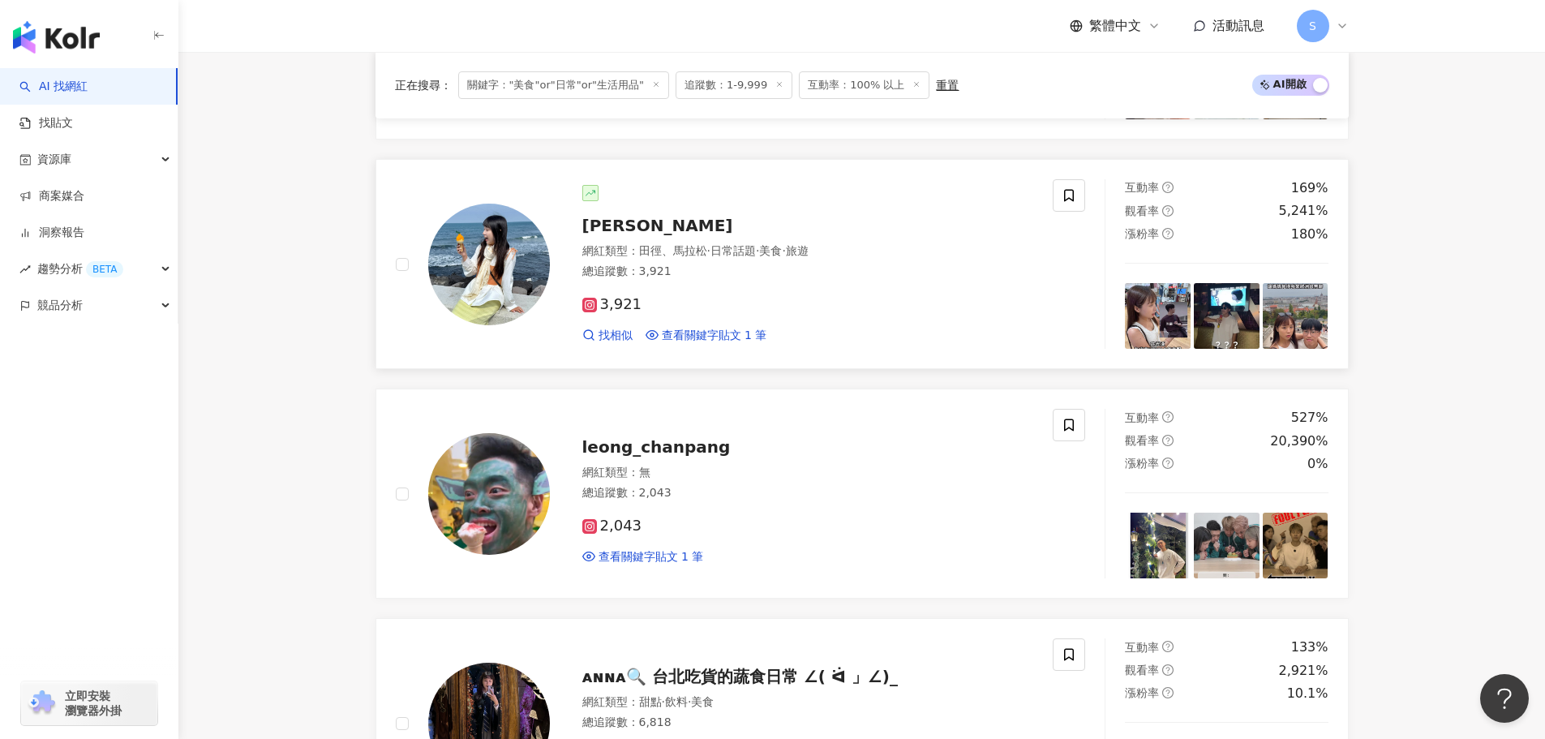
click at [626, 222] on span "林依嫻" at bounding box center [657, 225] width 151 height 19
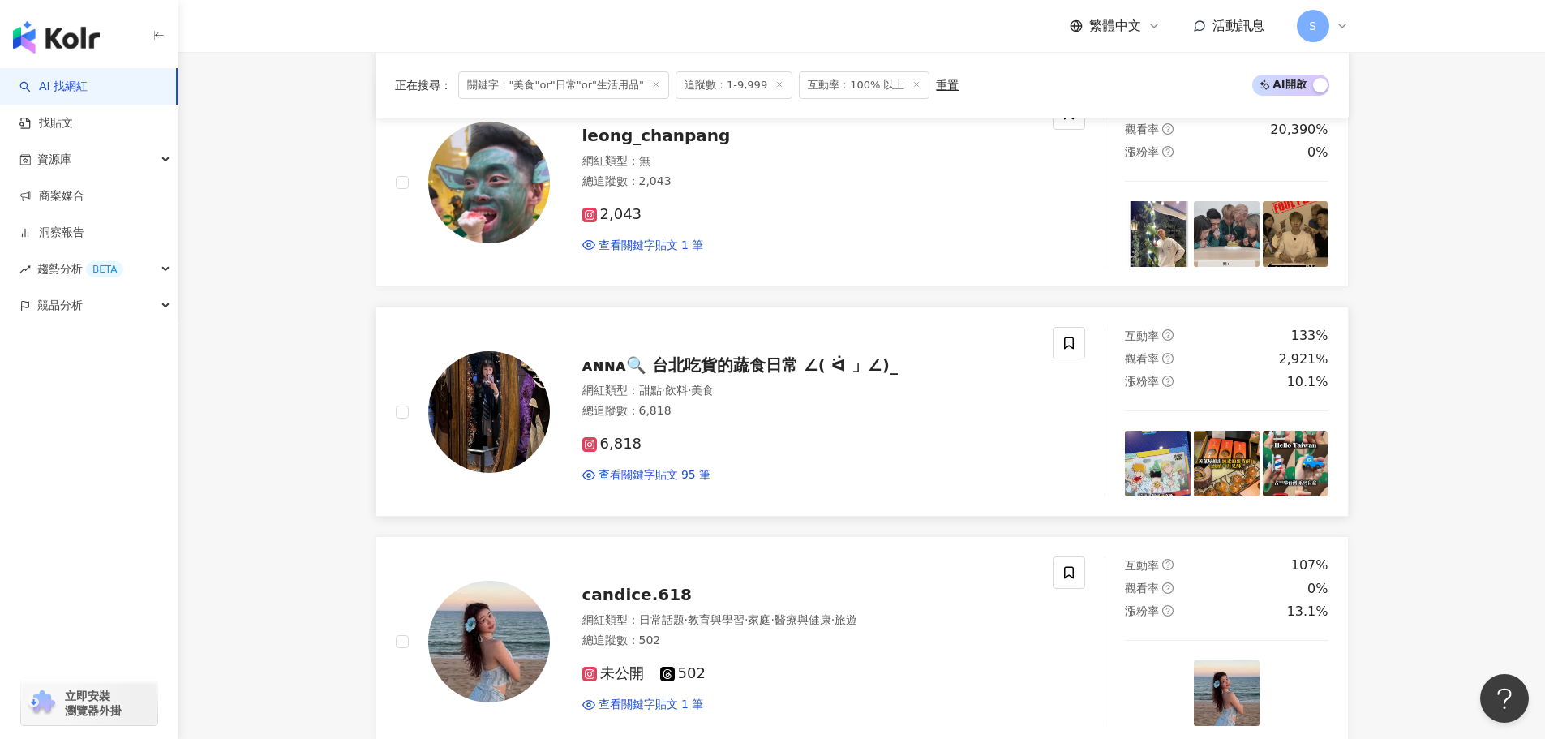
scroll to position [1754, 0]
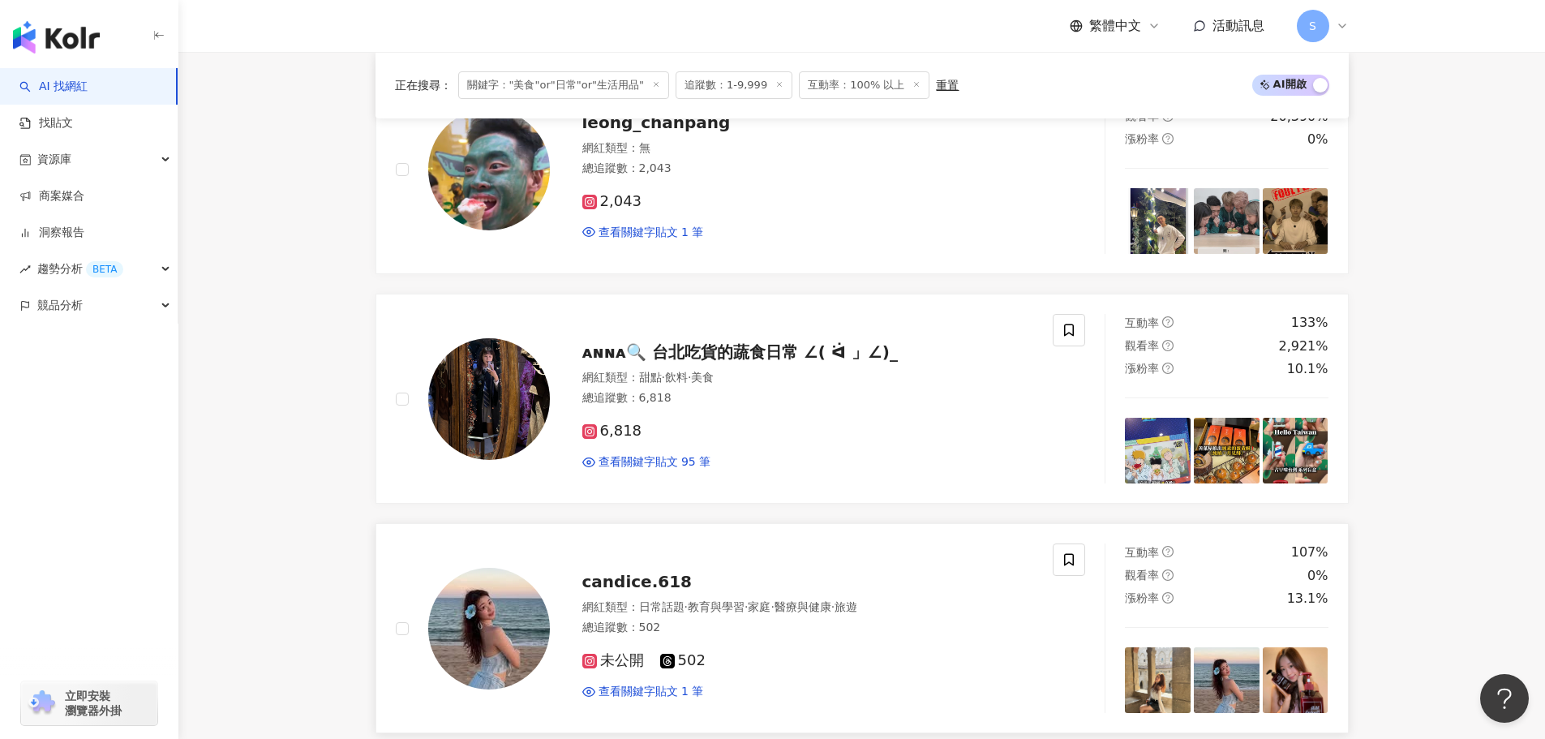
click at [635, 583] on span "candice.618" at bounding box center [637, 581] width 110 height 19
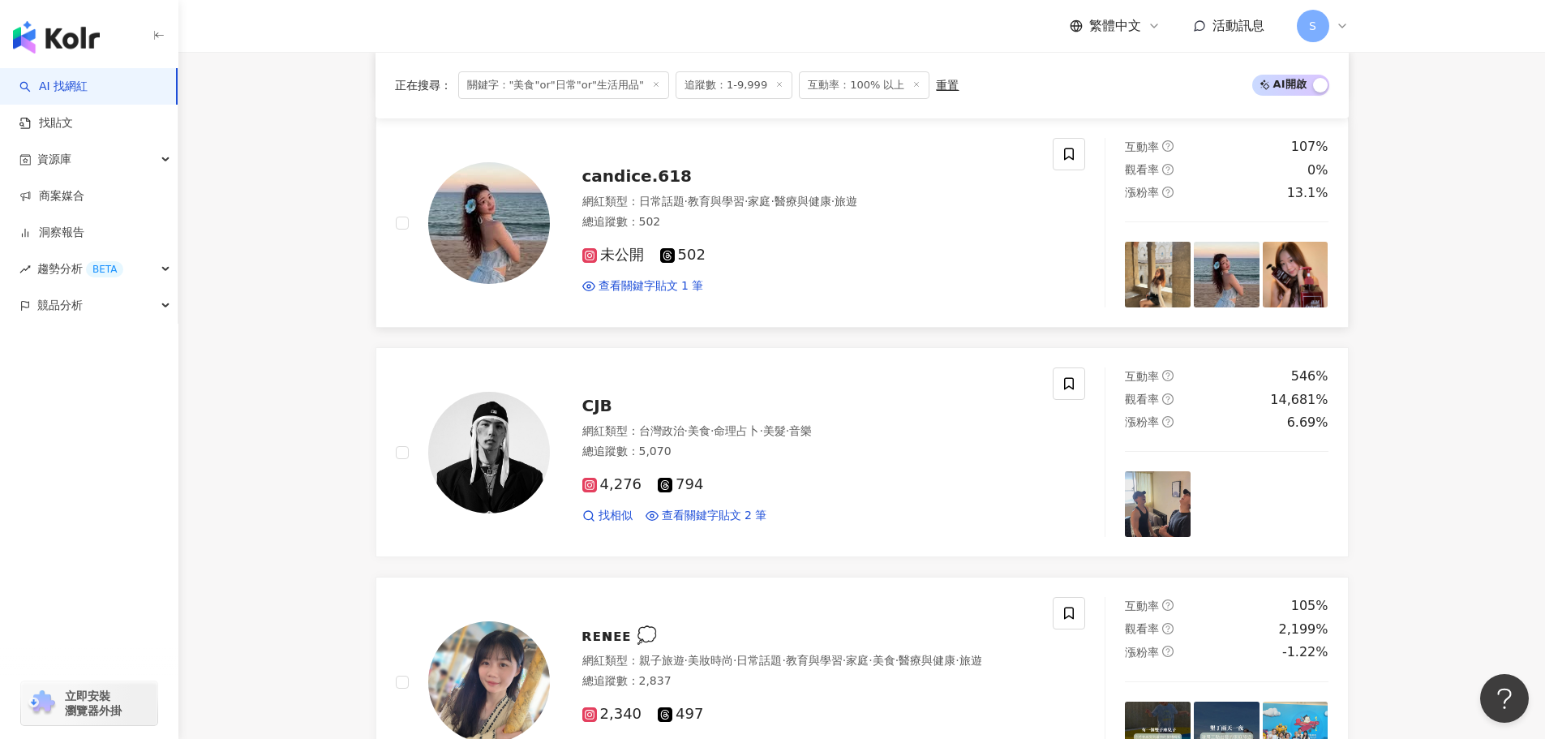
scroll to position [2484, 0]
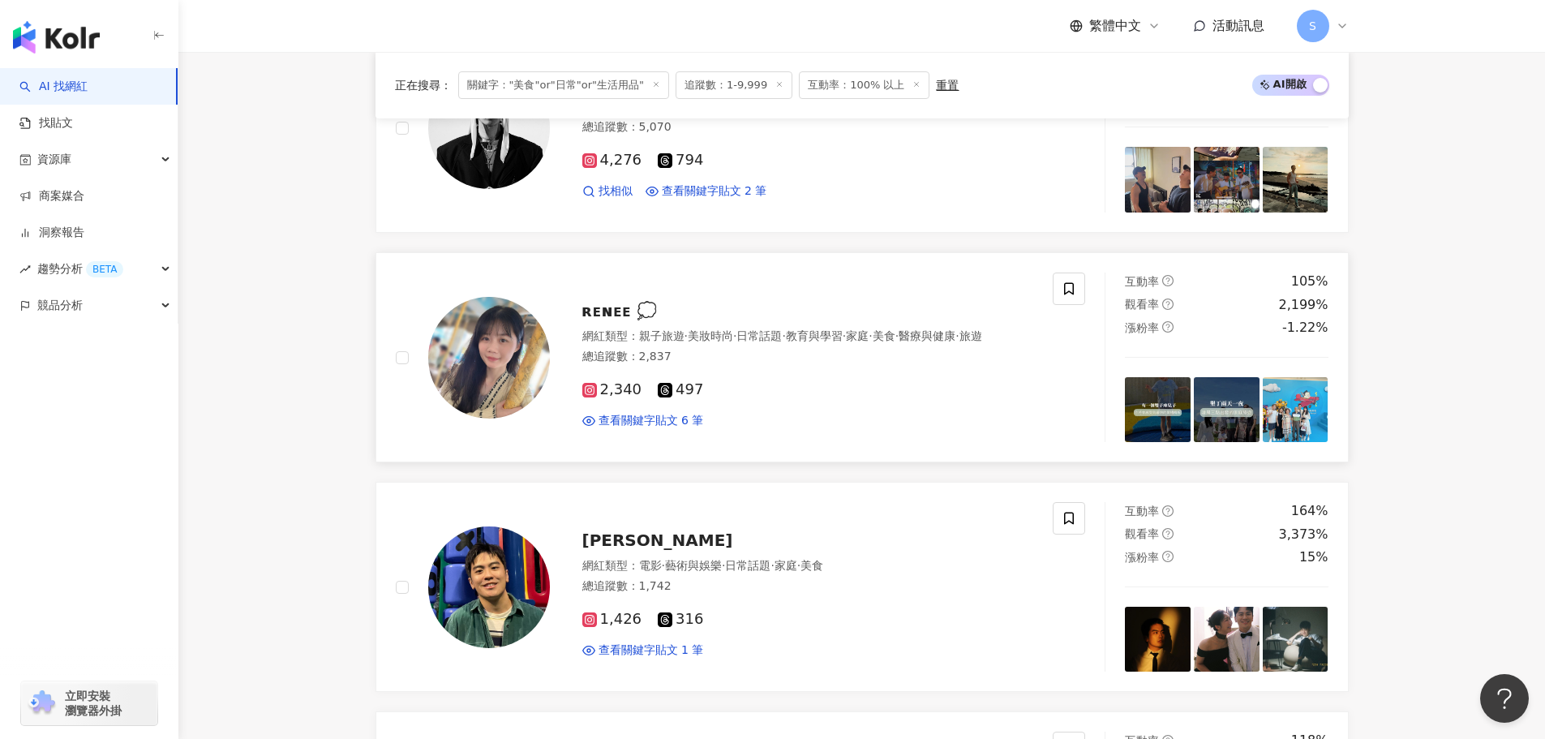
click at [616, 304] on span "ʀᴇɴᴇᴇ 💭" at bounding box center [619, 310] width 75 height 19
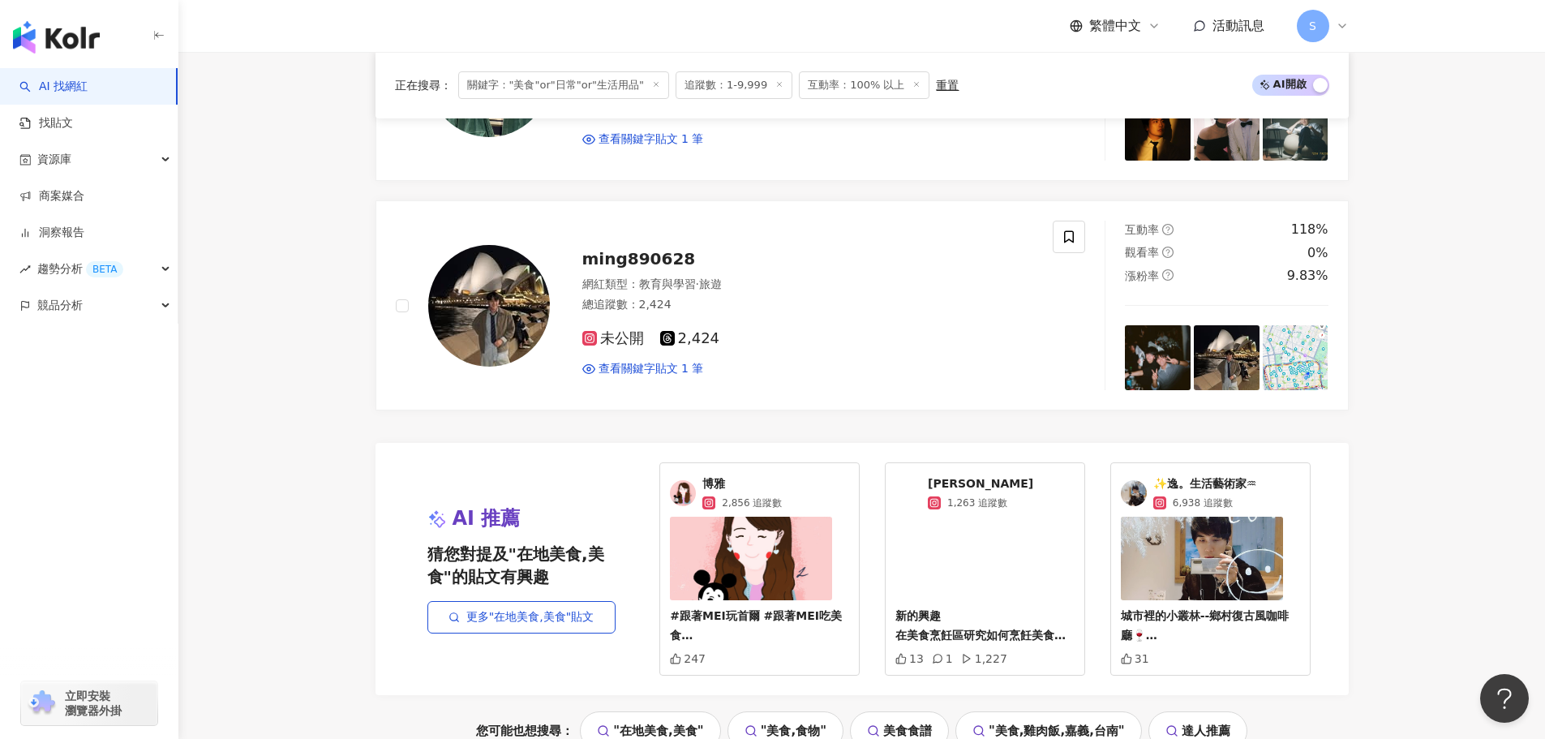
scroll to position [3295, 0]
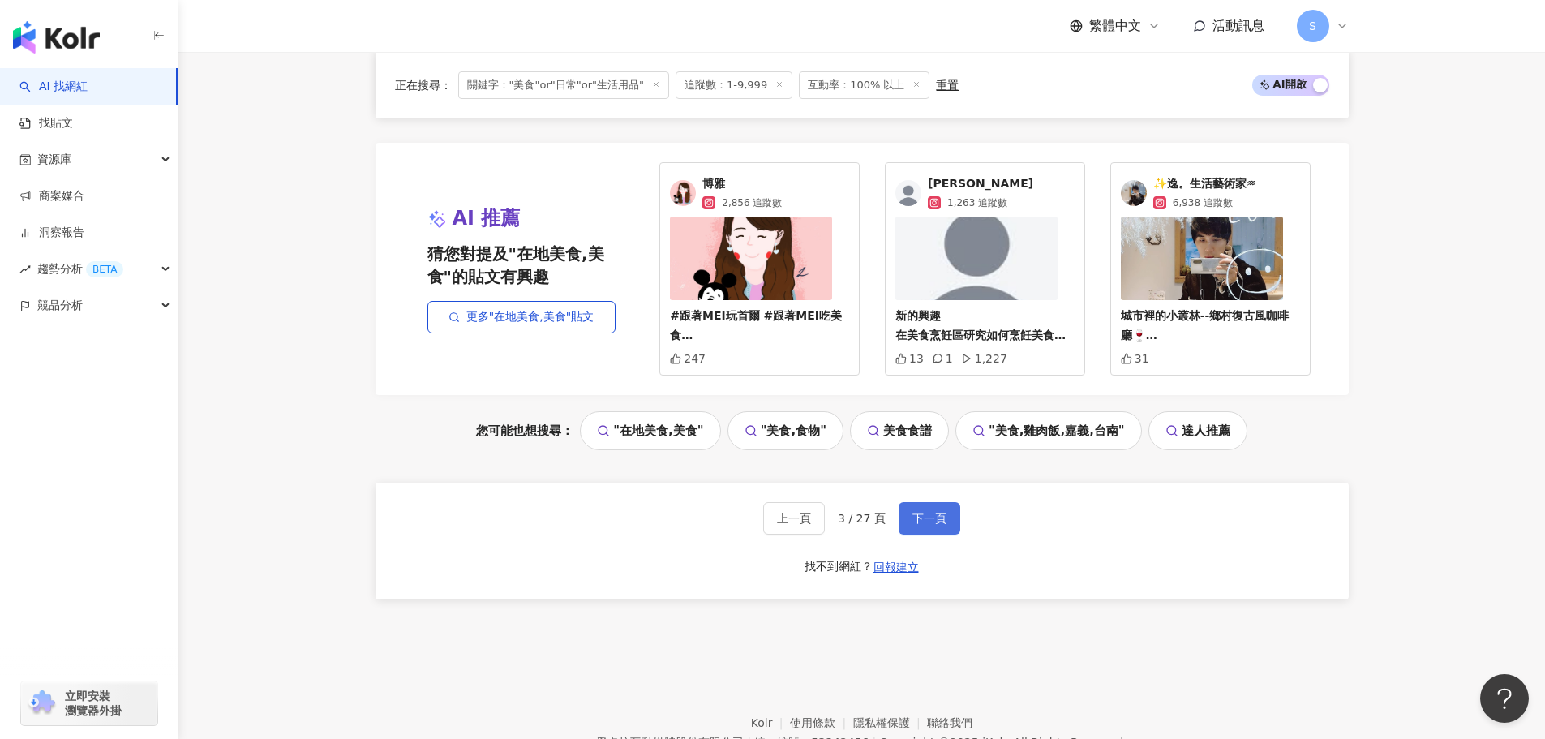
click at [943, 513] on span "下一頁" at bounding box center [929, 518] width 34 height 13
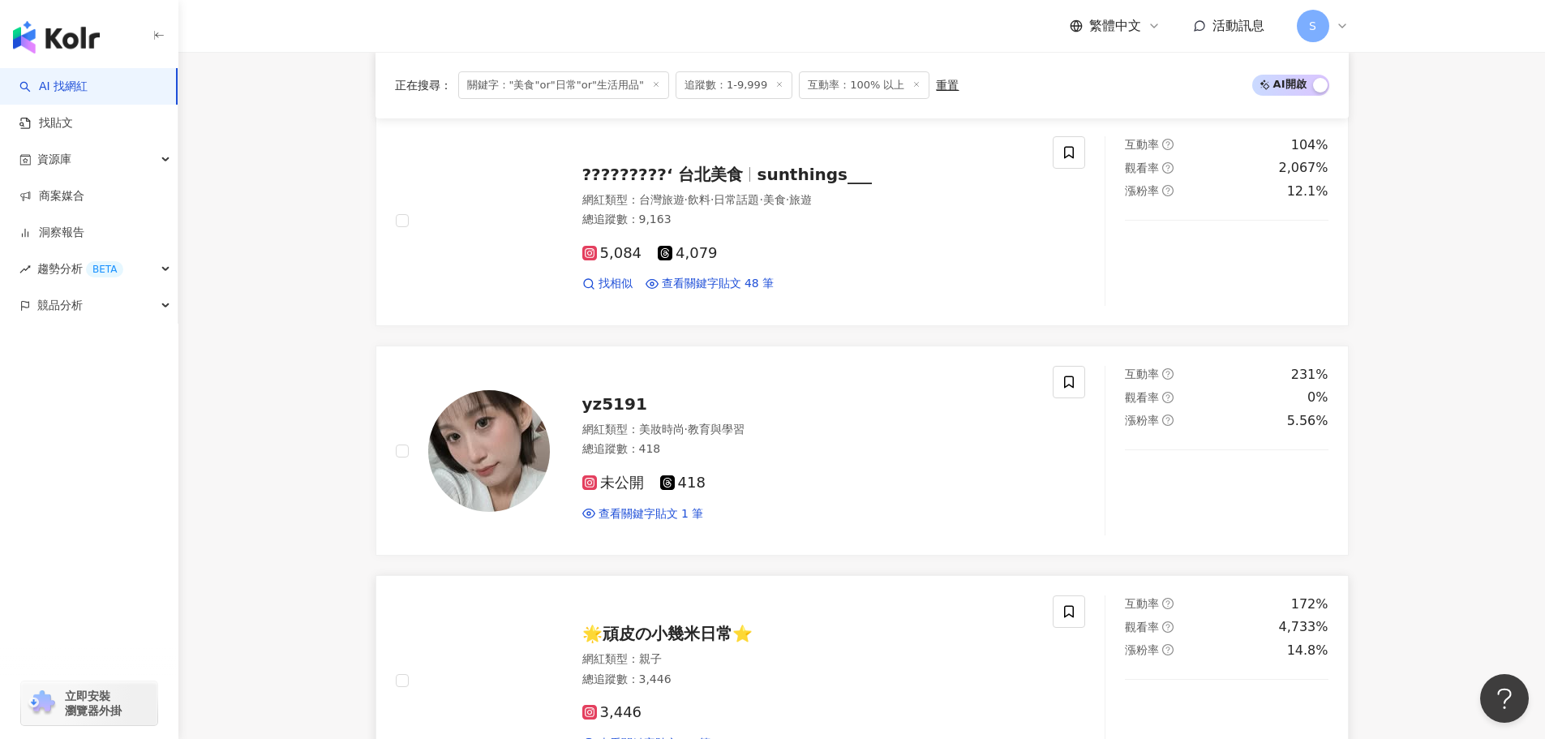
scroll to position [554, 0]
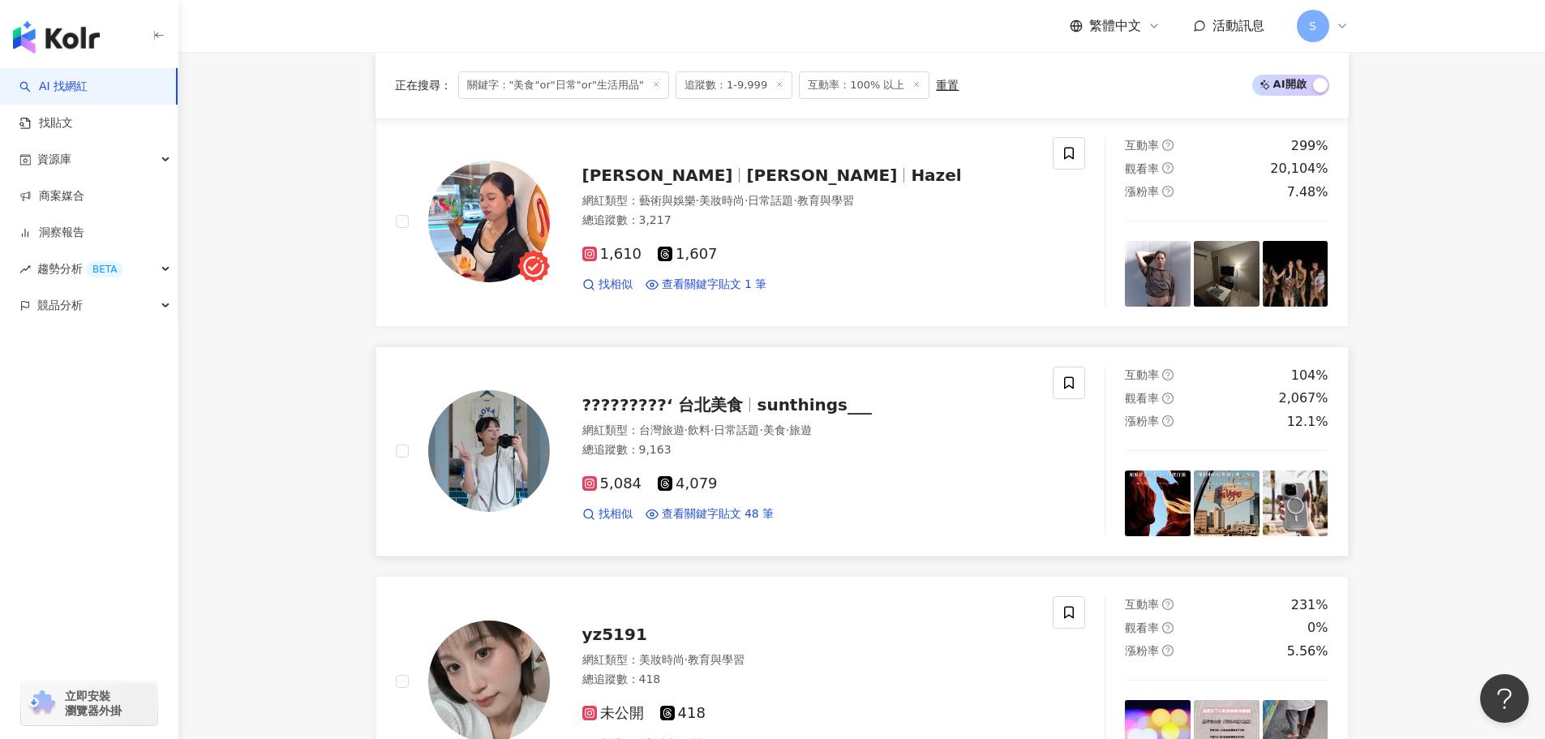
click at [729, 404] on span "?????????‘ 台北美食" at bounding box center [662, 404] width 161 height 19
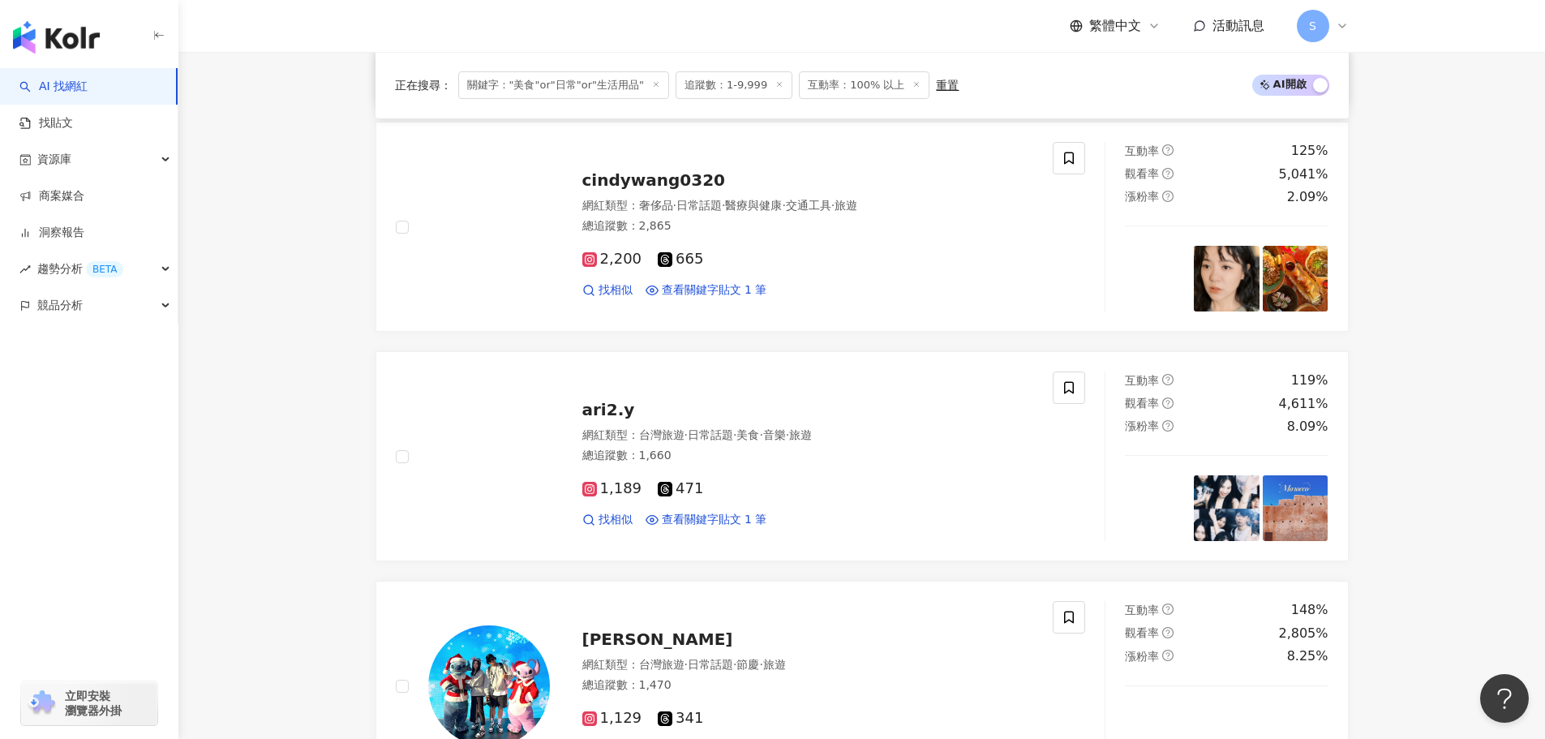
scroll to position [2257, 0]
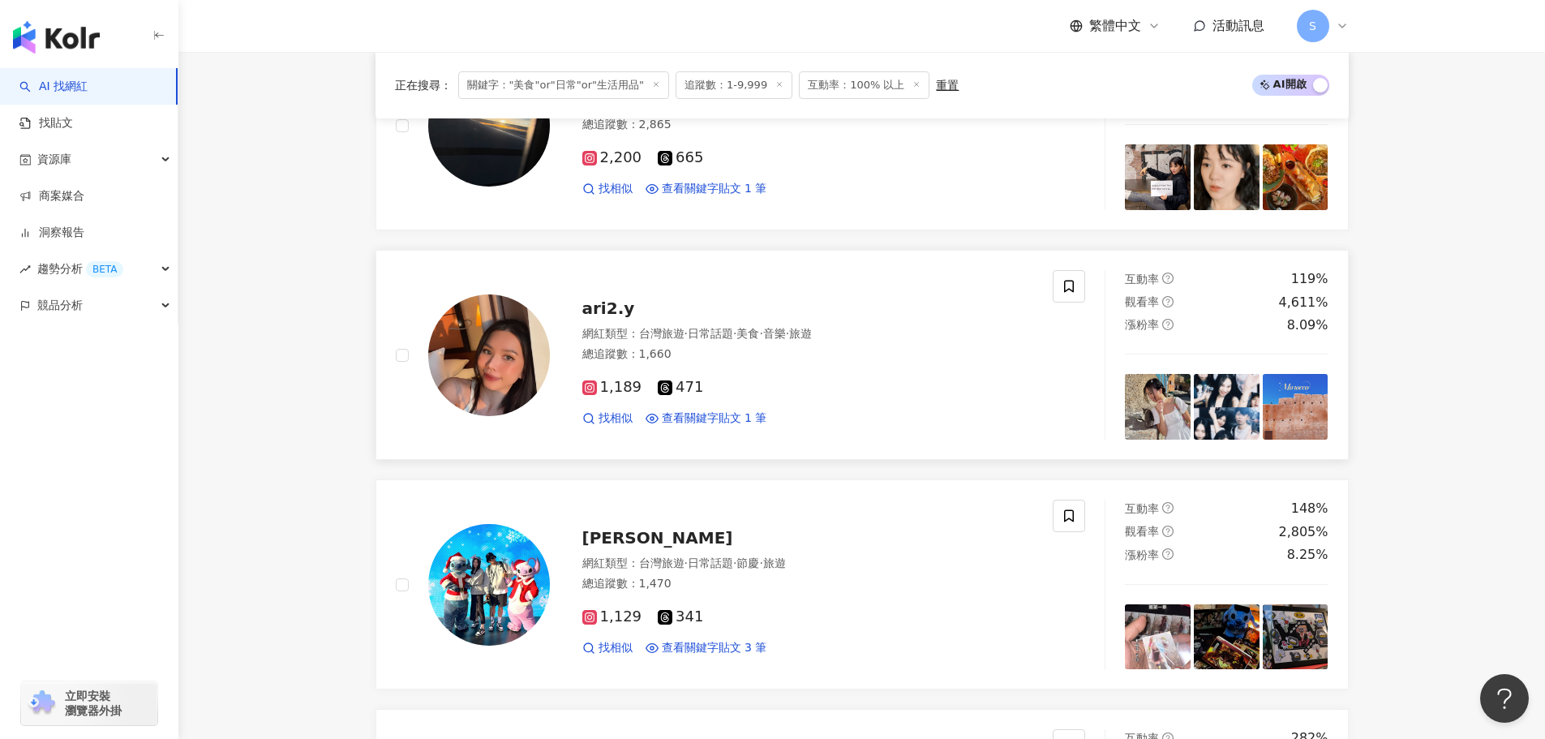
click at [626, 313] on span "ari2.y" at bounding box center [608, 307] width 53 height 19
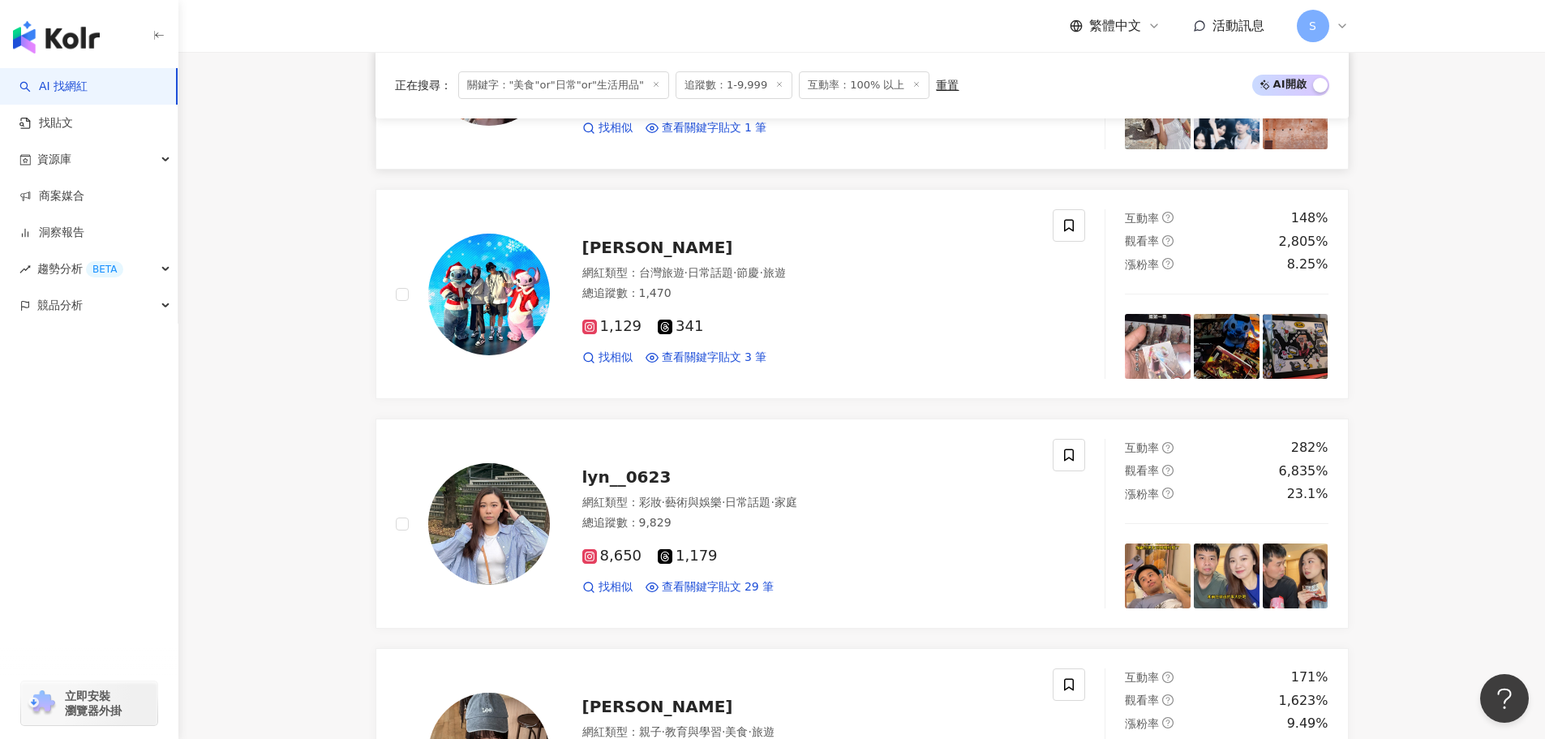
scroll to position [2920, 0]
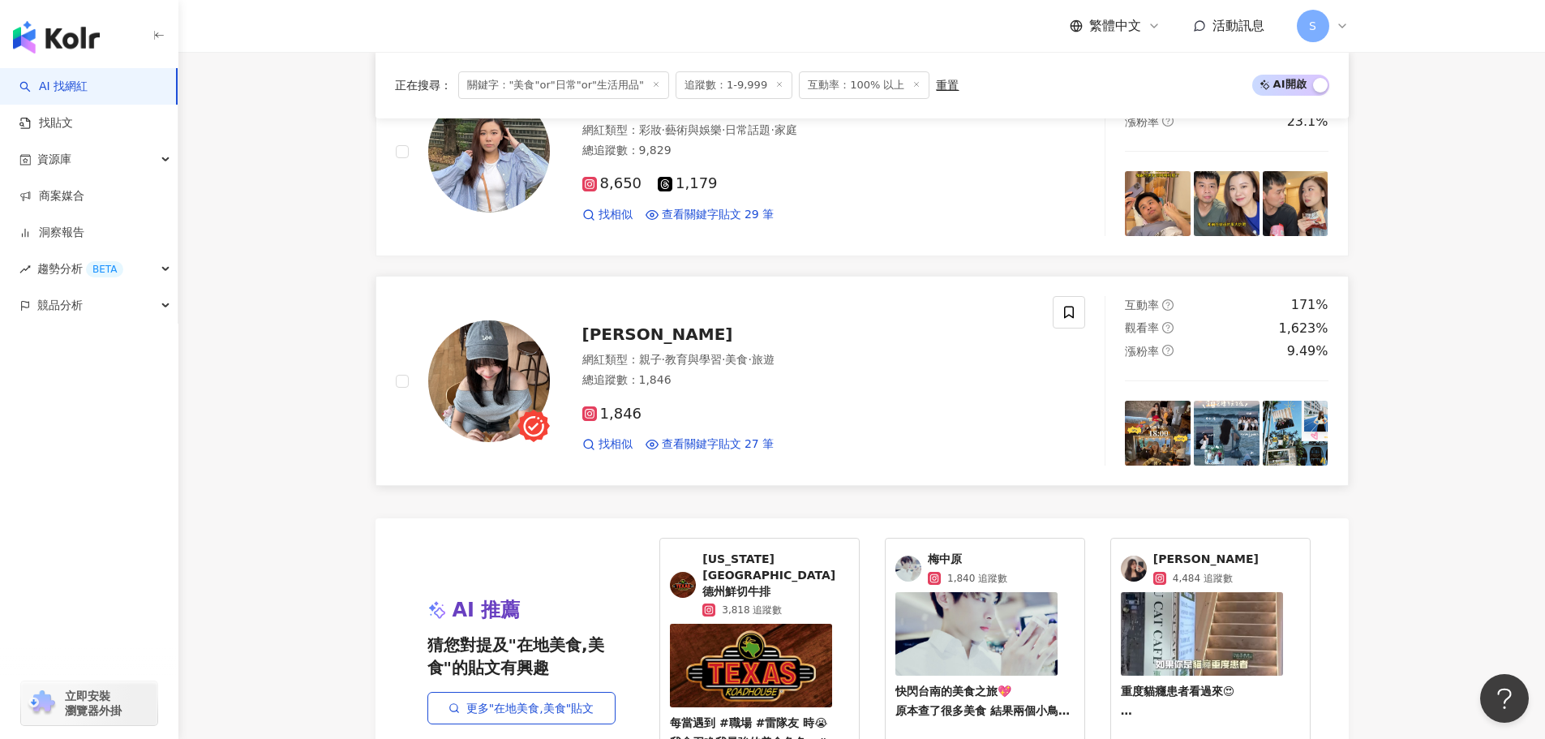
click at [595, 337] on span "盧arriie" at bounding box center [657, 333] width 151 height 19
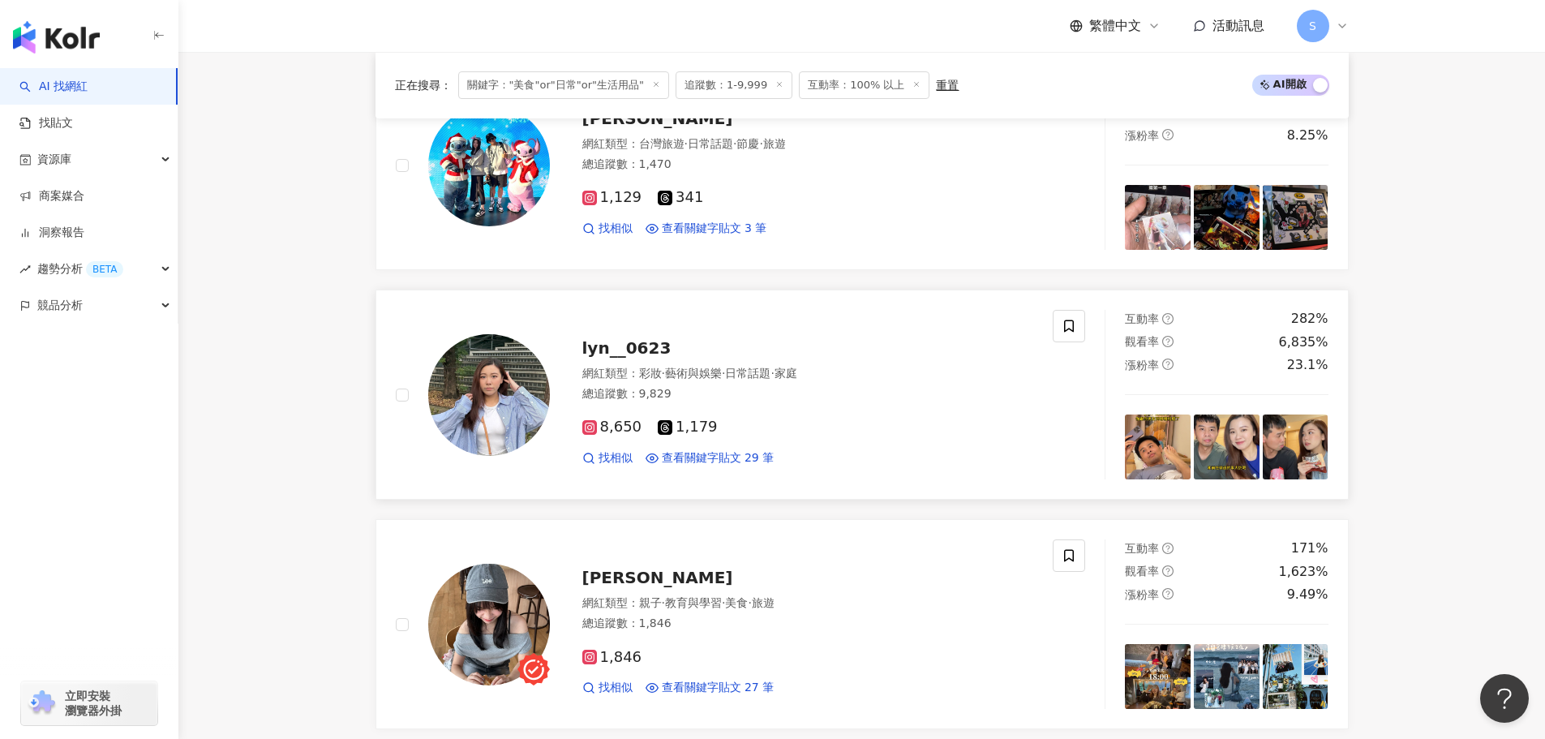
click at [624, 350] on span "lyn__0623" at bounding box center [626, 347] width 89 height 19
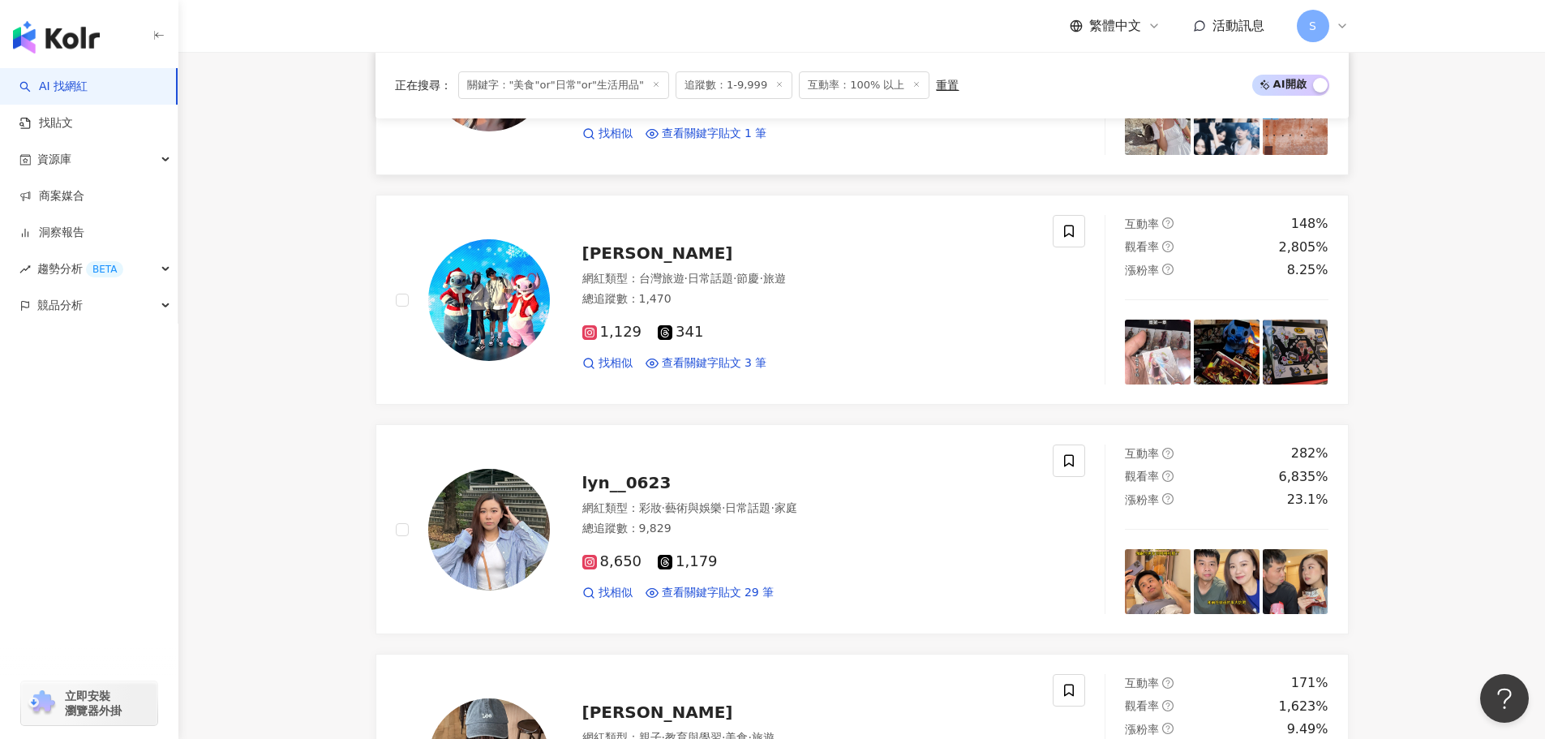
scroll to position [2433, 0]
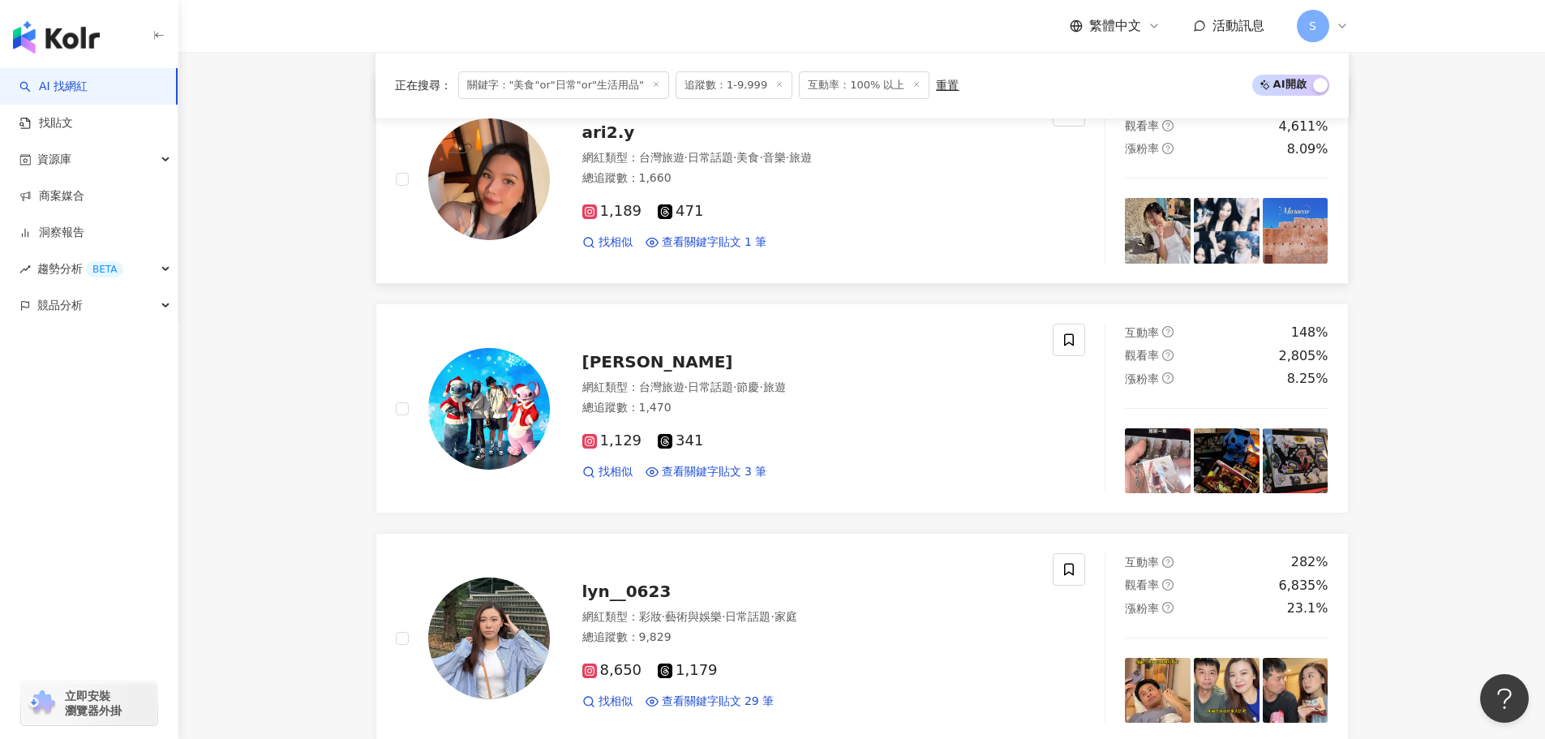
click at [597, 142] on span "ari2.y" at bounding box center [608, 131] width 53 height 19
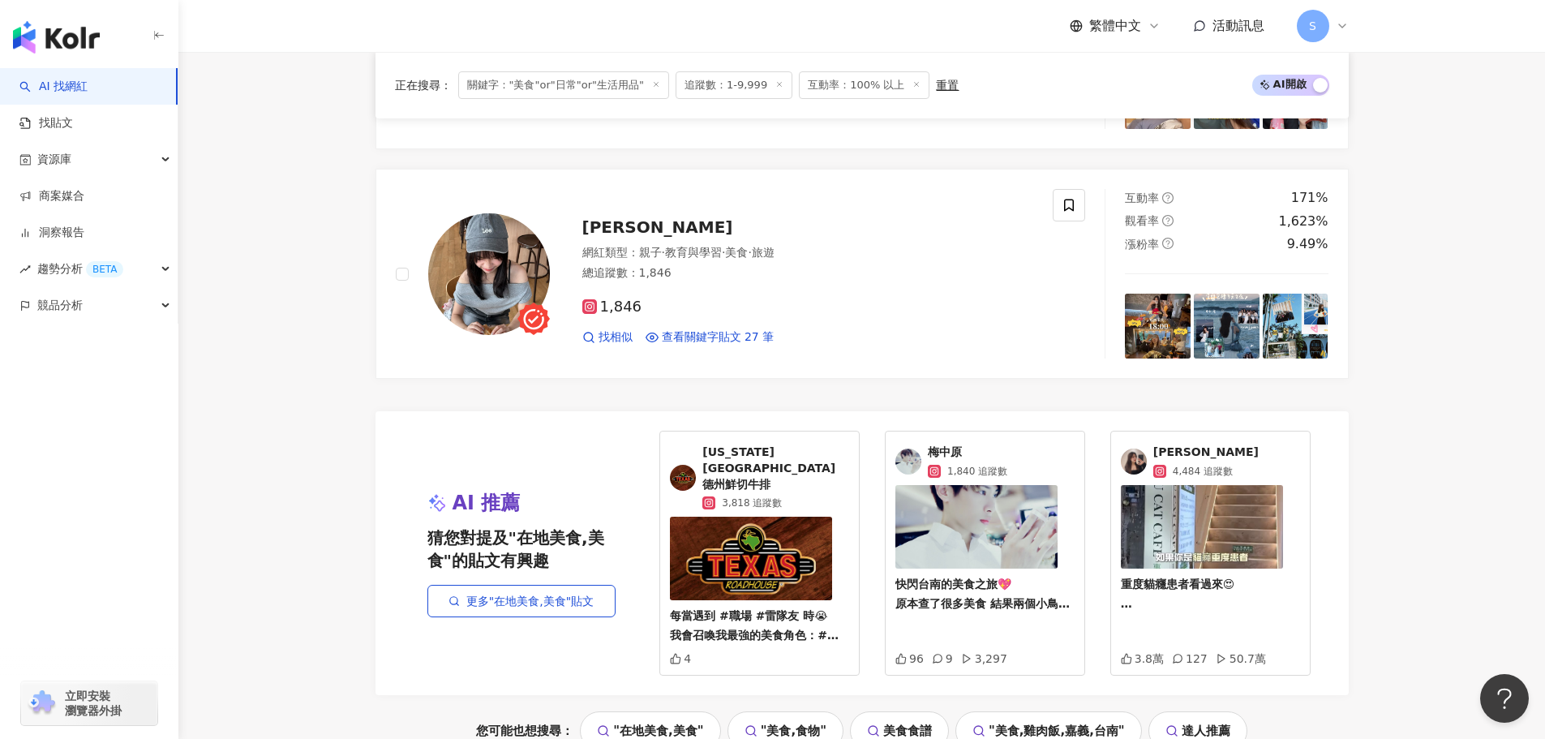
scroll to position [3325, 0]
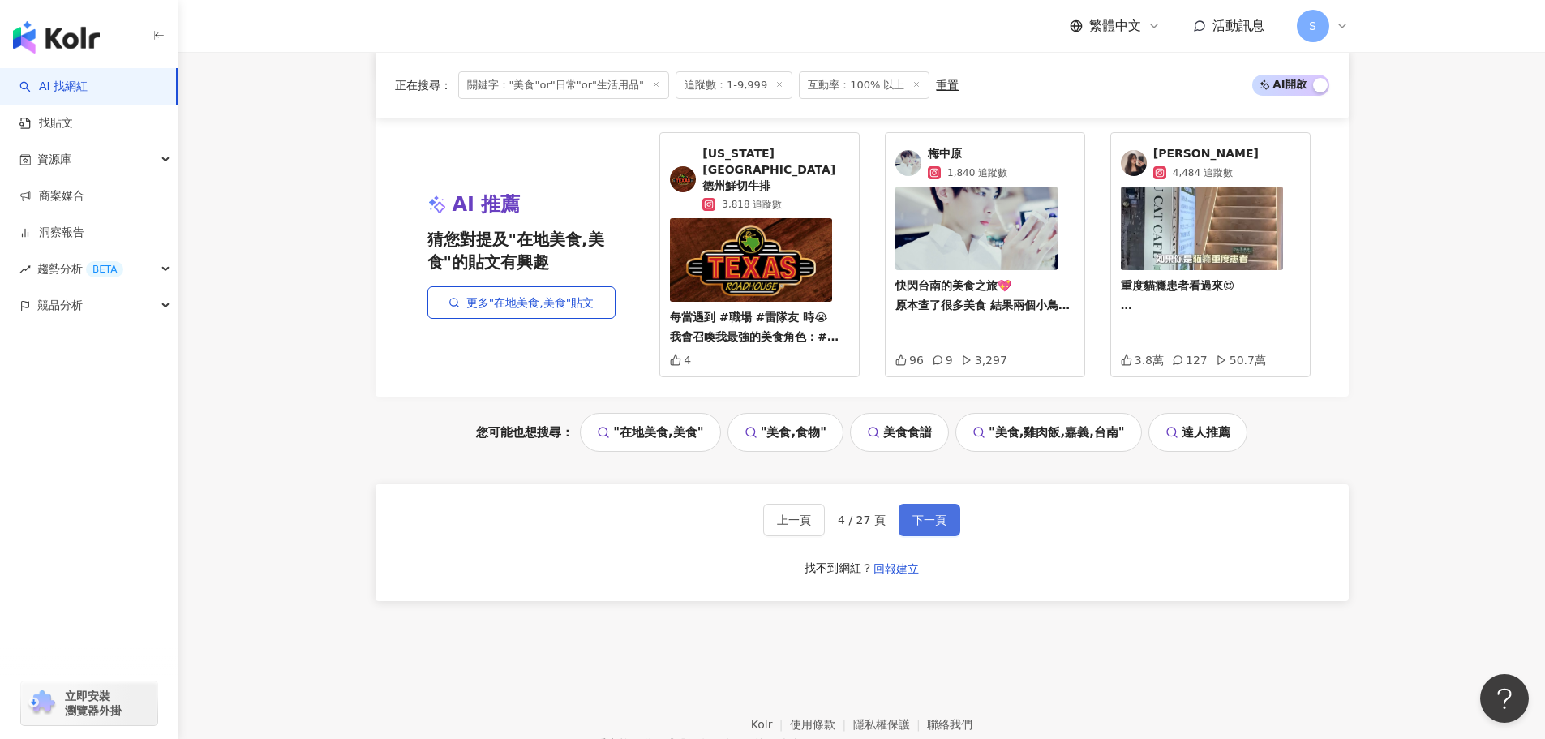
click at [928, 513] on span "下一頁" at bounding box center [929, 519] width 34 height 13
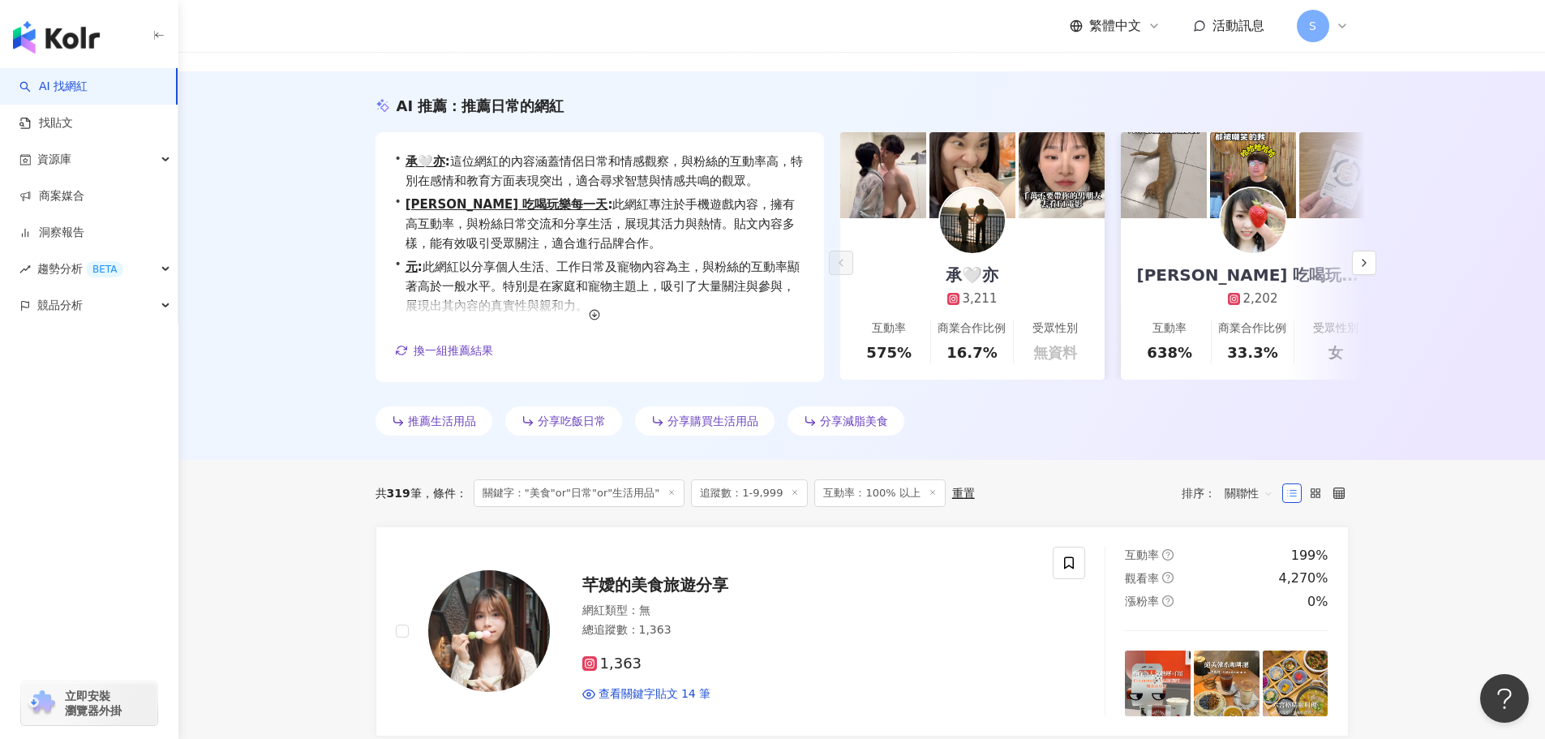
scroll to position [406, 0]
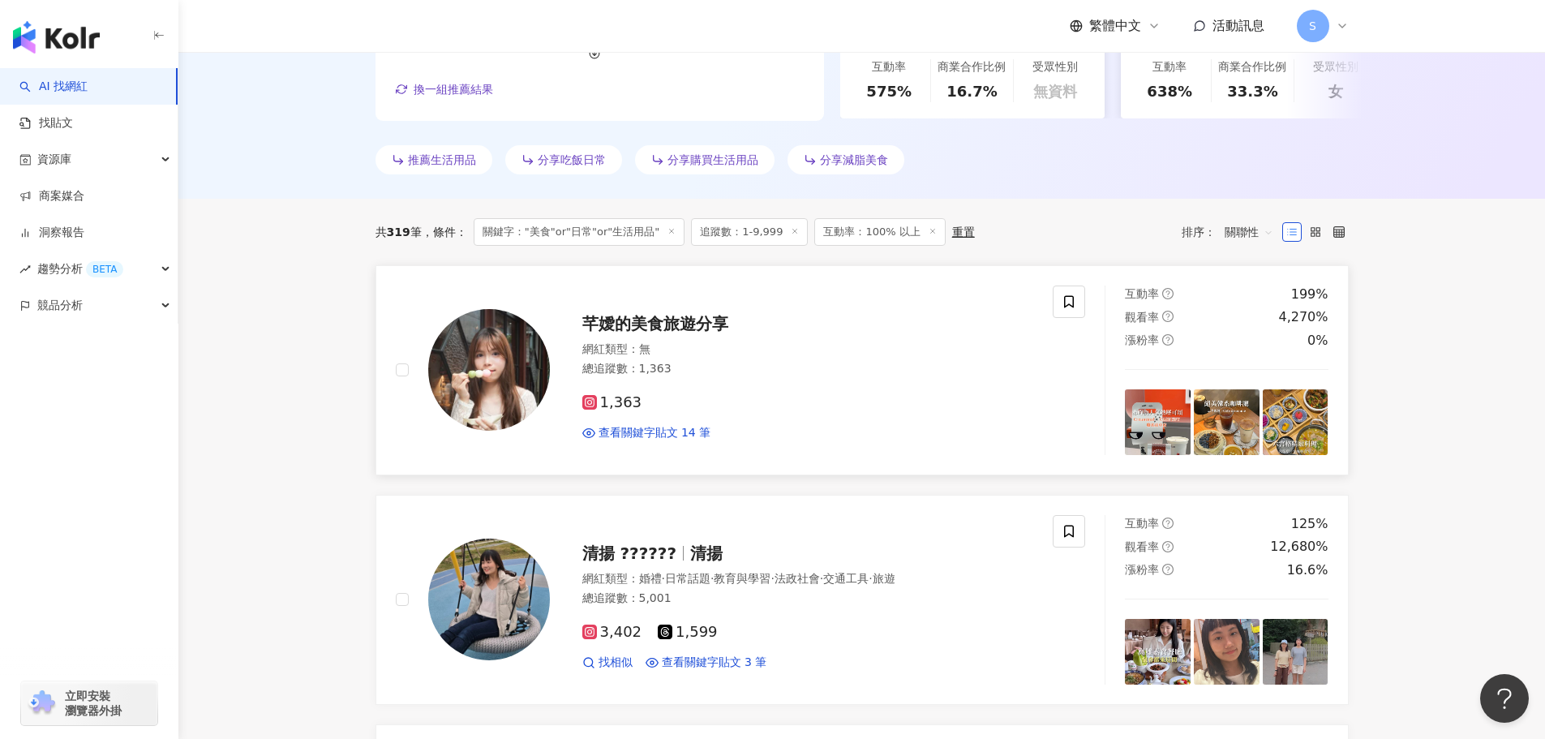
click at [683, 320] on span "芊嬡的美食旅遊分享" at bounding box center [655, 323] width 146 height 19
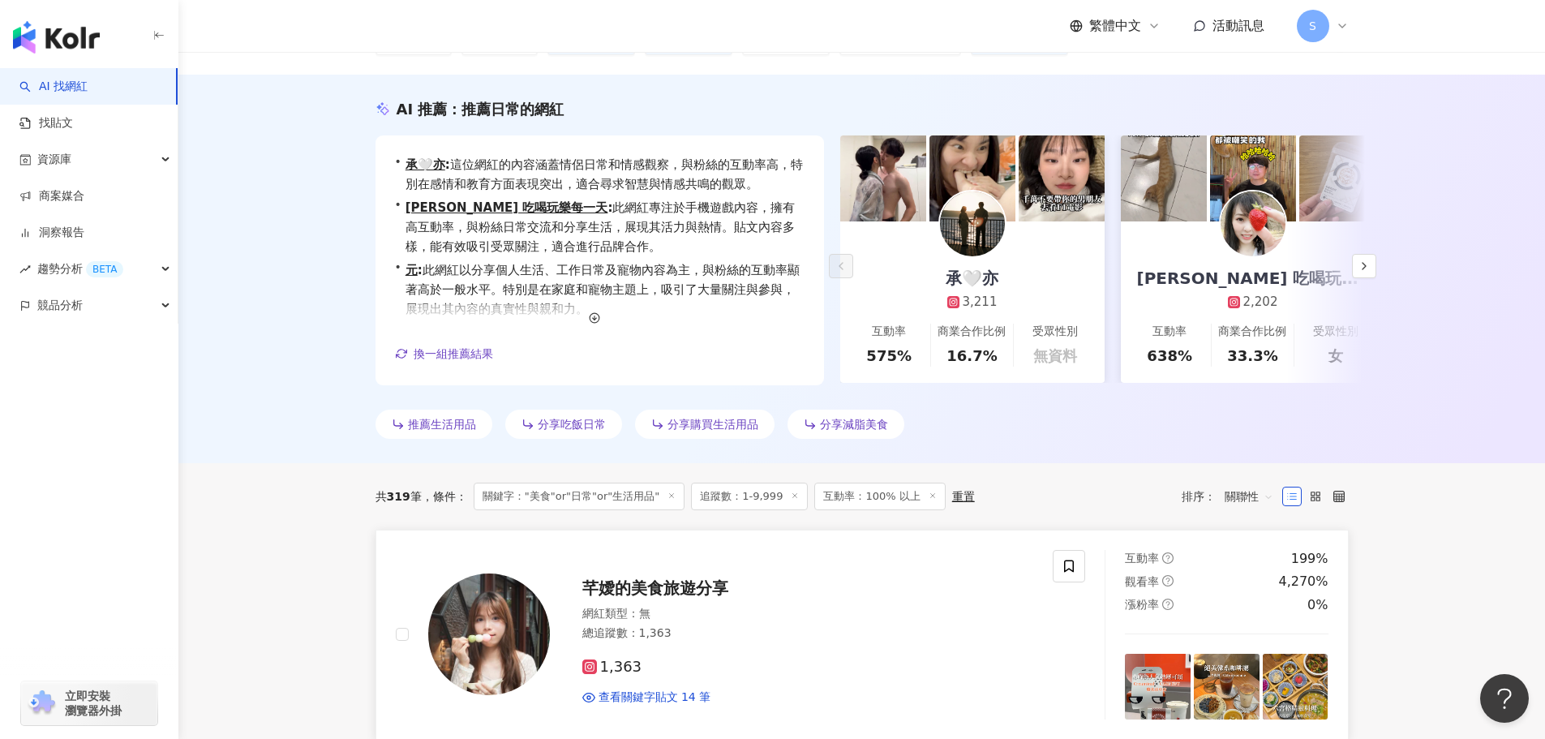
scroll to position [0, 0]
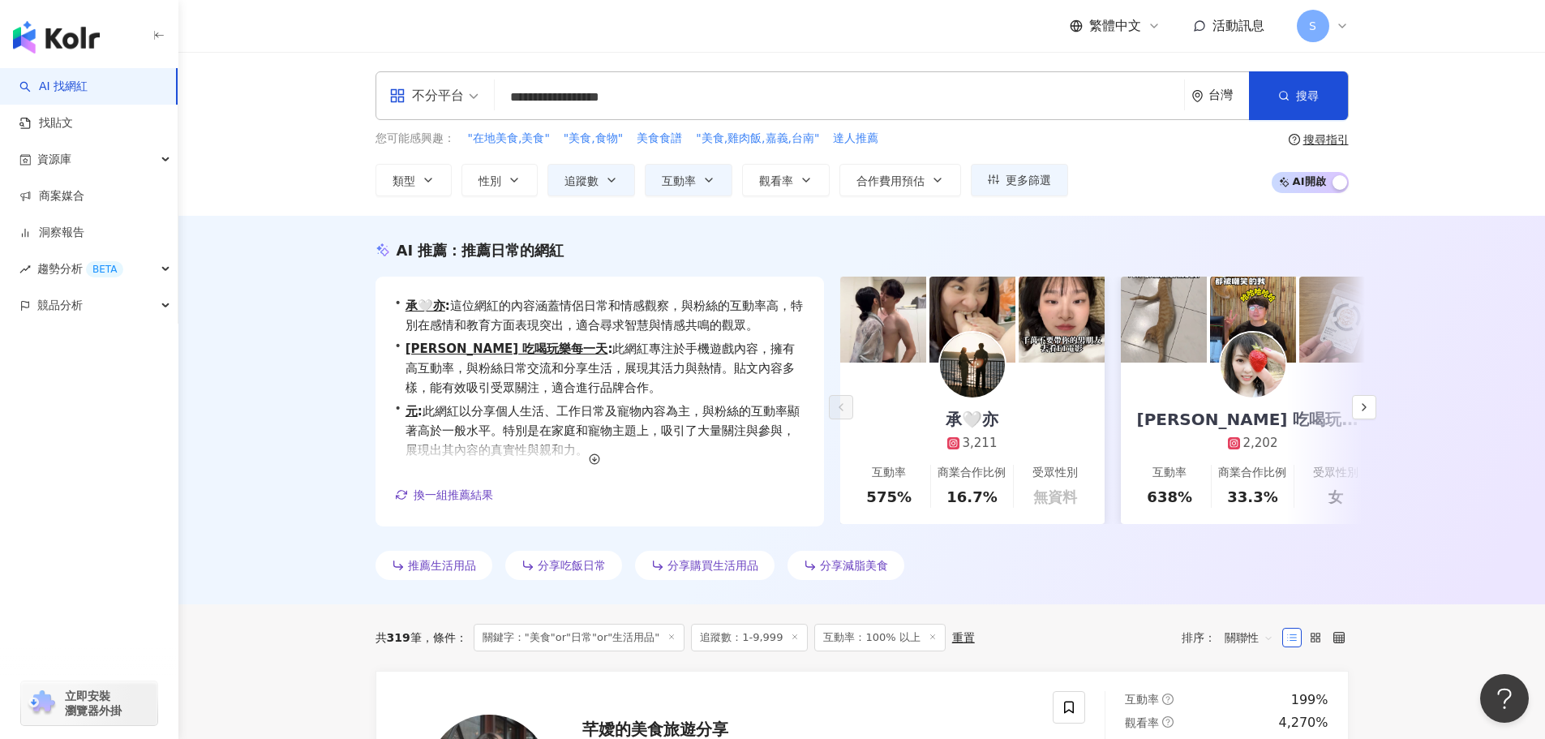
click at [711, 96] on input "**********" at bounding box center [839, 97] width 676 height 31
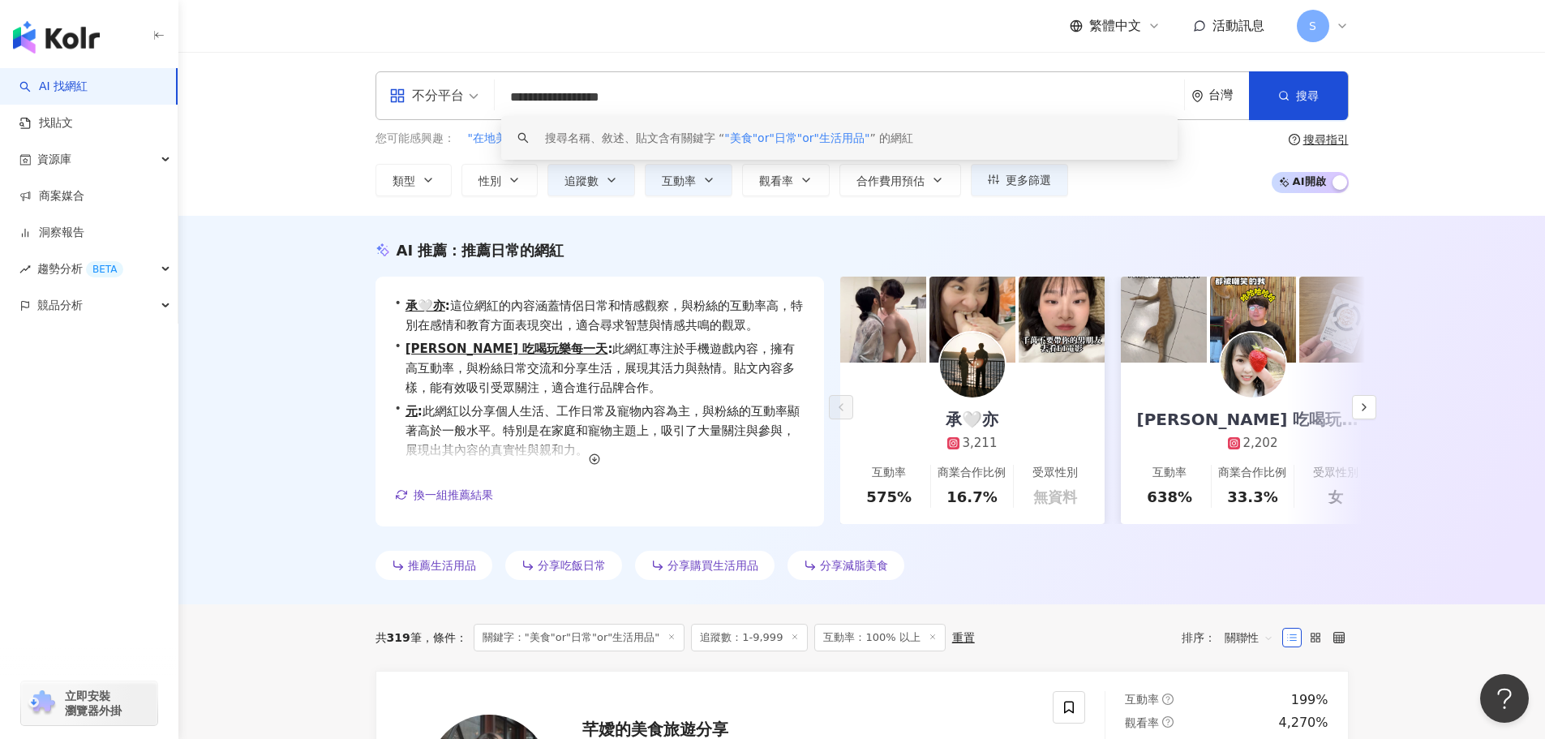
click at [457, 94] on div "不分平台" at bounding box center [426, 96] width 75 height 26
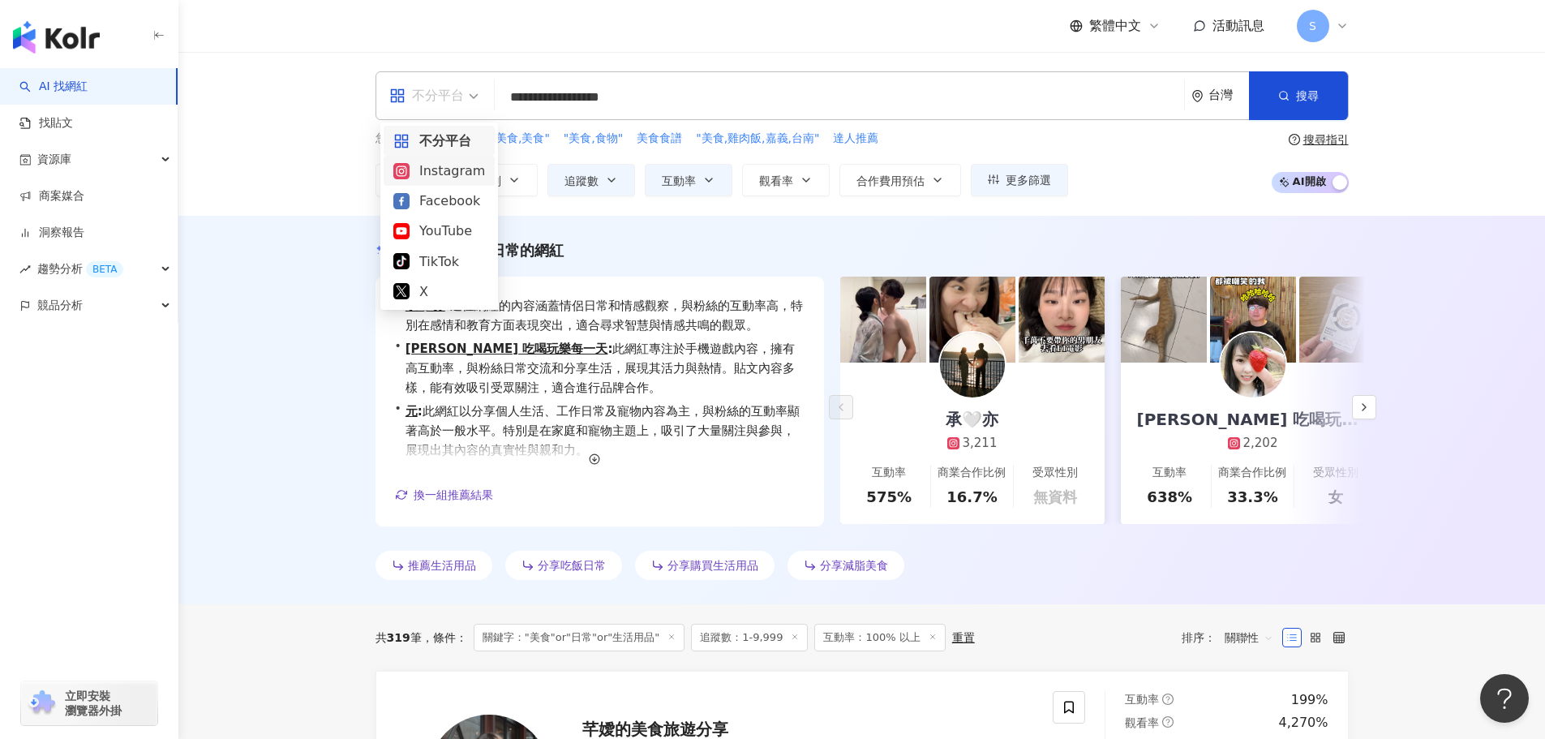
click at [455, 172] on div "Instagram" at bounding box center [439, 171] width 92 height 20
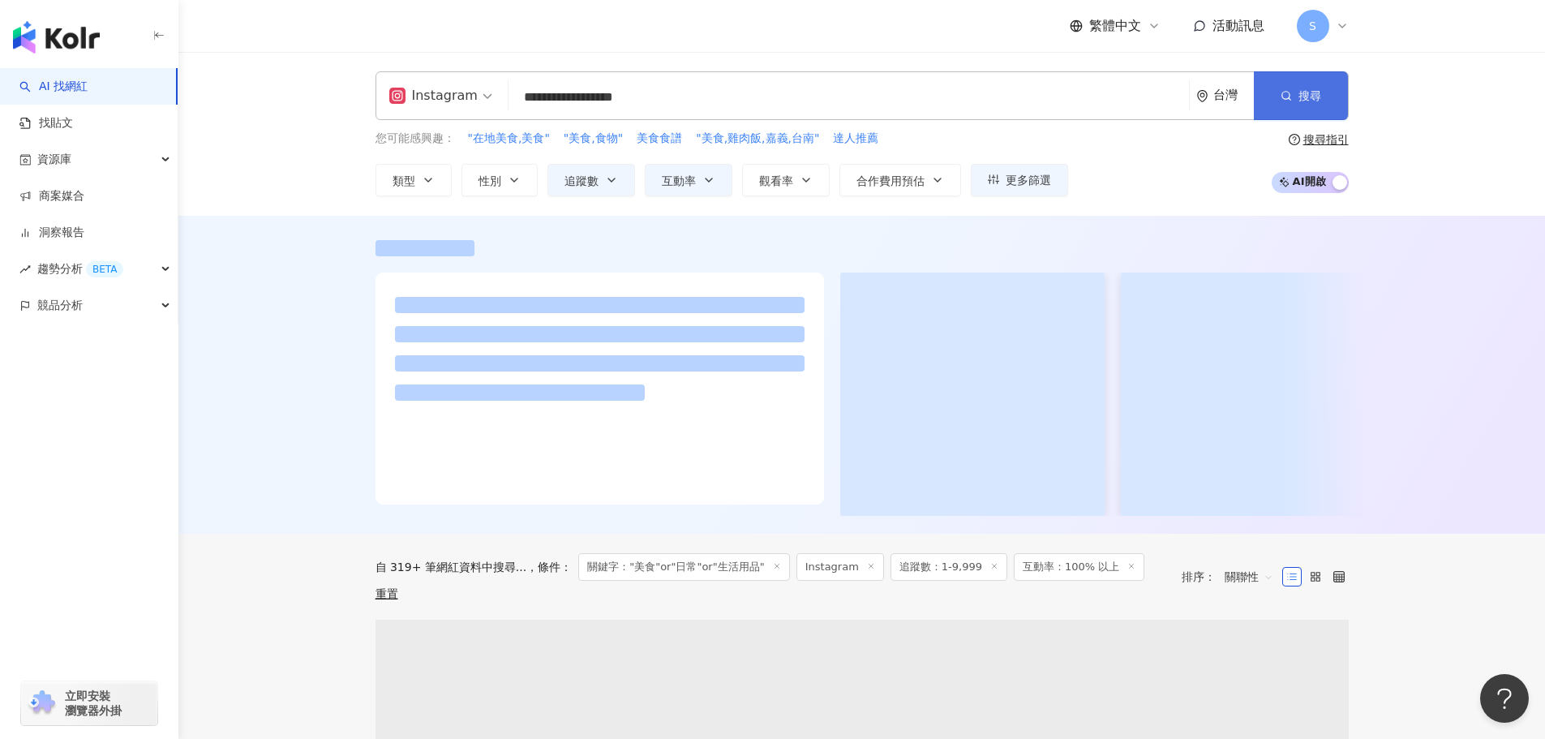
click at [1276, 93] on button "搜尋" at bounding box center [1300, 95] width 93 height 49
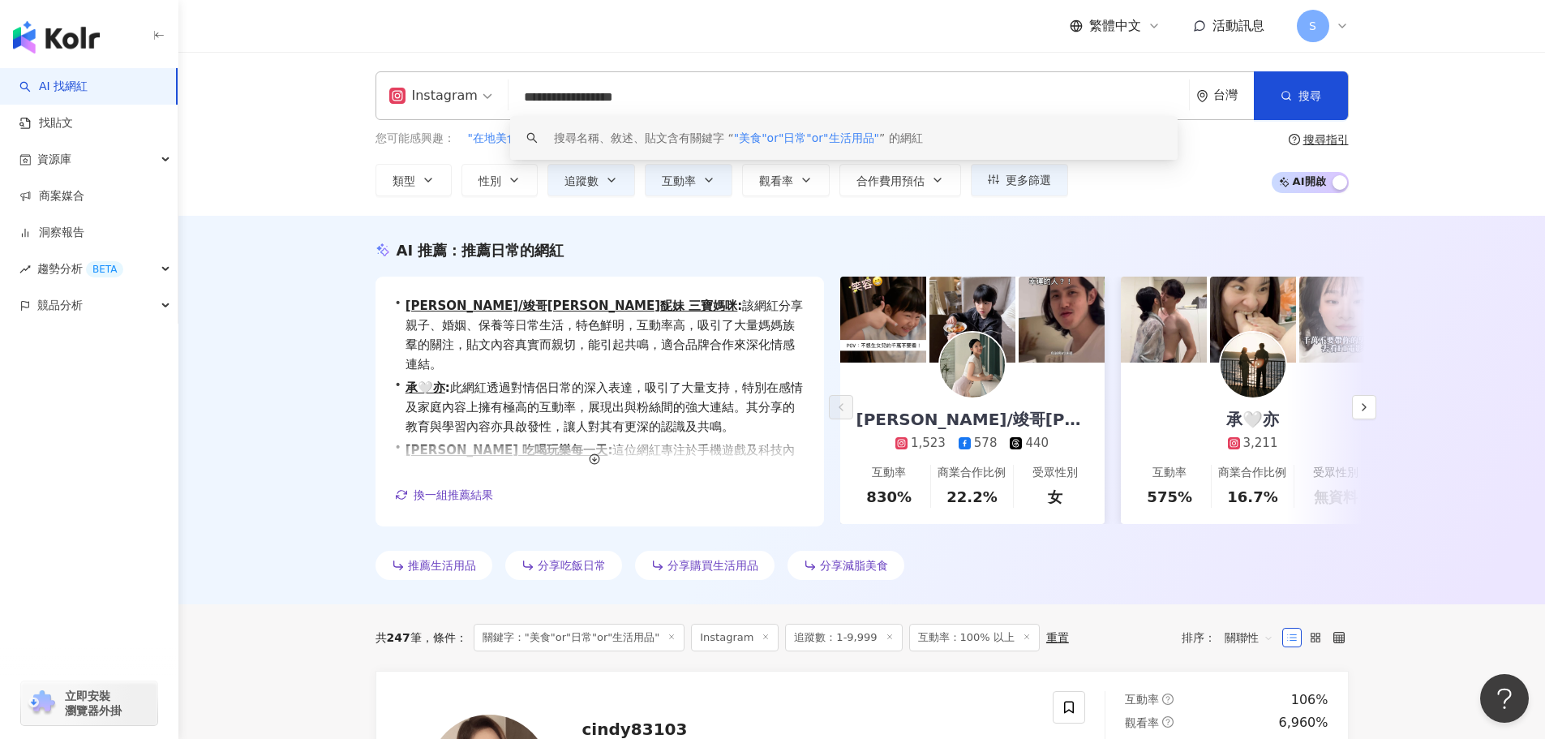
drag, startPoint x: 727, startPoint y: 101, endPoint x: 456, endPoint y: 78, distance: 272.6
click at [456, 78] on div "**********" at bounding box center [861, 95] width 973 height 49
type input "*"
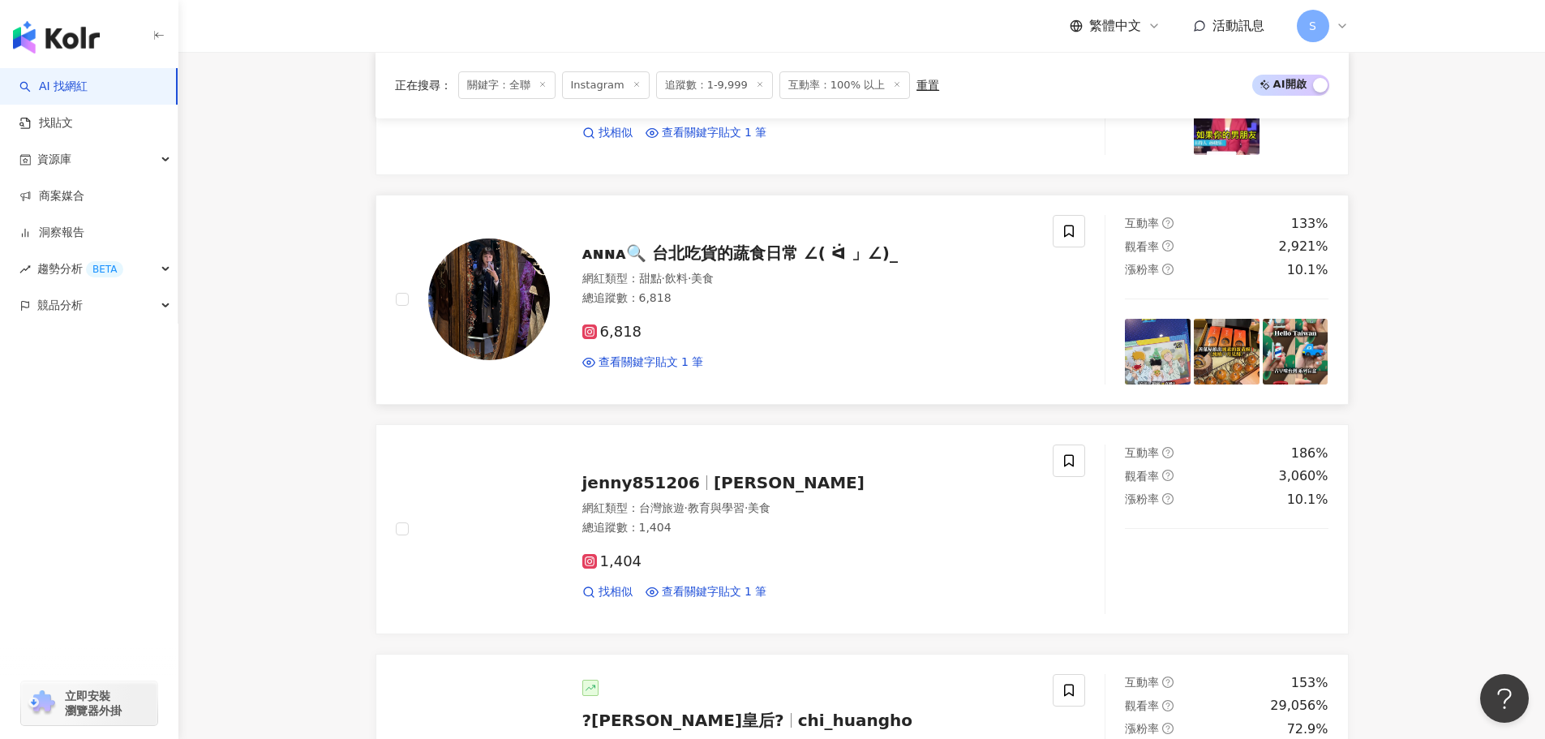
scroll to position [568, 0]
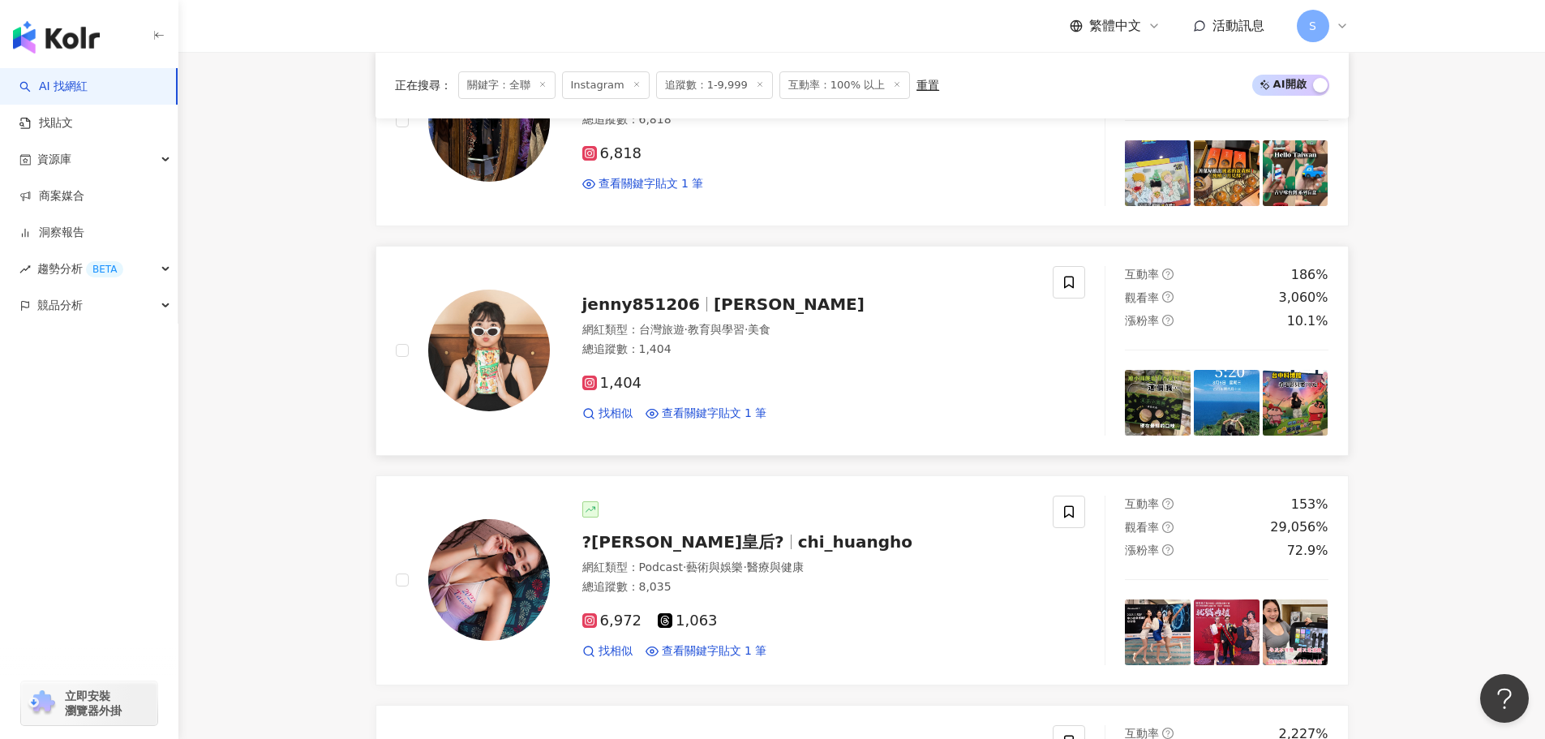
type input "**"
click at [684, 306] on span "jenny851206" at bounding box center [641, 303] width 118 height 19
click at [717, 306] on span "施昱甄" at bounding box center [789, 303] width 151 height 19
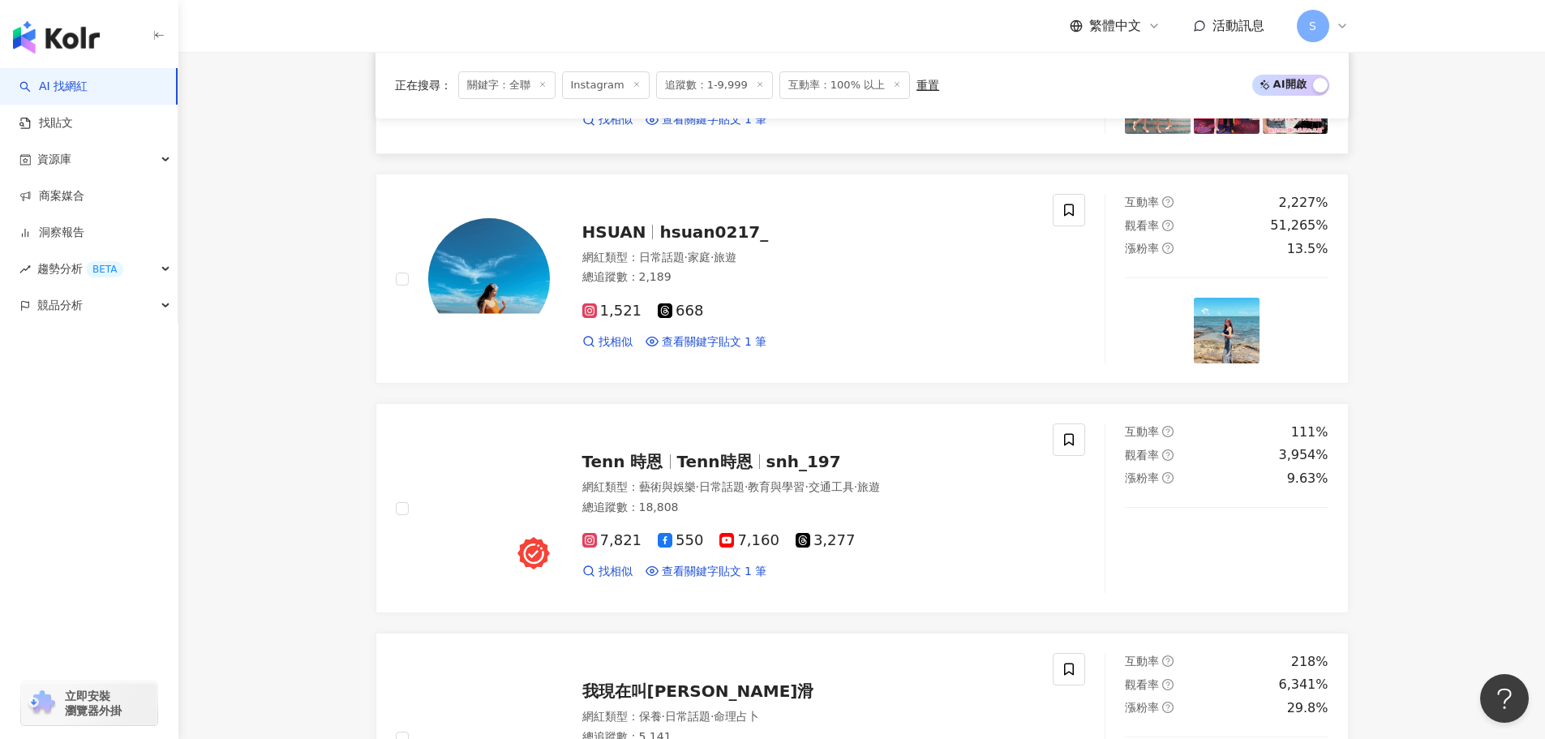
scroll to position [1135, 0]
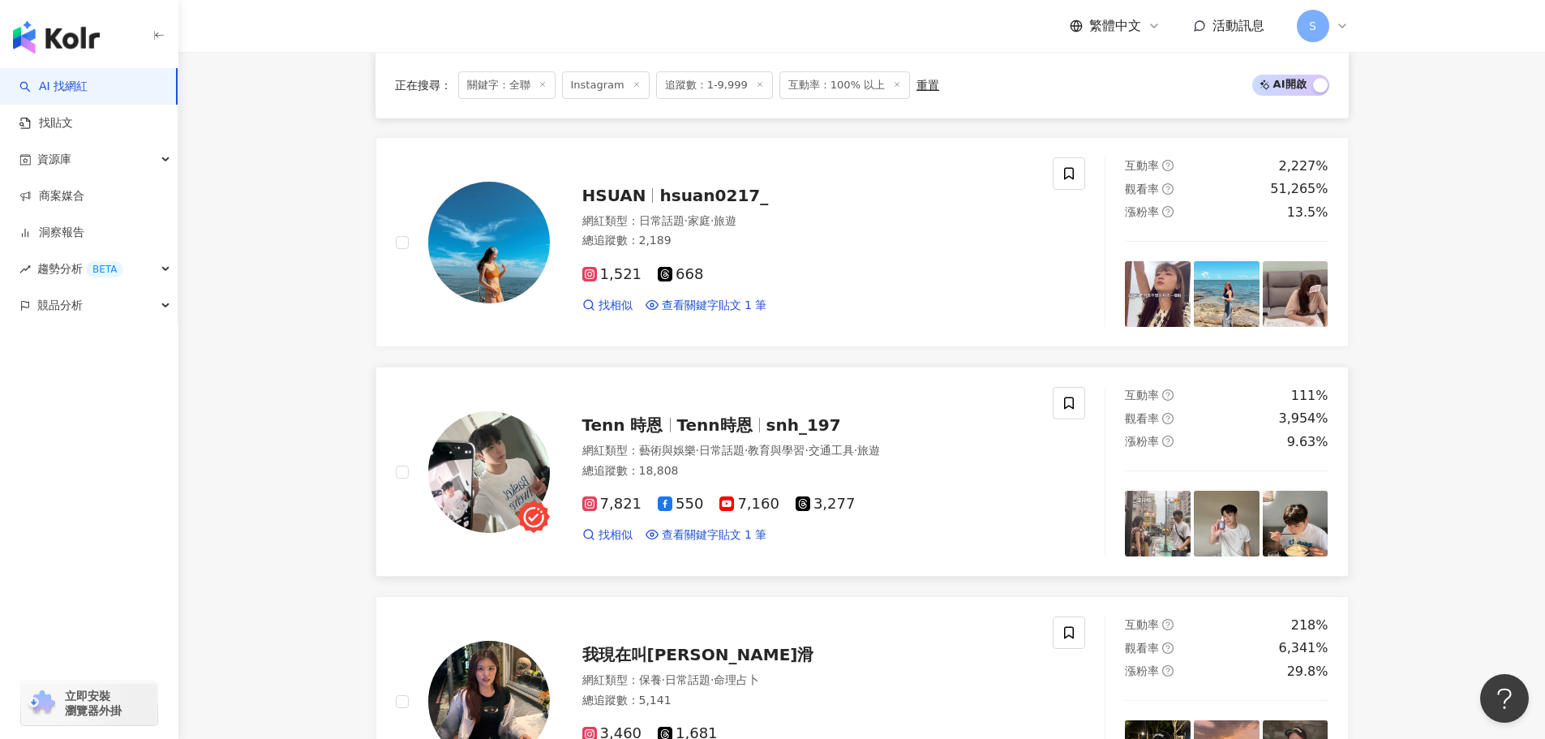
click at [788, 425] on span "snh_197" at bounding box center [803, 424] width 75 height 19
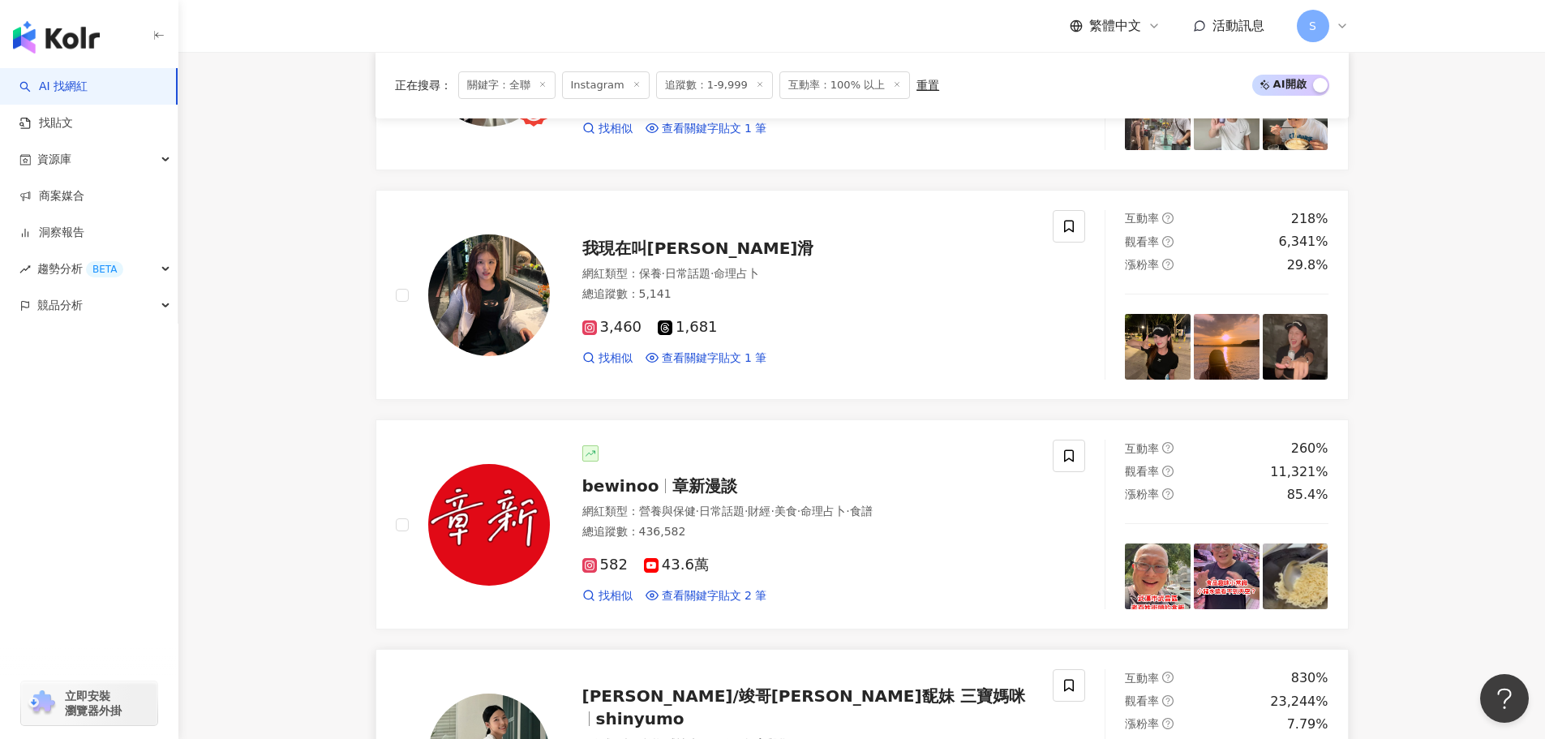
scroll to position [1541, 0]
click at [693, 251] on span "我現在叫黃慧滑" at bounding box center [698, 248] width 232 height 19
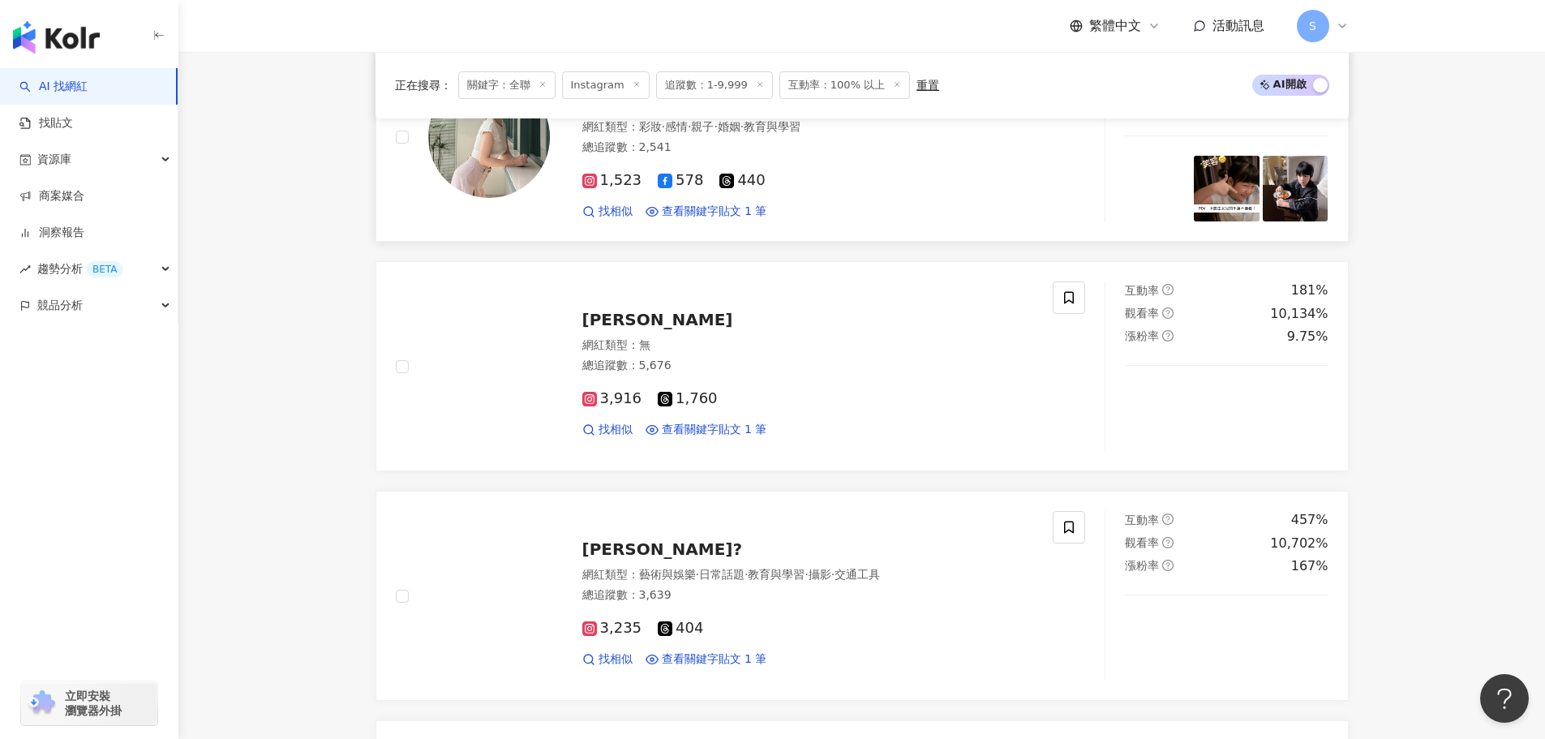
scroll to position [2190, 0]
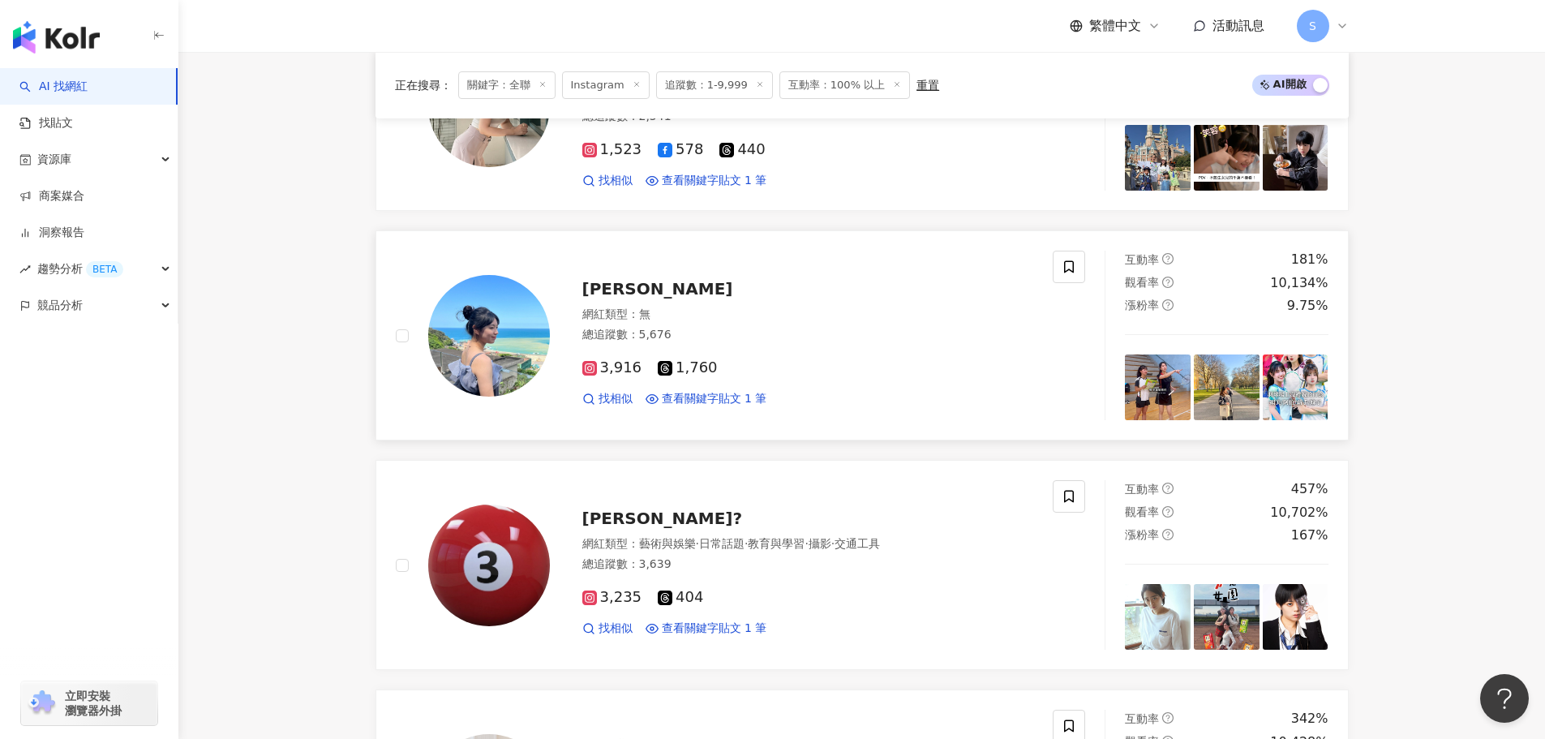
click at [603, 293] on span "周庭韻" at bounding box center [657, 288] width 151 height 19
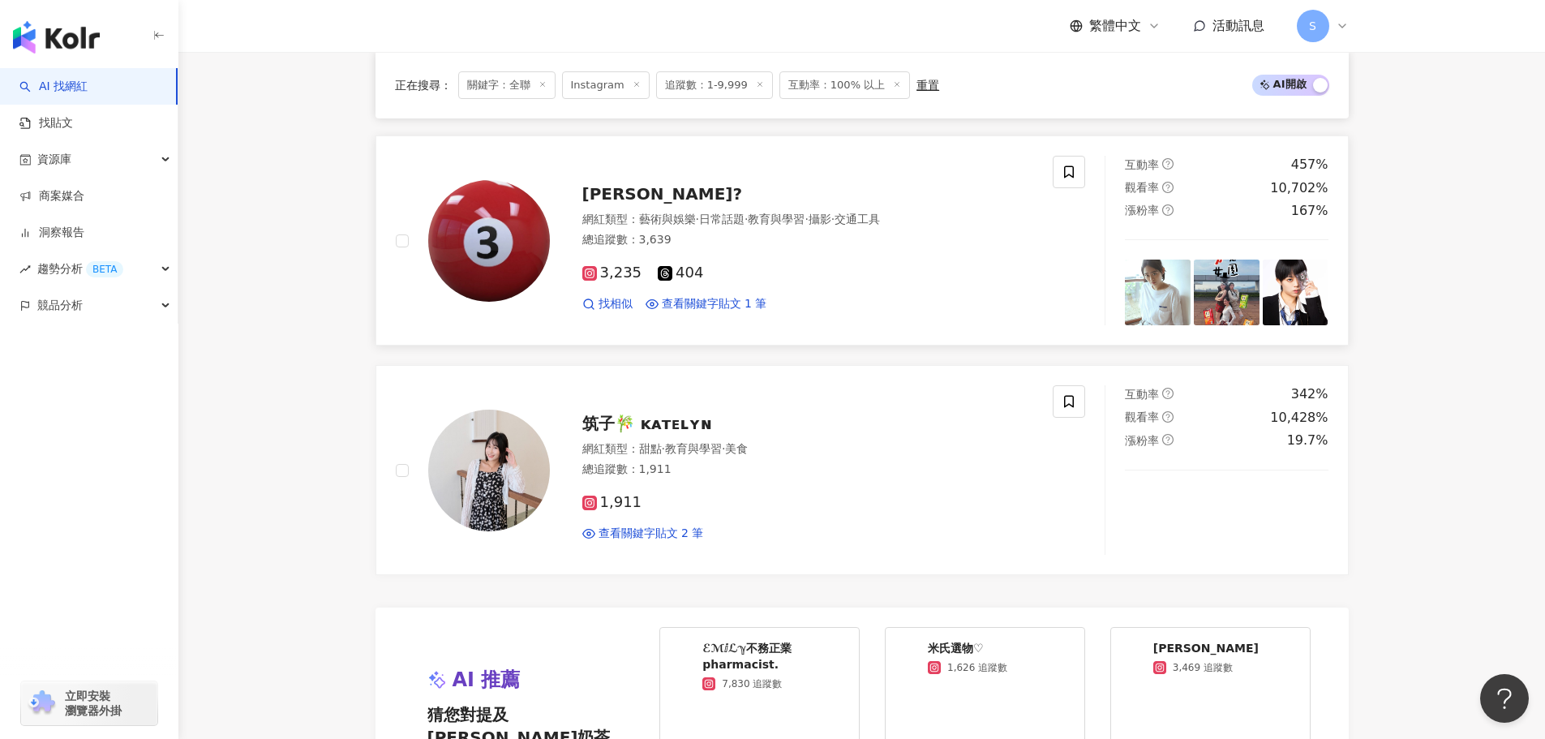
scroll to position [2595, 0]
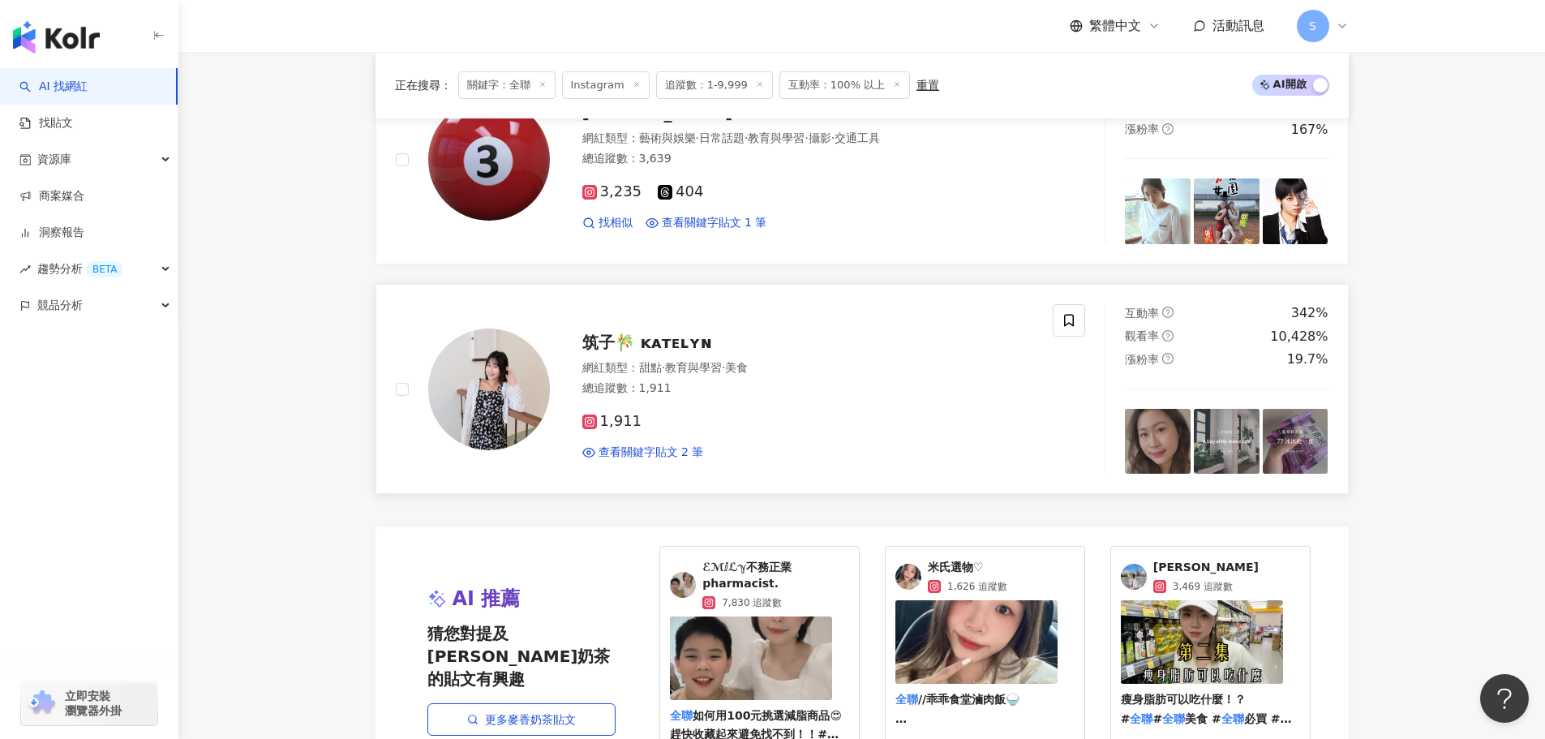
click at [659, 344] on span "筑子🎋 ᴋᴀᴛᴇʟʏɴ" at bounding box center [647, 342] width 130 height 19
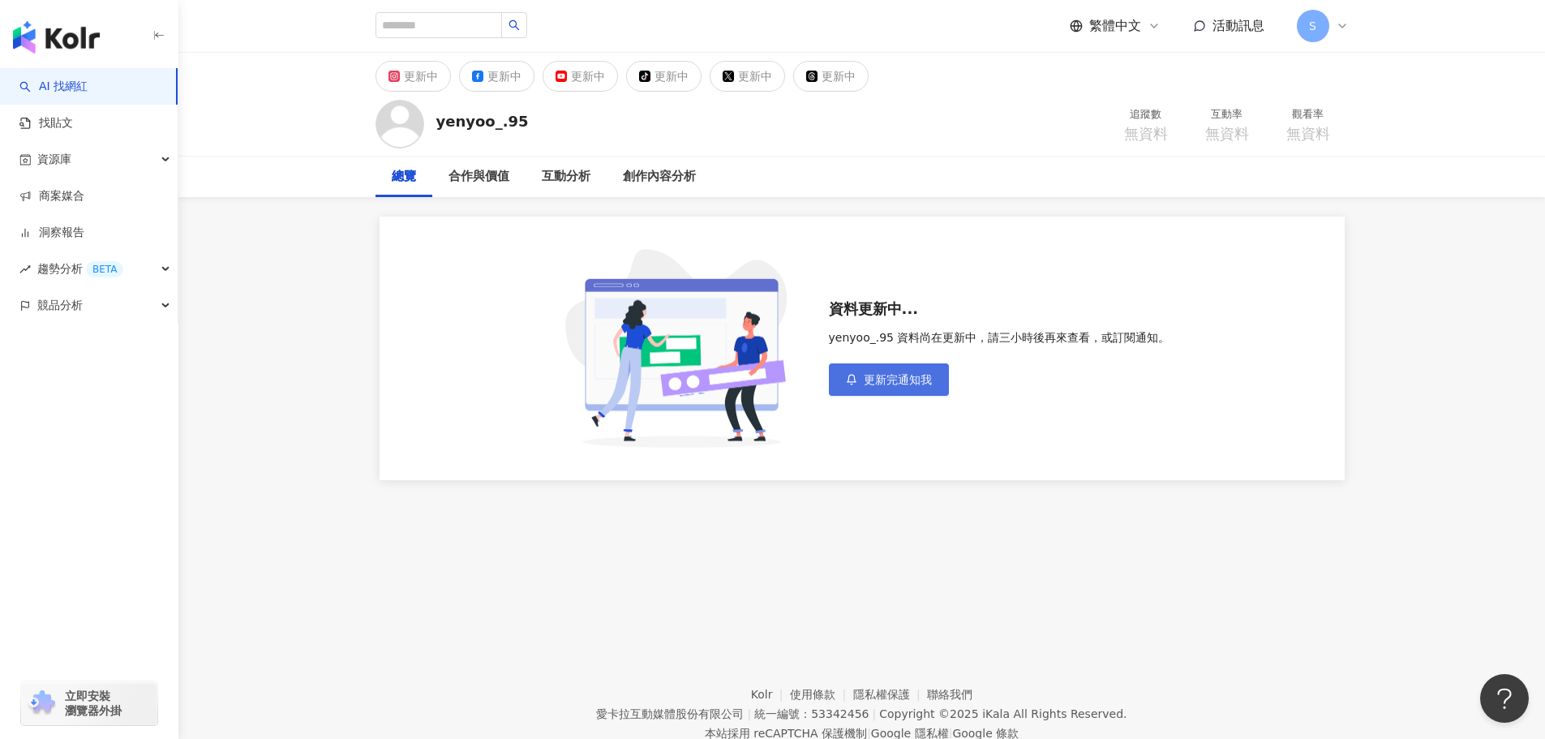
click at [940, 384] on button "更新完通知我" at bounding box center [889, 379] width 120 height 32
click at [448, 30] on input "search" at bounding box center [438, 25] width 127 height 26
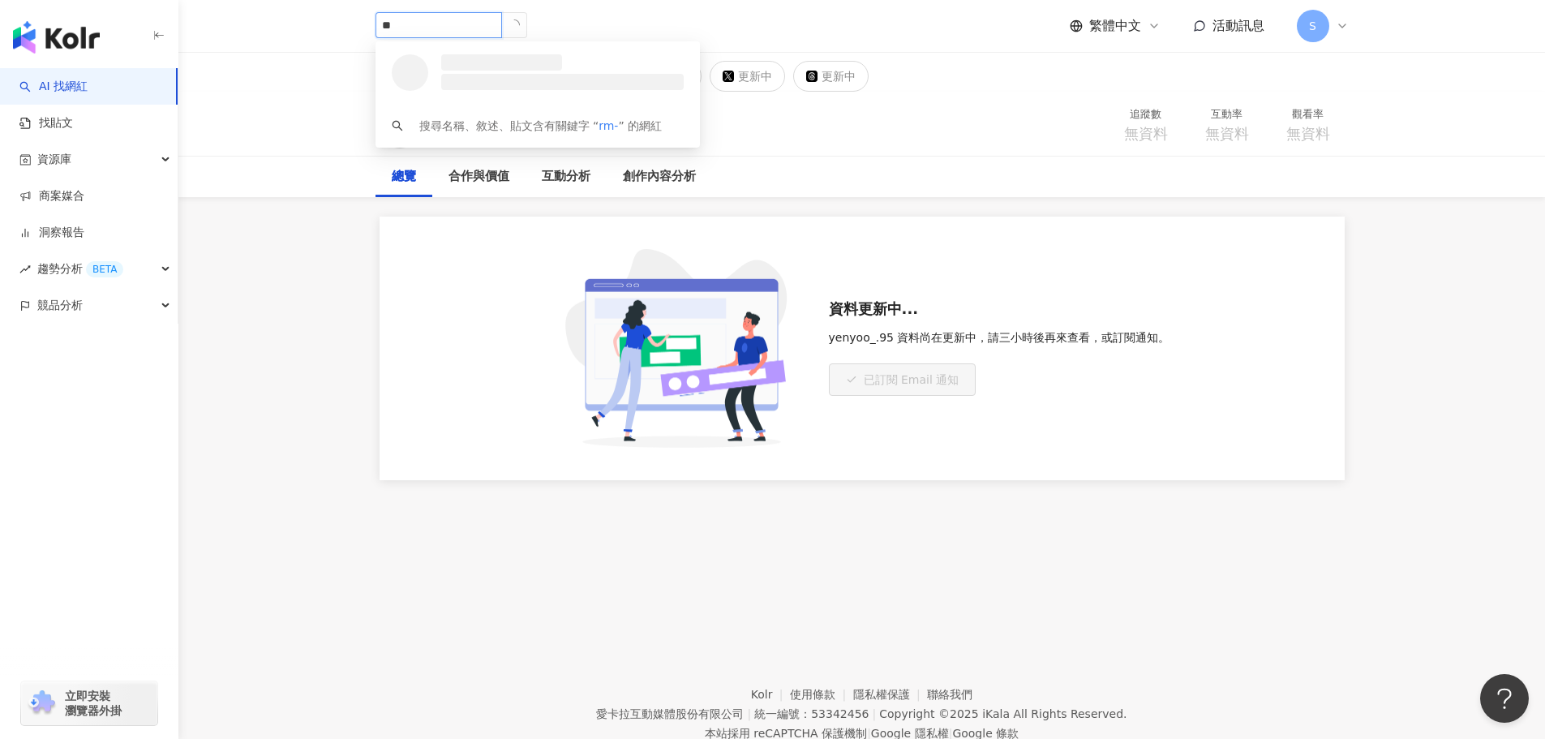
type input "*"
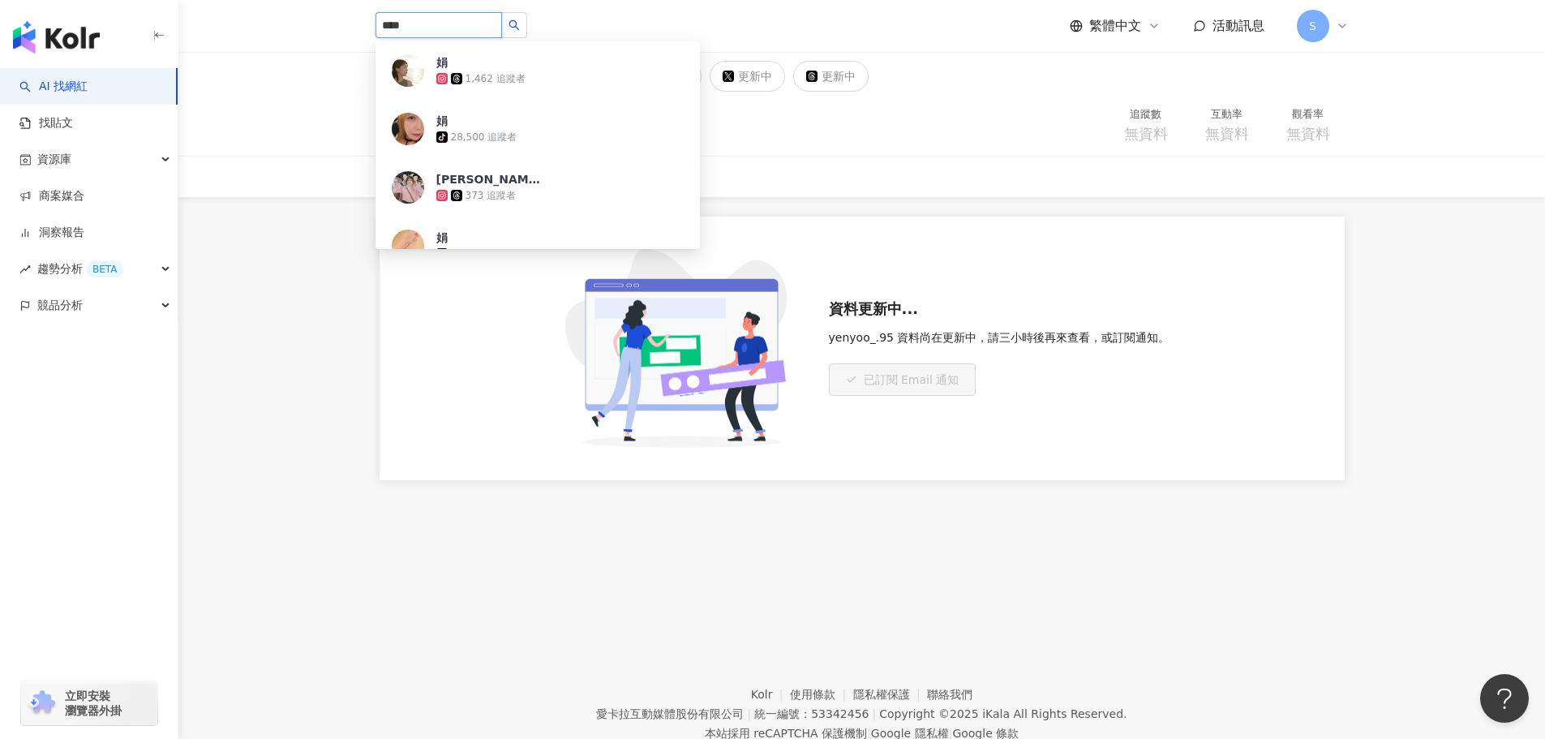
type input "***"
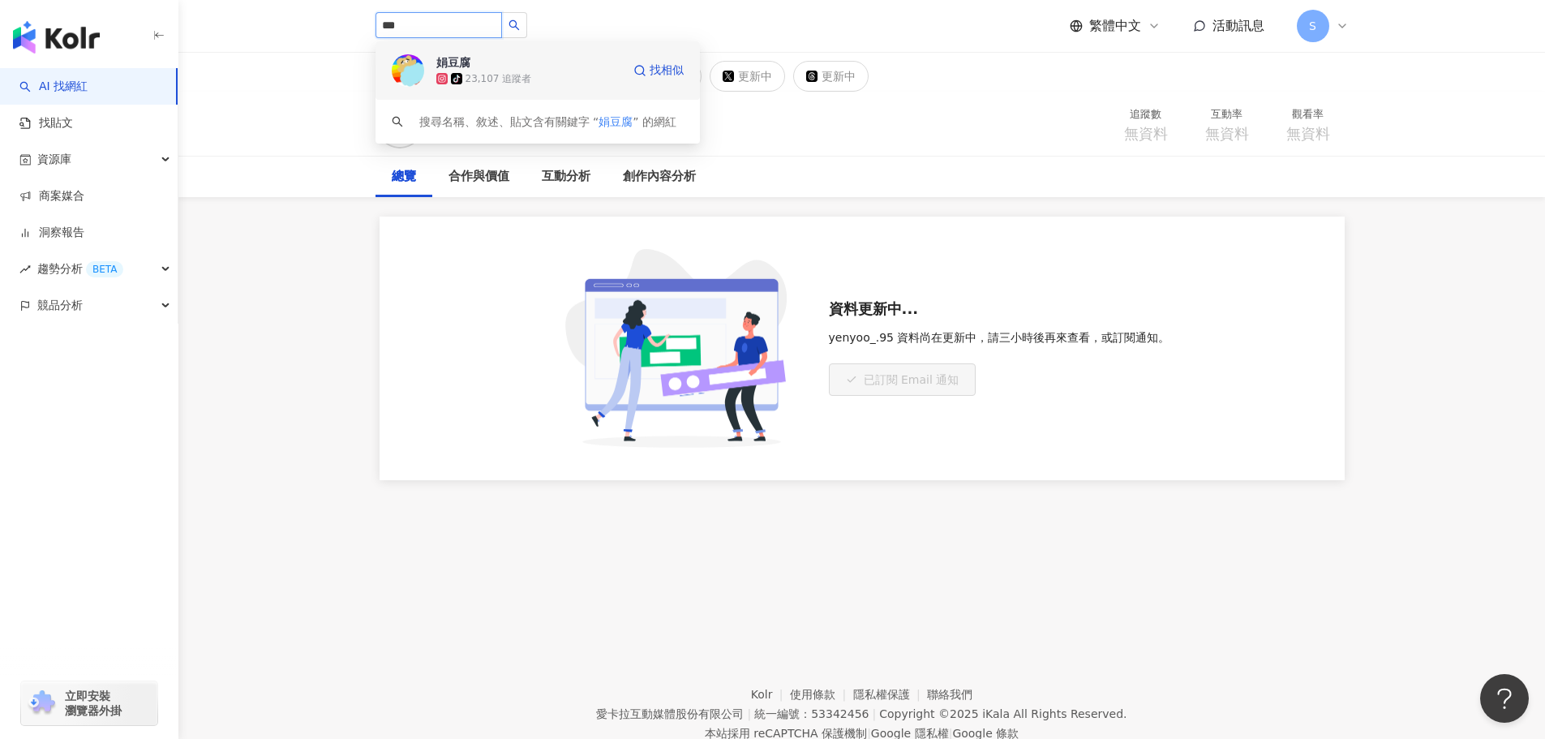
click at [507, 73] on div "23,107 追蹤者" at bounding box center [499, 79] width 67 height 14
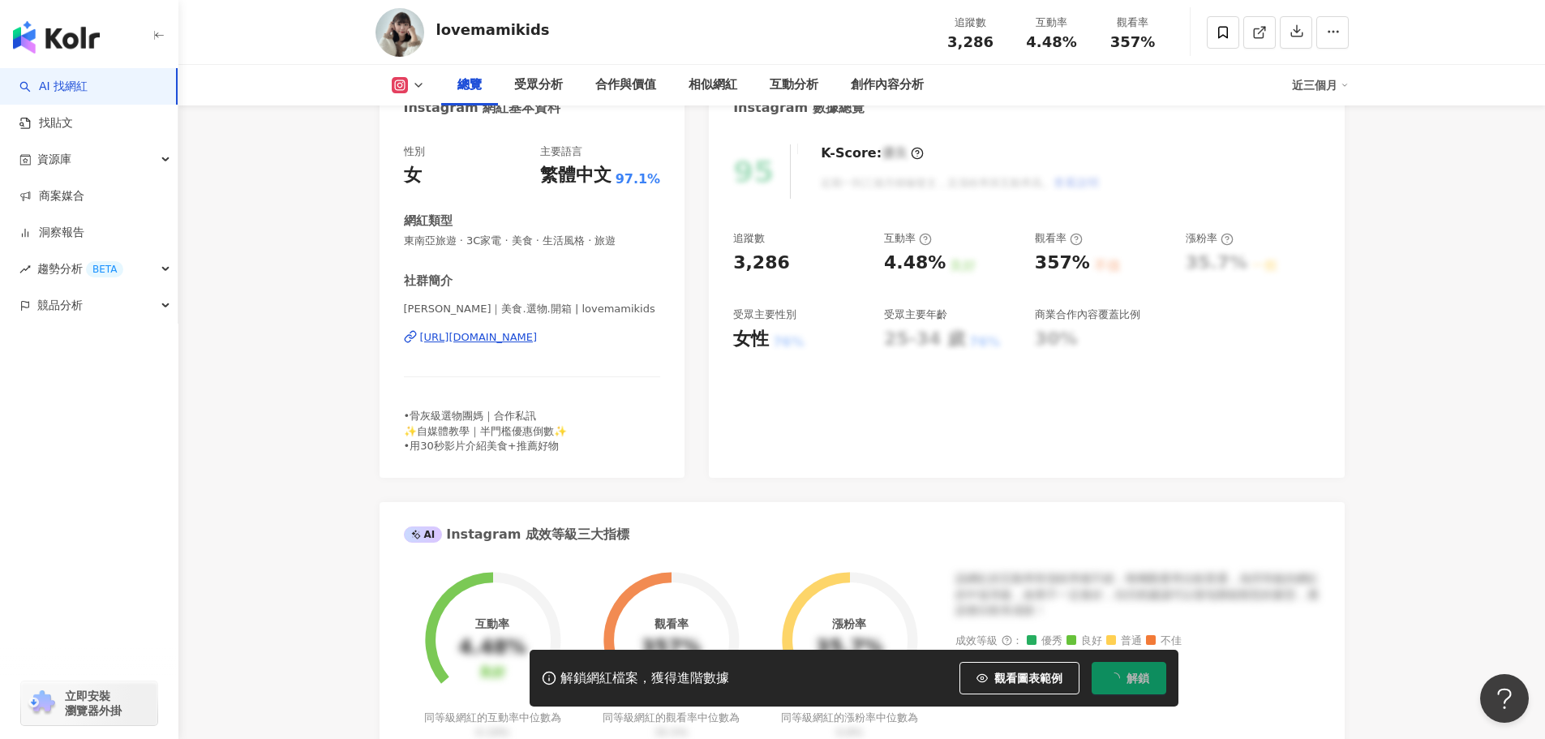
scroll to position [243, 0]
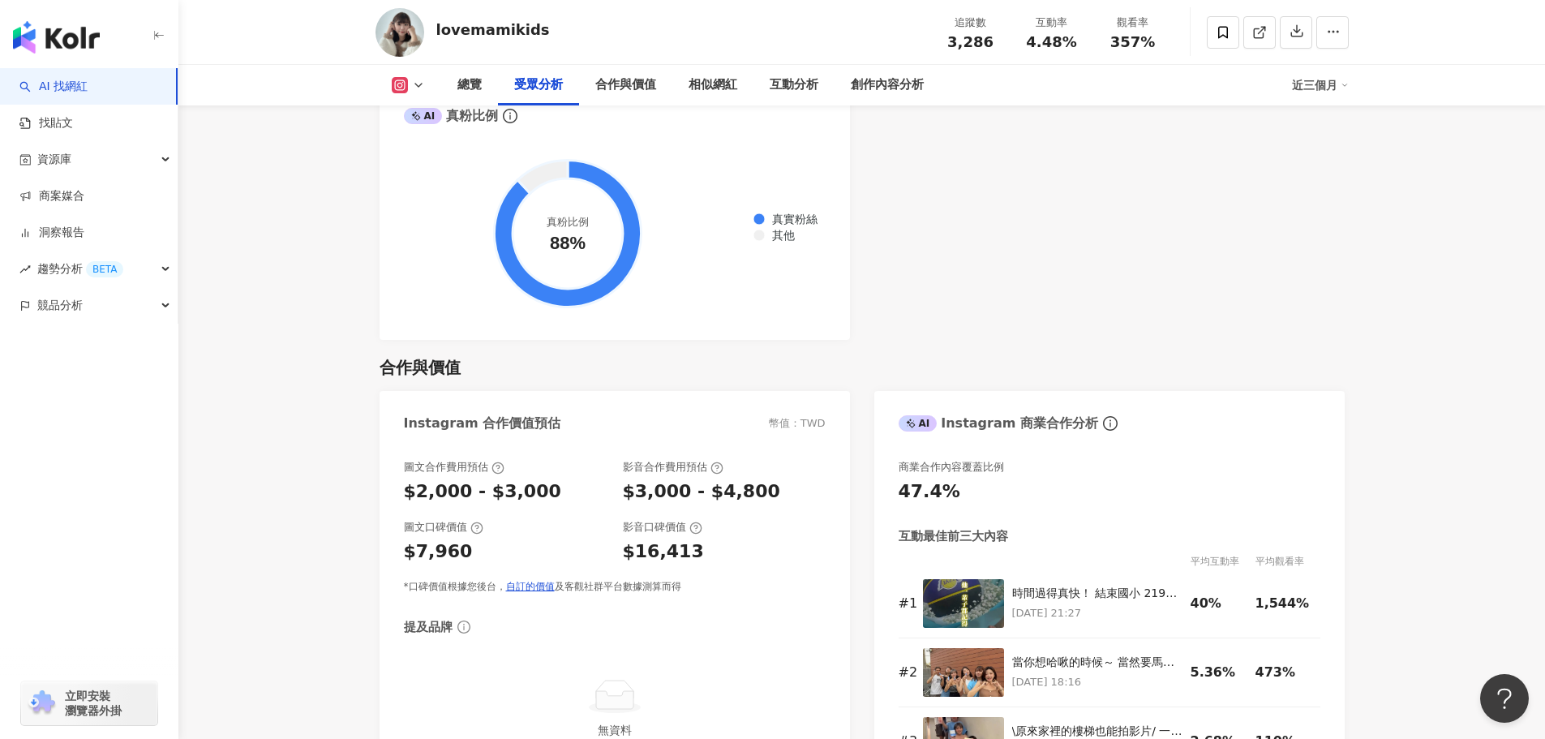
scroll to position [2028, 0]
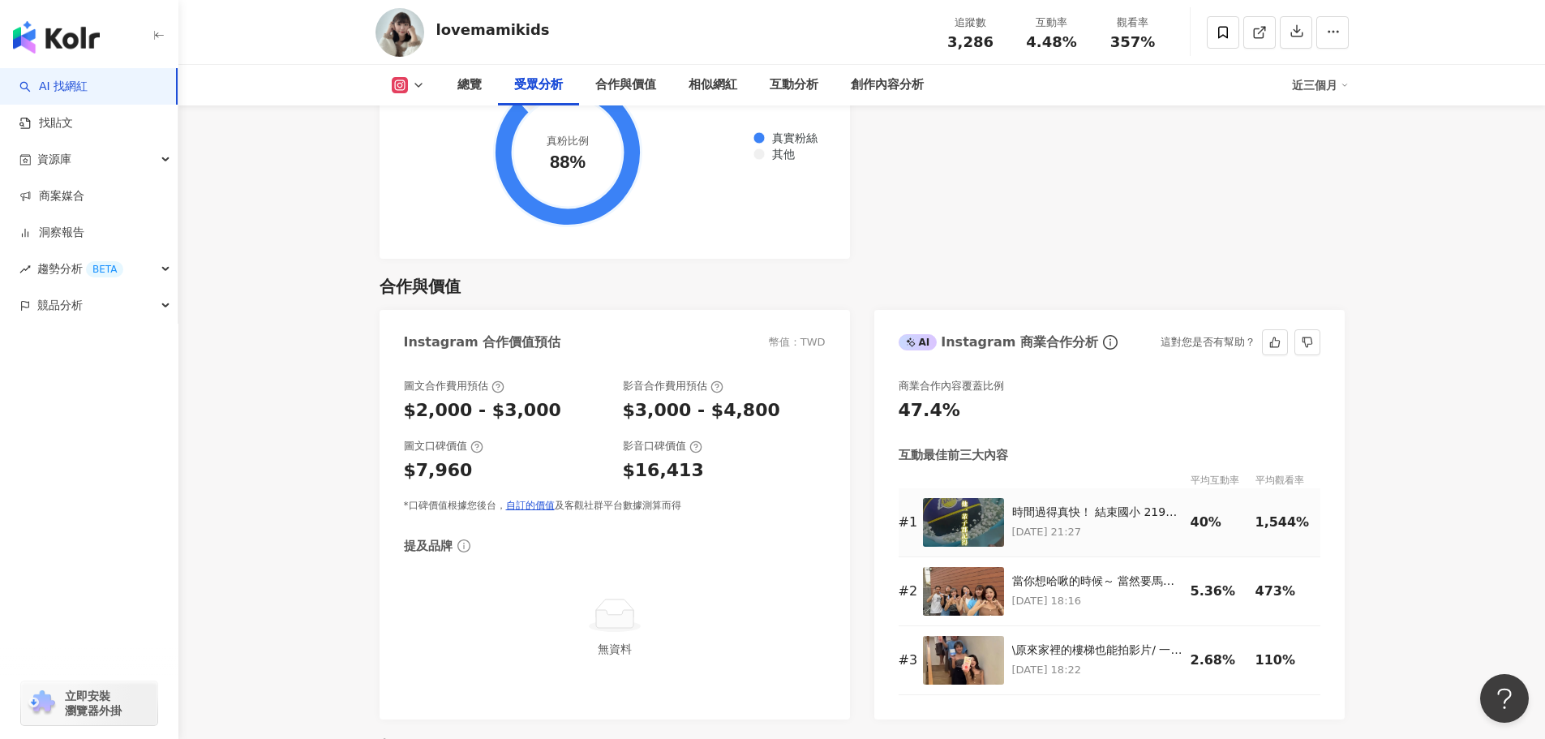
click at [972, 515] on img at bounding box center [963, 522] width 81 height 49
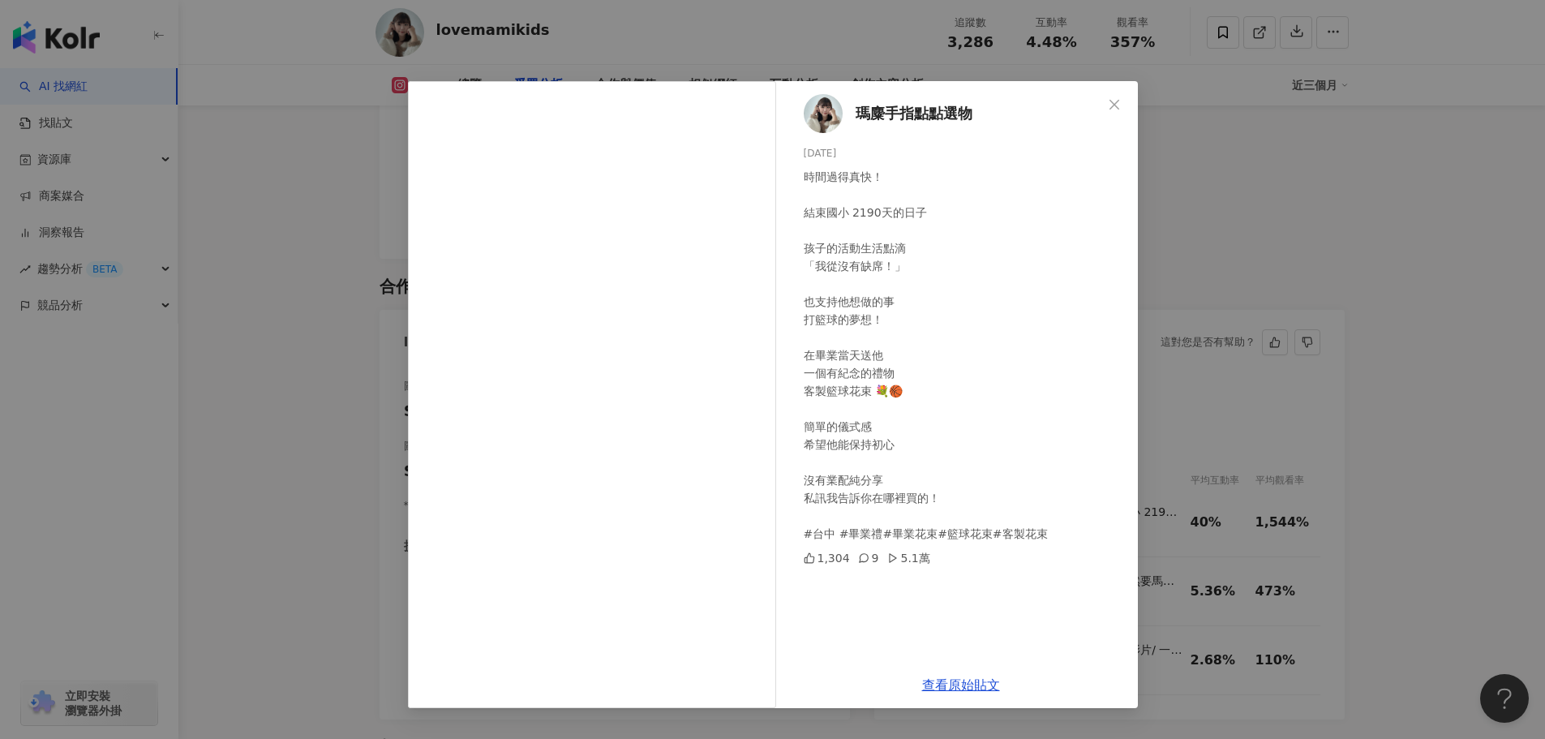
drag, startPoint x: 1099, startPoint y: 95, endPoint x: 1129, endPoint y: 94, distance: 30.0
click at [1104, 95] on button "Close" at bounding box center [1114, 104] width 32 height 32
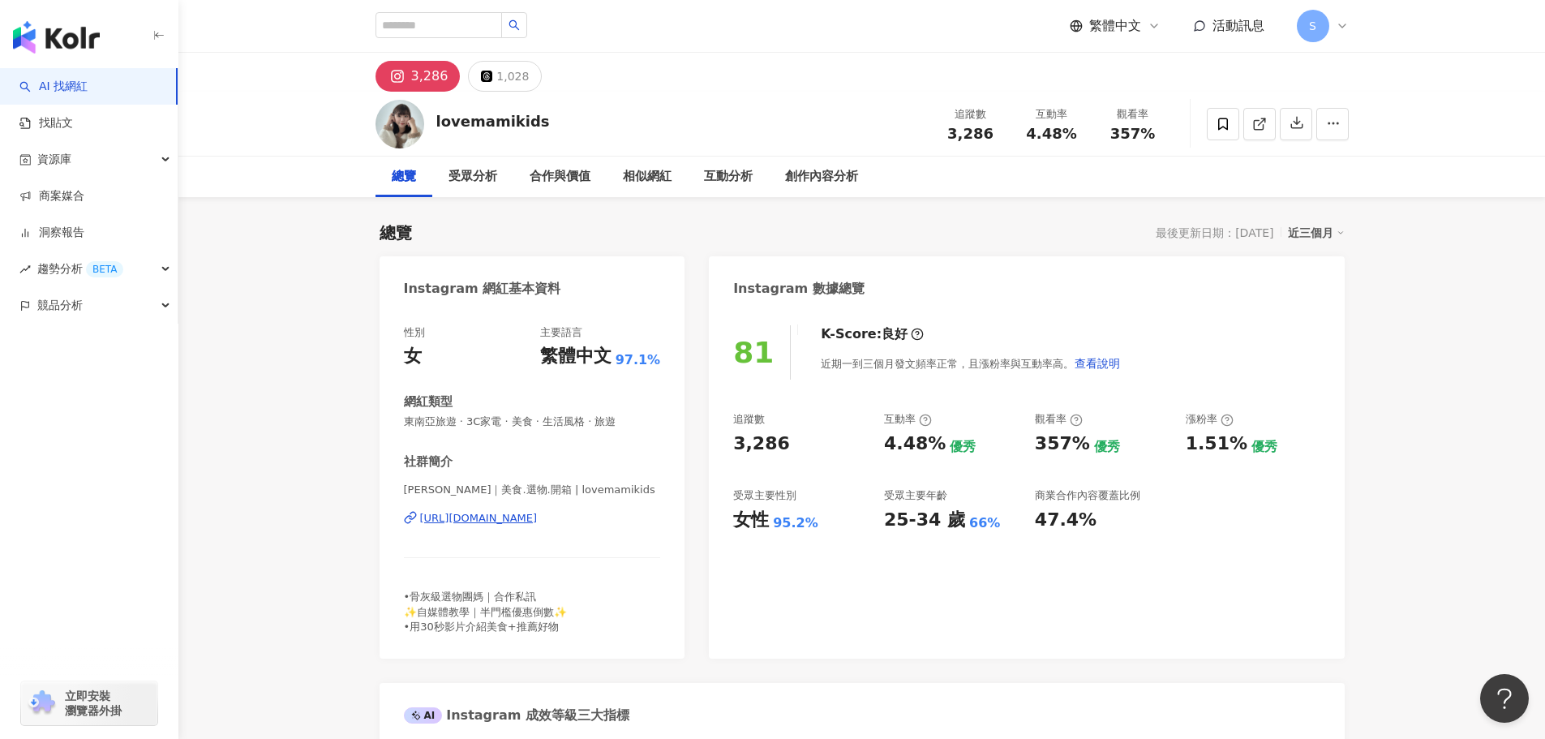
scroll to position [487, 0]
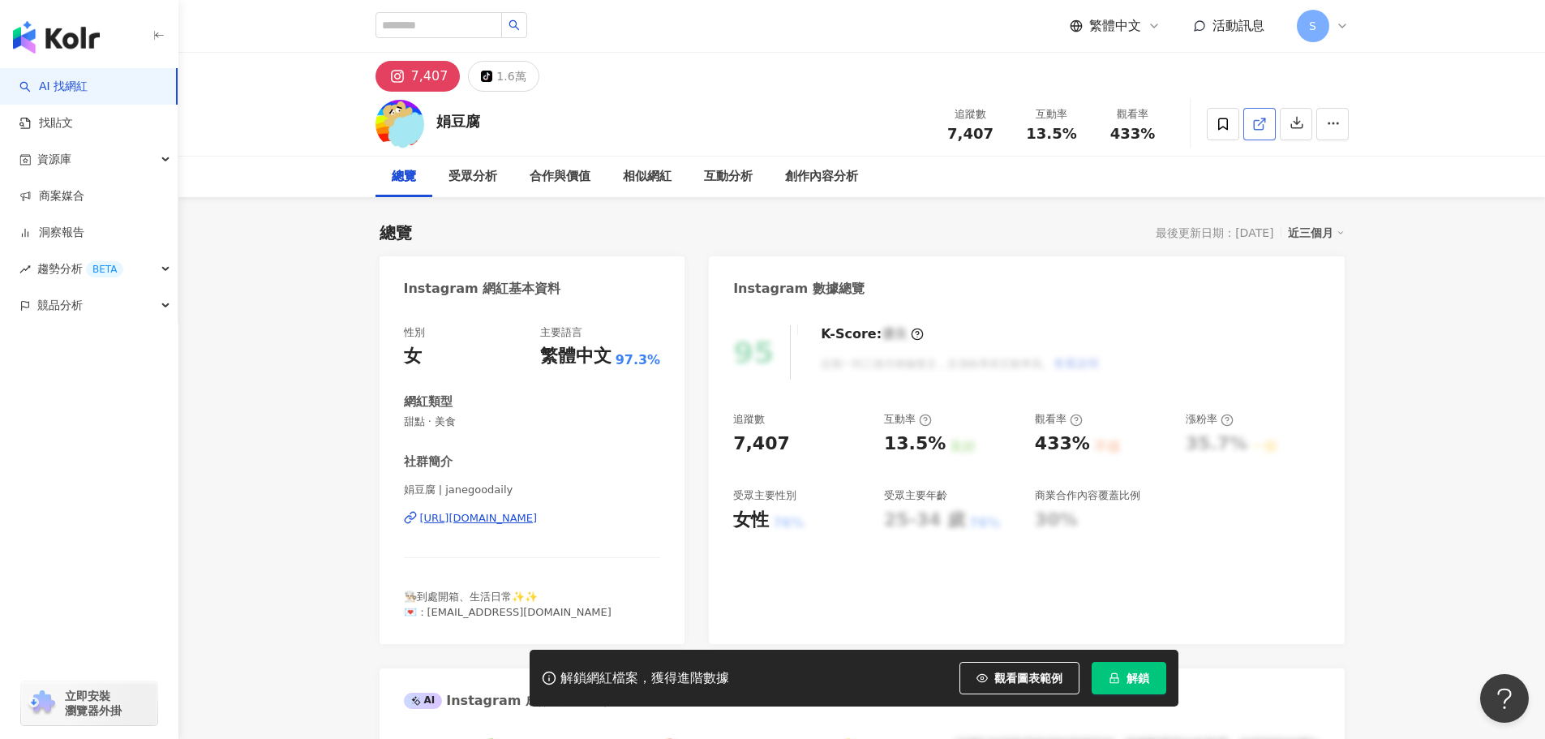
click at [1257, 119] on icon at bounding box center [1259, 124] width 15 height 15
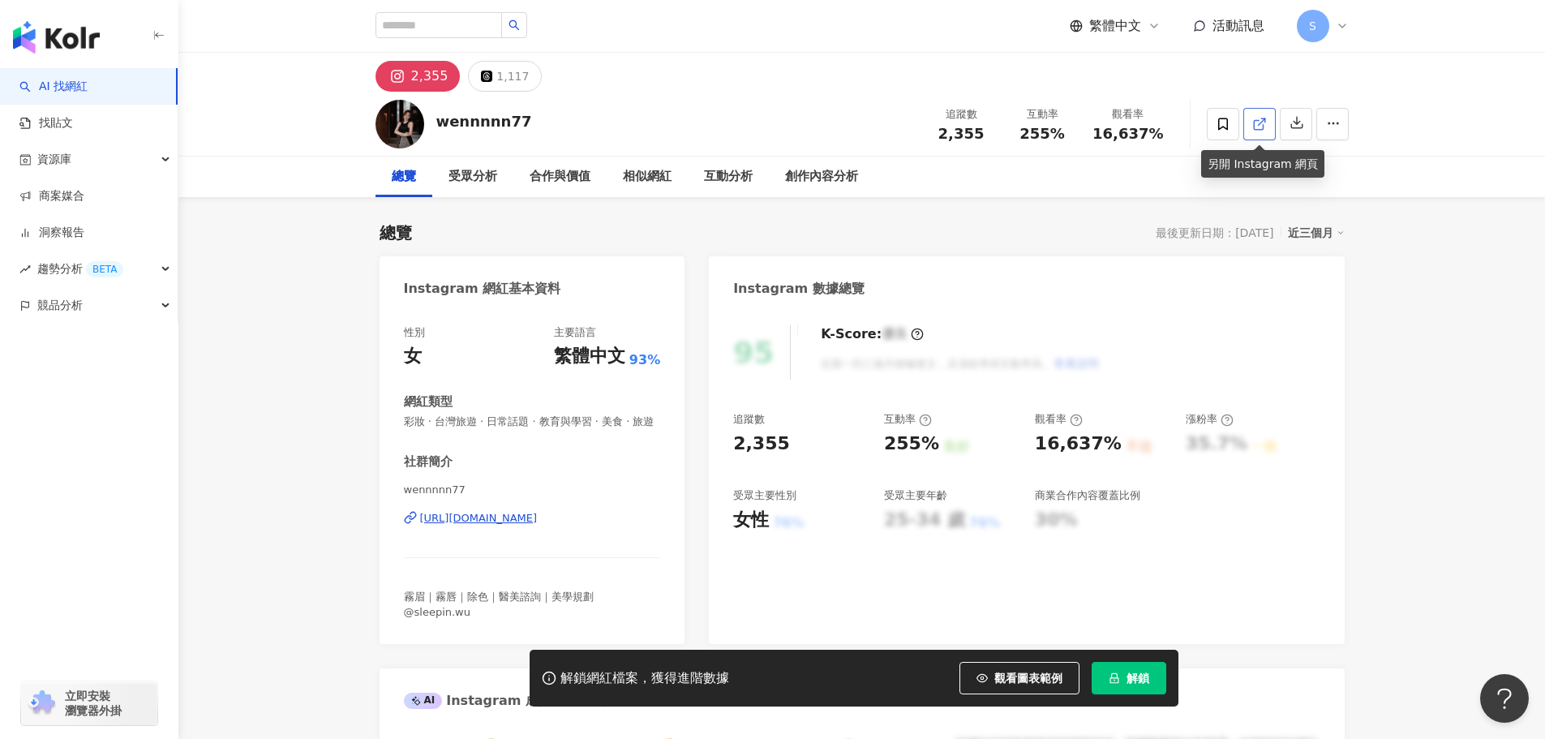
click at [1261, 122] on line at bounding box center [1261, 121] width 6 height 6
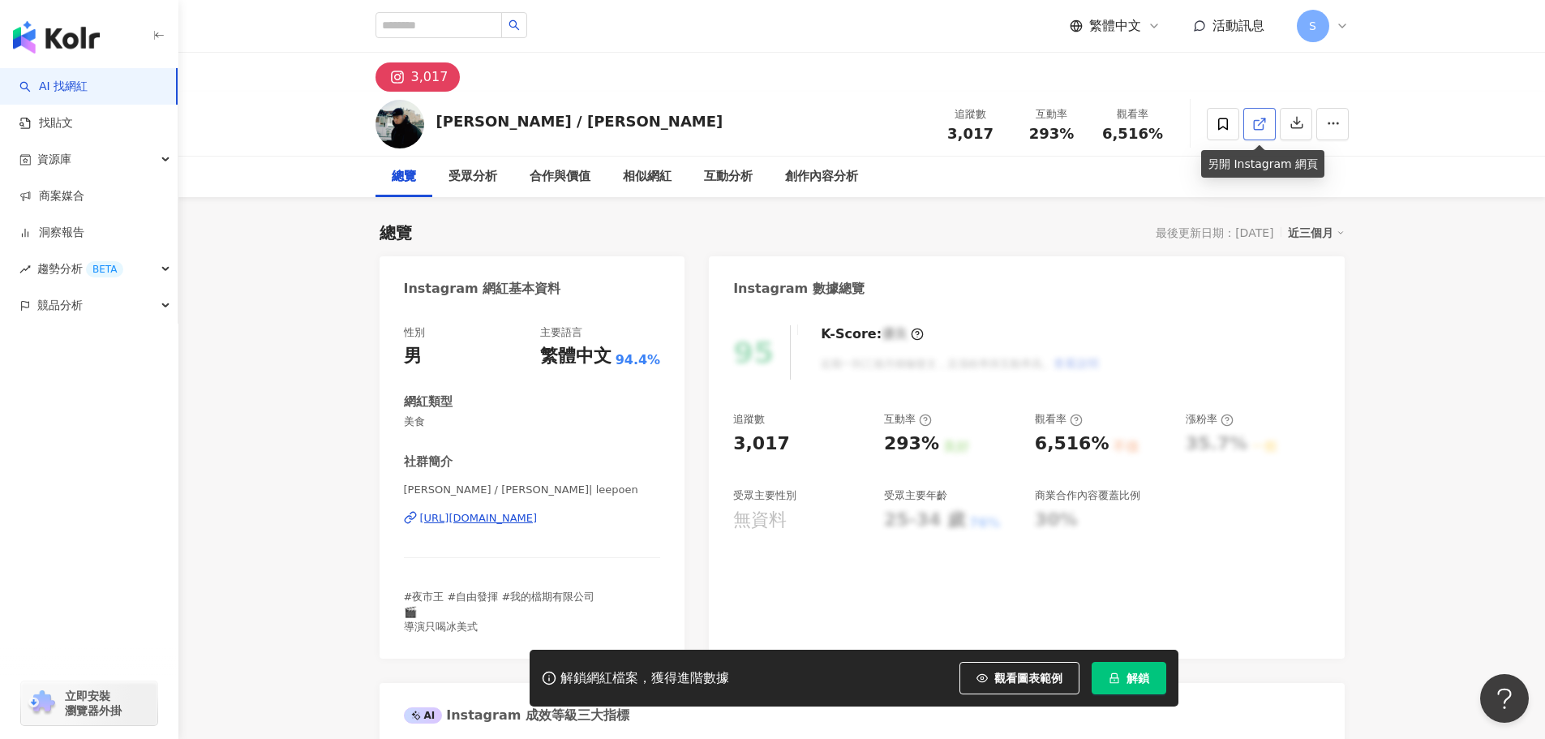
click at [1267, 123] on link at bounding box center [1259, 124] width 32 height 32
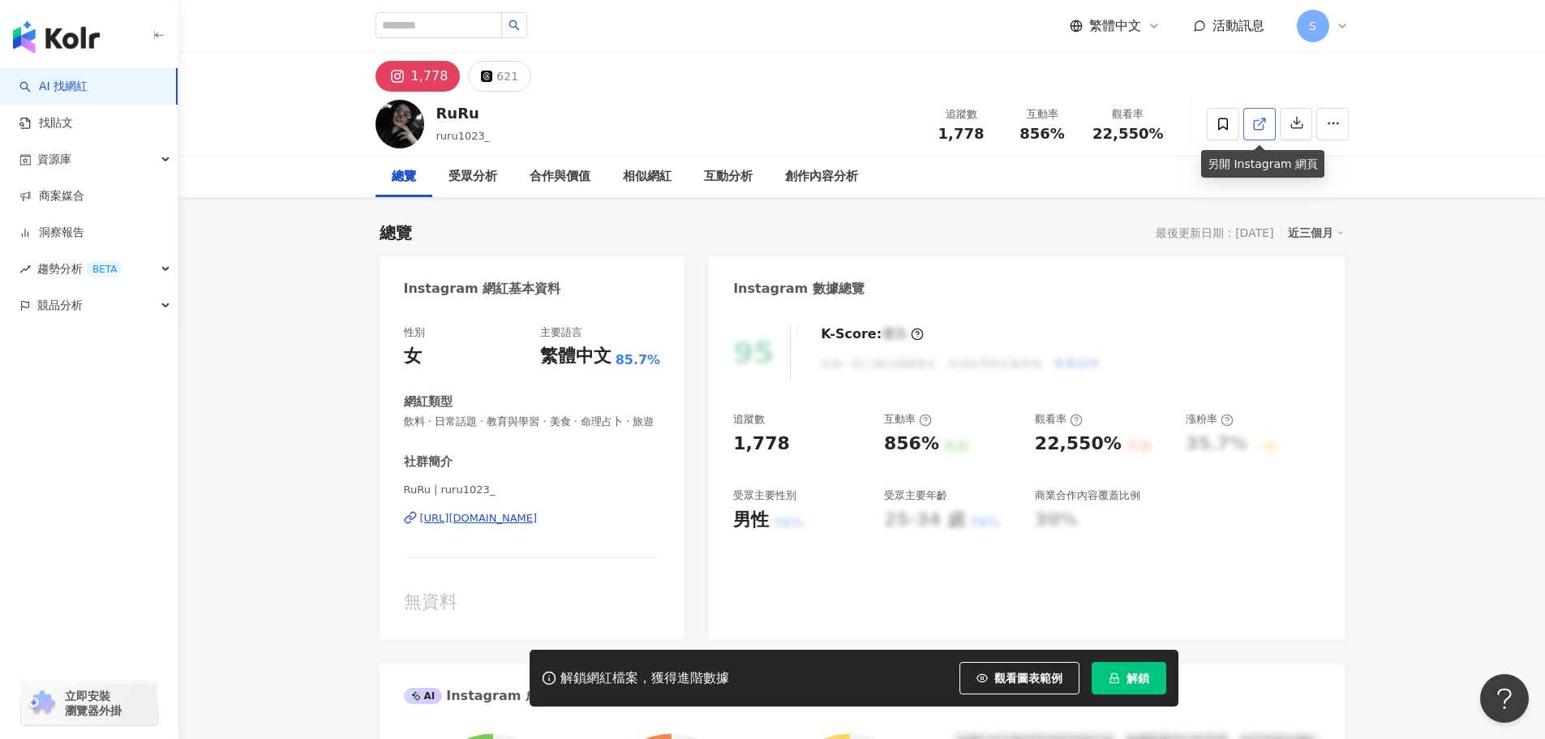
click at [1258, 122] on icon at bounding box center [1259, 124] width 15 height 15
click at [1255, 124] on icon at bounding box center [1259, 124] width 15 height 15
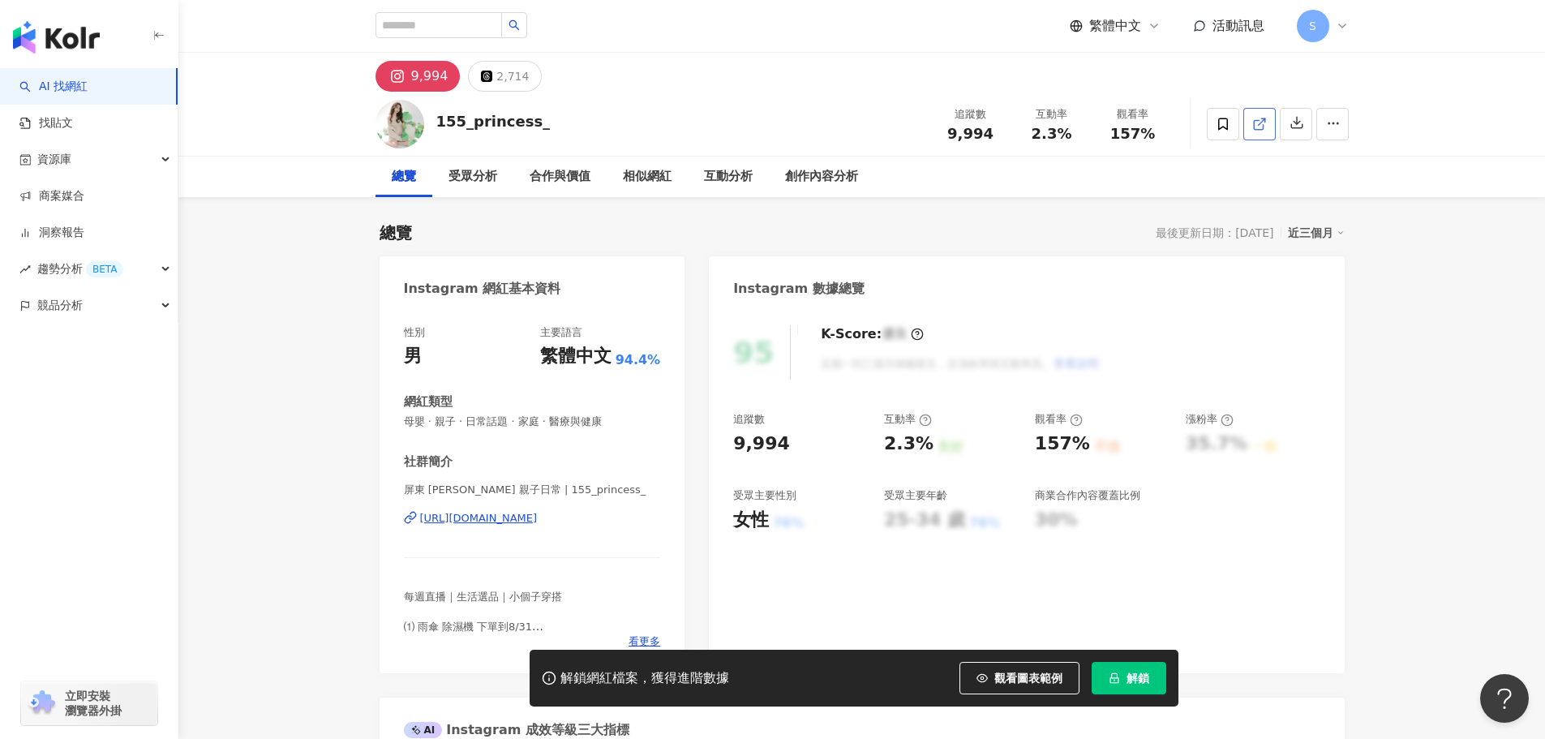
click at [1262, 122] on icon at bounding box center [1259, 124] width 15 height 15
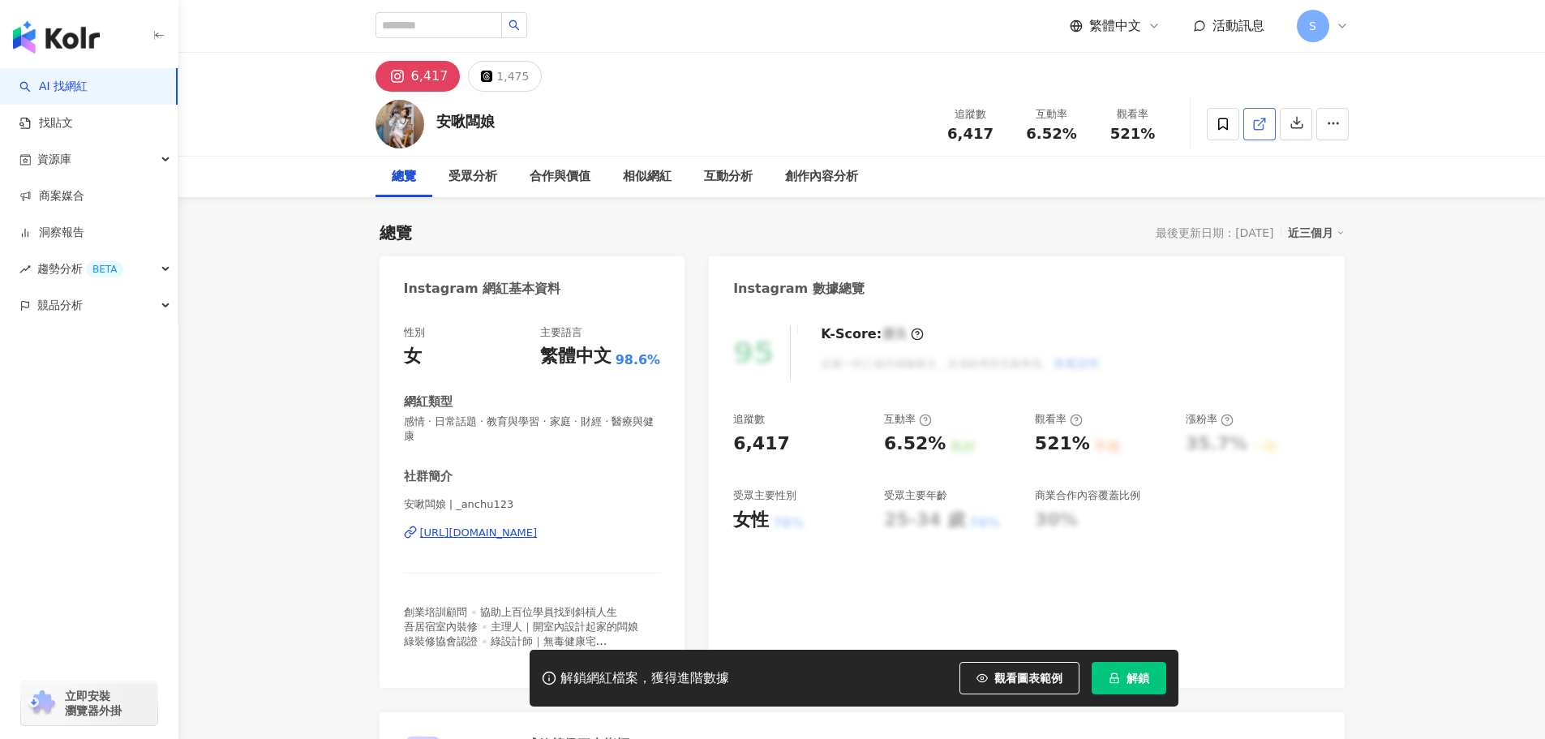
click at [1255, 126] on icon at bounding box center [1259, 124] width 15 height 15
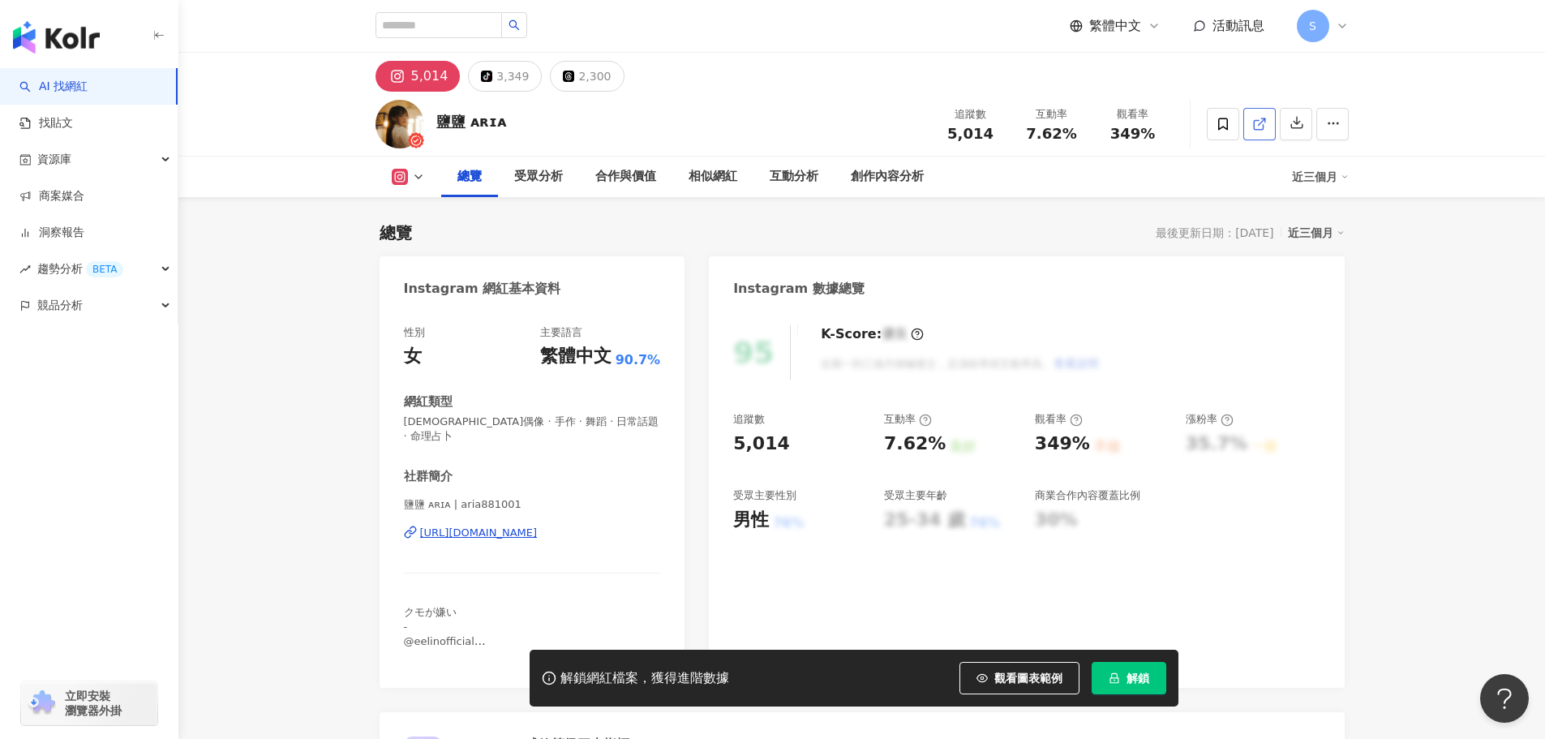
click at [1259, 122] on line at bounding box center [1261, 121] width 6 height 6
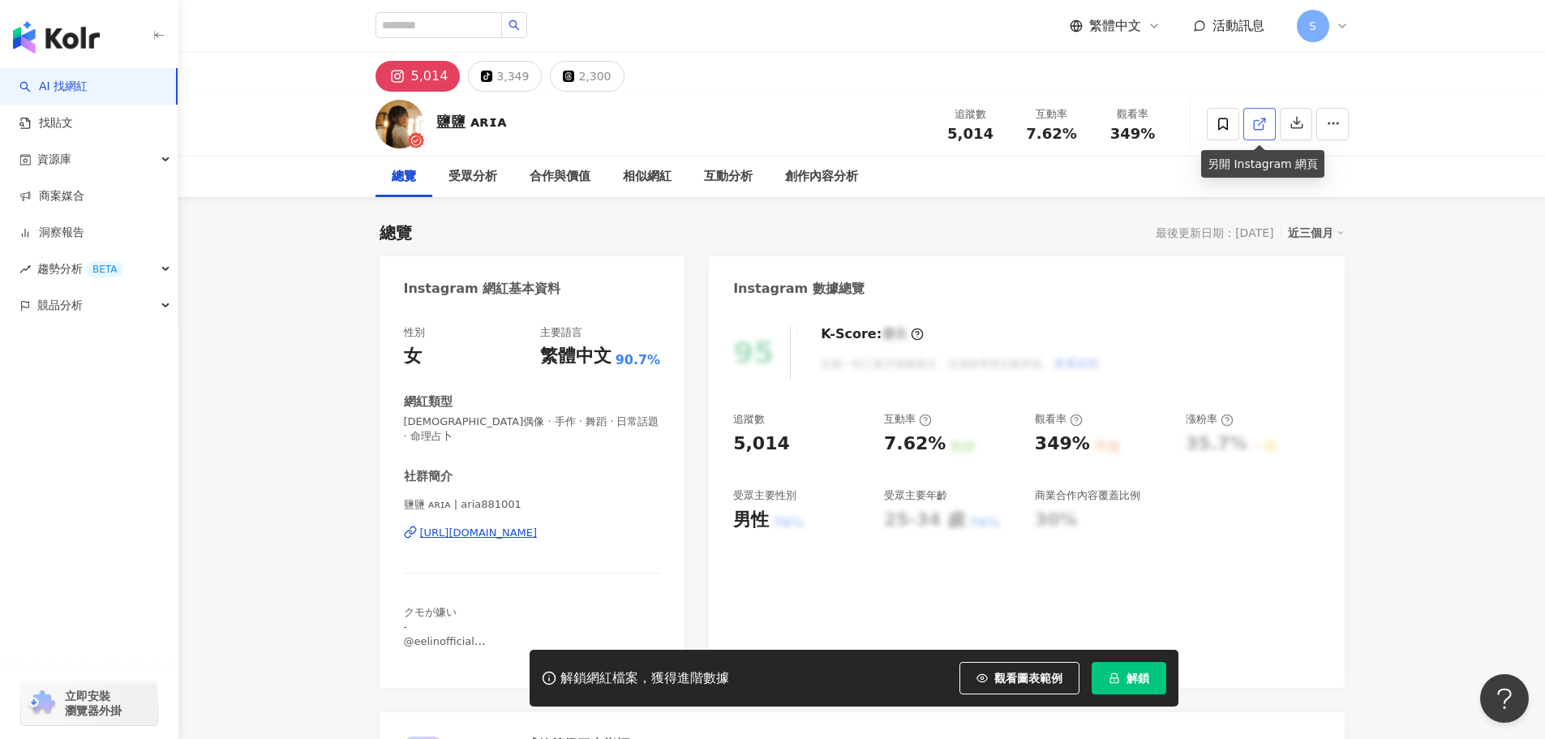
click at [1261, 120] on icon at bounding box center [1259, 124] width 15 height 15
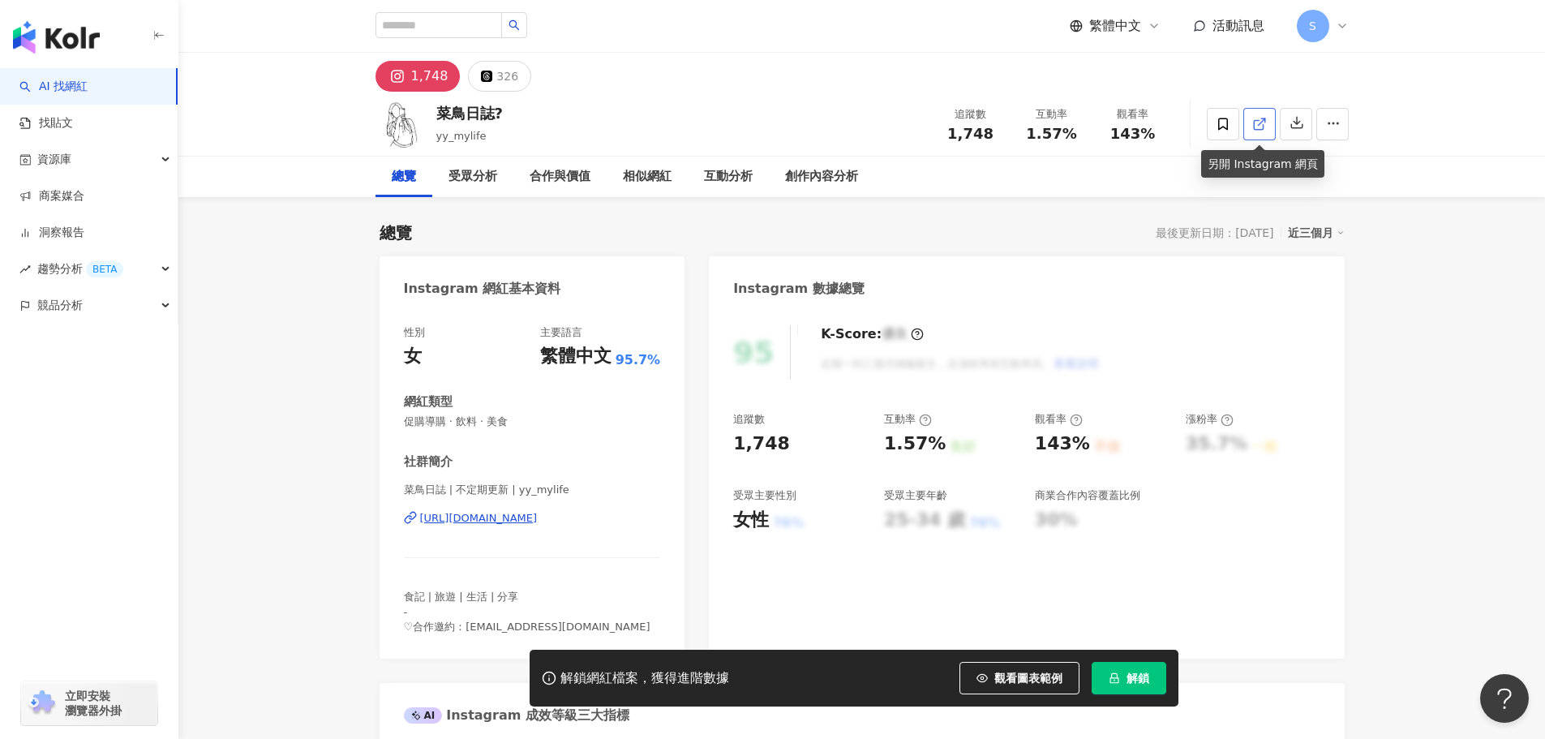
click at [1260, 123] on line at bounding box center [1261, 121] width 6 height 6
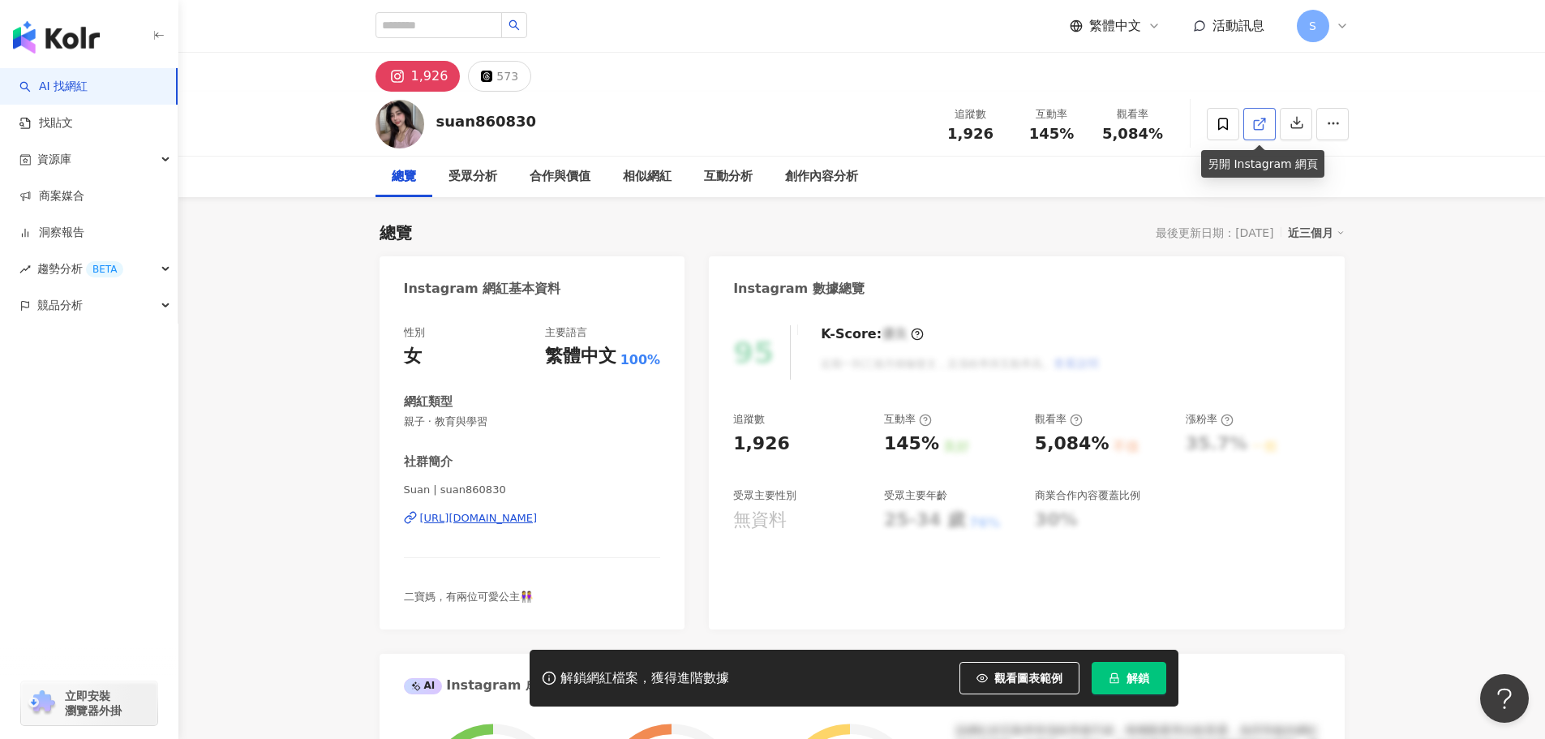
click at [1243, 123] on link at bounding box center [1259, 124] width 32 height 32
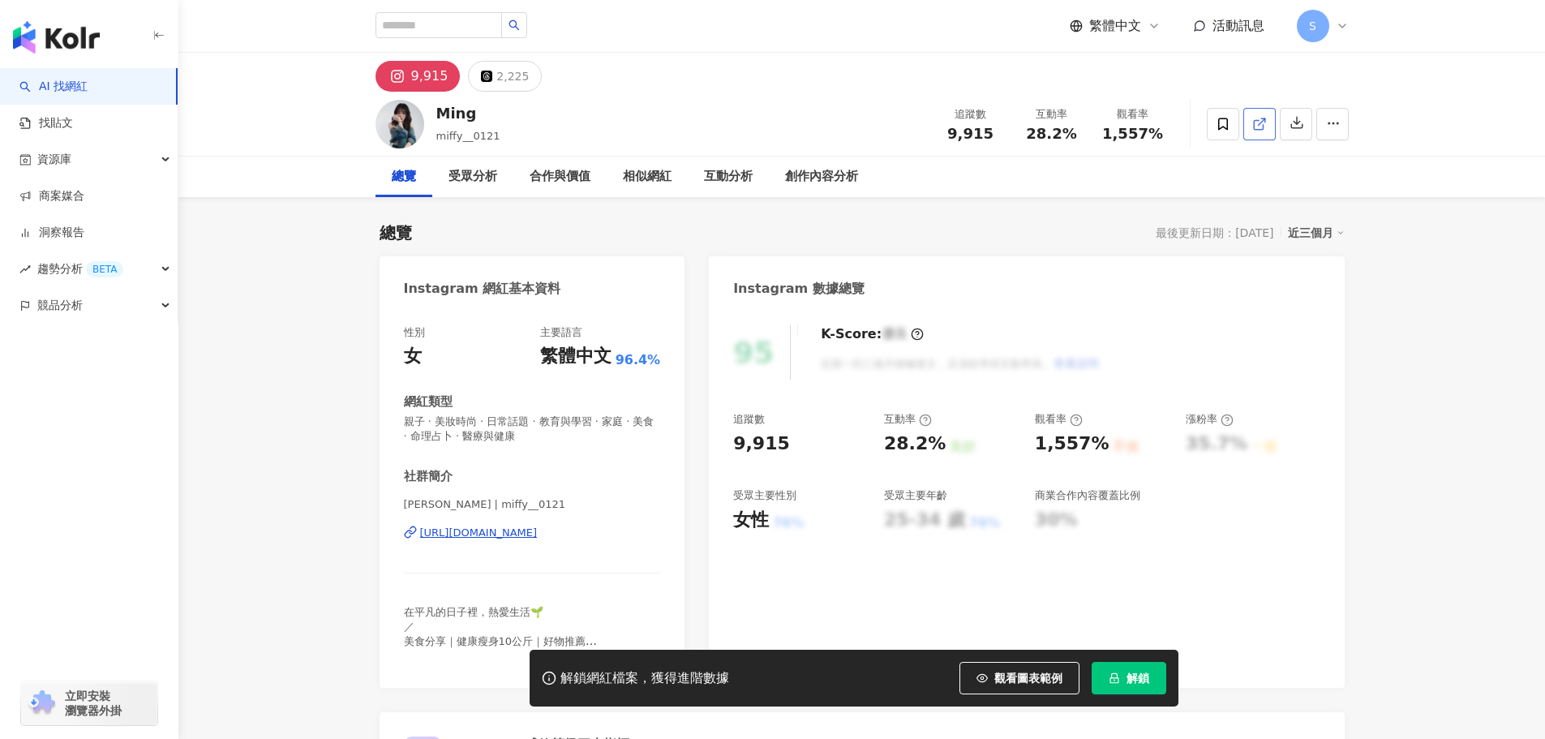
click at [1264, 122] on icon at bounding box center [1259, 124] width 15 height 15
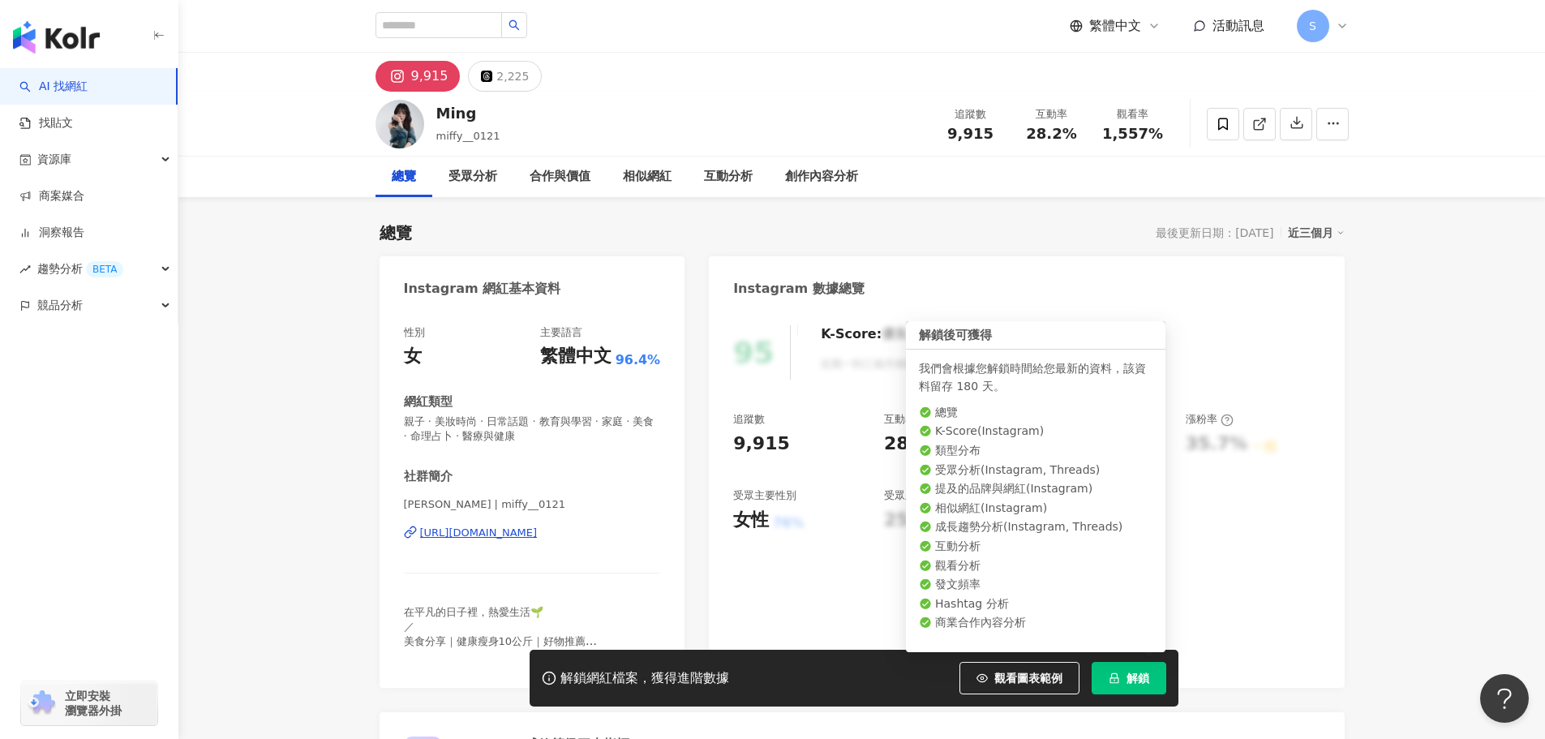
click at [1126, 673] on span "解鎖" at bounding box center [1137, 678] width 23 height 13
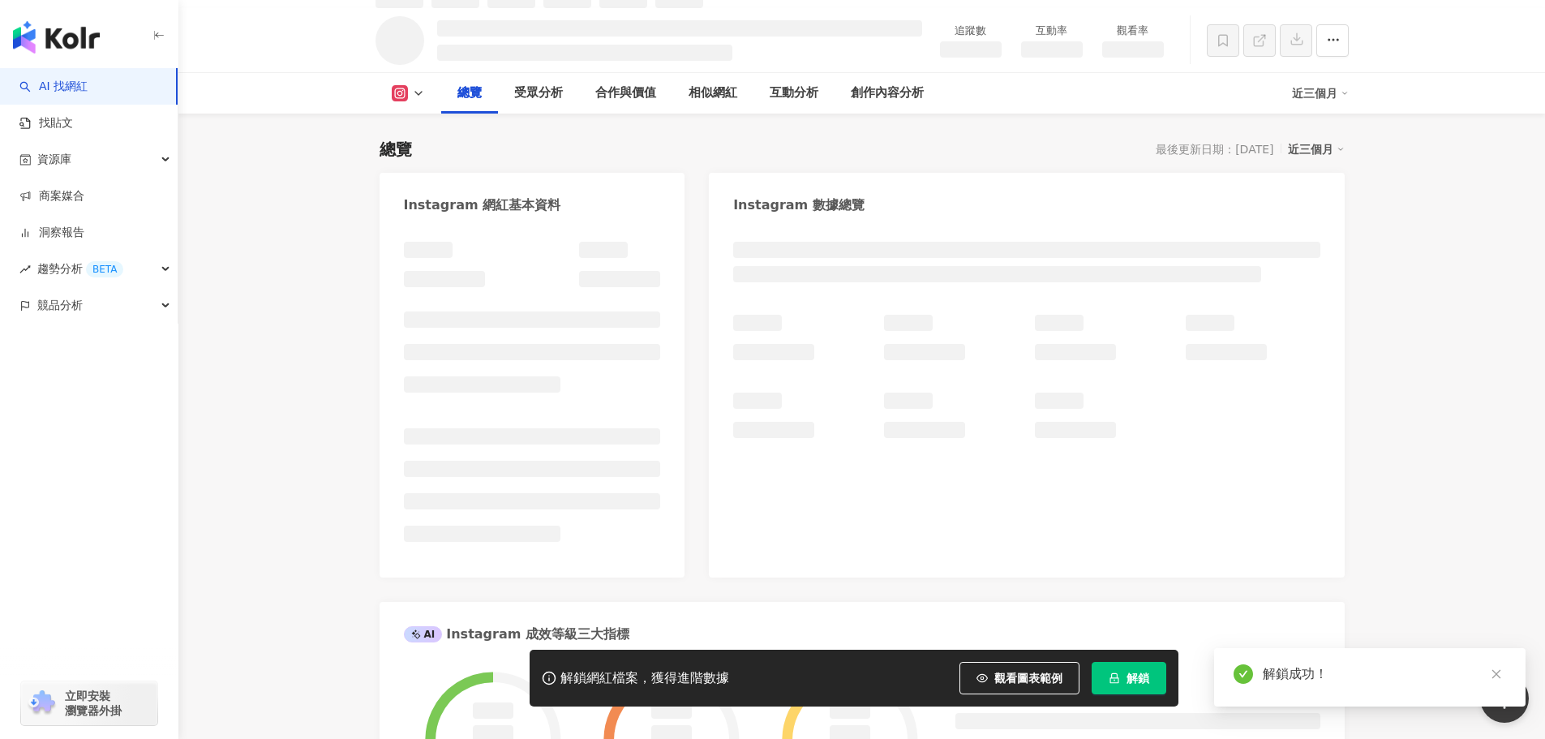
scroll to position [406, 0]
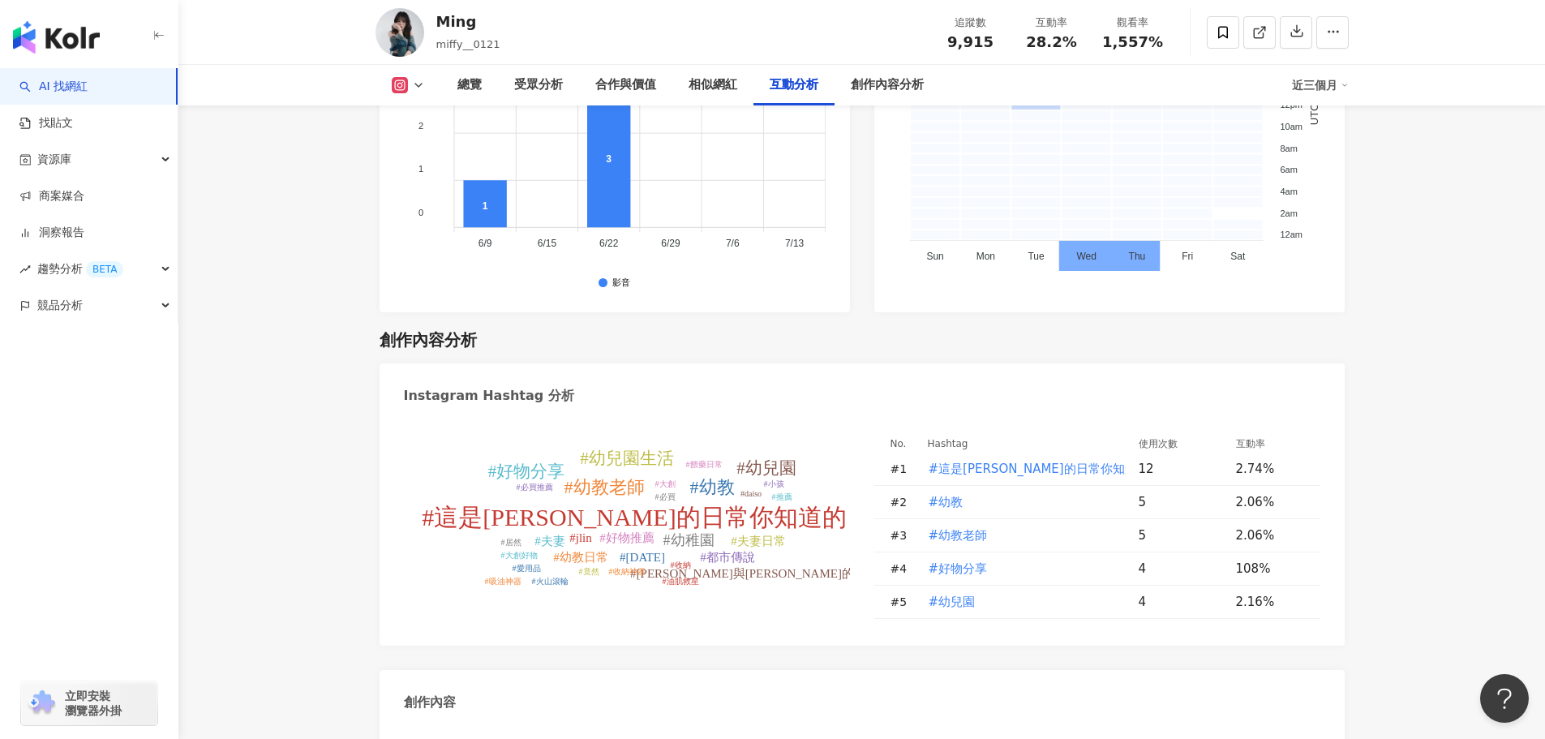
scroll to position [4623, 0]
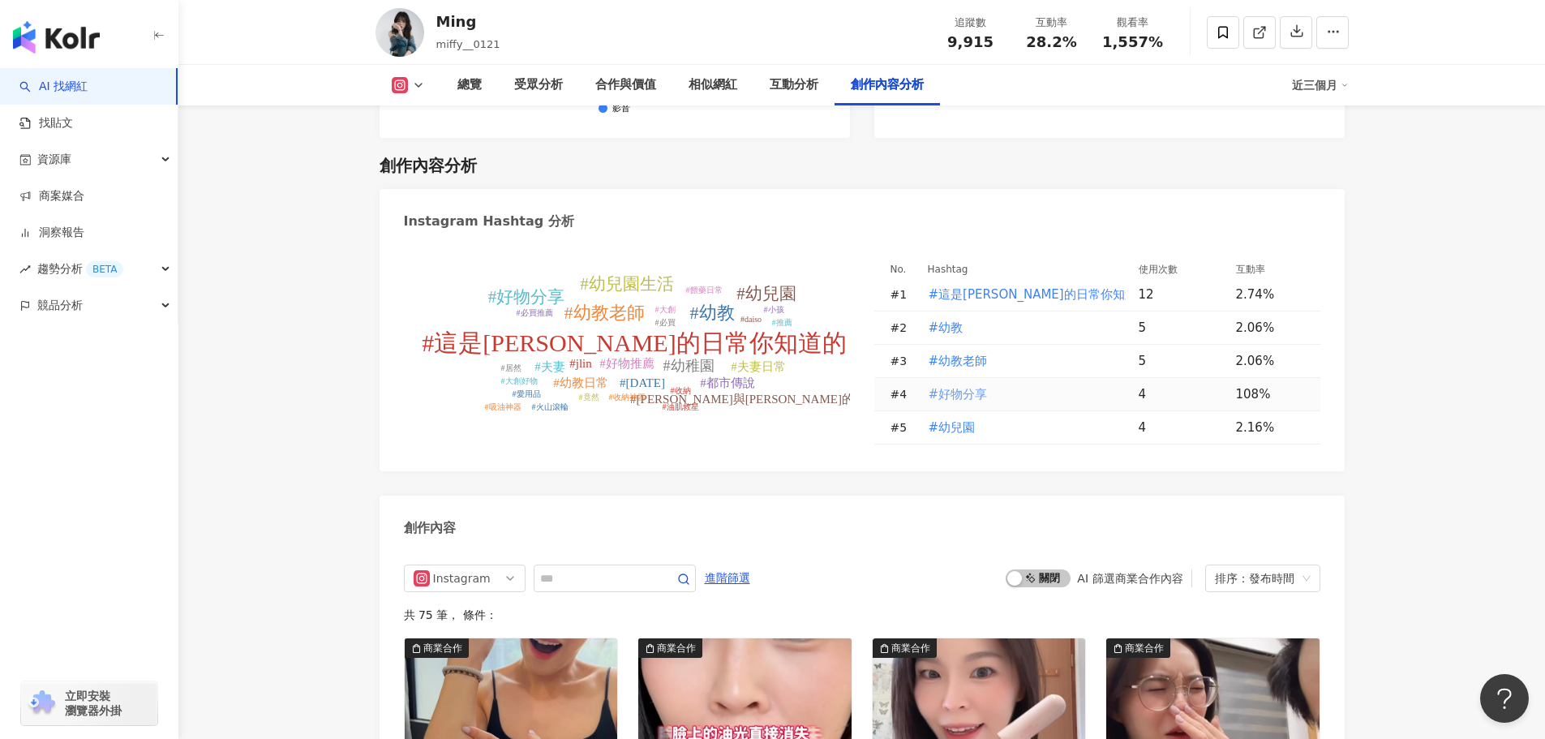
click at [967, 389] on span "#好物分享" at bounding box center [958, 394] width 59 height 18
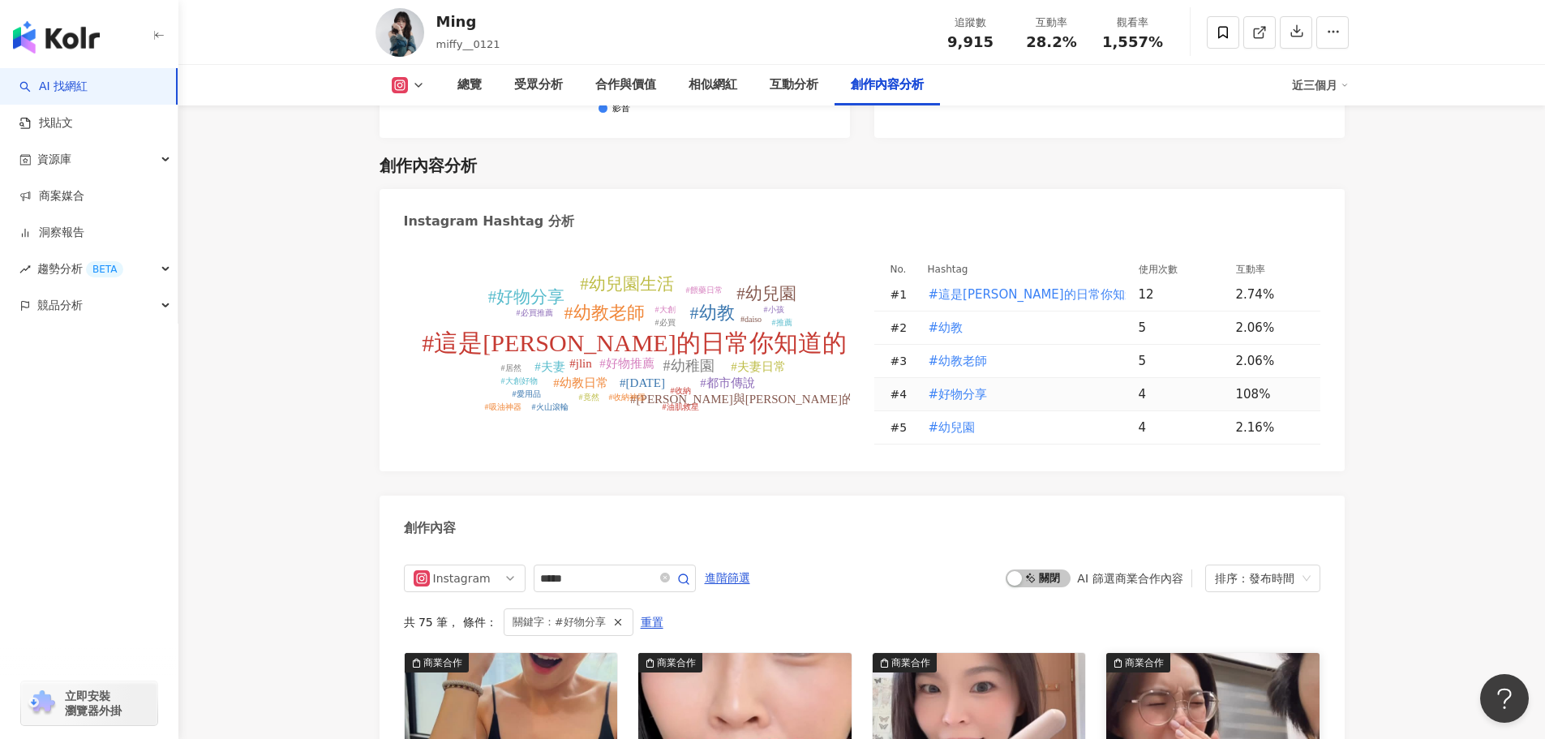
type input "*****"
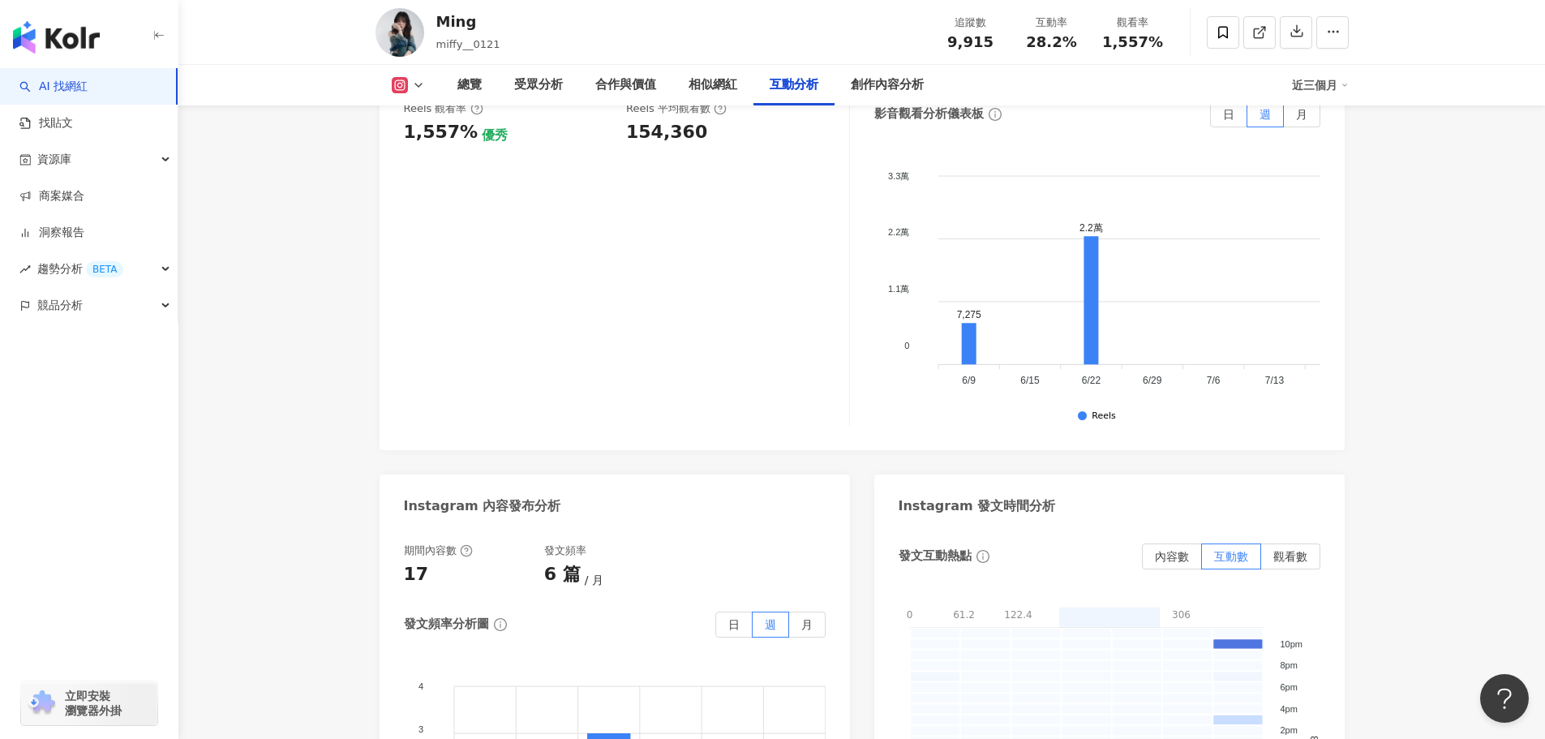
scroll to position [3606, 0]
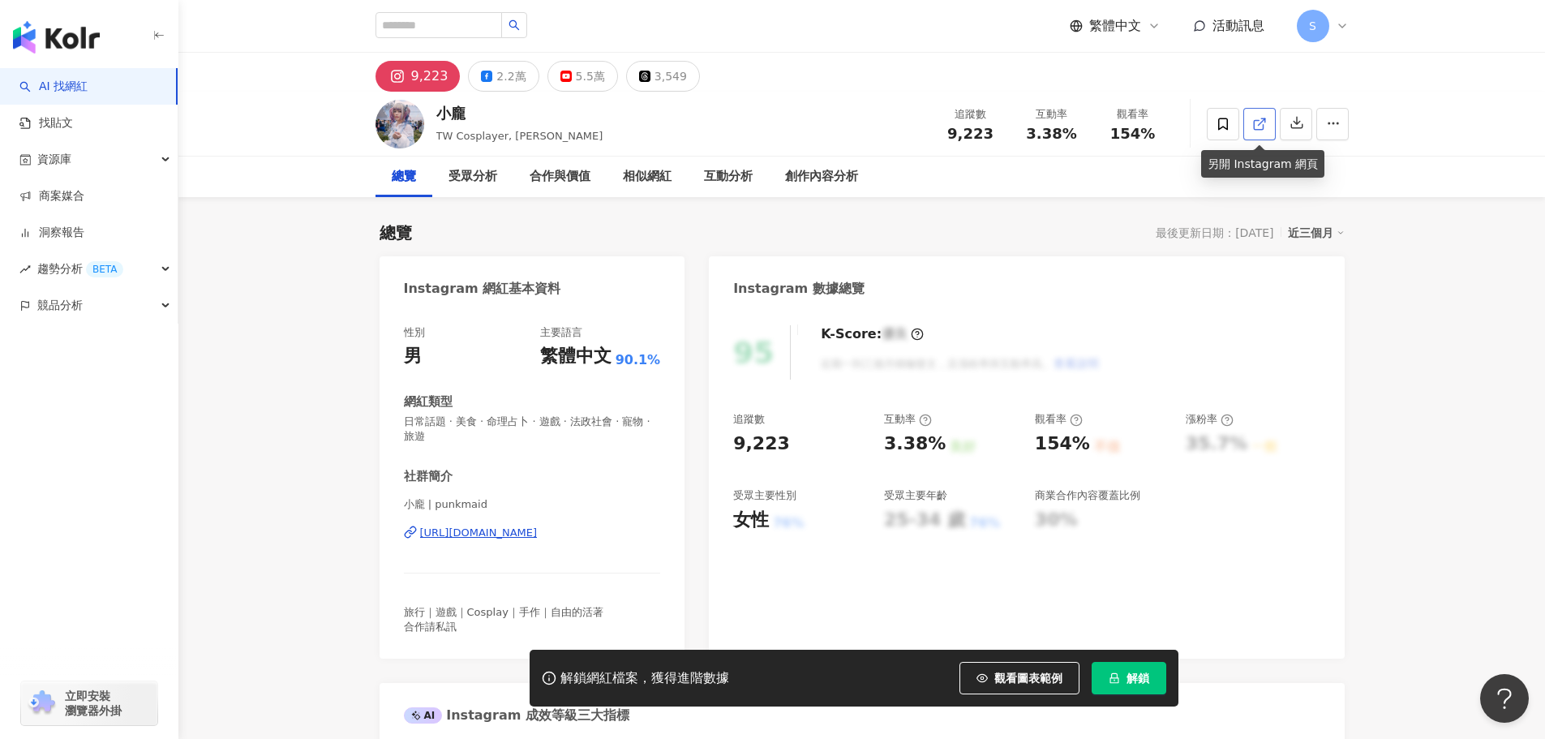
click at [1259, 126] on icon at bounding box center [1259, 124] width 15 height 15
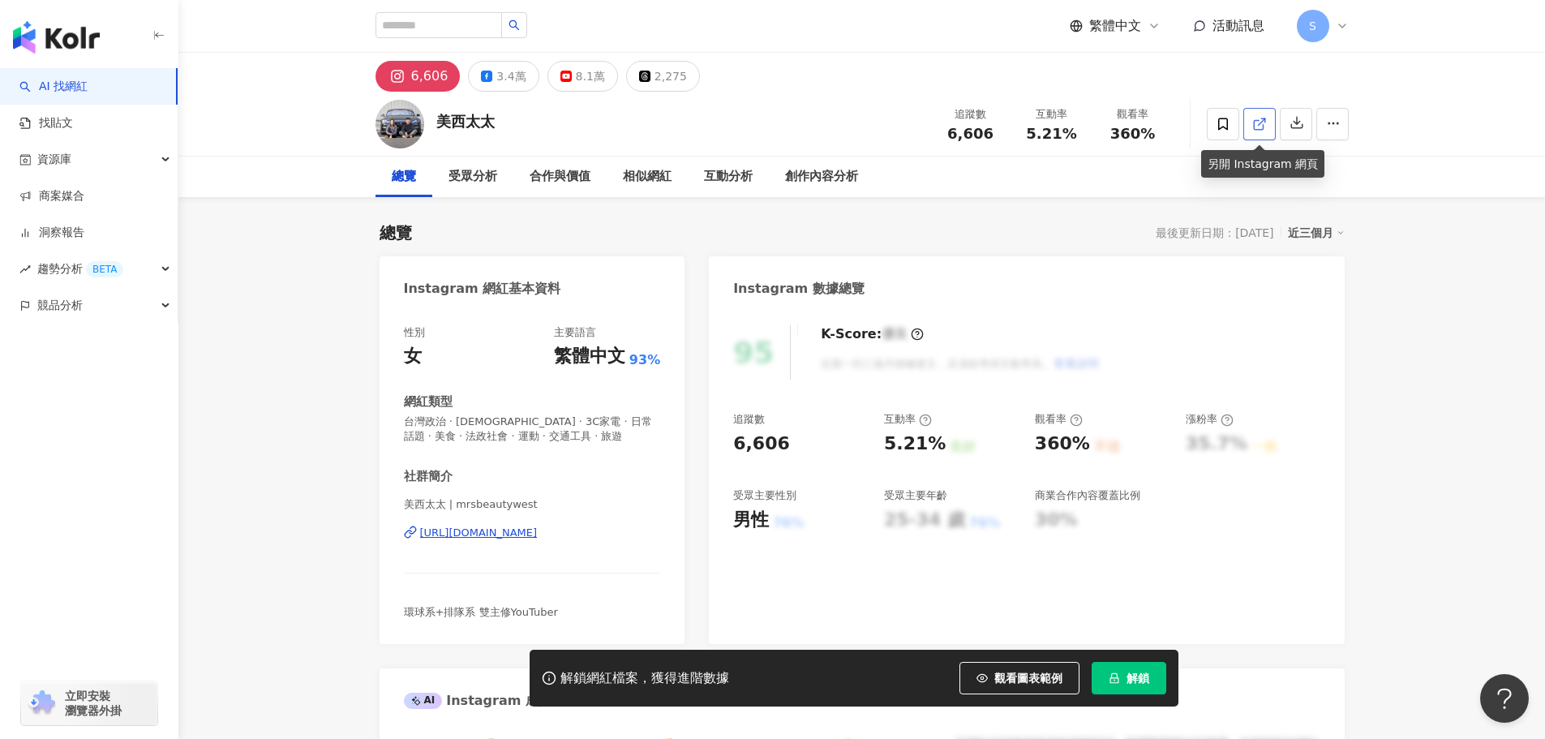
click at [1258, 127] on icon at bounding box center [1259, 124] width 15 height 15
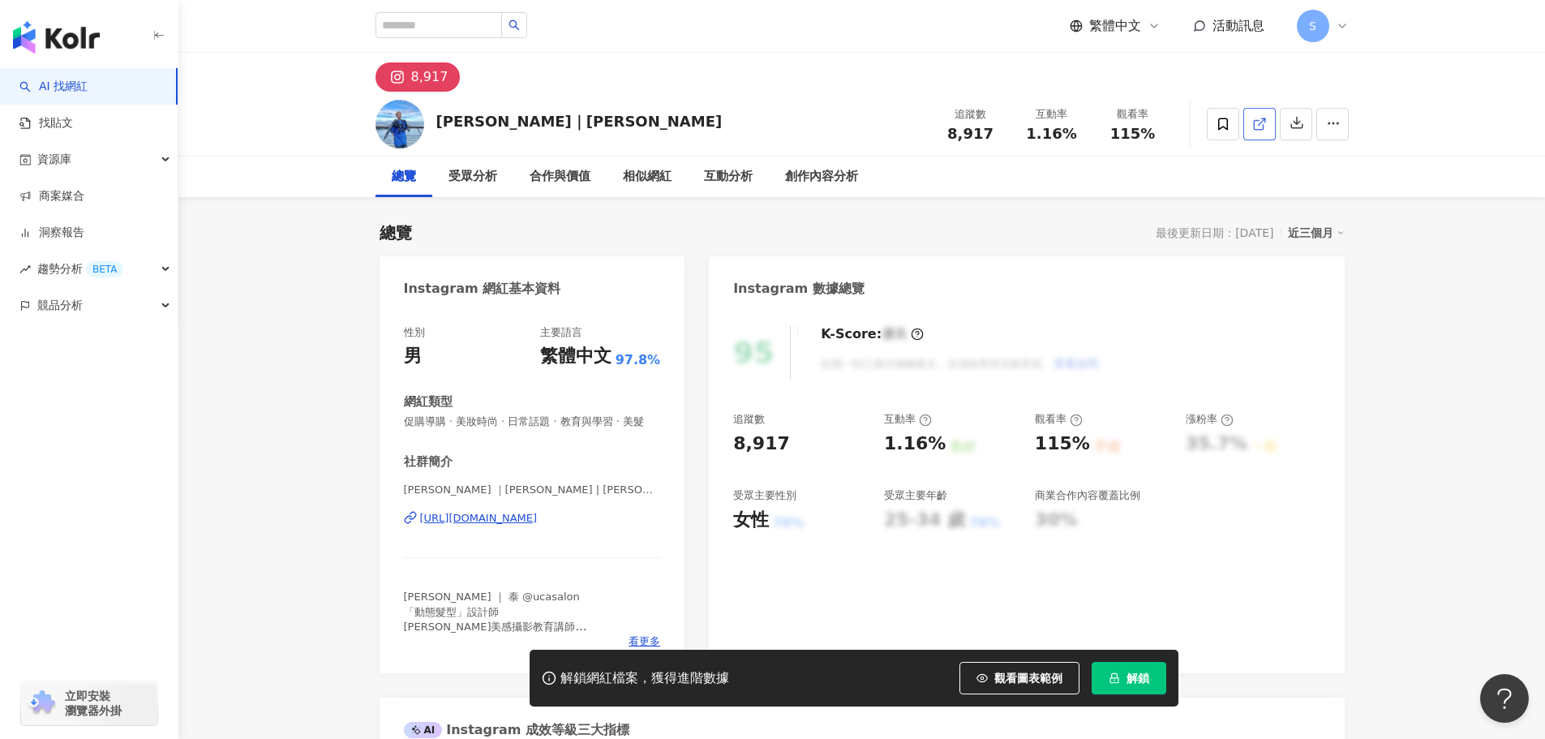
click at [1256, 123] on icon at bounding box center [1259, 124] width 15 height 15
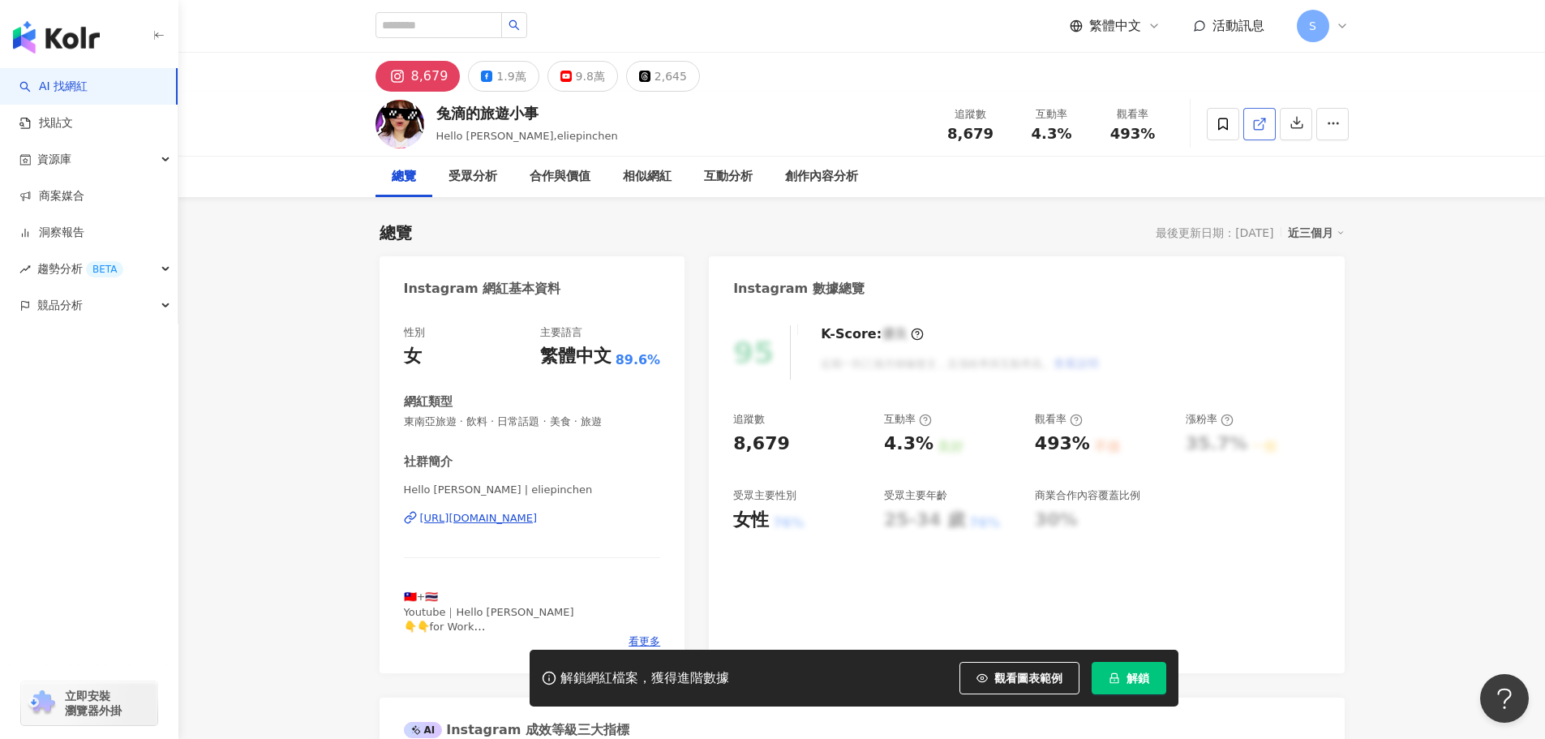
click at [1255, 128] on icon at bounding box center [1259, 124] width 15 height 15
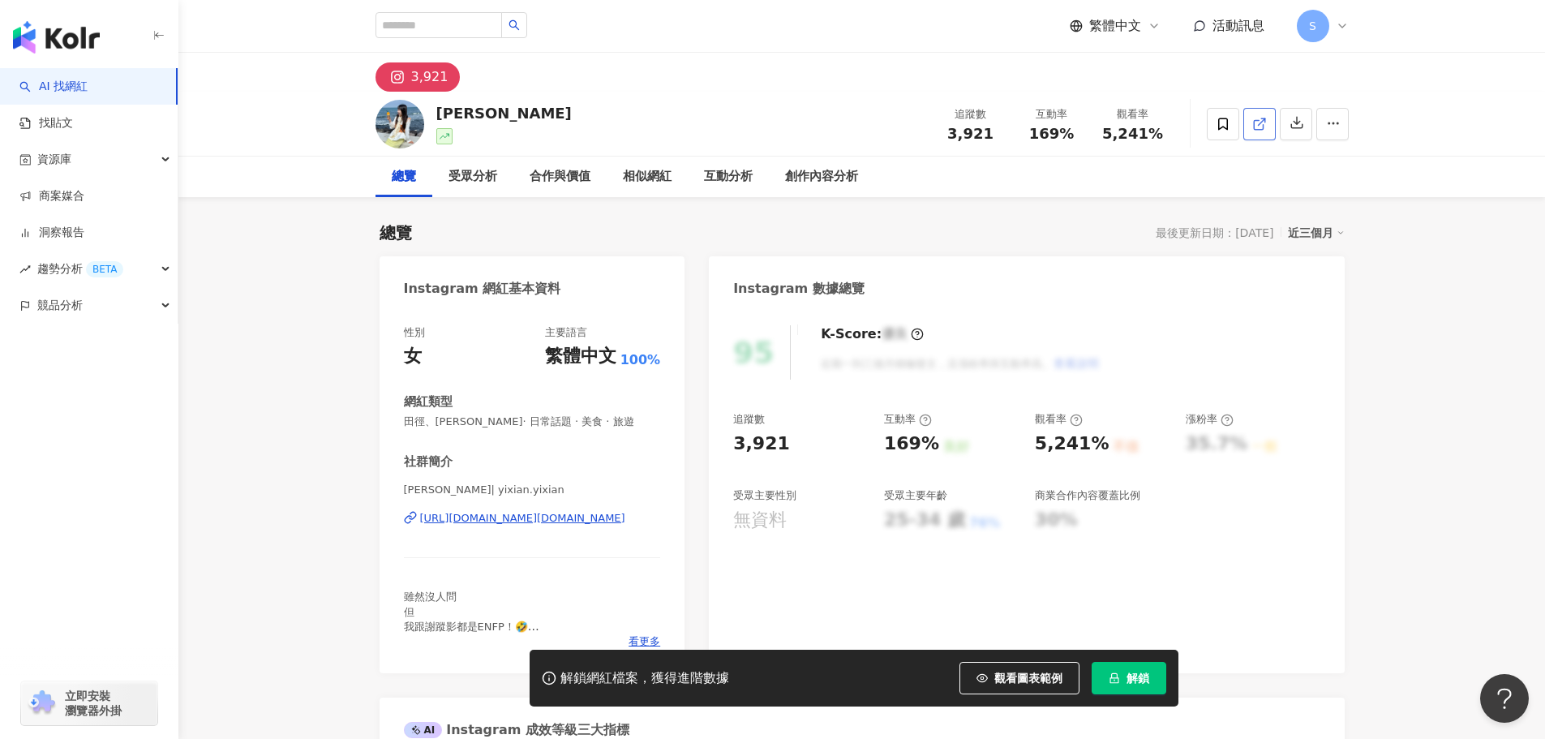
click at [1260, 120] on icon at bounding box center [1259, 124] width 15 height 15
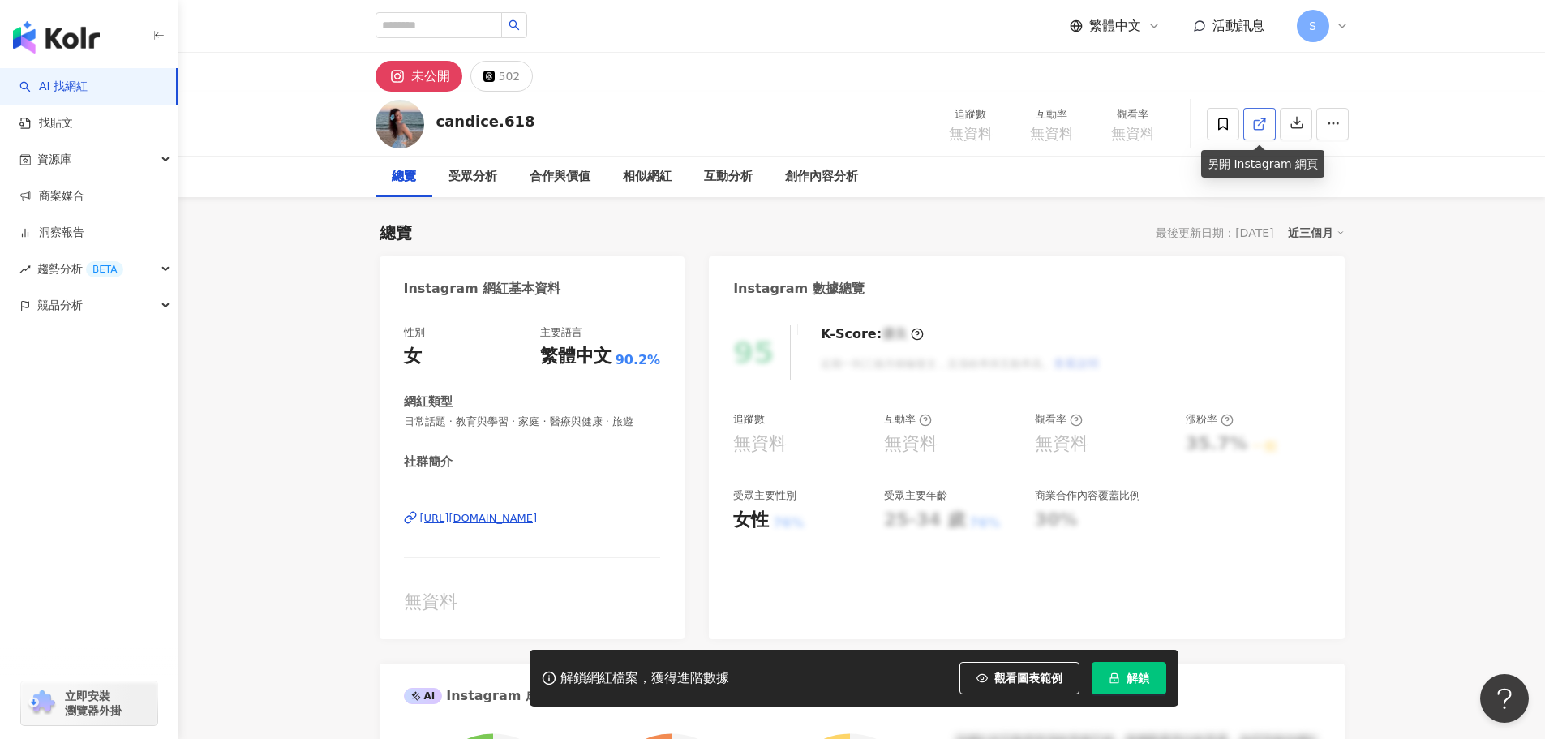
click at [1262, 119] on icon at bounding box center [1259, 124] width 15 height 15
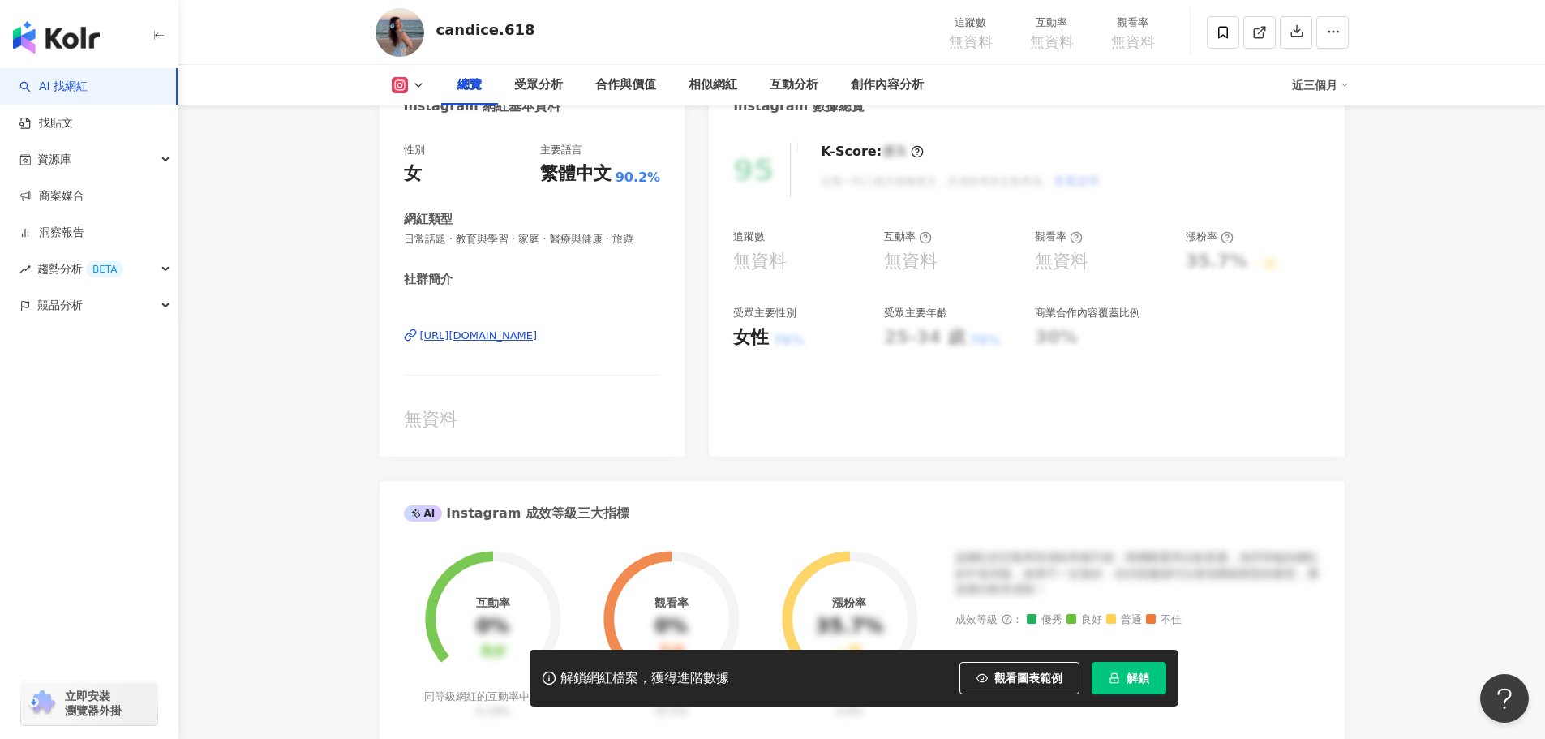
scroll to position [243, 0]
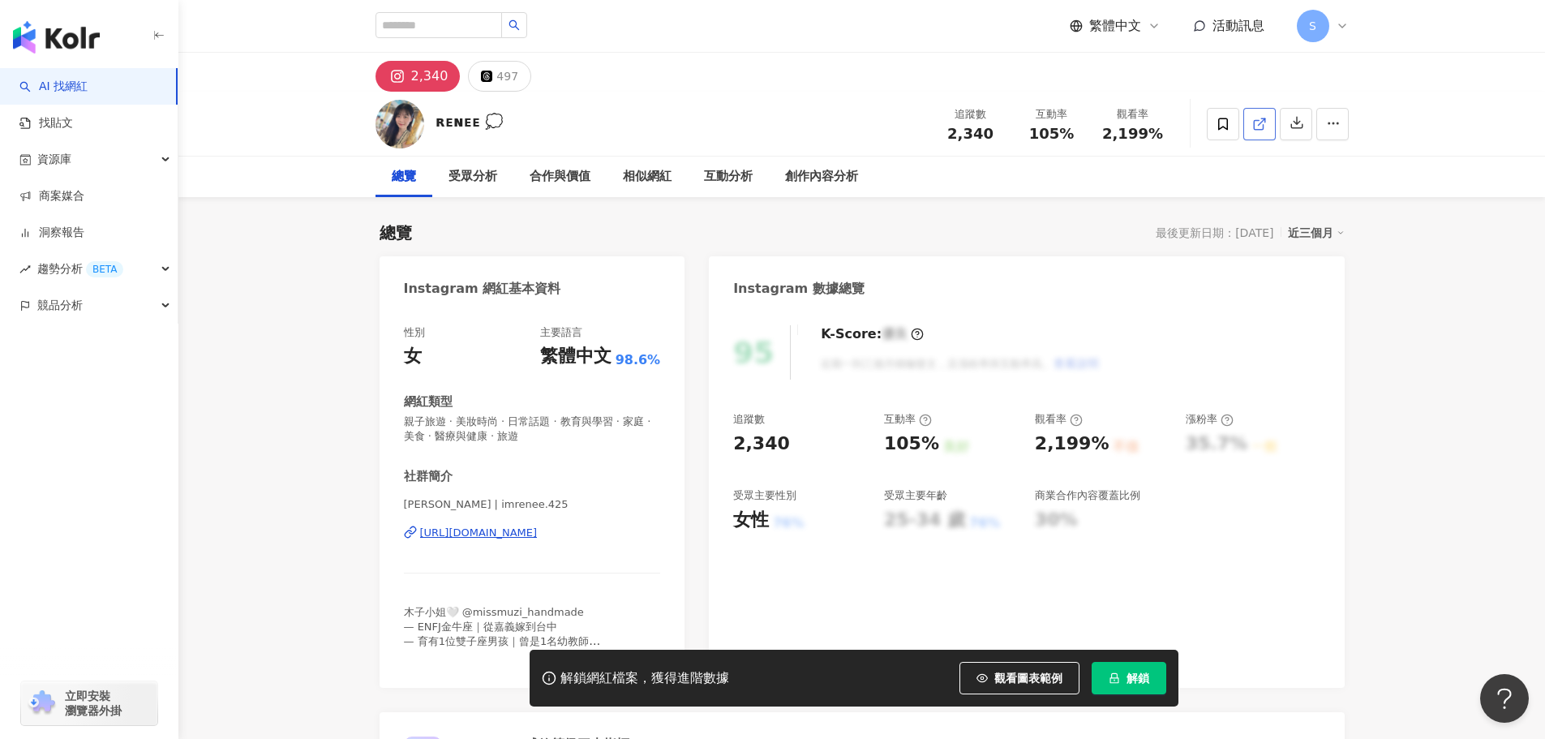
drag, startPoint x: 1259, startPoint y: 133, endPoint x: 857, endPoint y: 339, distance: 451.2
click at [1259, 132] on span at bounding box center [1259, 123] width 15 height 17
click at [1250, 122] on link at bounding box center [1259, 124] width 32 height 32
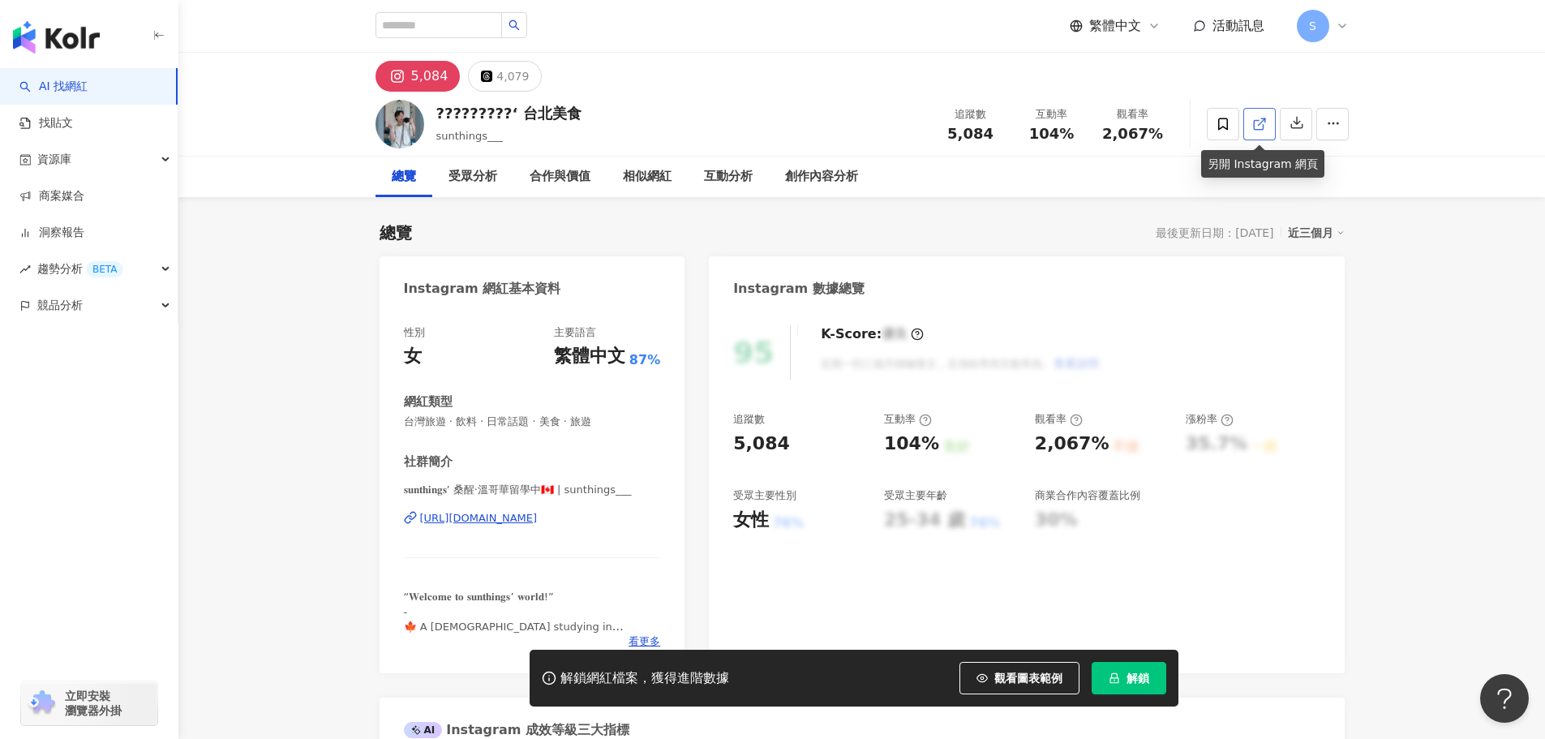
click at [1255, 126] on icon at bounding box center [1259, 124] width 15 height 15
click at [1258, 120] on icon at bounding box center [1258, 124] width 9 height 9
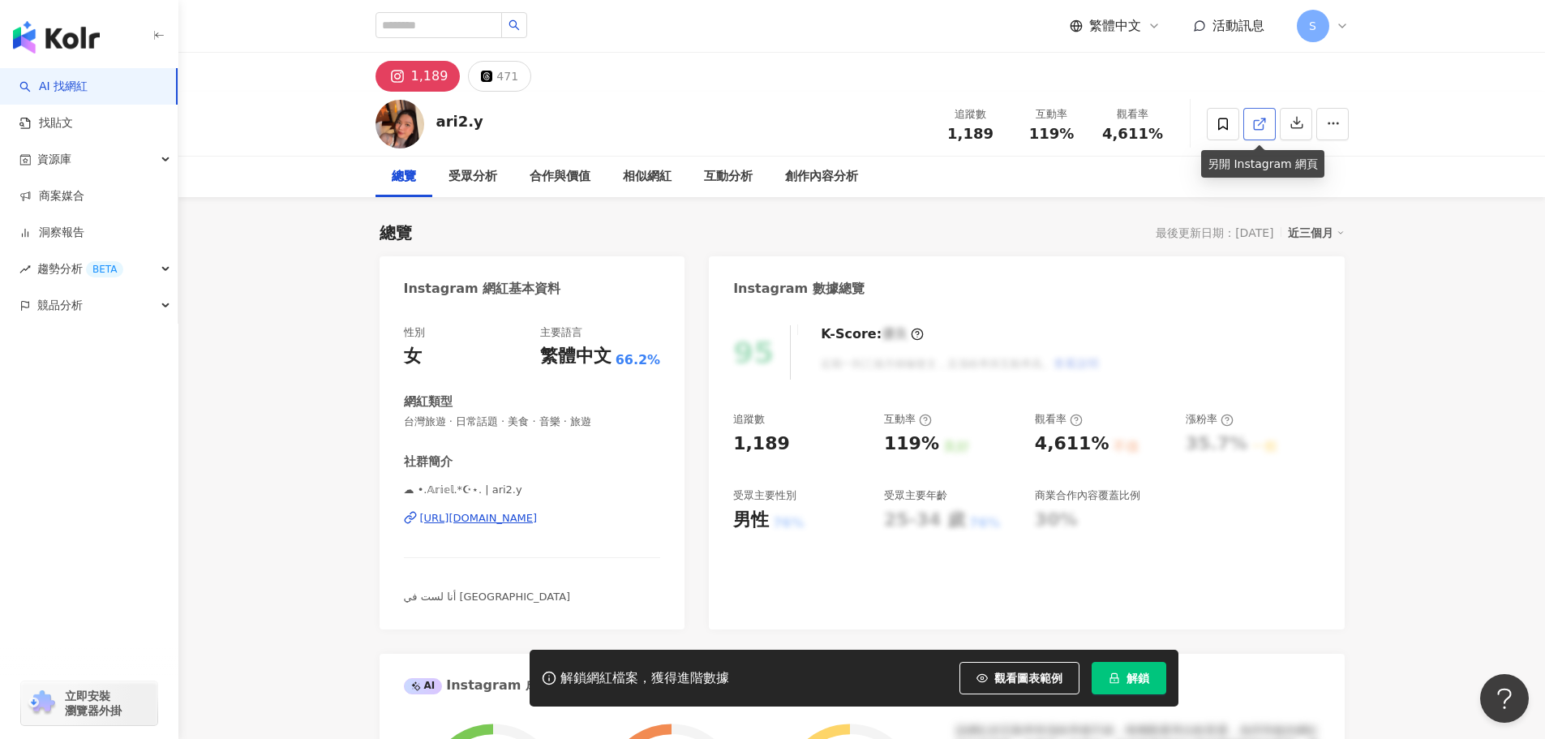
click at [1255, 115] on span at bounding box center [1259, 123] width 15 height 17
click at [1258, 115] on span at bounding box center [1259, 123] width 15 height 17
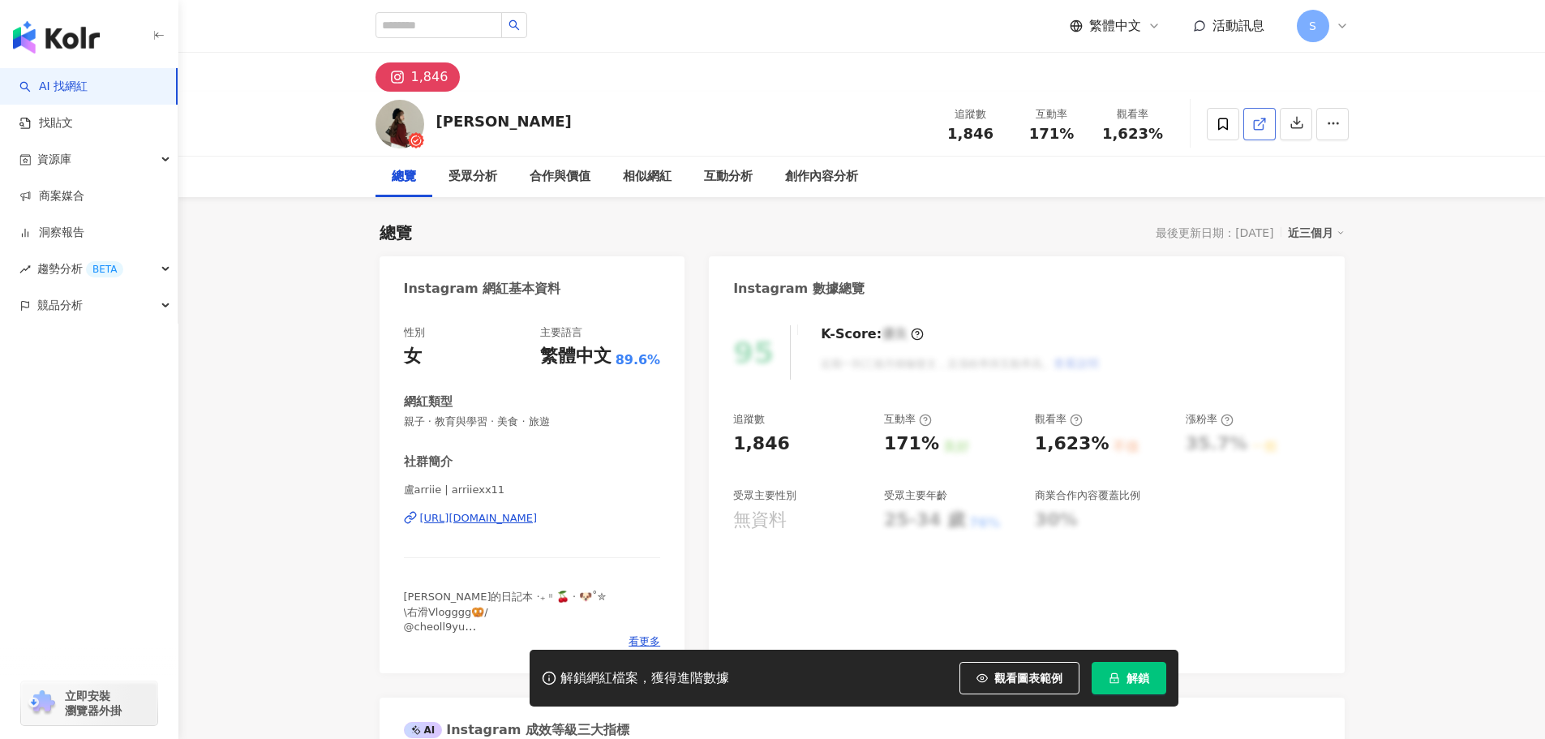
click at [1256, 120] on icon at bounding box center [1258, 124] width 9 height 9
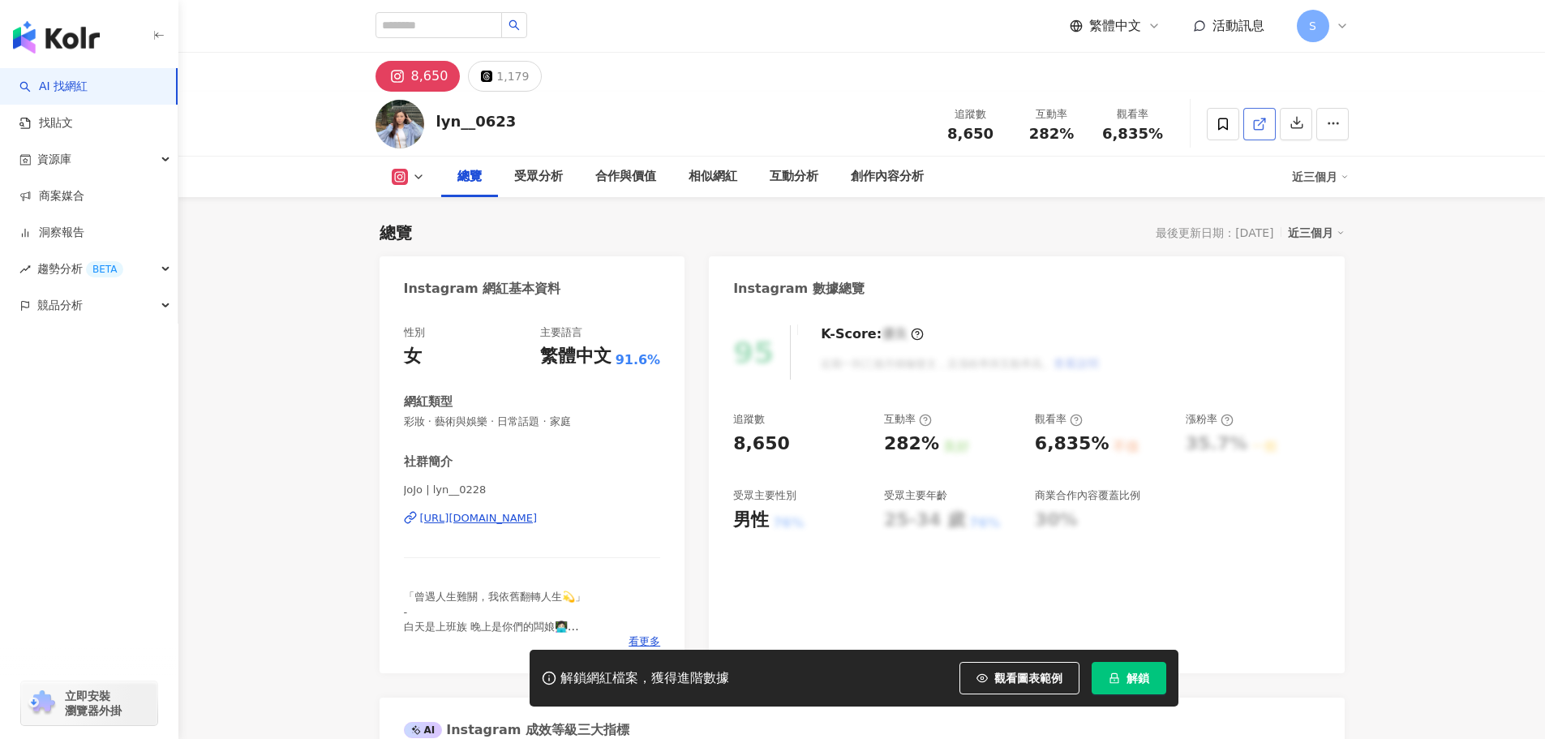
click at [1257, 121] on icon at bounding box center [1259, 124] width 15 height 15
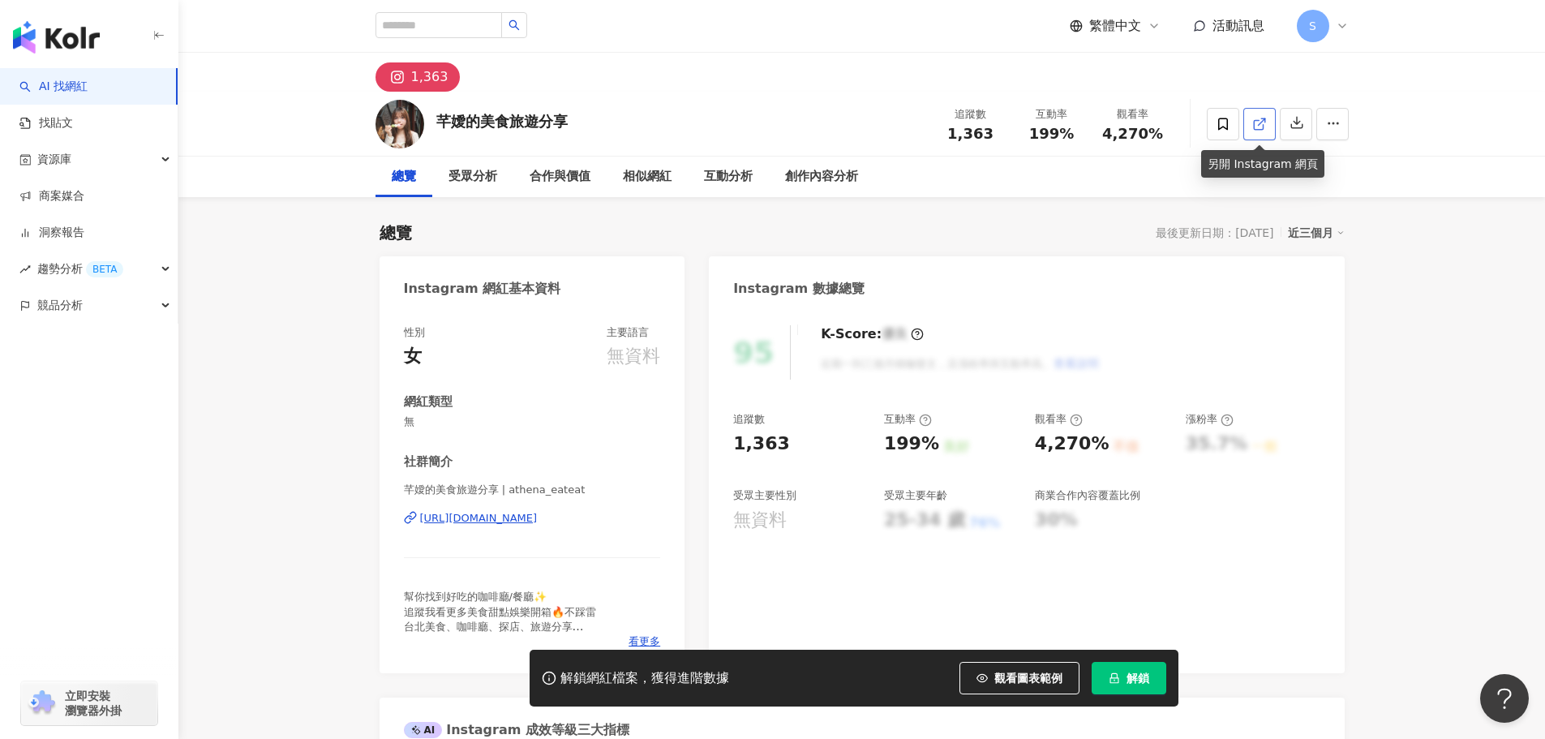
click at [1252, 115] on span at bounding box center [1259, 123] width 15 height 17
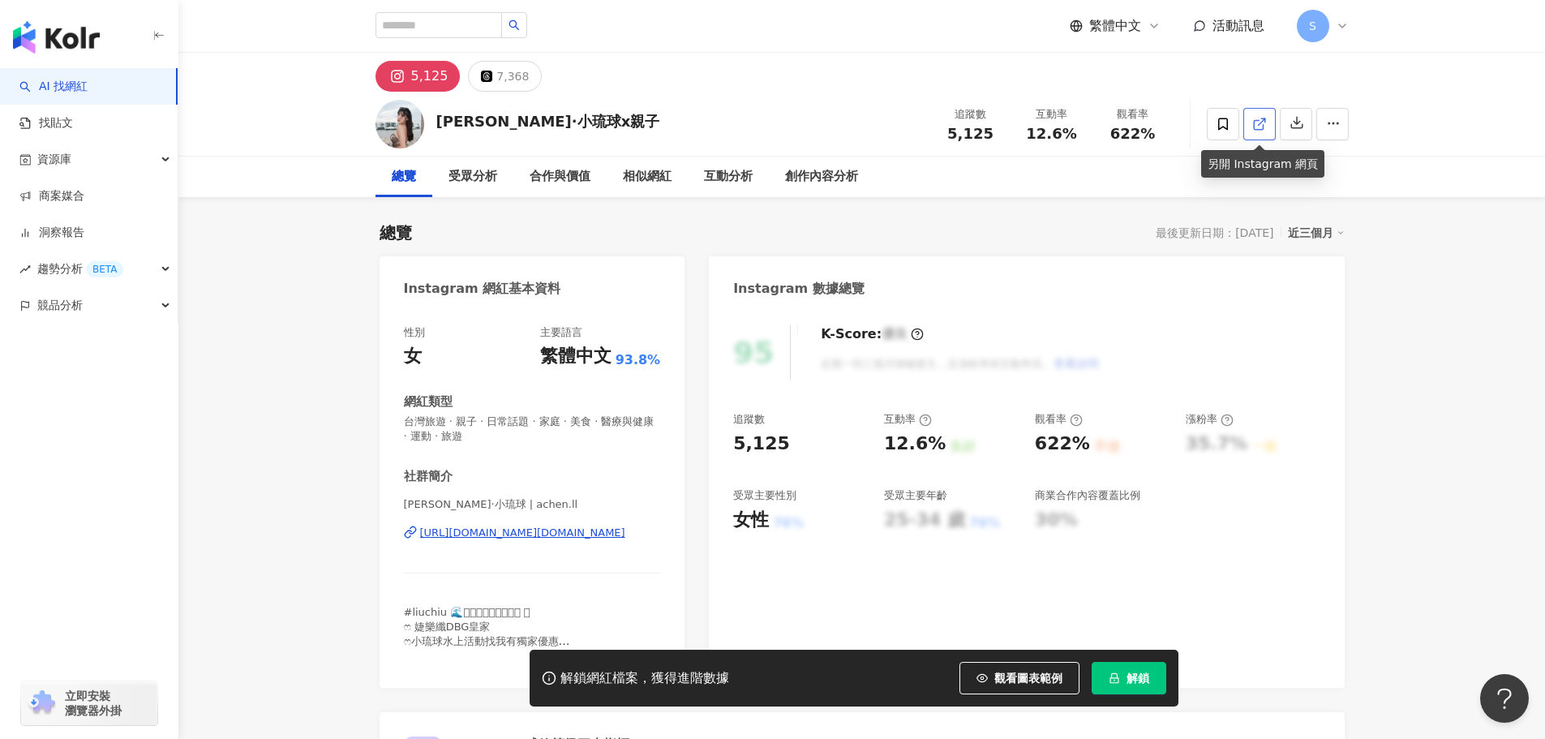
click at [1258, 128] on icon at bounding box center [1259, 124] width 15 height 15
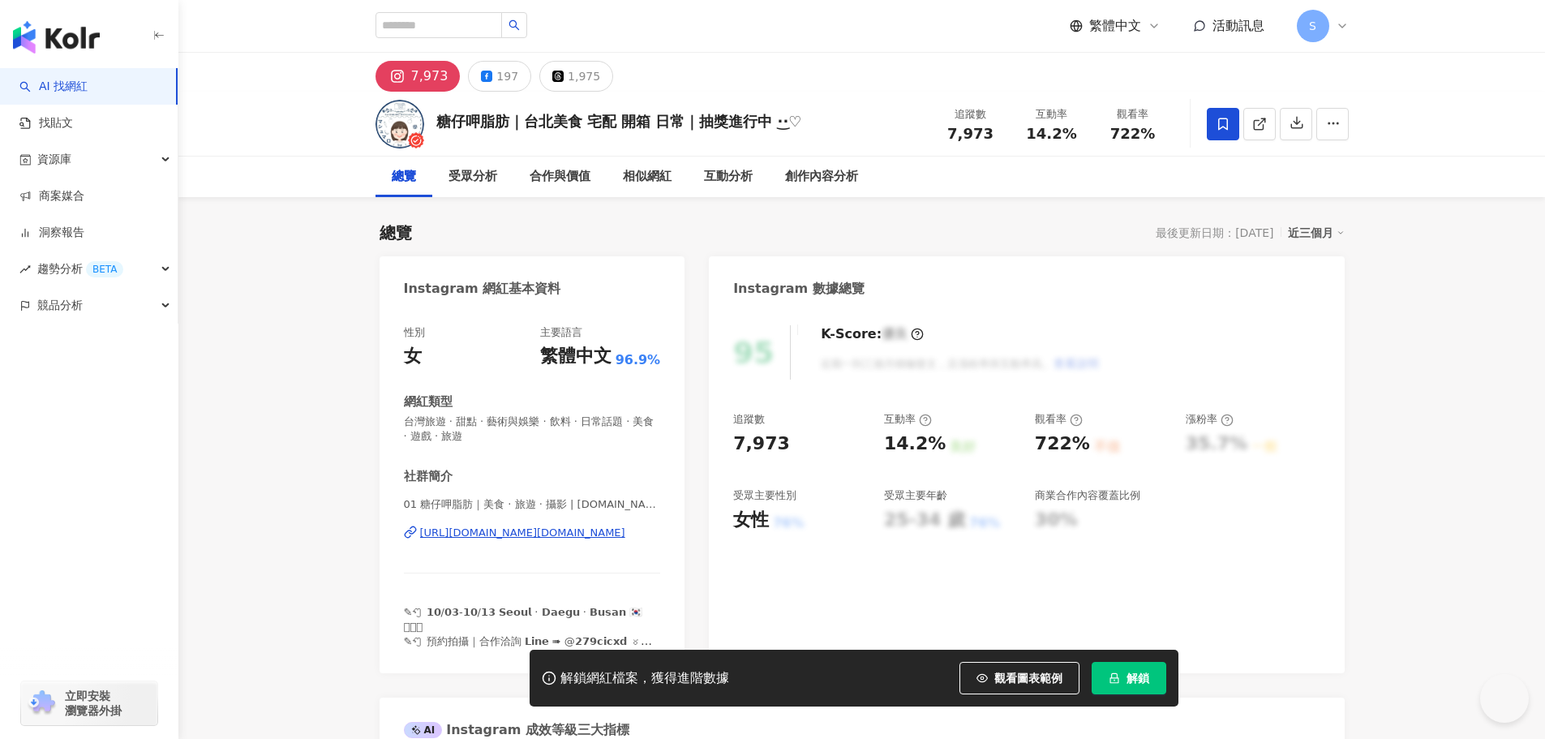
drag, startPoint x: 1256, startPoint y: 118, endPoint x: 1221, endPoint y: 118, distance: 35.7
click at [1256, 118] on icon at bounding box center [1259, 124] width 15 height 15
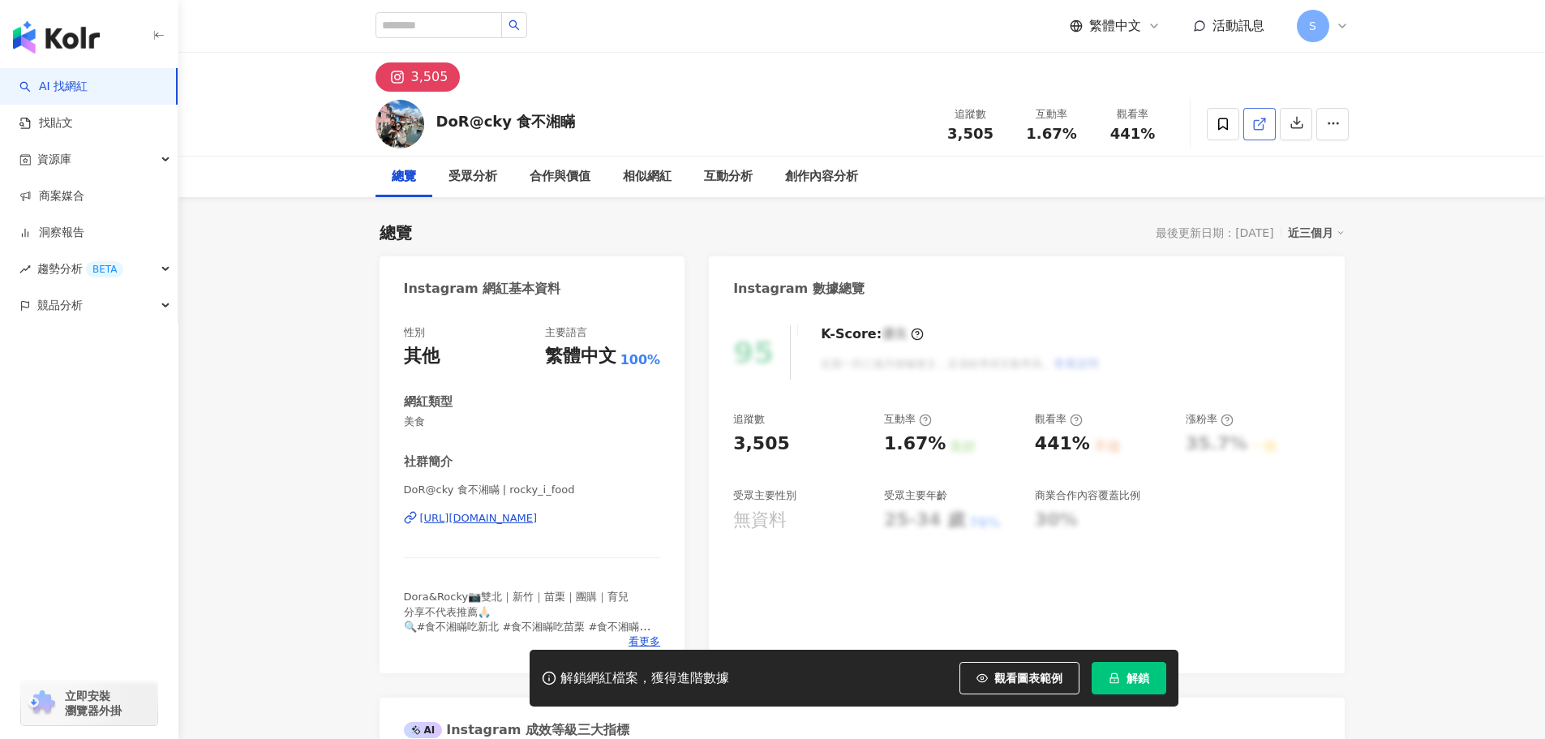
click at [1256, 119] on icon at bounding box center [1259, 124] width 15 height 15
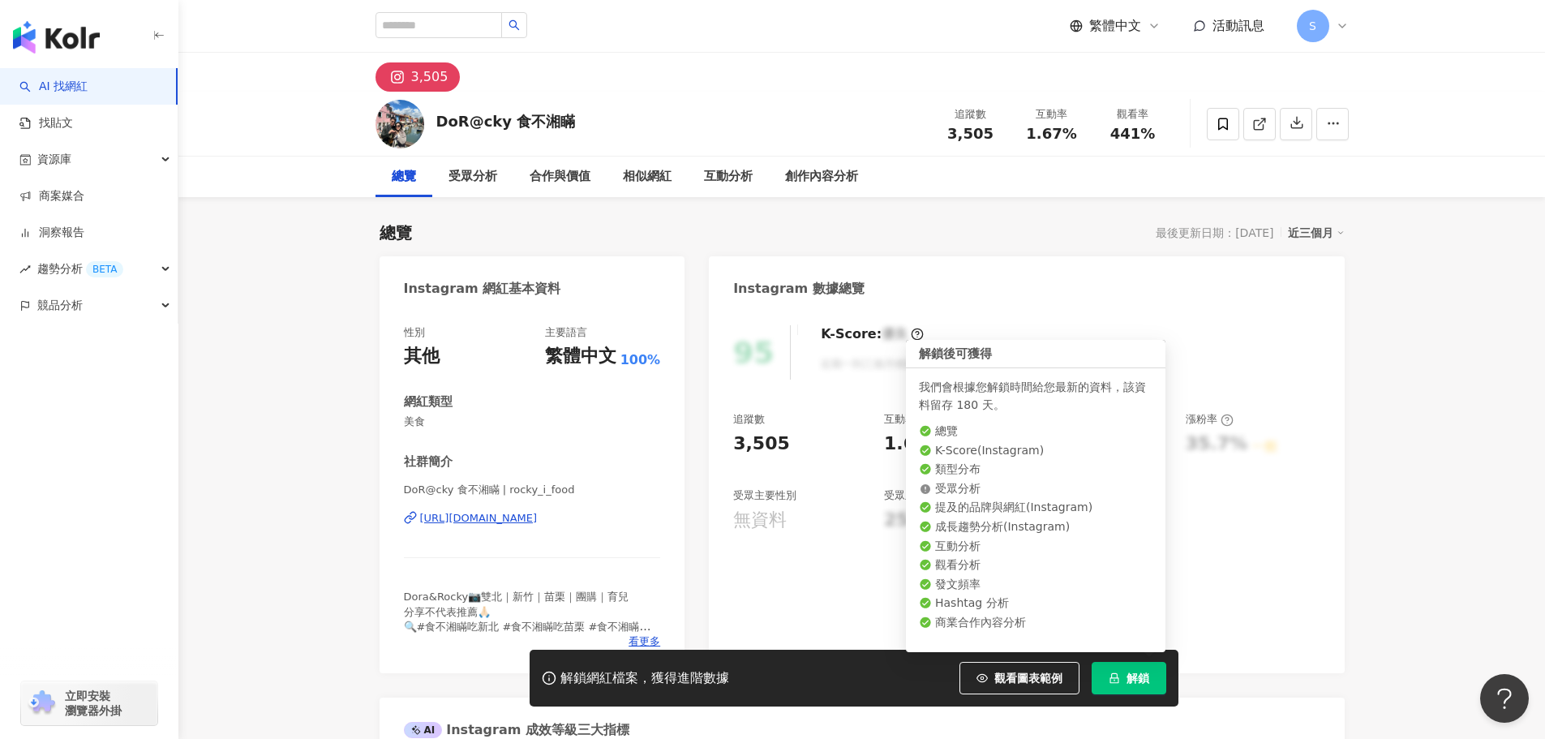
click at [1139, 675] on span "解鎖" at bounding box center [1137, 678] width 23 height 13
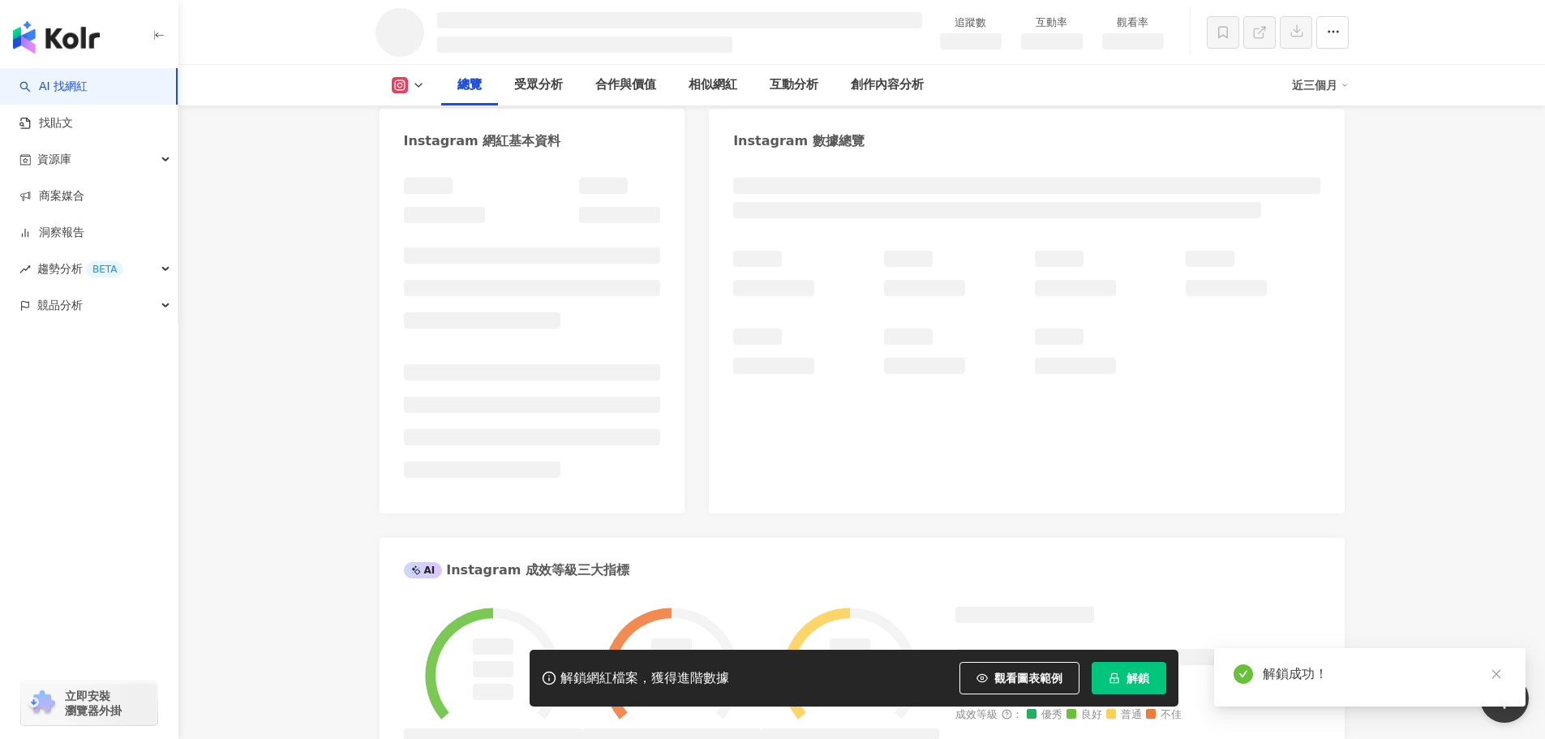
scroll to position [162, 0]
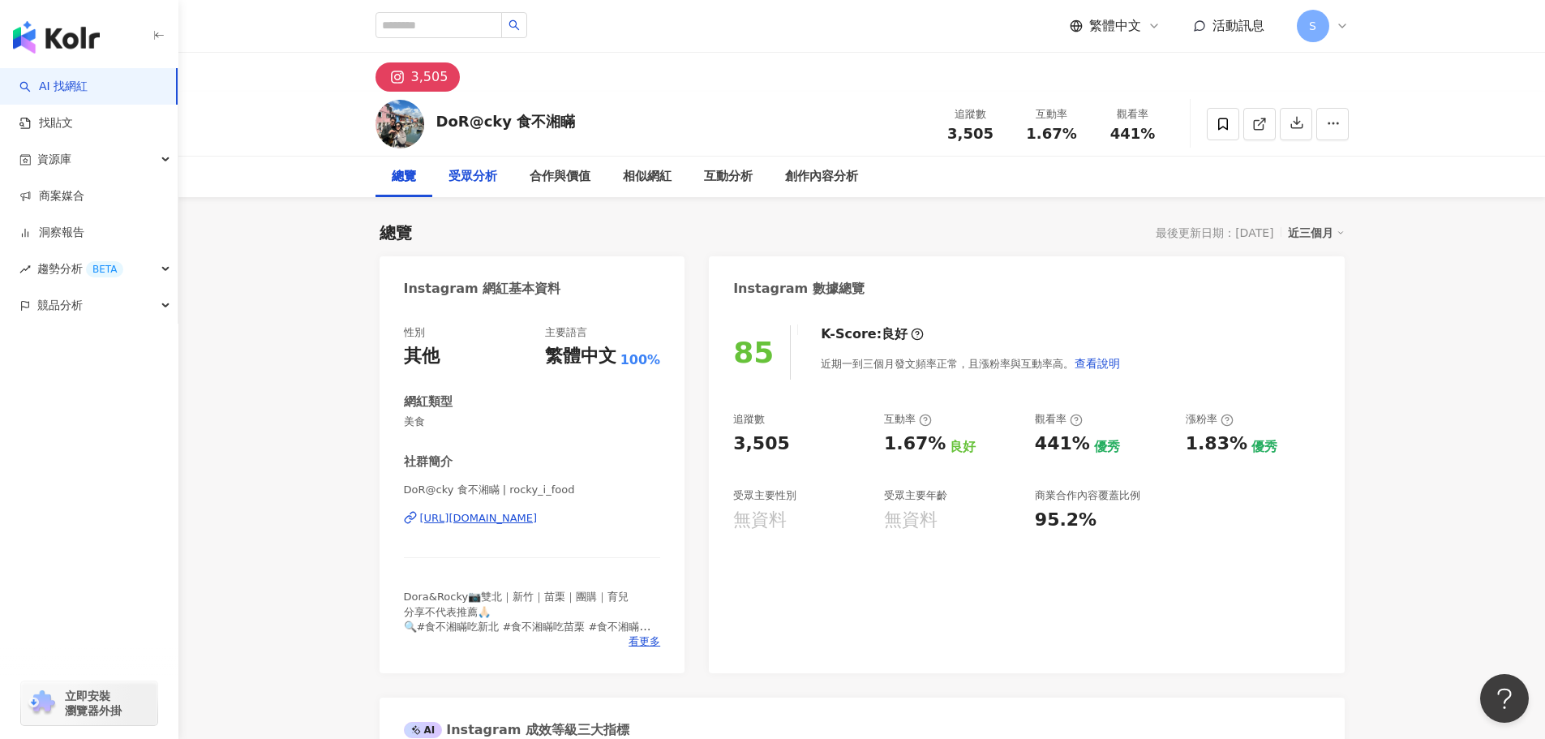
click at [491, 185] on div "受眾分析" at bounding box center [472, 176] width 49 height 19
click at [653, 178] on div "相似網紅" at bounding box center [647, 176] width 49 height 19
click at [493, 187] on div "受眾分析" at bounding box center [472, 177] width 81 height 41
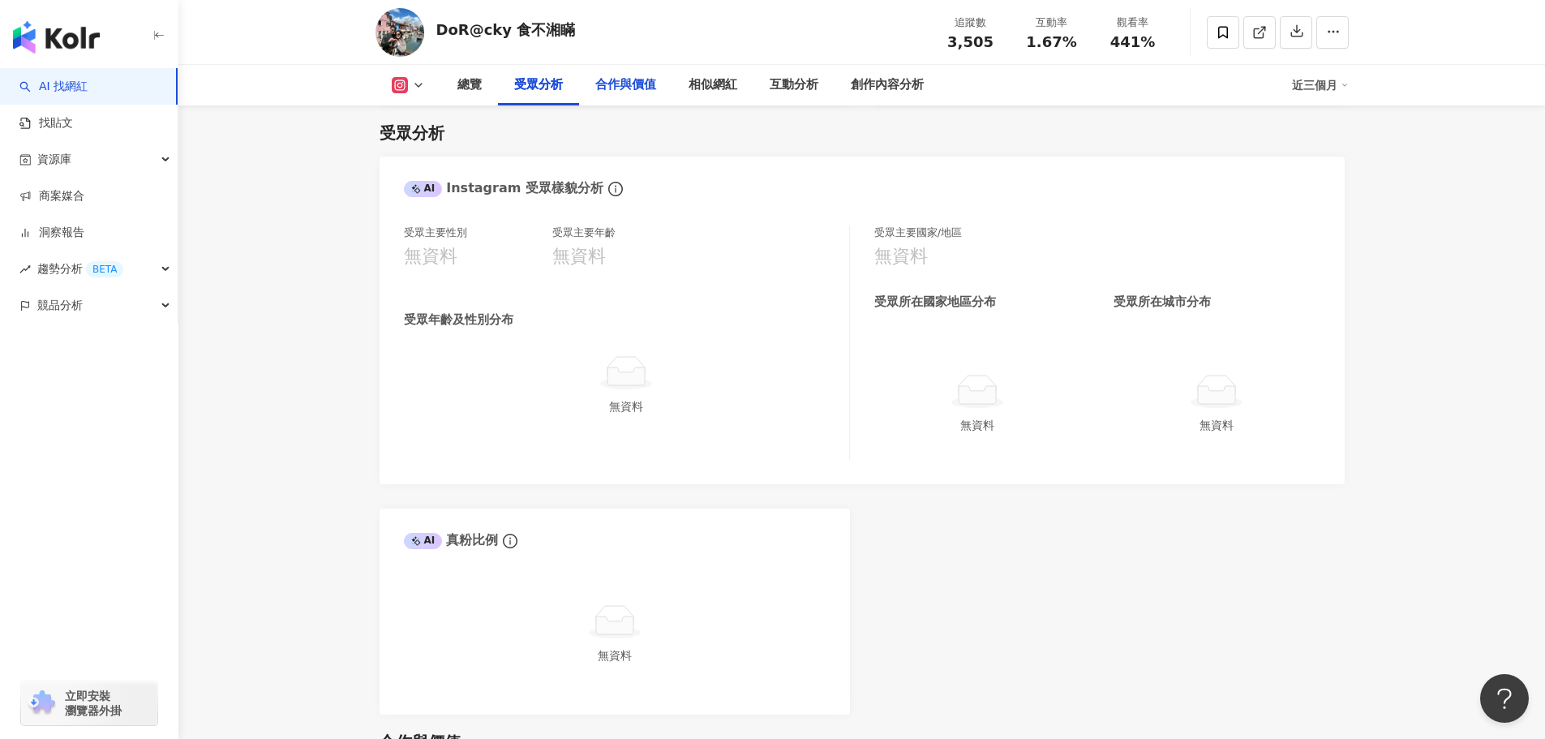
click at [634, 92] on div "合作與價值" at bounding box center [625, 84] width 61 height 19
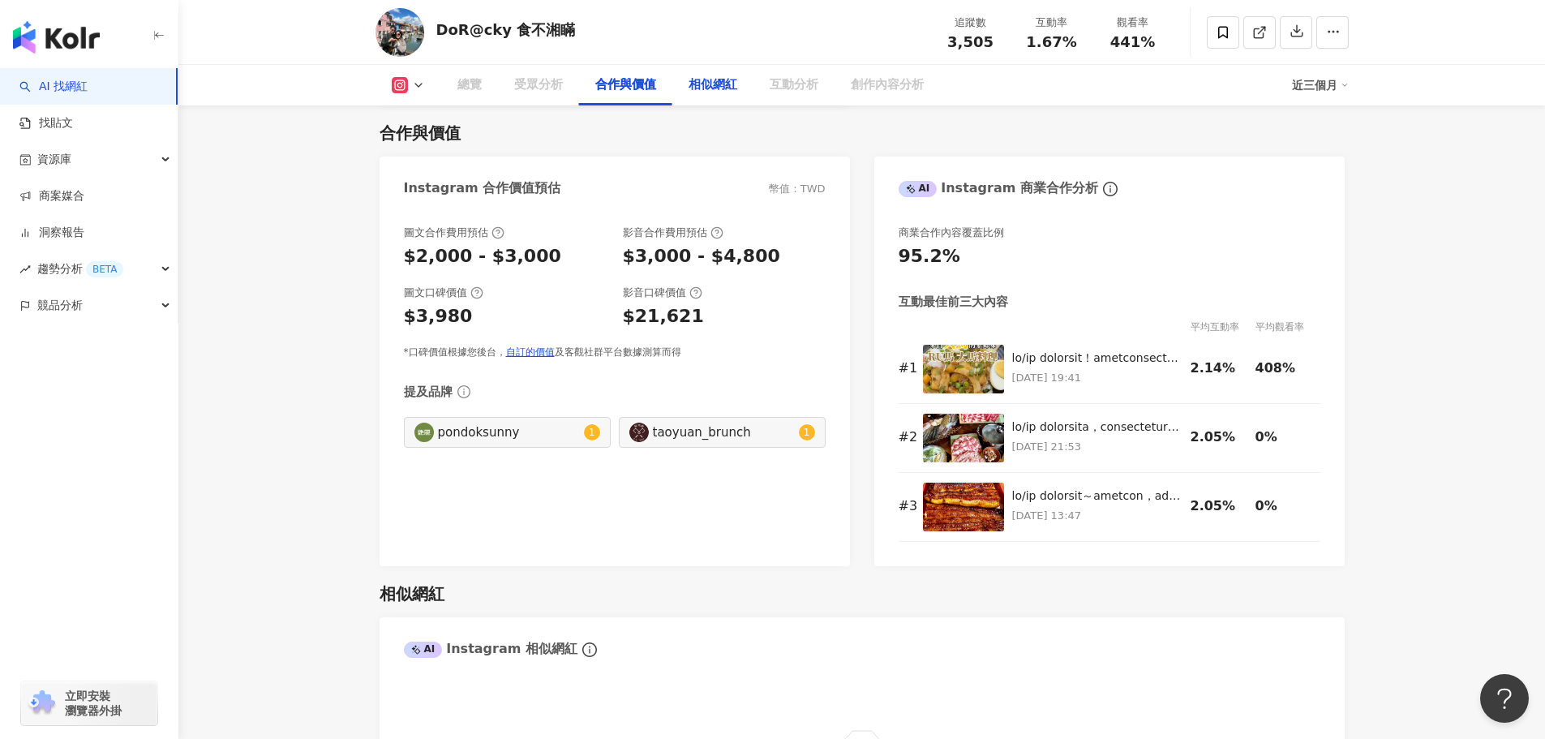
click at [713, 87] on div "相似網紅" at bounding box center [713, 84] width 49 height 19
click at [815, 96] on div "互動分析" at bounding box center [793, 85] width 81 height 41
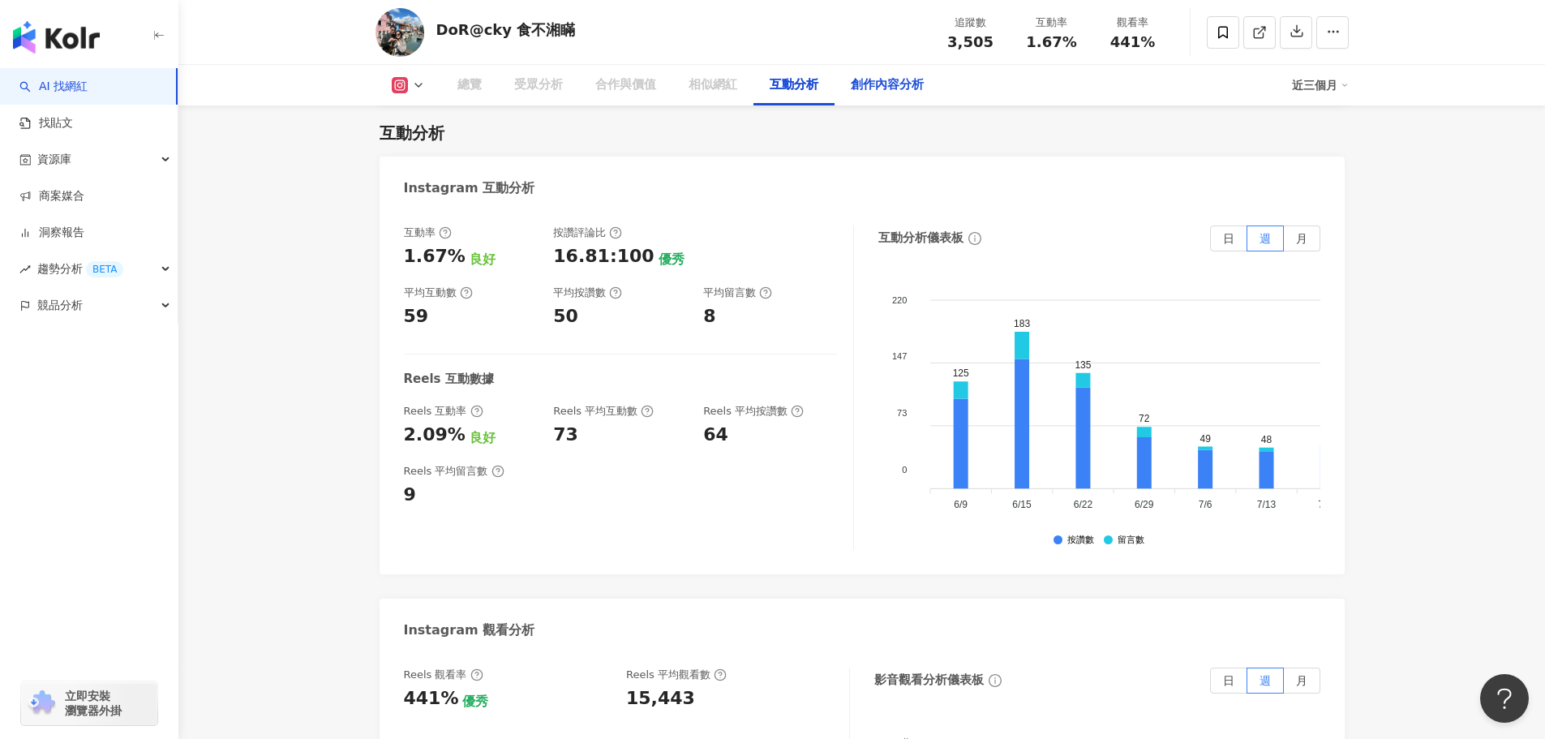
click at [864, 88] on div "創作內容分析" at bounding box center [887, 84] width 73 height 19
click at [883, 95] on div "創作內容分析" at bounding box center [887, 85] width 105 height 41
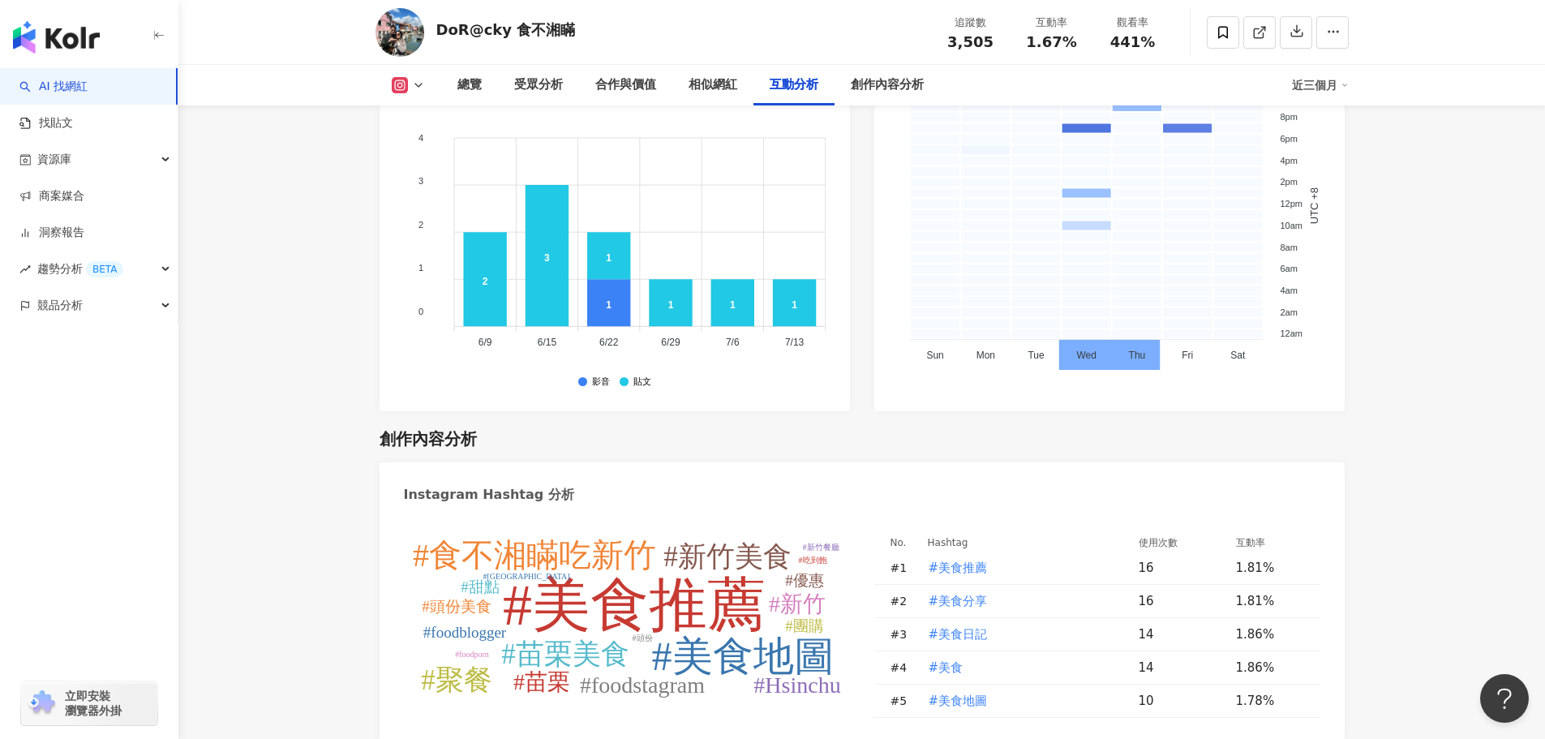
scroll to position [3955, 0]
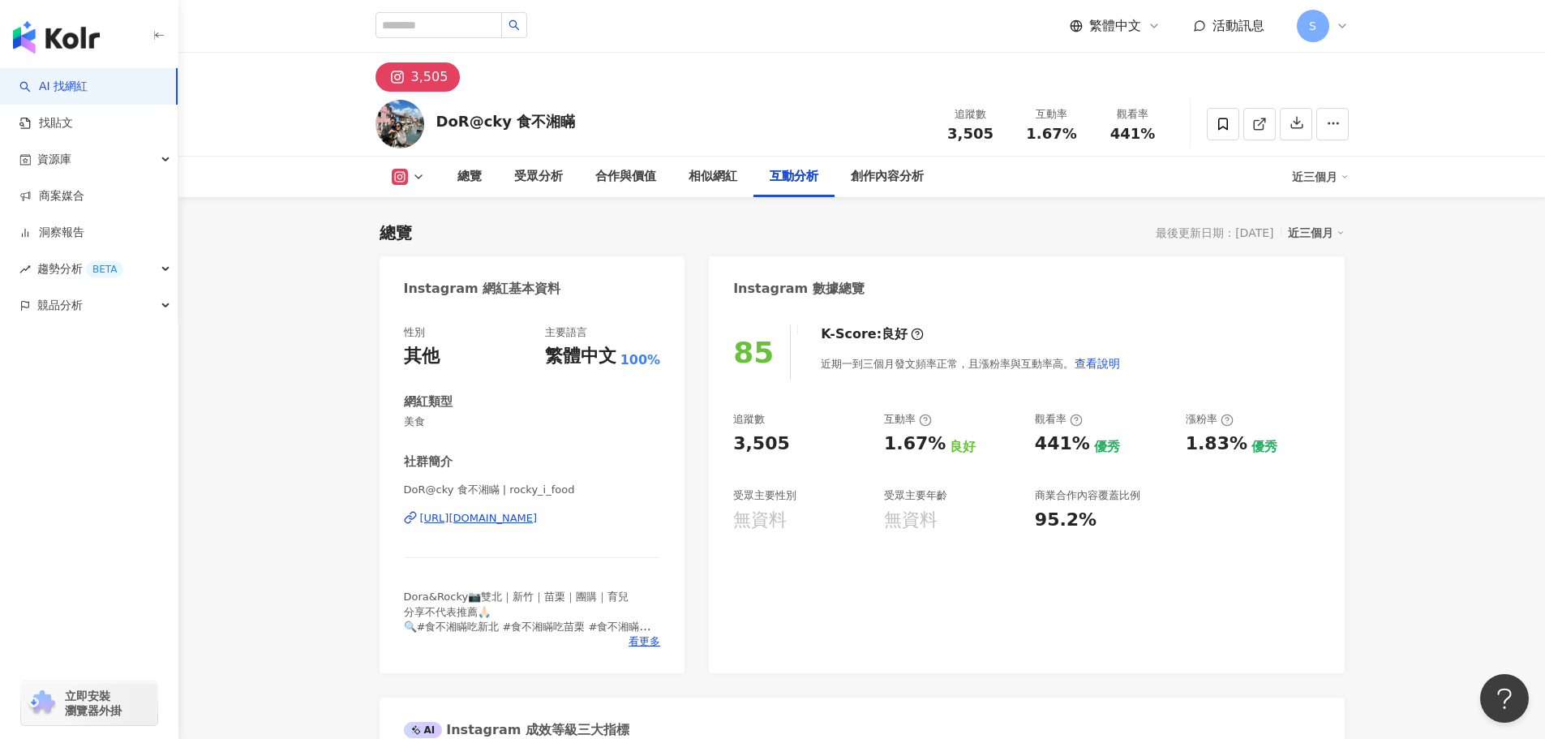
scroll to position [3009, 0]
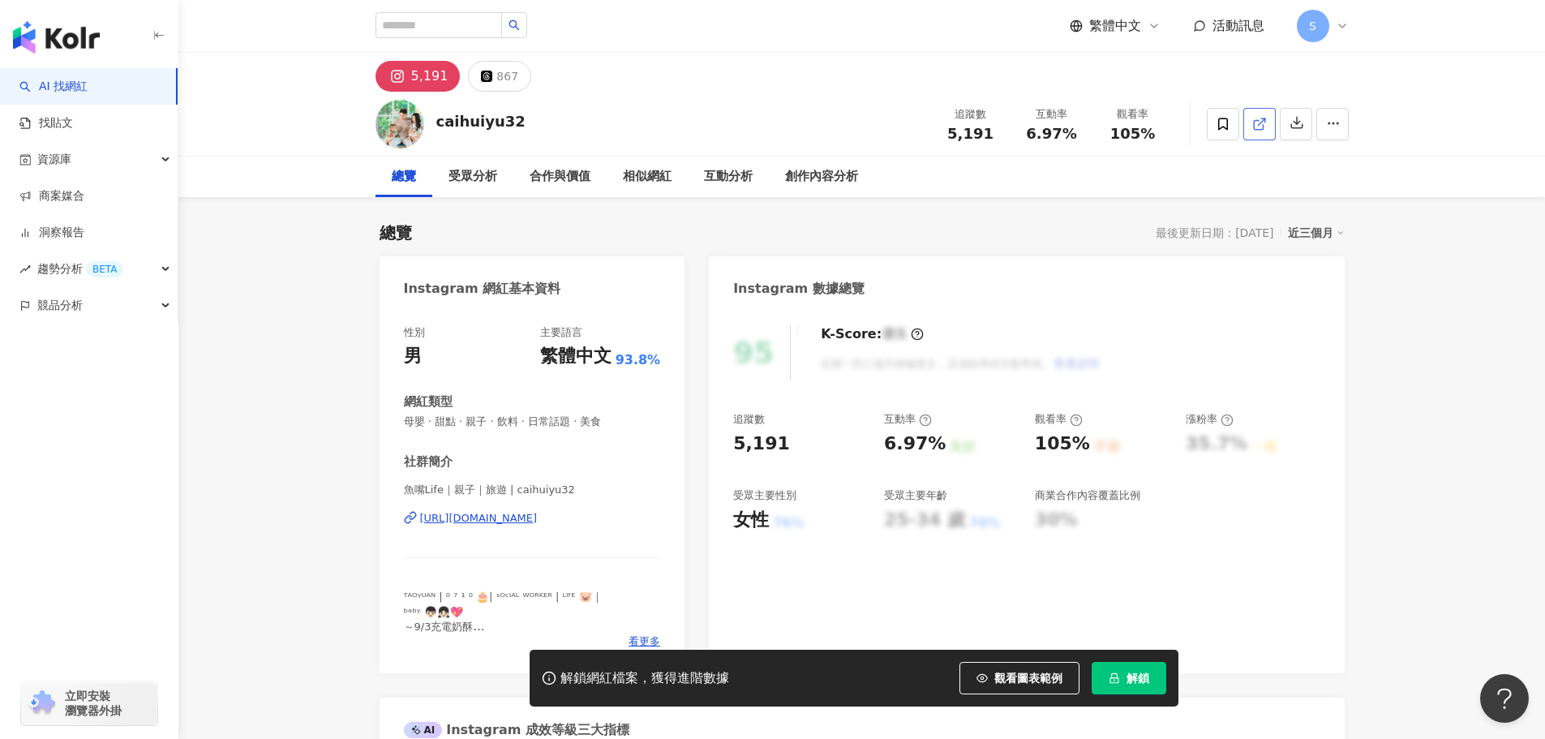
click at [1263, 122] on icon at bounding box center [1259, 124] width 15 height 15
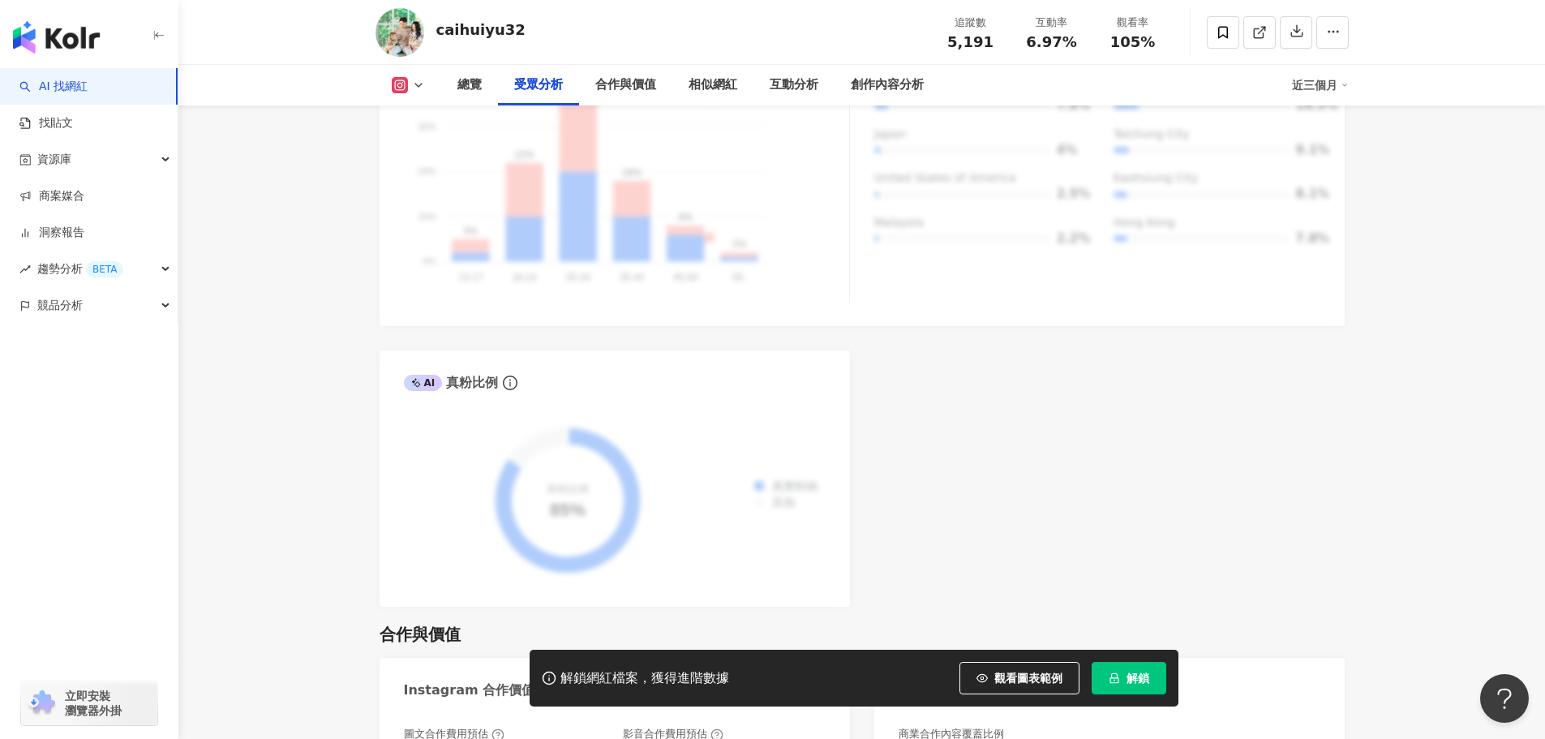
scroll to position [1865, 0]
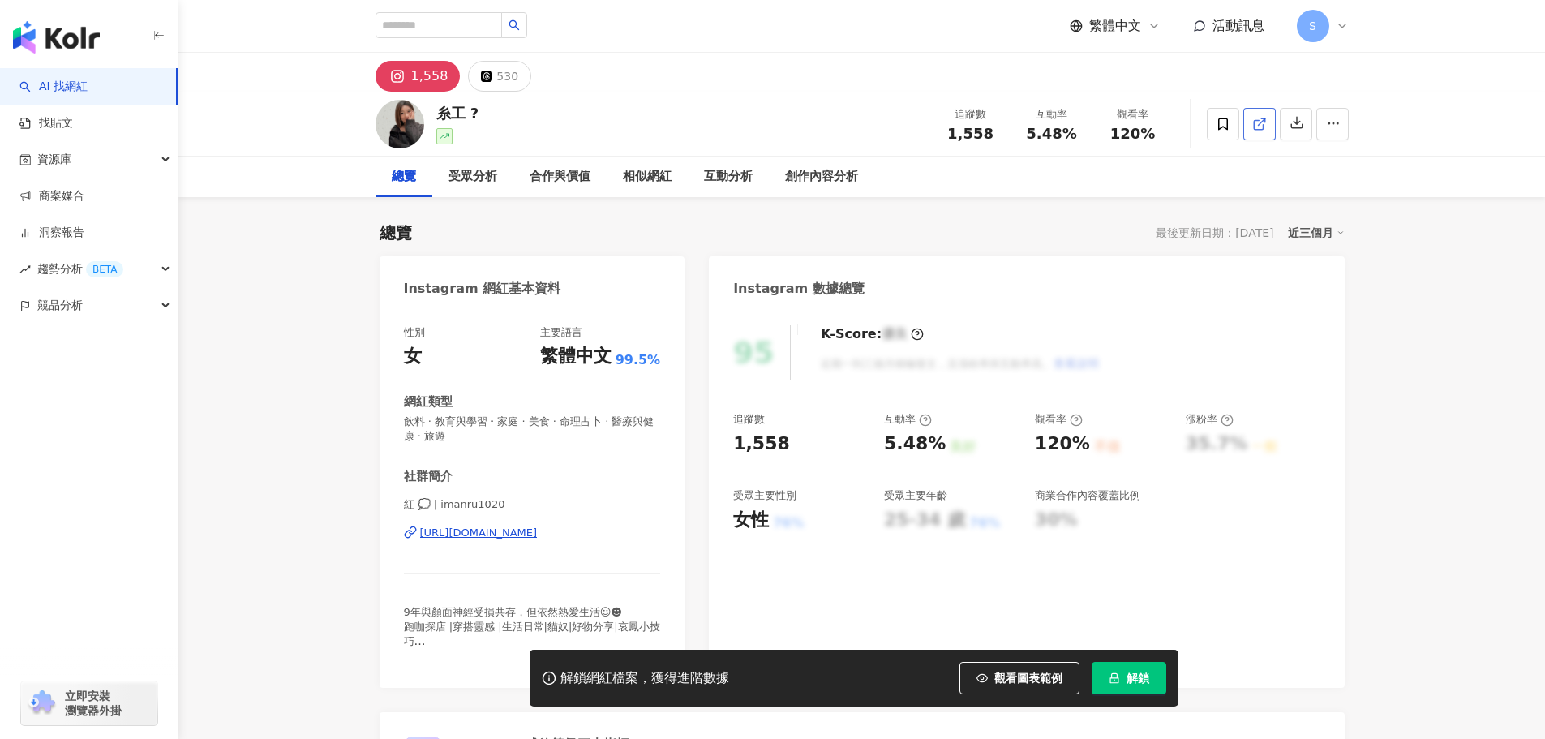
click at [1259, 123] on line at bounding box center [1261, 121] width 6 height 6
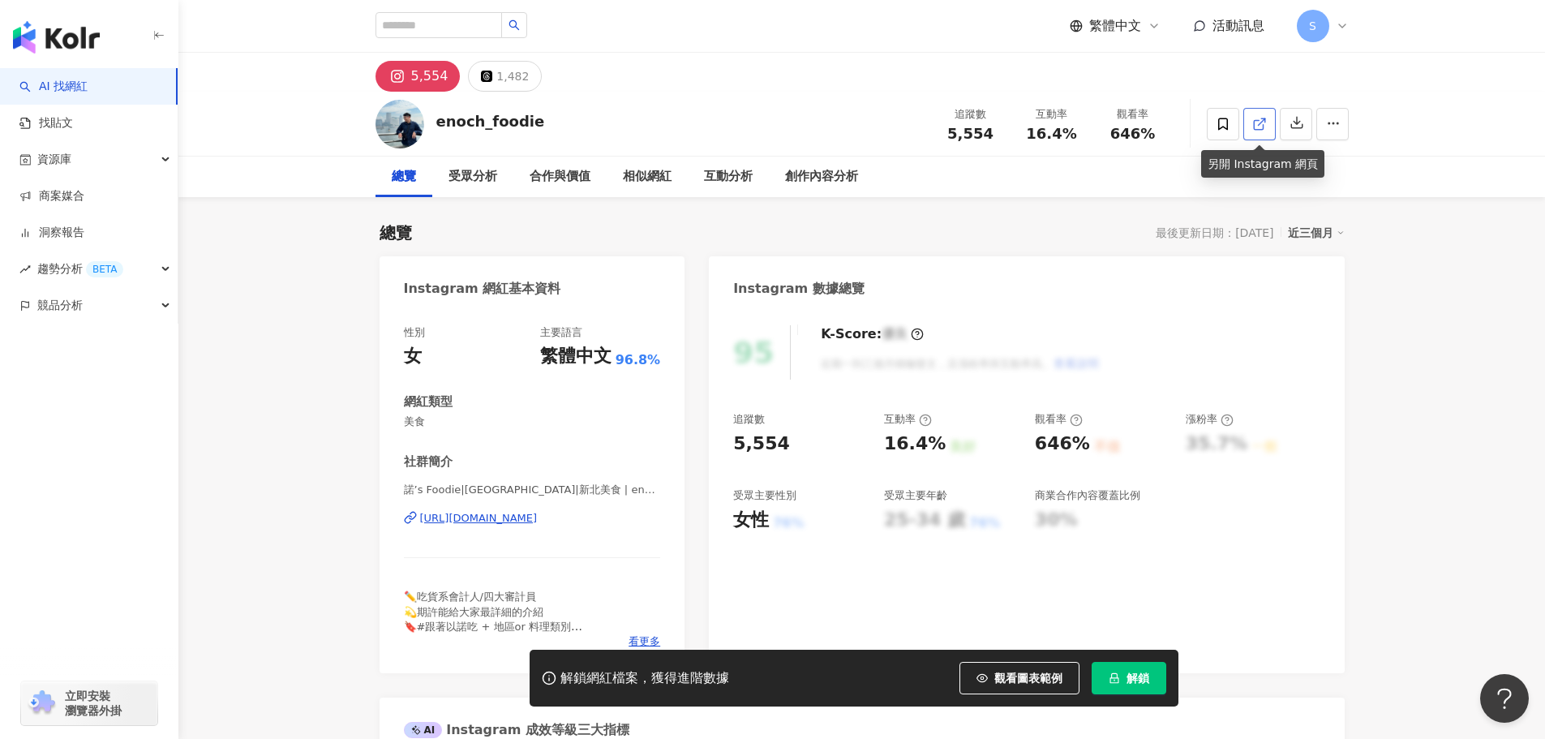
click at [1265, 132] on span at bounding box center [1259, 123] width 15 height 17
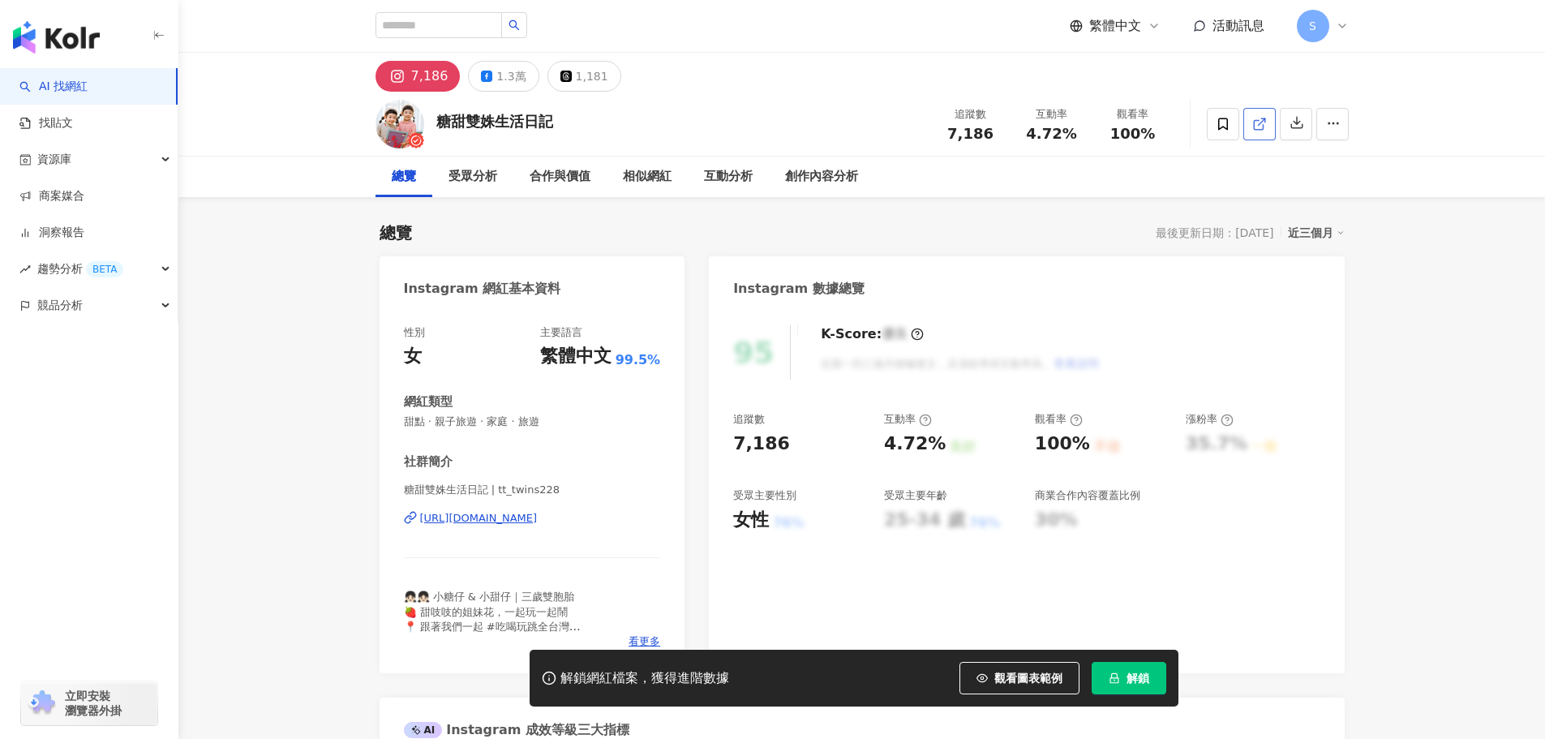
drag, startPoint x: 972, startPoint y: 309, endPoint x: 1269, endPoint y: 123, distance: 350.8
click at [1269, 123] on link at bounding box center [1259, 124] width 32 height 32
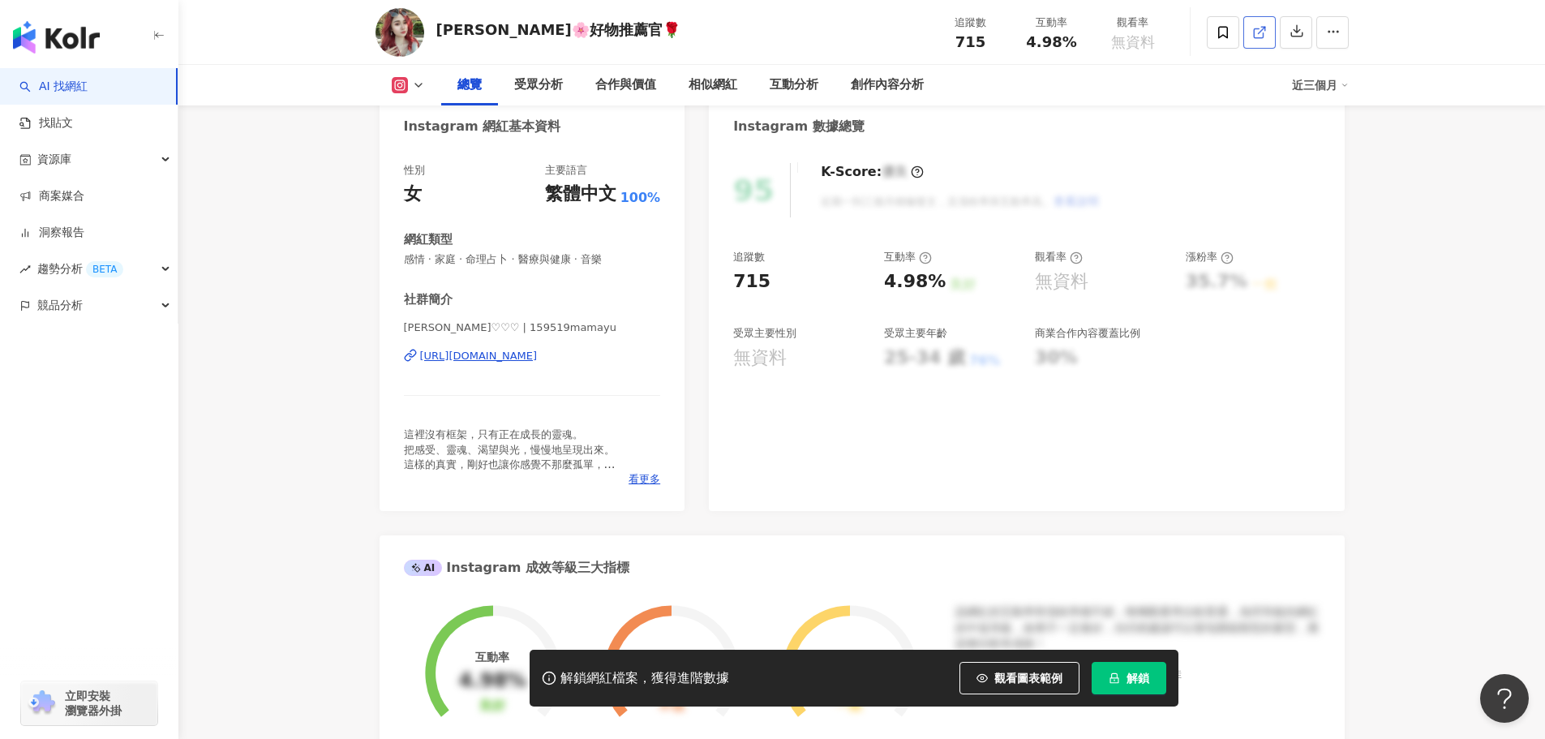
click at [1271, 29] on link at bounding box center [1259, 32] width 32 height 32
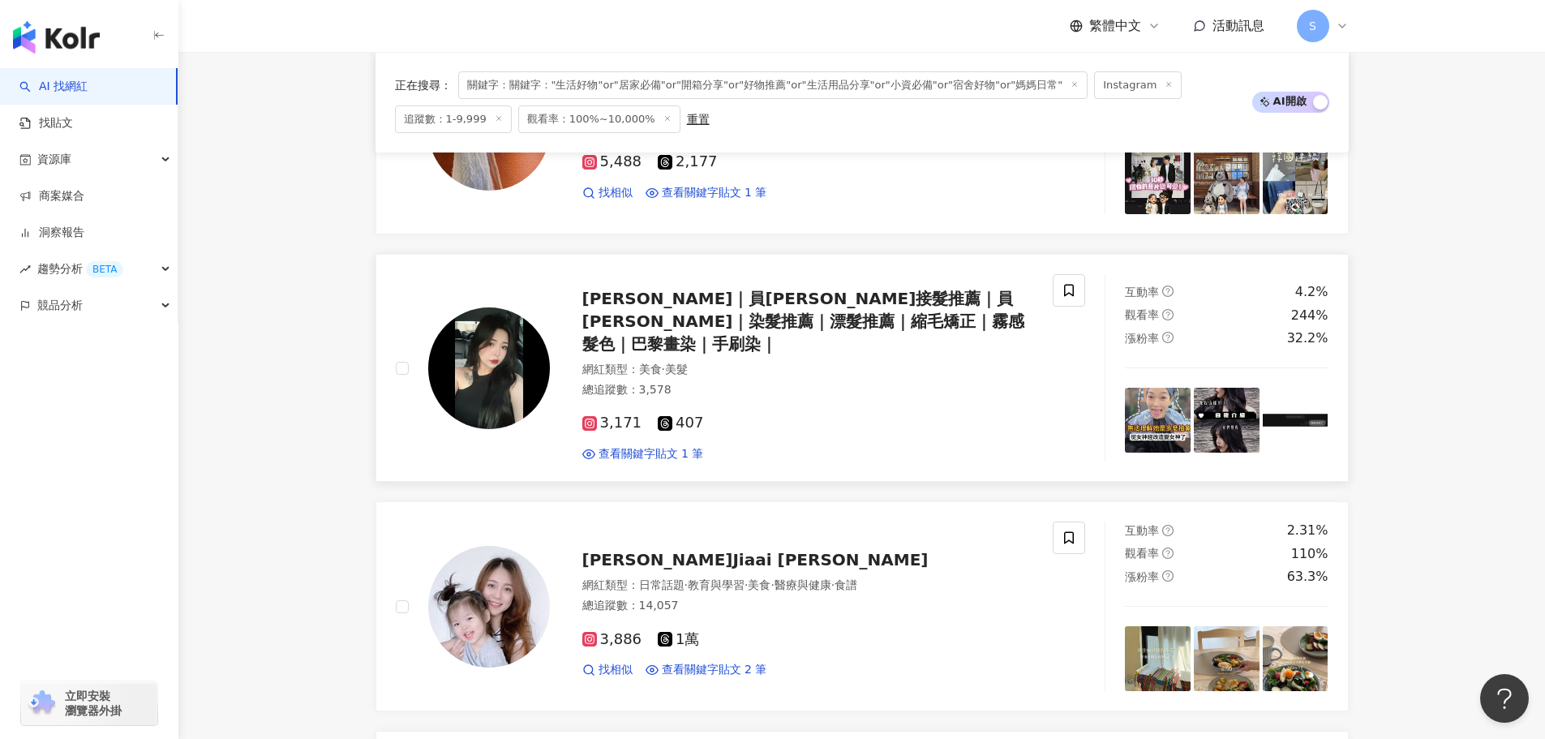
scroll to position [1957, 0]
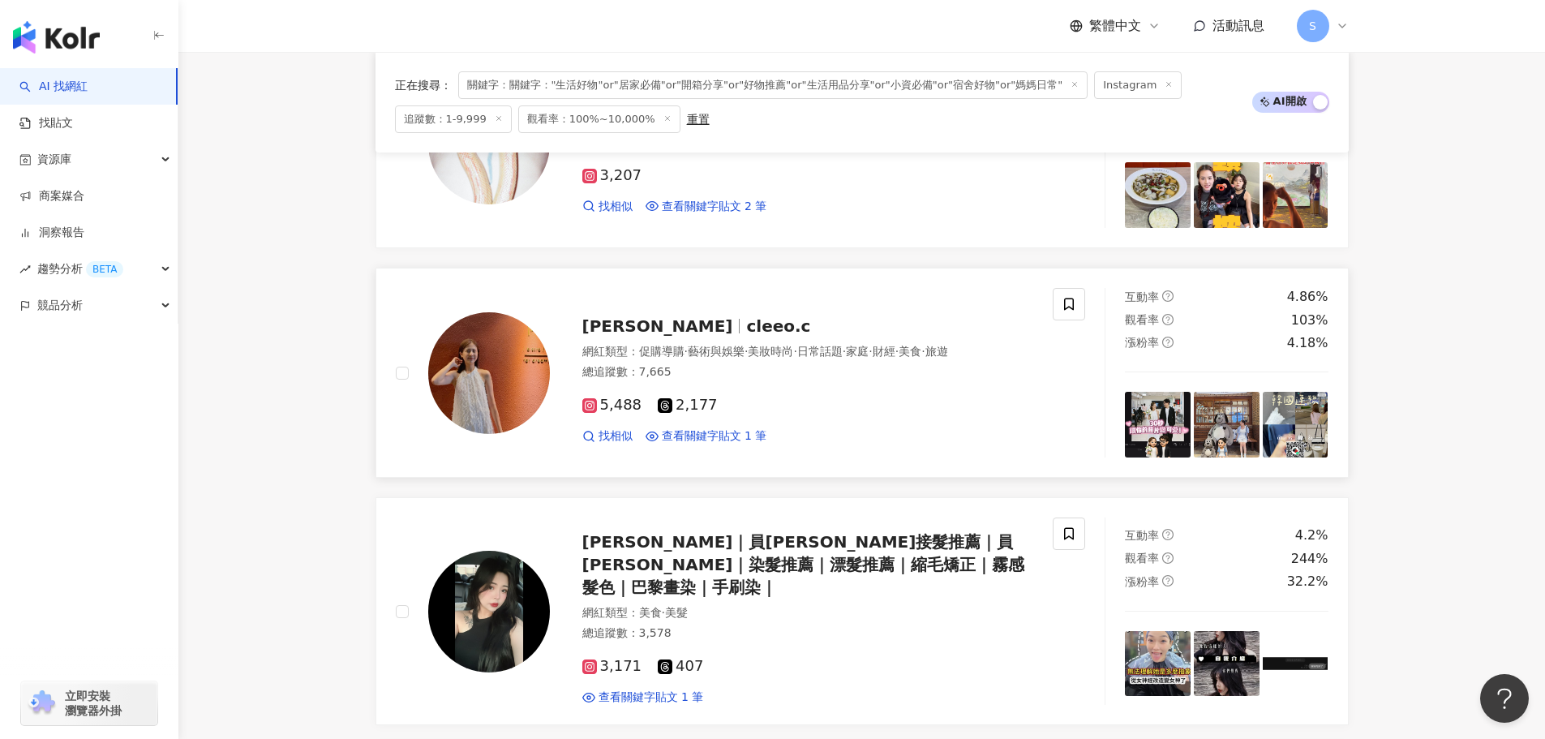
drag, startPoint x: 723, startPoint y: 328, endPoint x: 681, endPoint y: 300, distance: 49.7
click at [746, 328] on span "cleeo.c" at bounding box center [778, 325] width 64 height 19
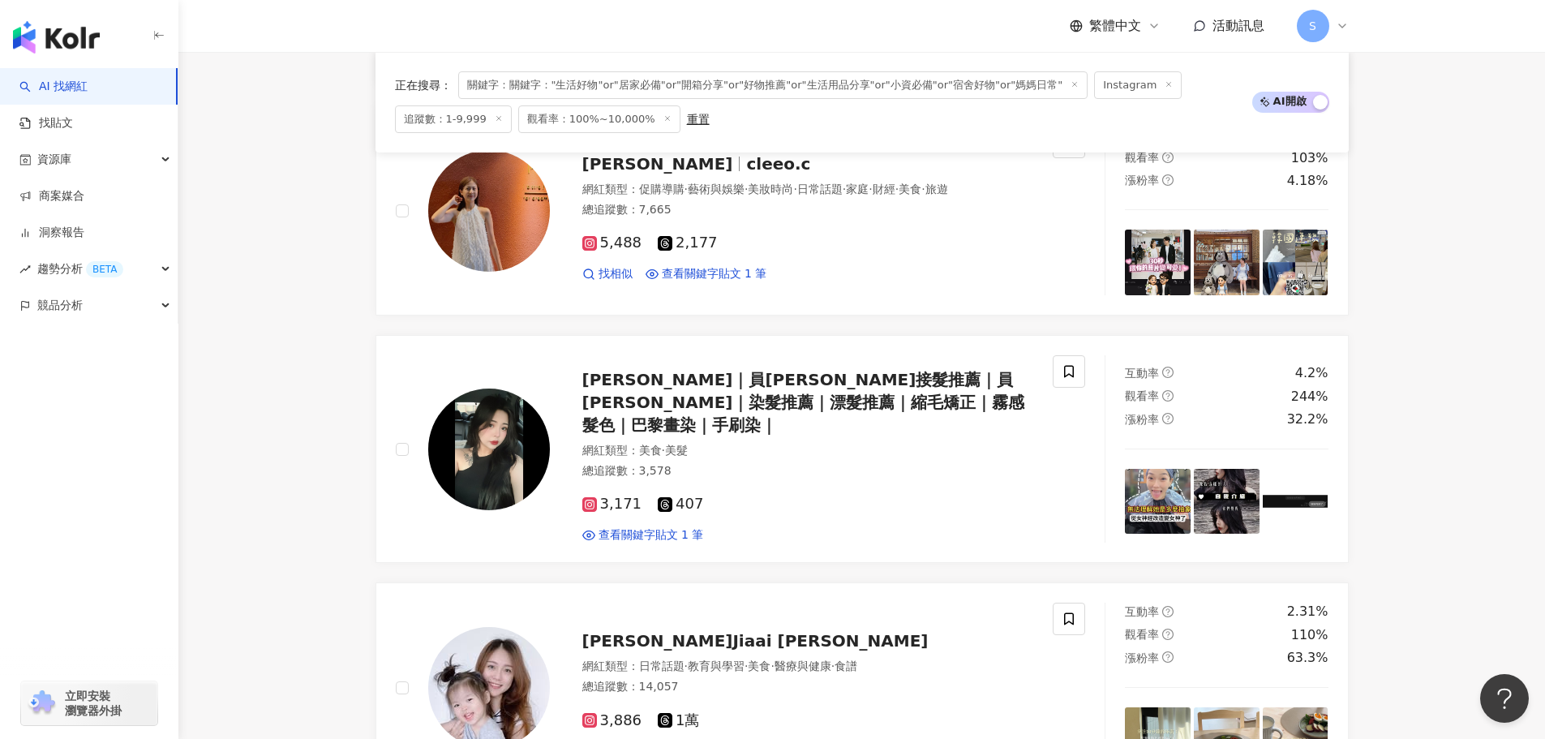
scroll to position [1795, 0]
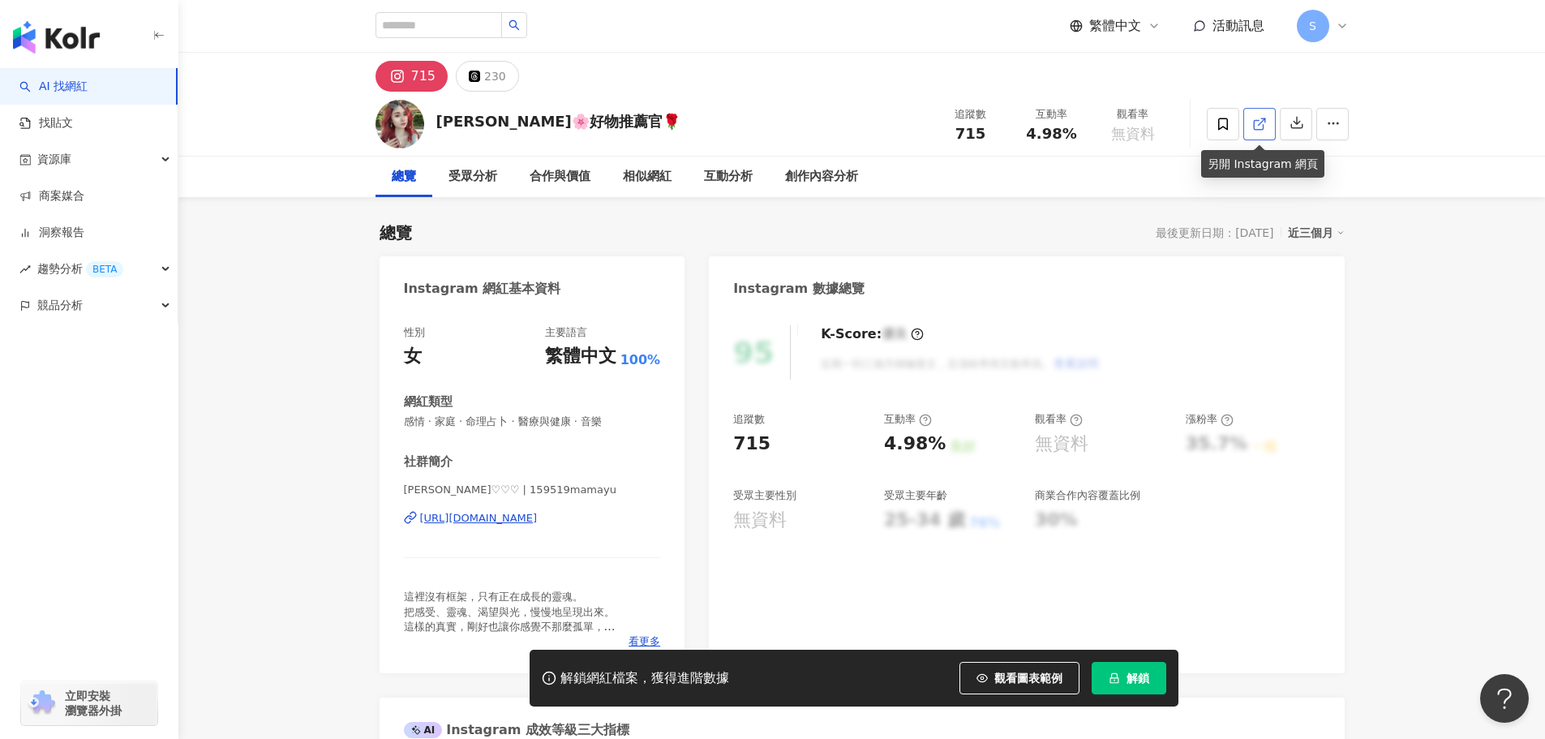
click at [1249, 121] on link at bounding box center [1259, 124] width 32 height 32
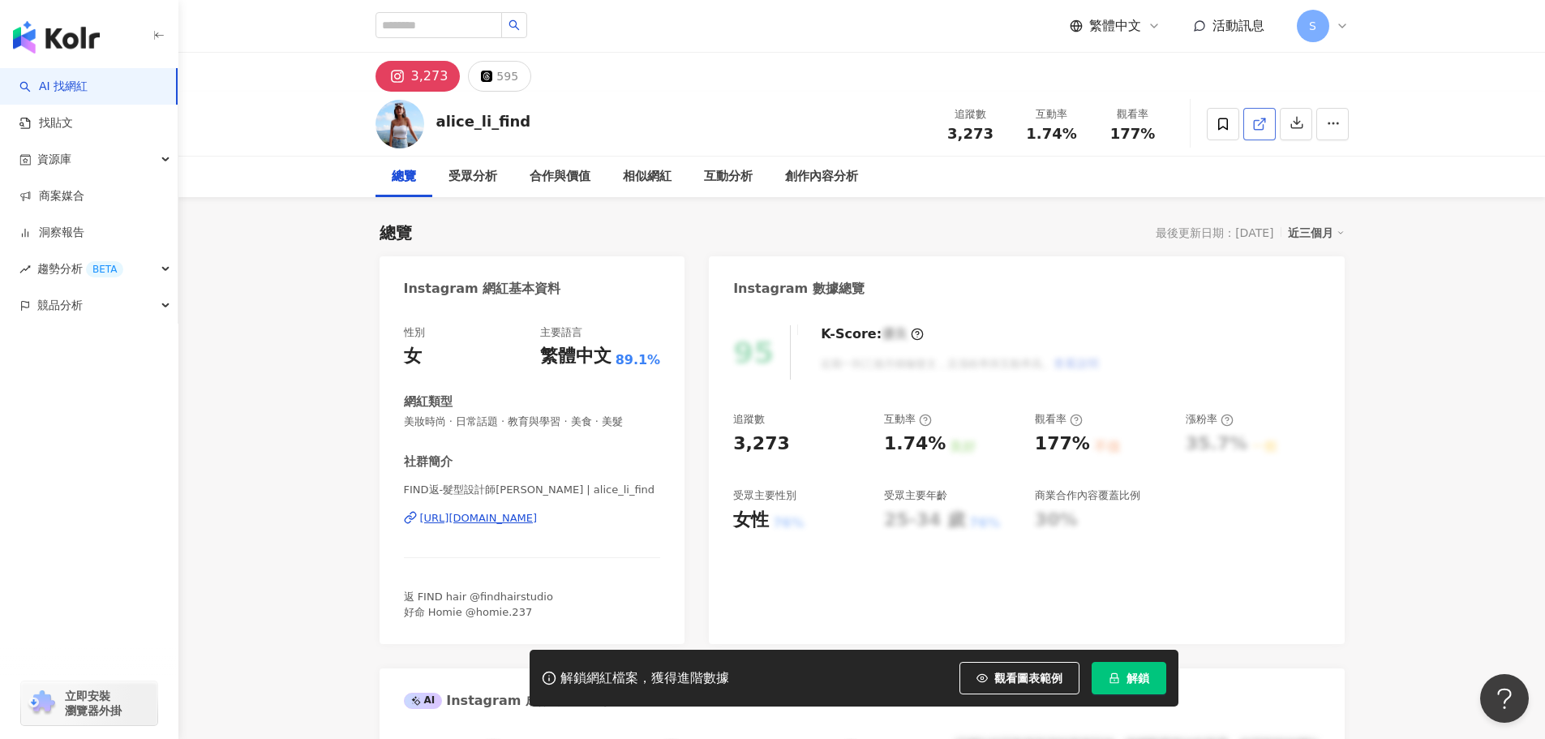
click at [1266, 126] on icon at bounding box center [1259, 124] width 15 height 15
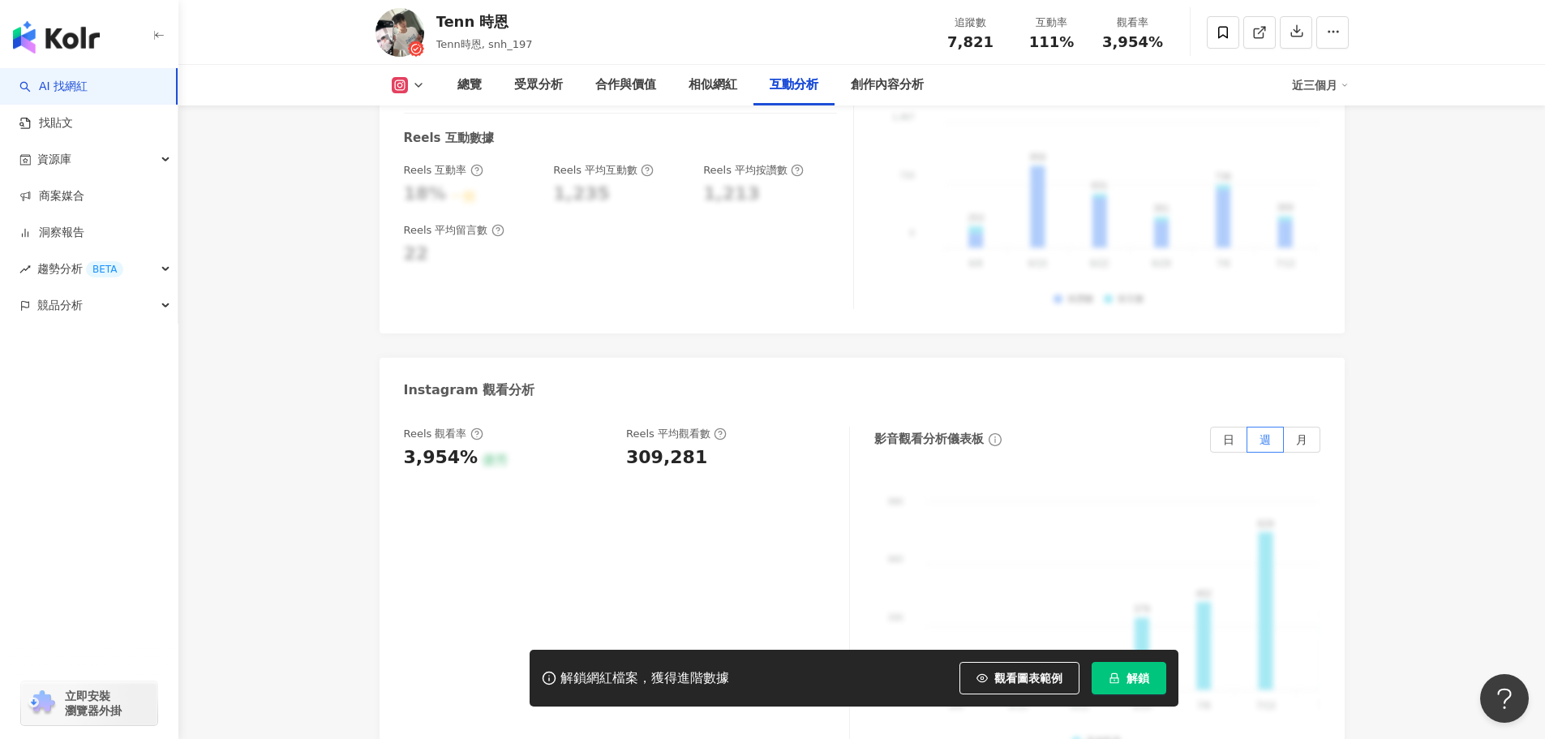
scroll to position [3406, 0]
drag, startPoint x: 430, startPoint y: 446, endPoint x: 470, endPoint y: 449, distance: 39.9
click at [470, 449] on div "Reels 觀看率 3,954% 優秀 Reels 平均觀看數 309,281 影音觀看分析儀表板 日 週 月 990 990 660 660 330 330…" at bounding box center [862, 592] width 965 height 365
drag, startPoint x: 626, startPoint y: 444, endPoint x: 711, endPoint y: 447, distance: 85.2
click at [711, 447] on div "309,281" at bounding box center [729, 456] width 207 height 25
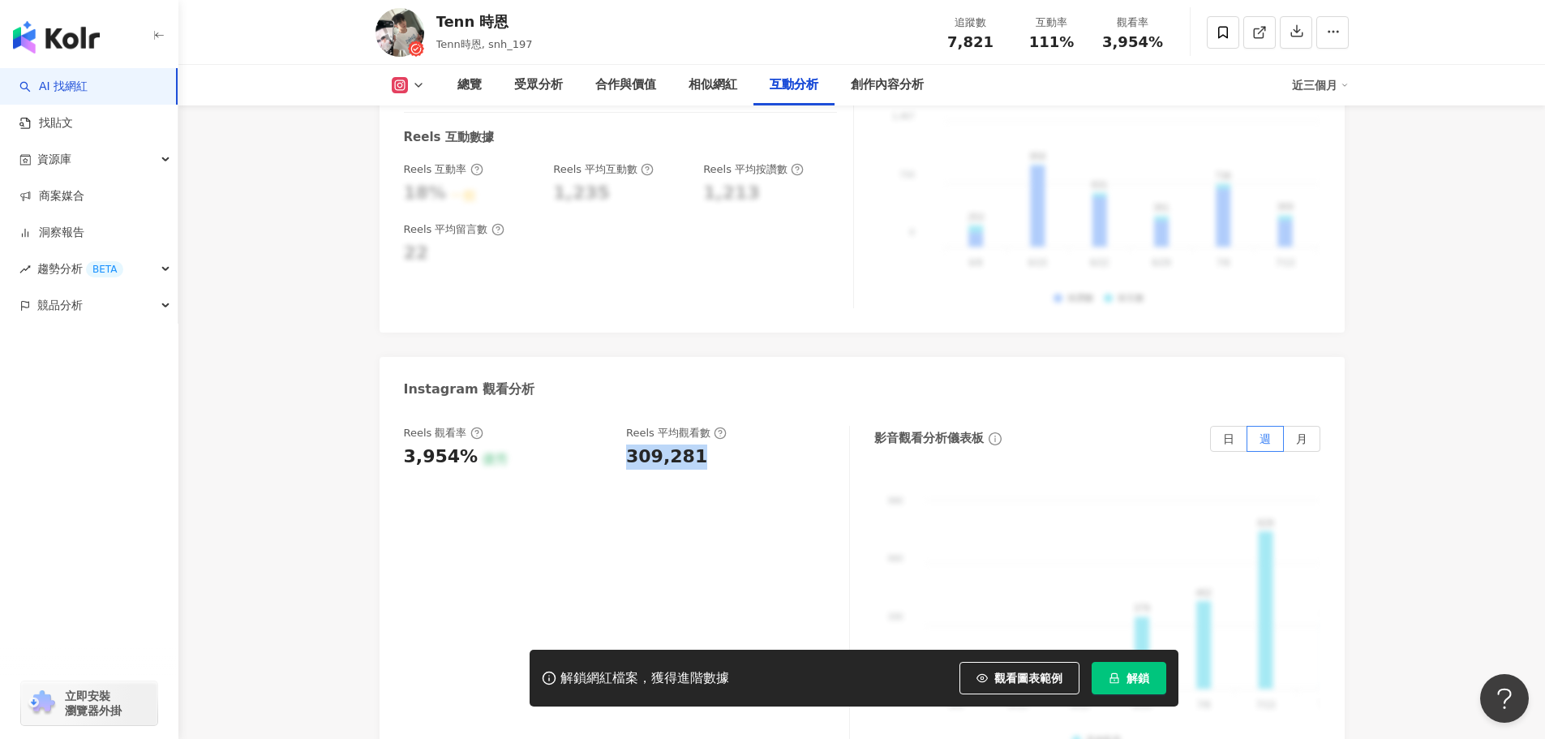
copy div "309,281"
click at [1131, 691] on button "解鎖" at bounding box center [1129, 678] width 75 height 32
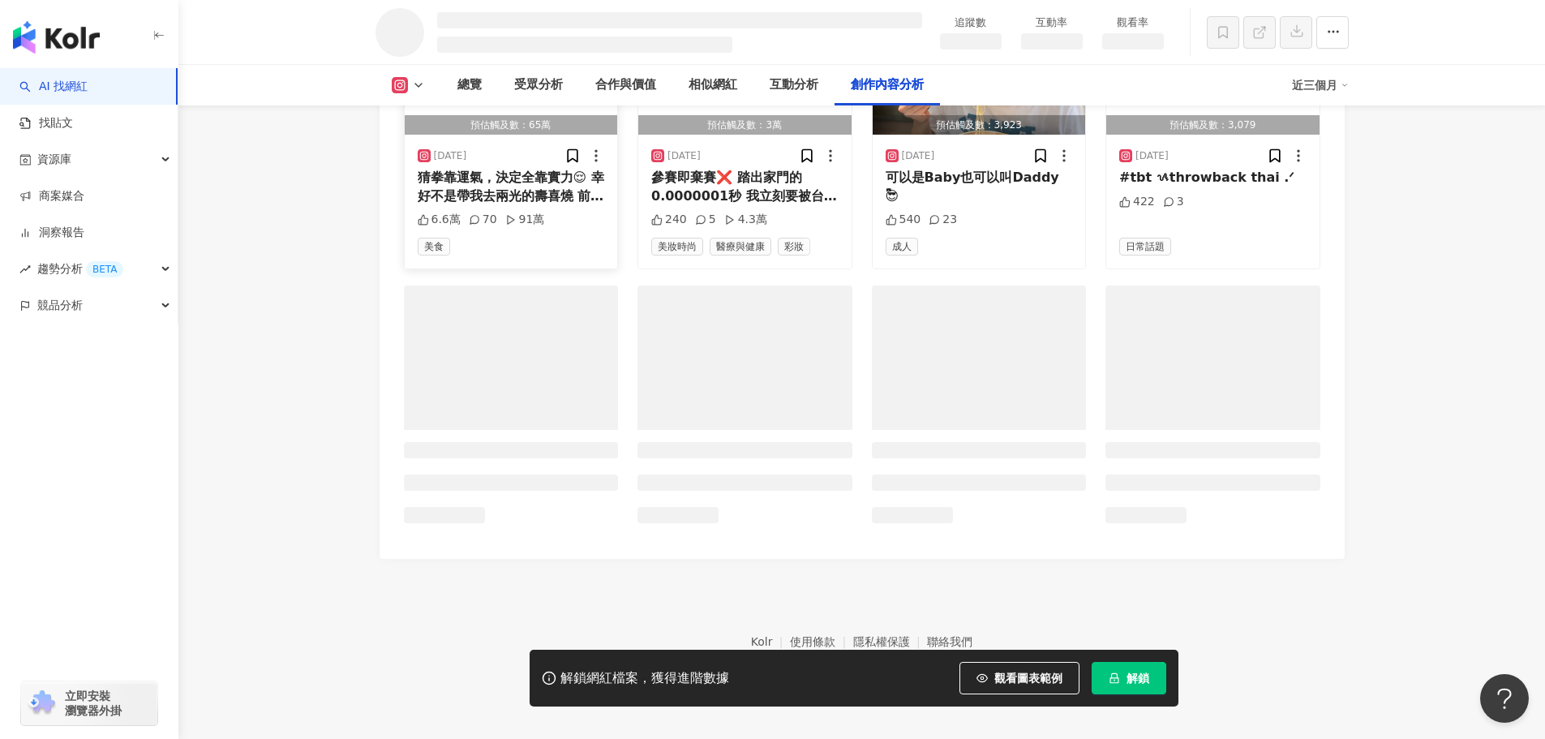
scroll to position [4299, 0]
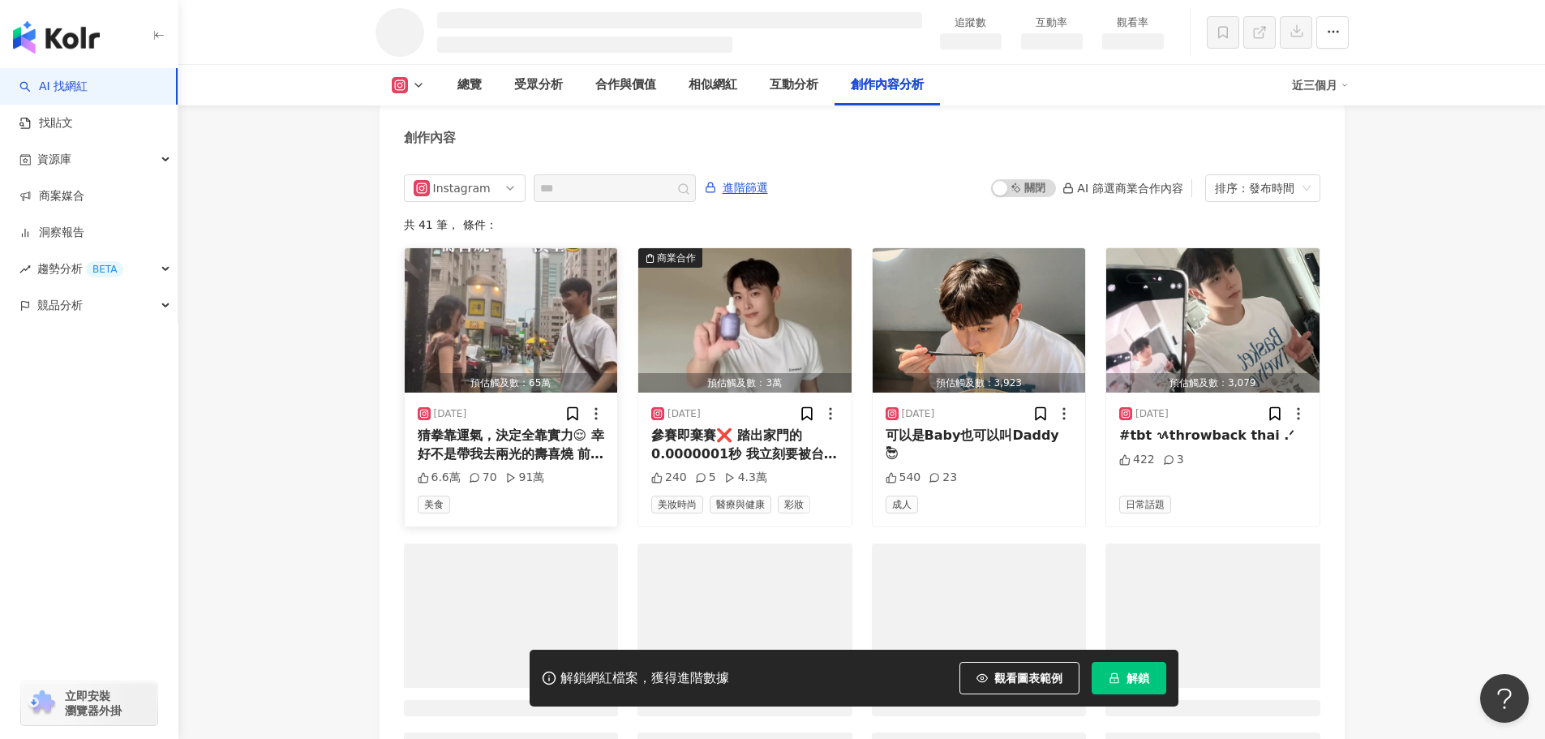
click at [547, 373] on div "預估觸及數：65萬" at bounding box center [511, 383] width 213 height 20
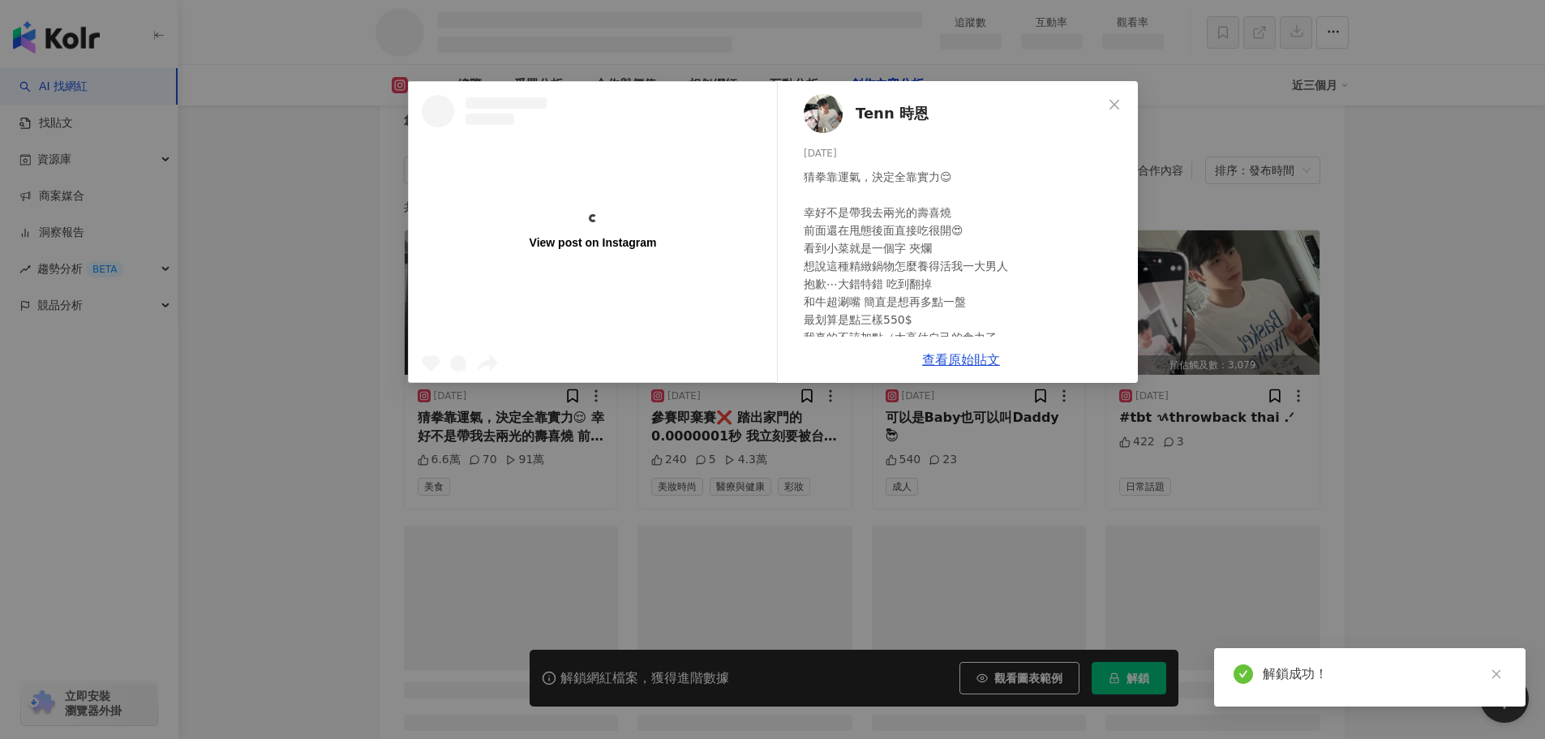
scroll to position [4318, 0]
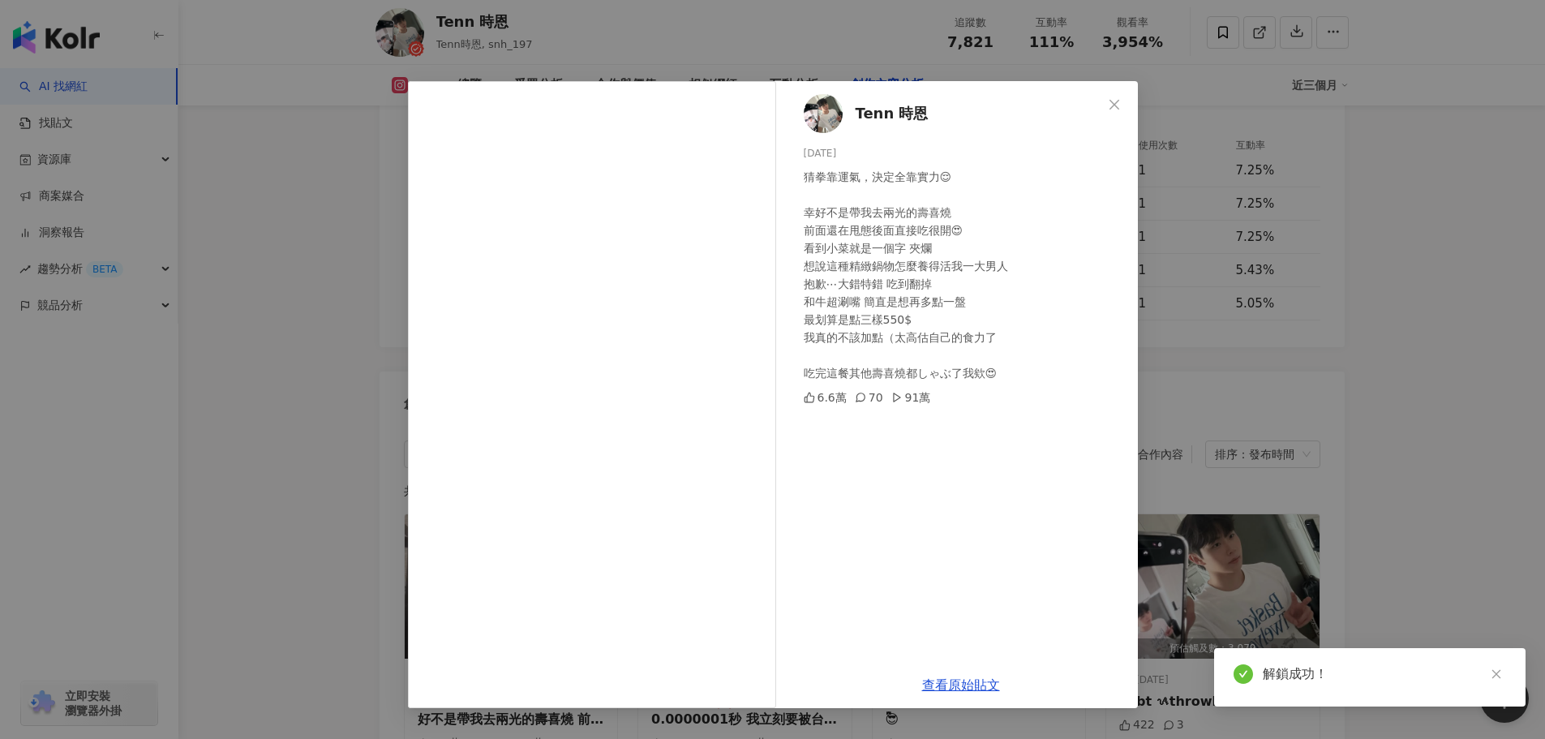
scroll to position [4991, 0]
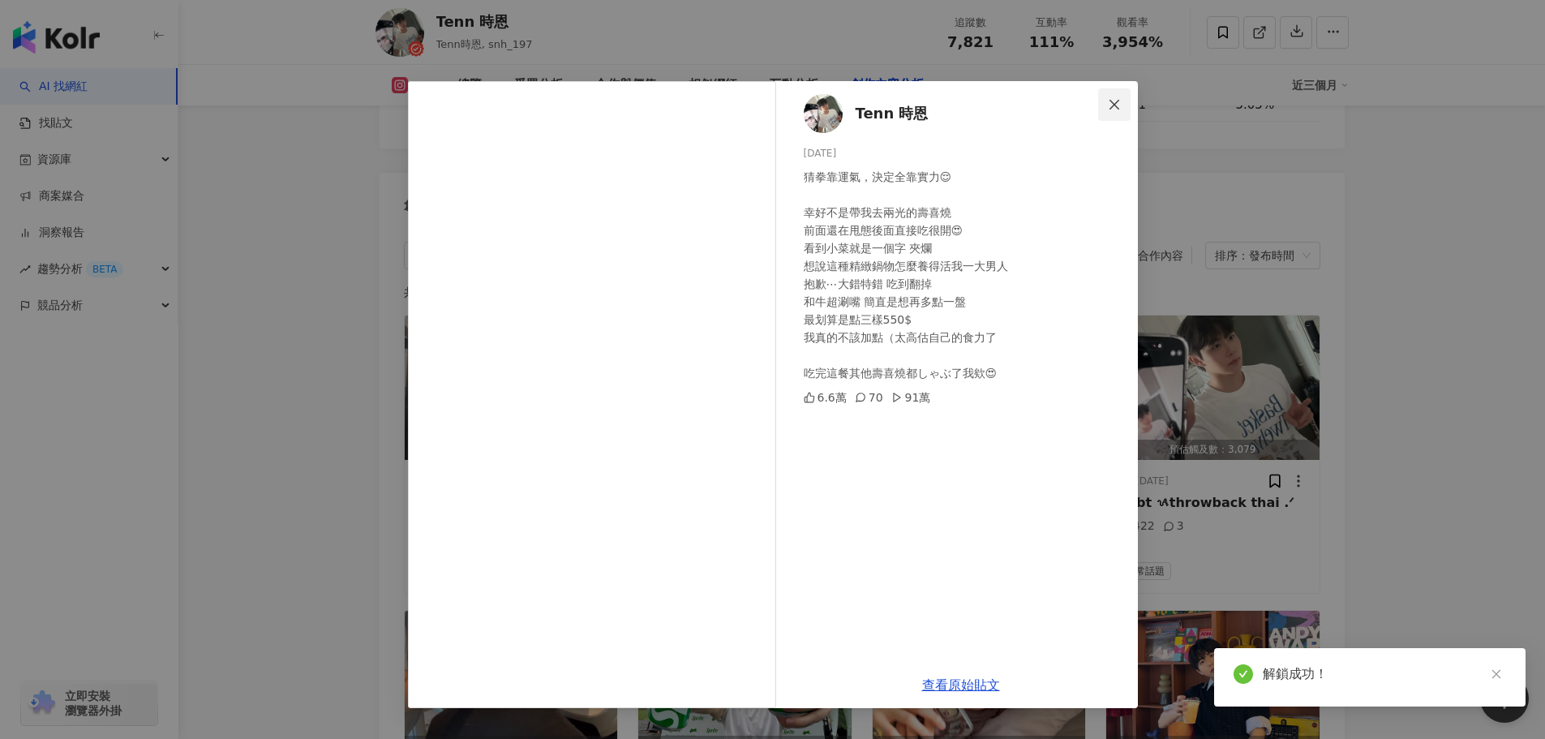
click at [1117, 101] on icon "close" at bounding box center [1114, 104] width 13 height 13
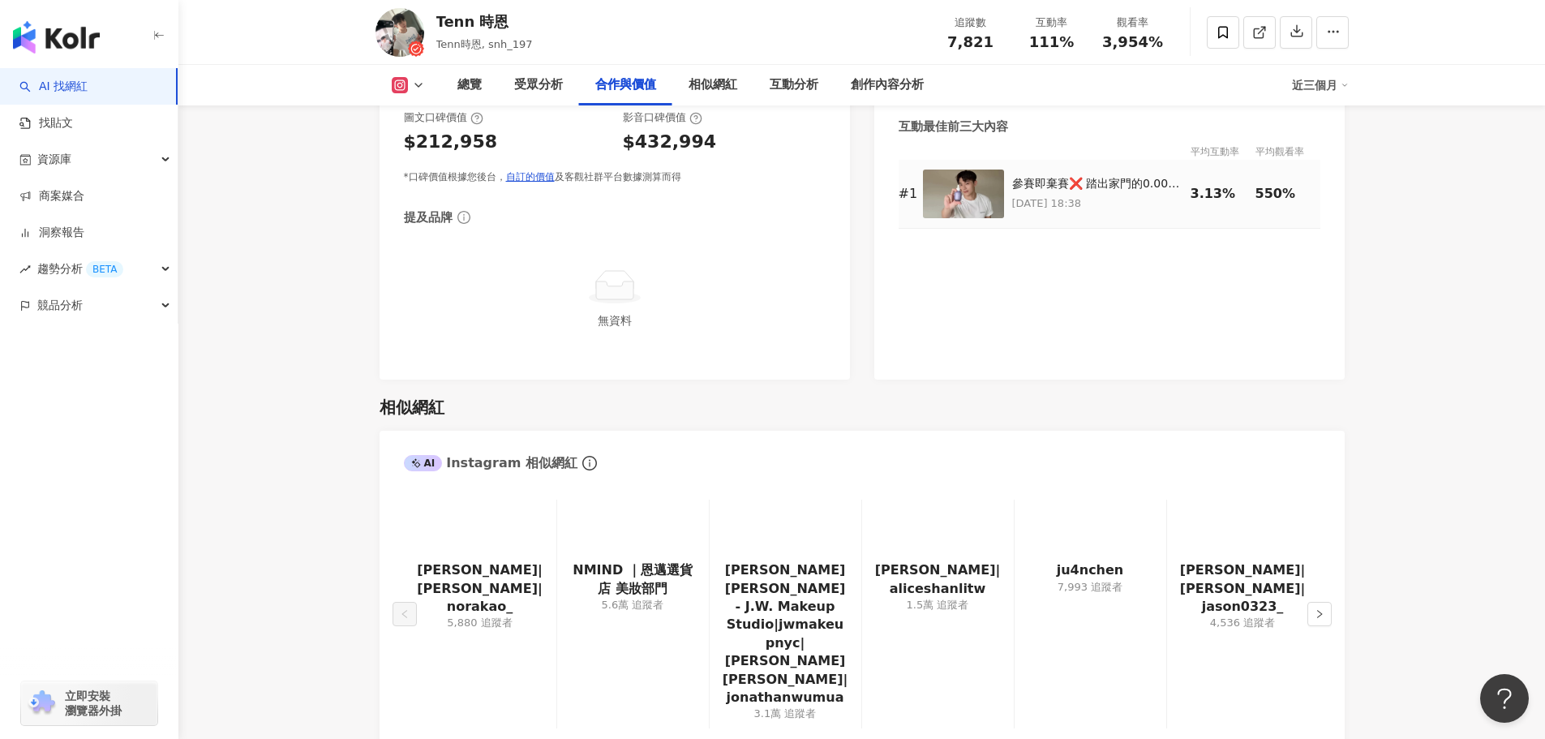
scroll to position [2071, 0]
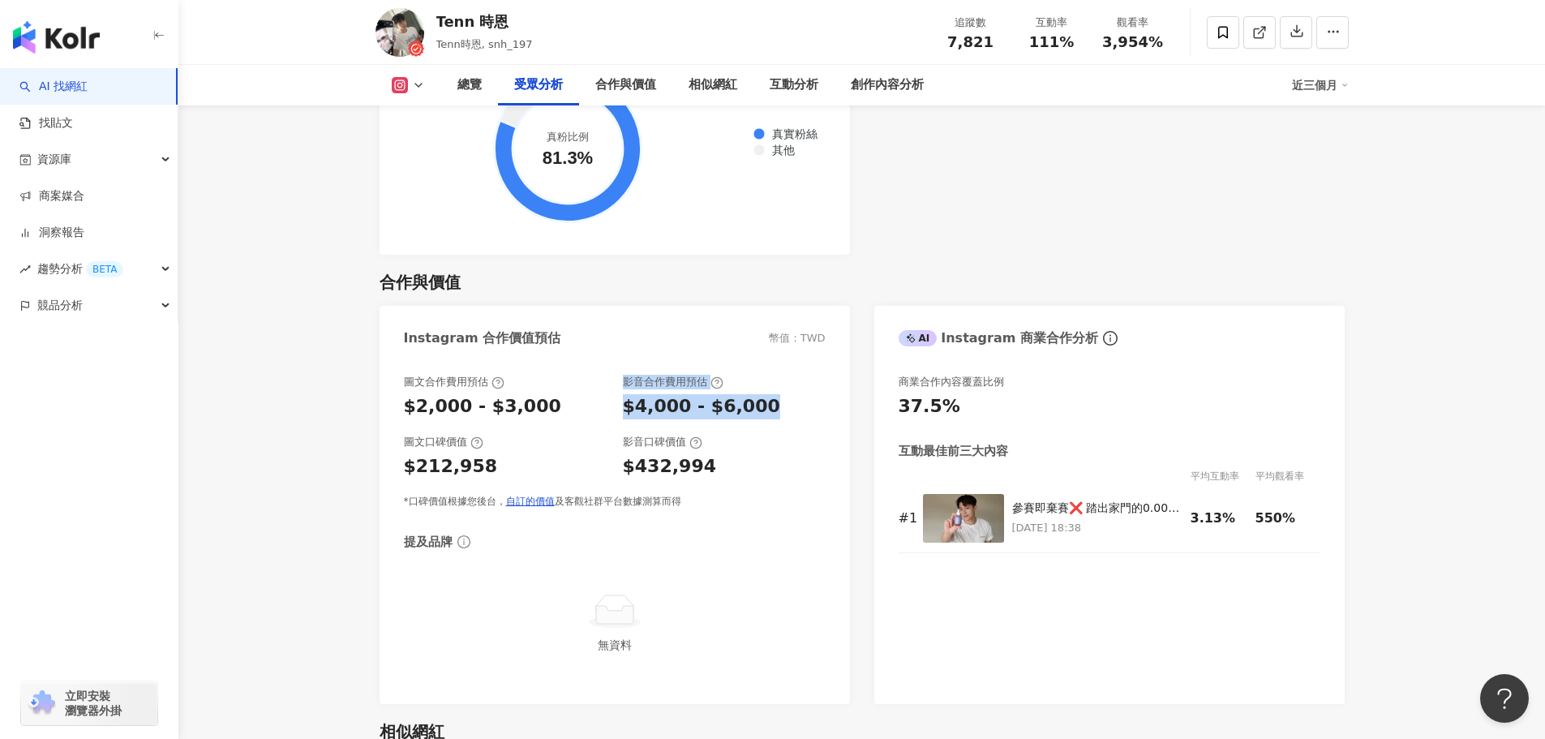
drag, startPoint x: 613, startPoint y: 389, endPoint x: 773, endPoint y: 397, distance: 159.9
click at [773, 397] on div "圖文合作費用預估 $2,000 - $3,000 影音合作費用預估 $4,000 - $6,000" at bounding box center [615, 397] width 422 height 44
click at [770, 406] on div "$4,000 - $6,000" at bounding box center [724, 406] width 203 height 25
drag, startPoint x: 622, startPoint y: 399, endPoint x: 755, endPoint y: 408, distance: 133.3
click at [755, 408] on div "圖文合作費用預估 $2,000 - $3,000 影音合作費用預估 $4,000 - $6,000" at bounding box center [615, 397] width 422 height 44
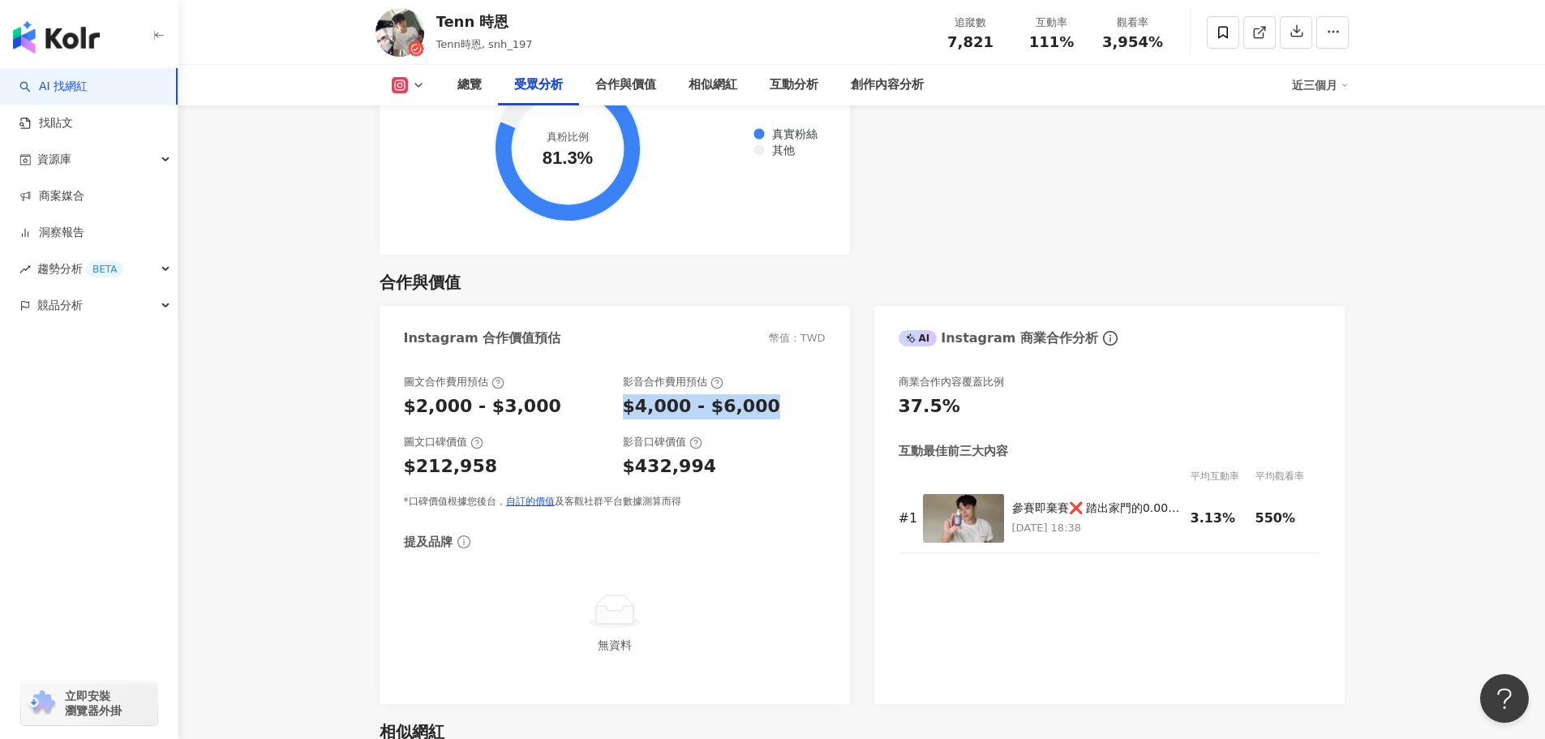
copy div "$4,000 - $6,000"
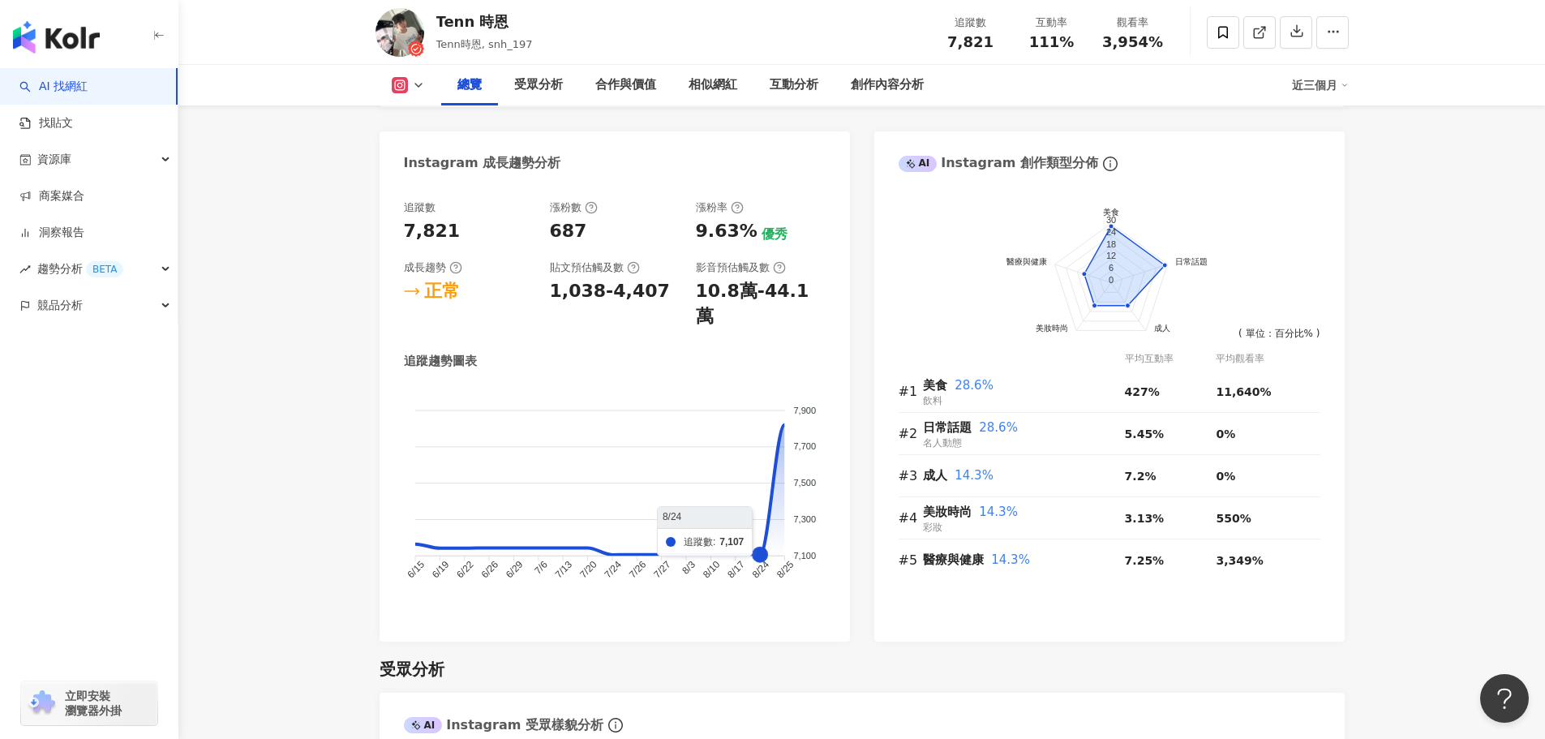
scroll to position [855, 0]
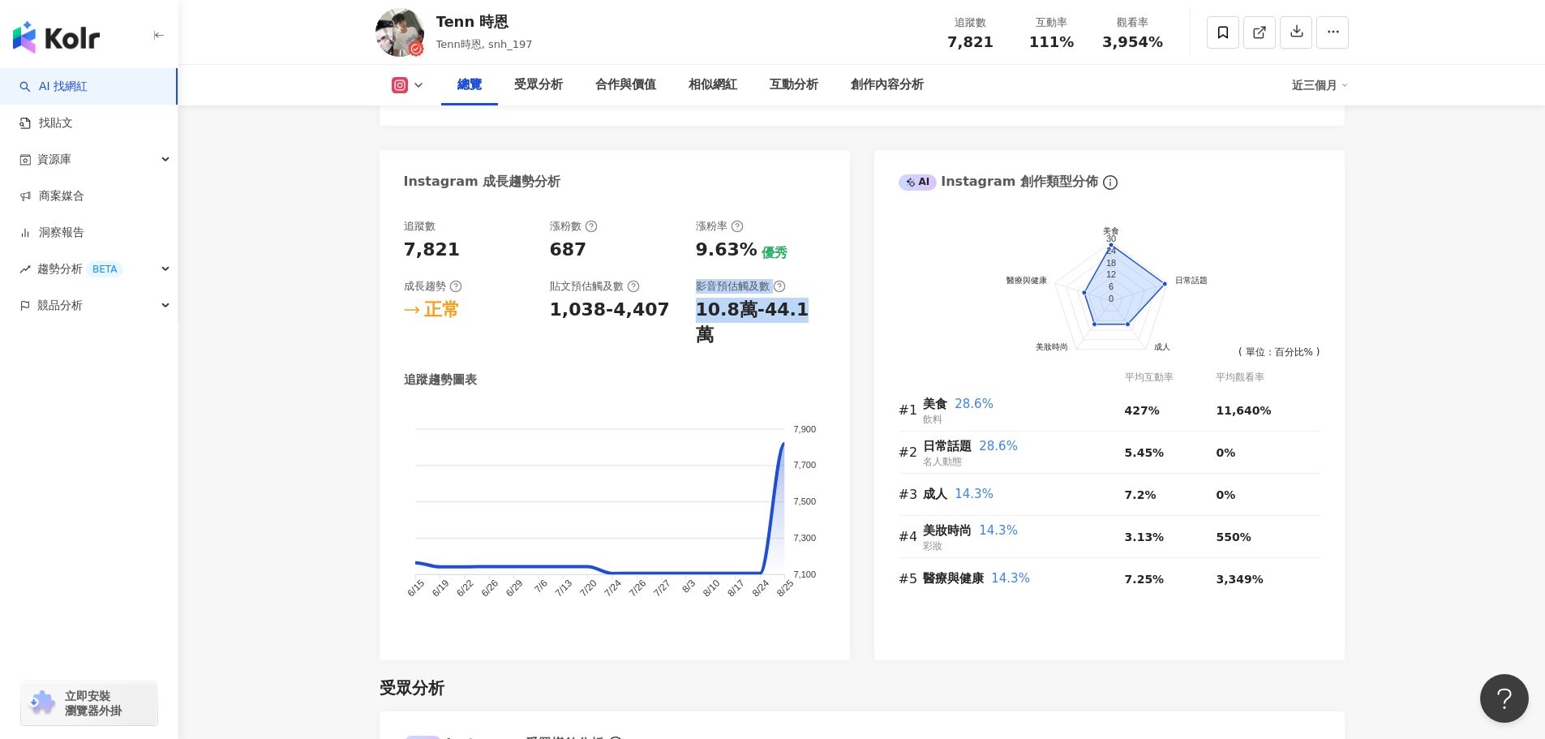
drag, startPoint x: 681, startPoint y: 321, endPoint x: 796, endPoint y: 328, distance: 114.6
click at [796, 328] on div "追蹤數 7,821 漲粉數 687 漲粉率 9.63% 優秀 成長趨勢 正常 貼文預估觸及數 1,038-4,407 影音預估觸及數 10.8萬-44.1萬" at bounding box center [615, 283] width 422 height 129
click at [839, 340] on div "追蹤數 7,821 漲粉數 687 漲粉率 9.63% 優秀 成長趨勢 正常 貼文預估觸及數 1,038-4,407 影音預估觸及數 10.8萬-44.1萬 …" at bounding box center [615, 432] width 470 height 458
drag, startPoint x: 688, startPoint y: 328, endPoint x: 813, endPoint y: 332, distance: 125.7
click at [813, 332] on div "追蹤數 7,821 漲粉數 687 漲粉率 9.63% 優秀 成長趨勢 正常 貼文預估觸及數 1,038-4,407 影音預估觸及數 10.8萬-44.1萬" at bounding box center [615, 283] width 422 height 129
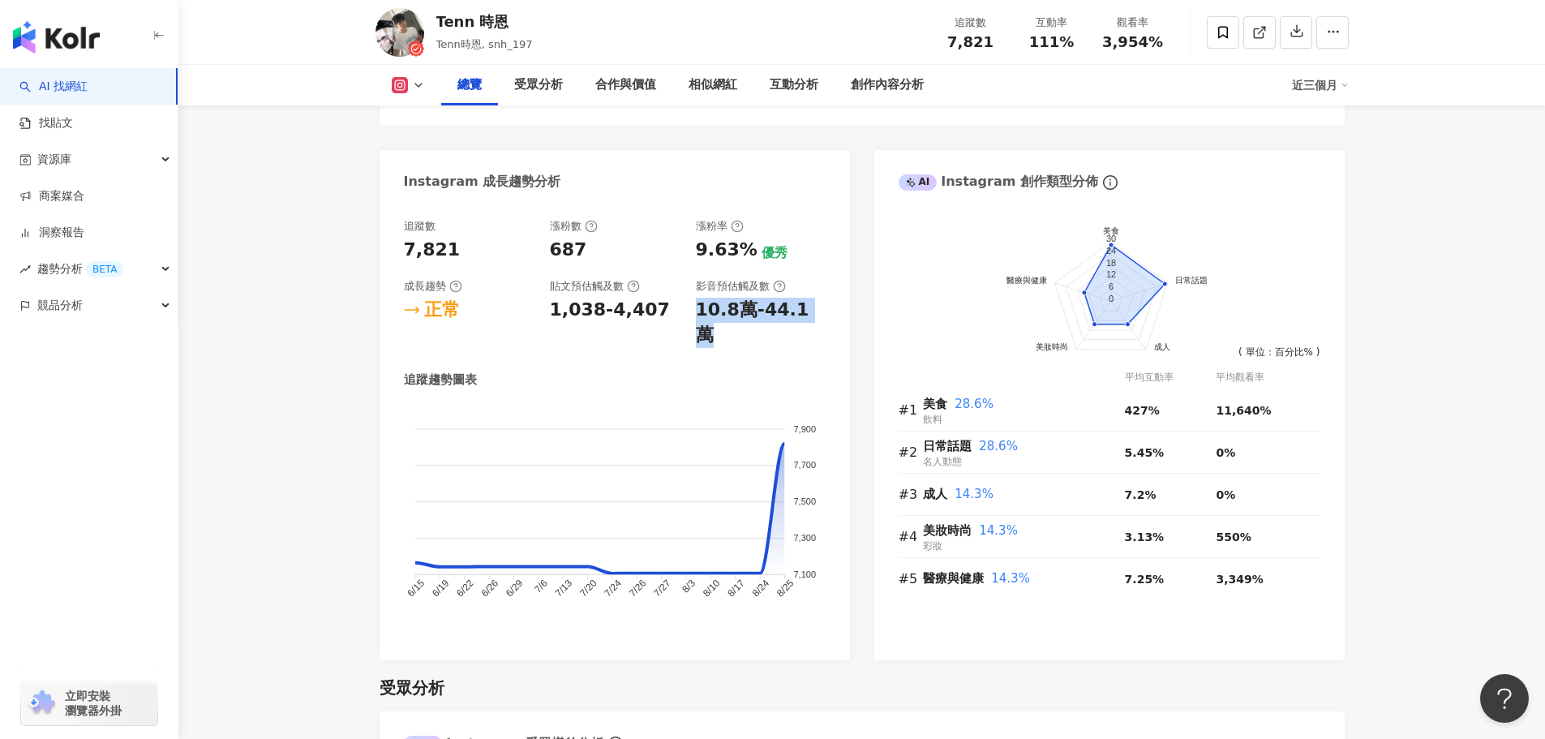
copy div "10.8萬-44.1萬"
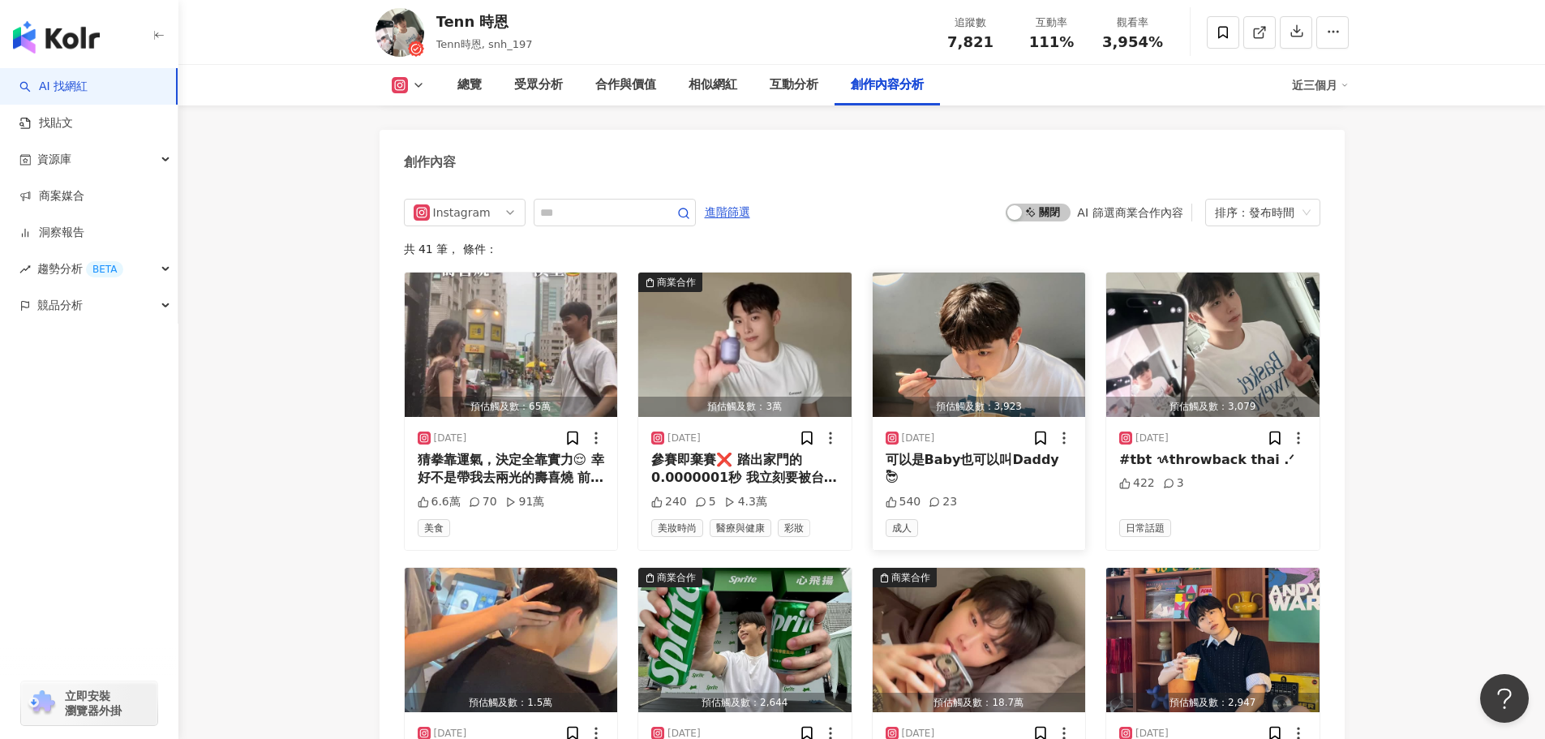
scroll to position [5028, 0]
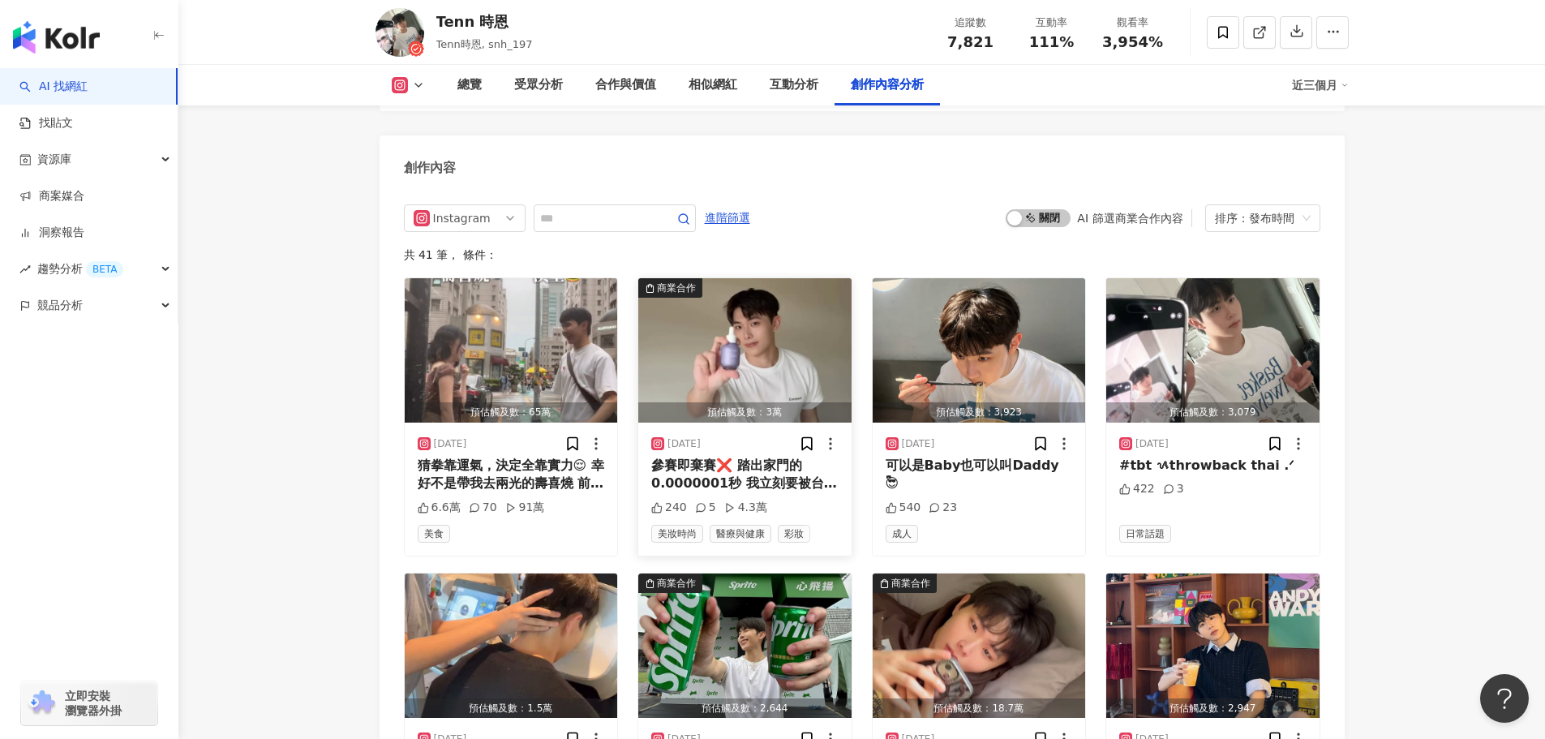
click at [760, 350] on img "button" at bounding box center [744, 350] width 213 height 144
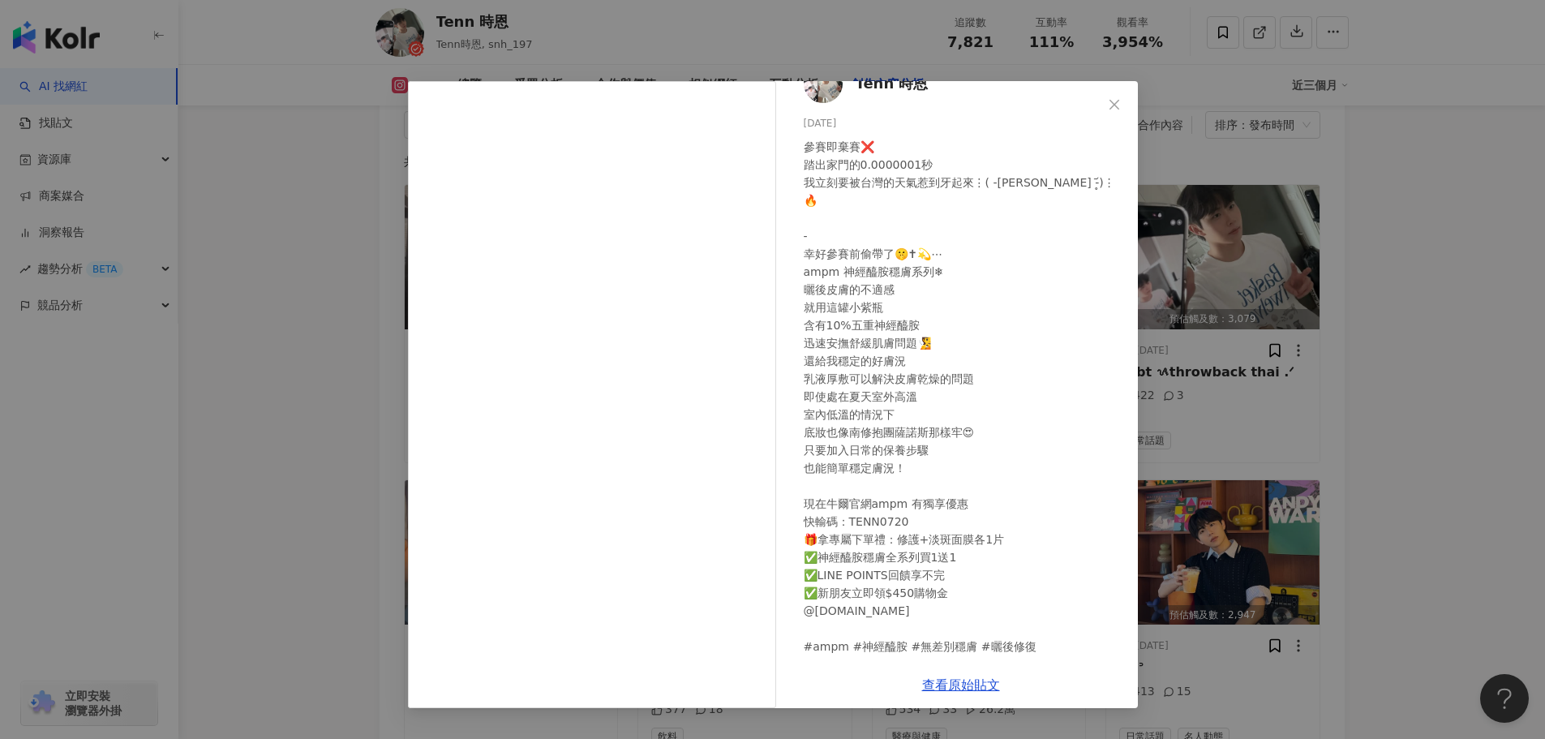
scroll to position [5190, 0]
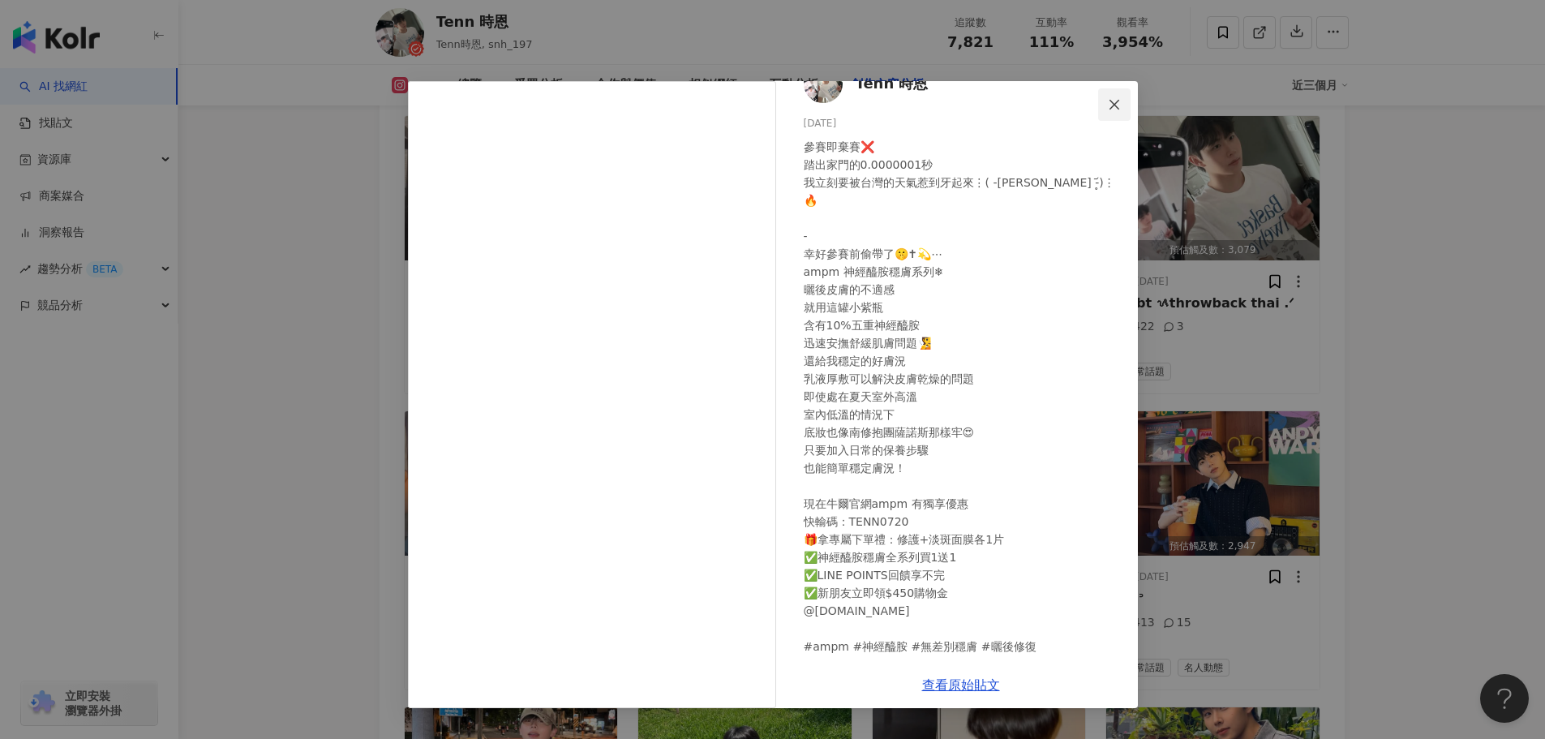
click at [1115, 103] on icon "close" at bounding box center [1114, 104] width 10 height 10
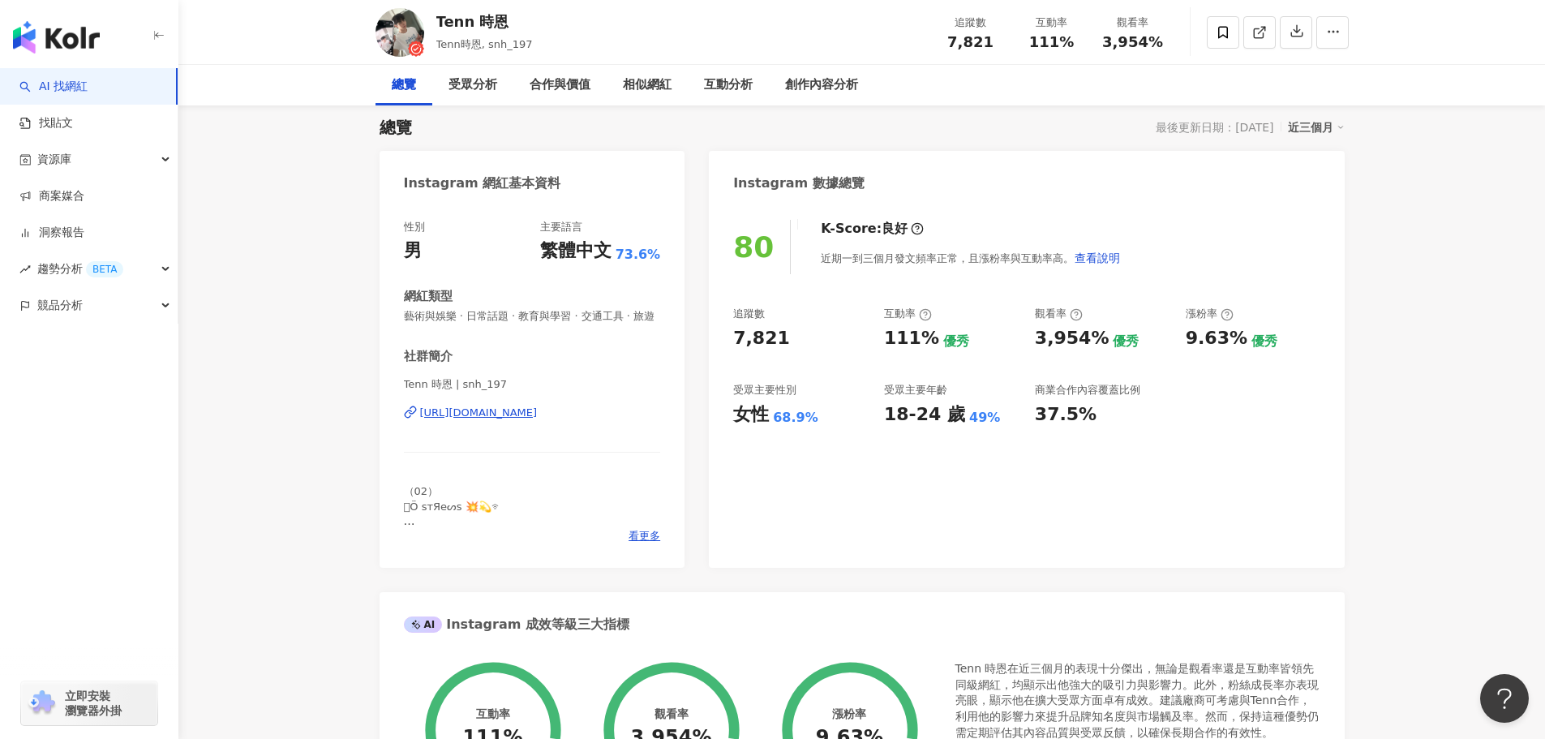
scroll to position [243, 0]
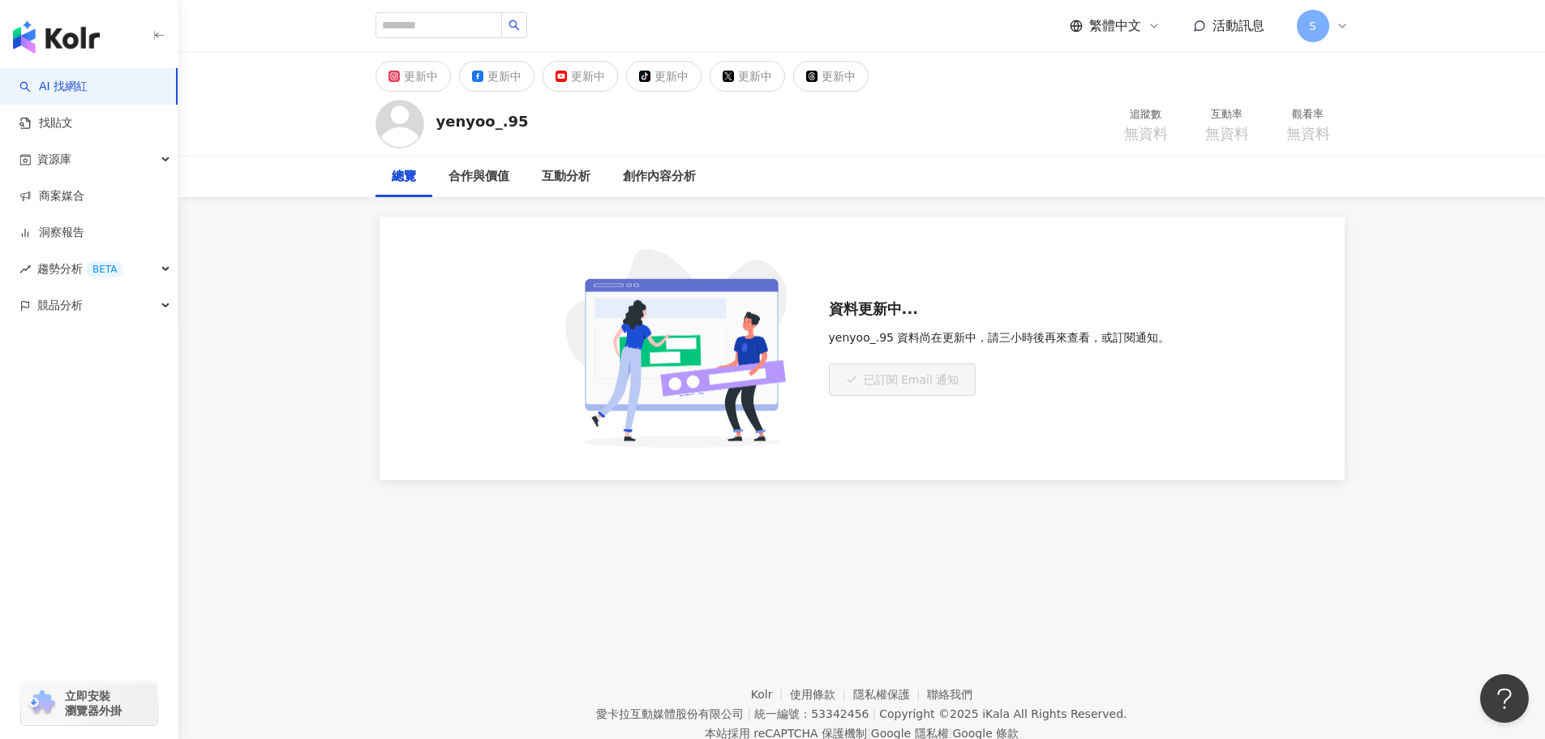
click at [1325, 22] on span "S" at bounding box center [1313, 26] width 32 height 32
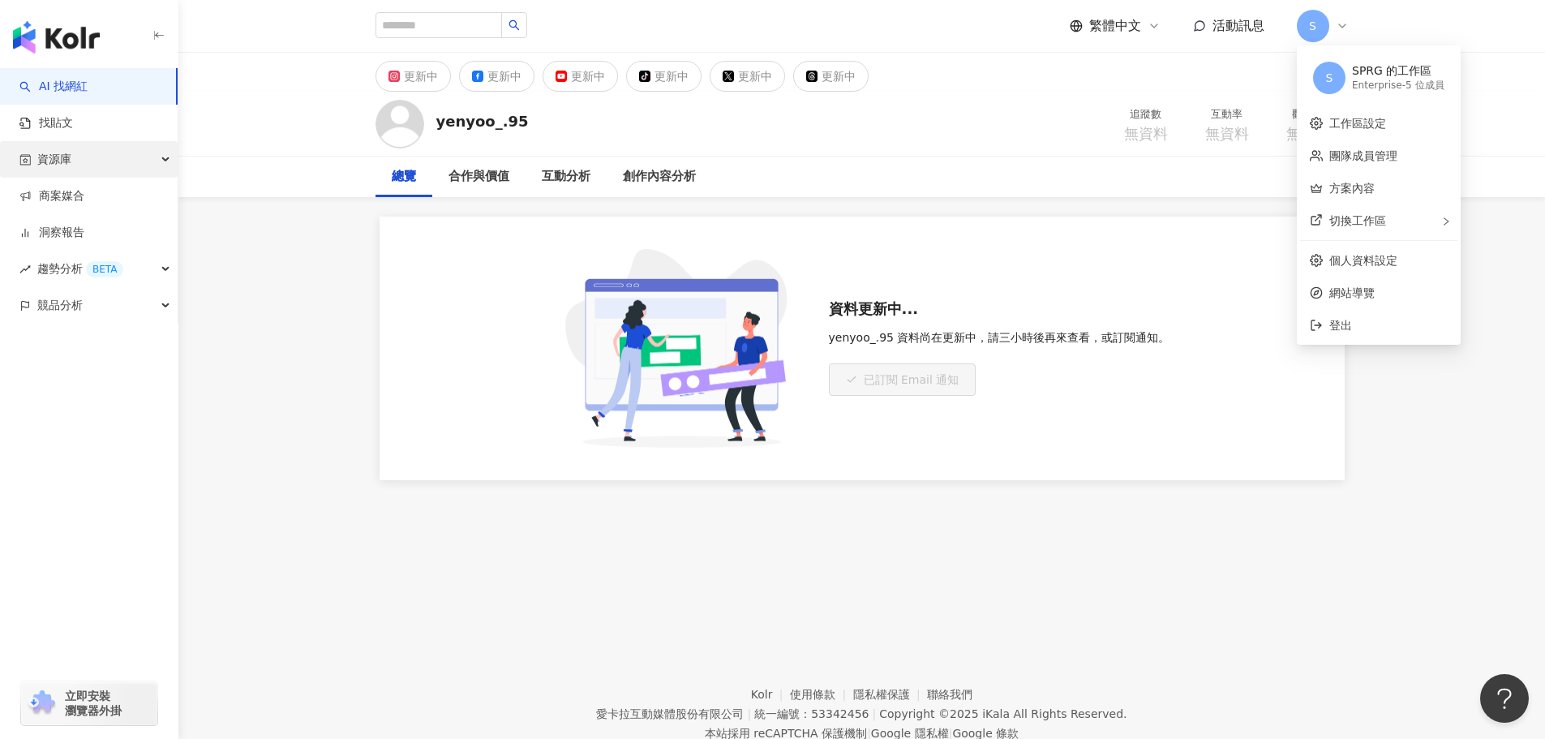
click at [146, 157] on div "資源庫" at bounding box center [89, 159] width 178 height 36
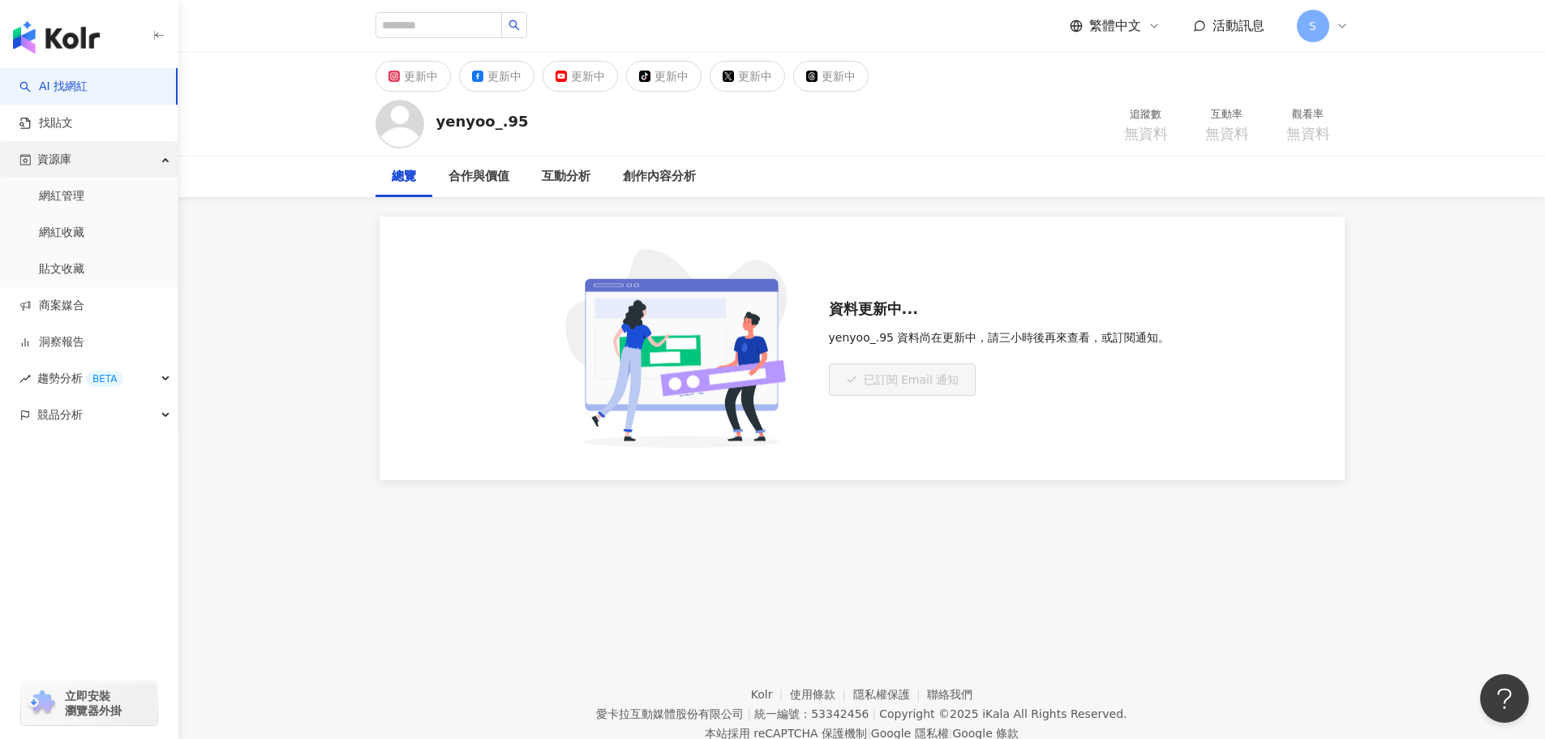
click at [158, 154] on div "資源庫" at bounding box center [89, 159] width 178 height 36
click at [1336, 25] on icon at bounding box center [1342, 25] width 13 height 13
click at [1309, 17] on span "S" at bounding box center [1312, 26] width 7 height 18
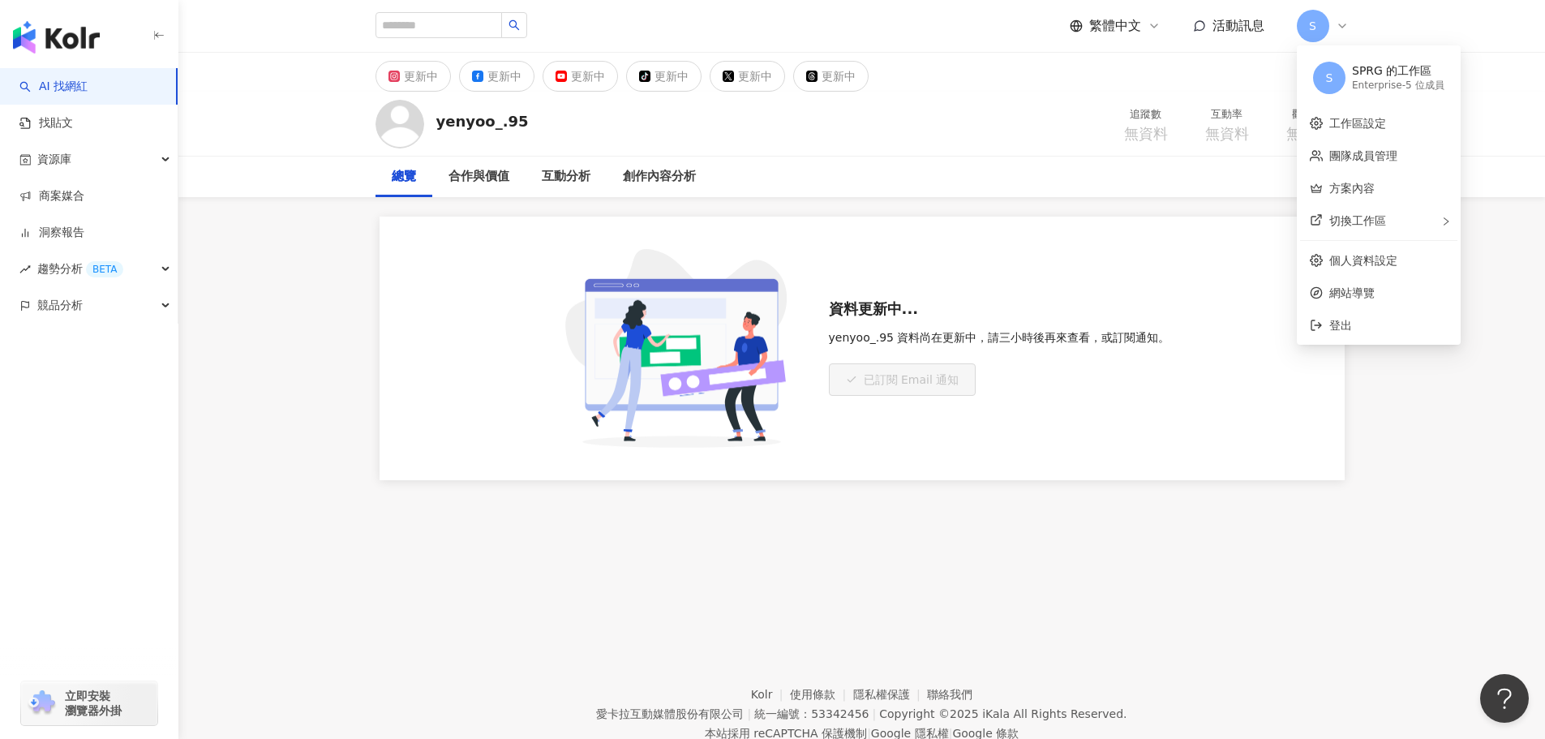
click at [1055, 117] on div "yenyoo_.95 追蹤數 無資料 互動率 無資料 觀看率 無資料" at bounding box center [862, 124] width 1038 height 64
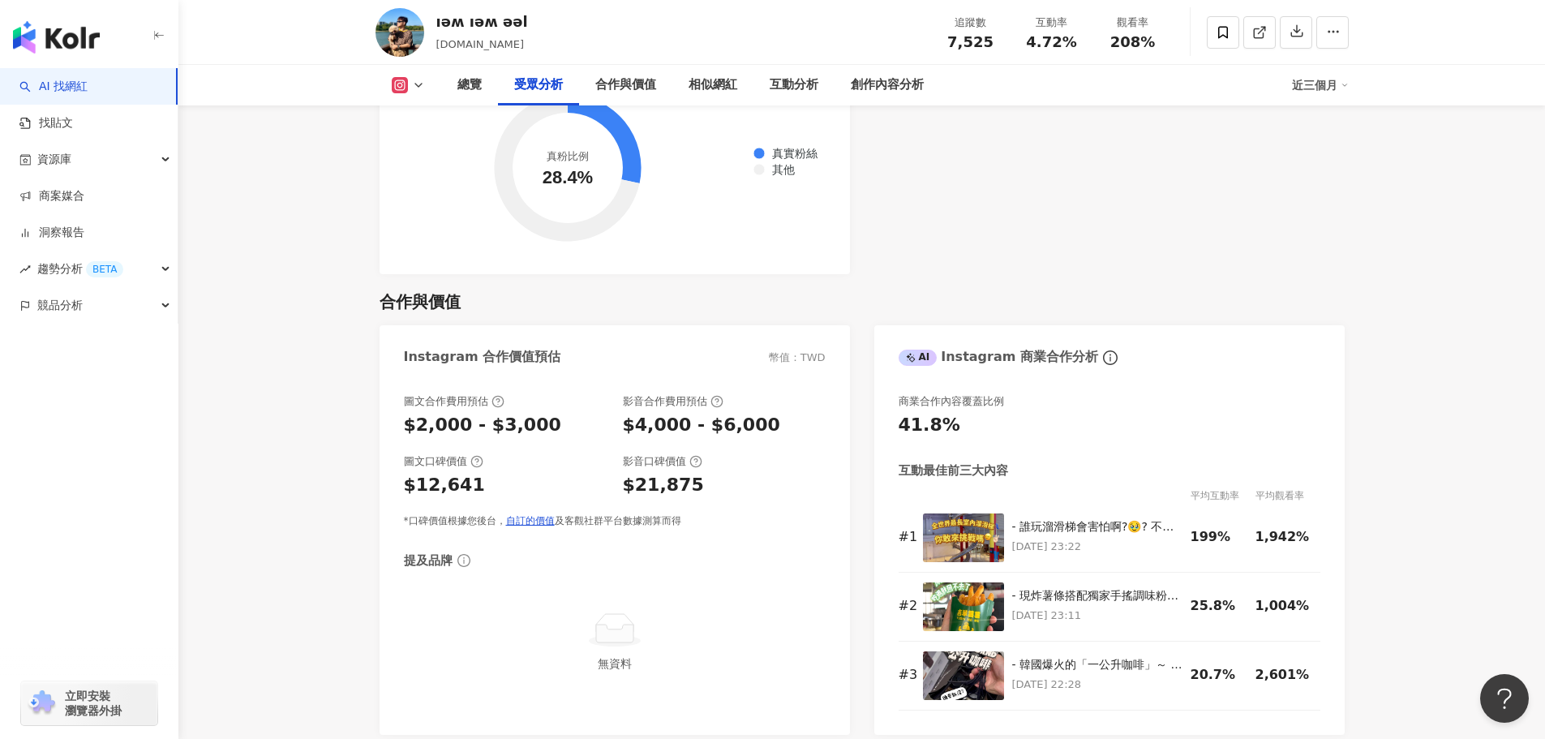
scroll to position [2271, 0]
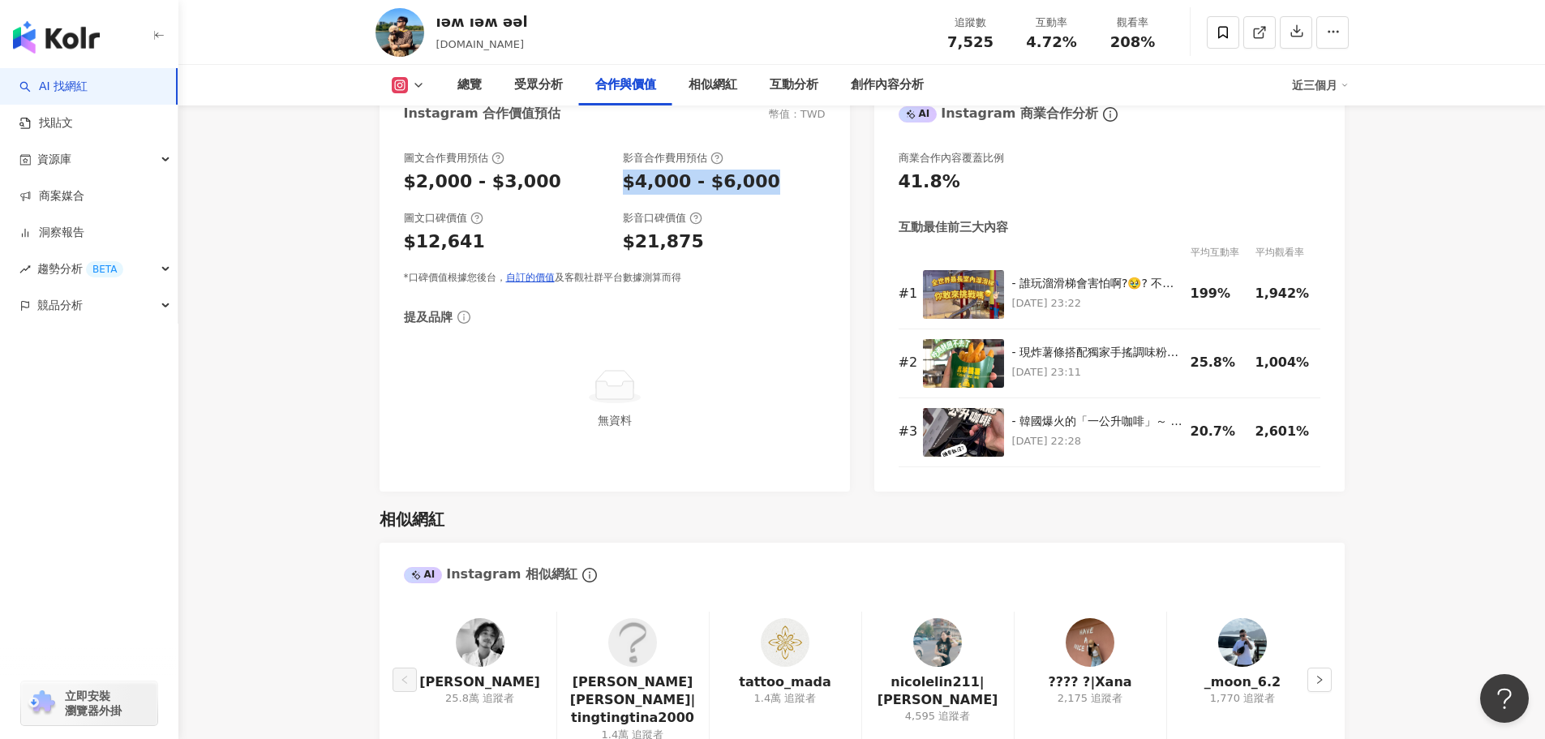
drag, startPoint x: 616, startPoint y: 201, endPoint x: 787, endPoint y: 202, distance: 171.1
click at [787, 195] on div "圖文合作費用預估 $2,000 - $3,000 影音合作費用預估 $4,000 - $6,000" at bounding box center [615, 173] width 422 height 44
copy div "$4,000 - $6,000"
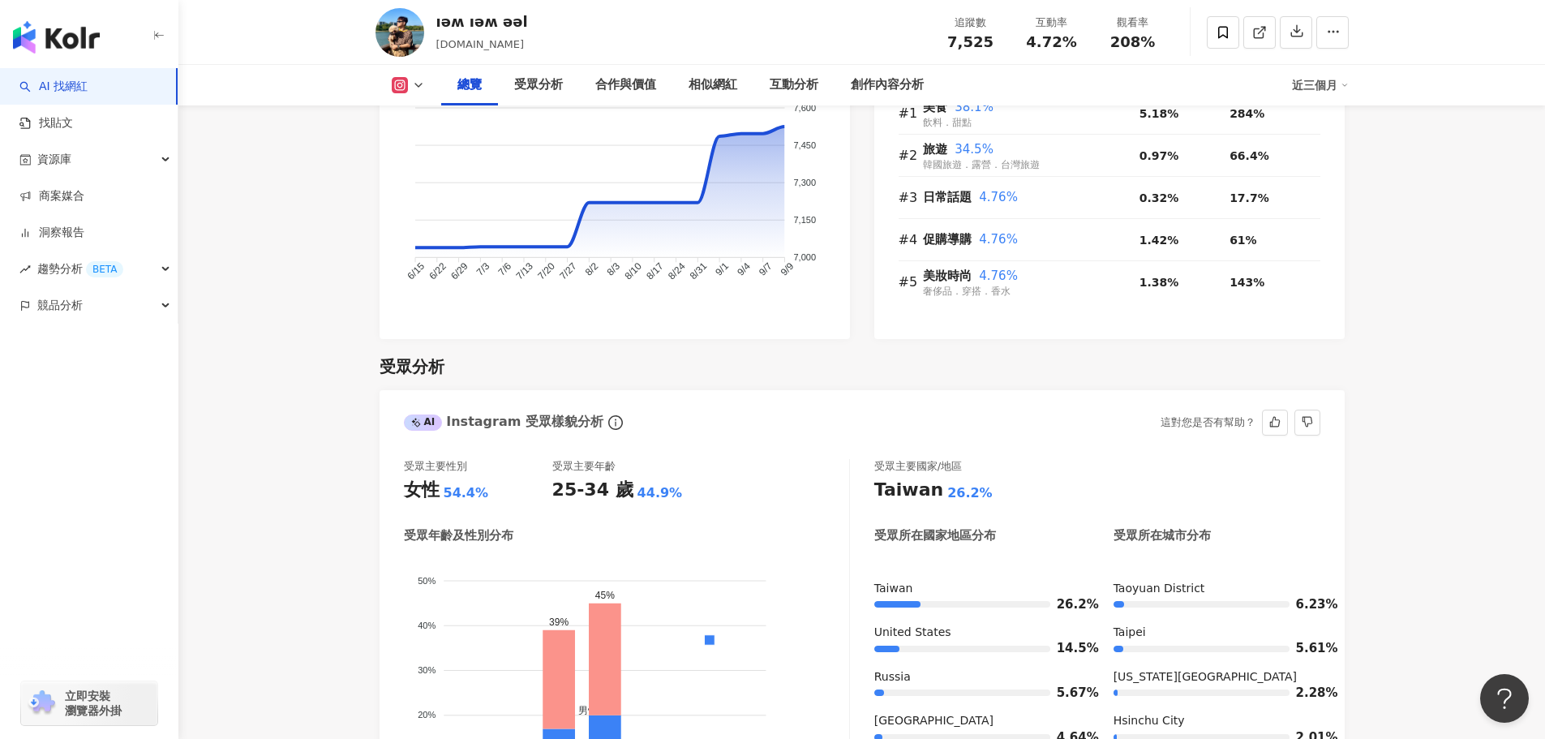
scroll to position [973, 0]
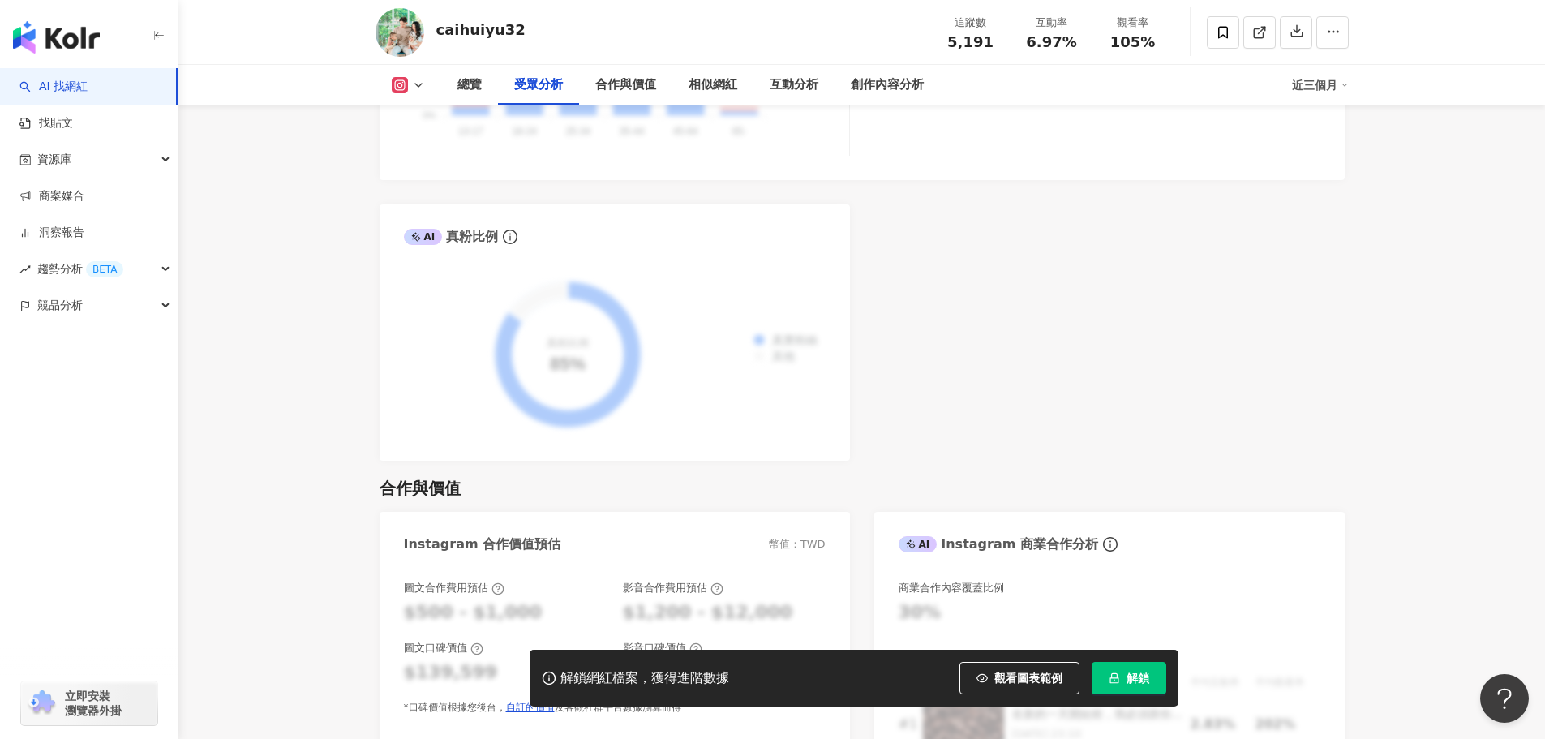
scroll to position [1865, 0]
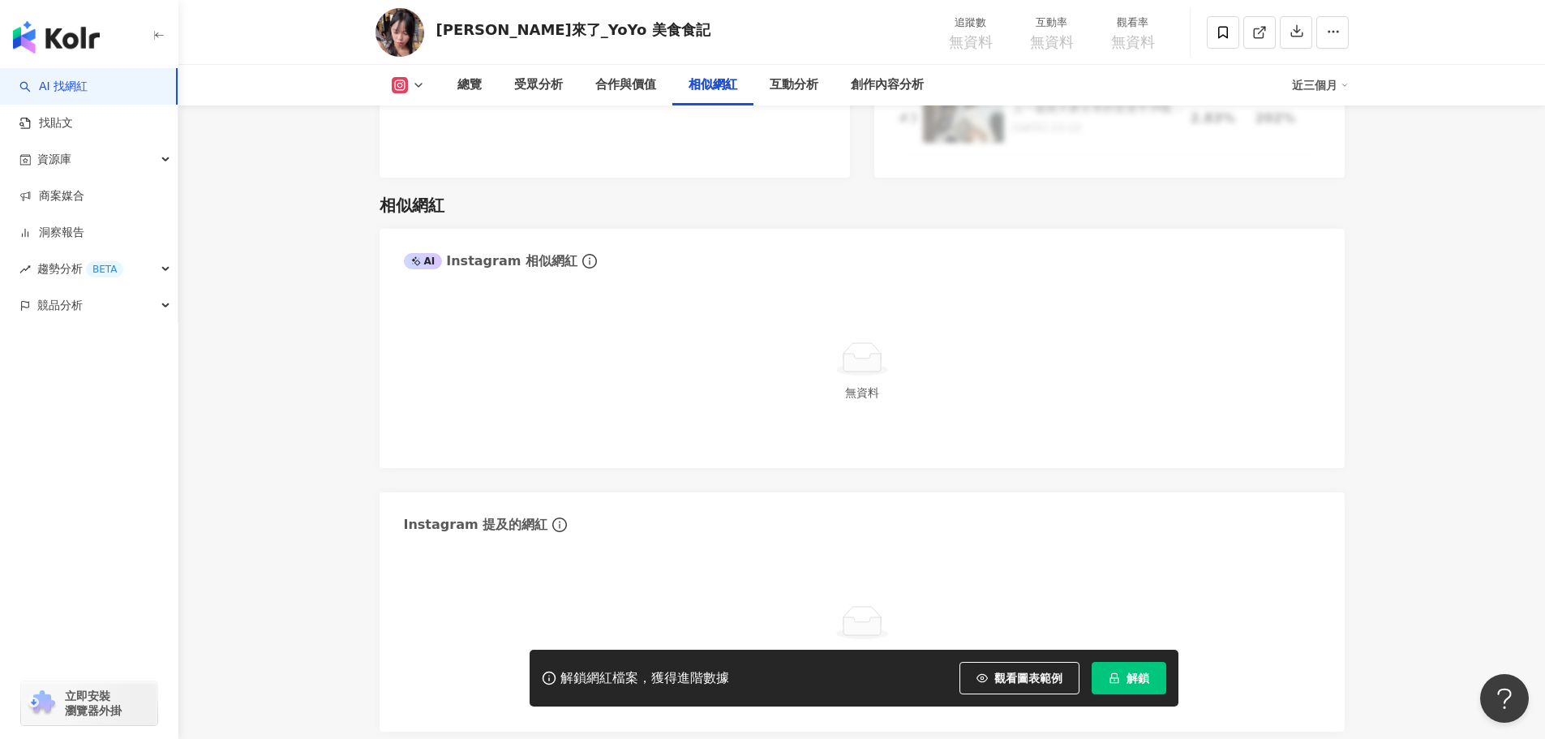
scroll to position [2839, 0]
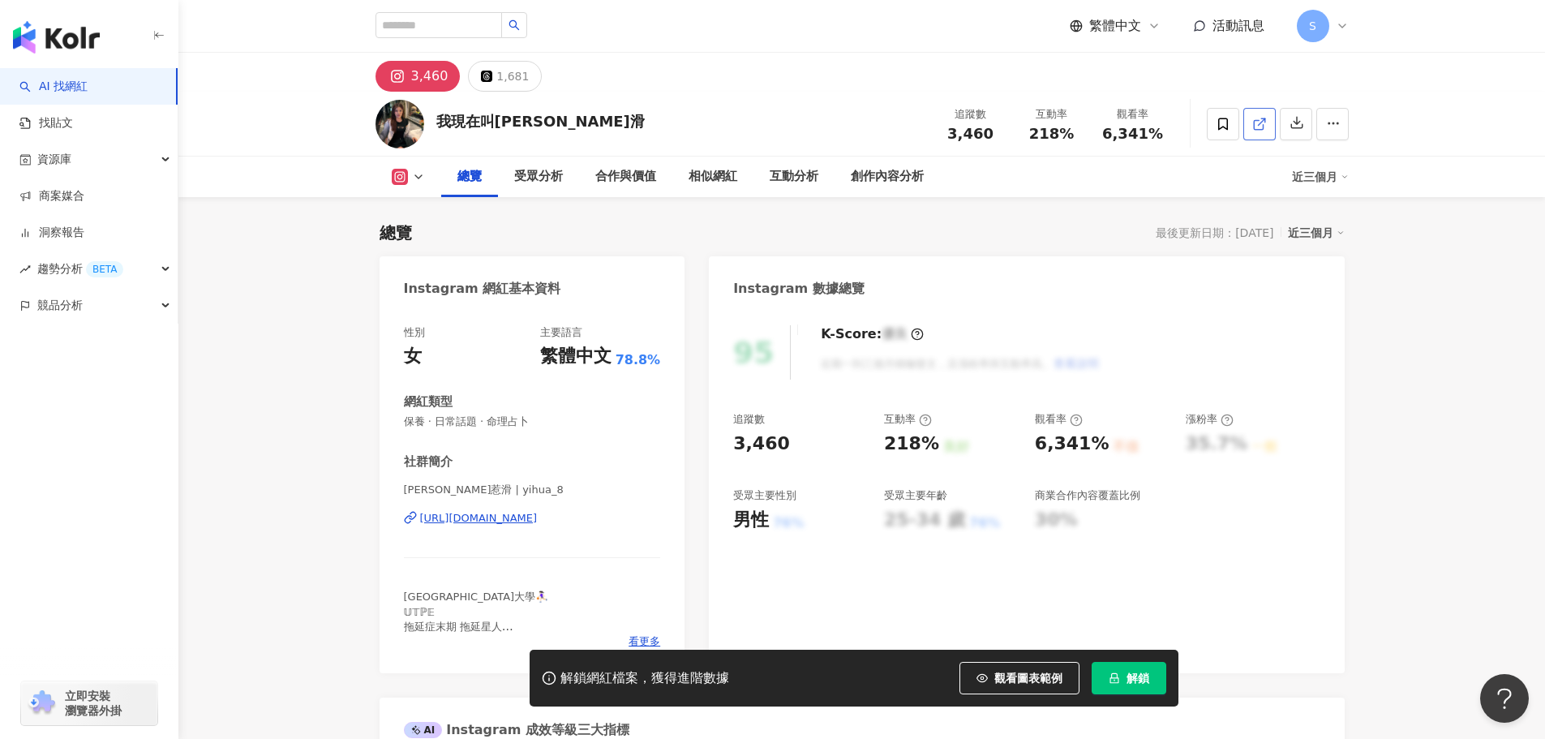
click at [1248, 122] on link at bounding box center [1259, 124] width 32 height 32
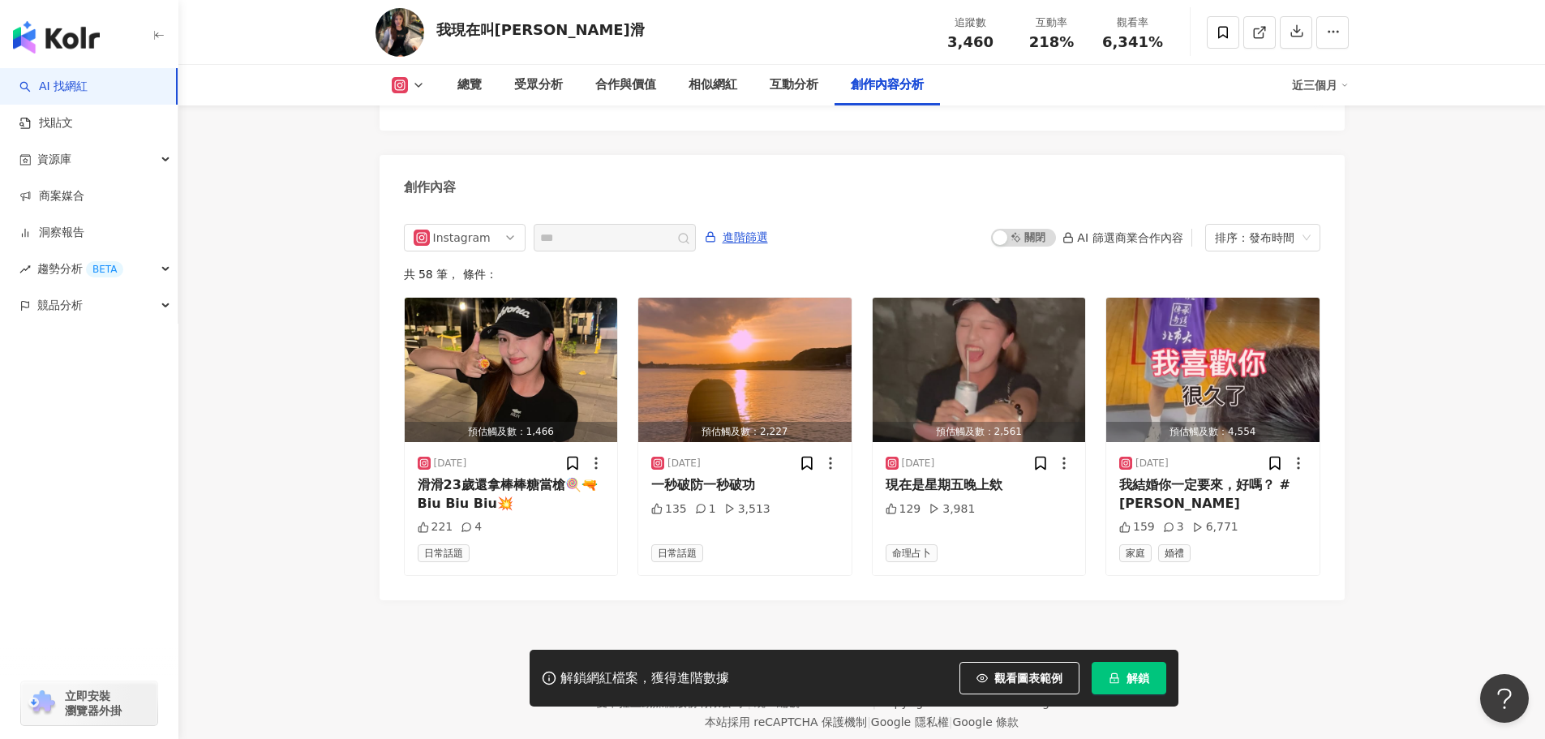
scroll to position [4947, 0]
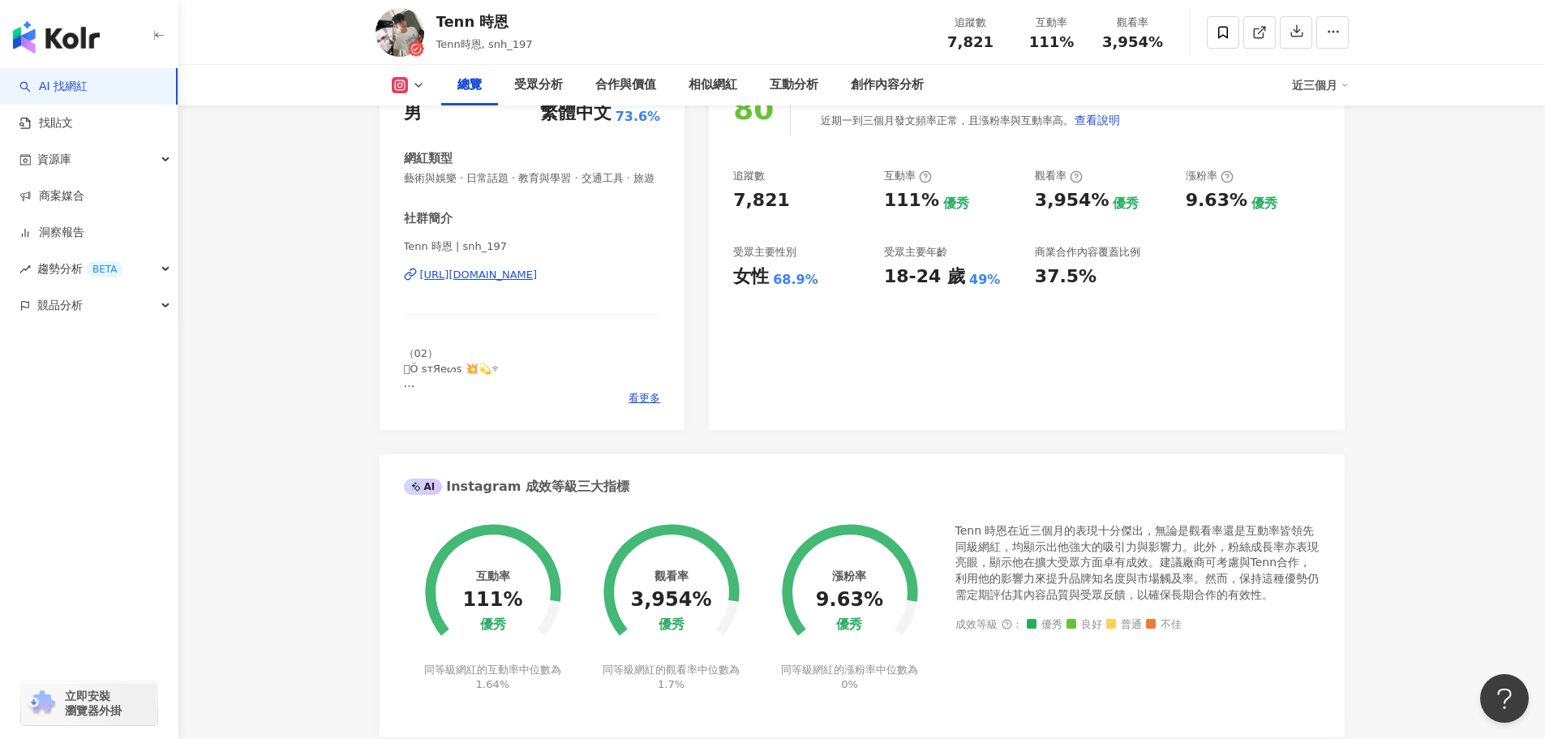
scroll to position [243, 0]
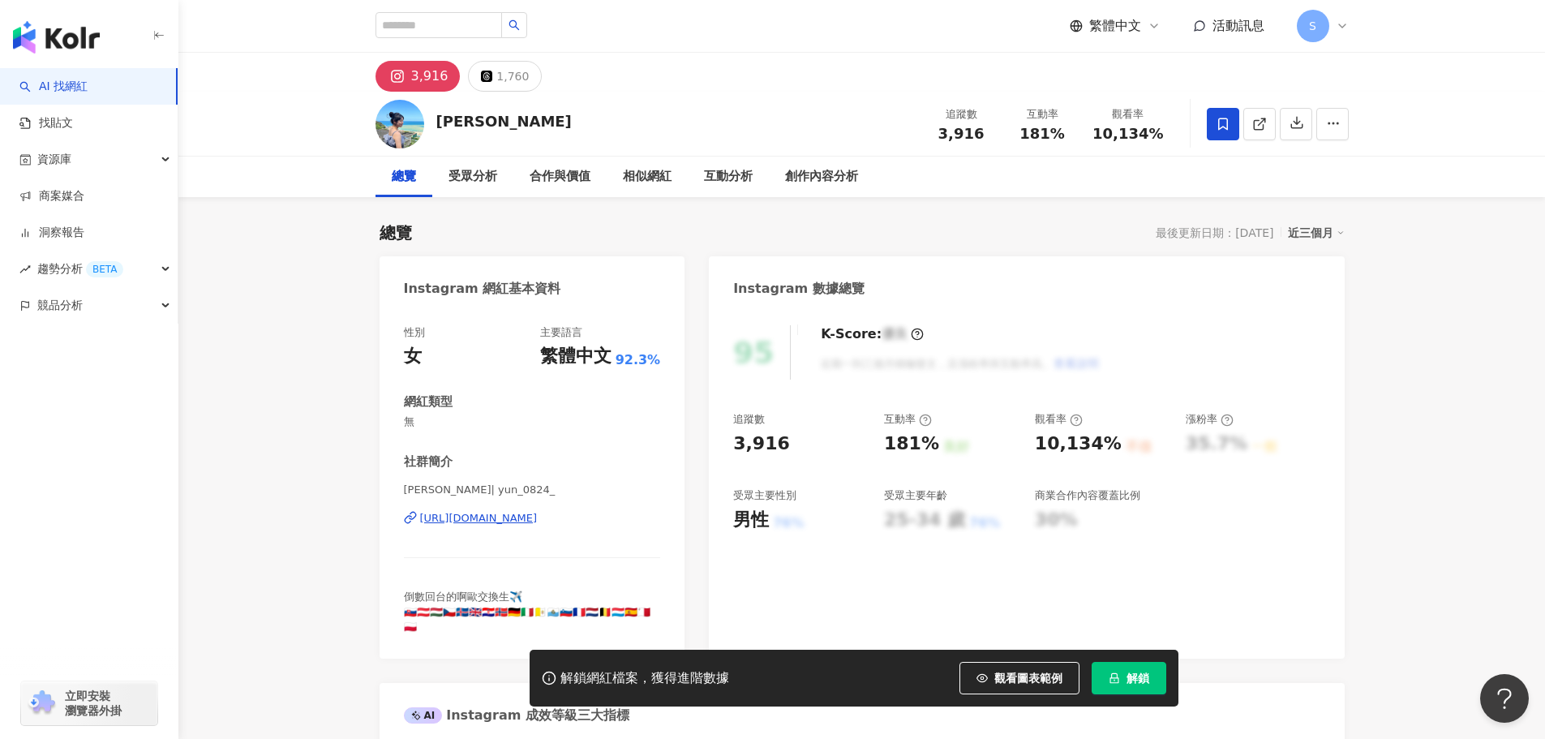
drag, startPoint x: 1259, startPoint y: 119, endPoint x: 1214, endPoint y: 137, distance: 48.0
click at [1259, 119] on icon at bounding box center [1259, 124] width 15 height 15
